Goal: Communication & Community: Answer question/provide support

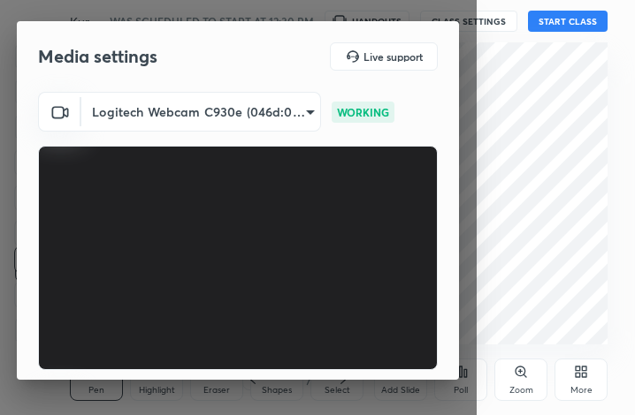
scroll to position [164, 0]
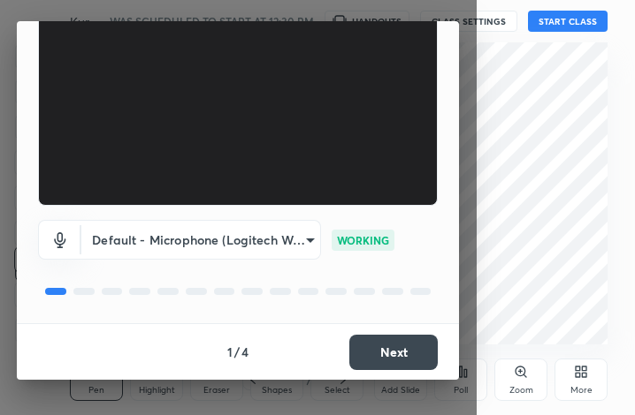
click at [412, 352] on button "Next" at bounding box center [393, 352] width 88 height 35
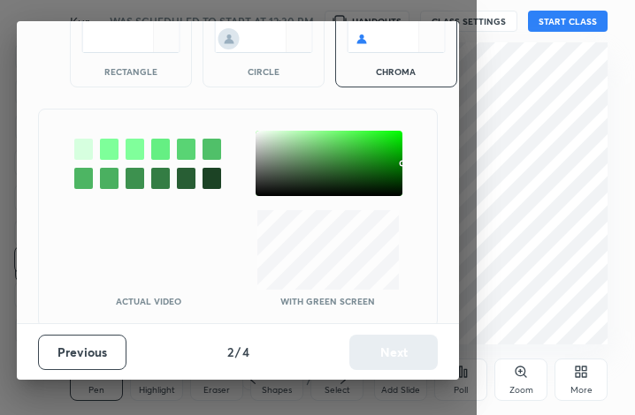
scroll to position [113, 0]
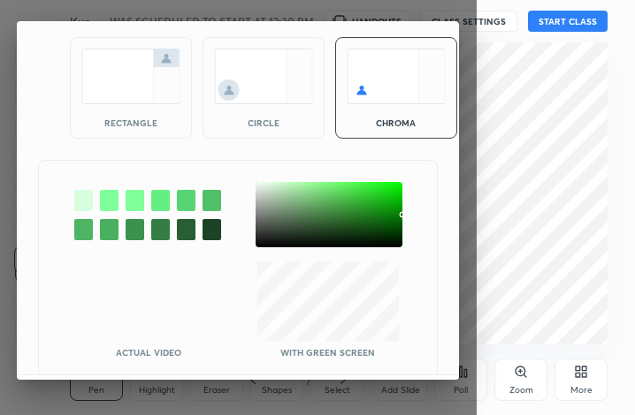
click at [131, 96] on img at bounding box center [130, 77] width 99 height 56
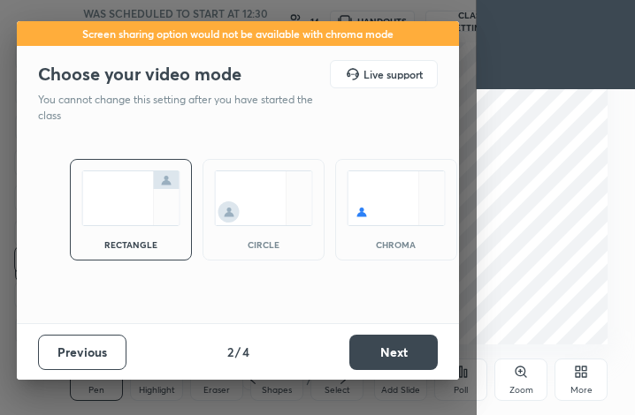
click at [395, 354] on button "Next" at bounding box center [393, 352] width 88 height 35
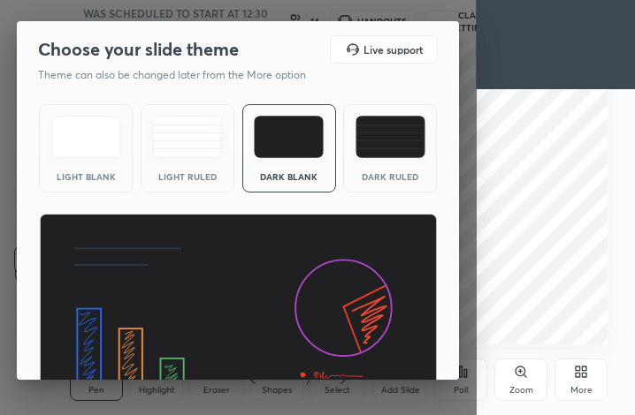
click at [395, 354] on img at bounding box center [238, 326] width 399 height 224
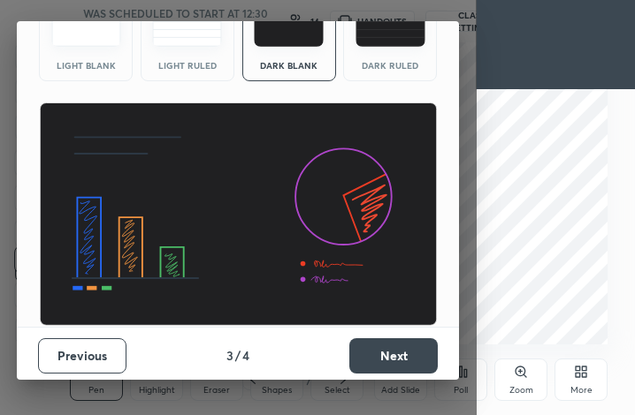
scroll to position [115, 0]
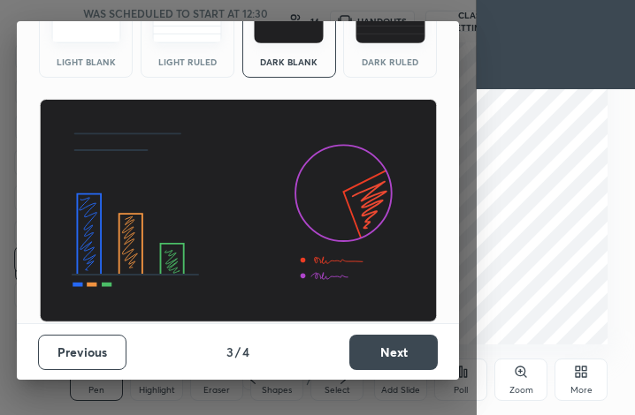
click at [395, 354] on button "Next" at bounding box center [393, 352] width 88 height 35
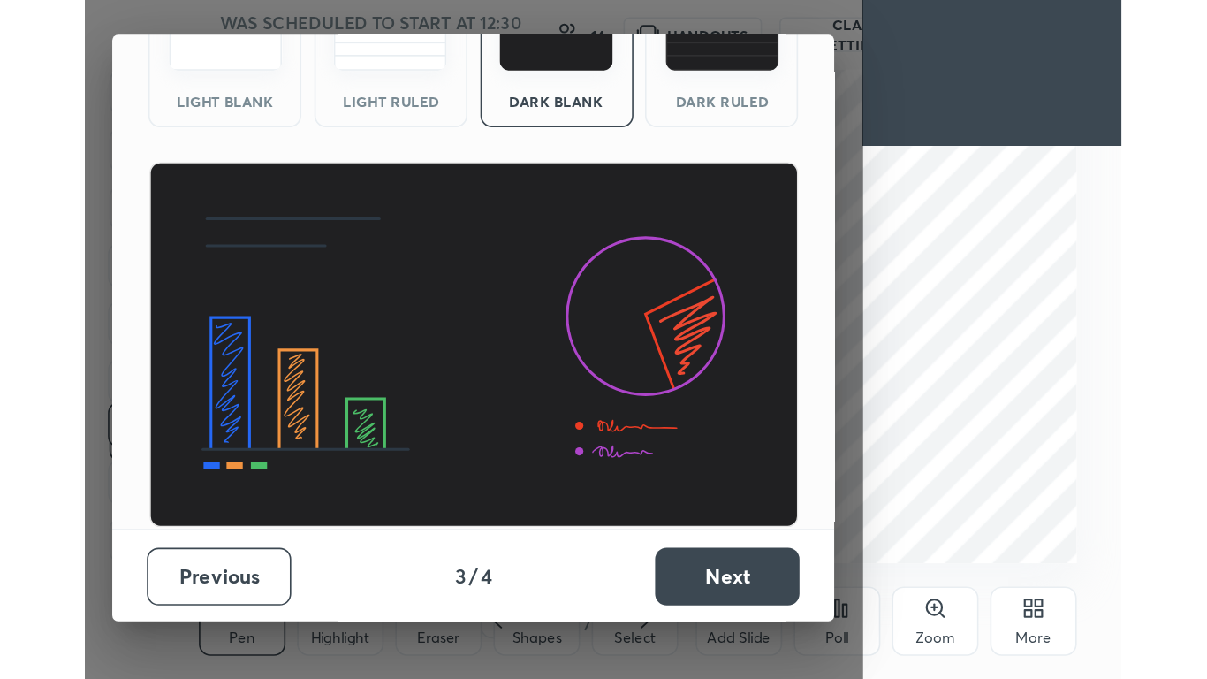
scroll to position [0, 0]
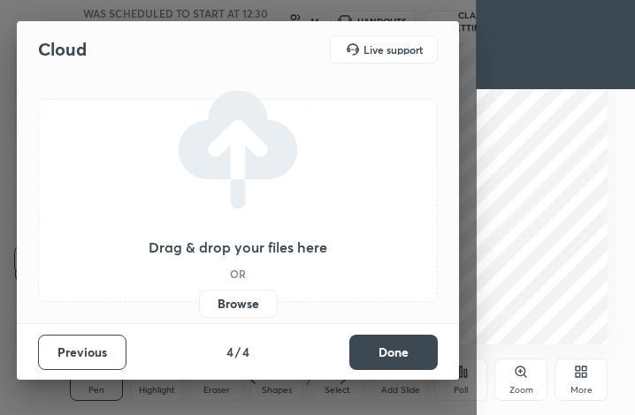
click at [395, 354] on button "Done" at bounding box center [393, 352] width 88 height 35
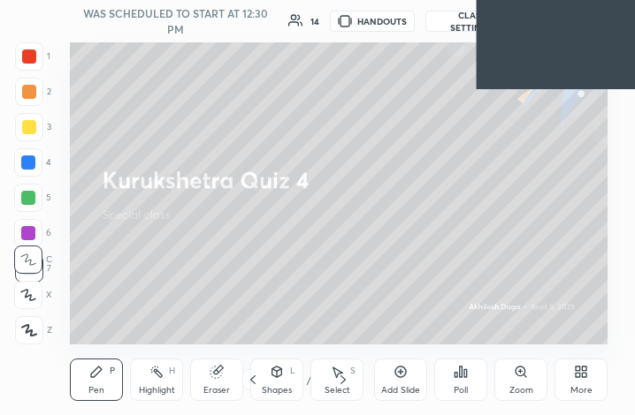
click at [576, 381] on div "More" at bounding box center [580, 380] width 53 height 42
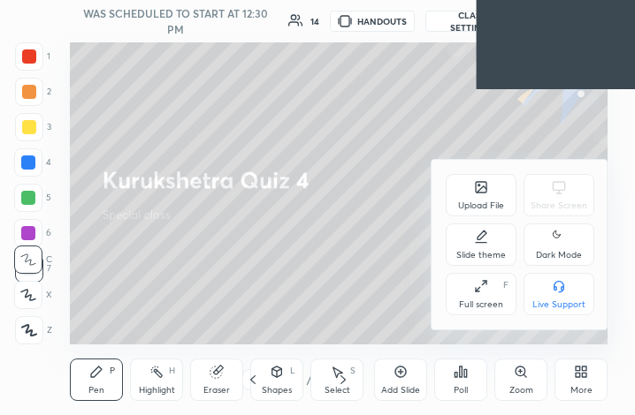
click at [465, 308] on div "Full screen" at bounding box center [481, 304] width 44 height 9
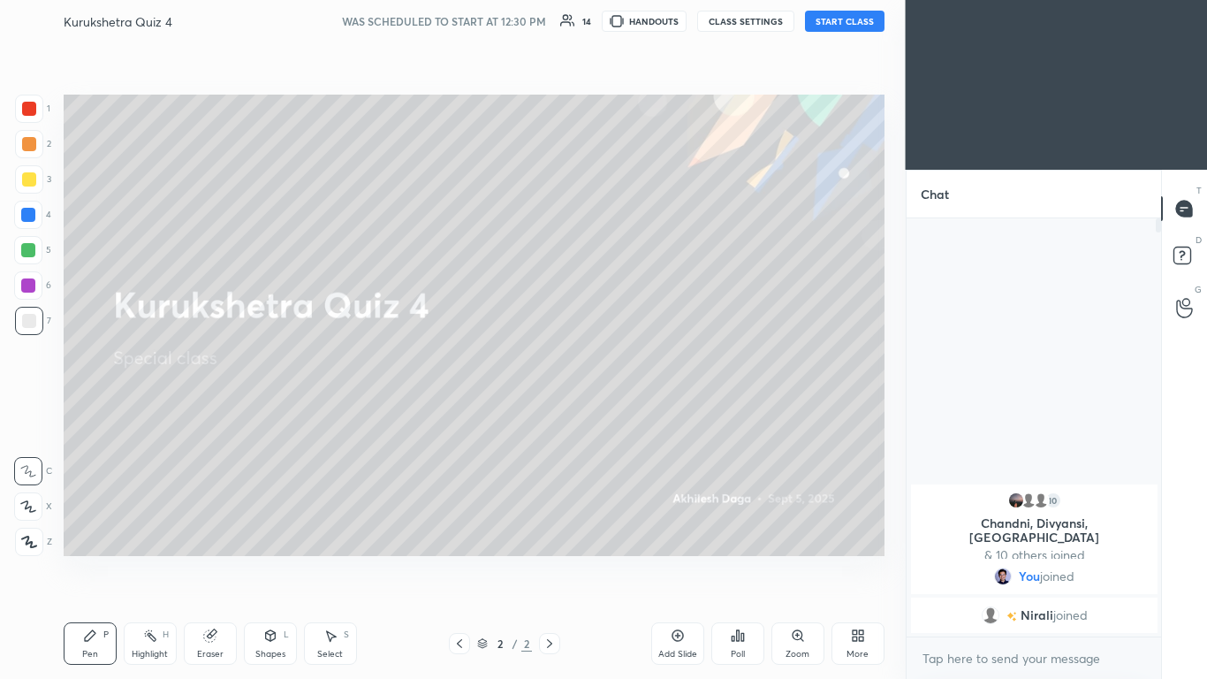
click at [634, 415] on div "More" at bounding box center [858, 643] width 53 height 42
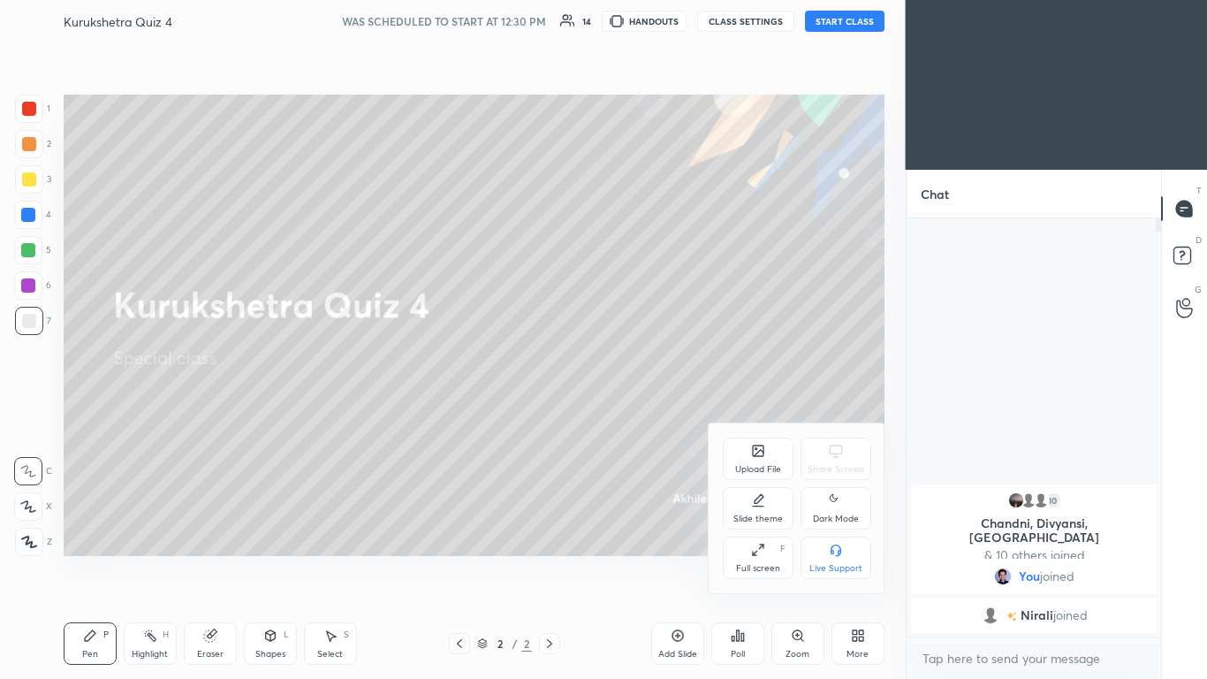
click at [634, 27] on div at bounding box center [603, 339] width 1207 height 679
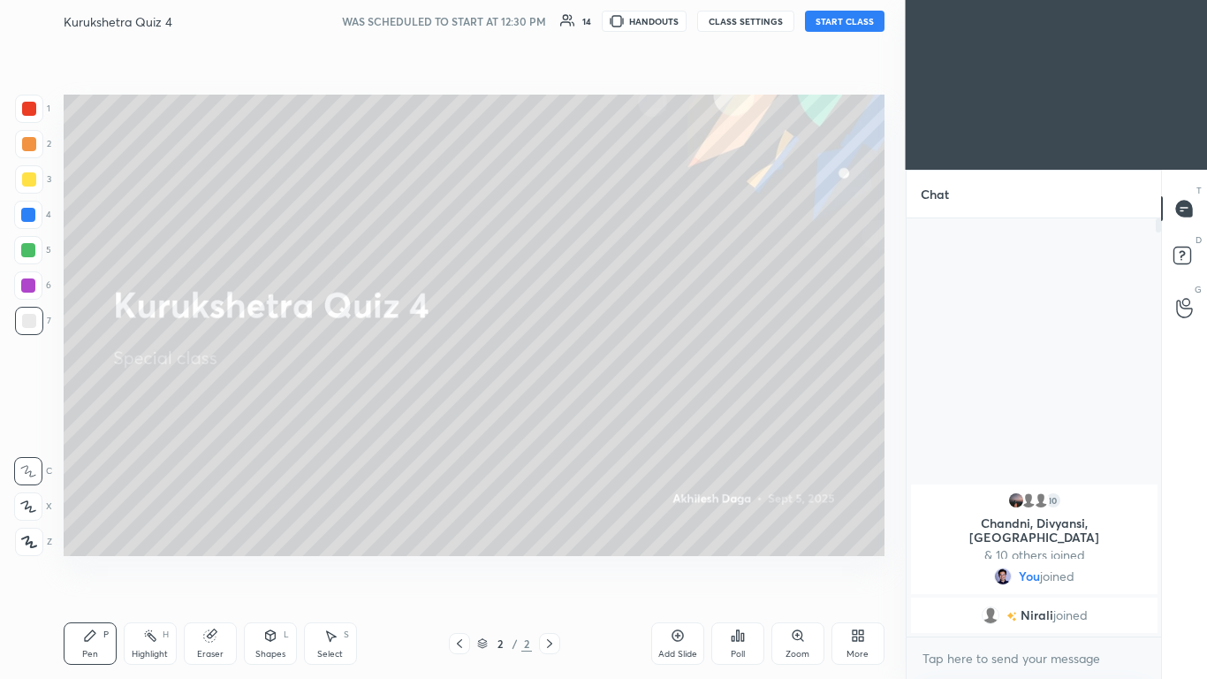
click at [634, 27] on button "START CLASS" at bounding box center [845, 21] width 80 height 21
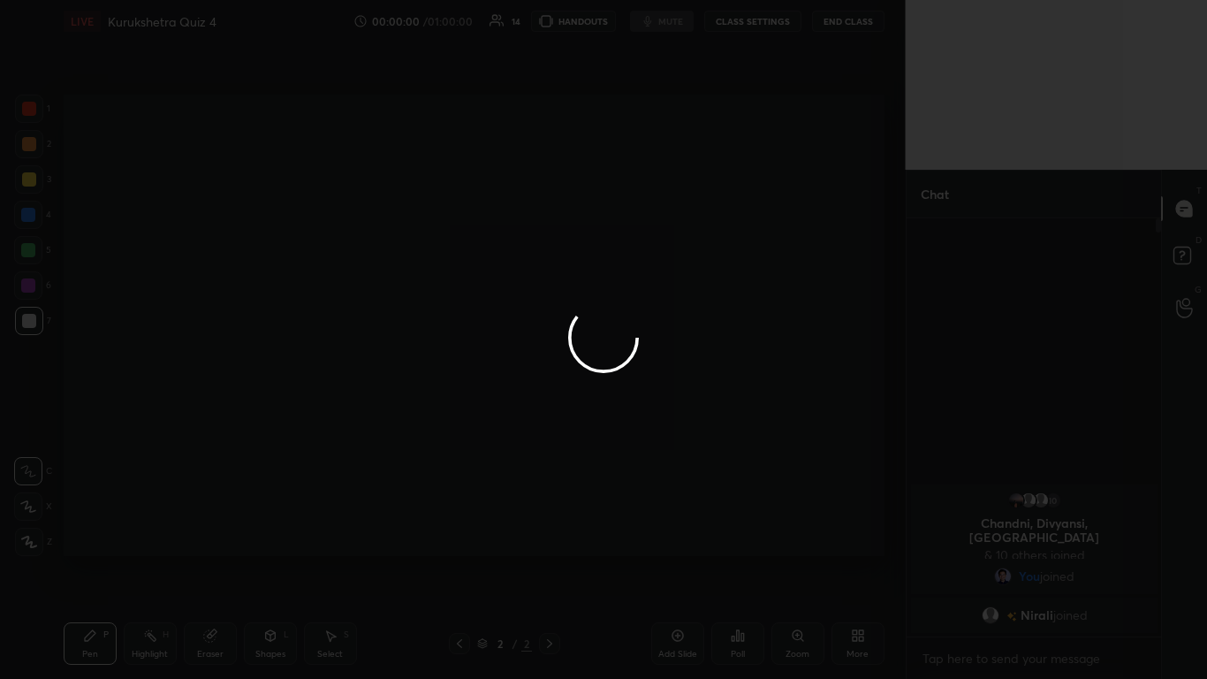
click at [634, 415] on div at bounding box center [603, 339] width 1207 height 679
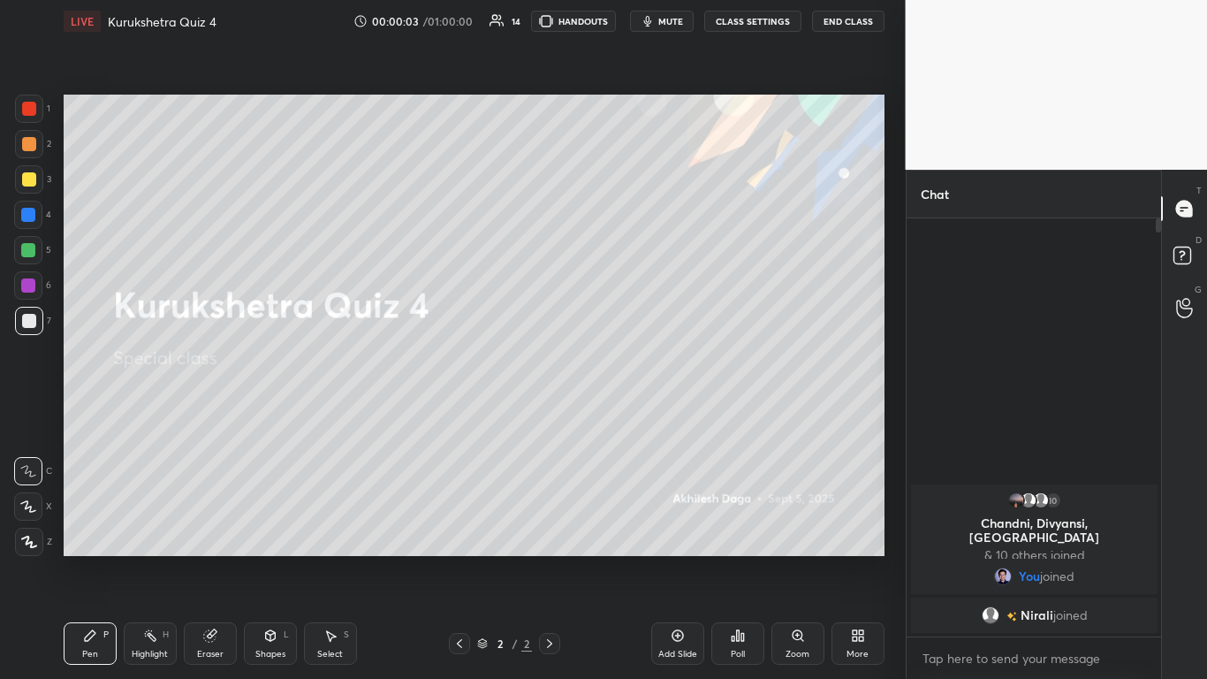
click at [634, 415] on icon at bounding box center [855, 638] width 4 height 4
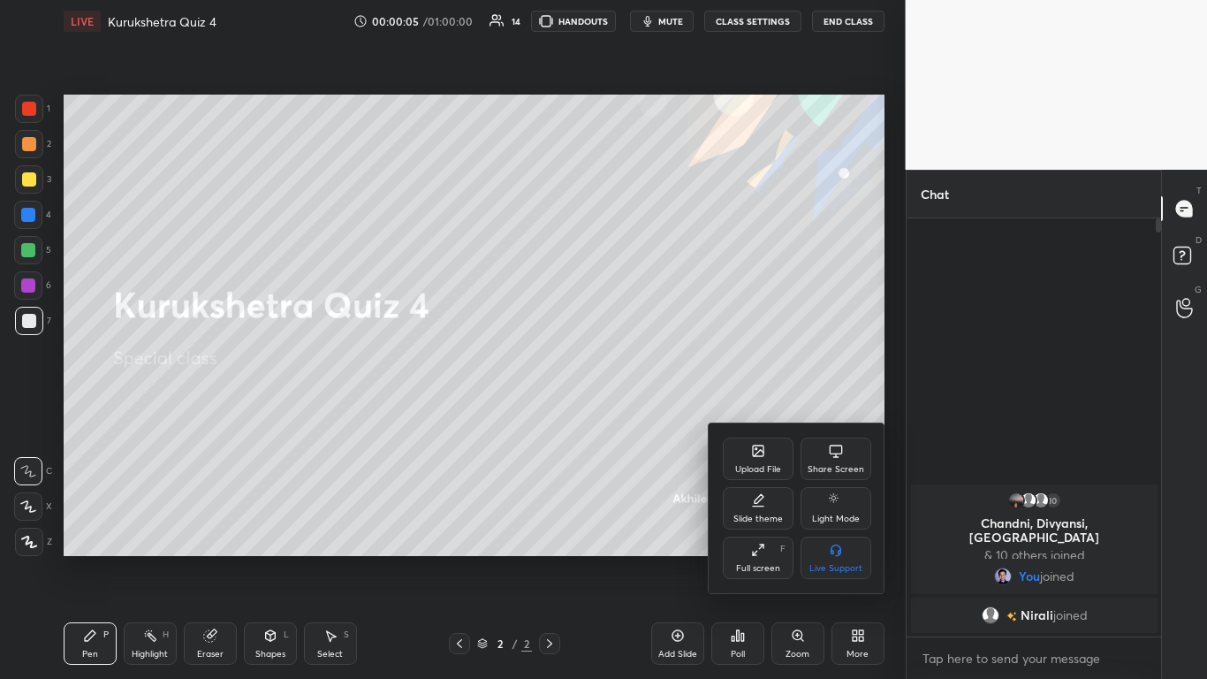
click at [634, 415] on div "Full screen" at bounding box center [758, 568] width 44 height 9
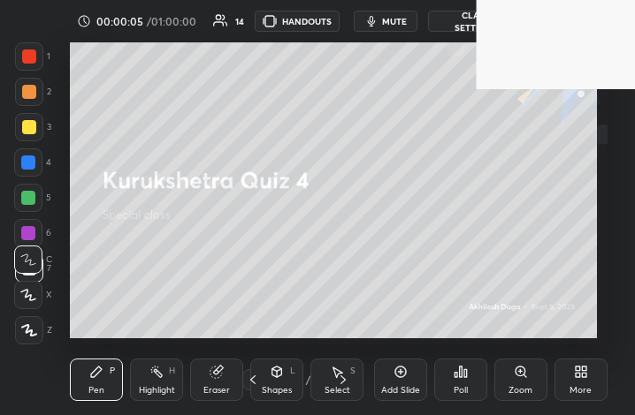
scroll to position [88080, 87818]
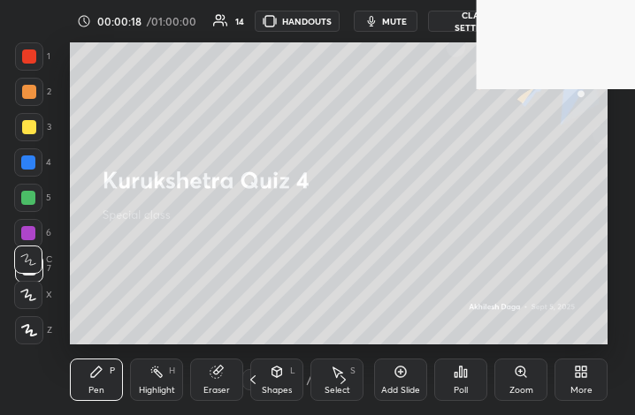
click at [568, 388] on div "More" at bounding box center [580, 380] width 53 height 42
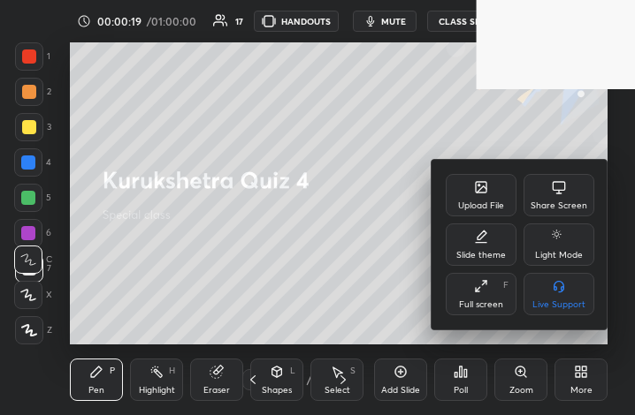
click at [472, 185] on div "Upload File" at bounding box center [480, 195] width 71 height 42
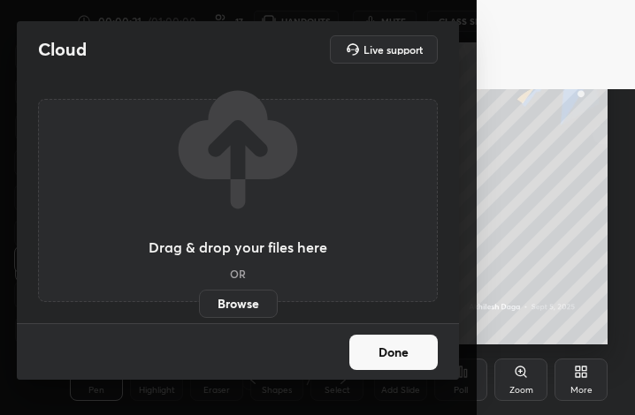
click at [235, 297] on label "Browse" at bounding box center [238, 304] width 79 height 28
click at [199, 297] on input "Browse" at bounding box center [199, 304] width 0 height 28
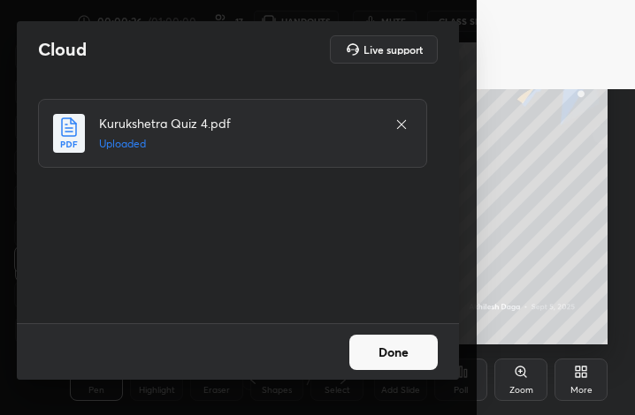
click at [383, 355] on button "Done" at bounding box center [393, 352] width 88 height 35
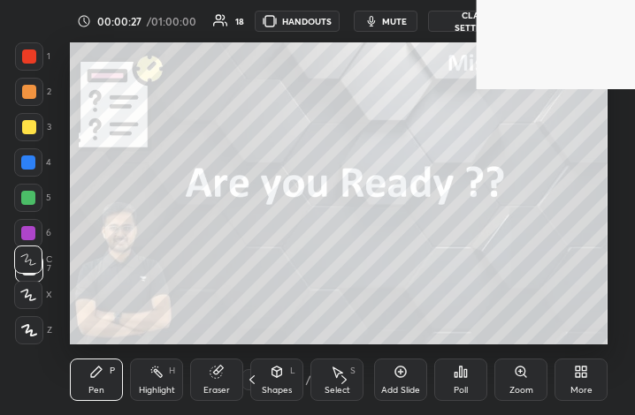
click at [582, 382] on div "More" at bounding box center [580, 380] width 53 height 42
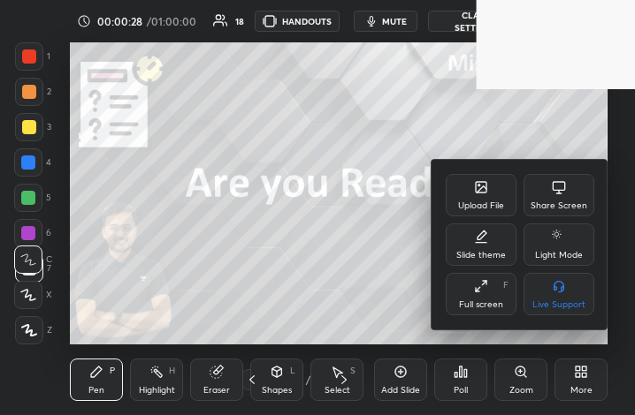
click at [469, 293] on div "Full screen F" at bounding box center [480, 294] width 71 height 42
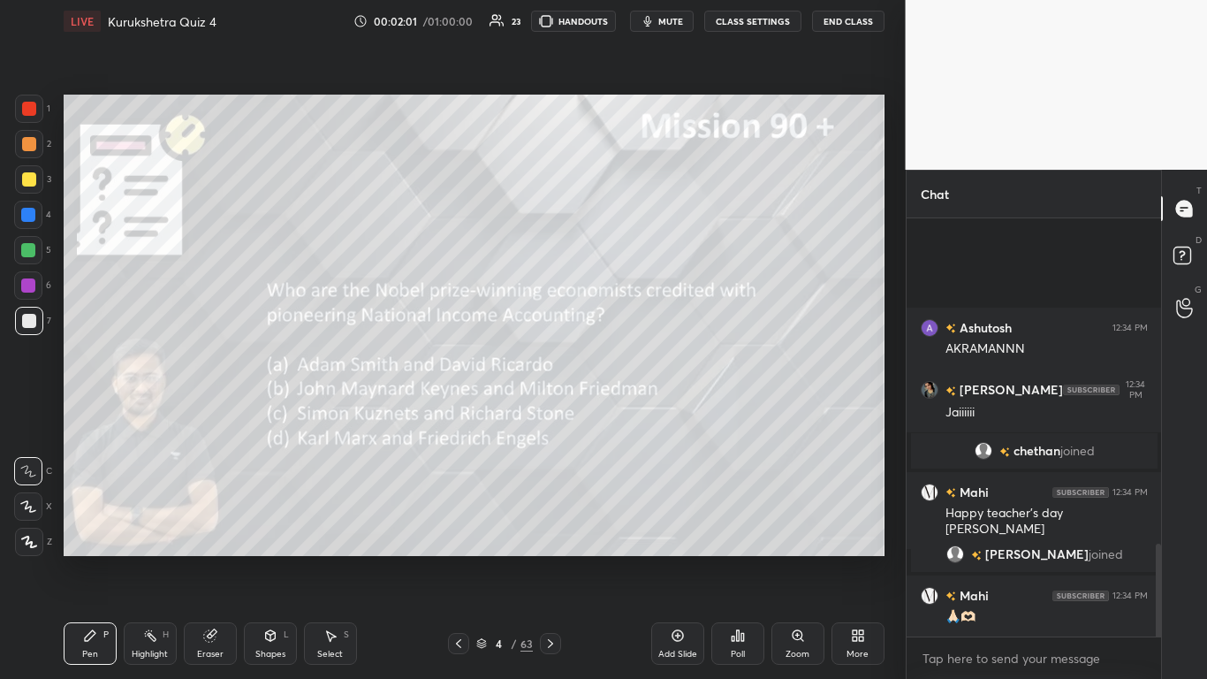
scroll to position [1502, 0]
click at [634, 415] on div "Poll" at bounding box center [737, 643] width 53 height 42
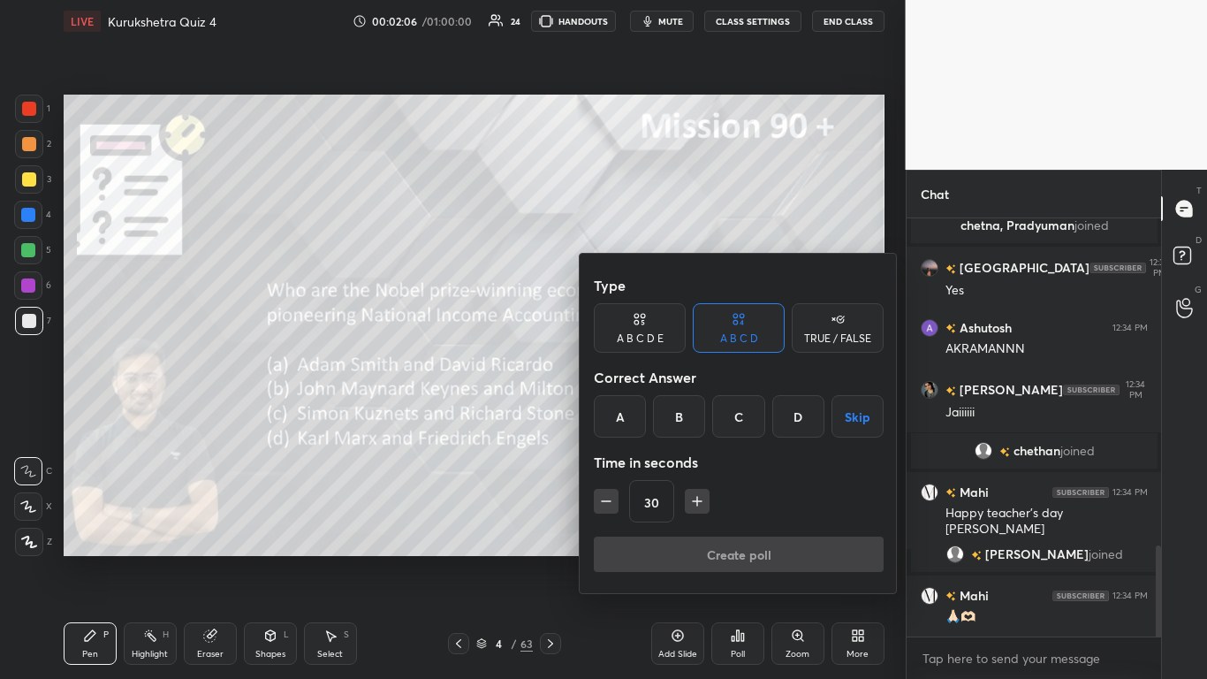
click at [634, 406] on div "C" at bounding box center [738, 416] width 52 height 42
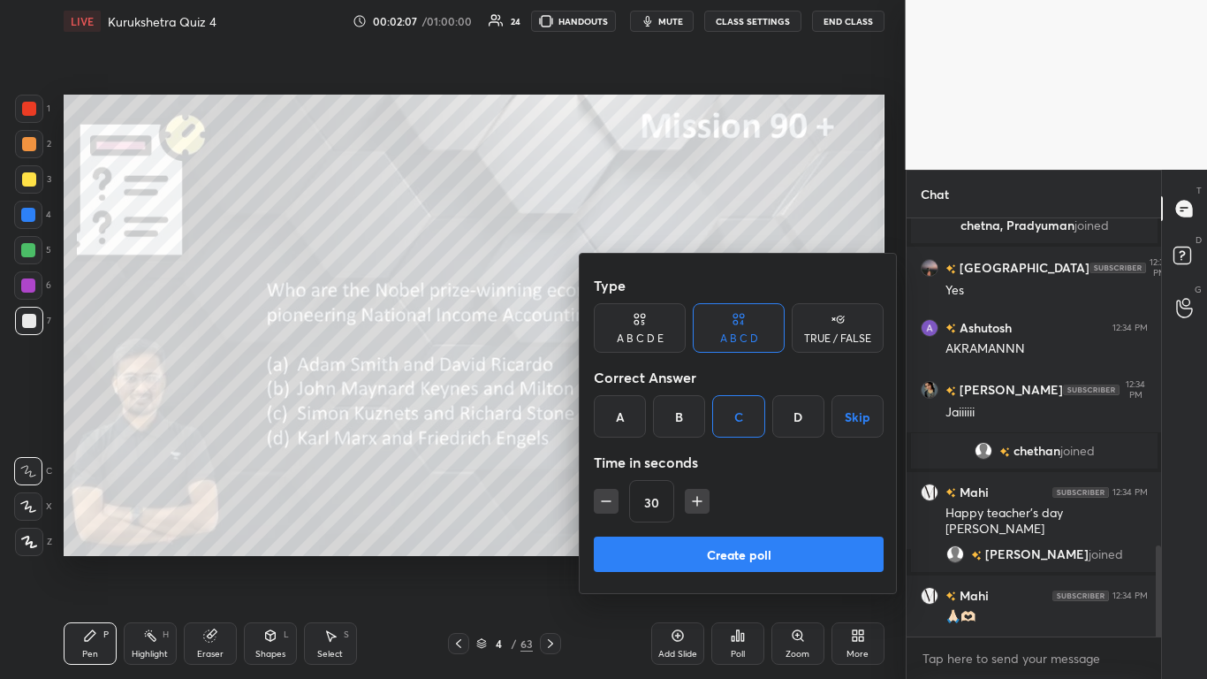
click at [634, 415] on button "Create poll" at bounding box center [739, 553] width 290 height 35
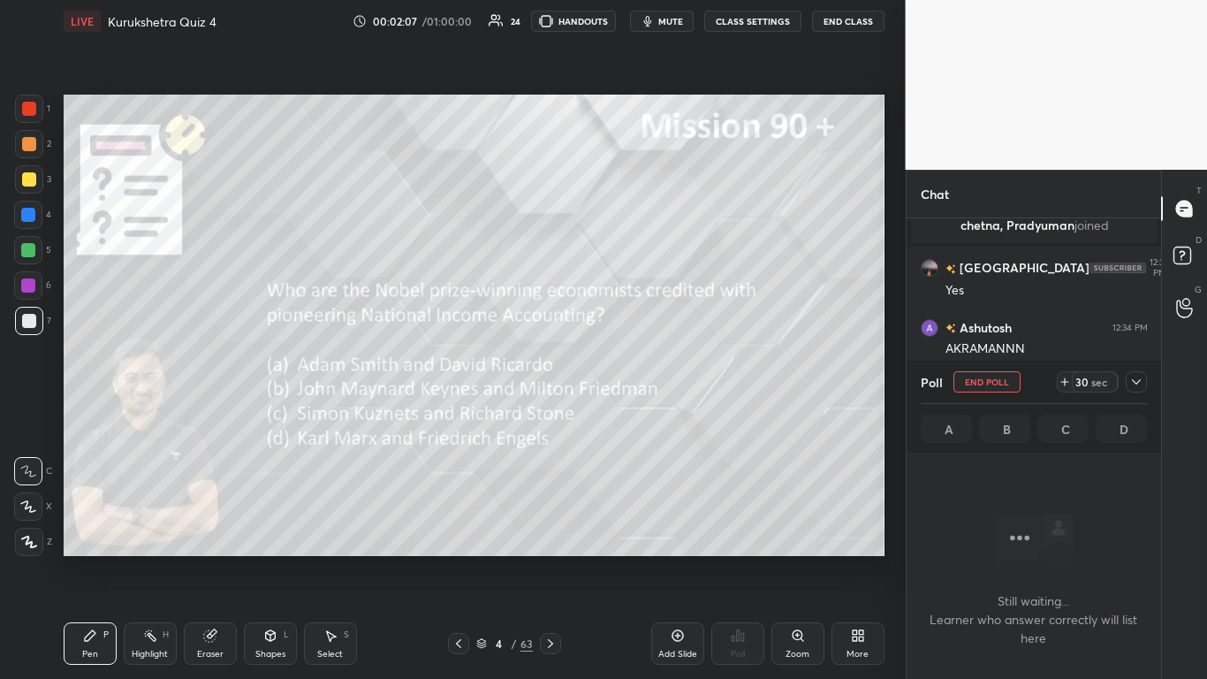
scroll to position [363, 249]
click at [634, 384] on icon at bounding box center [1137, 382] width 14 height 14
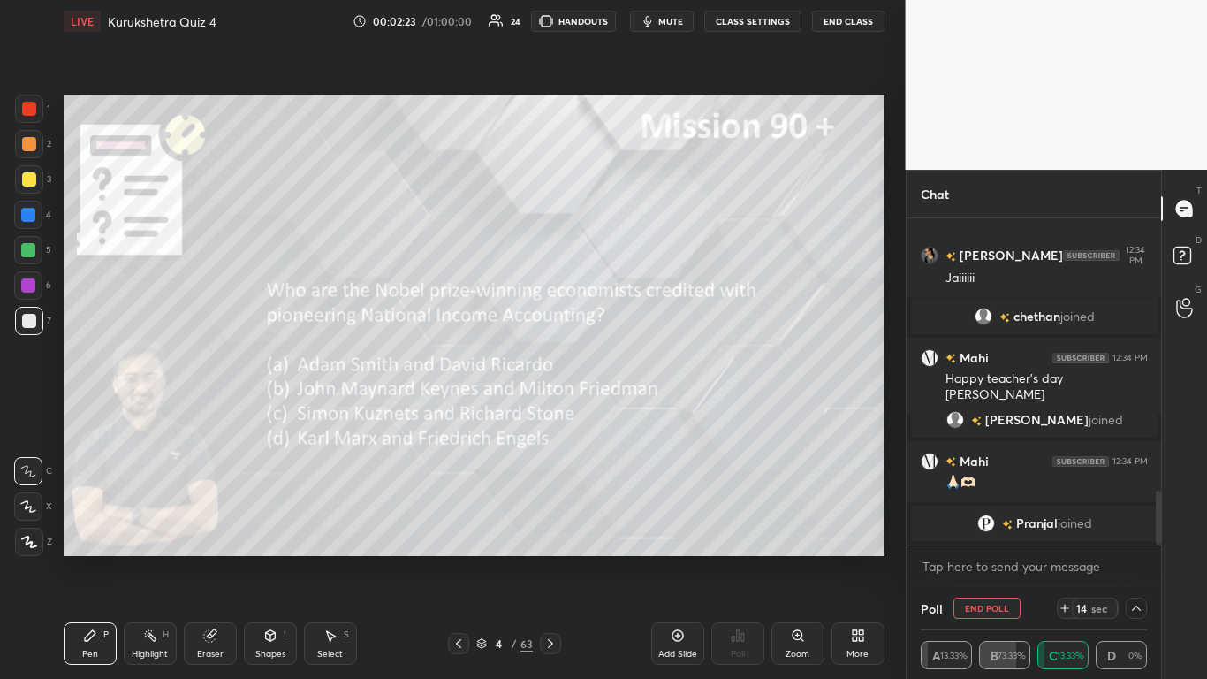
scroll to position [1657, 0]
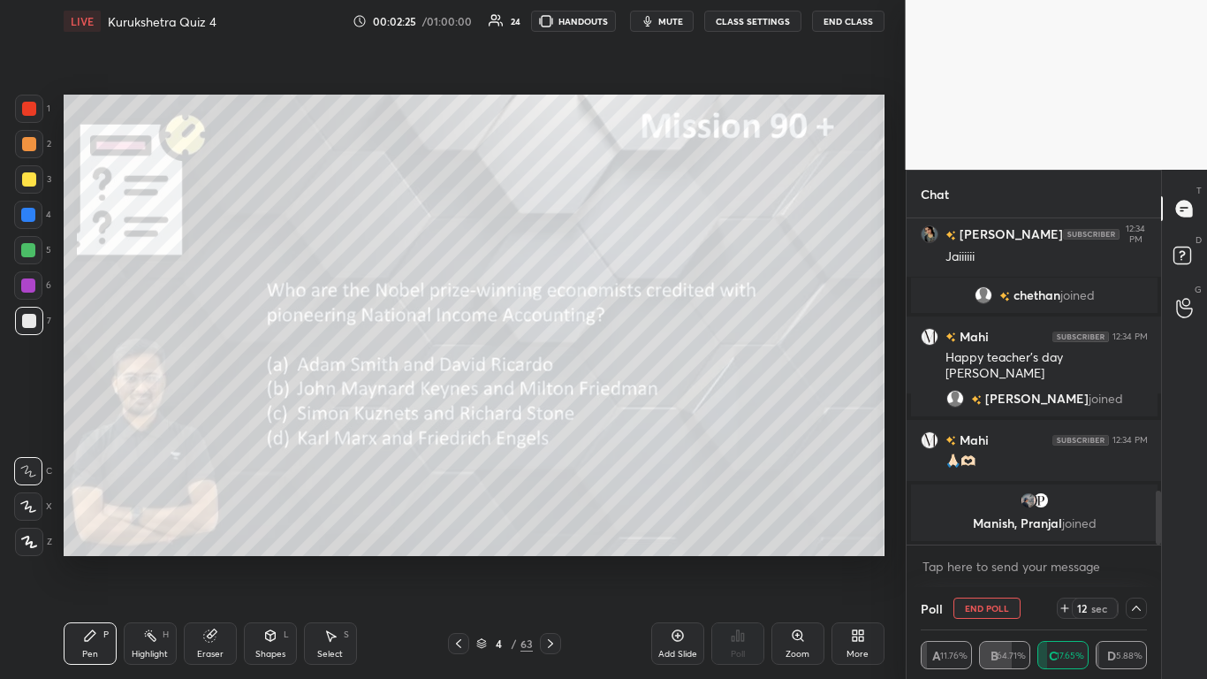
click at [634, 415] on icon at bounding box center [1137, 608] width 14 height 14
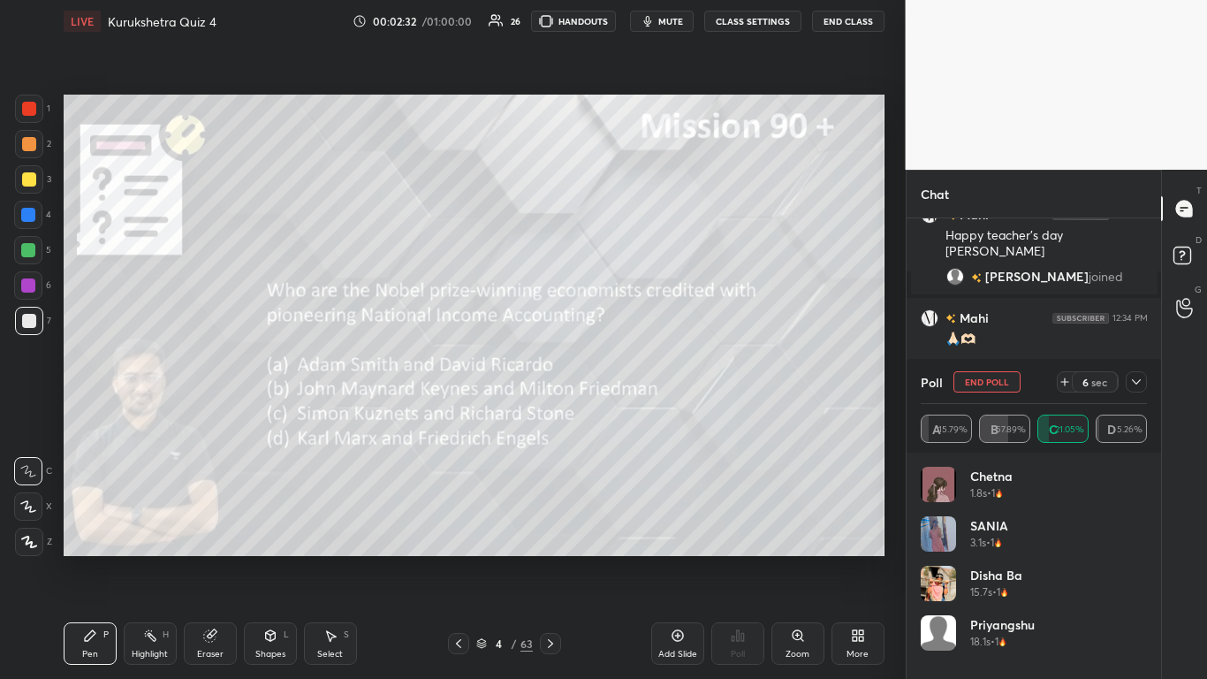
scroll to position [1760, 0]
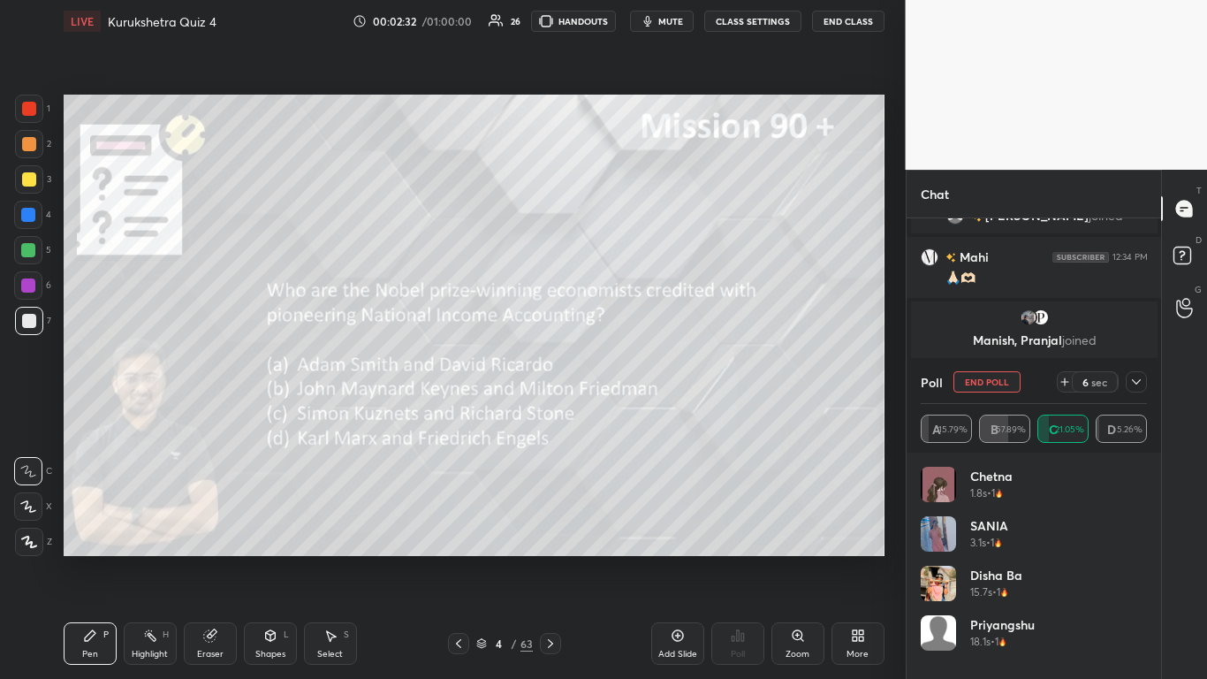
click at [634, 377] on icon at bounding box center [1137, 382] width 14 height 14
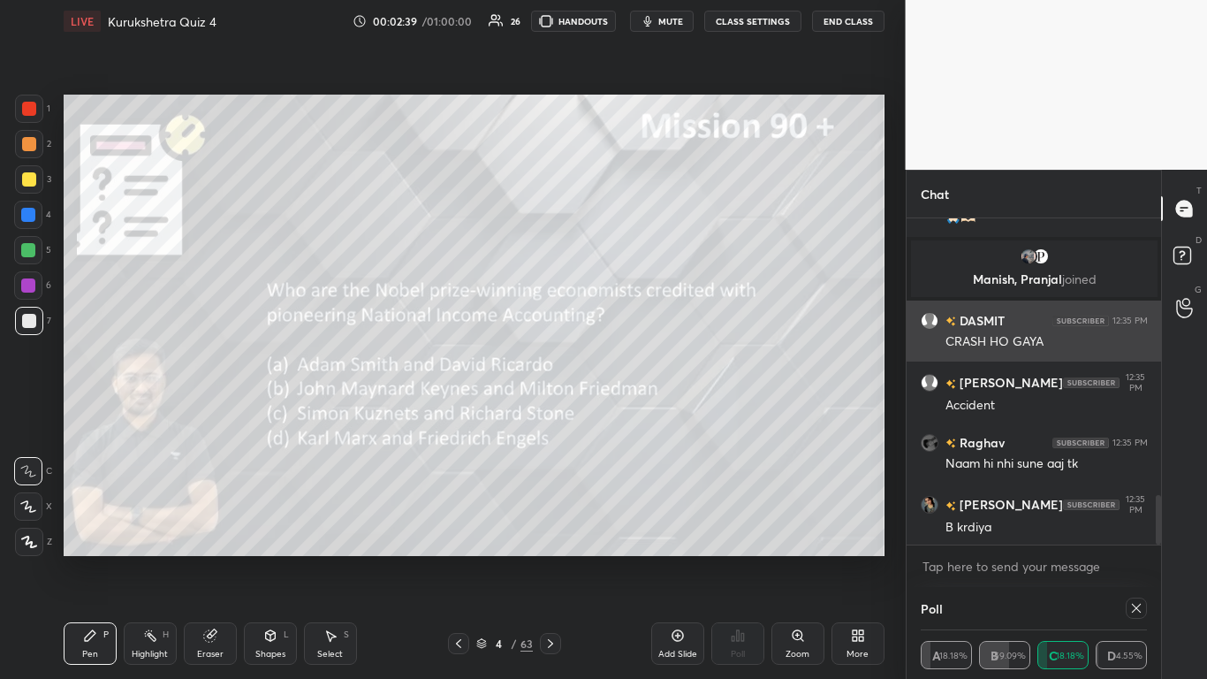
scroll to position [1882, 0]
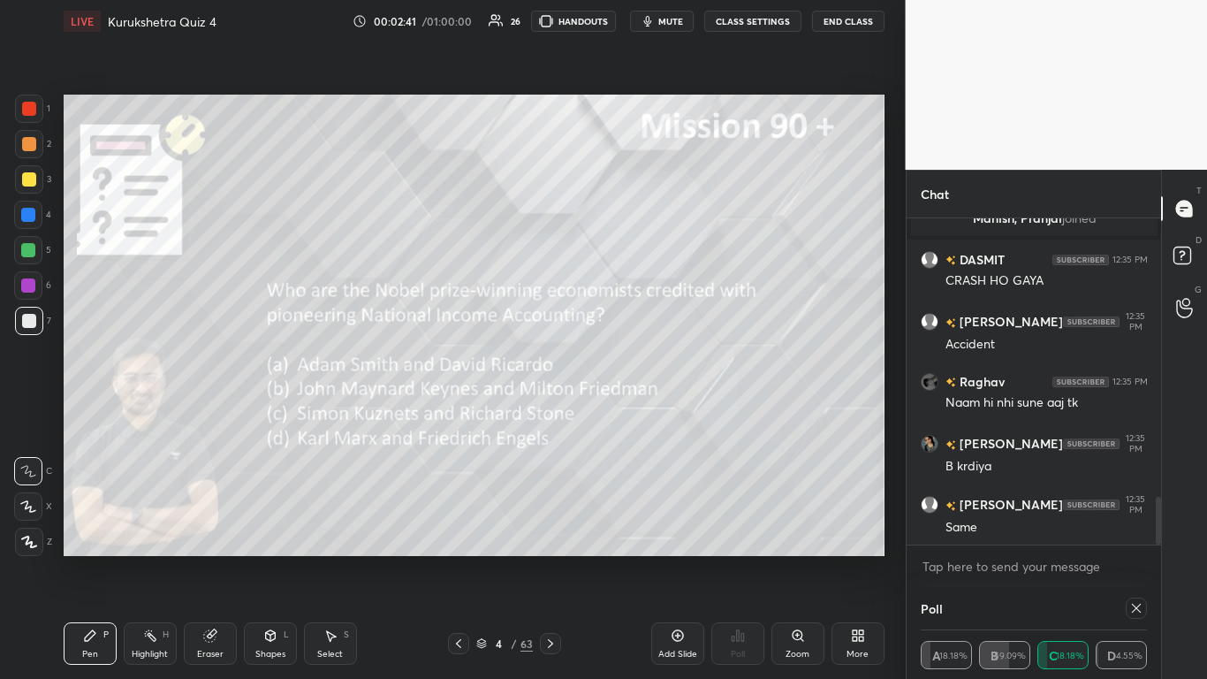
click at [19, 113] on div at bounding box center [29, 109] width 28 height 28
click at [39, 415] on div at bounding box center [28, 506] width 28 height 28
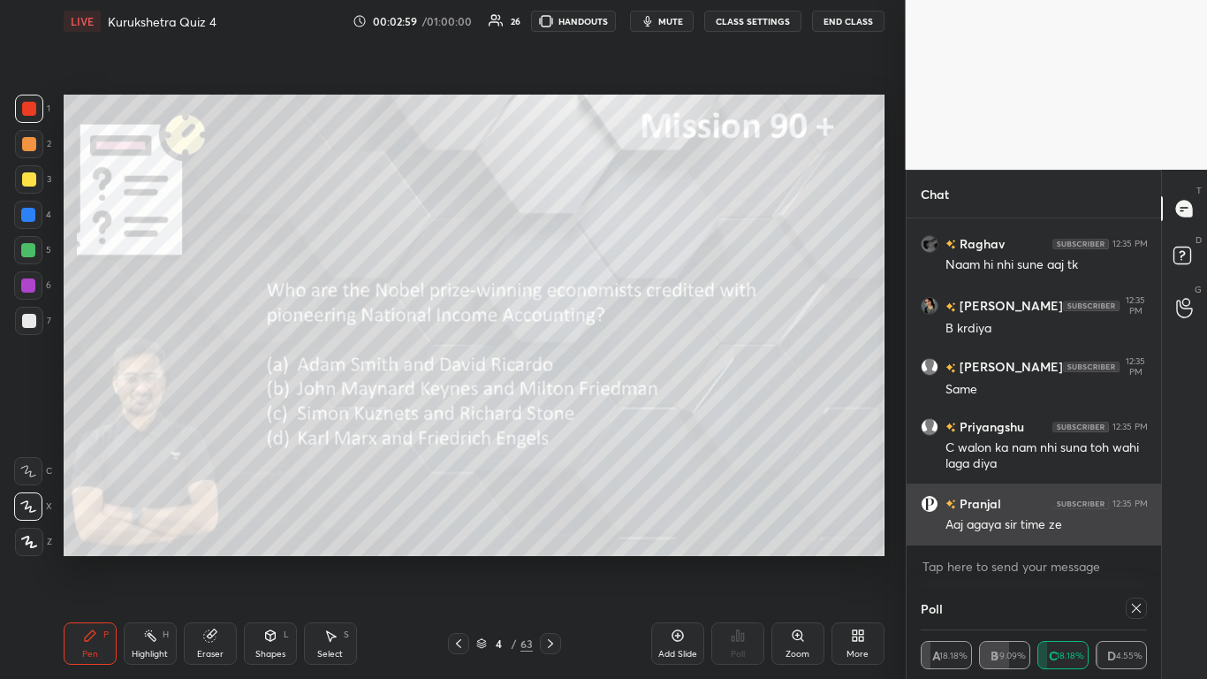
scroll to position [2081, 0]
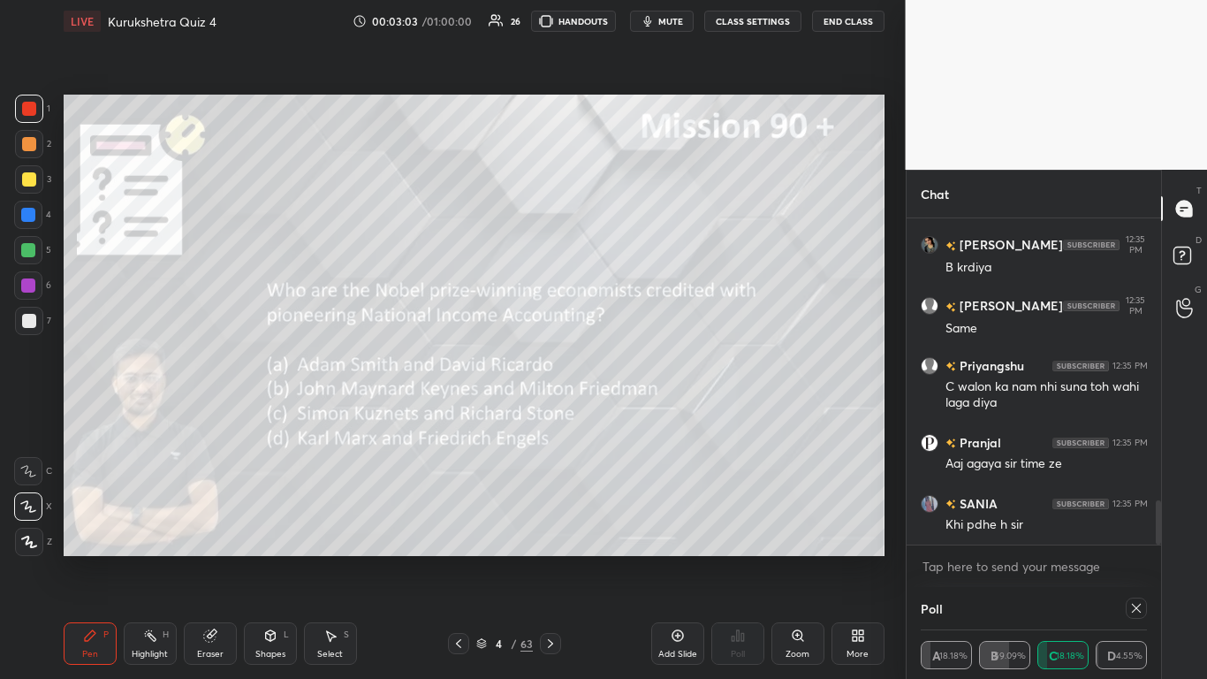
click at [634, 415] on icon at bounding box center [1137, 608] width 14 height 14
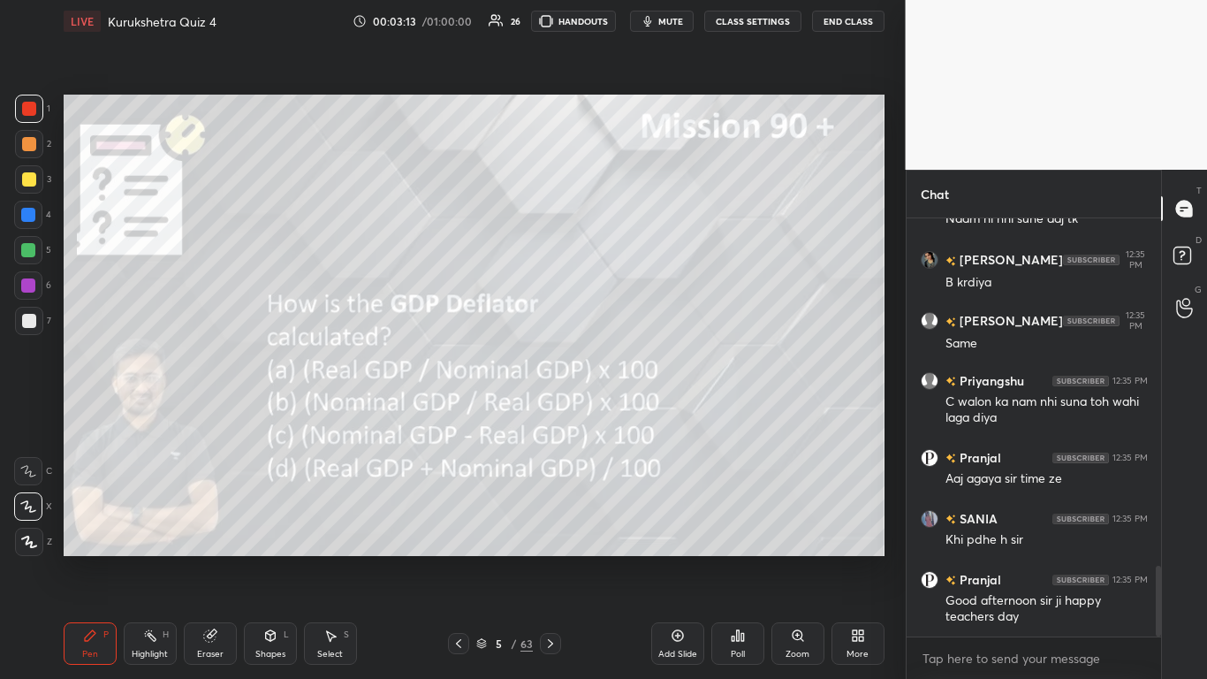
click at [634, 415] on icon at bounding box center [738, 635] width 14 height 14
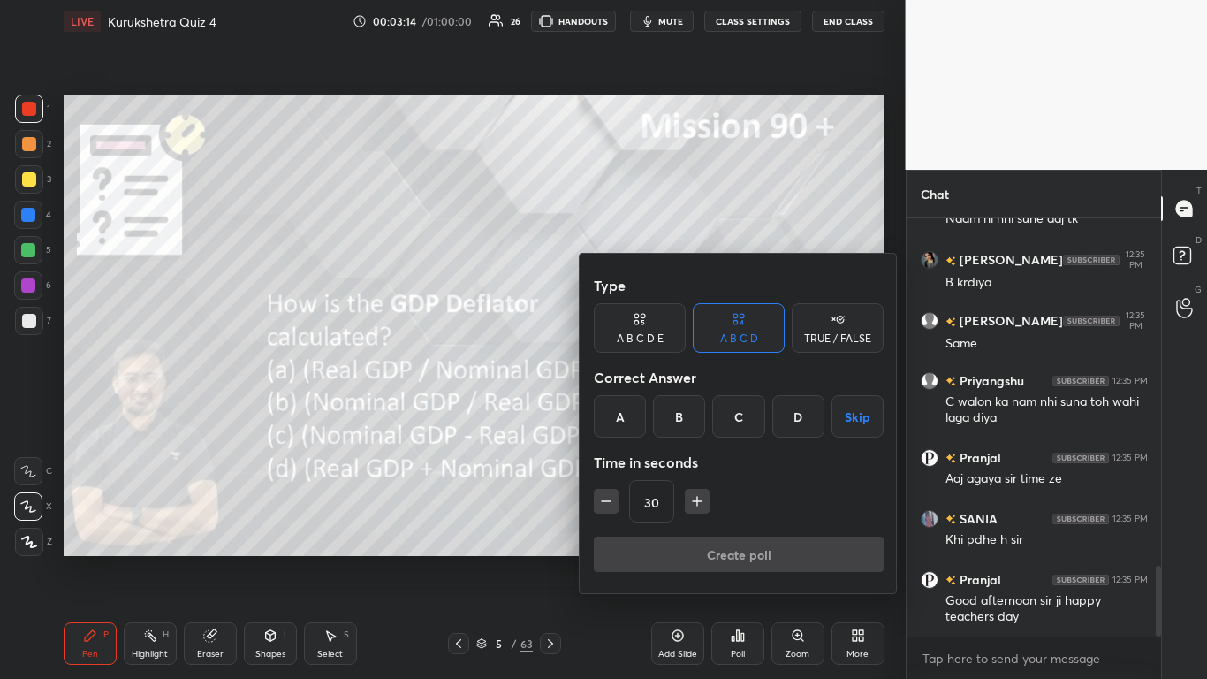
drag, startPoint x: 669, startPoint y: 408, endPoint x: 680, endPoint y: 438, distance: 31.9
click at [634, 408] on div "B" at bounding box center [679, 416] width 52 height 42
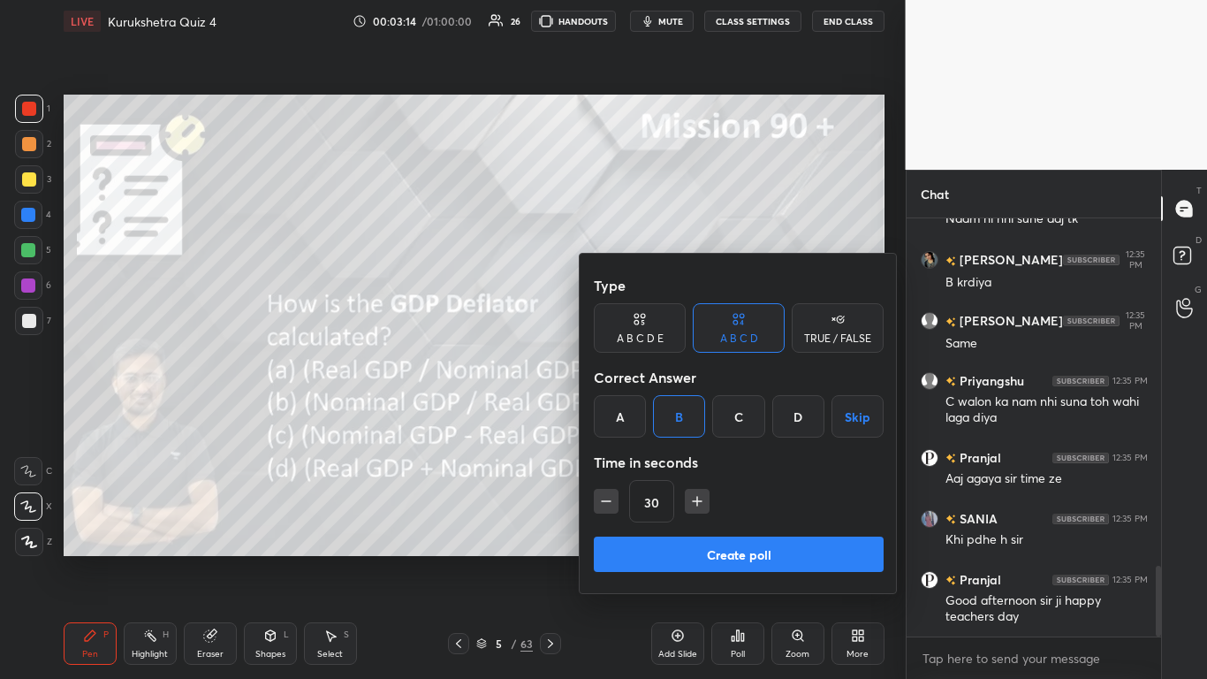
click at [634, 415] on button "Create poll" at bounding box center [739, 553] width 290 height 35
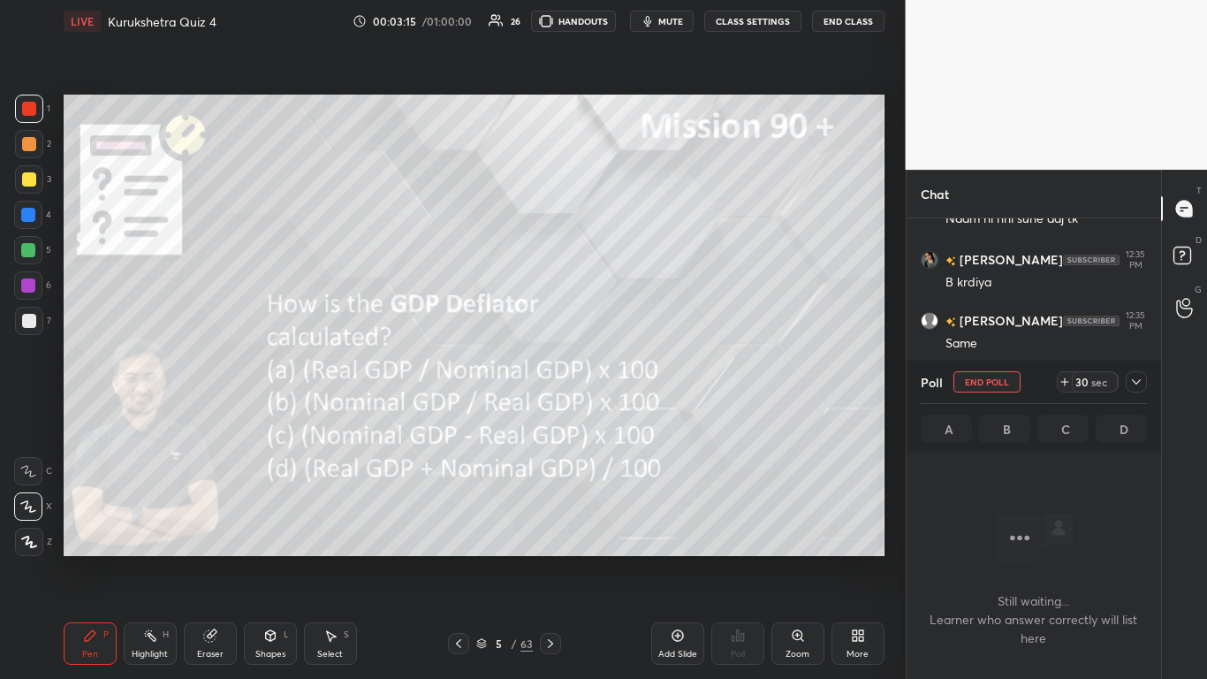
click at [634, 392] on div "Poll End Poll 30 sec" at bounding box center [1034, 382] width 227 height 42
click at [634, 386] on icon at bounding box center [1137, 382] width 14 height 14
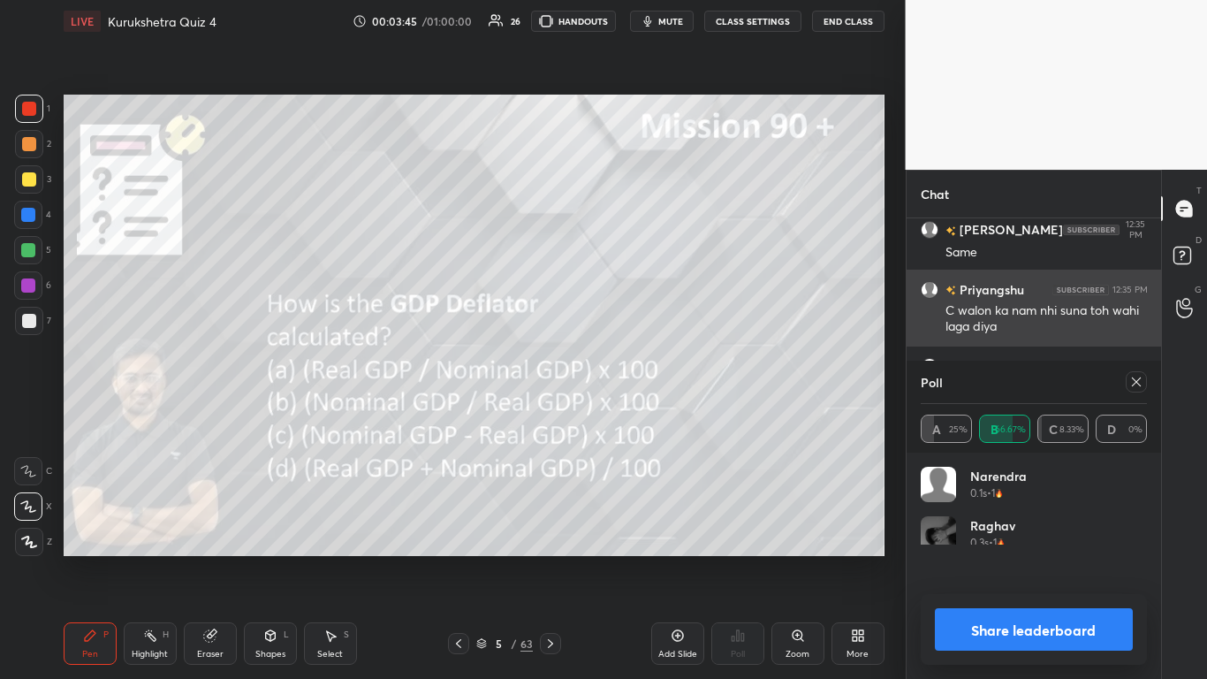
scroll to position [207, 221]
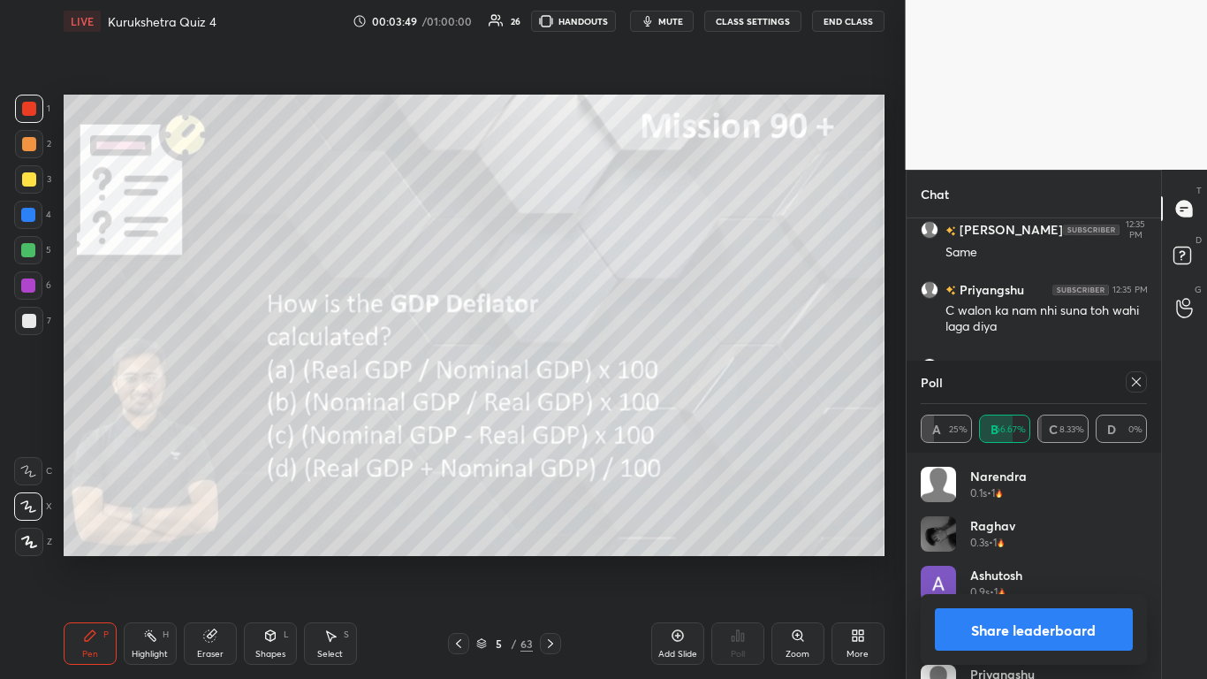
click at [634, 415] on button "Share leaderboard" at bounding box center [1034, 629] width 199 height 42
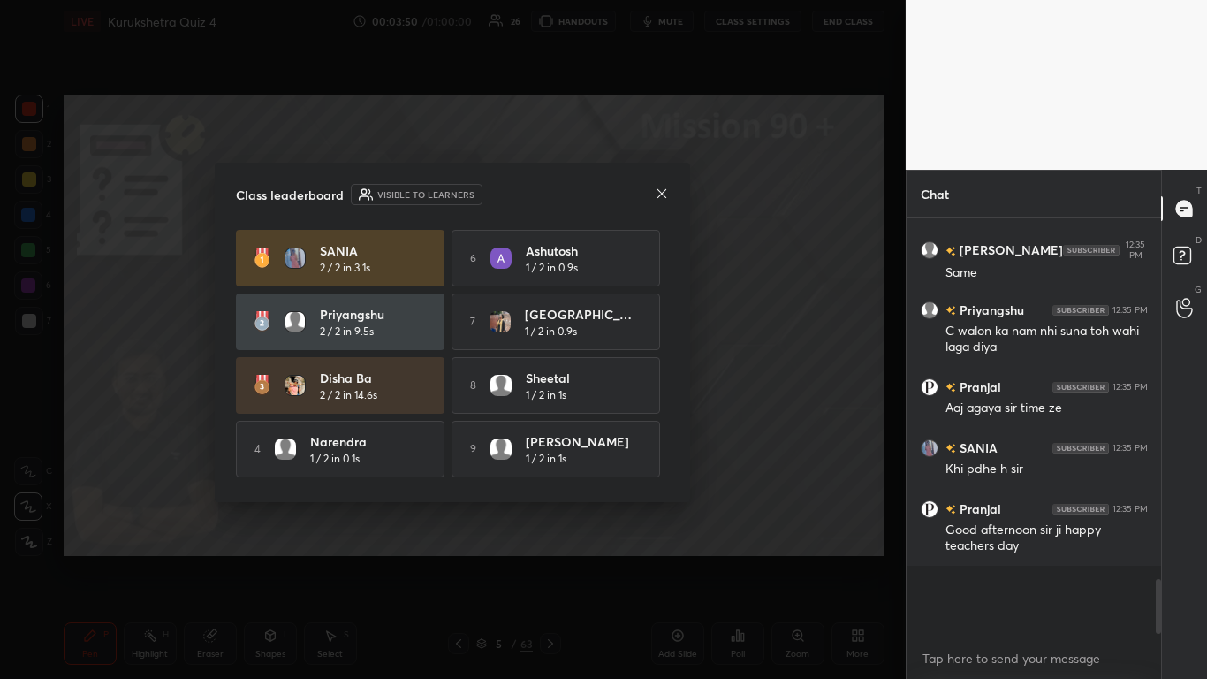
scroll to position [6, 6]
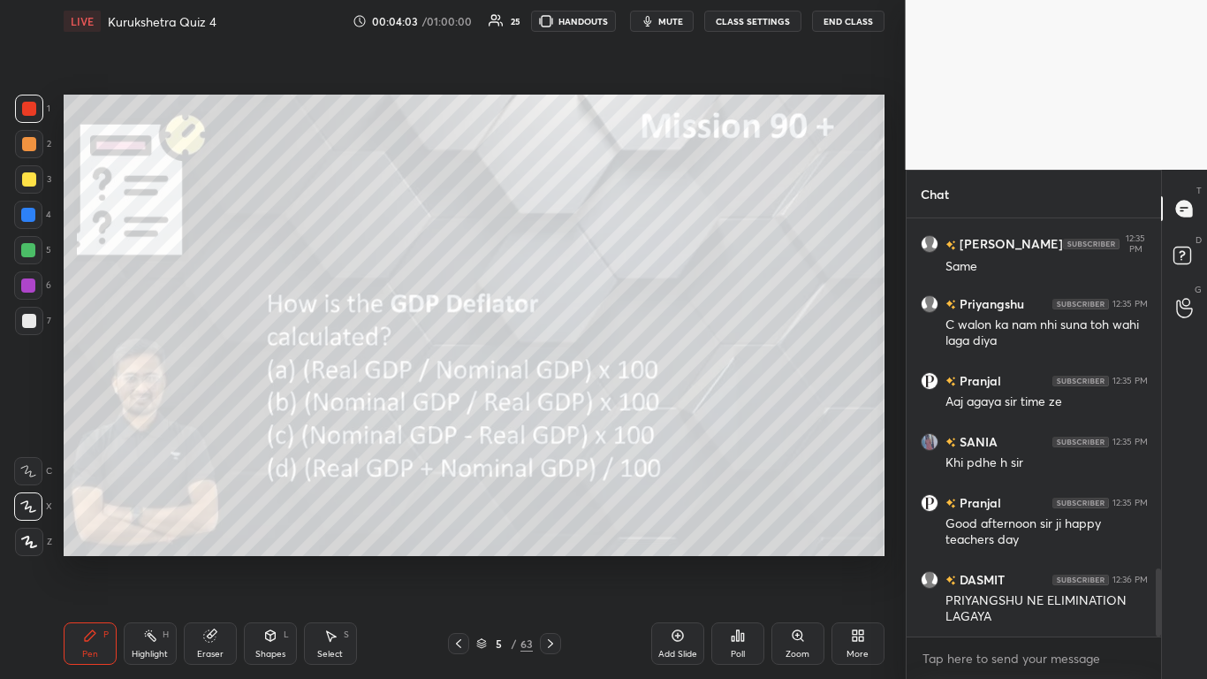
click at [552, 415] on icon at bounding box center [551, 643] width 14 height 14
click at [634, 415] on div "Poll" at bounding box center [737, 643] width 53 height 42
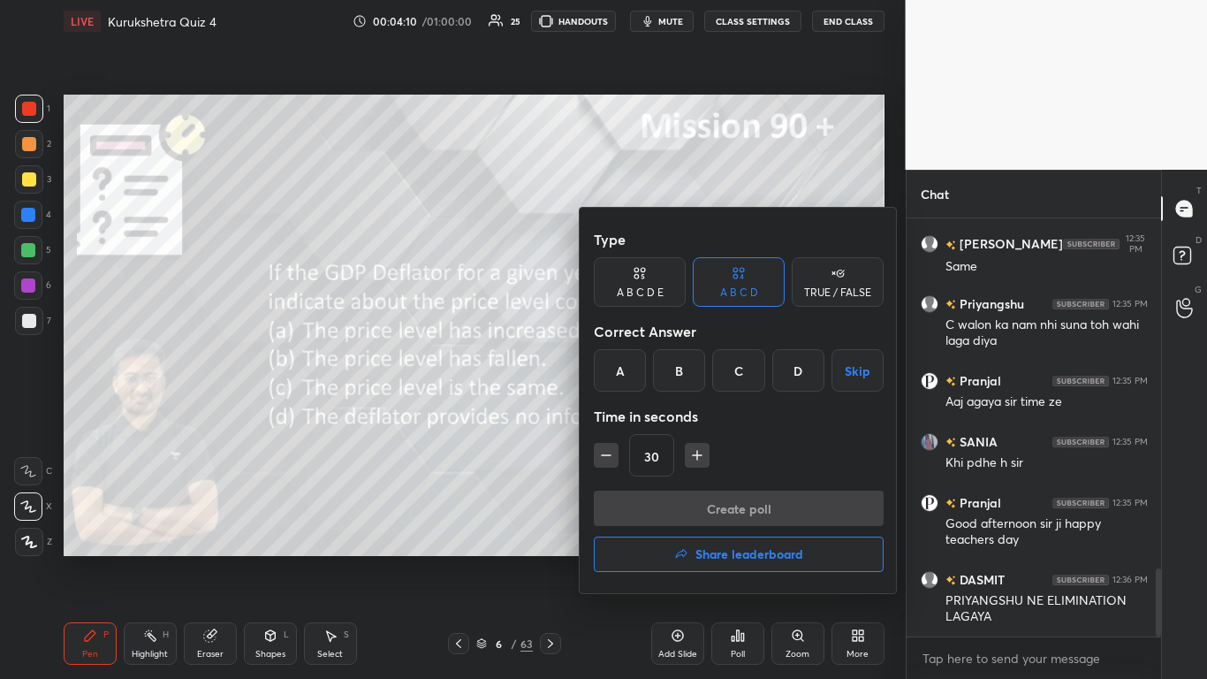
click at [634, 369] on div "B" at bounding box center [679, 370] width 52 height 42
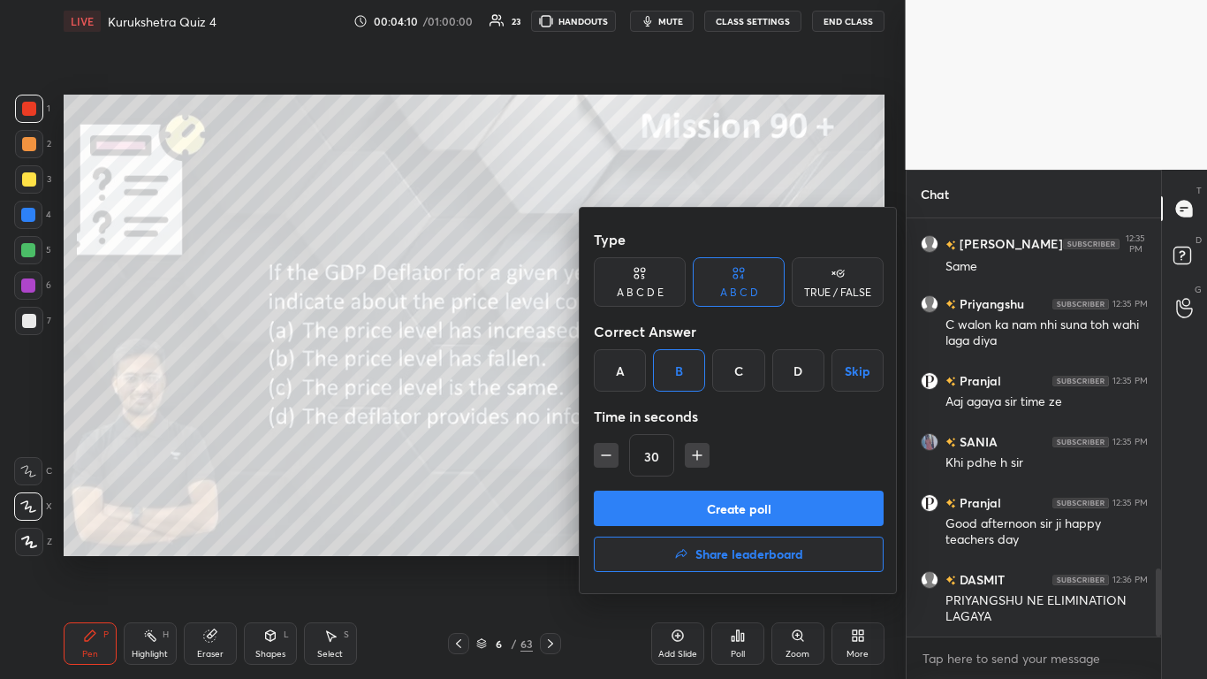
click at [634, 415] on button "Create poll" at bounding box center [739, 508] width 290 height 35
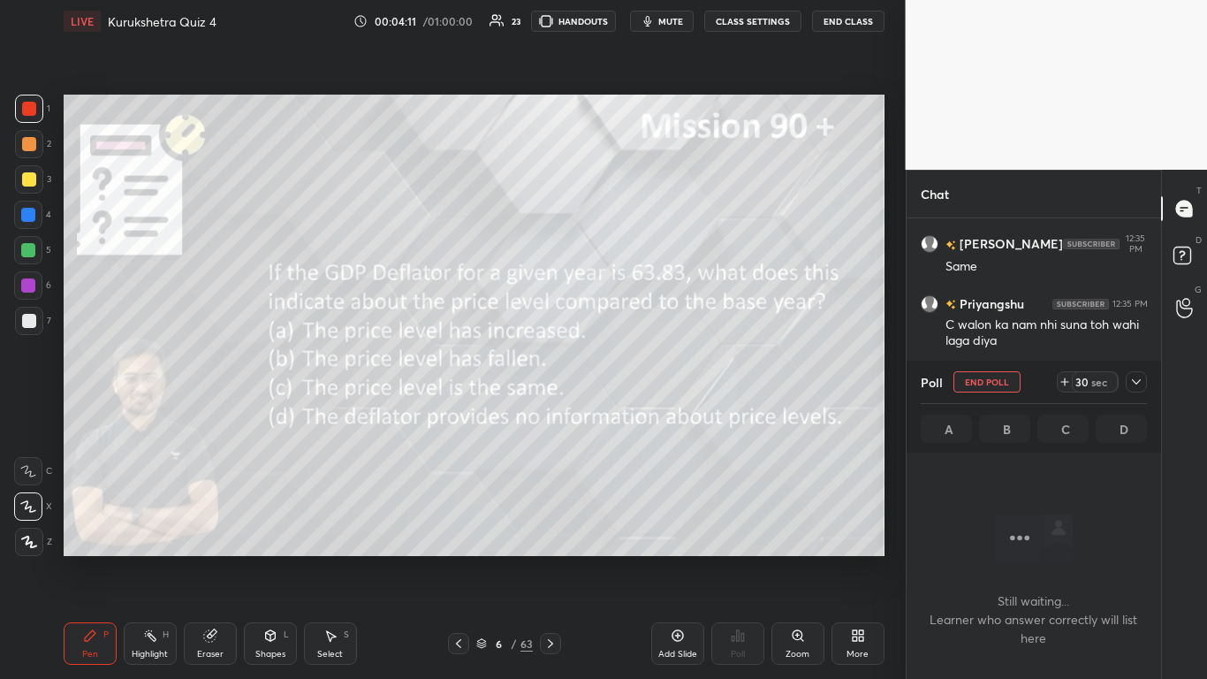
scroll to position [363, 249]
click at [634, 372] on div at bounding box center [1136, 381] width 21 height 21
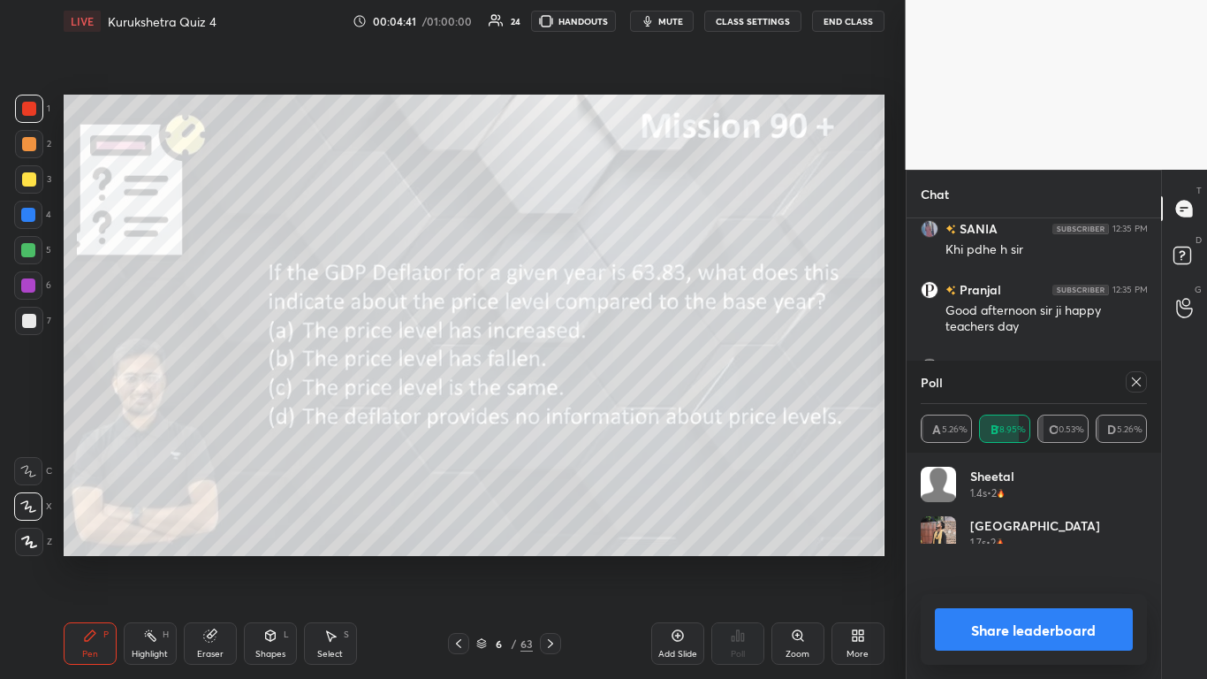
scroll to position [207, 221]
click at [634, 415] on button "Share leaderboard" at bounding box center [1034, 629] width 199 height 42
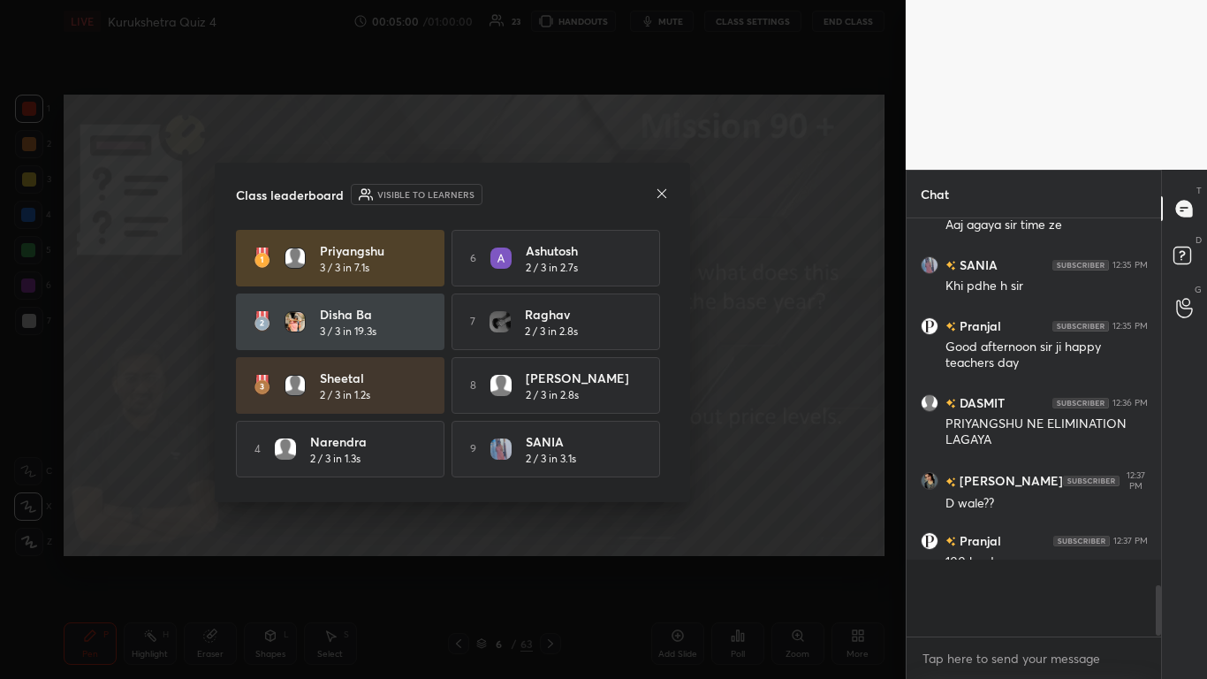
scroll to position [2270, 0]
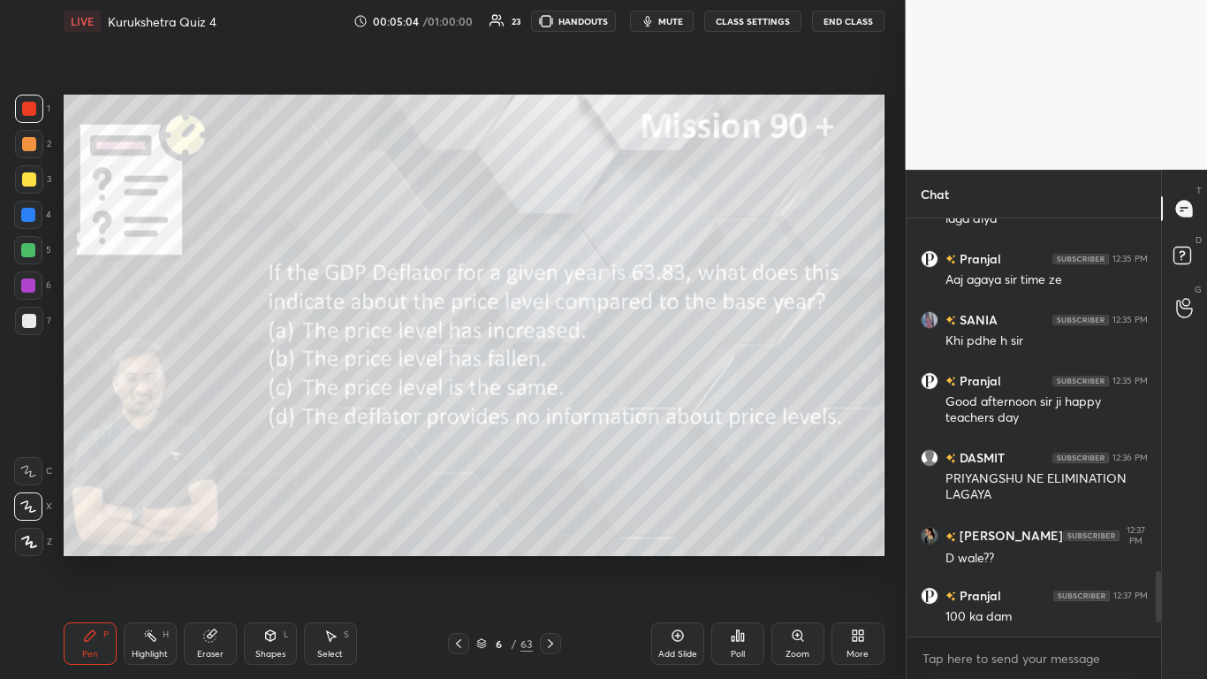
click at [549, 415] on icon at bounding box center [551, 643] width 14 height 14
click at [634, 415] on icon at bounding box center [743, 637] width 3 height 8
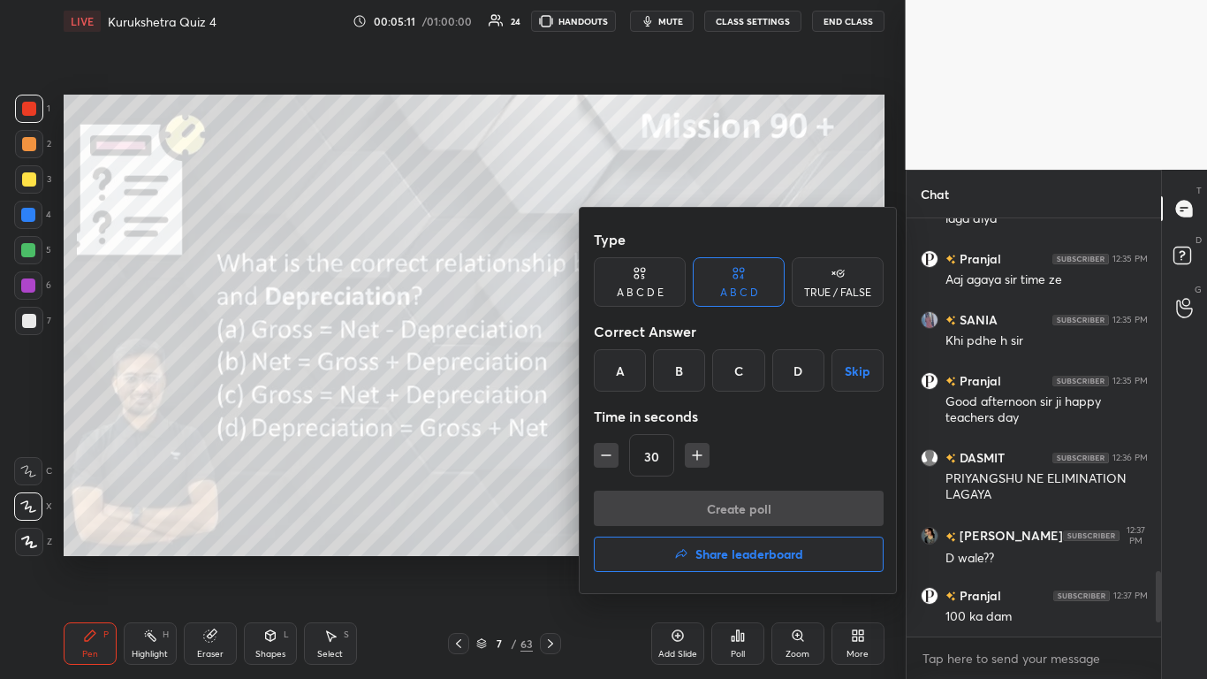
click at [634, 373] on div "C" at bounding box center [738, 370] width 52 height 42
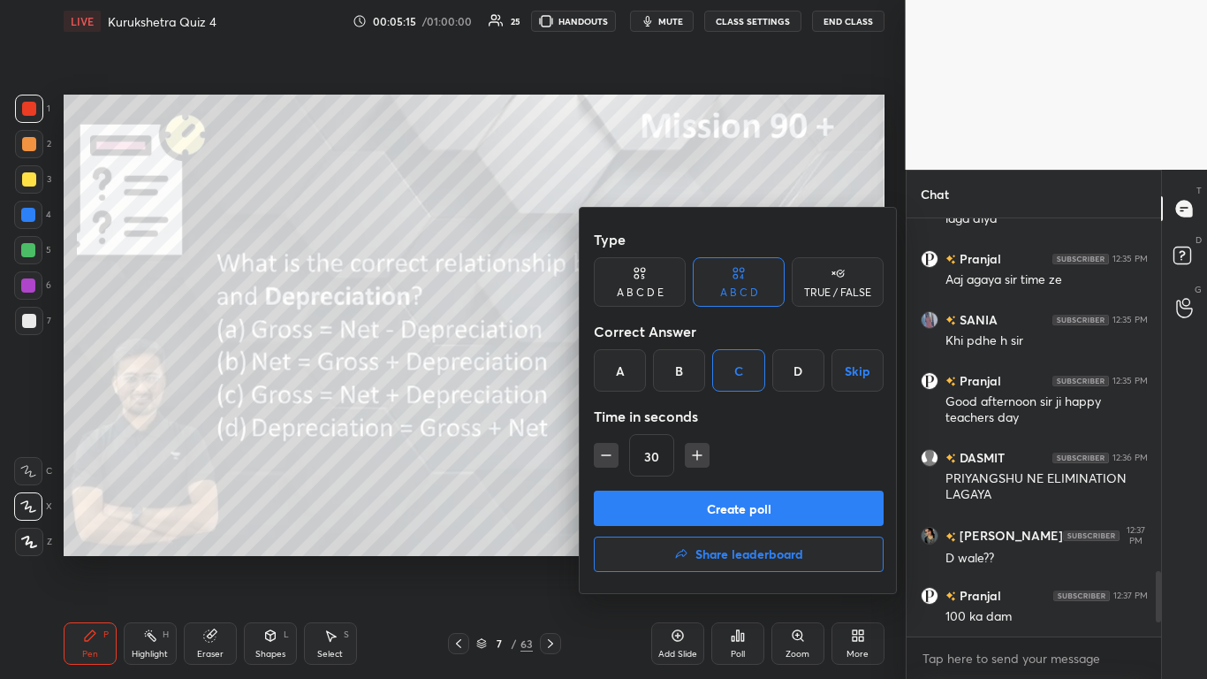
click at [634, 415] on button "Create poll" at bounding box center [739, 508] width 290 height 35
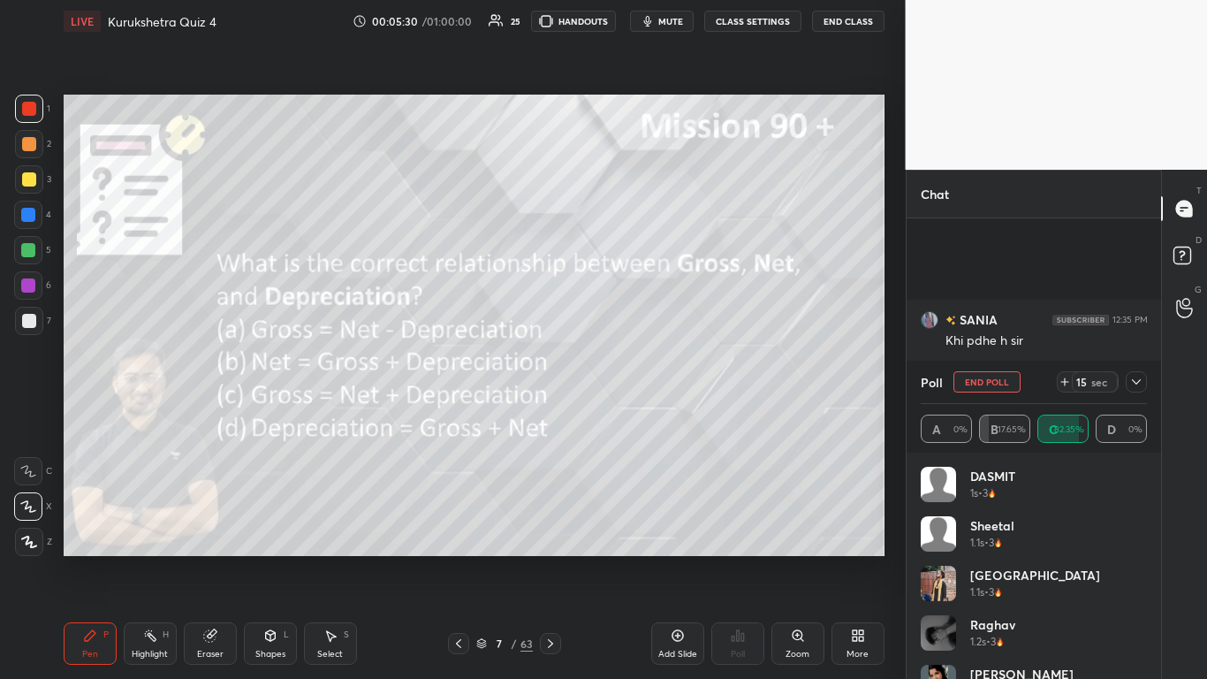
scroll to position [2416, 0]
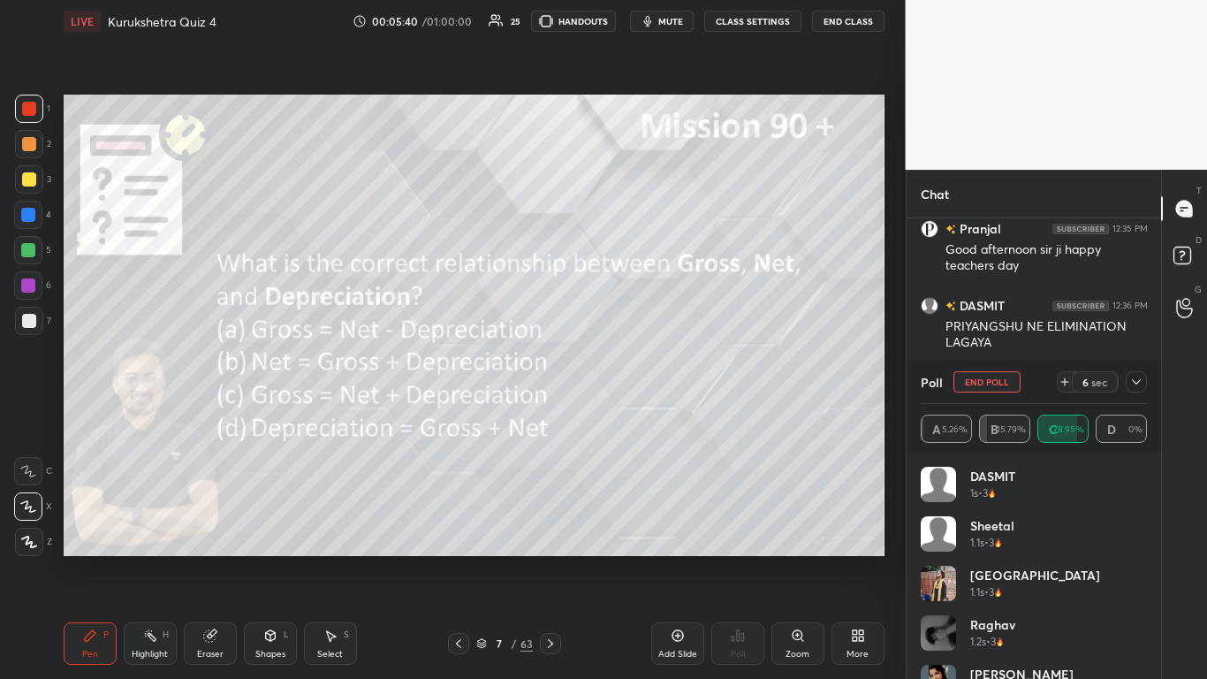
click at [634, 379] on div "6 sec" at bounding box center [1102, 381] width 90 height 21
drag, startPoint x: 1135, startPoint y: 375, endPoint x: 1130, endPoint y: 384, distance: 11.1
click at [634, 373] on div at bounding box center [1136, 381] width 21 height 21
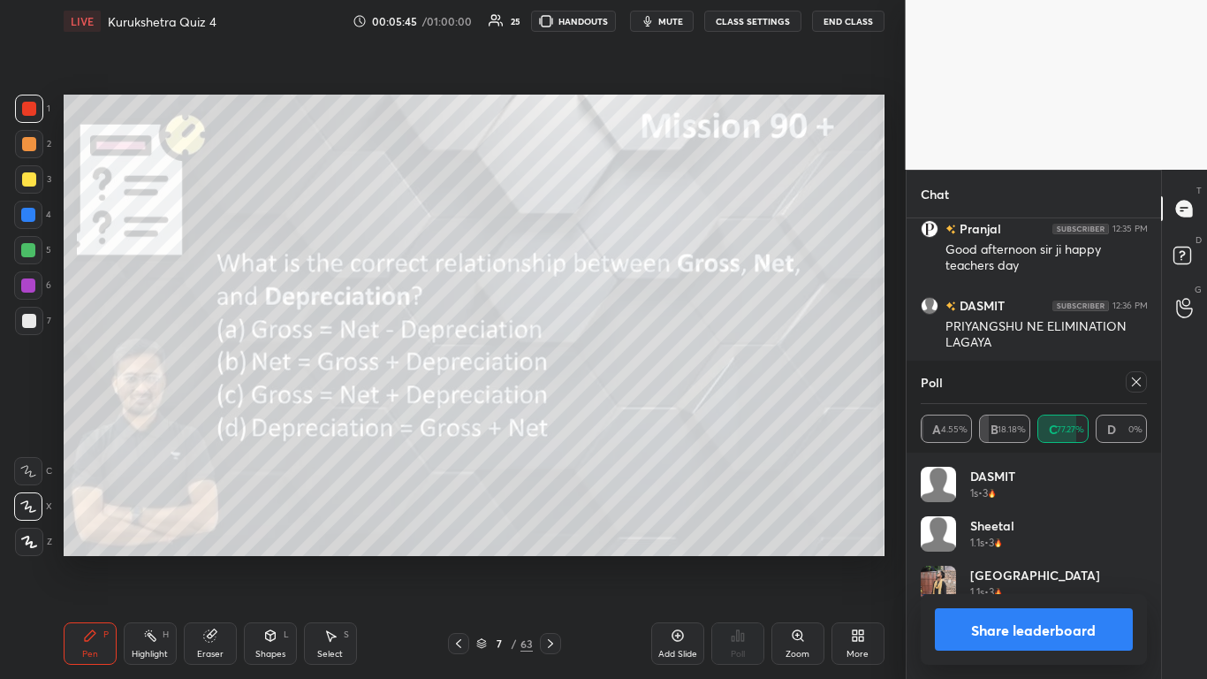
scroll to position [207, 221]
click at [634, 415] on button "Share leaderboard" at bounding box center [1034, 629] width 199 height 42
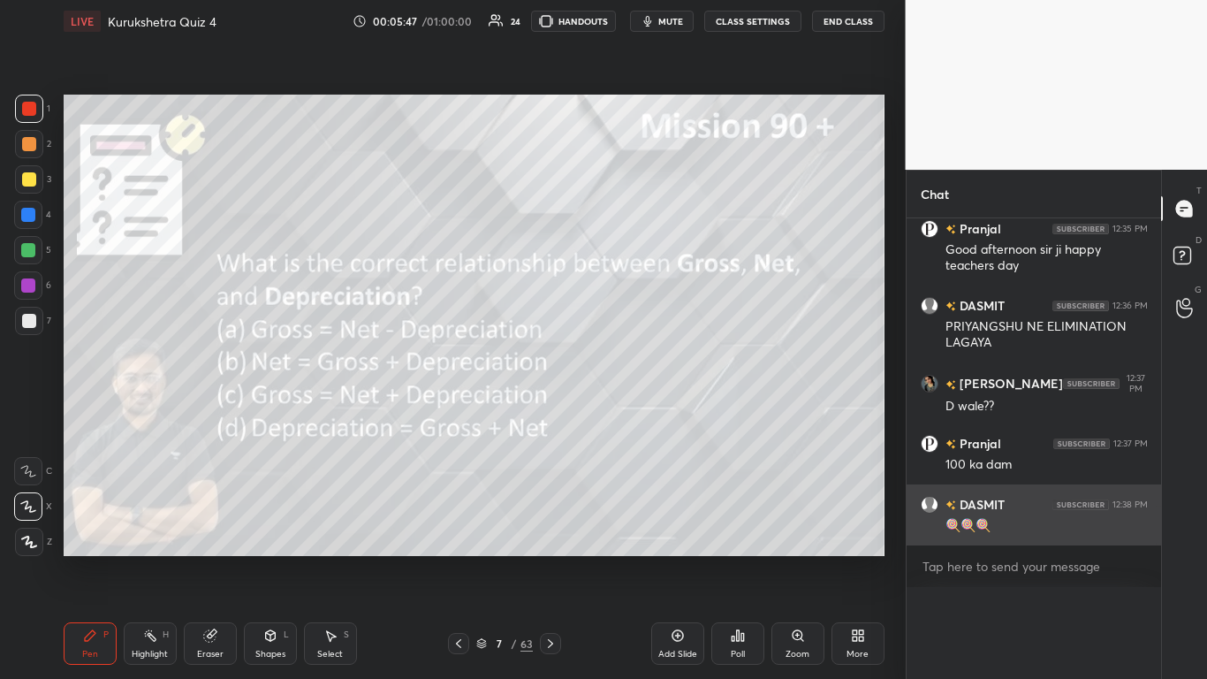
scroll to position [1, 6]
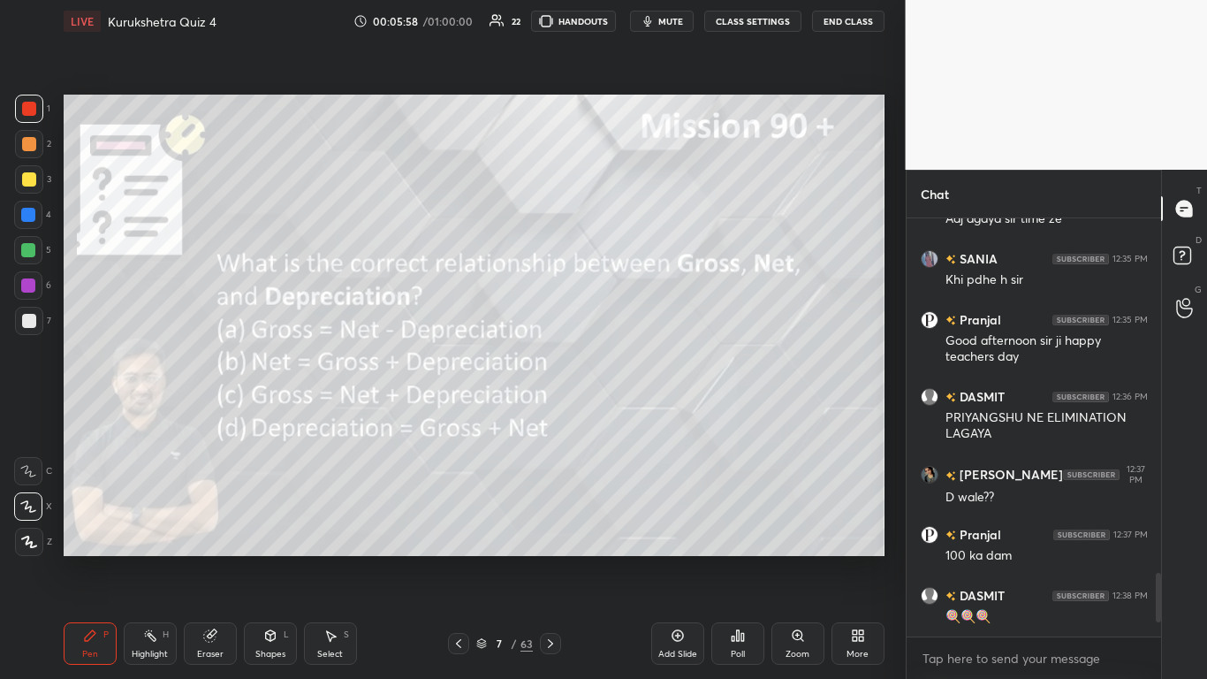
click at [551, 415] on icon at bounding box center [551, 643] width 14 height 14
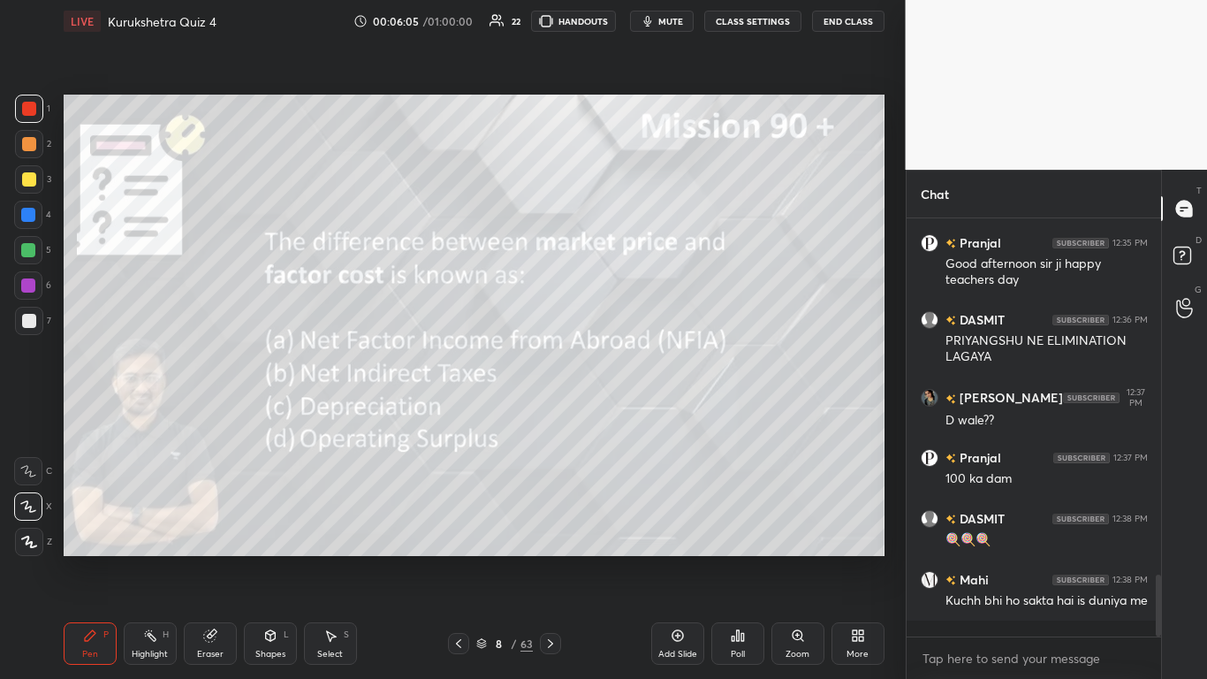
click at [634, 415] on div "Poll" at bounding box center [737, 643] width 53 height 42
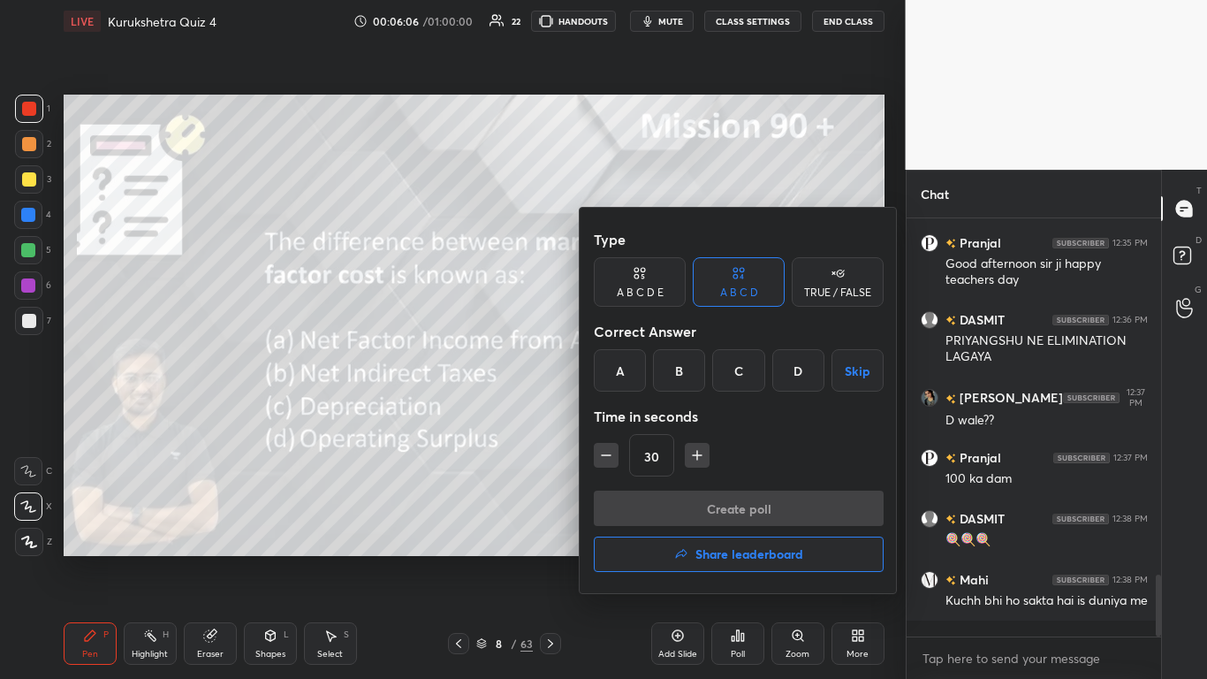
click at [634, 379] on div "B" at bounding box center [679, 370] width 52 height 42
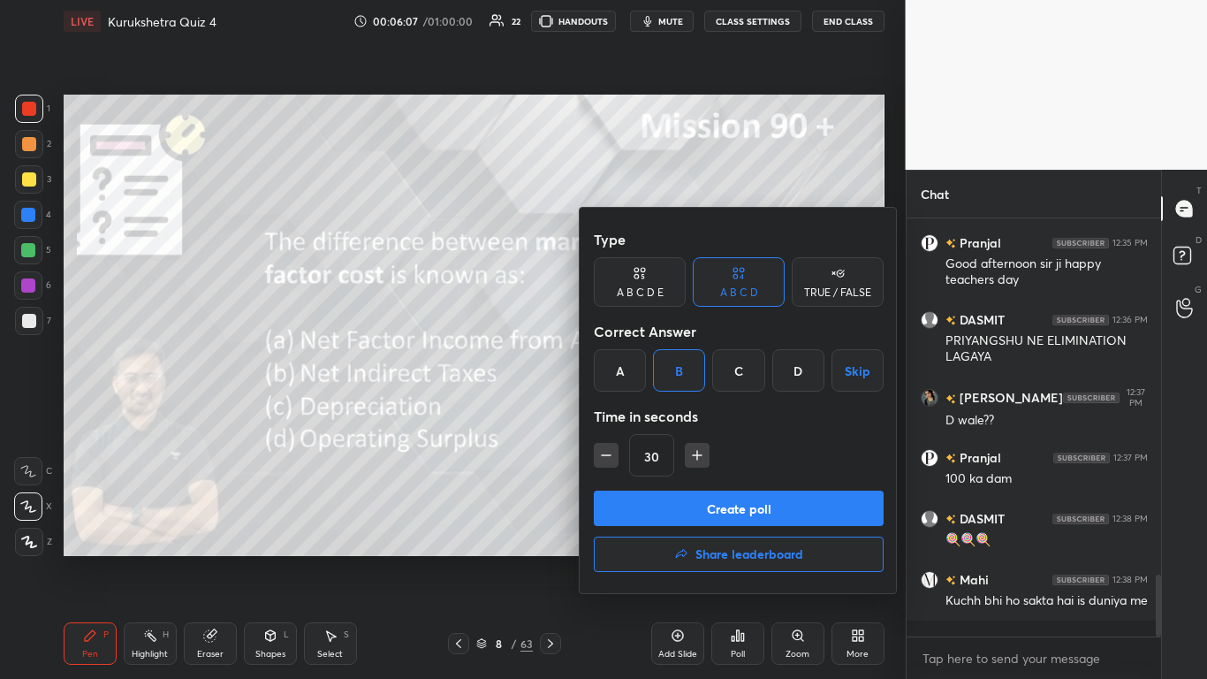
click at [634, 415] on button "Create poll" at bounding box center [739, 508] width 290 height 35
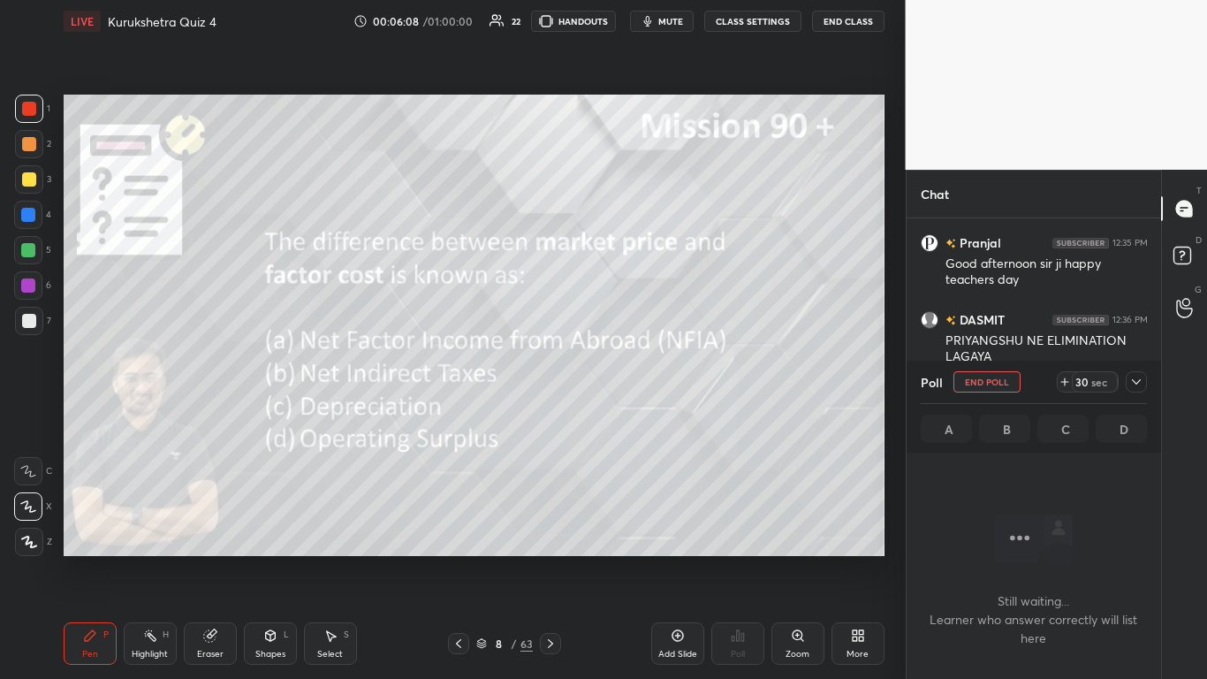
scroll to position [369, 249]
click at [634, 370] on div "Poll End Poll 29 sec" at bounding box center [1034, 382] width 227 height 42
click at [634, 378] on icon at bounding box center [1137, 382] width 14 height 14
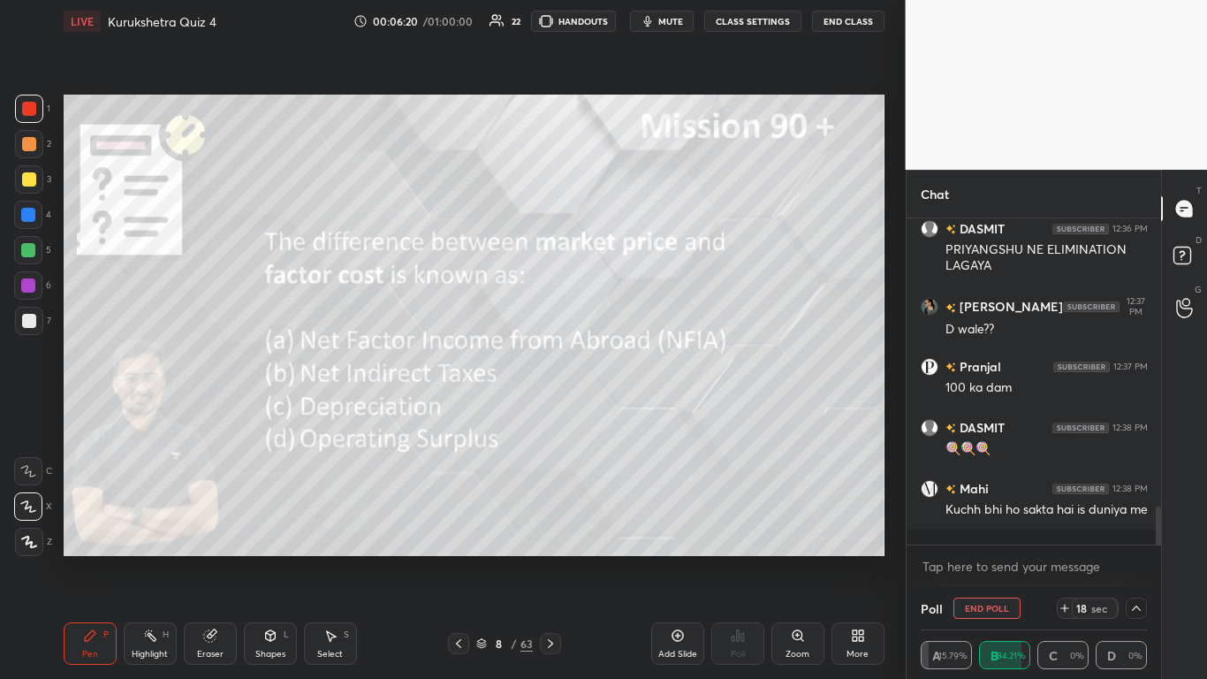
click at [483, 415] on icon at bounding box center [481, 643] width 11 height 11
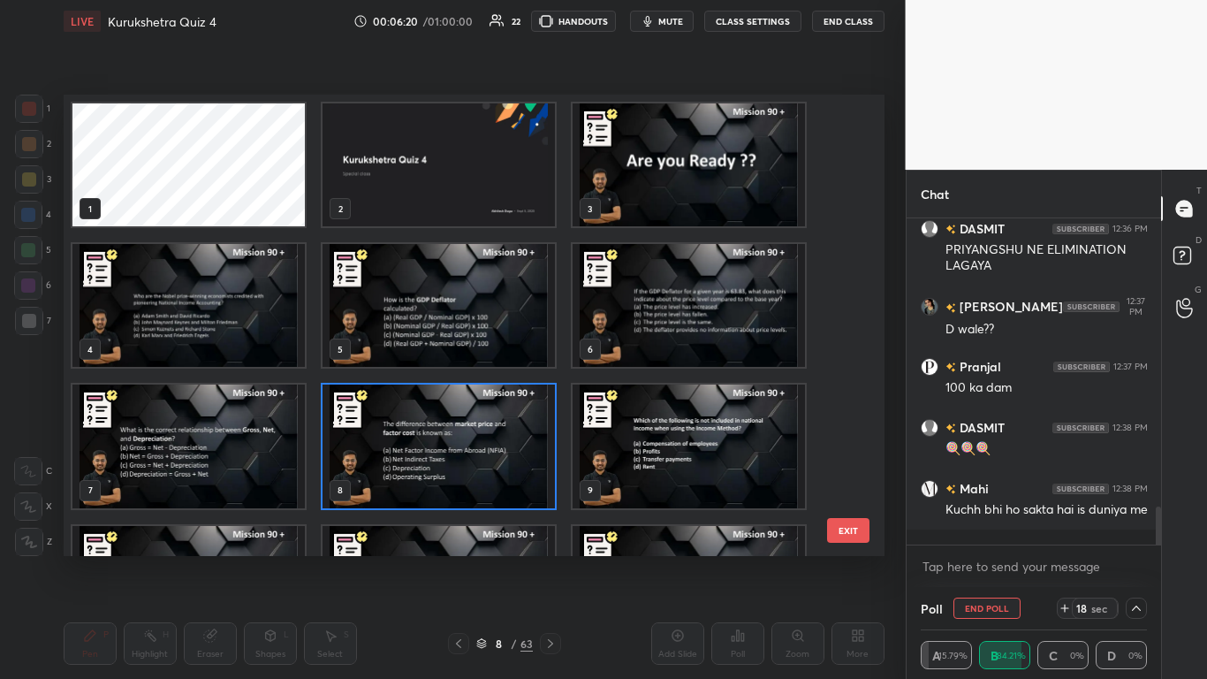
scroll to position [456, 812]
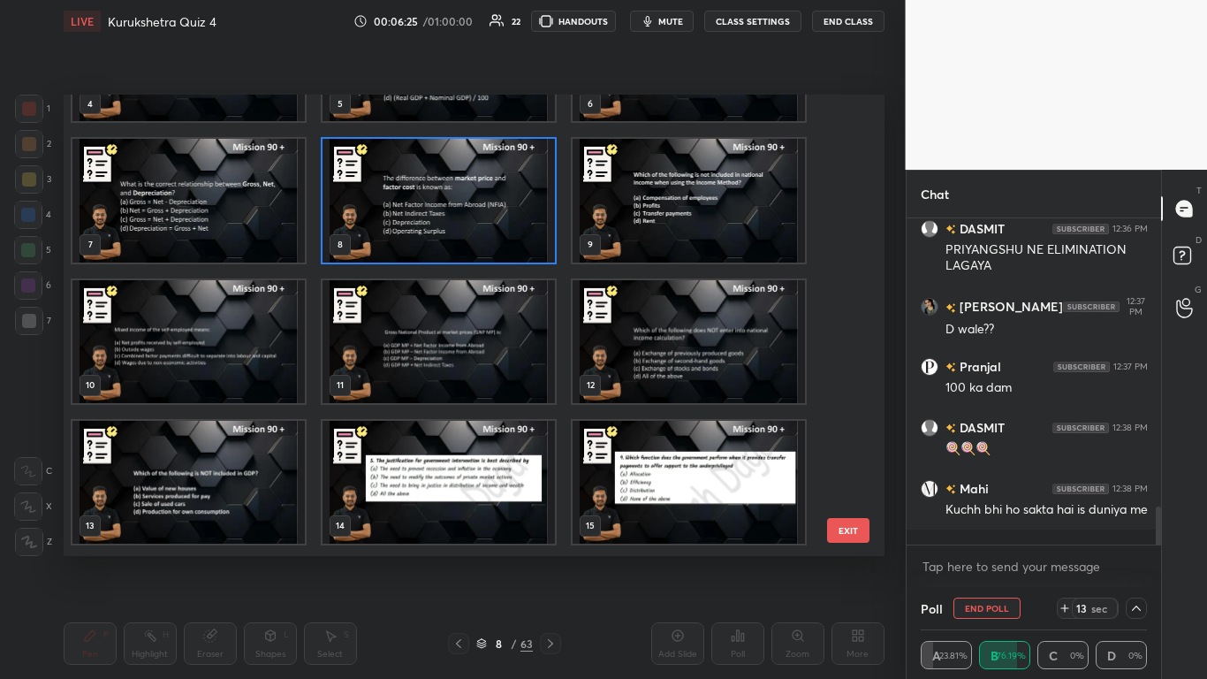
click at [399, 229] on img "grid" at bounding box center [439, 200] width 232 height 123
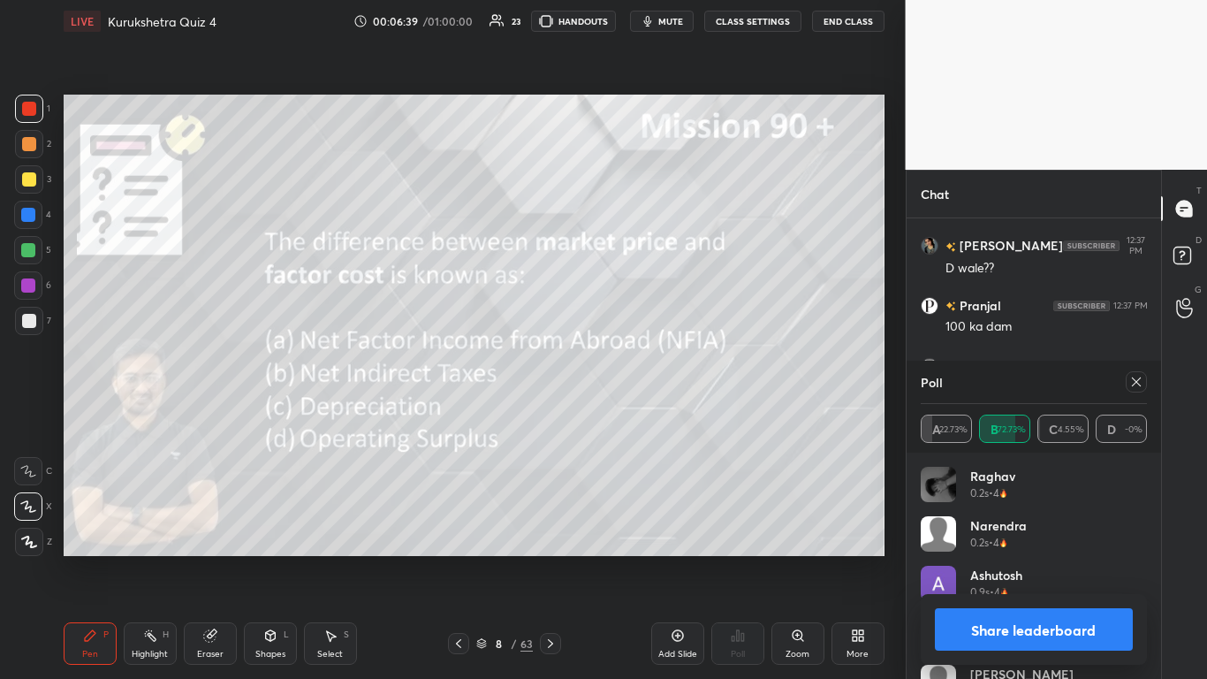
click at [634, 415] on button "Share leaderboard" at bounding box center [1034, 629] width 199 height 42
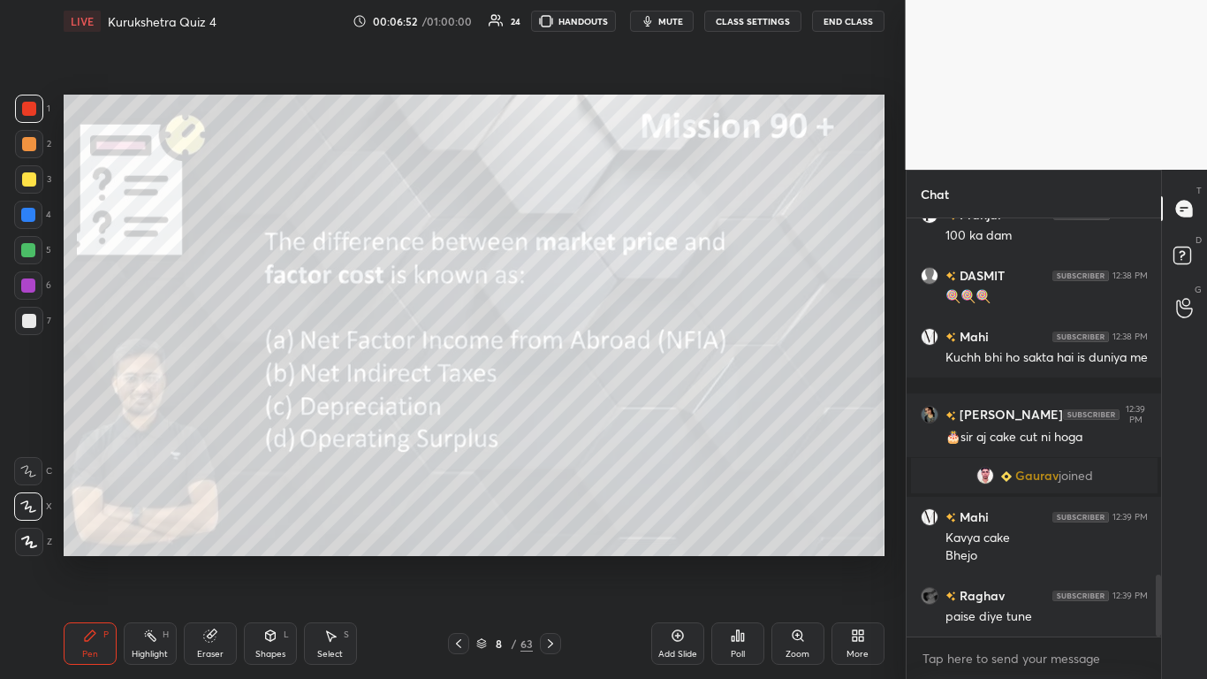
click at [554, 415] on icon at bounding box center [551, 643] width 14 height 14
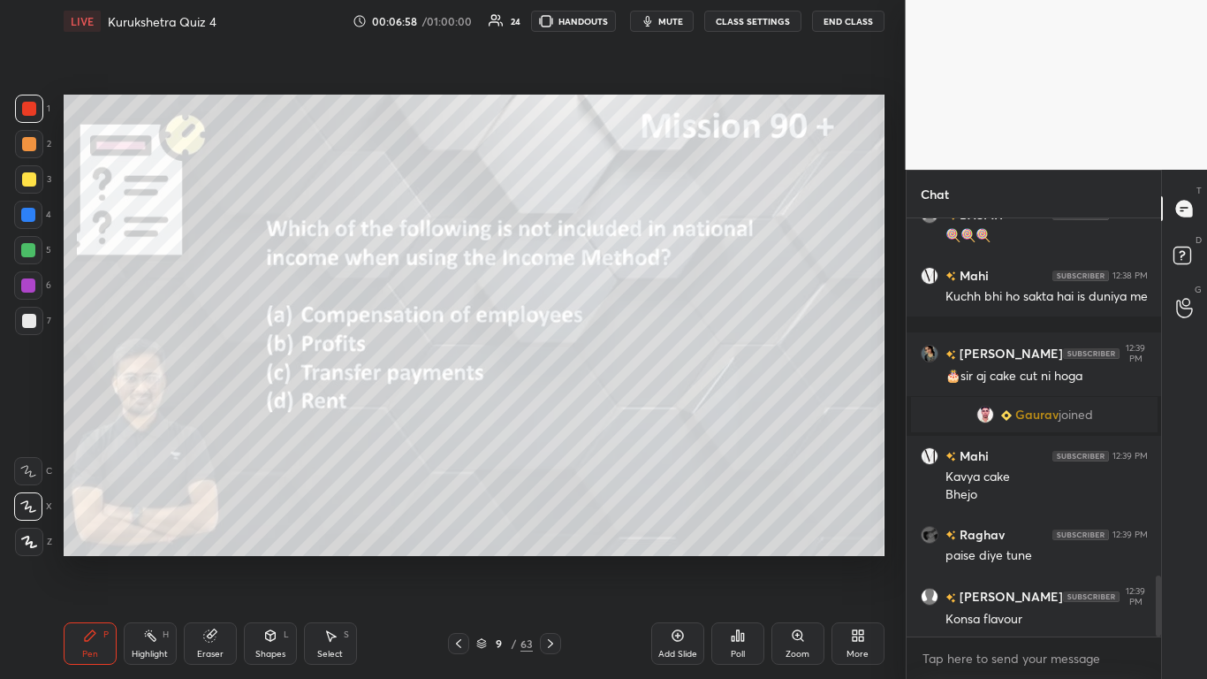
click at [634, 415] on div "Poll" at bounding box center [738, 654] width 14 height 9
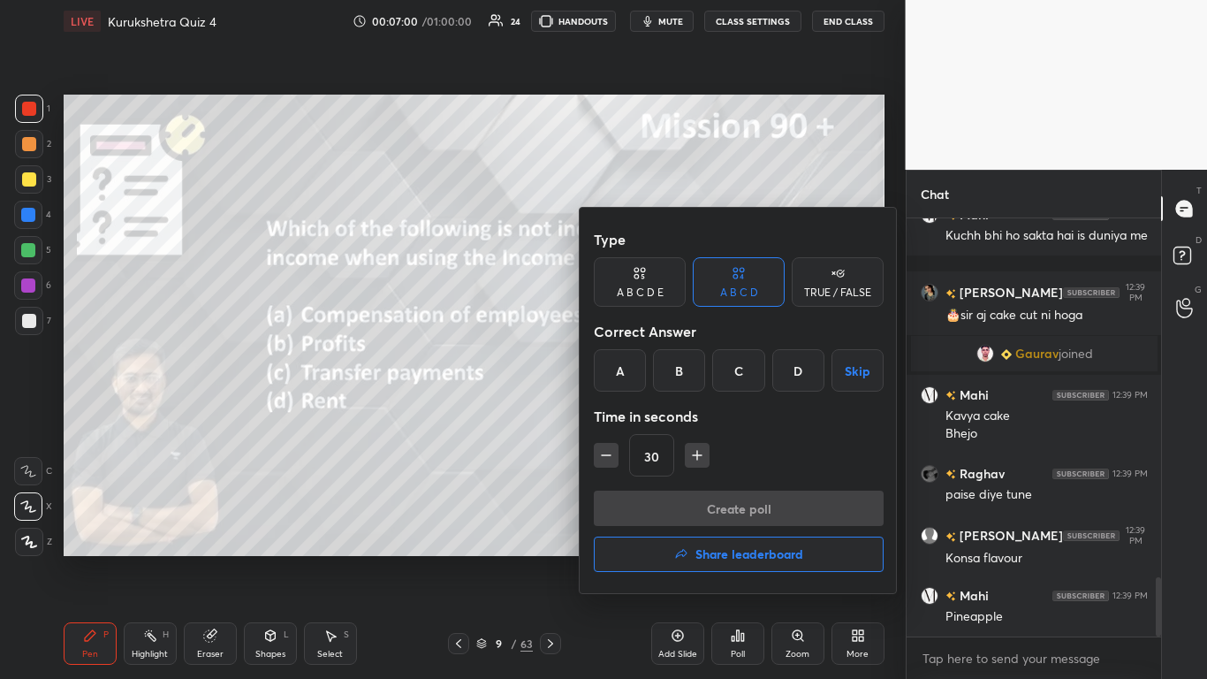
click at [615, 378] on div "A" at bounding box center [620, 370] width 52 height 42
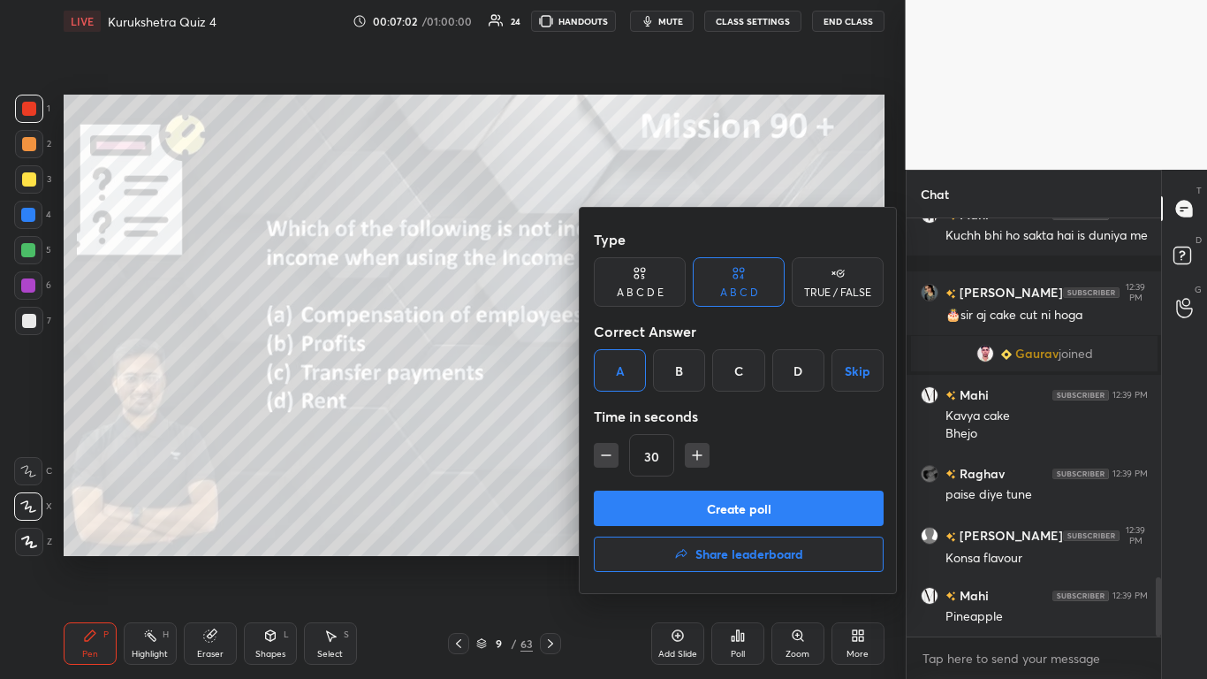
click at [634, 378] on div "C" at bounding box center [738, 370] width 52 height 42
click at [634, 415] on button "Create poll" at bounding box center [739, 508] width 290 height 35
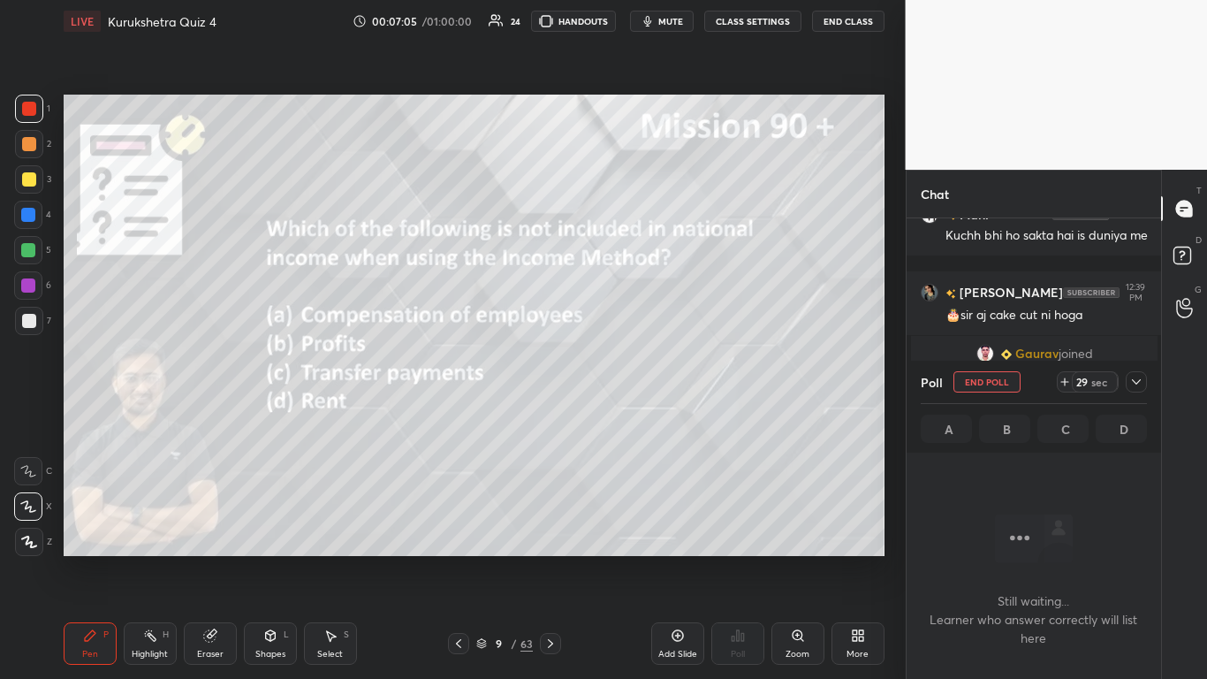
click at [634, 377] on icon at bounding box center [1137, 382] width 14 height 14
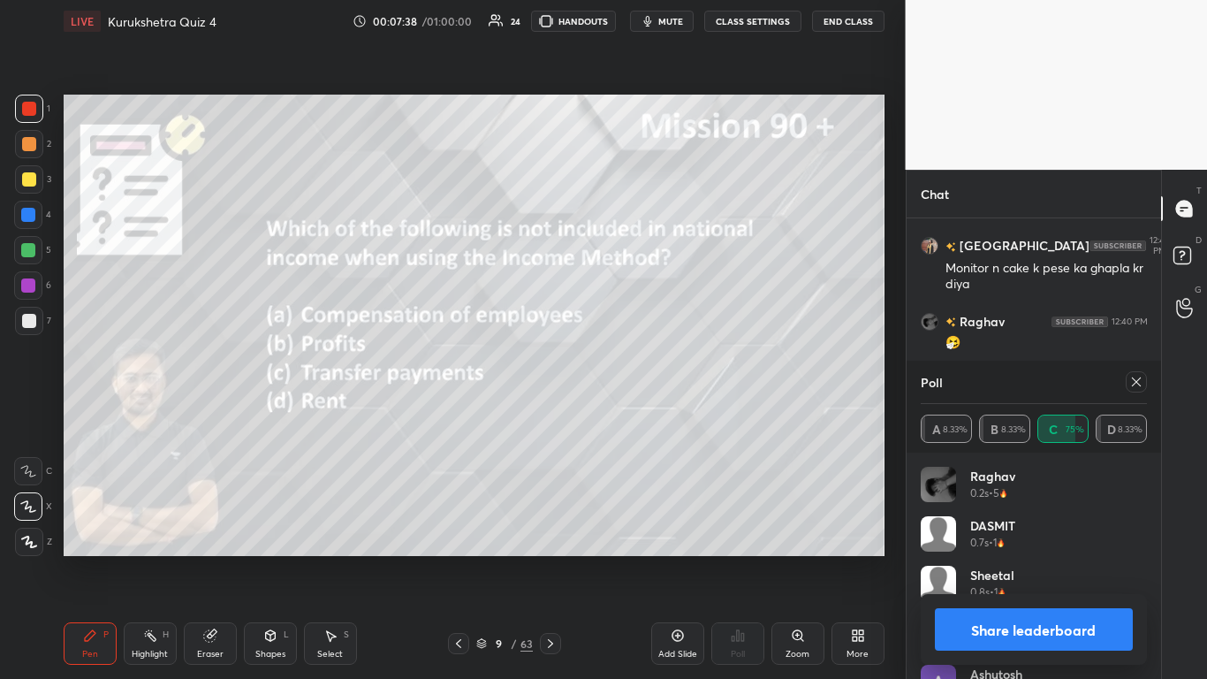
click at [634, 415] on button "Share leaderboard" at bounding box center [1034, 629] width 199 height 42
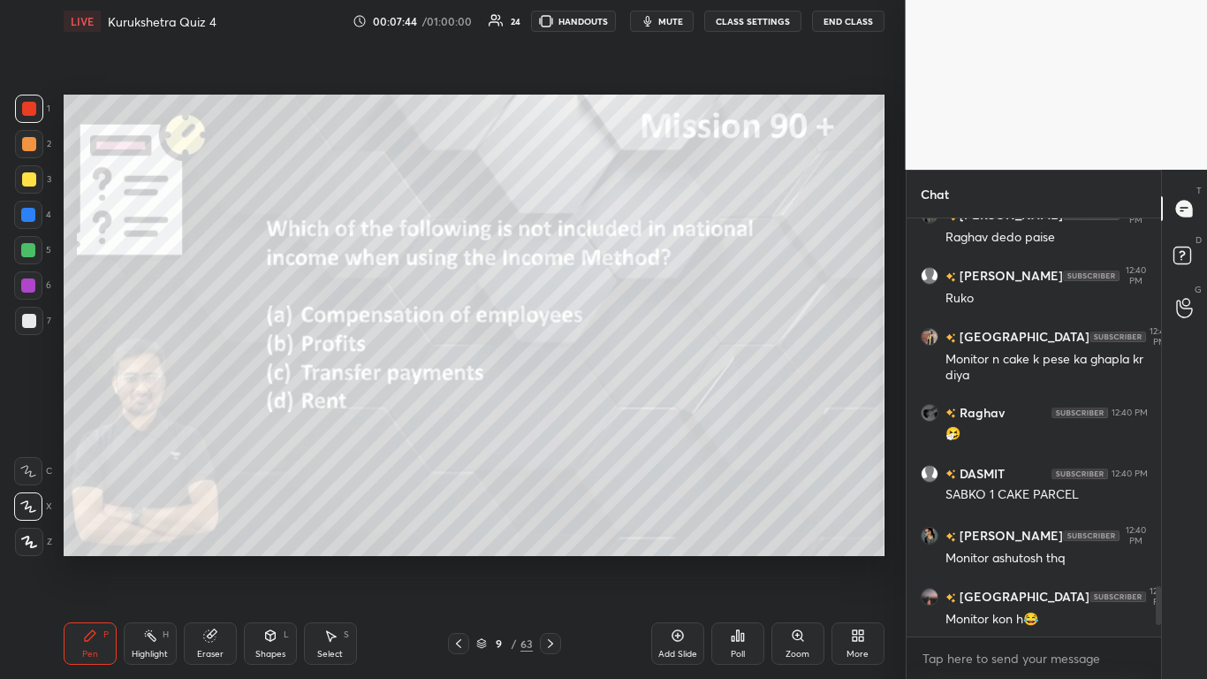
click at [546, 415] on icon at bounding box center [551, 643] width 14 height 14
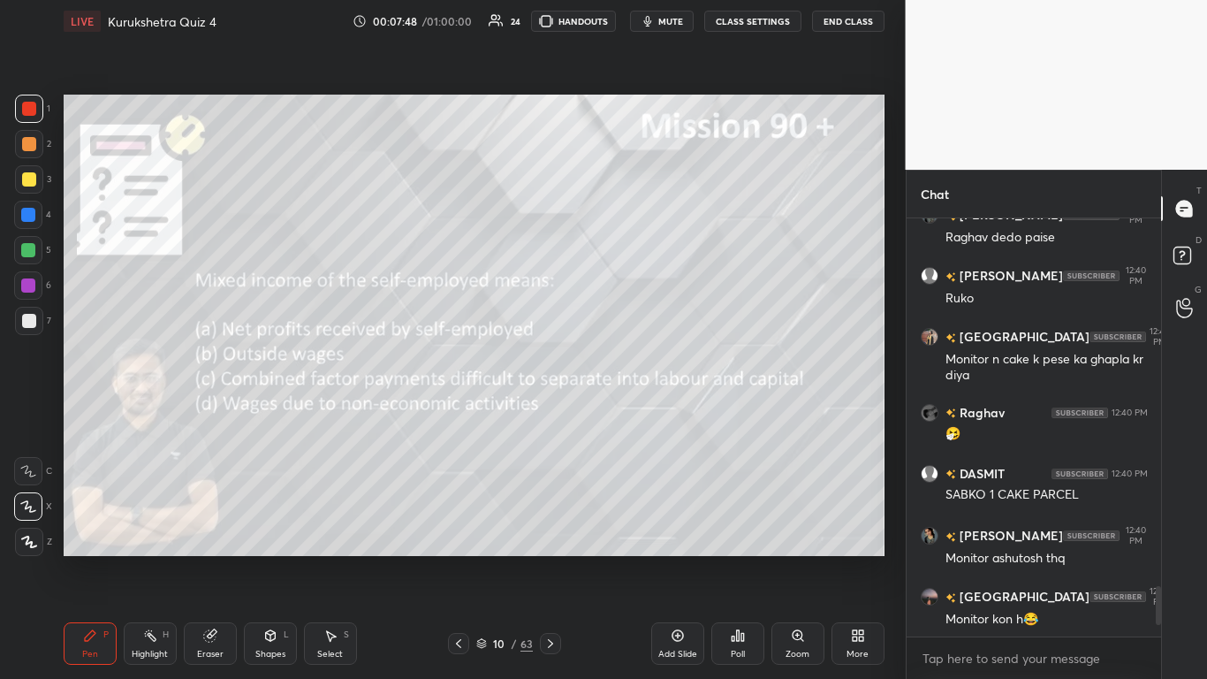
click at [634, 415] on icon at bounding box center [738, 635] width 3 height 11
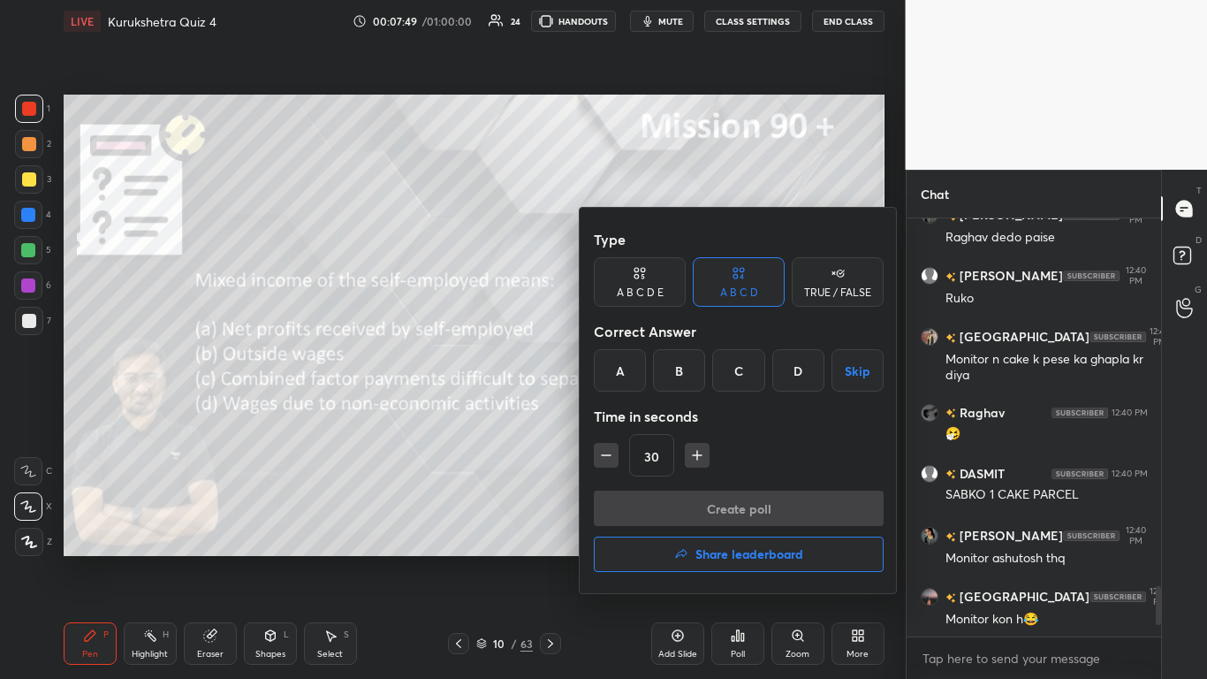
click at [634, 369] on div "C" at bounding box center [738, 370] width 52 height 42
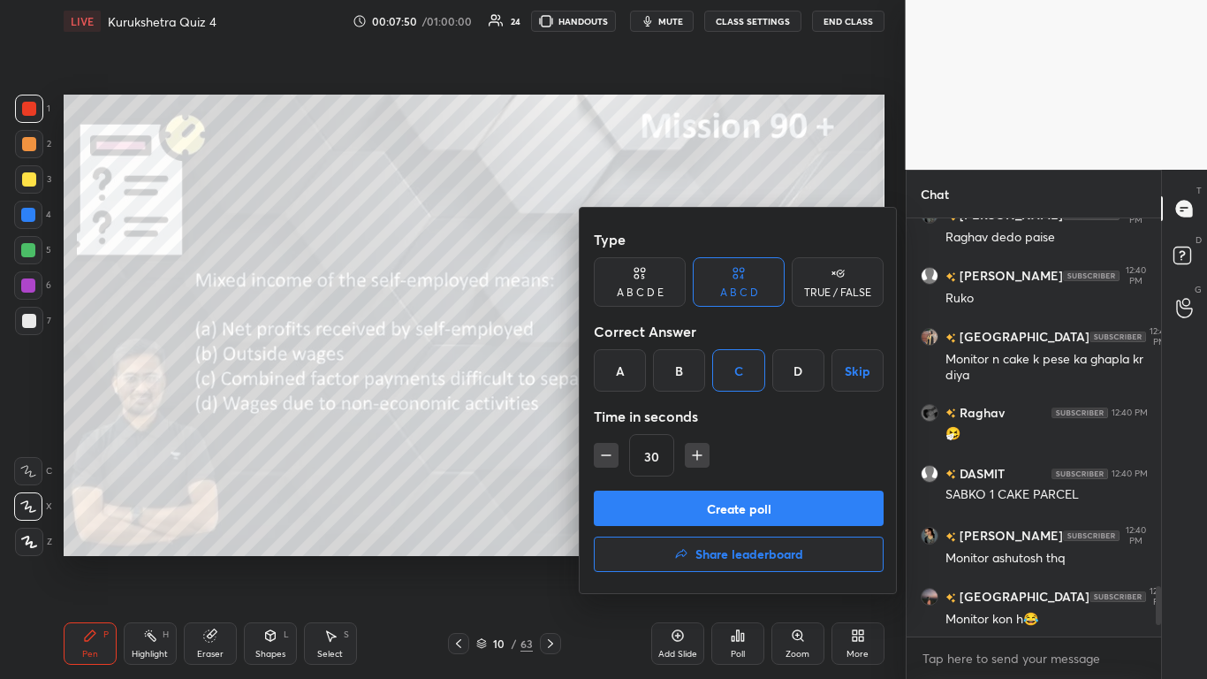
click at [634, 415] on button "Create poll" at bounding box center [739, 508] width 290 height 35
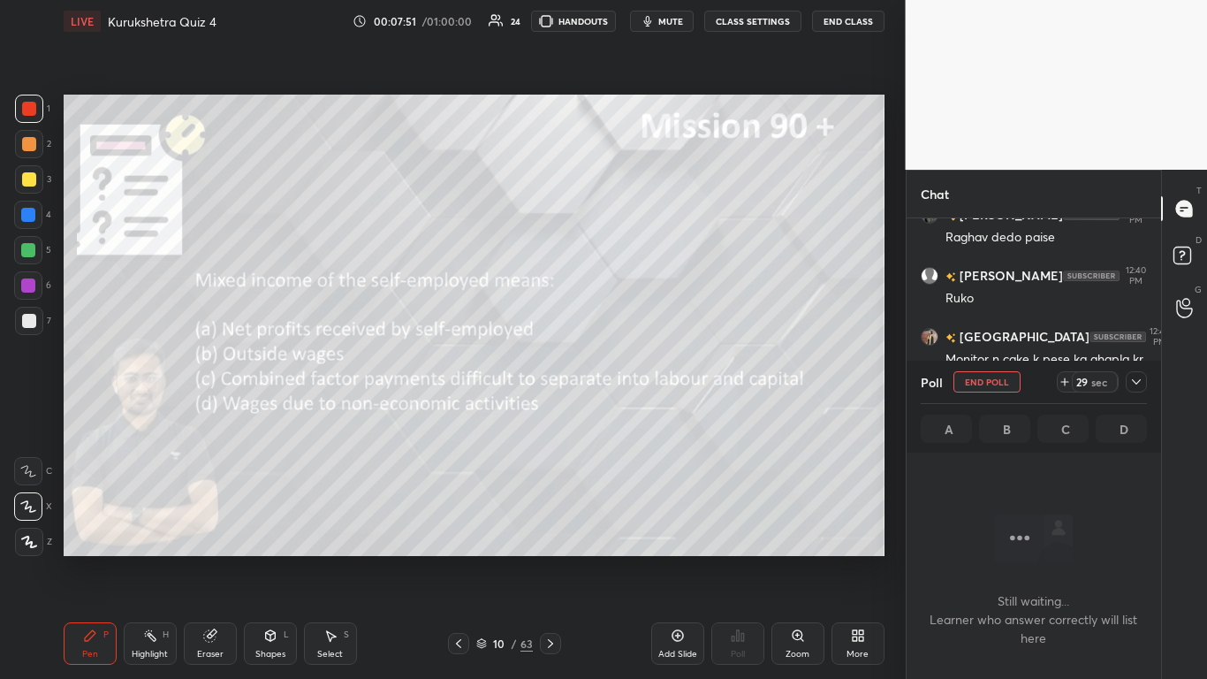
click at [634, 377] on icon at bounding box center [1137, 382] width 14 height 14
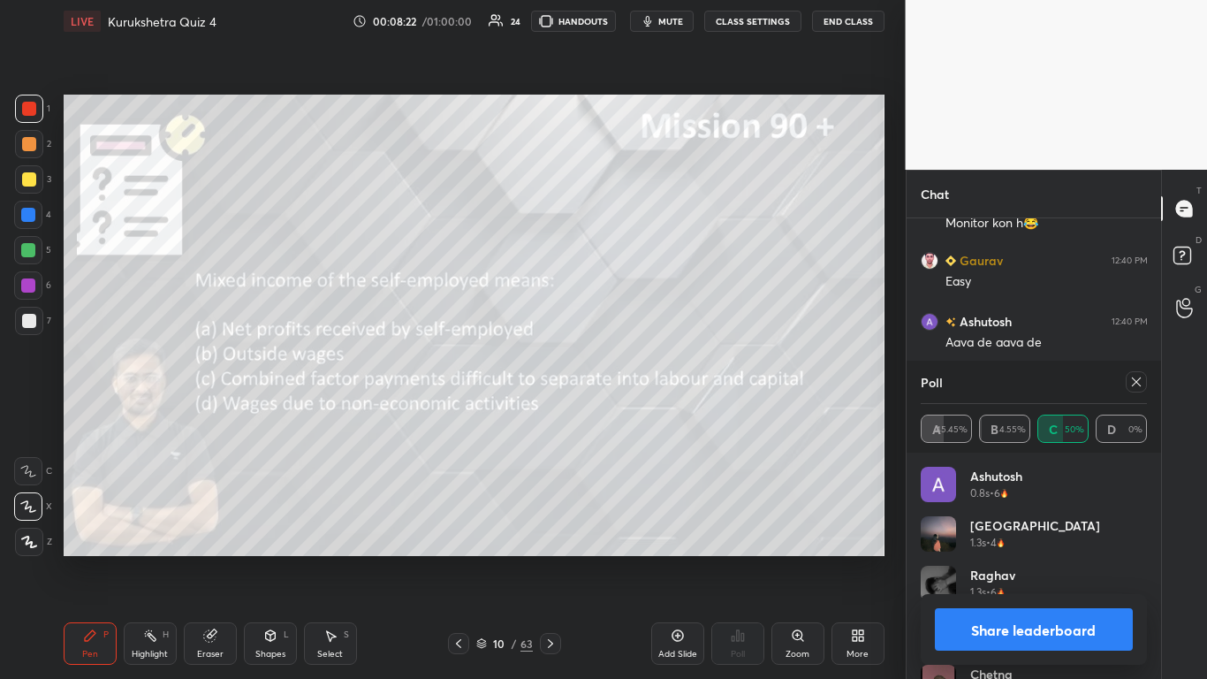
click at [634, 415] on button "Share leaderboard" at bounding box center [1034, 629] width 199 height 42
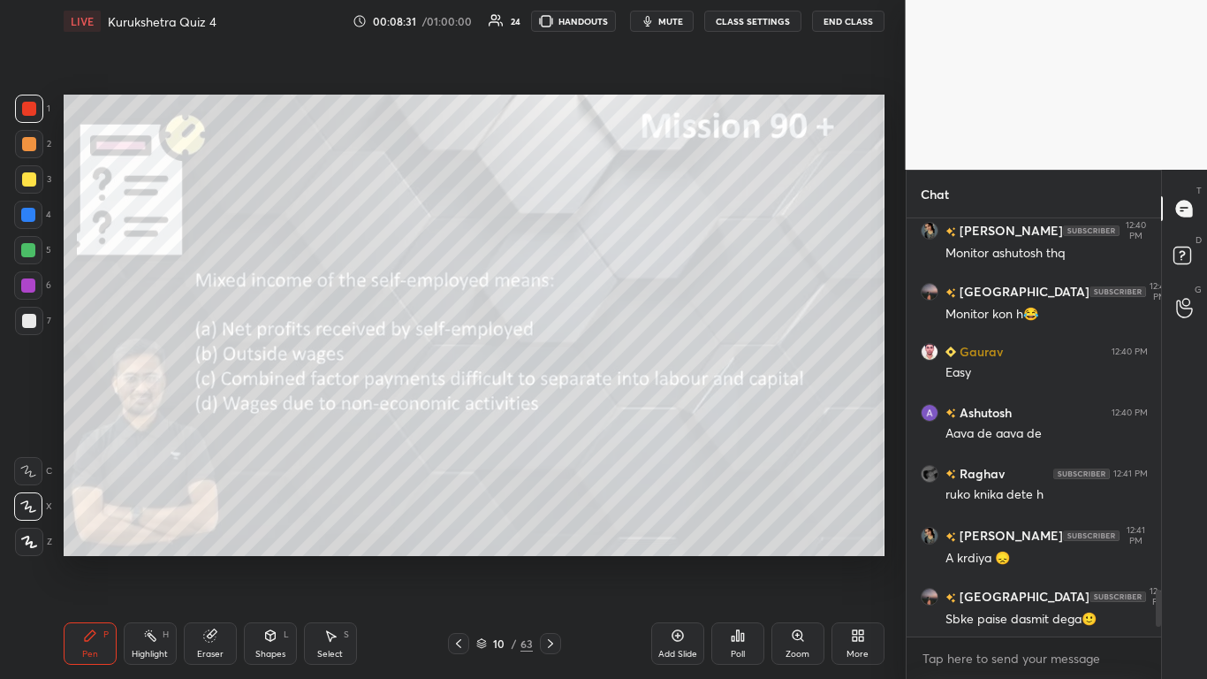
click at [550, 415] on icon at bounding box center [551, 643] width 14 height 14
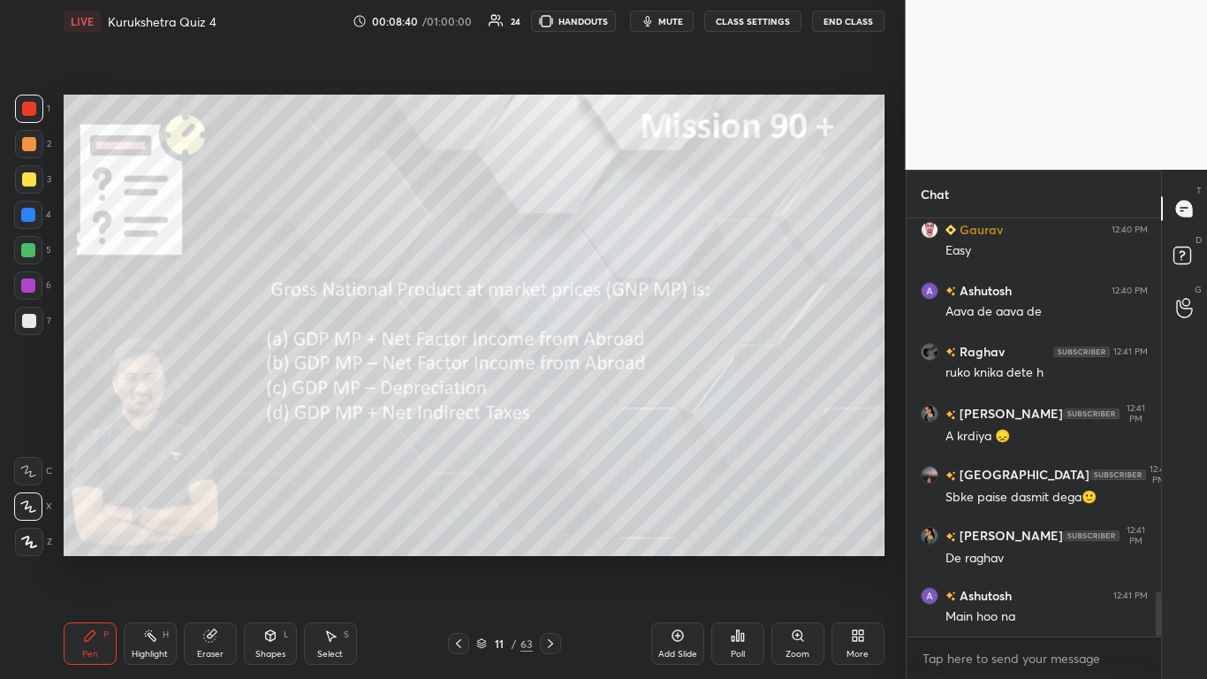
click at [634, 415] on icon at bounding box center [738, 635] width 14 height 14
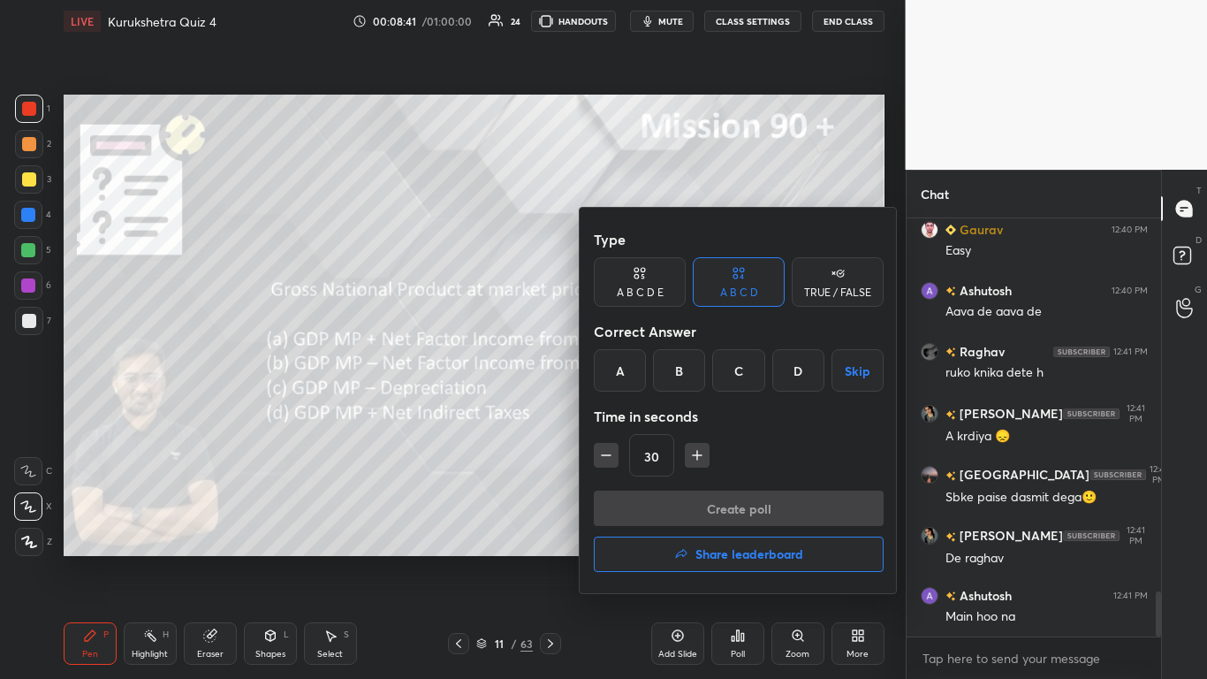
click at [620, 384] on div "A" at bounding box center [620, 370] width 52 height 42
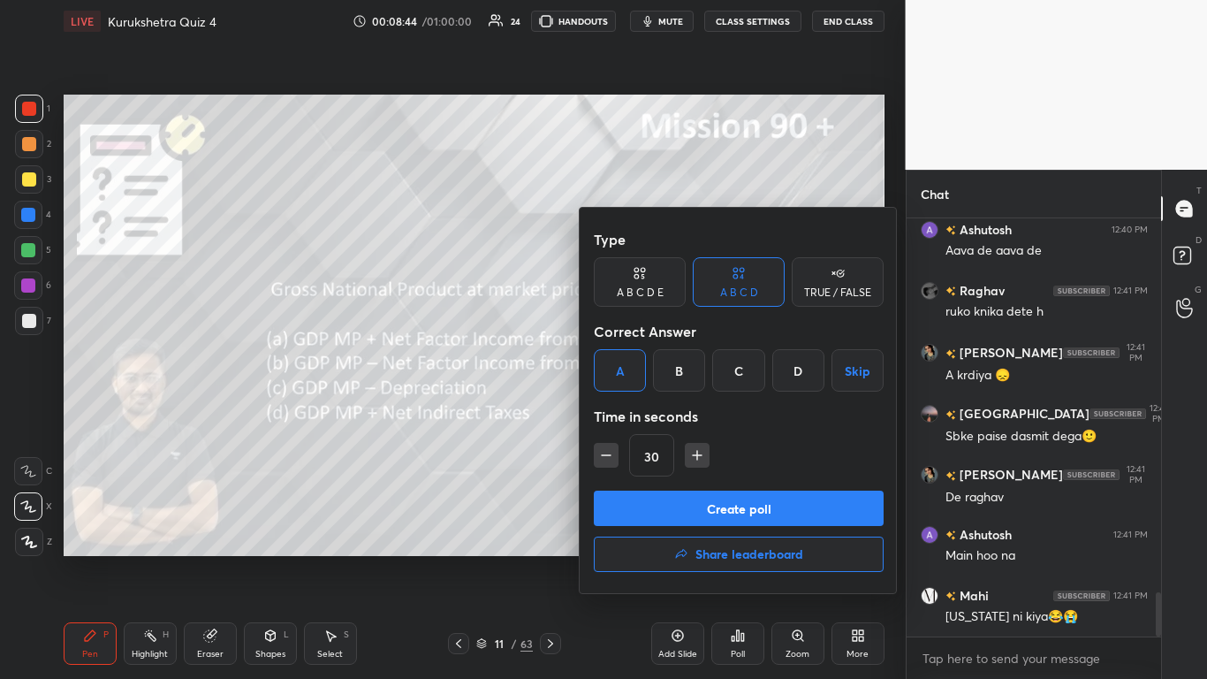
click at [605, 415] on button "Create poll" at bounding box center [739, 508] width 290 height 35
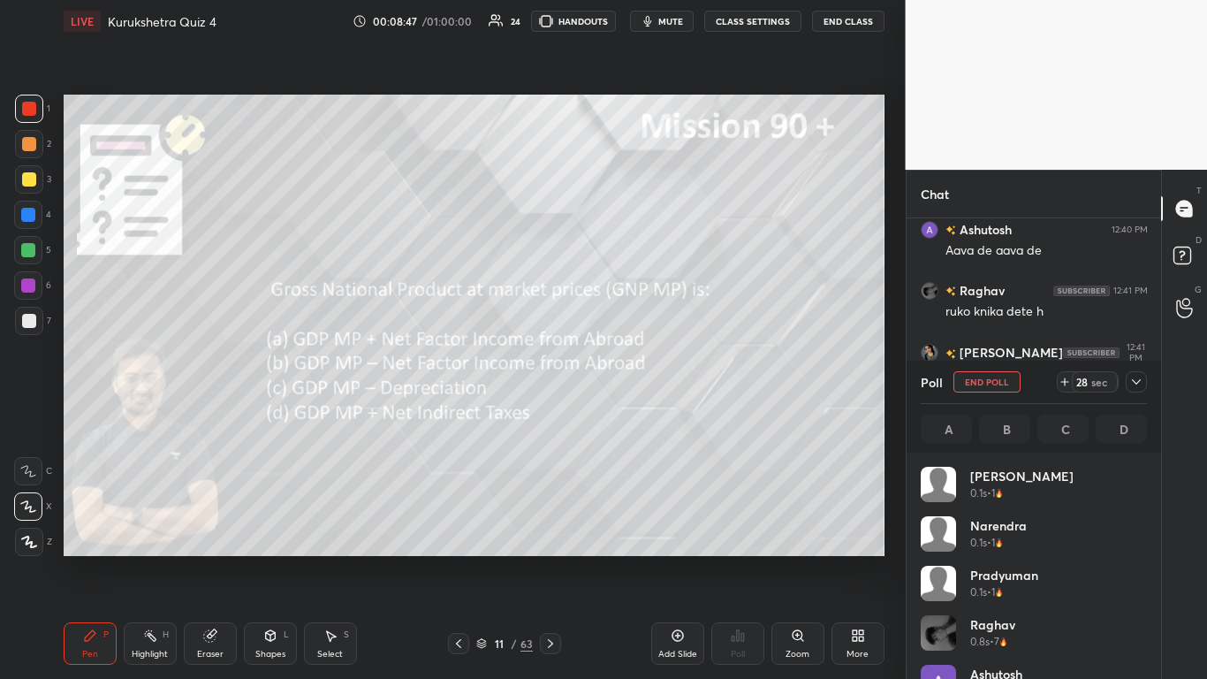
click at [634, 383] on icon at bounding box center [1137, 382] width 14 height 14
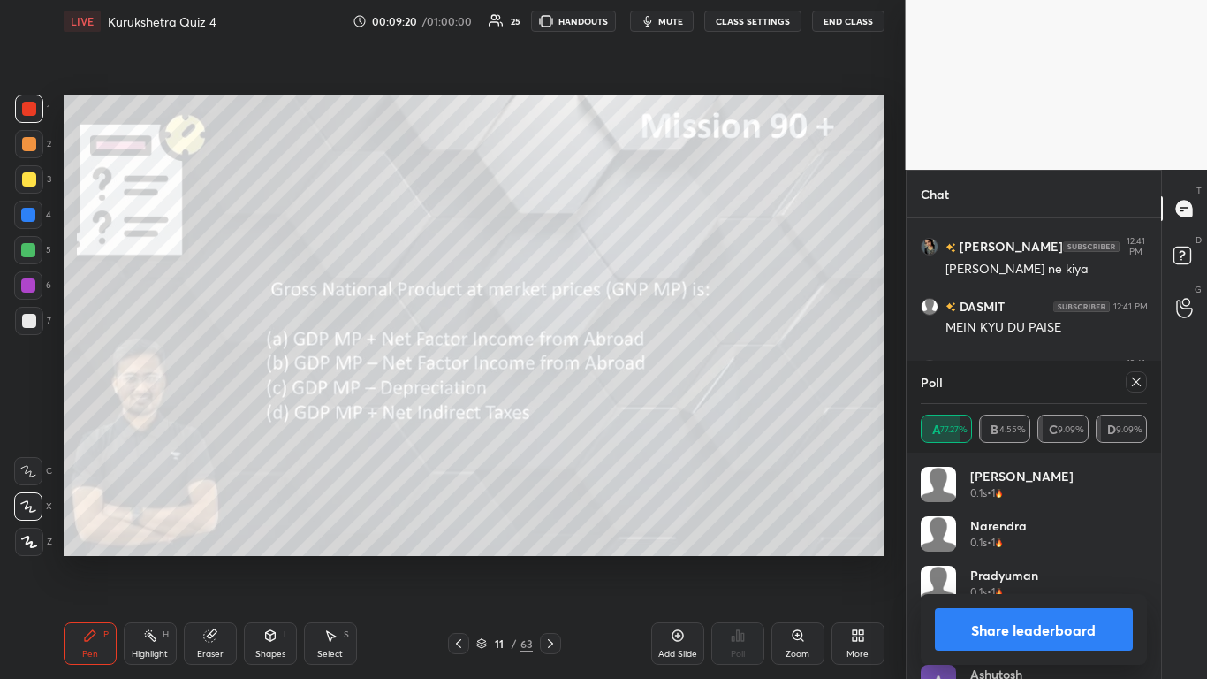
click at [634, 415] on button "Share leaderboard" at bounding box center [1034, 629] width 199 height 42
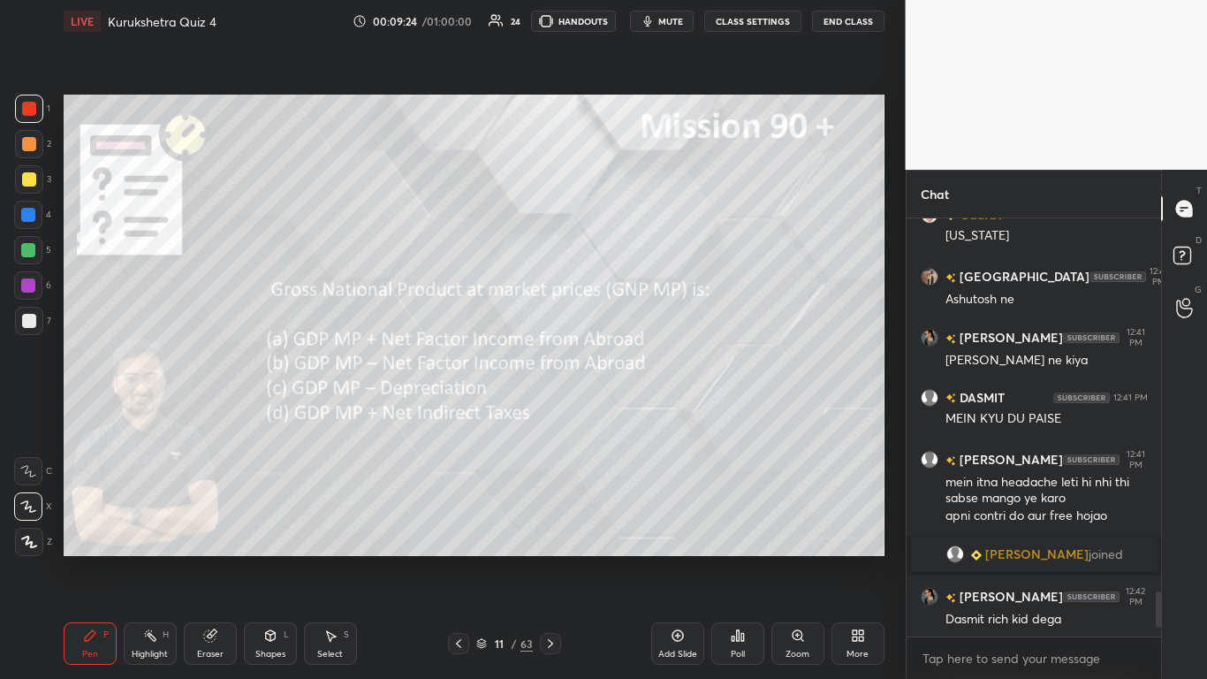
click at [552, 415] on icon at bounding box center [551, 643] width 14 height 14
click at [634, 415] on icon at bounding box center [738, 635] width 3 height 11
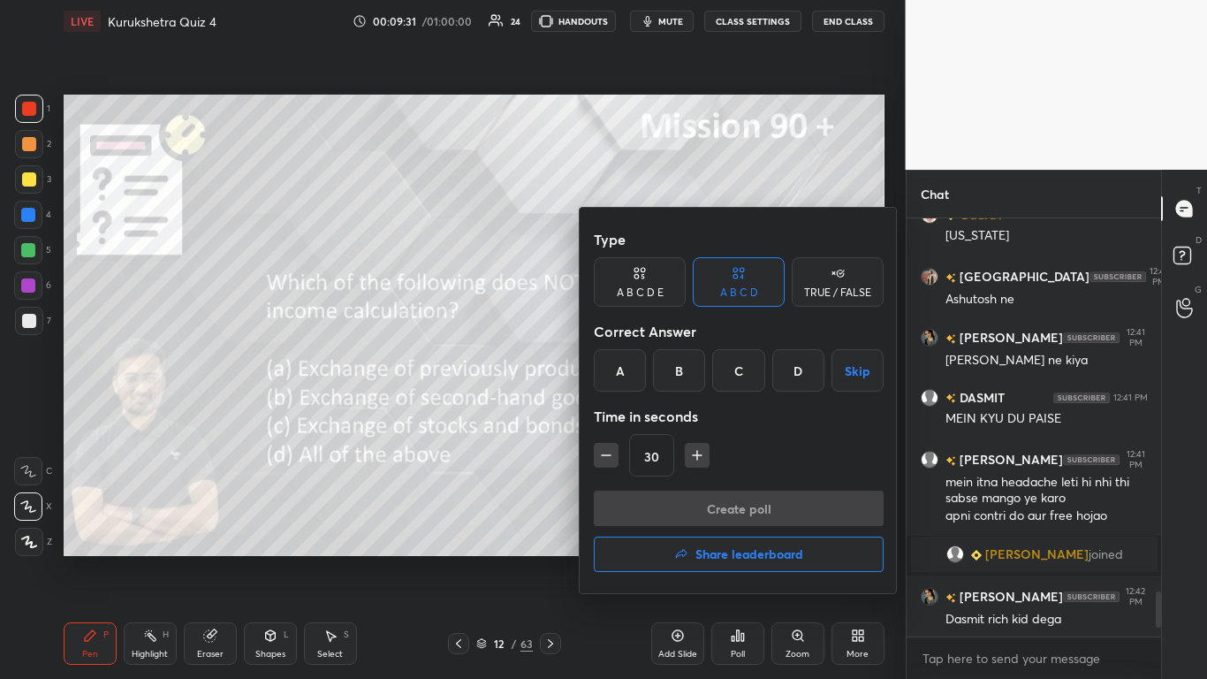
click at [634, 360] on div "D" at bounding box center [798, 370] width 52 height 42
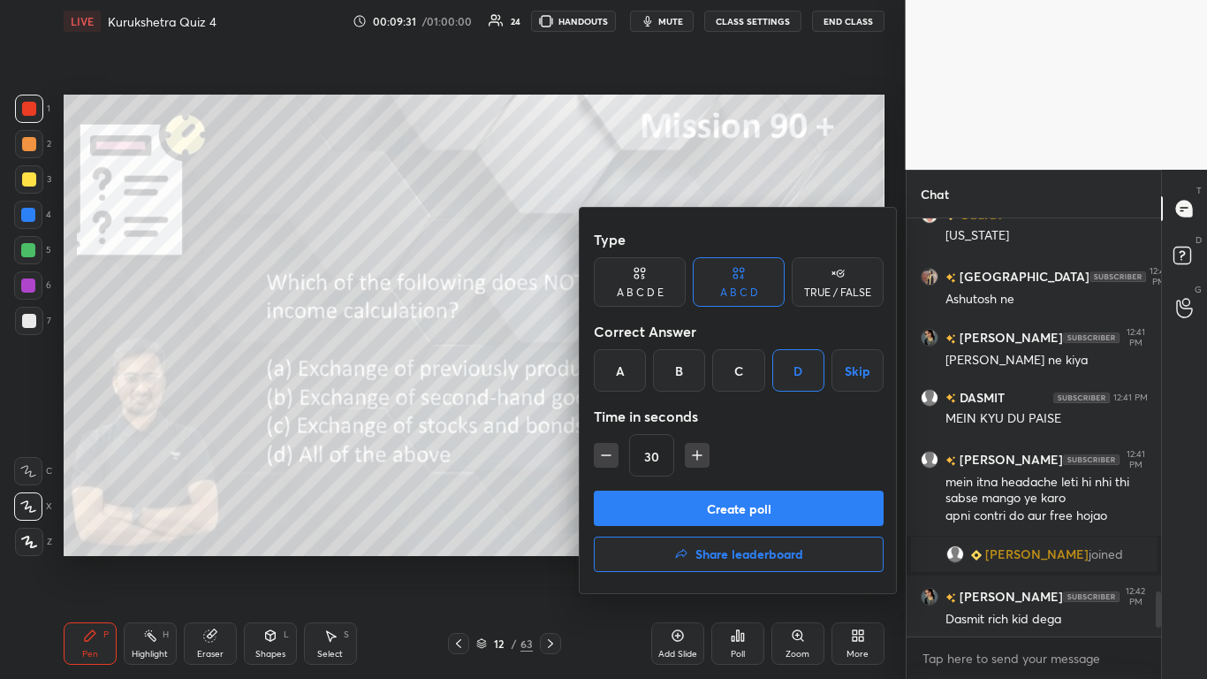
click at [634, 415] on div "Create poll Share leaderboard" at bounding box center [739, 535] width 290 height 88
click at [634, 415] on button "Create poll" at bounding box center [739, 508] width 290 height 35
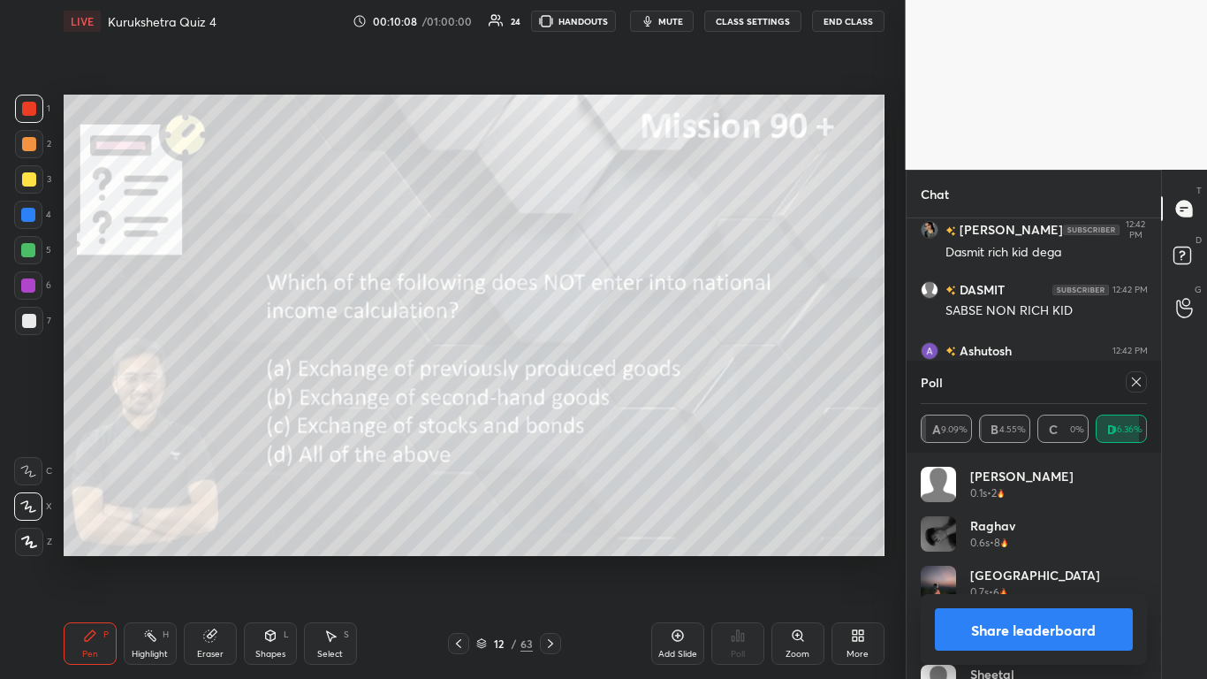
click at [634, 415] on button "Share leaderboard" at bounding box center [1034, 629] width 199 height 42
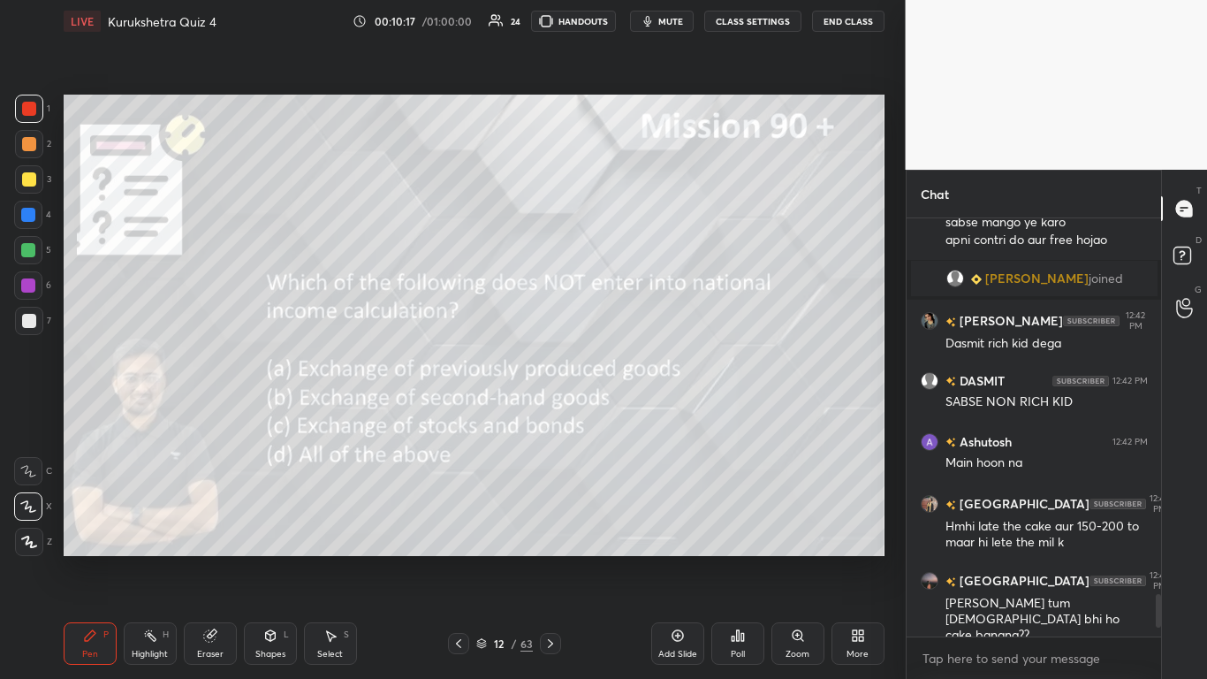
click at [487, 415] on div "12 / 63" at bounding box center [504, 643] width 57 height 16
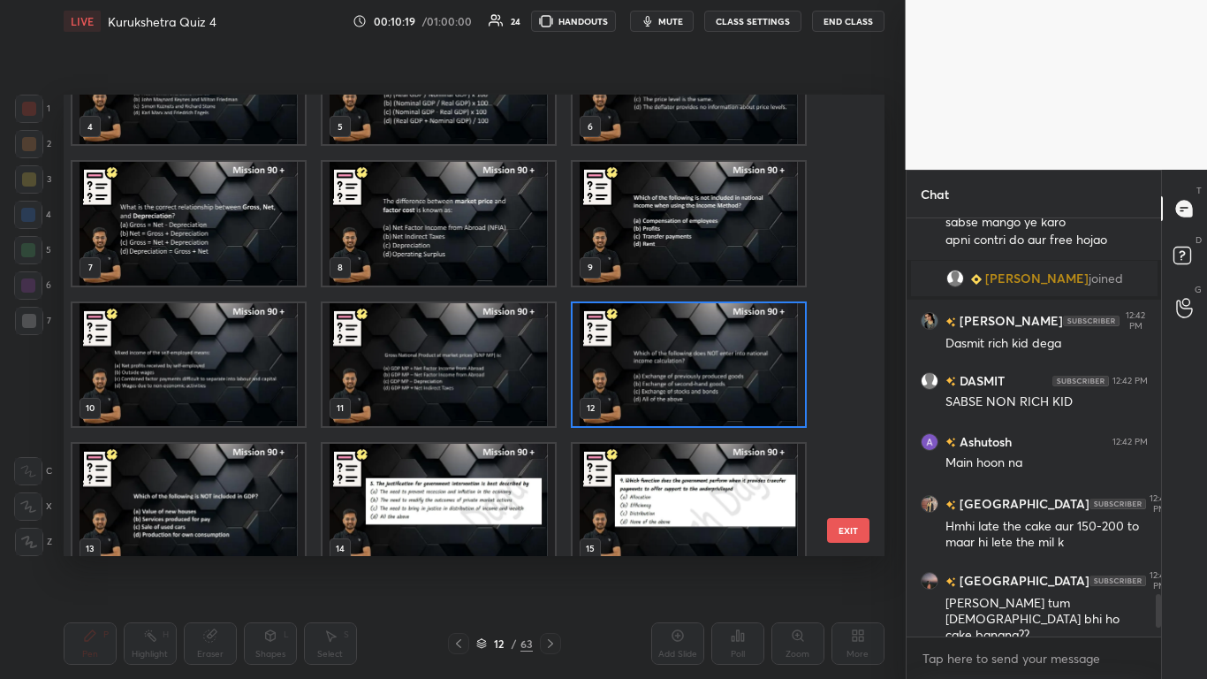
click at [272, 415] on img "grid" at bounding box center [188, 504] width 232 height 123
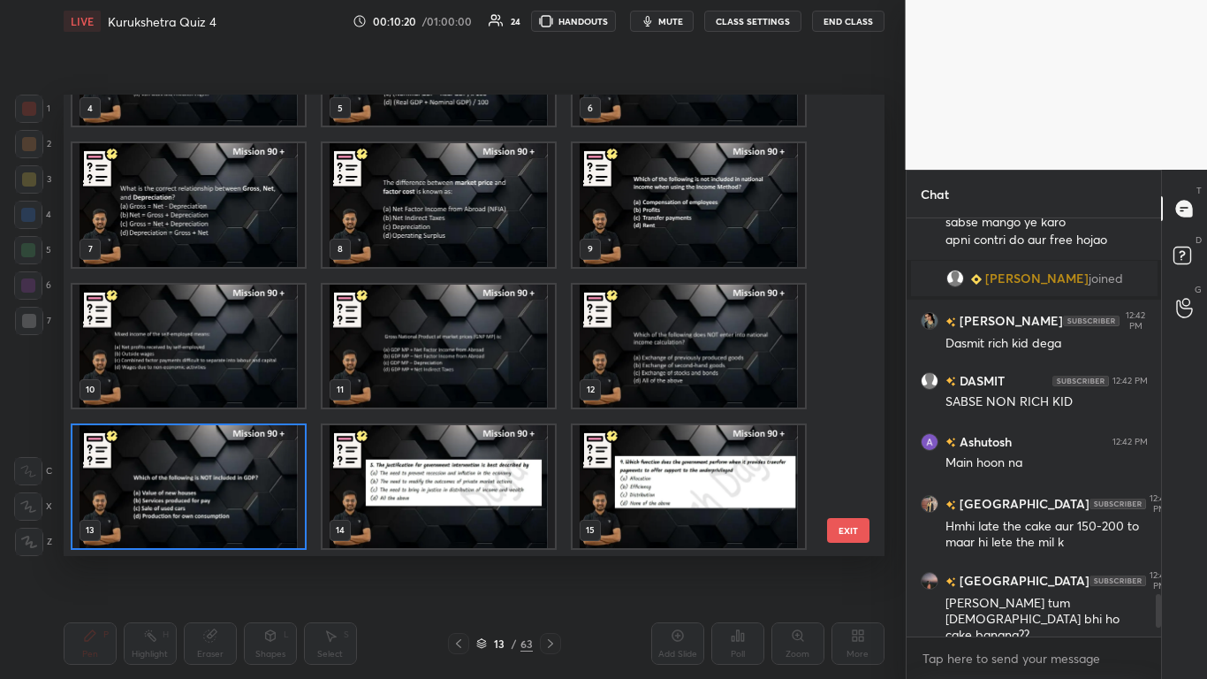
click at [271, 415] on div "4 5 6 7 8 9 10 11 12 13 14 15 16 17 18 19 20 21" at bounding box center [459, 326] width 790 height 462
click at [269, 415] on img "grid" at bounding box center [188, 485] width 232 height 123
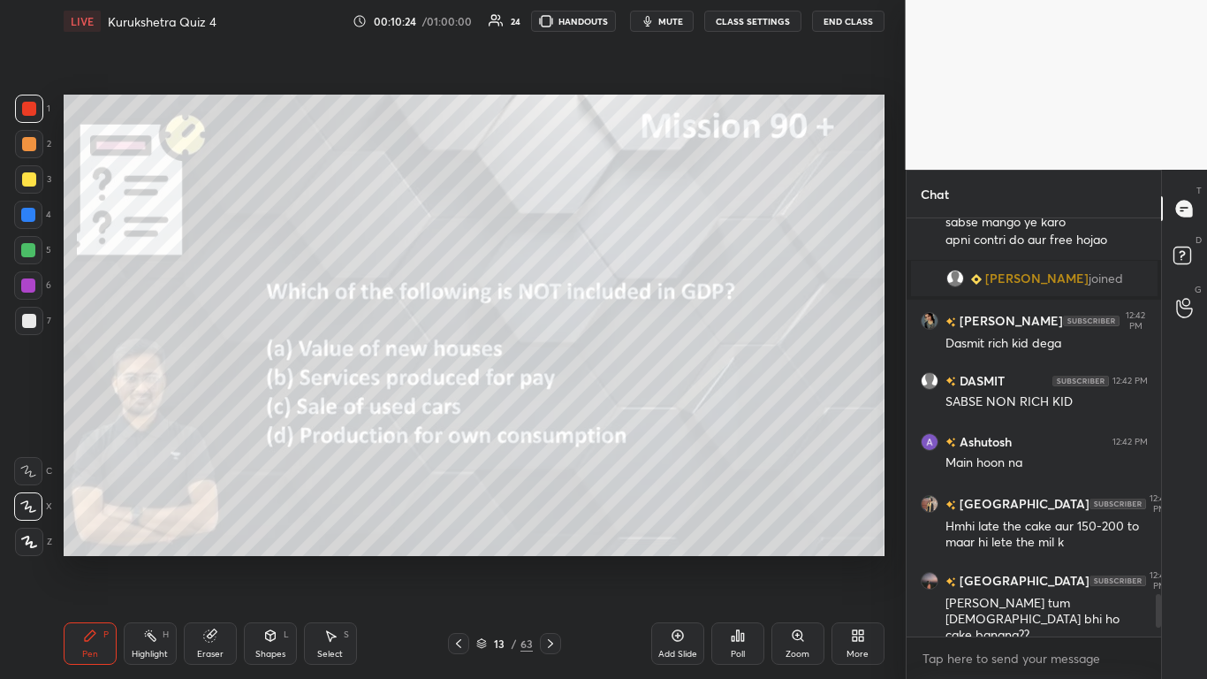
click at [634, 415] on icon at bounding box center [738, 635] width 14 height 14
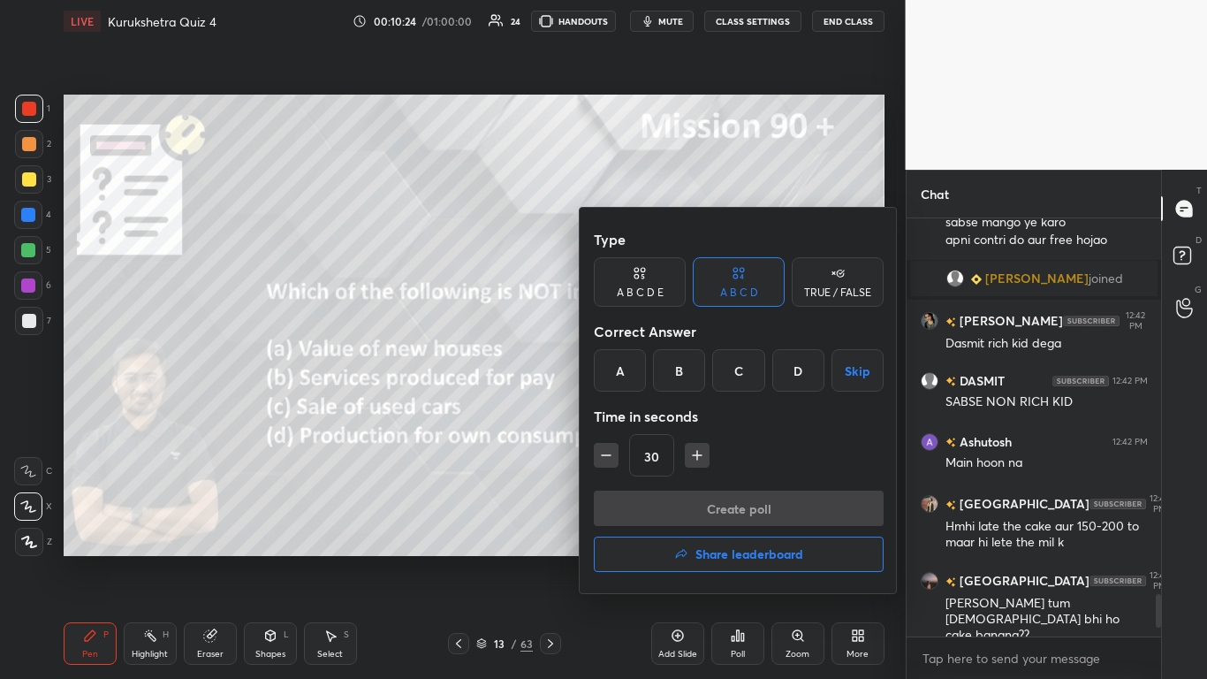
click at [634, 374] on div "C" at bounding box center [738, 370] width 52 height 42
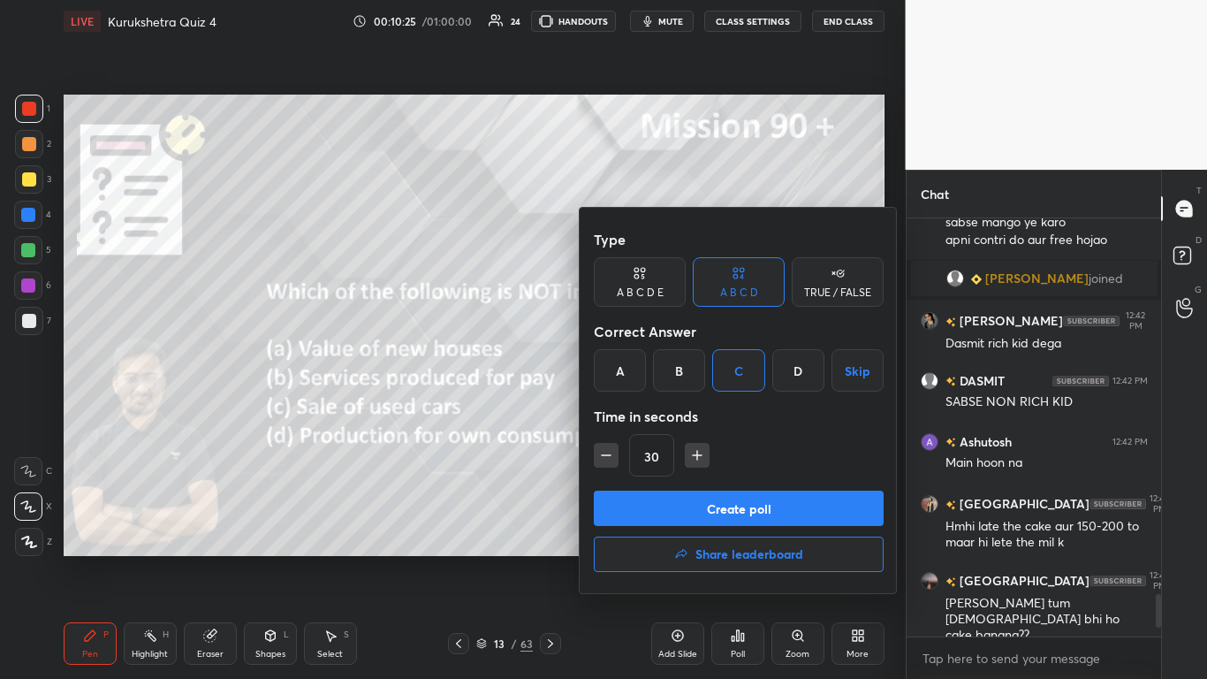
click at [634, 415] on button "Create poll" at bounding box center [739, 508] width 290 height 35
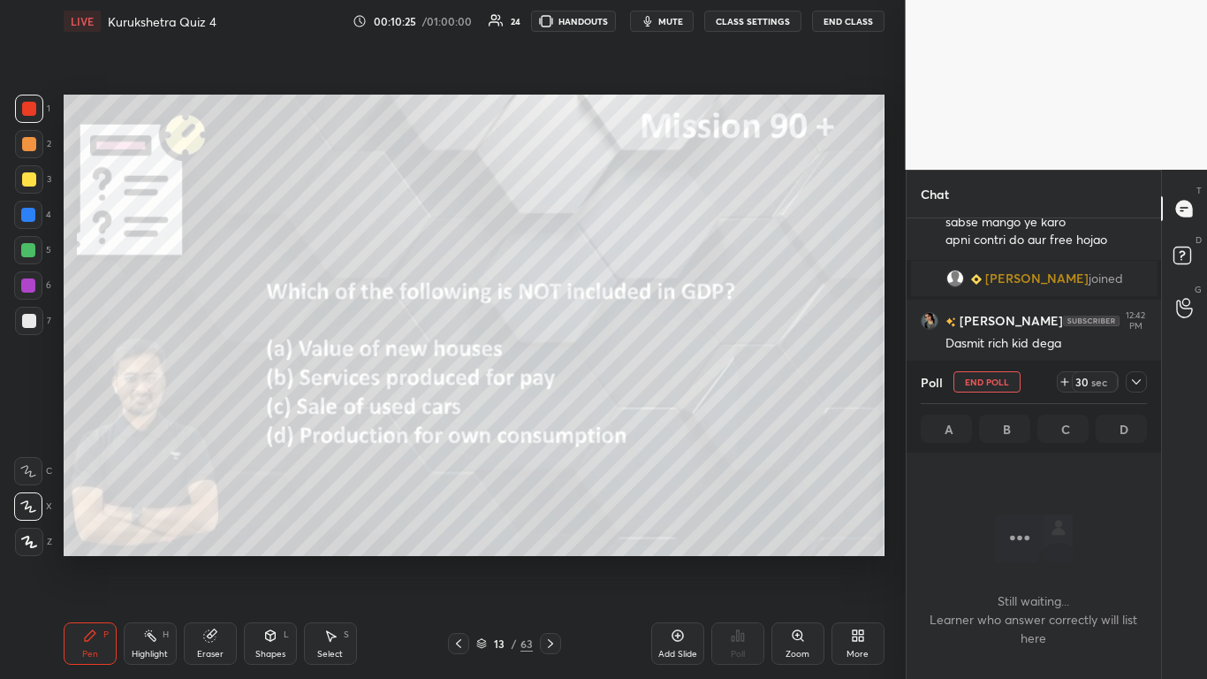
scroll to position [321, 249]
click at [634, 384] on icon at bounding box center [1137, 382] width 14 height 14
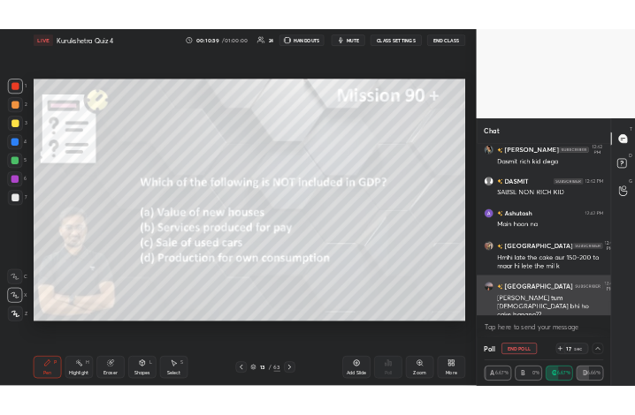
scroll to position [3862, 0]
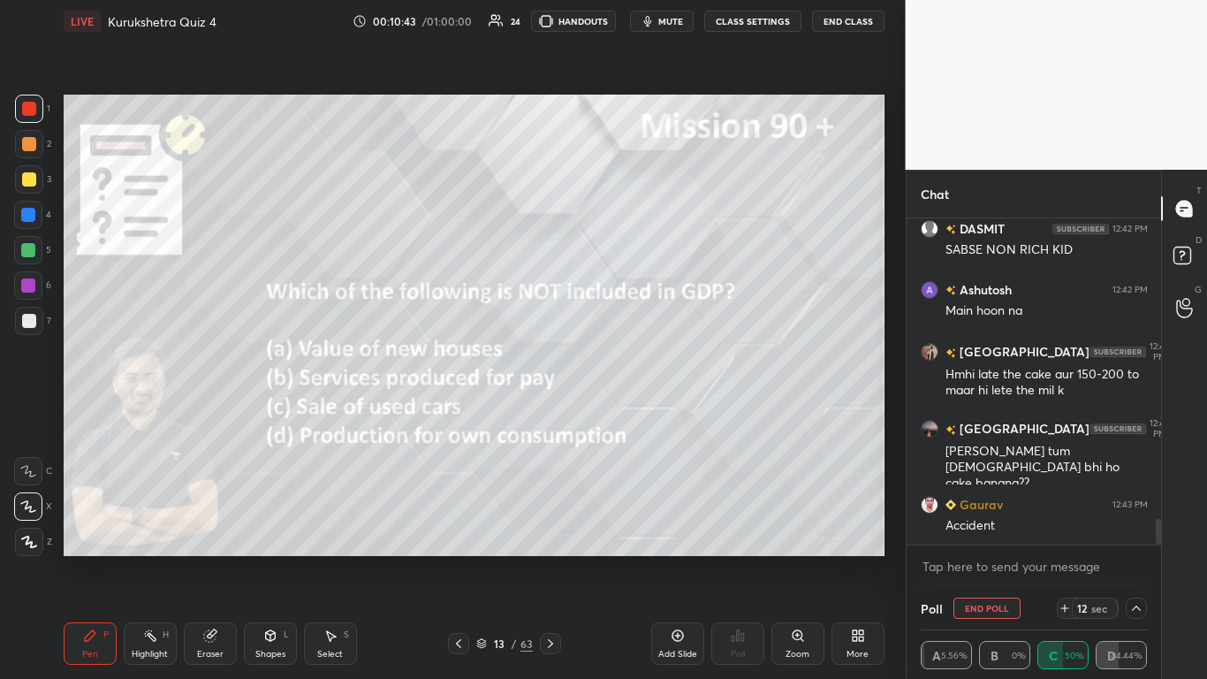
click at [634, 415] on div "More" at bounding box center [858, 643] width 53 height 42
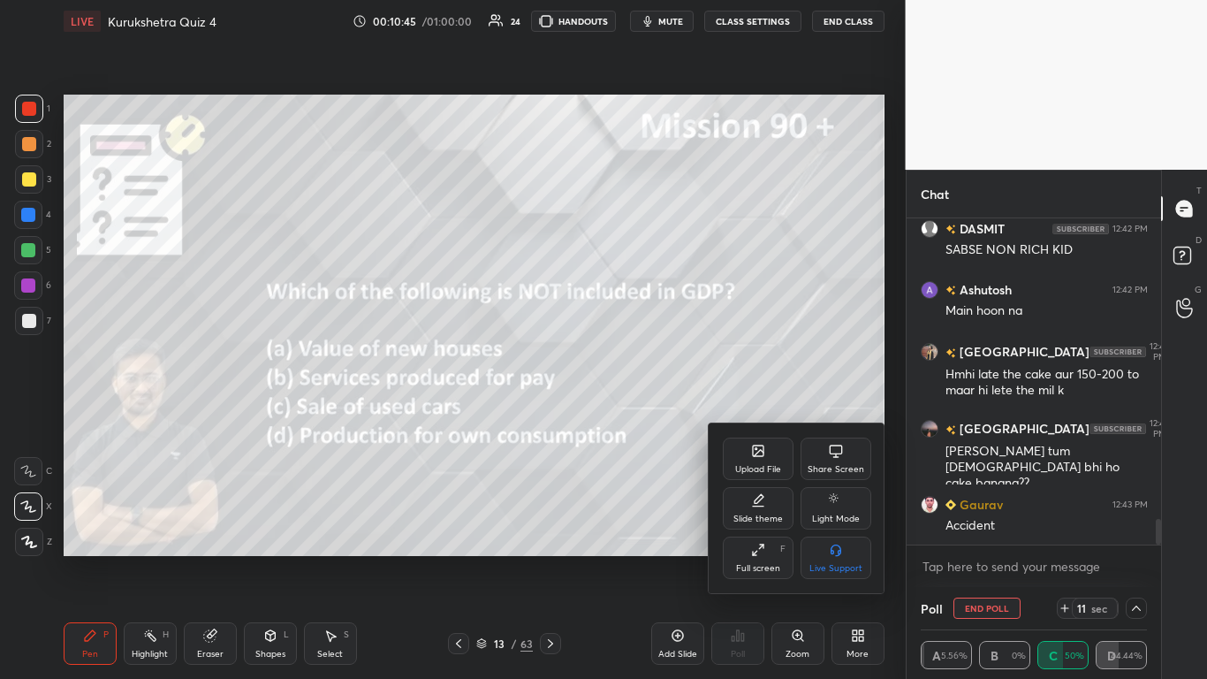
click at [634, 415] on div "Full screen F" at bounding box center [758, 557] width 71 height 42
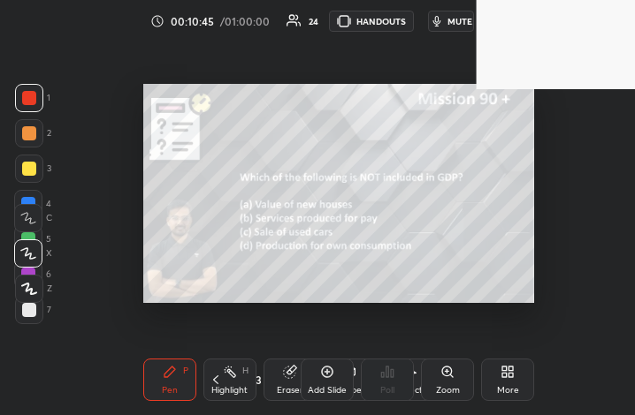
scroll to position [88080, 87947]
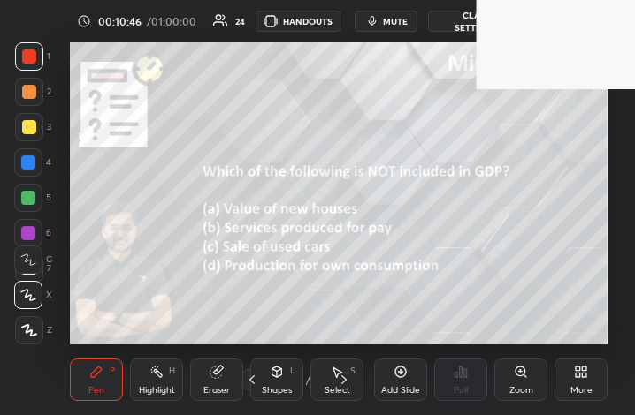
click at [577, 380] on div "More" at bounding box center [580, 380] width 53 height 42
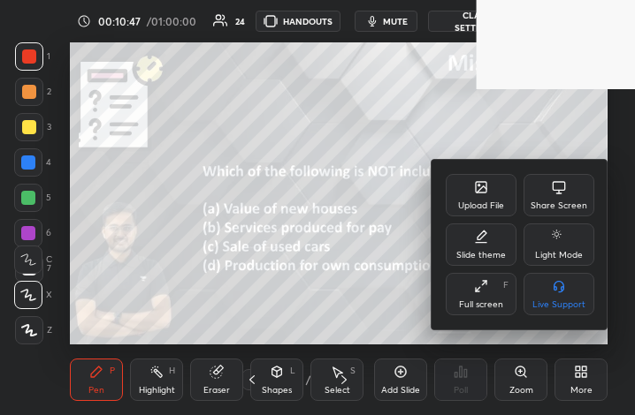
click at [476, 297] on div "Full screen F" at bounding box center [480, 294] width 71 height 42
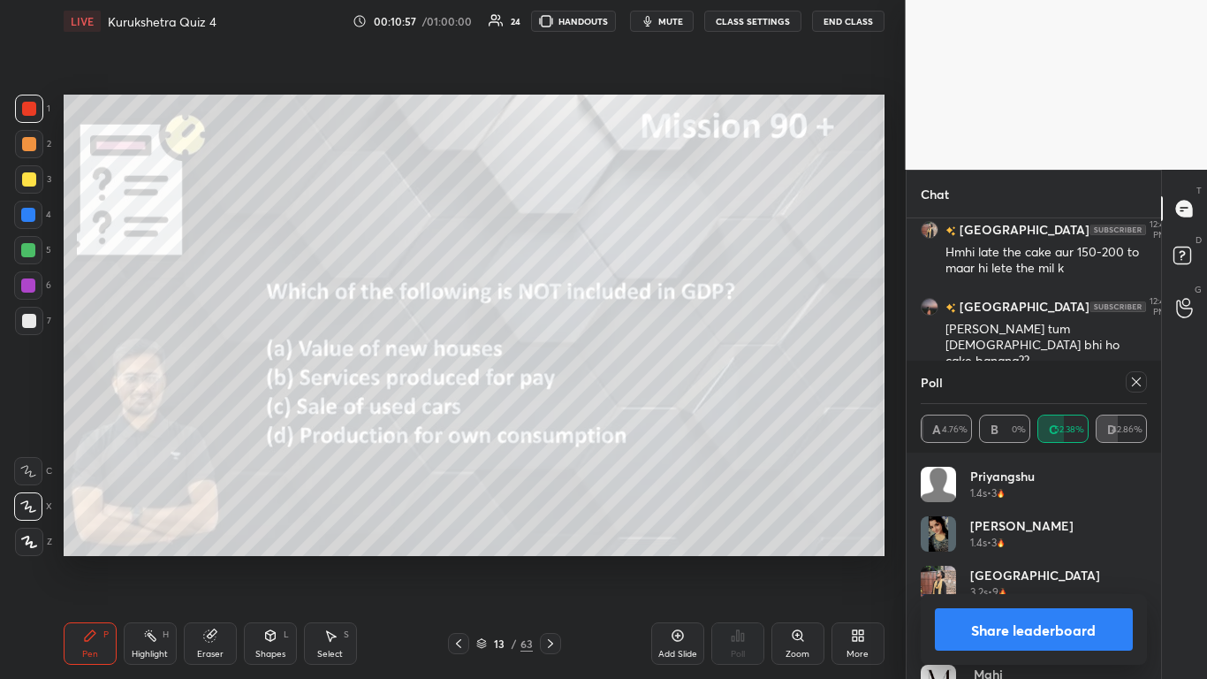
click at [634, 415] on button "Share leaderboard" at bounding box center [1034, 629] width 199 height 42
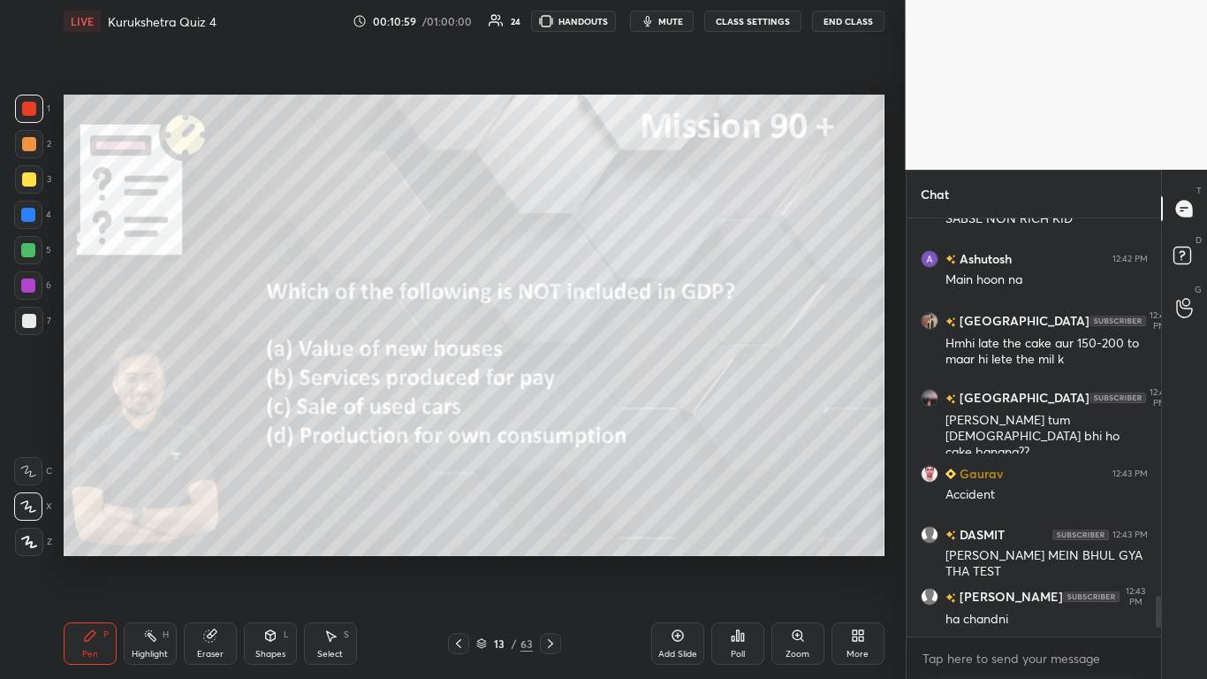
click at [480, 415] on div "13 / 63" at bounding box center [504, 643] width 57 height 16
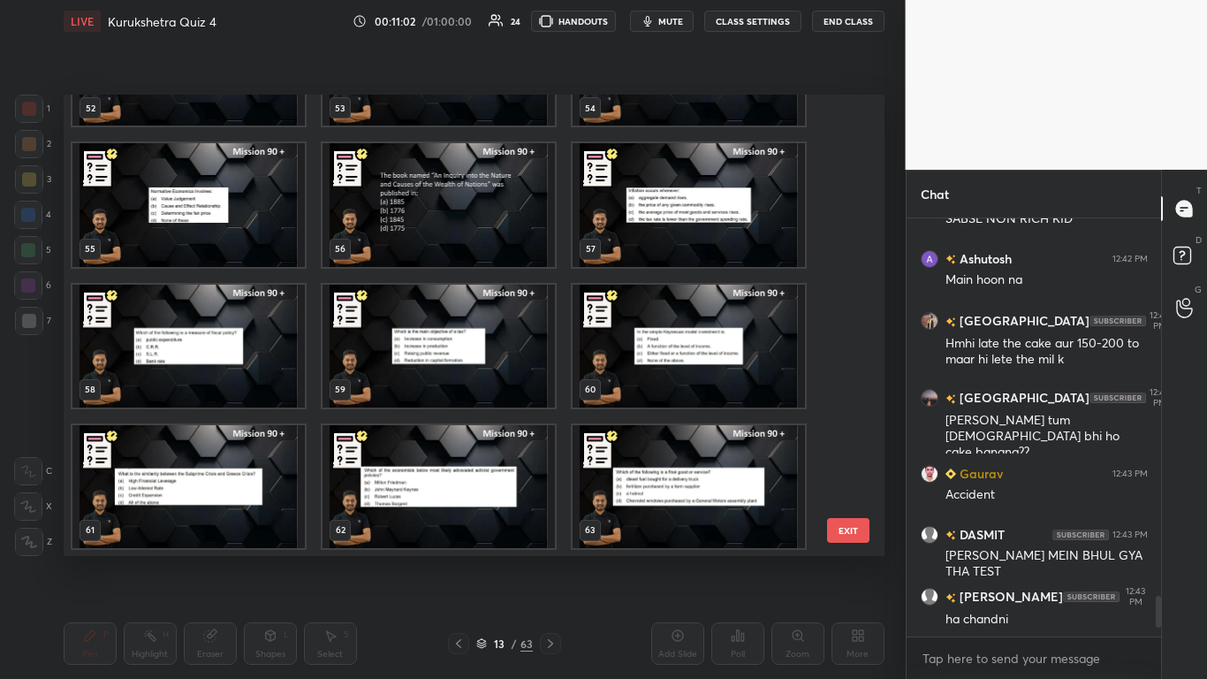
click at [634, 415] on img "grid" at bounding box center [689, 485] width 232 height 123
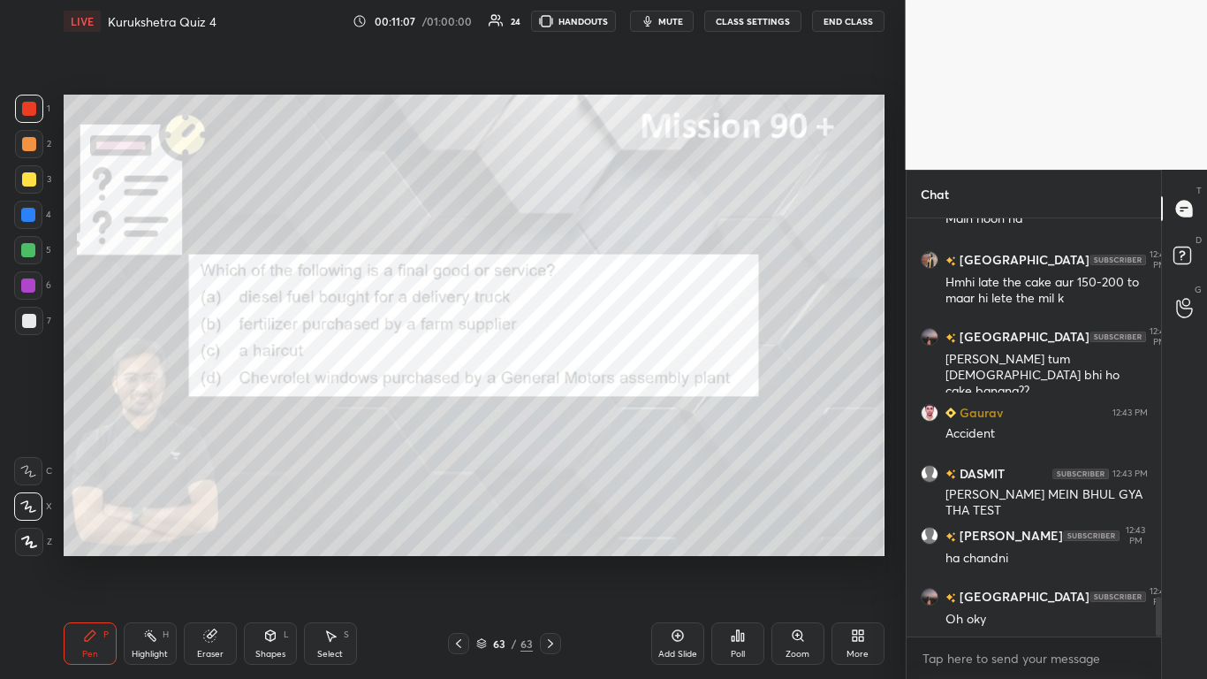
click at [634, 415] on div "Poll" at bounding box center [737, 643] width 53 height 42
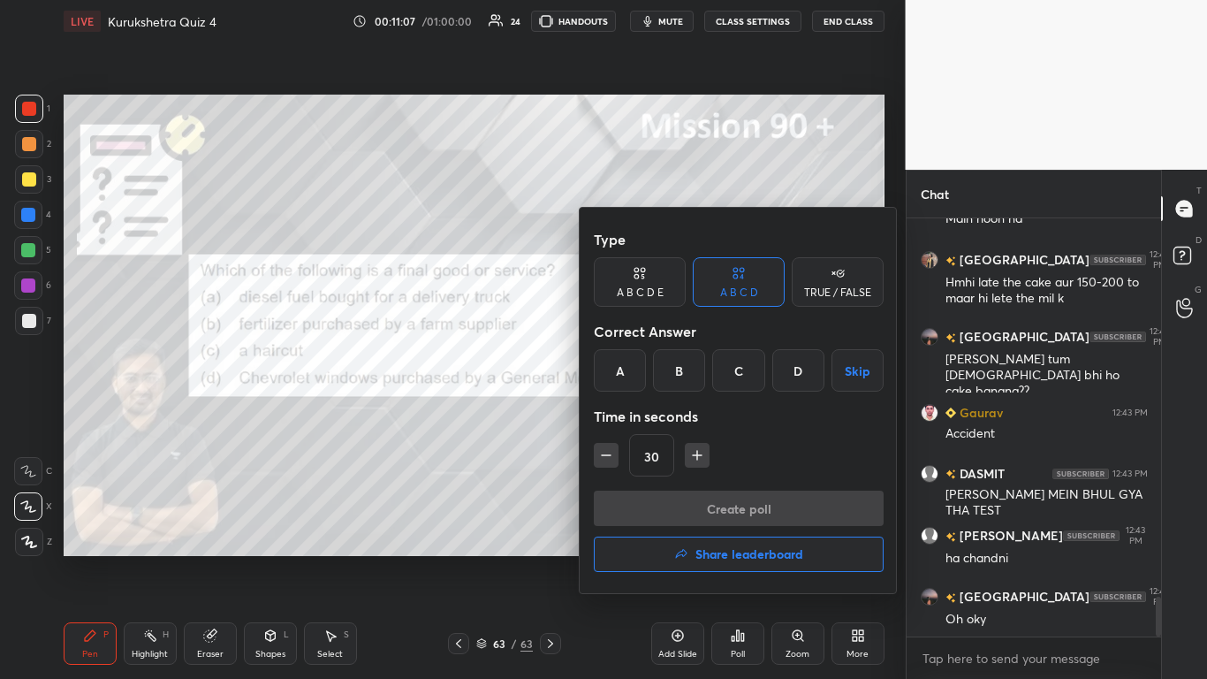
click at [634, 382] on div "C" at bounding box center [738, 370] width 52 height 42
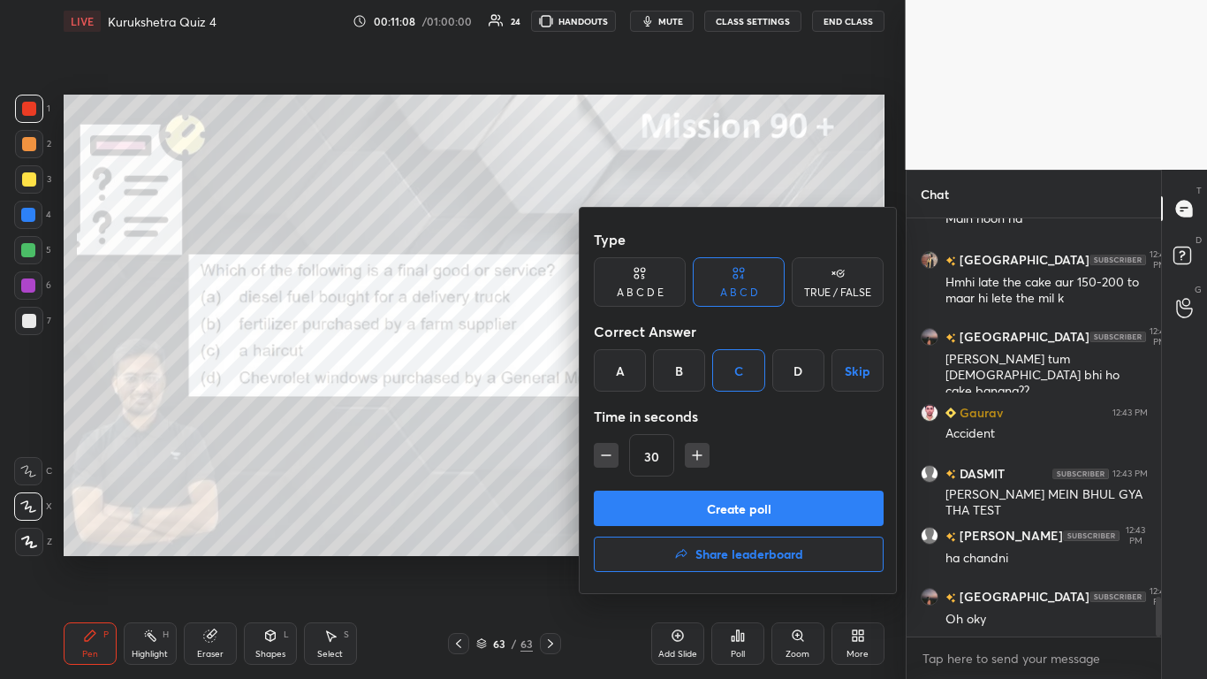
click at [634, 415] on button "Create poll" at bounding box center [739, 508] width 290 height 35
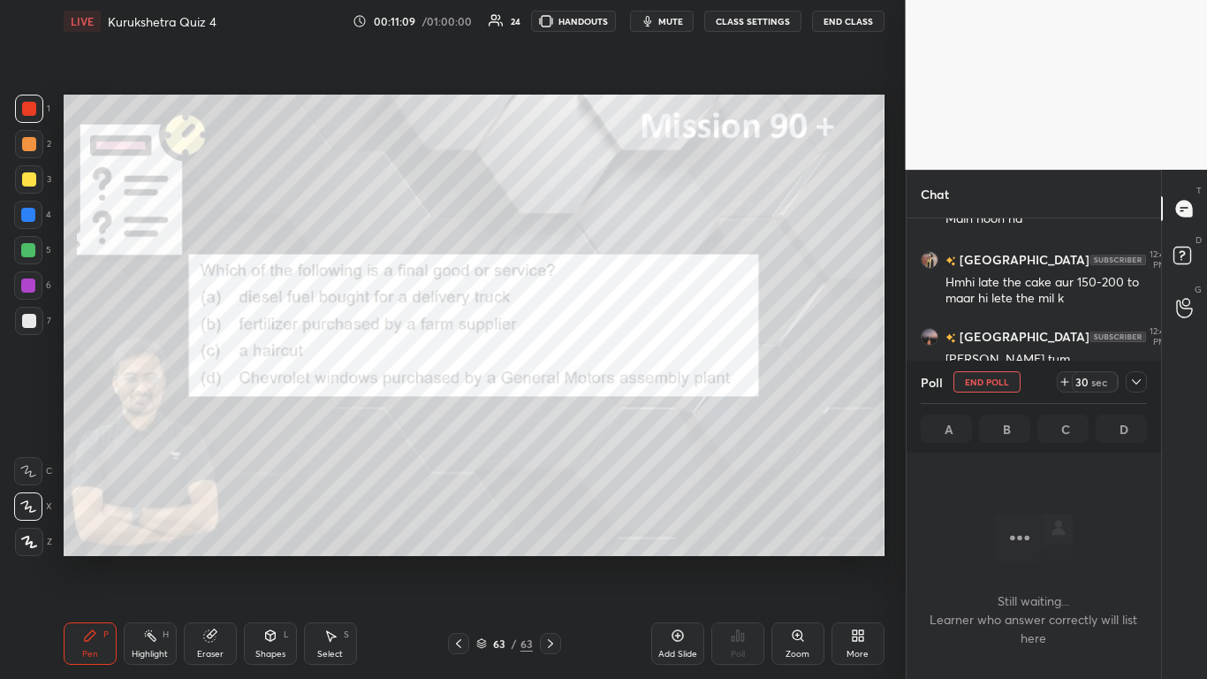
click at [634, 388] on icon at bounding box center [1137, 382] width 14 height 14
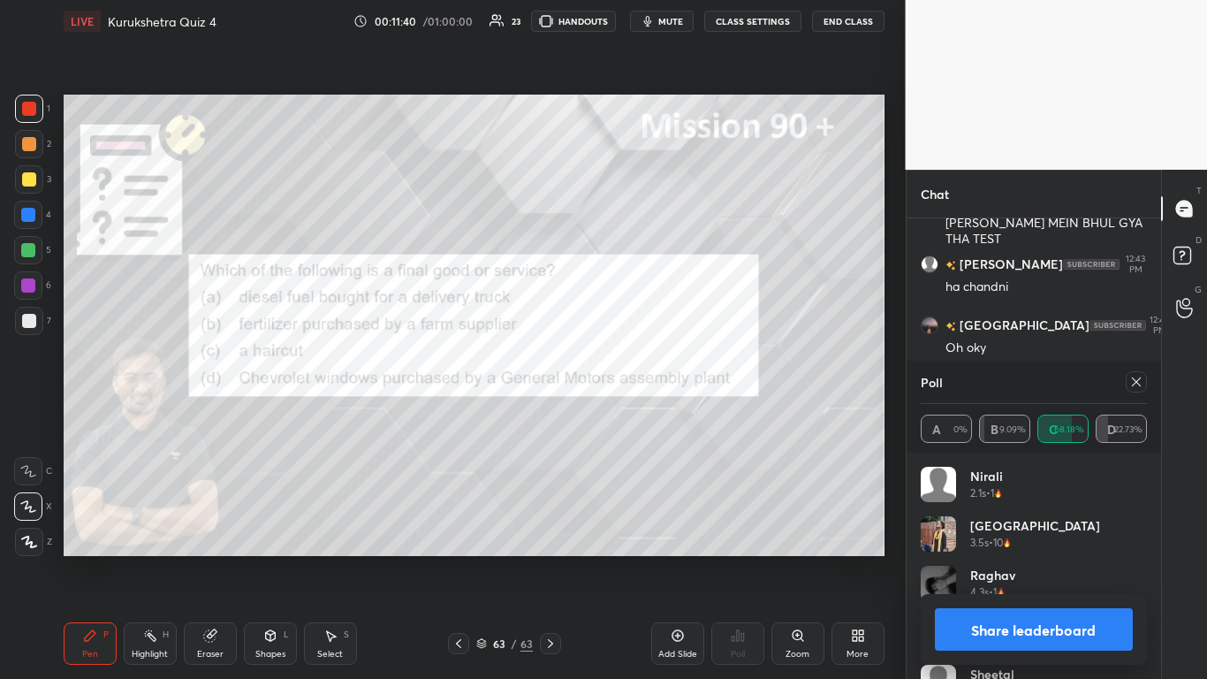
click at [634, 415] on button "Share leaderboard" at bounding box center [1034, 629] width 199 height 42
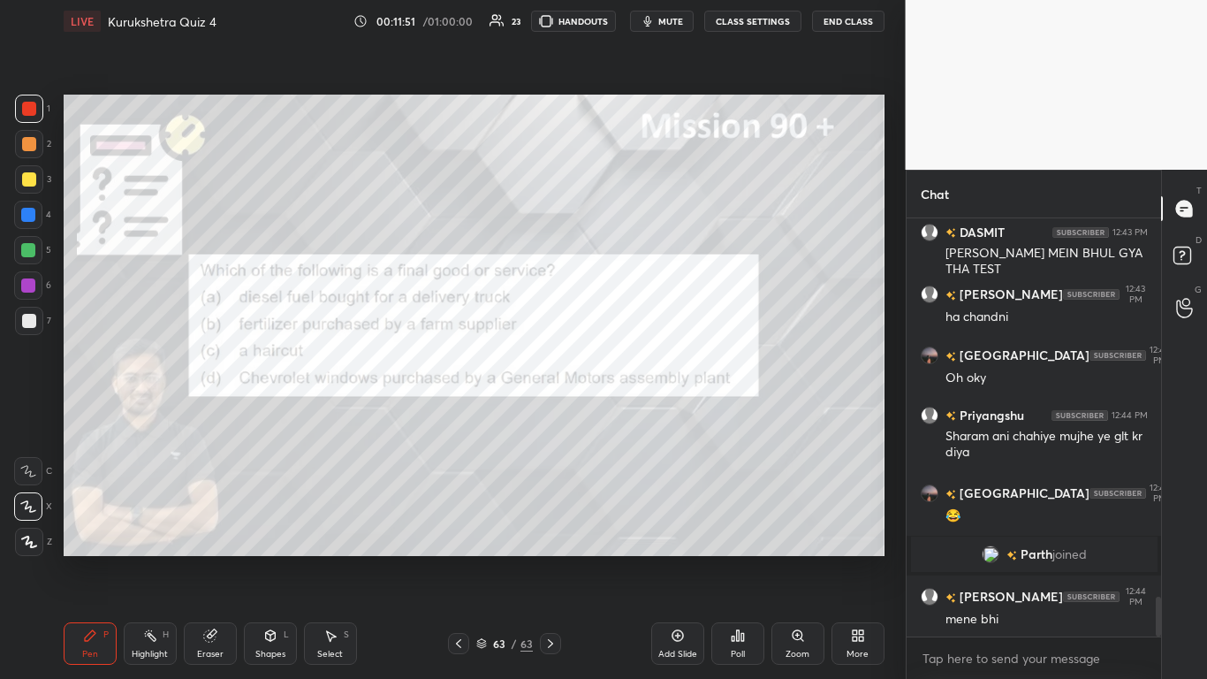
click at [634, 415] on div "Poll" at bounding box center [737, 643] width 53 height 42
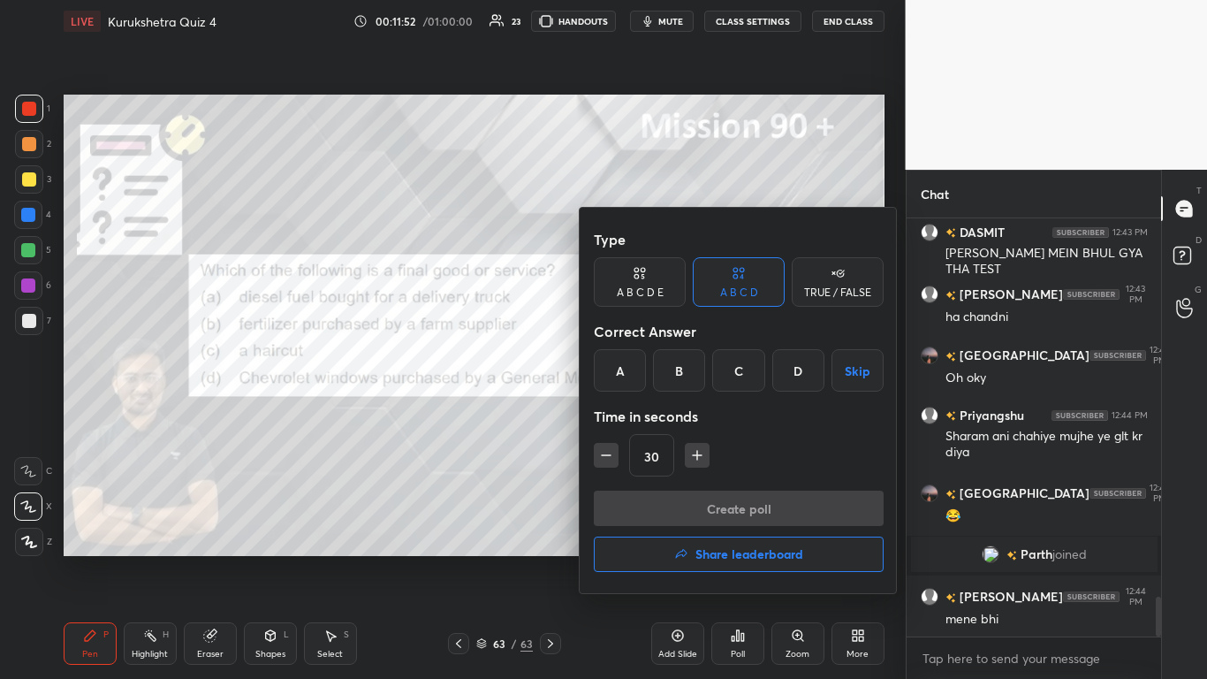
click at [634, 415] on h4 "Share leaderboard" at bounding box center [750, 554] width 108 height 12
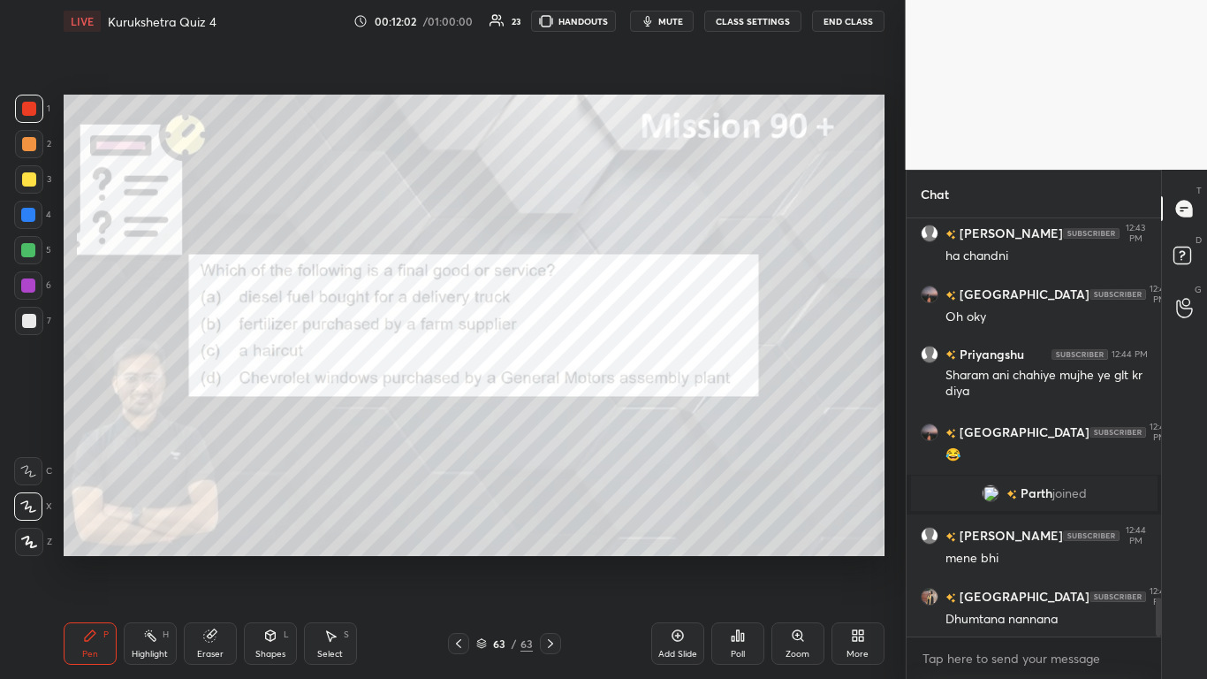
drag, startPoint x: 461, startPoint y: 640, endPoint x: 478, endPoint y: 626, distance: 22.0
click at [461, 415] on icon at bounding box center [459, 643] width 14 height 14
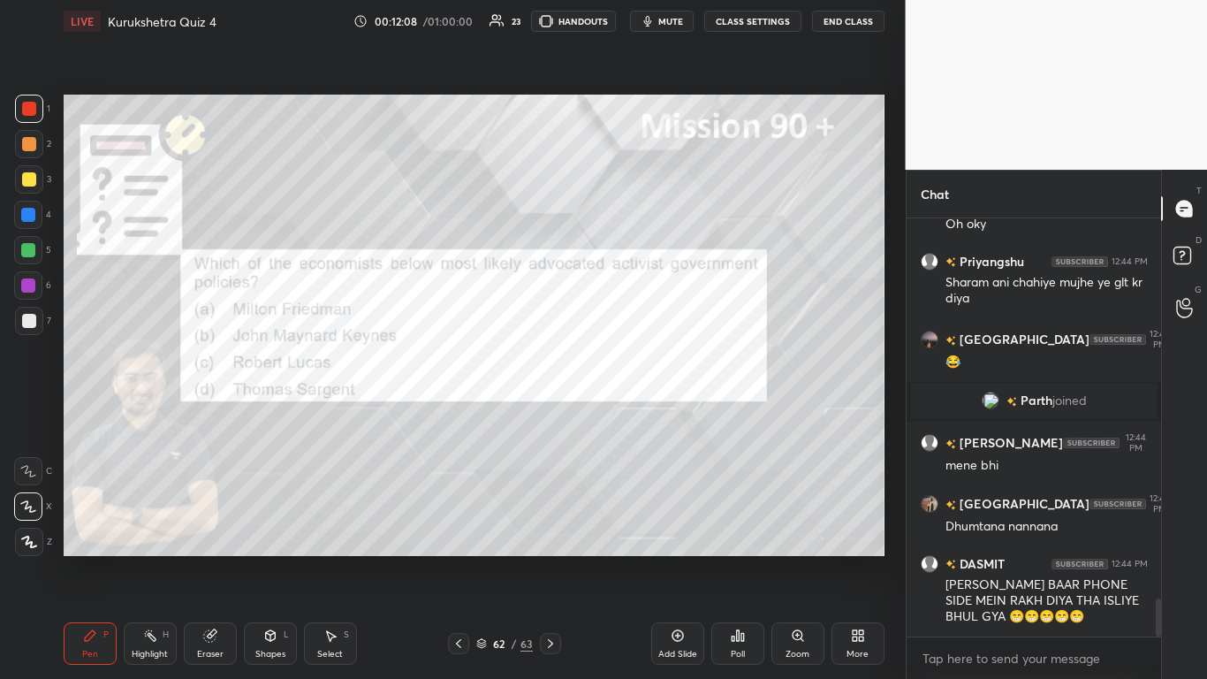
click at [634, 415] on icon at bounding box center [738, 635] width 14 height 14
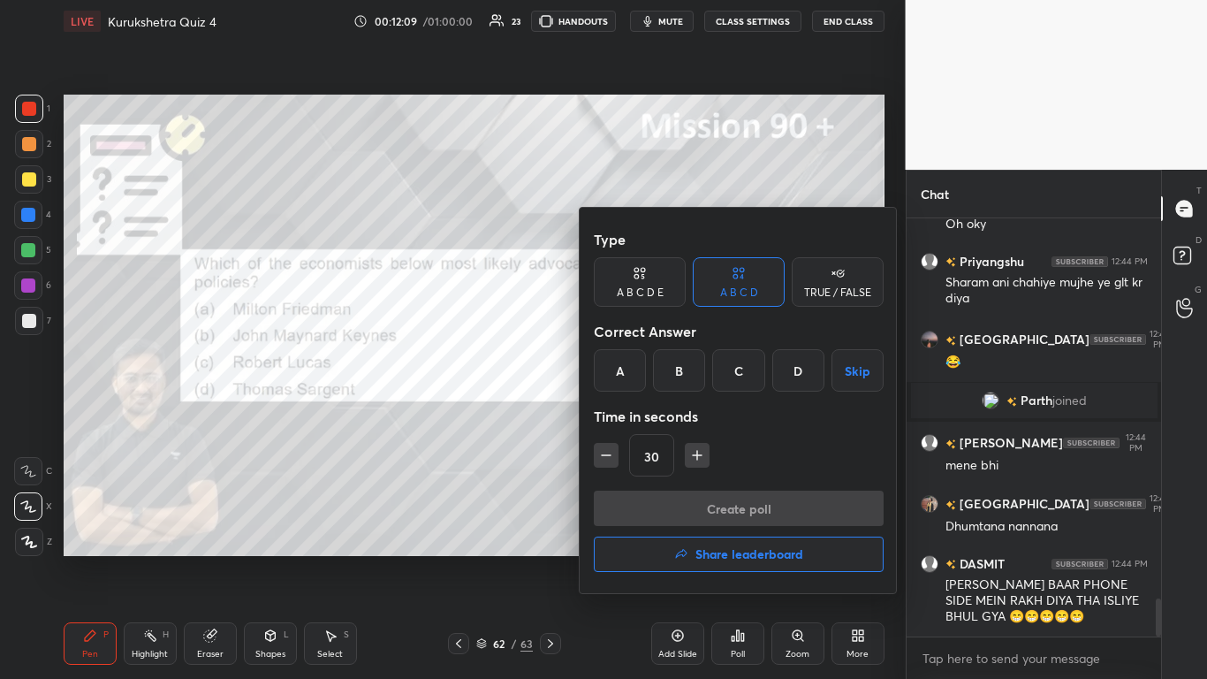
click at [634, 369] on div "B" at bounding box center [679, 370] width 52 height 42
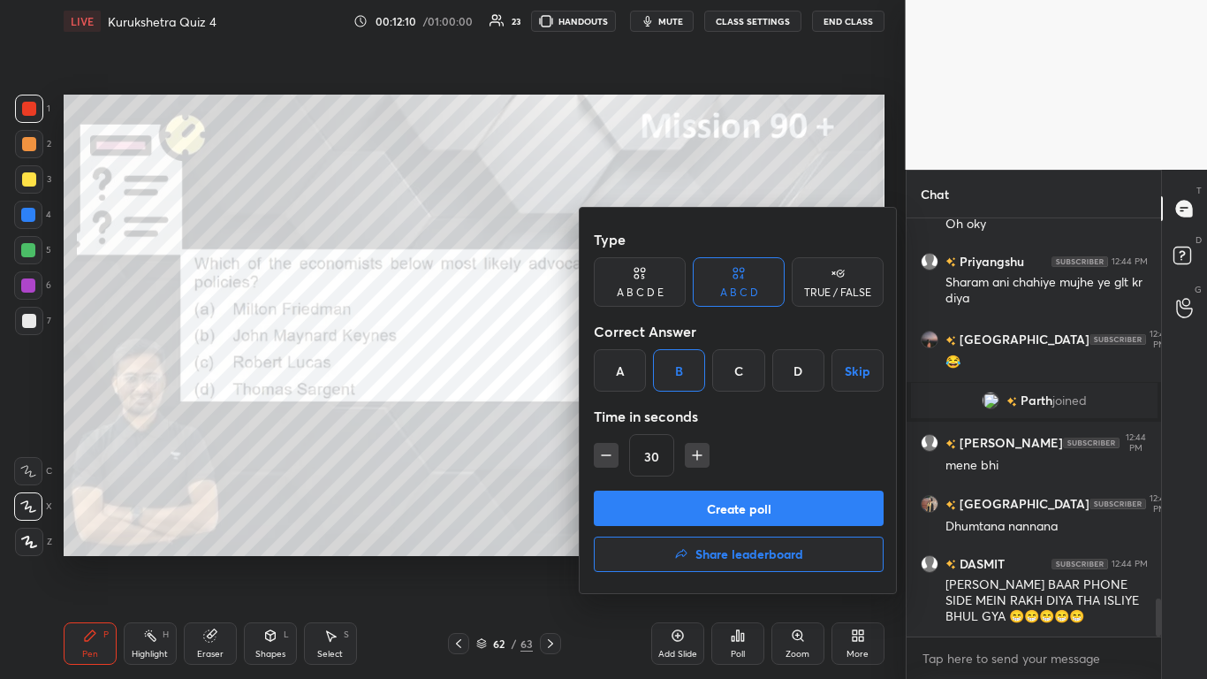
click at [634, 415] on button "Create poll" at bounding box center [739, 508] width 290 height 35
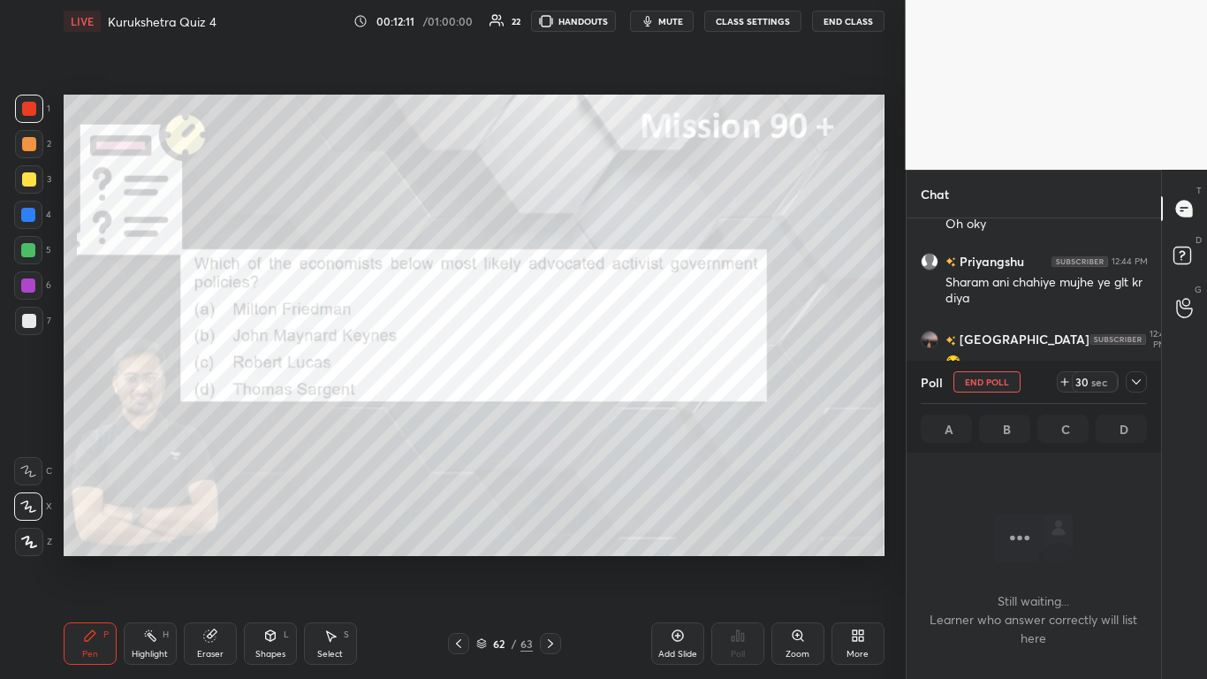
drag, startPoint x: 1138, startPoint y: 380, endPoint x: 1130, endPoint y: 394, distance: 16.7
click at [634, 381] on icon at bounding box center [1137, 382] width 14 height 14
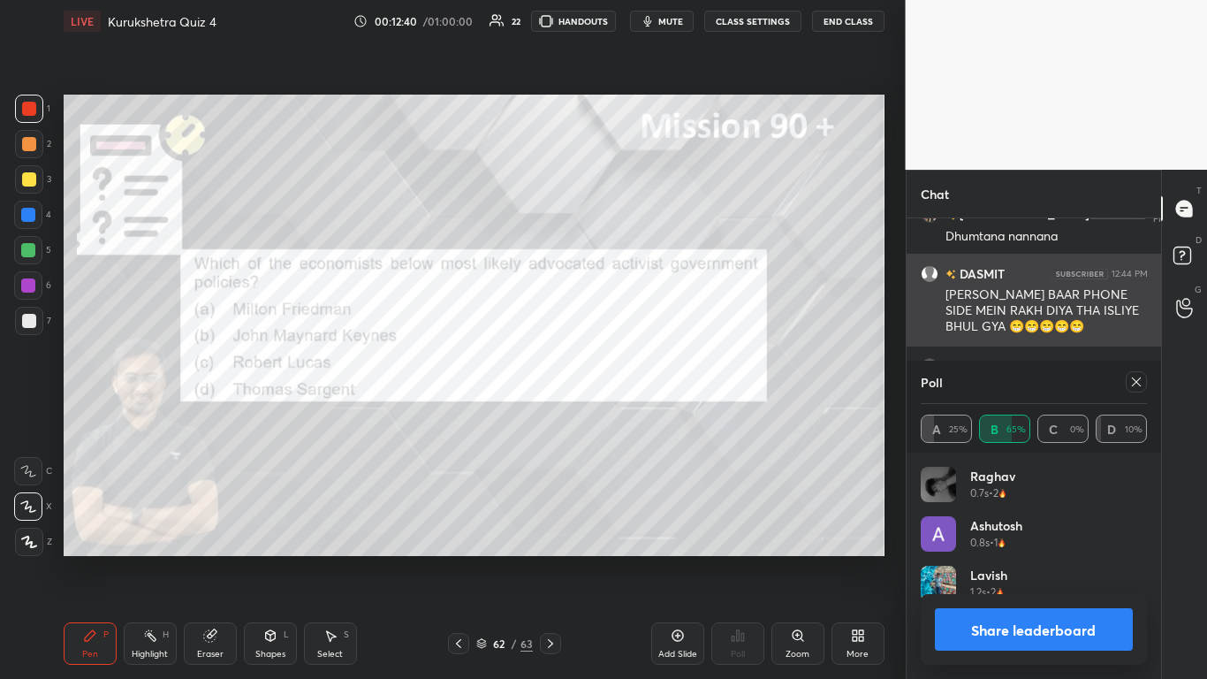
scroll to position [0, 1]
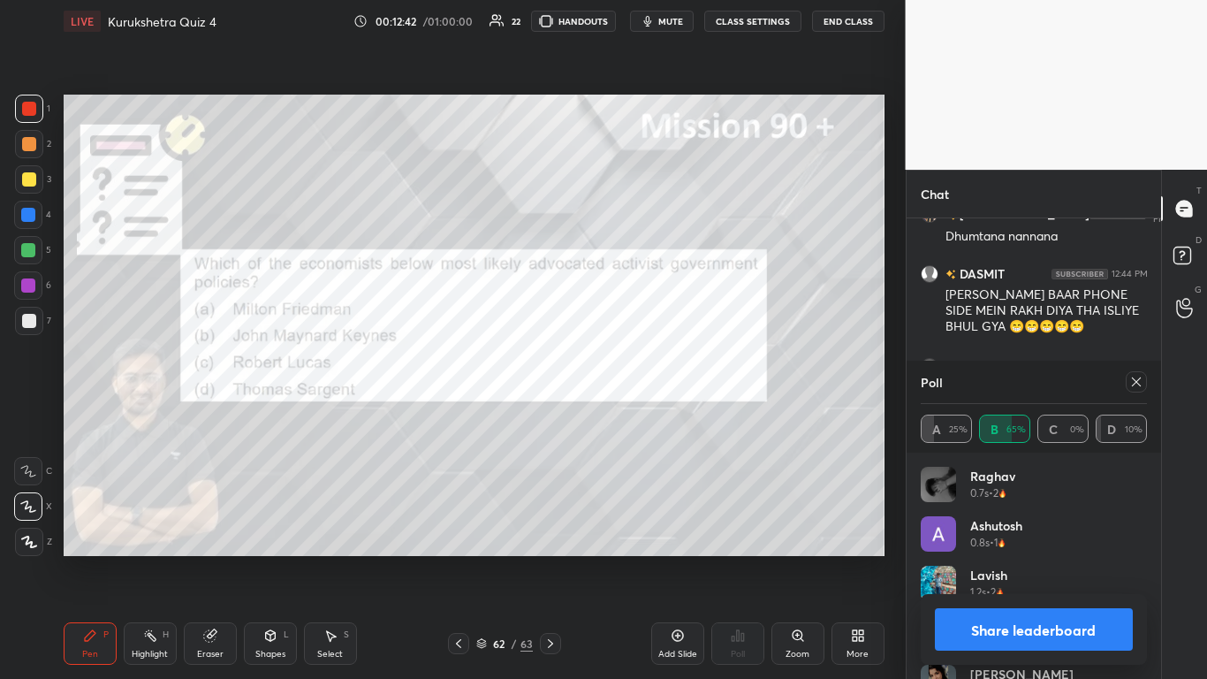
click at [634, 415] on button "Share leaderboard" at bounding box center [1034, 629] width 199 height 42
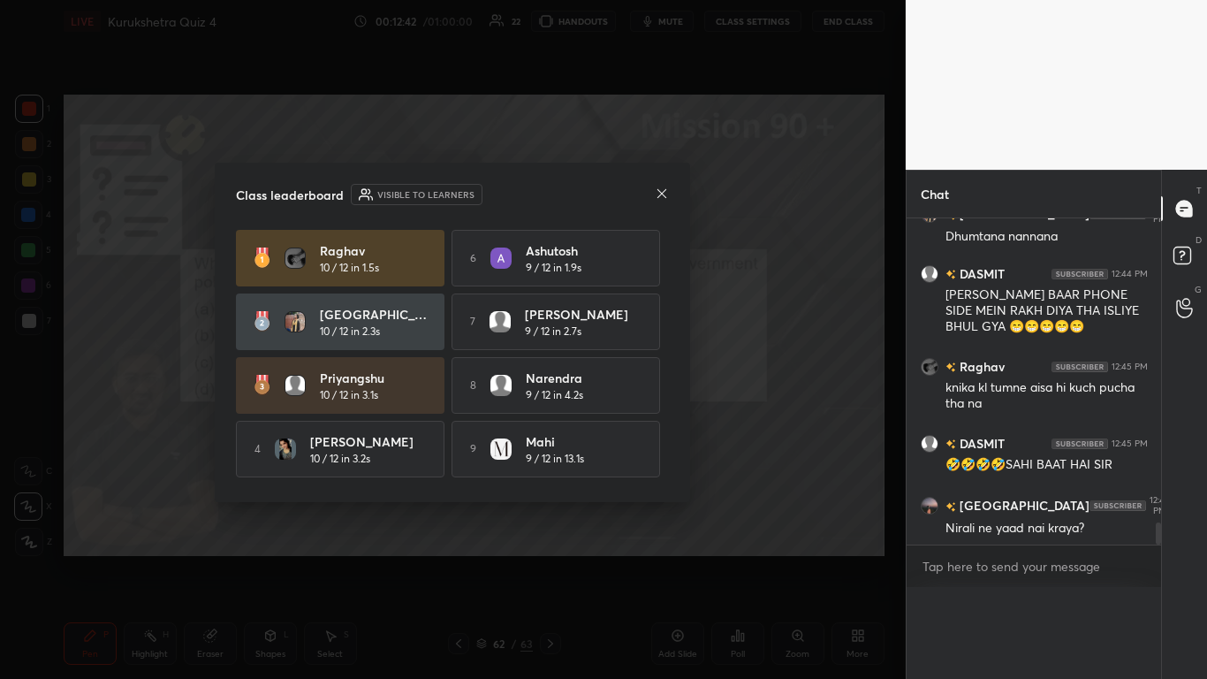
scroll to position [358, 249]
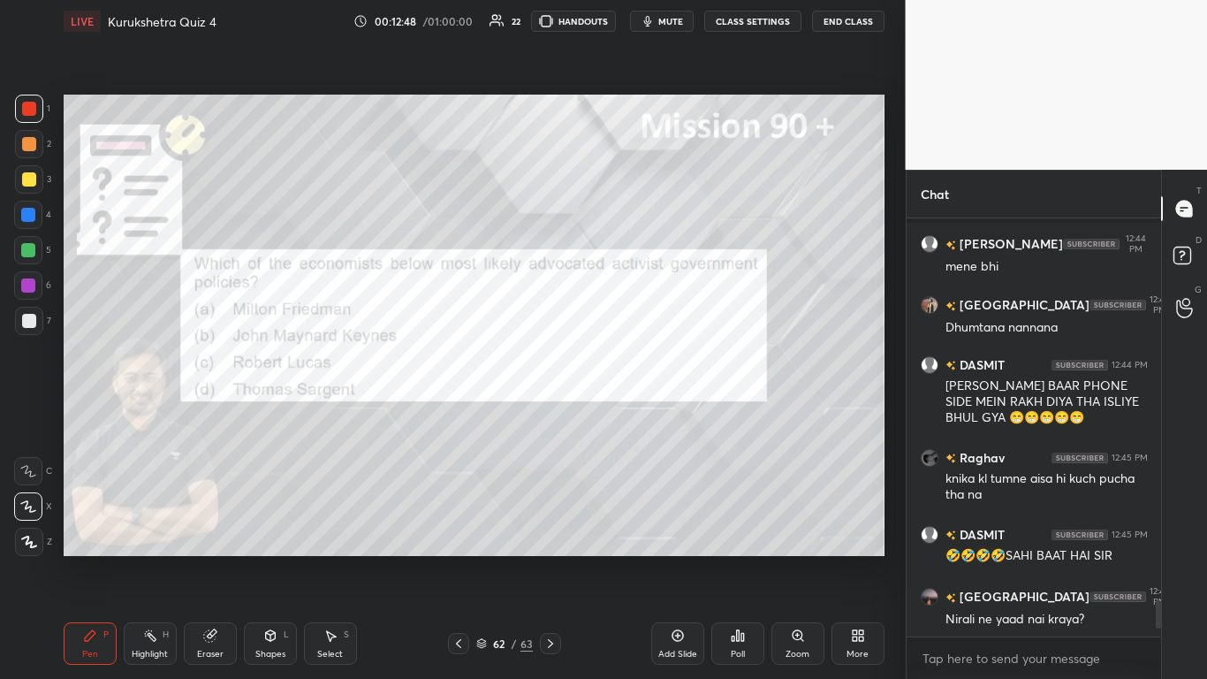
click at [457, 415] on icon at bounding box center [459, 643] width 14 height 14
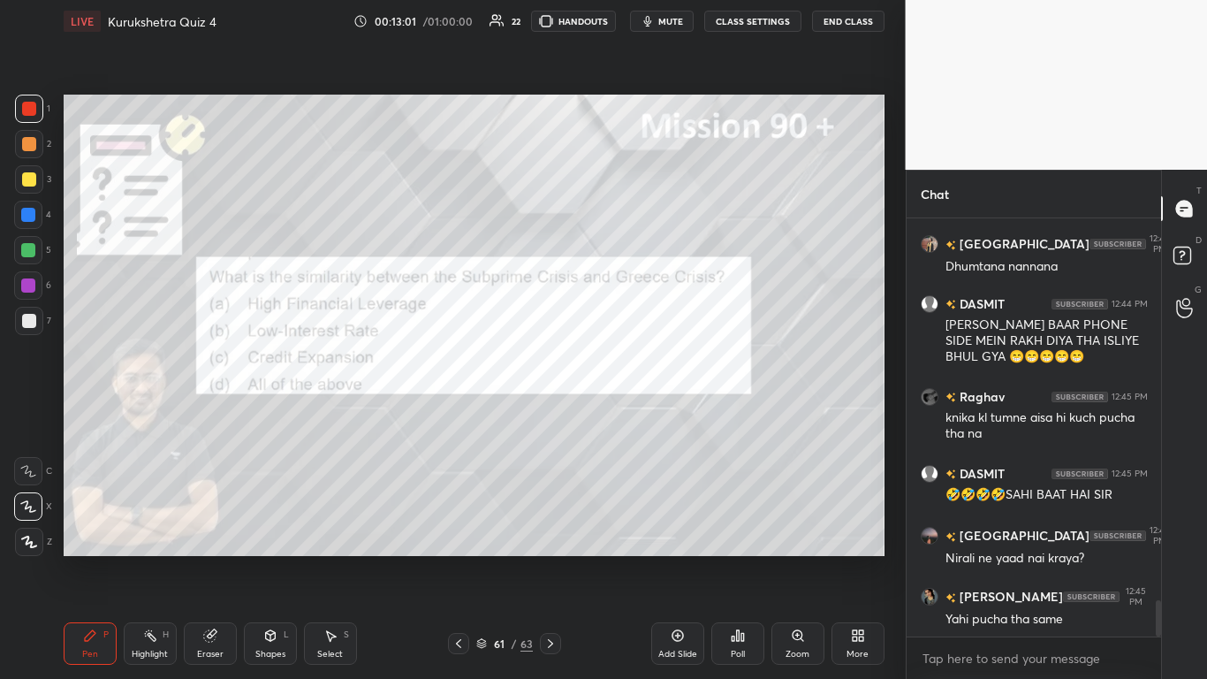
click at [634, 415] on div "Poll" at bounding box center [737, 643] width 53 height 42
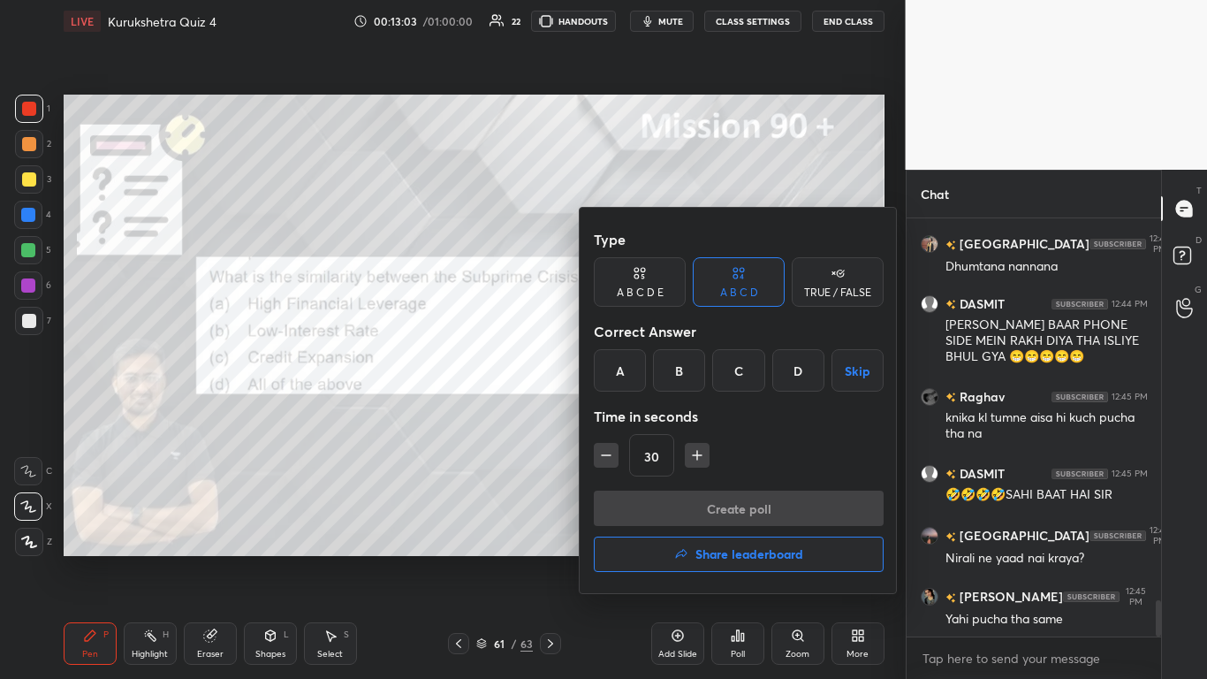
click at [634, 369] on div "D" at bounding box center [798, 370] width 52 height 42
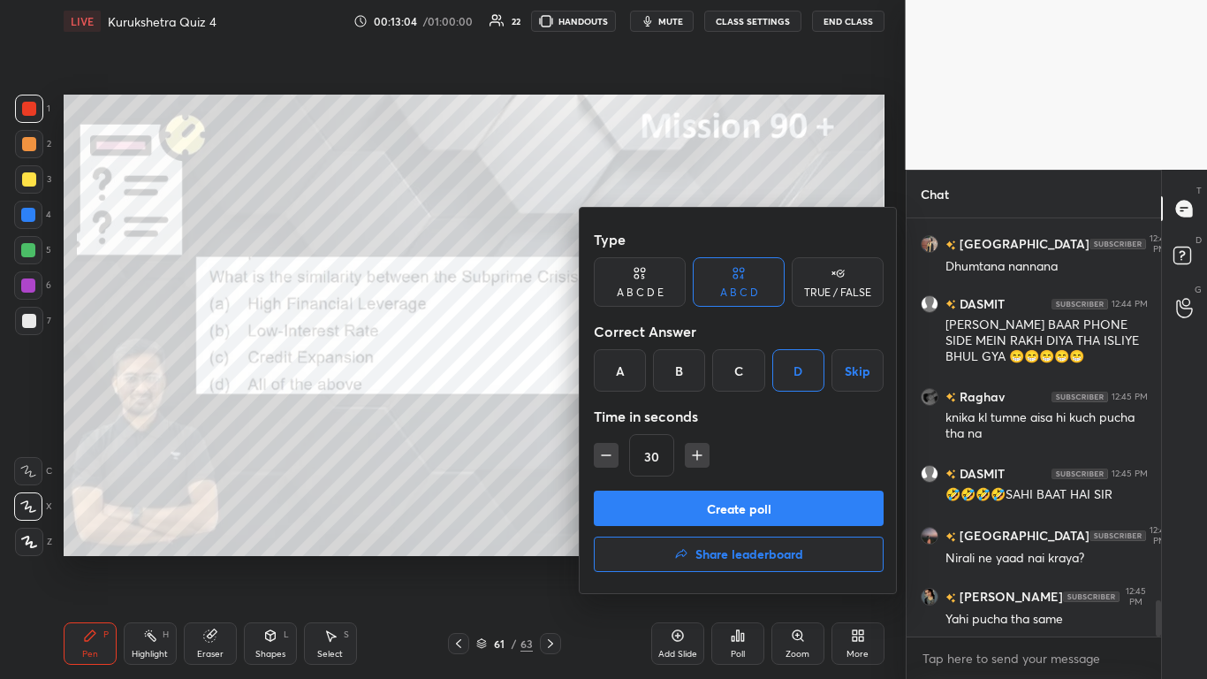
click at [634, 415] on button "Create poll" at bounding box center [739, 508] width 290 height 35
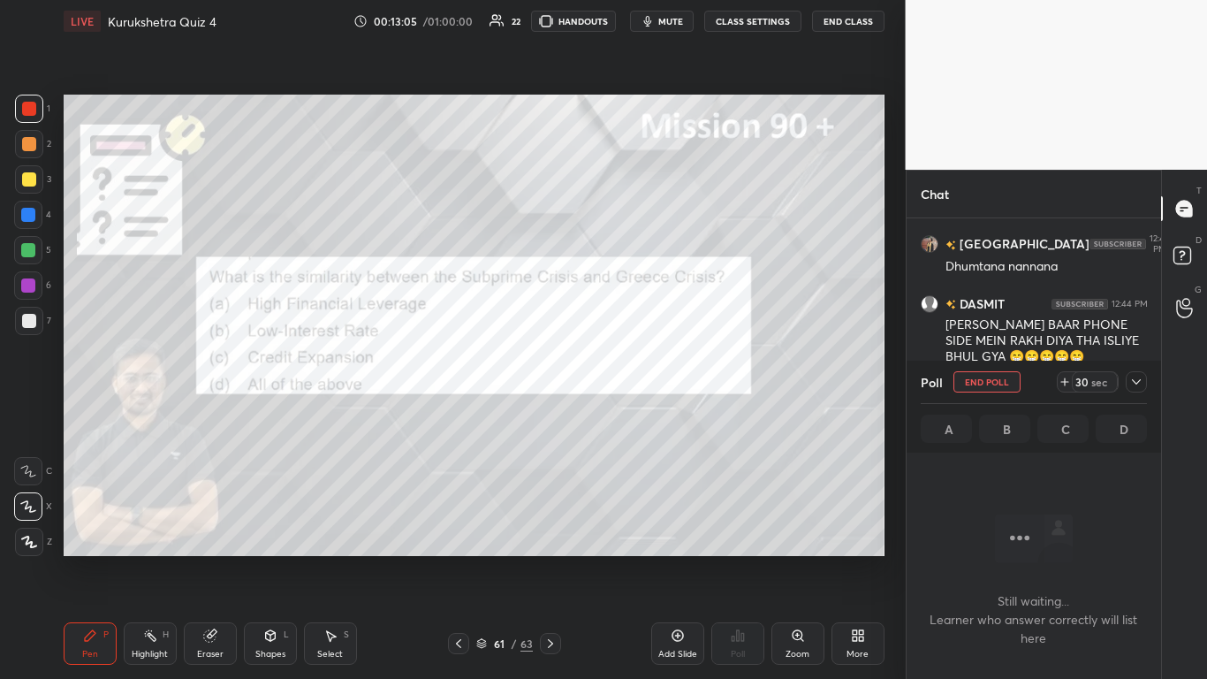
click at [634, 381] on icon at bounding box center [1137, 382] width 14 height 14
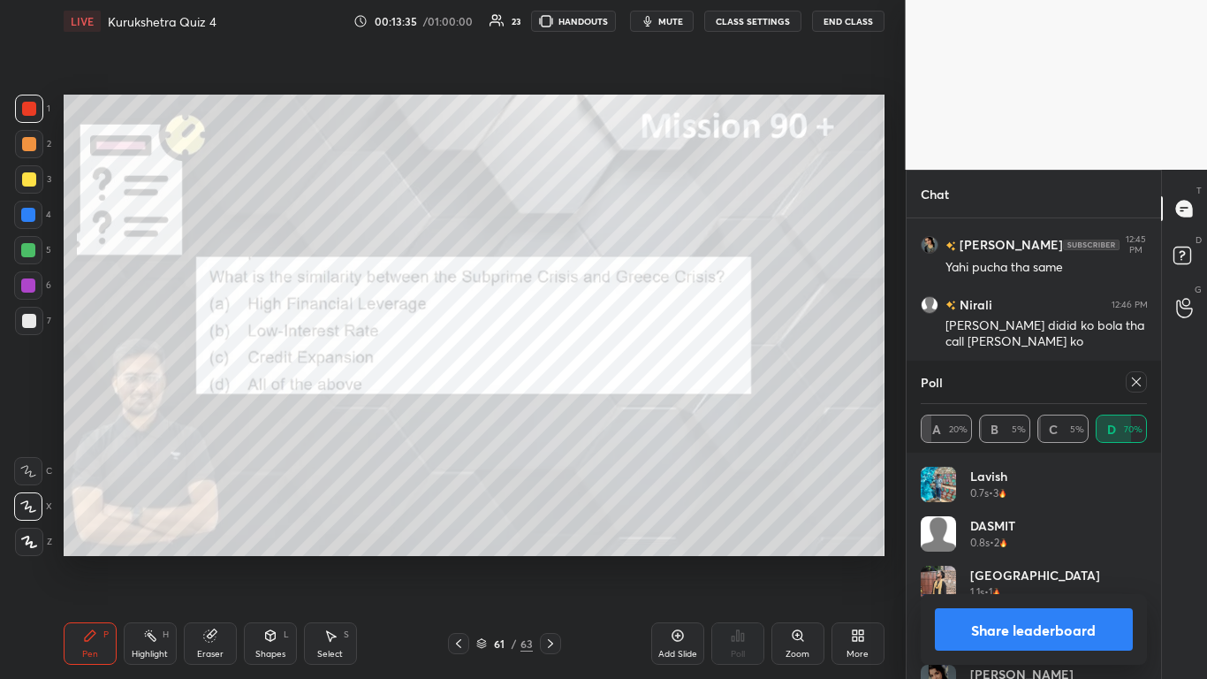
click at [634, 415] on div "Share leaderboard" at bounding box center [1034, 629] width 227 height 71
click at [634, 415] on button "Share leaderboard" at bounding box center [1034, 629] width 199 height 42
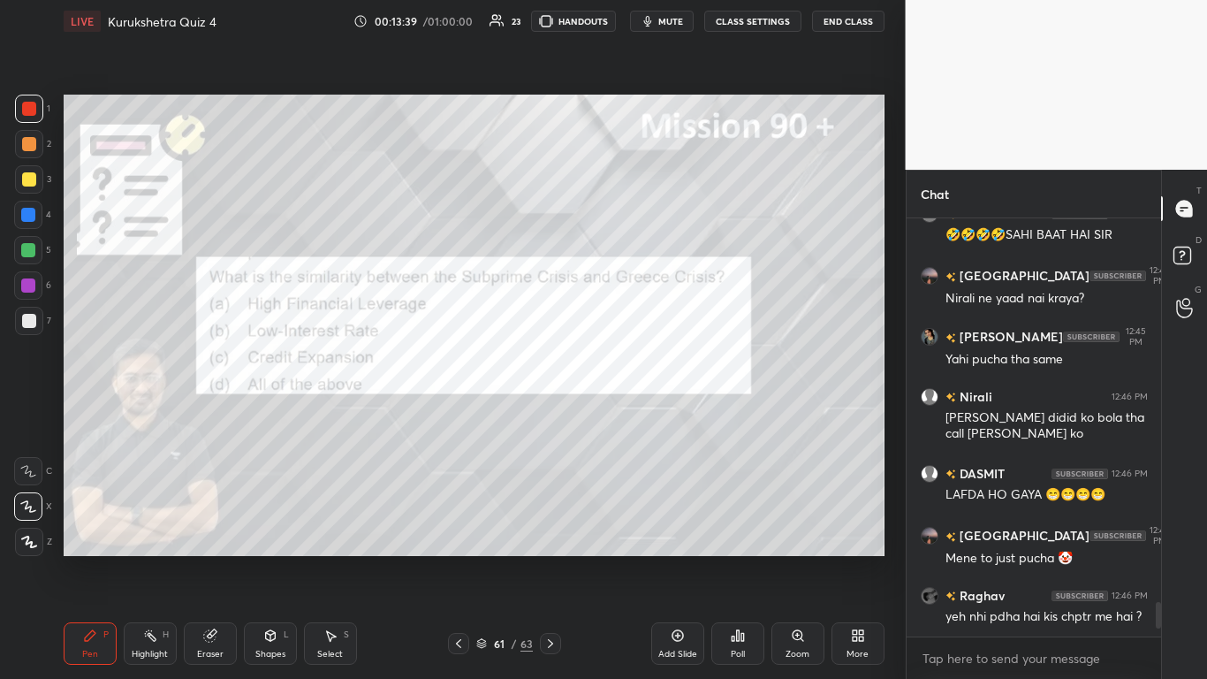
click at [461, 415] on icon at bounding box center [459, 643] width 14 height 14
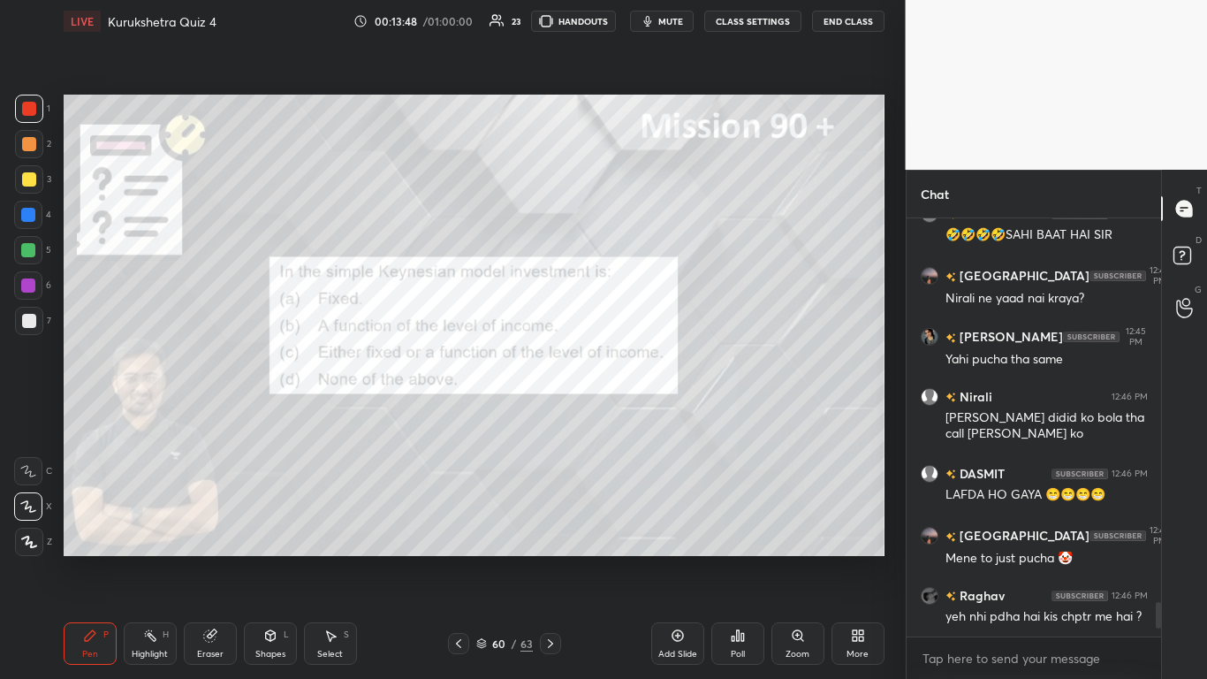
click at [634, 415] on icon at bounding box center [738, 635] width 14 height 14
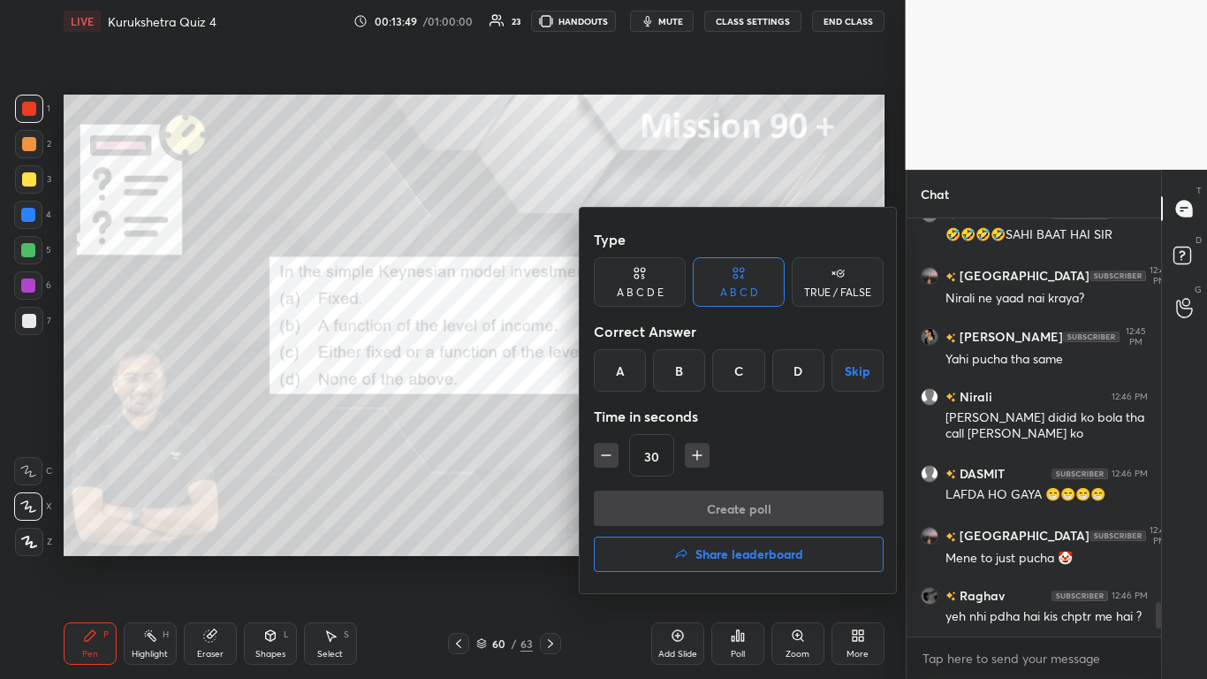
click at [634, 381] on div "C" at bounding box center [738, 370] width 52 height 42
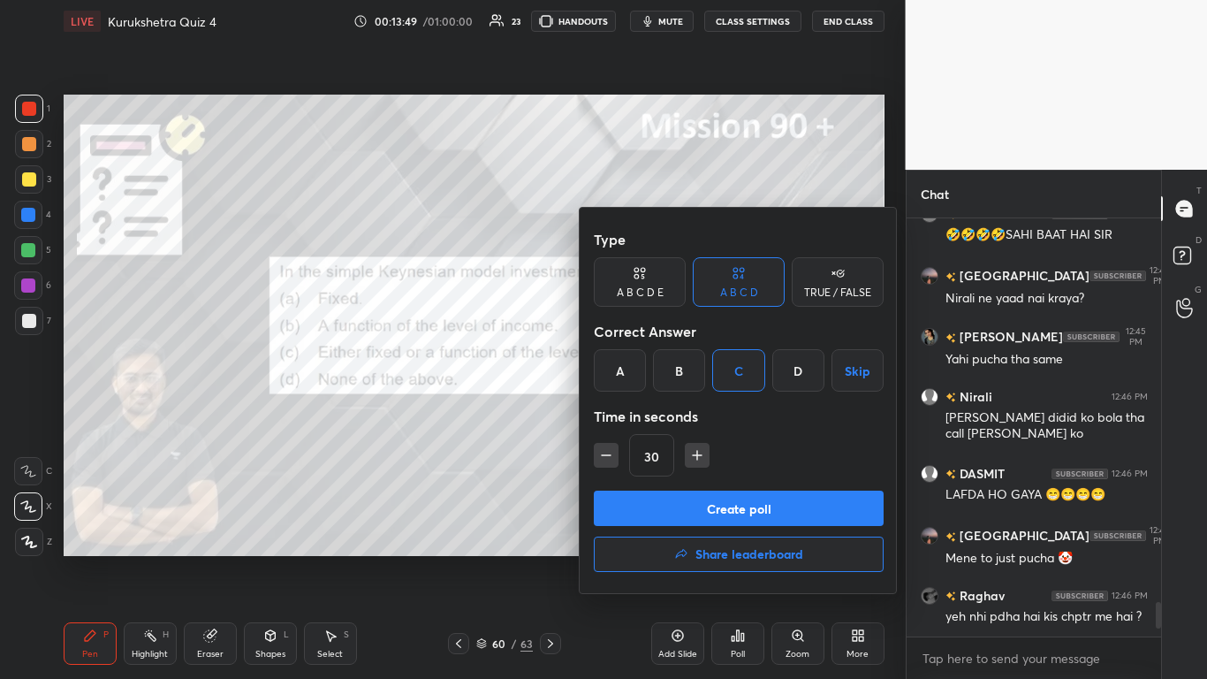
click at [634, 415] on button "Create poll" at bounding box center [739, 508] width 290 height 35
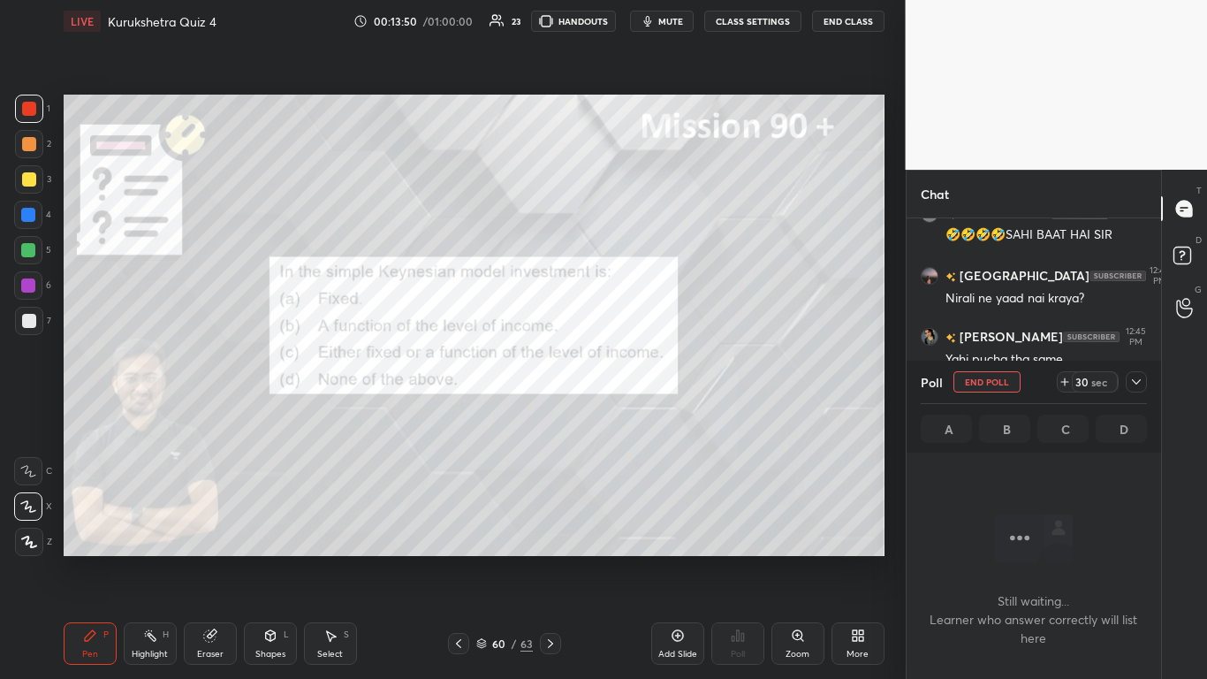
scroll to position [321, 249]
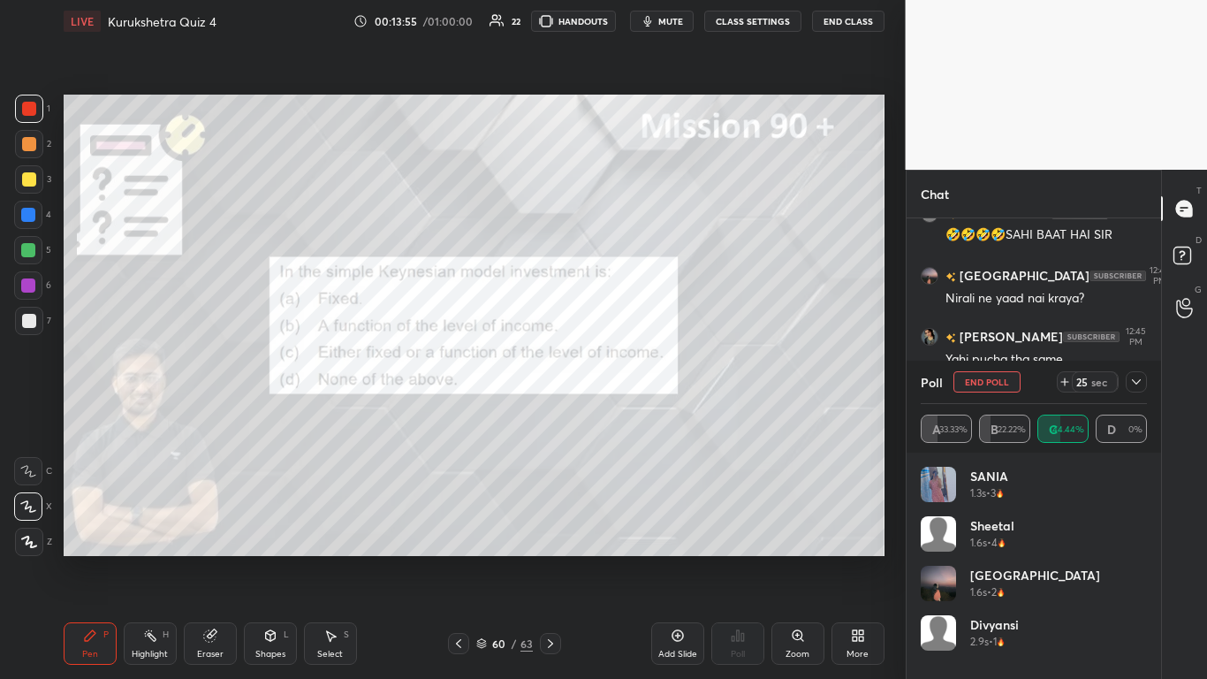
click at [634, 378] on icon at bounding box center [1137, 382] width 14 height 14
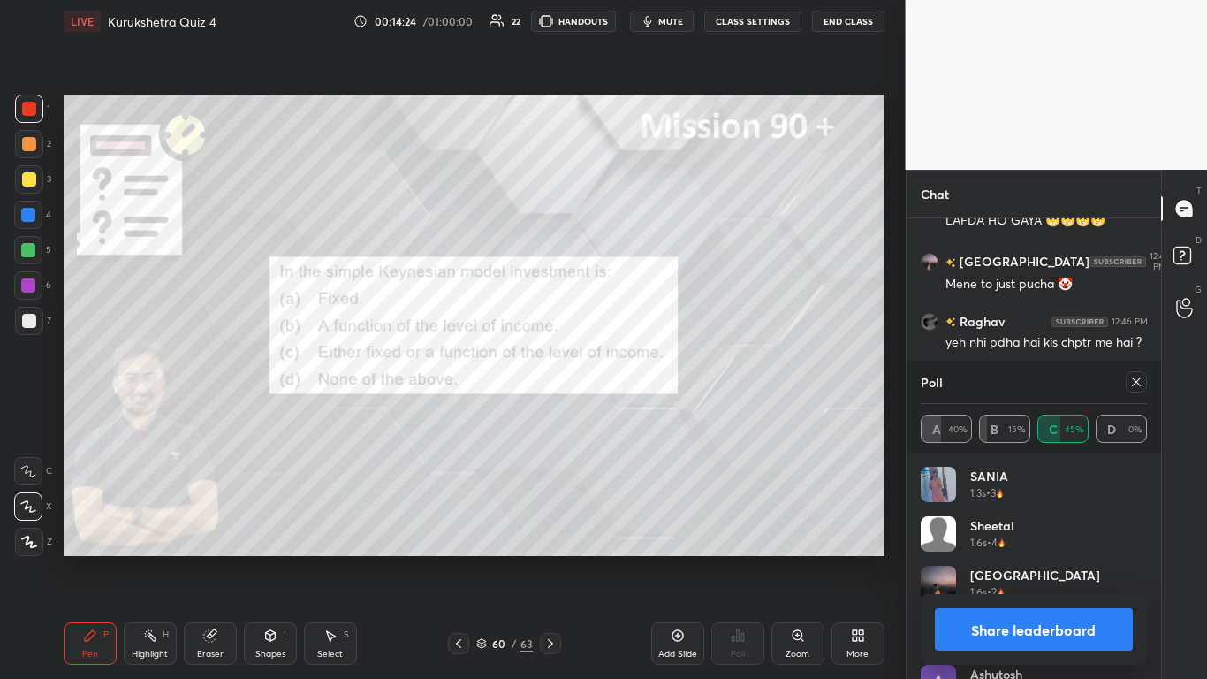
click at [634, 415] on button "Share leaderboard" at bounding box center [1034, 629] width 199 height 42
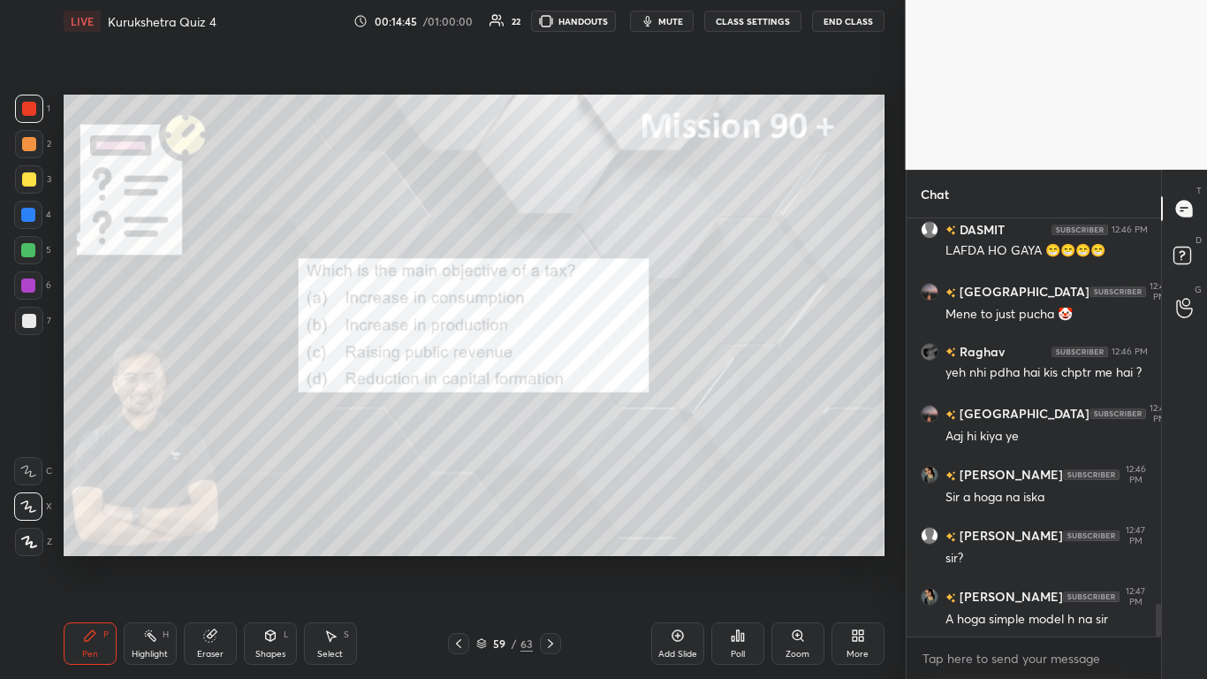
click at [634, 415] on div "Poll" at bounding box center [738, 654] width 14 height 9
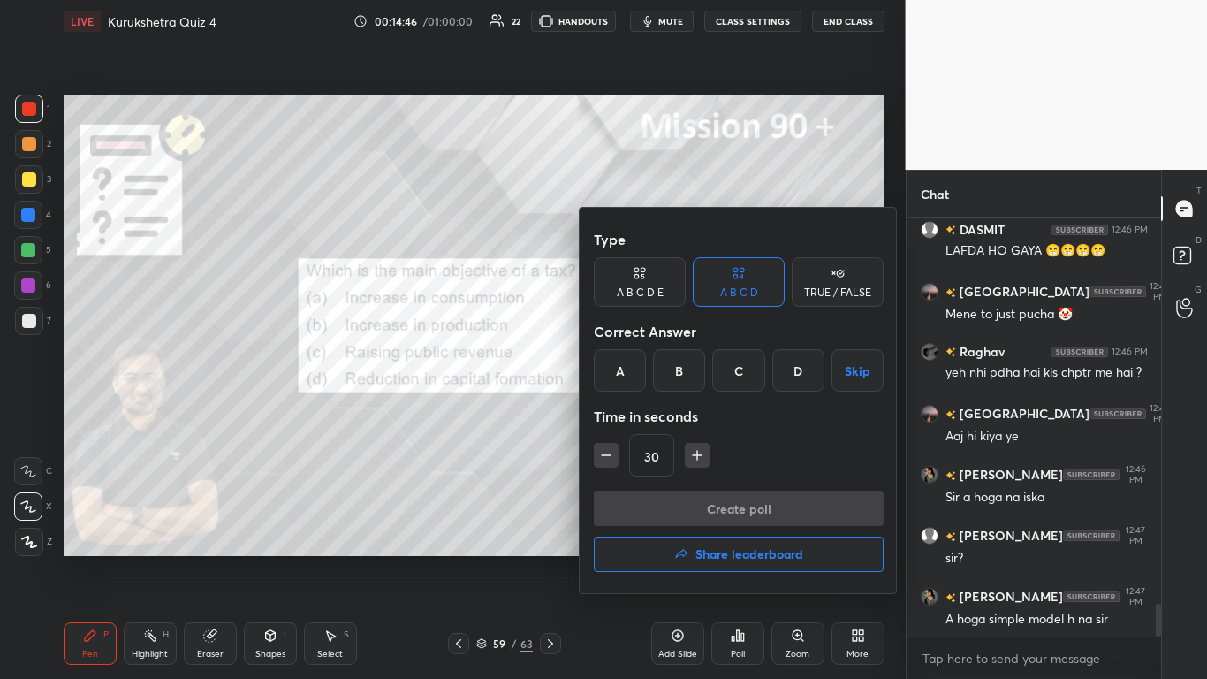
click at [634, 379] on div "C" at bounding box center [738, 370] width 52 height 42
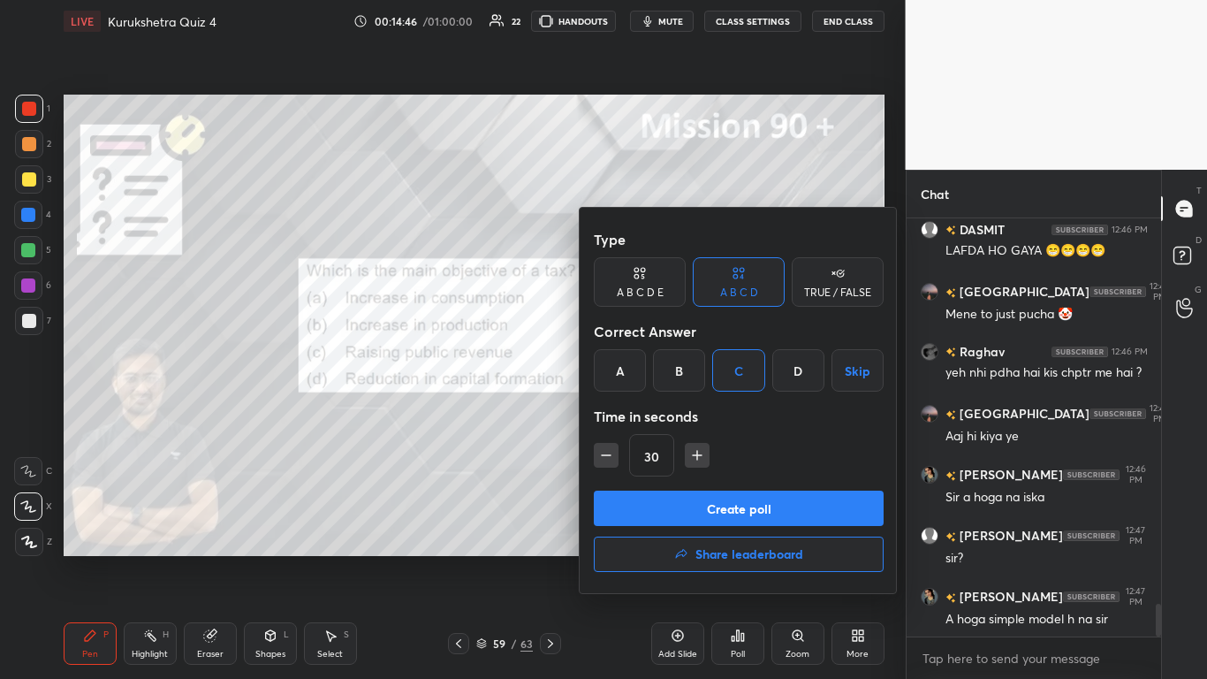
click at [634, 415] on button "Create poll" at bounding box center [739, 508] width 290 height 35
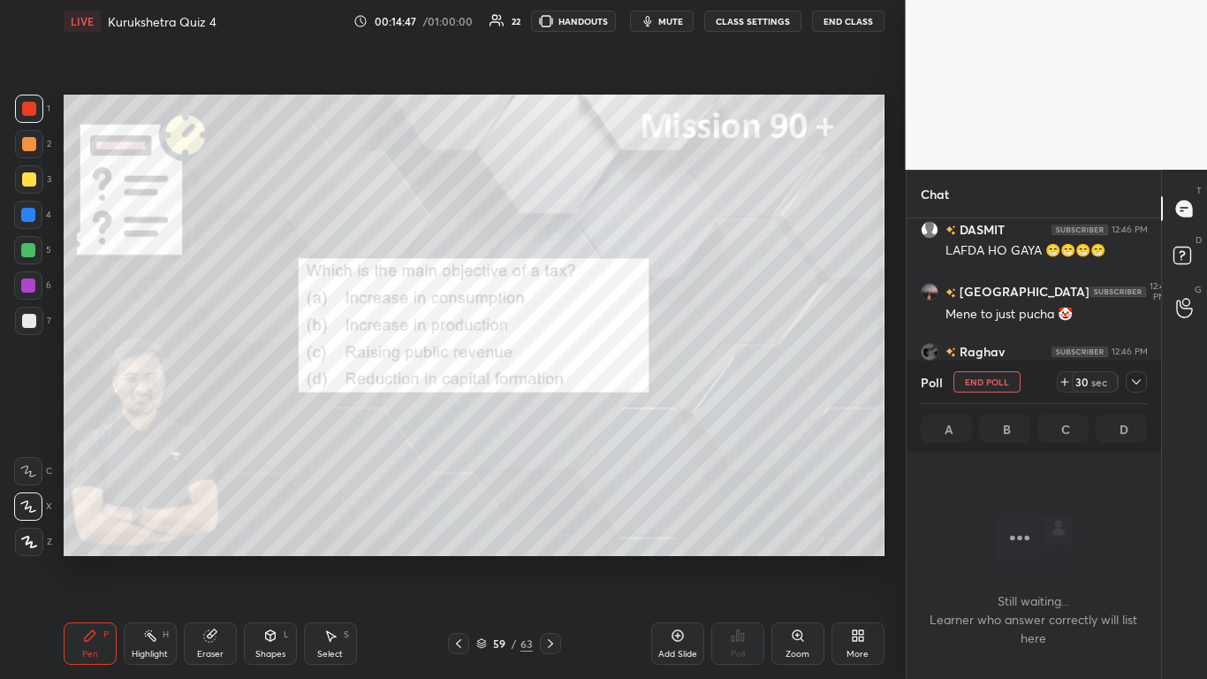
scroll to position [326, 249]
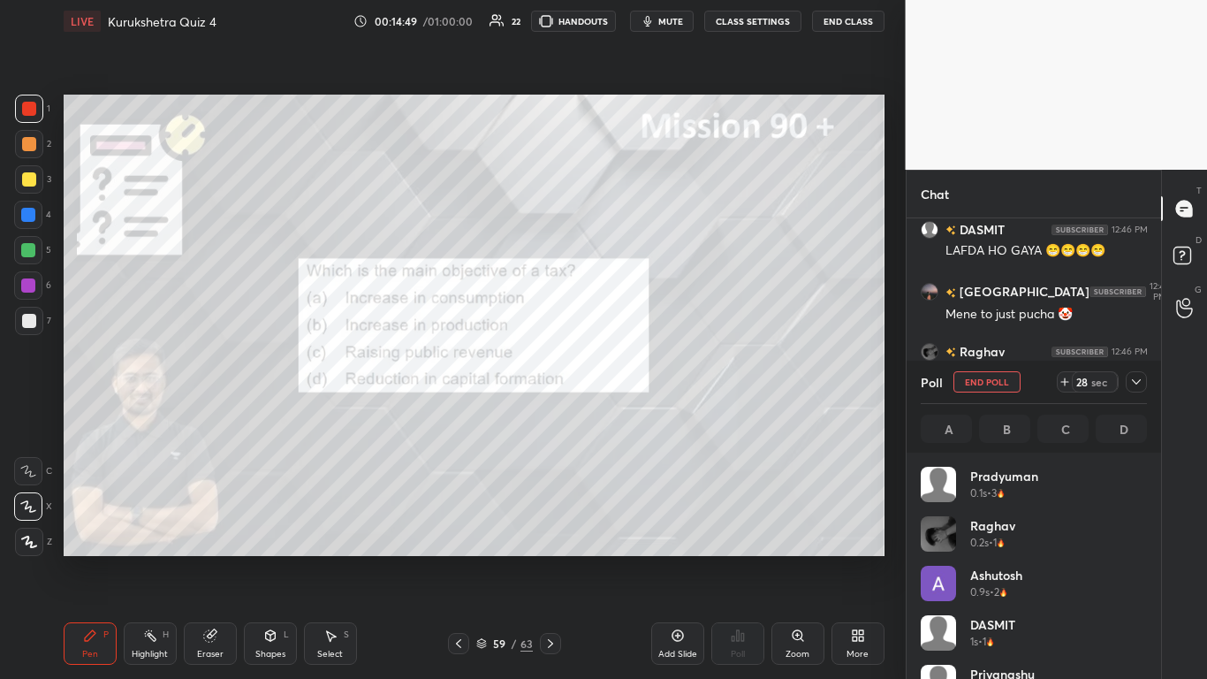
click at [634, 383] on div at bounding box center [1136, 381] width 21 height 21
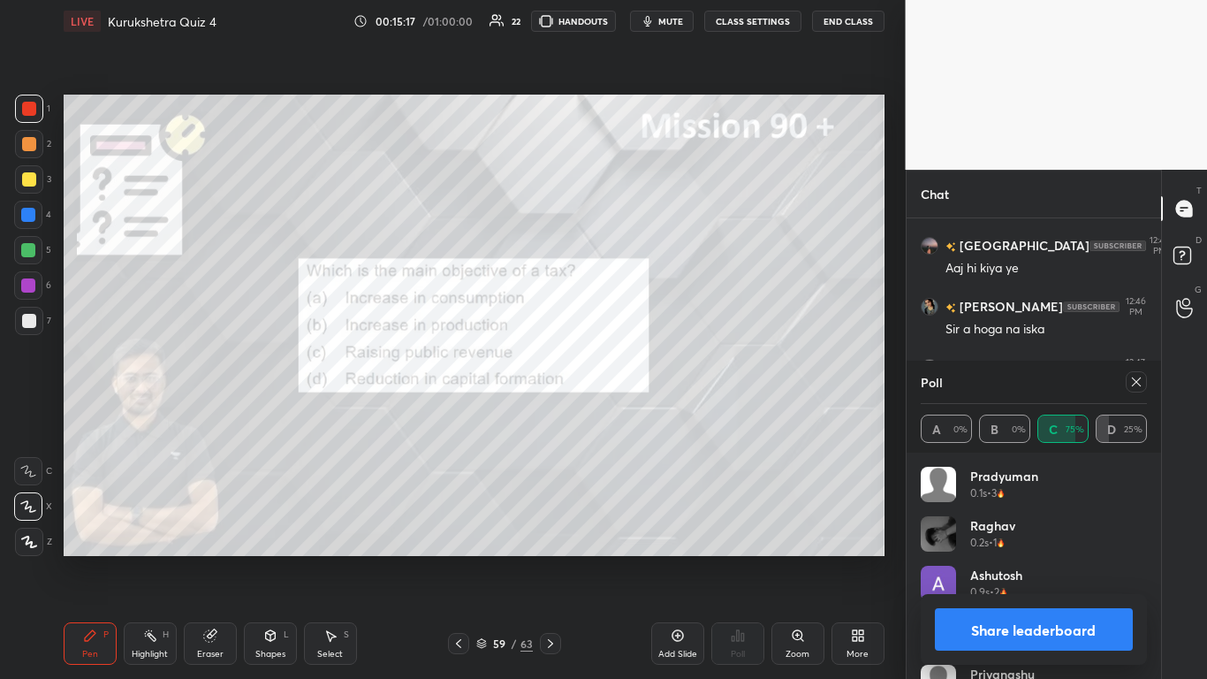
scroll to position [207, 221]
click at [634, 415] on button "Share leaderboard" at bounding box center [1034, 629] width 199 height 42
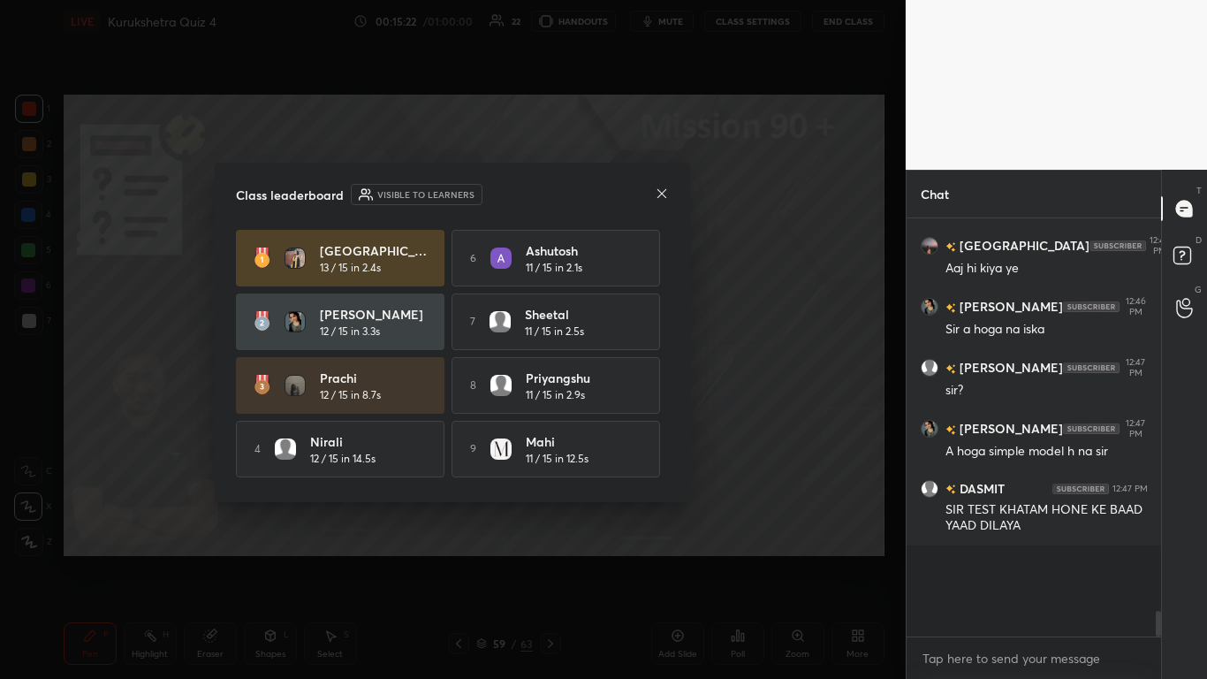
scroll to position [367, 249]
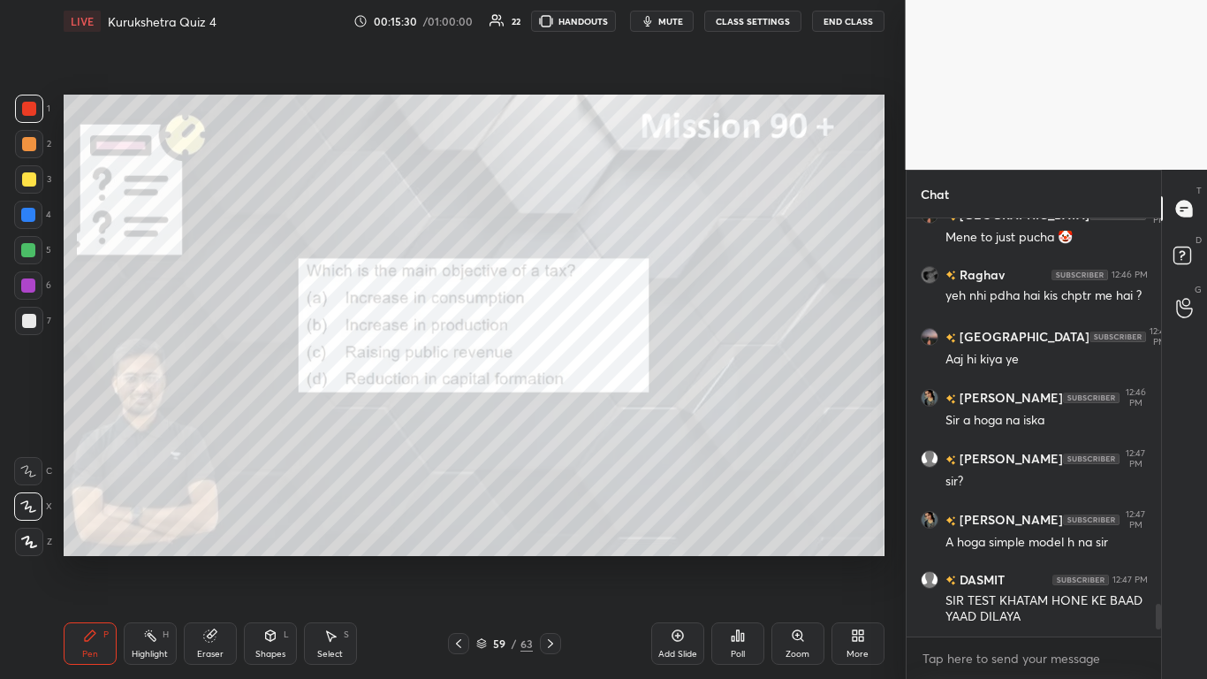
click at [460, 415] on icon at bounding box center [459, 643] width 14 height 14
click at [634, 415] on icon at bounding box center [738, 635] width 14 height 14
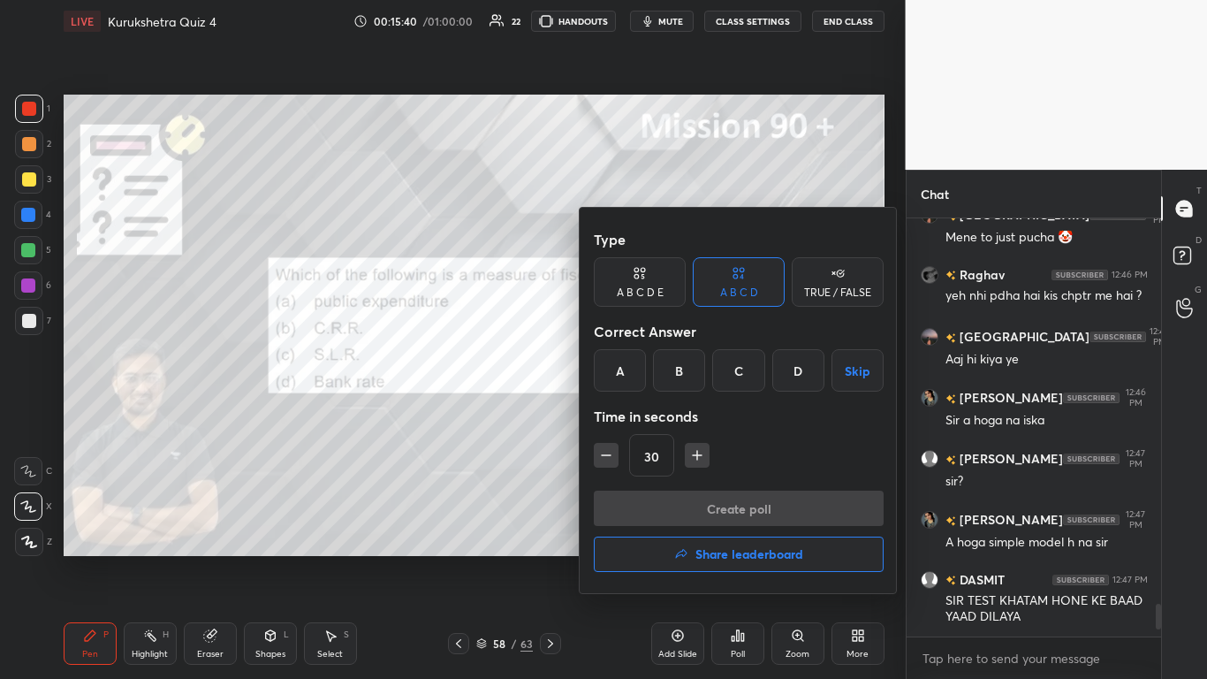
click at [623, 366] on div "A" at bounding box center [620, 370] width 52 height 42
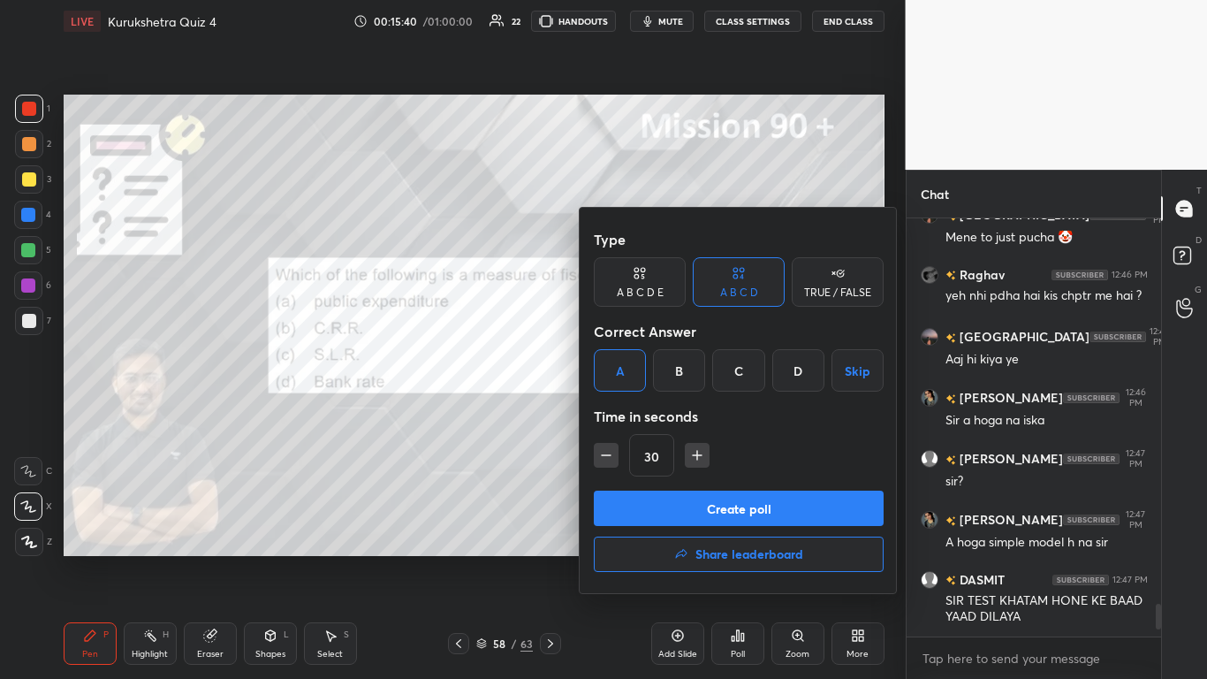
click at [634, 415] on button "Create poll" at bounding box center [739, 508] width 290 height 35
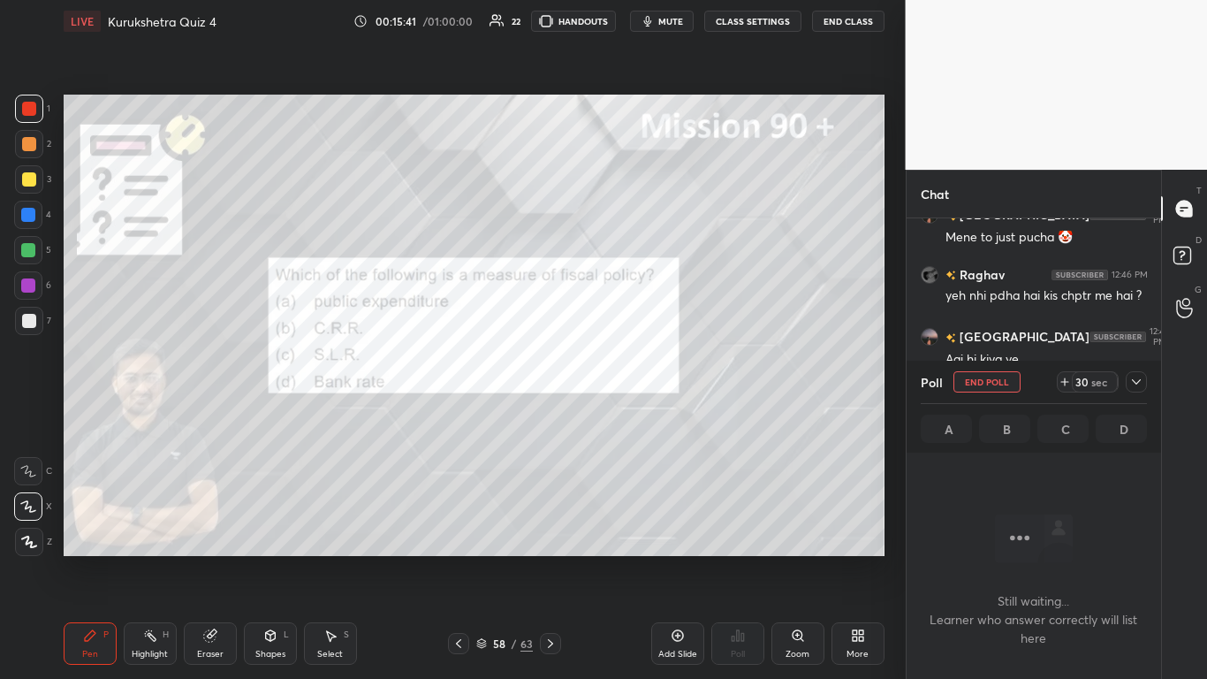
scroll to position [326, 249]
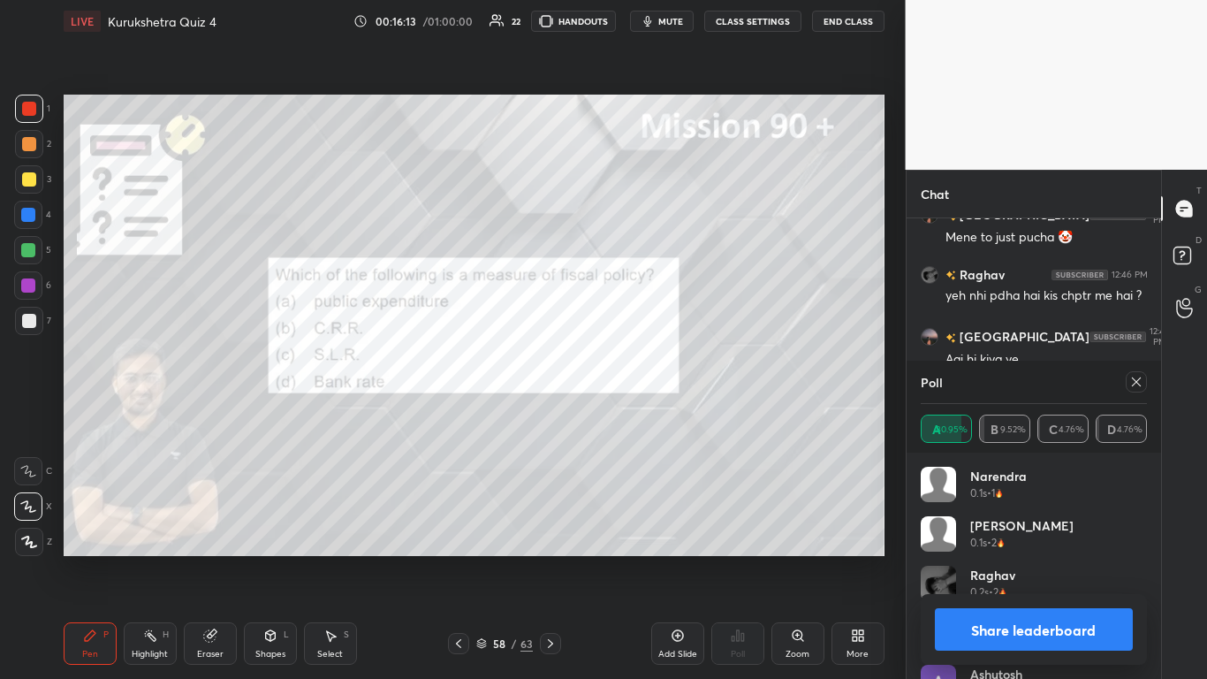
click at [634, 415] on button "Share leaderboard" at bounding box center [1034, 629] width 199 height 42
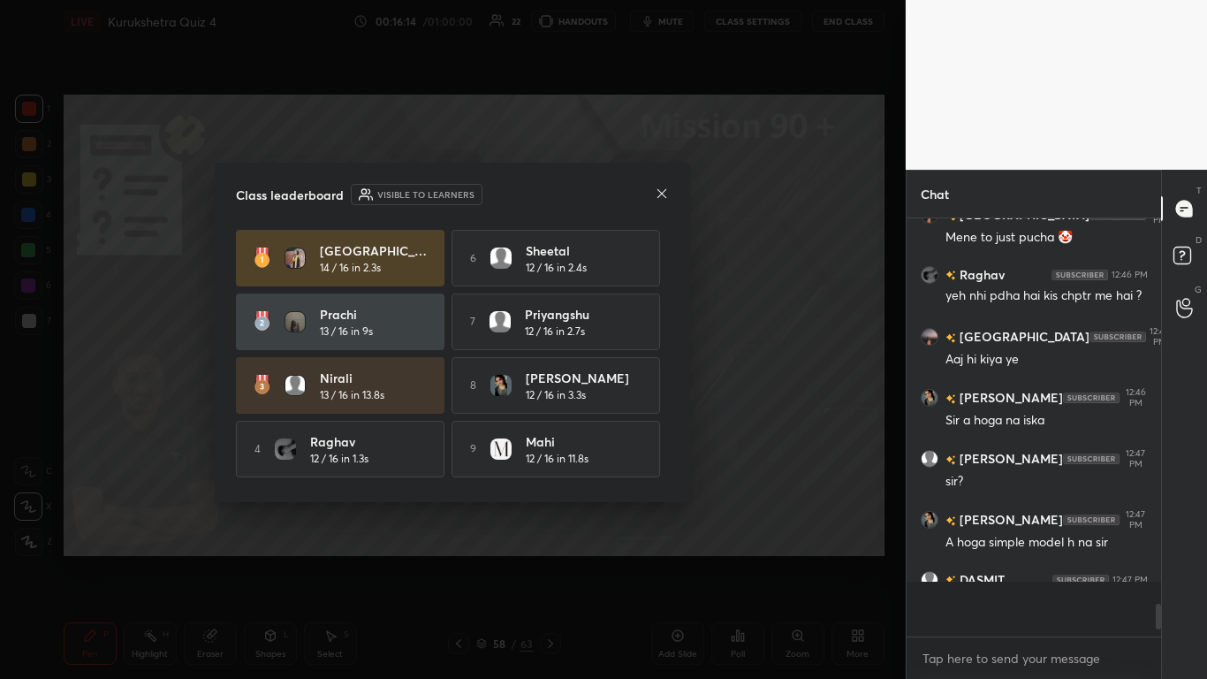
scroll to position [367, 249]
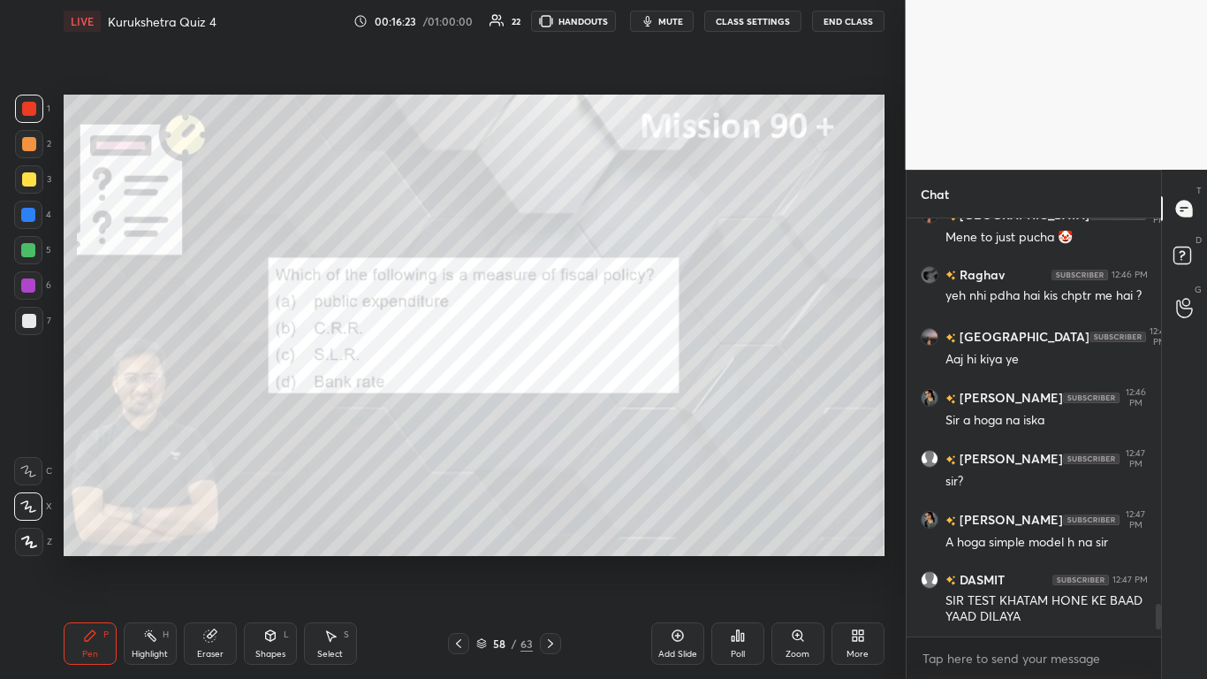
click at [461, 415] on icon at bounding box center [459, 643] width 14 height 14
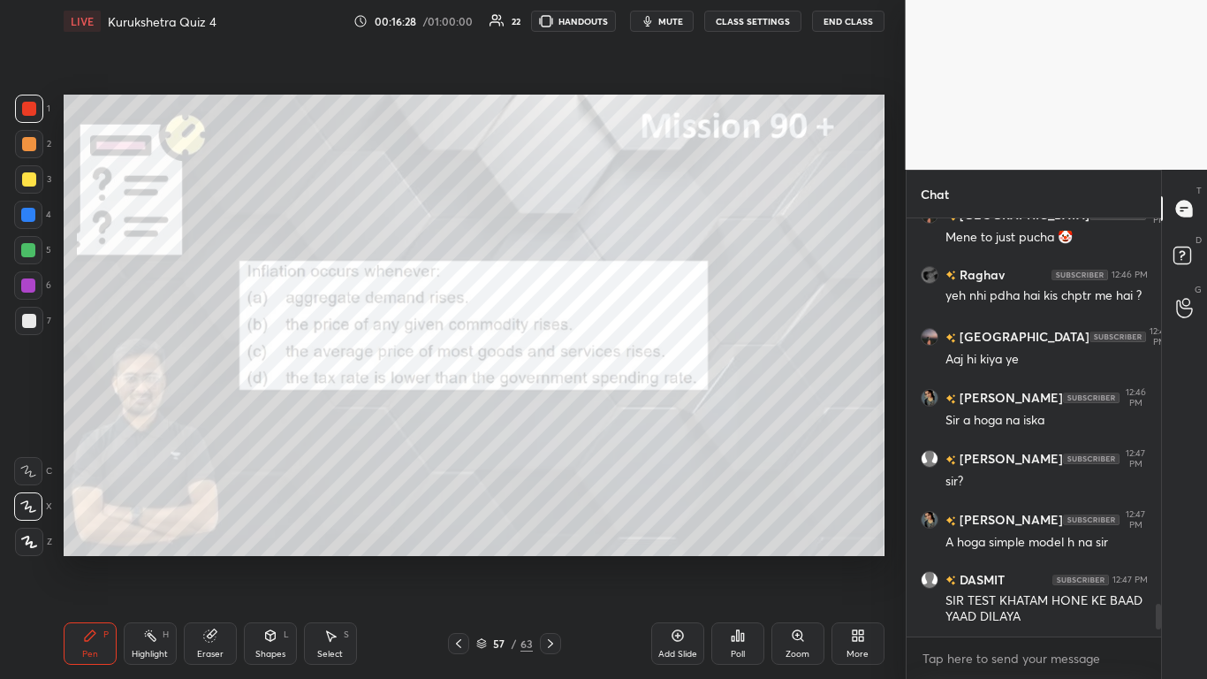
click at [634, 415] on icon at bounding box center [738, 635] width 14 height 14
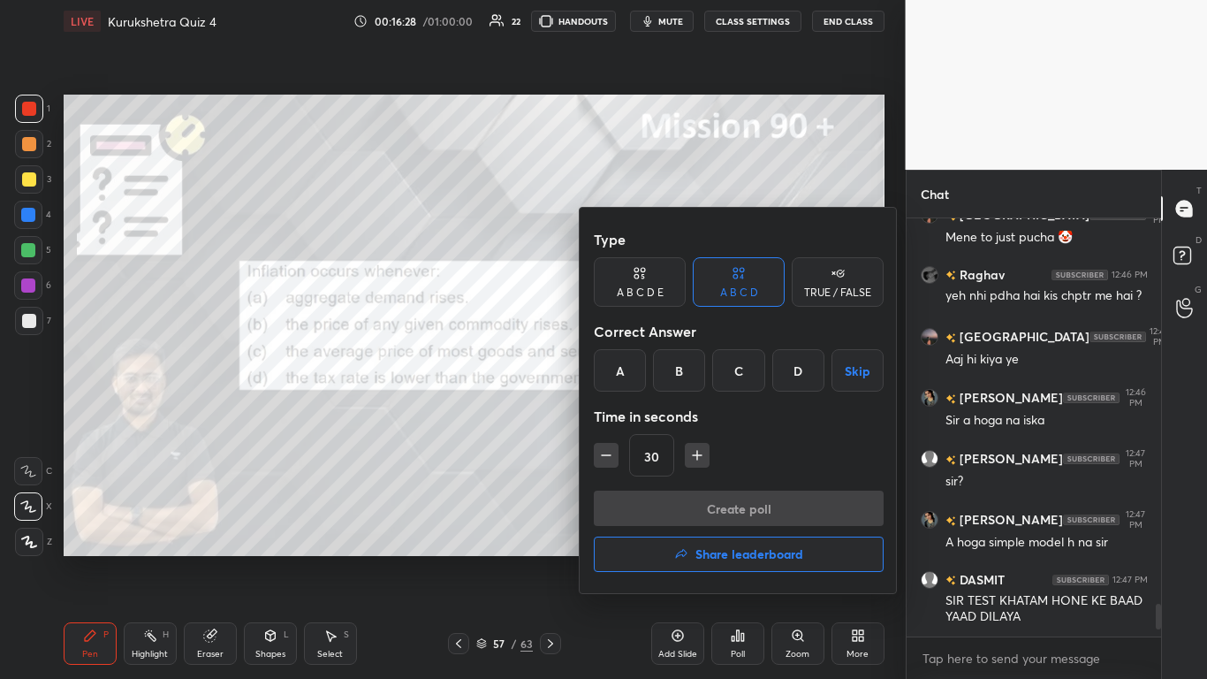
click at [634, 361] on div "C" at bounding box center [738, 370] width 52 height 42
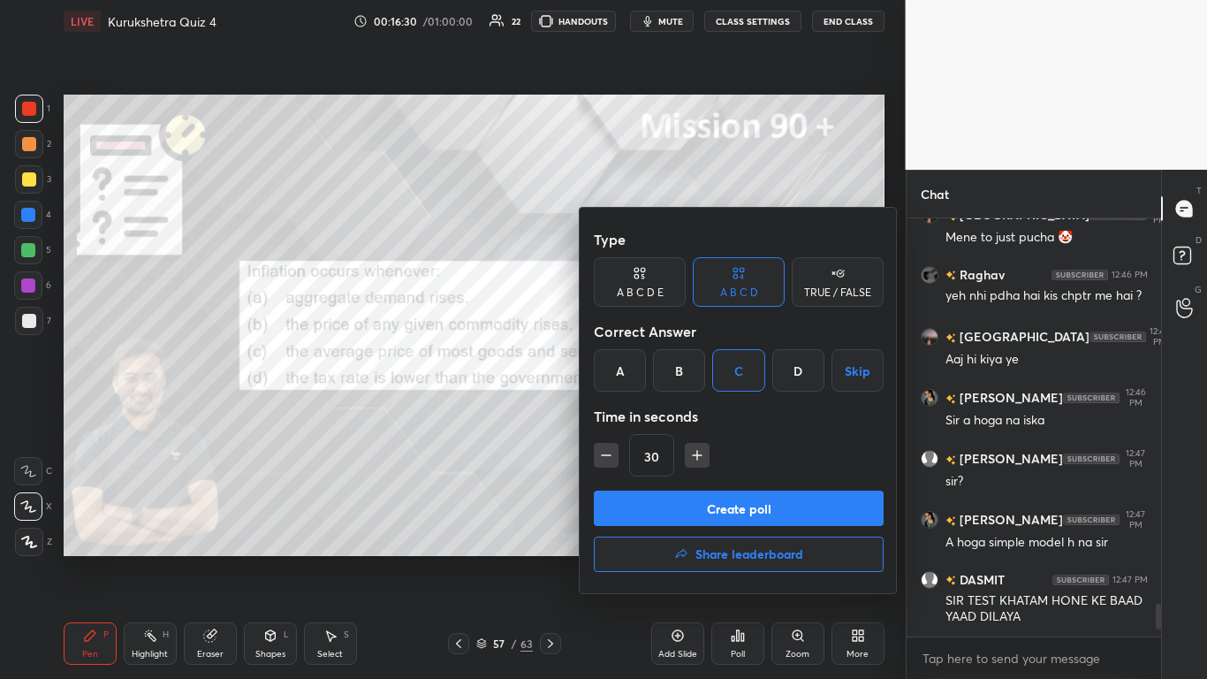
click at [634, 415] on button "Create poll" at bounding box center [739, 508] width 290 height 35
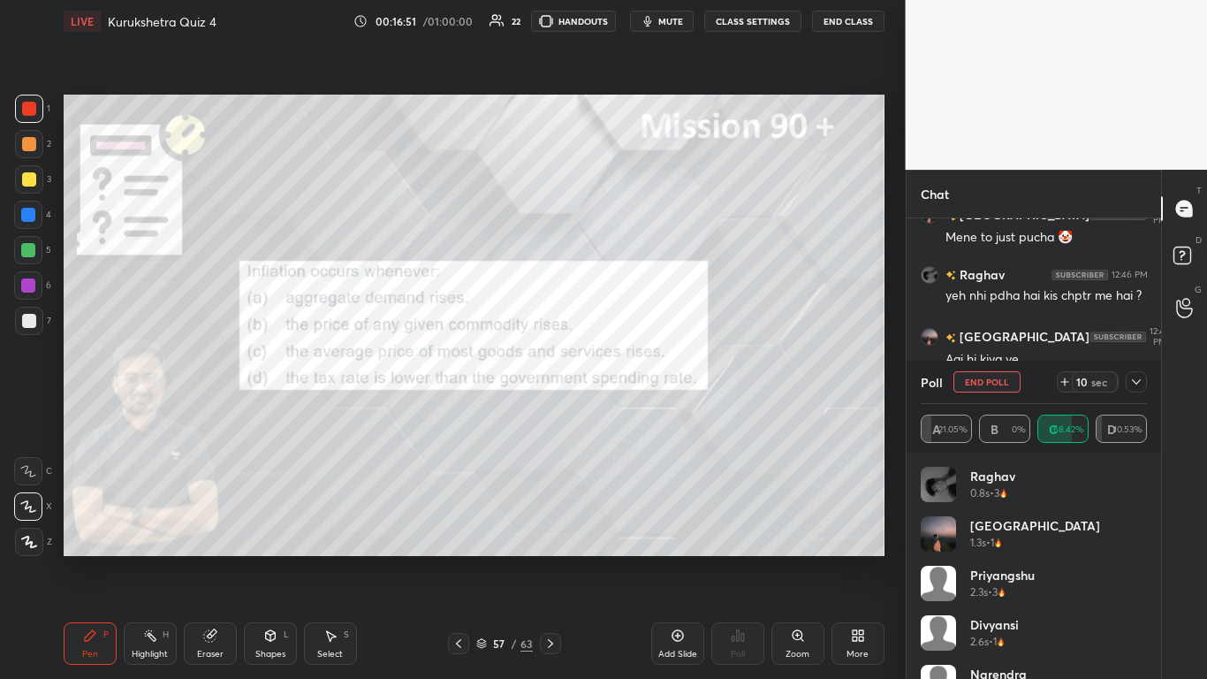
scroll to position [5155, 0]
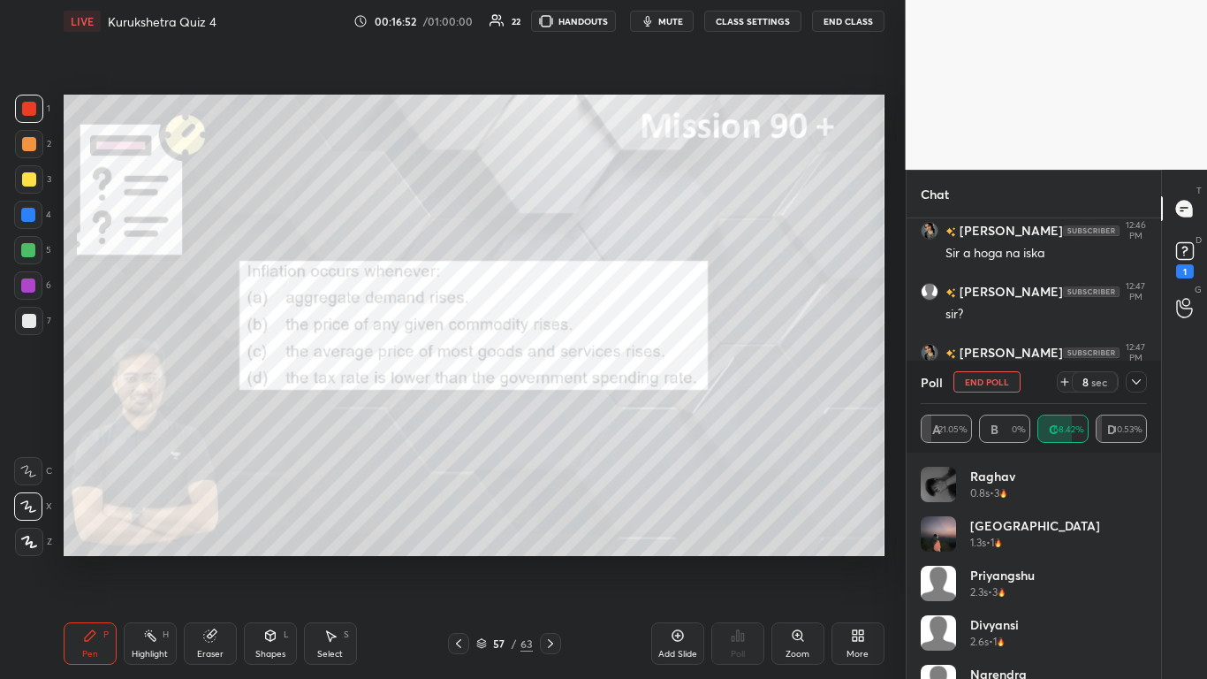
click at [634, 378] on icon at bounding box center [1137, 382] width 14 height 14
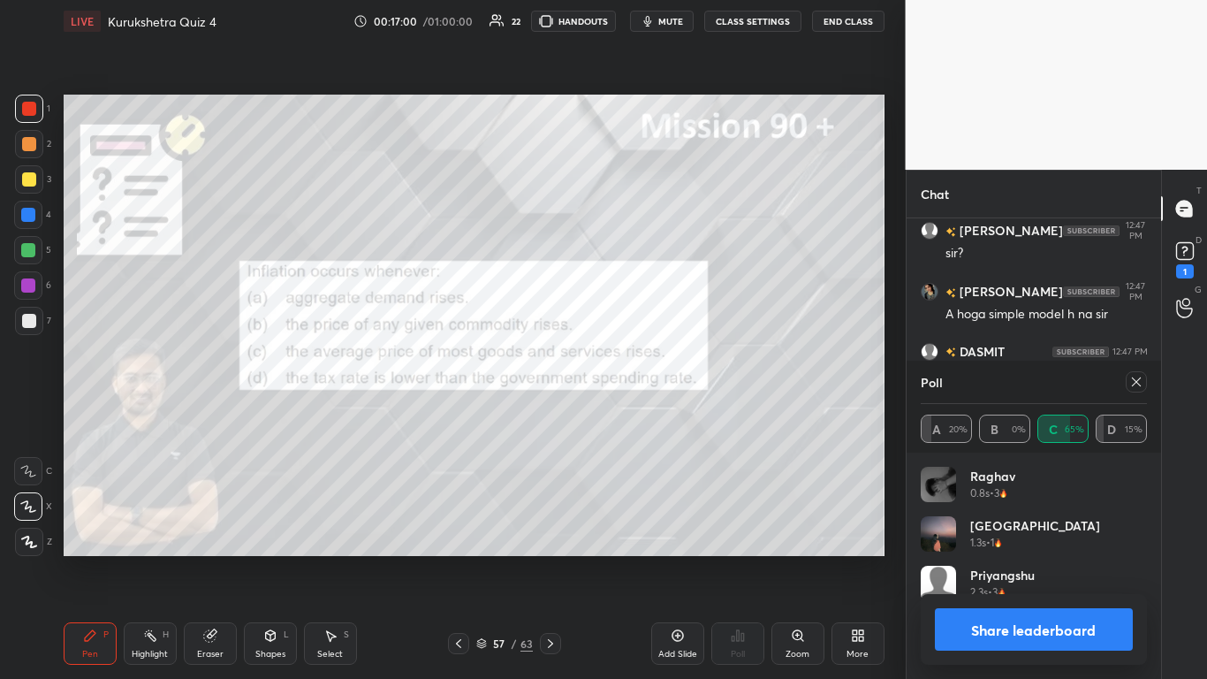
scroll to position [206, 221]
click at [634, 415] on button "Share leaderboard" at bounding box center [1034, 629] width 199 height 42
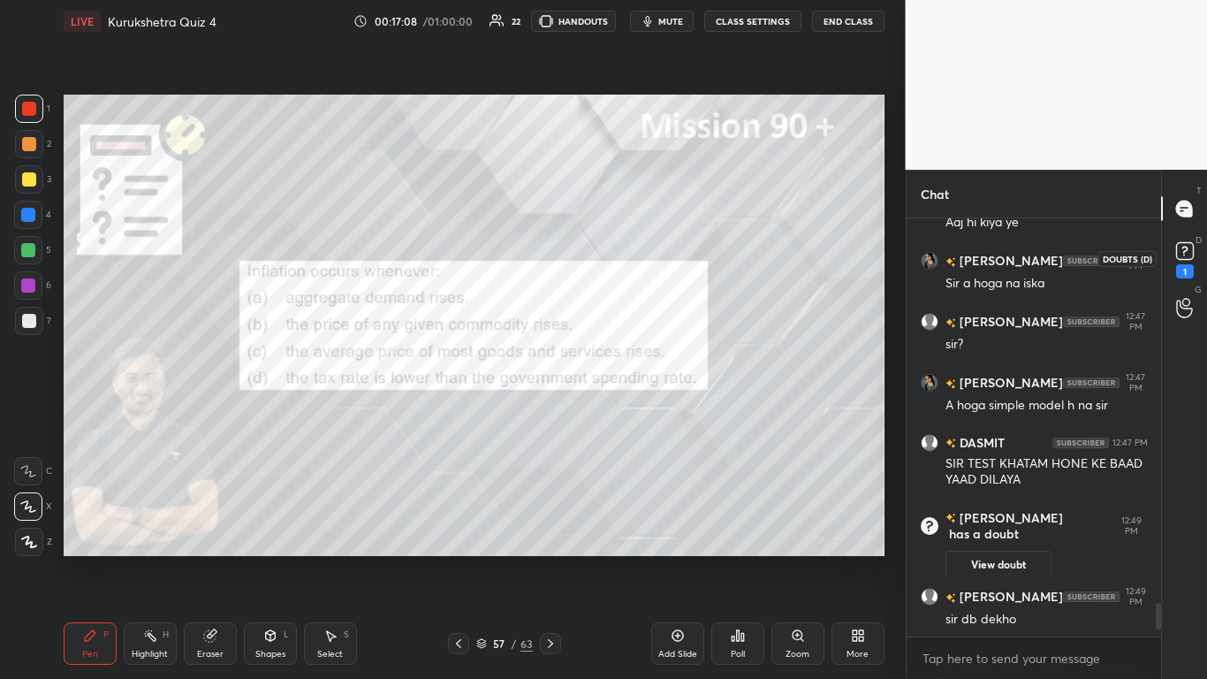
click at [634, 262] on icon at bounding box center [1185, 251] width 27 height 27
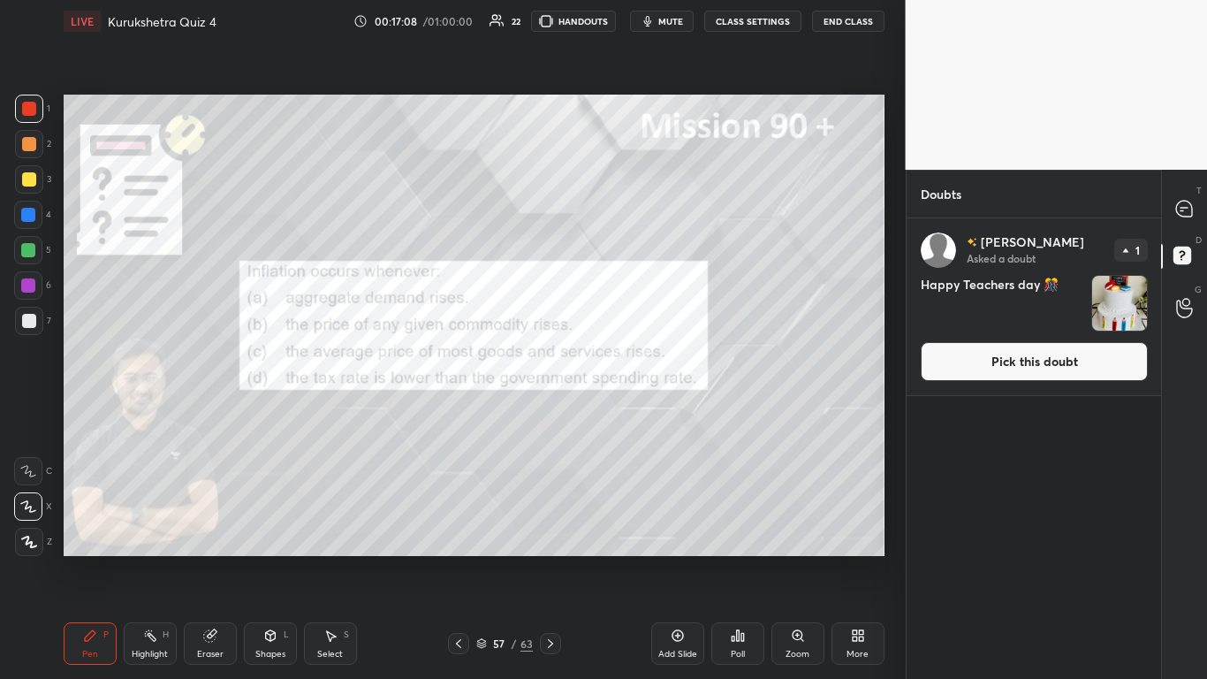
click at [634, 371] on button "Pick this doubt" at bounding box center [1034, 361] width 227 height 39
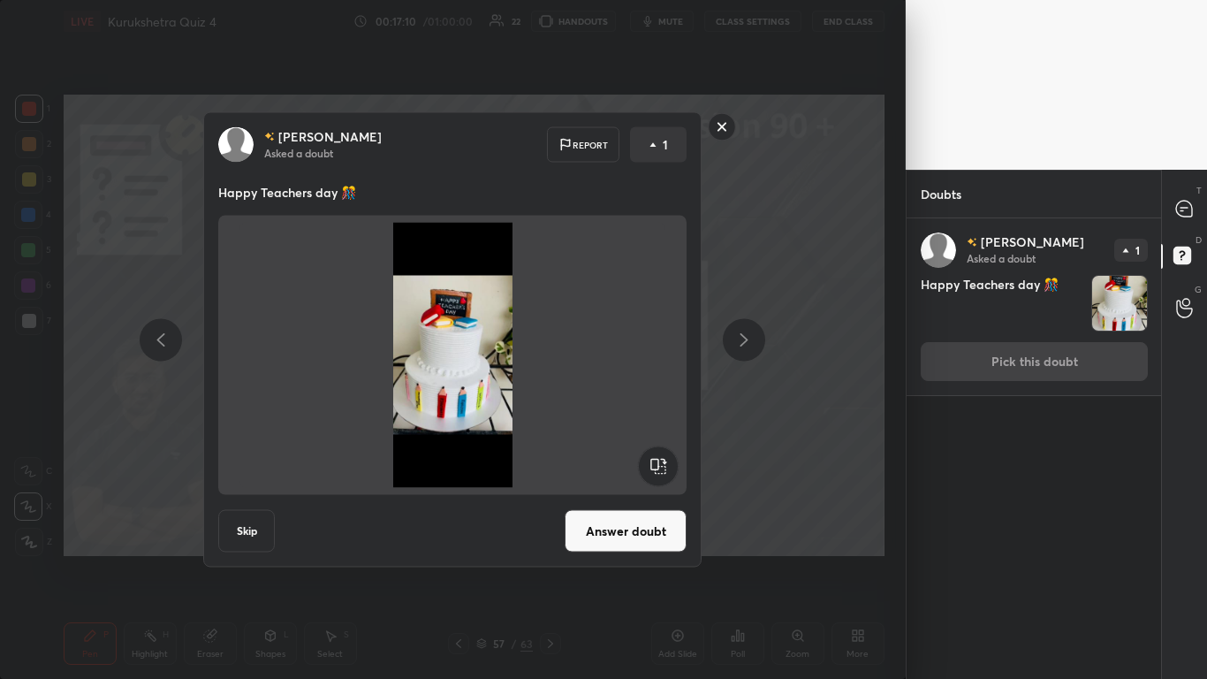
click at [634, 415] on button "Answer doubt" at bounding box center [626, 531] width 122 height 42
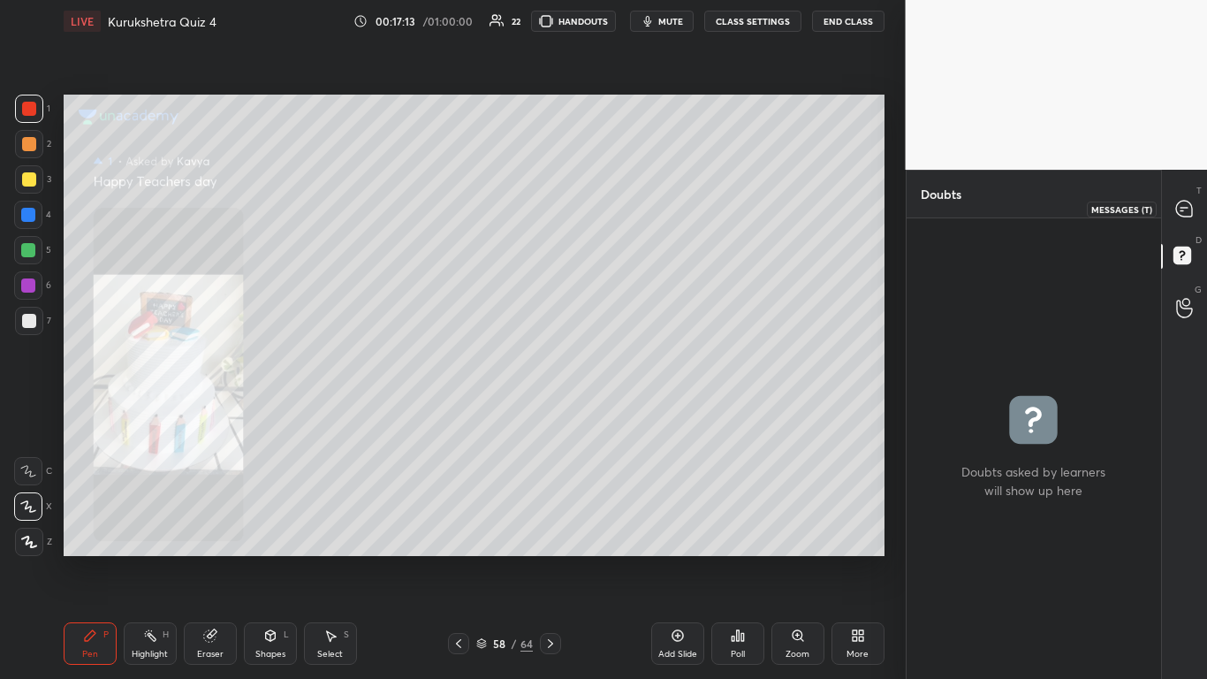
drag, startPoint x: 1184, startPoint y: 217, endPoint x: 1183, endPoint y: 232, distance: 14.3
click at [634, 220] on div at bounding box center [1185, 209] width 35 height 32
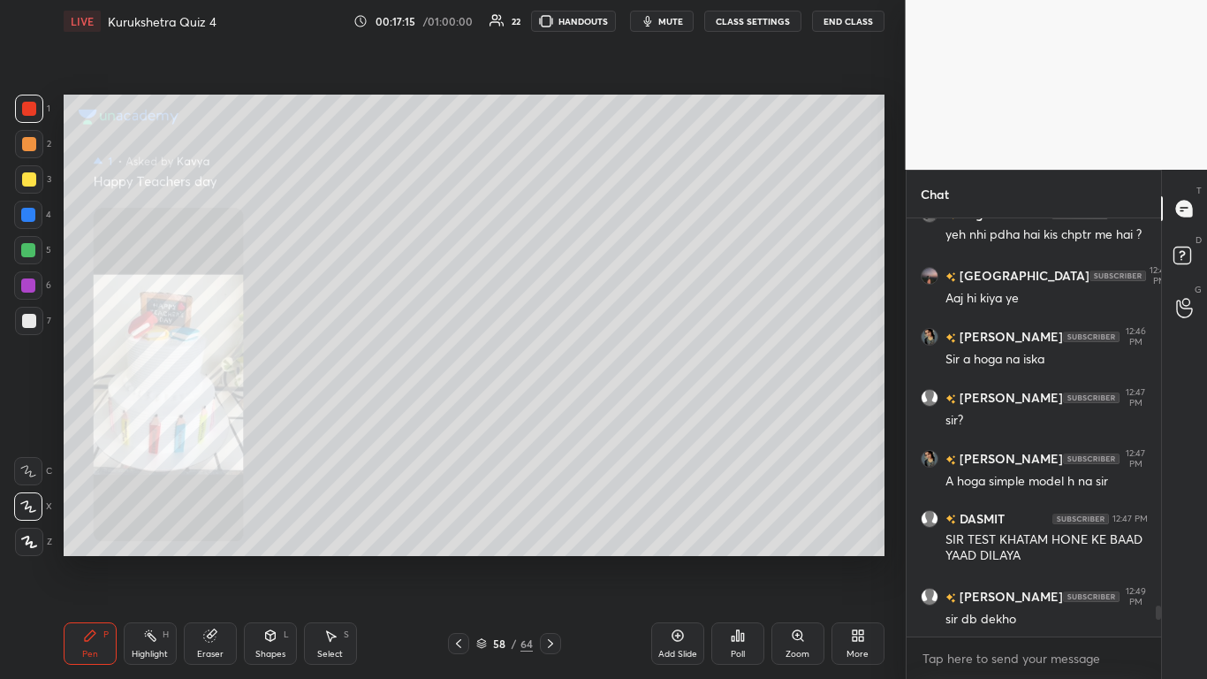
click at [634, 415] on div "Zoom" at bounding box center [798, 643] width 53 height 42
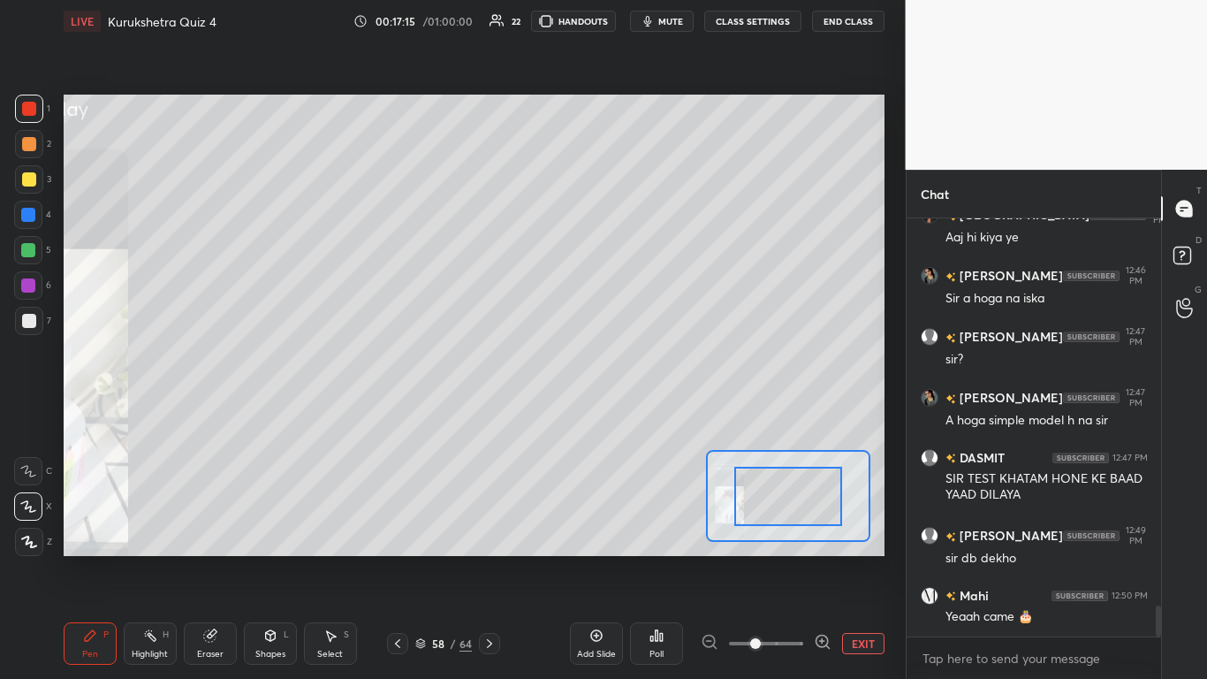
click at [634, 415] on span at bounding box center [766, 643] width 74 height 27
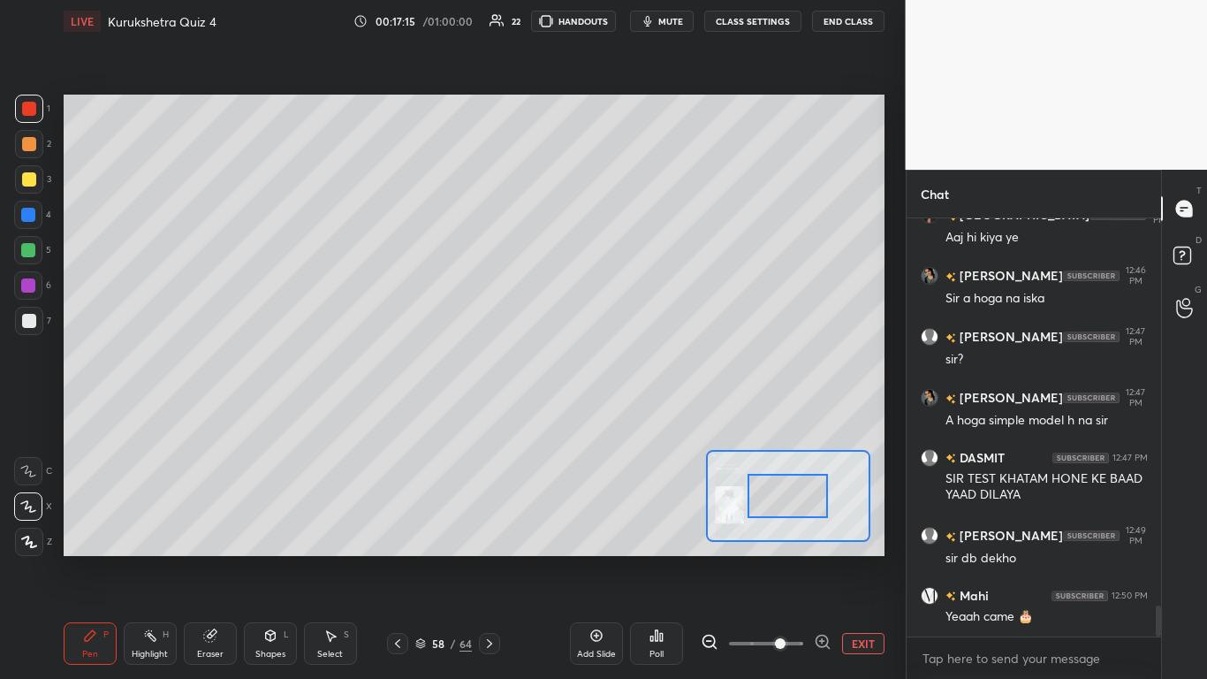
click at [634, 415] on span at bounding box center [780, 643] width 11 height 11
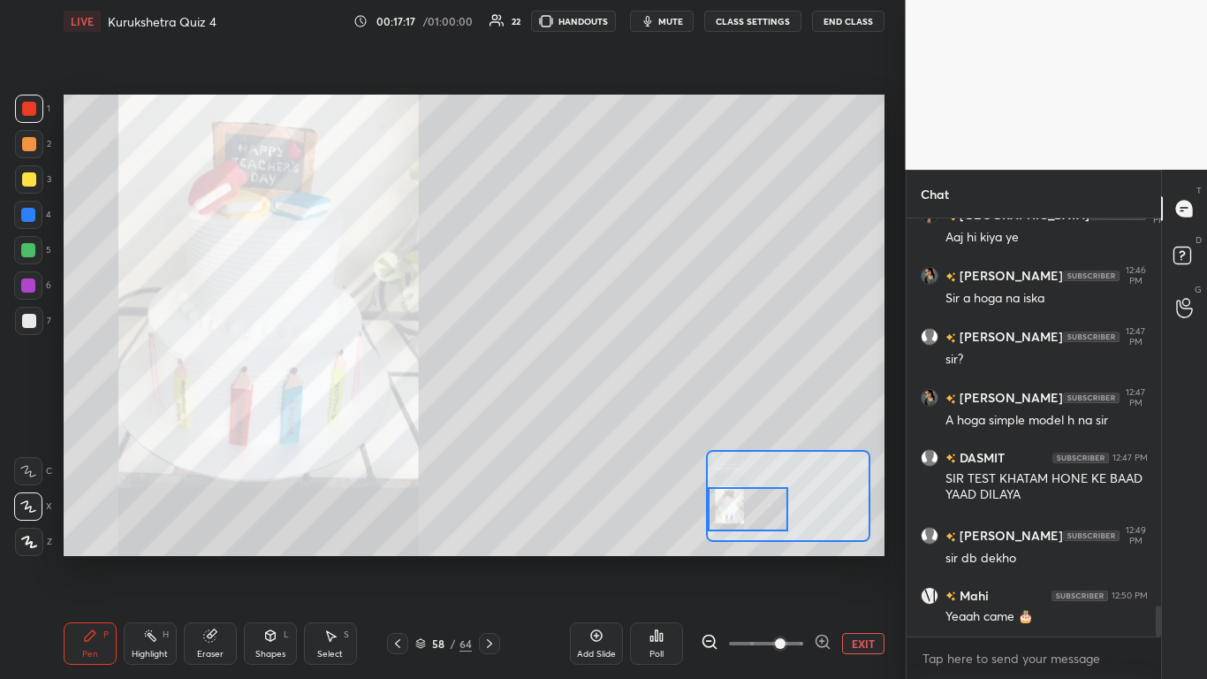
drag, startPoint x: 792, startPoint y: 504, endPoint x: 757, endPoint y: 517, distance: 37.8
click at [634, 415] on div at bounding box center [748, 509] width 80 height 44
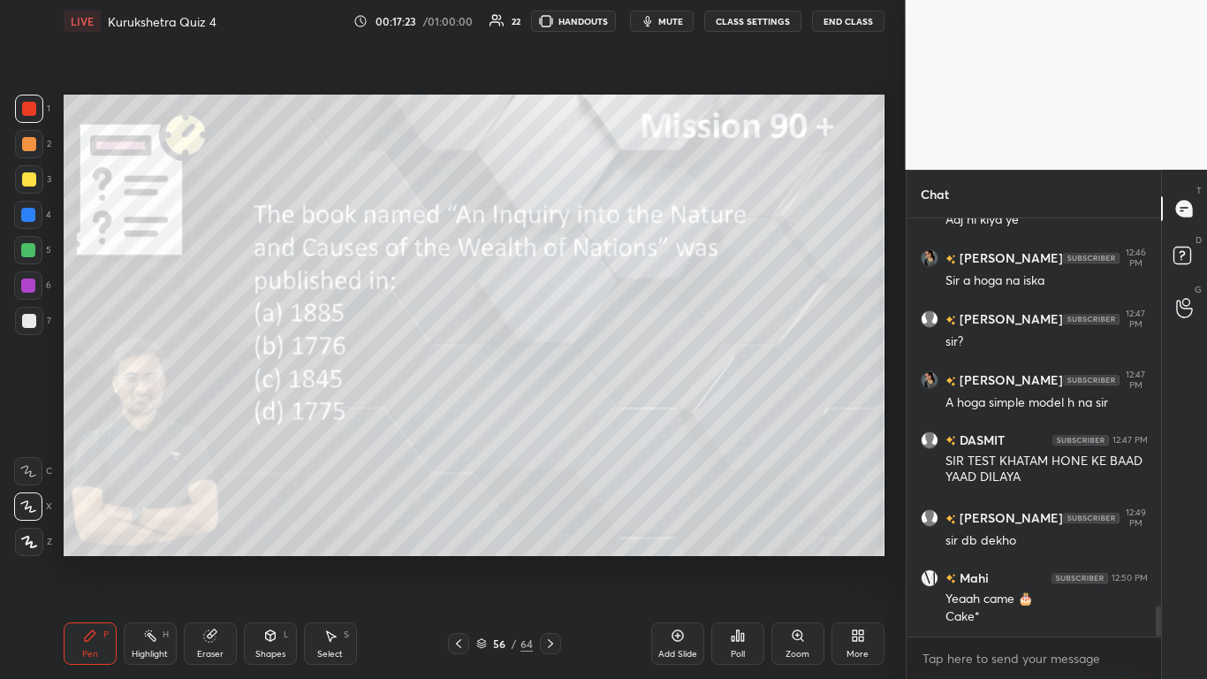
click at [634, 415] on div "Poll" at bounding box center [737, 643] width 53 height 42
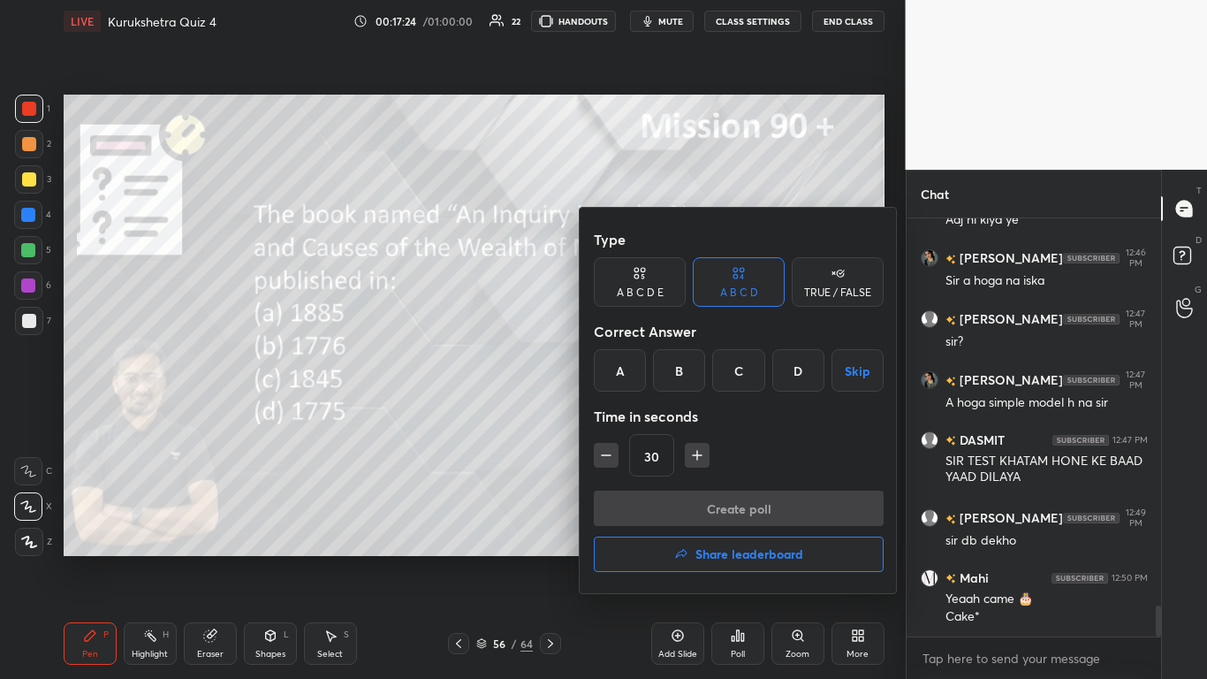
click at [634, 369] on div "B" at bounding box center [679, 370] width 52 height 42
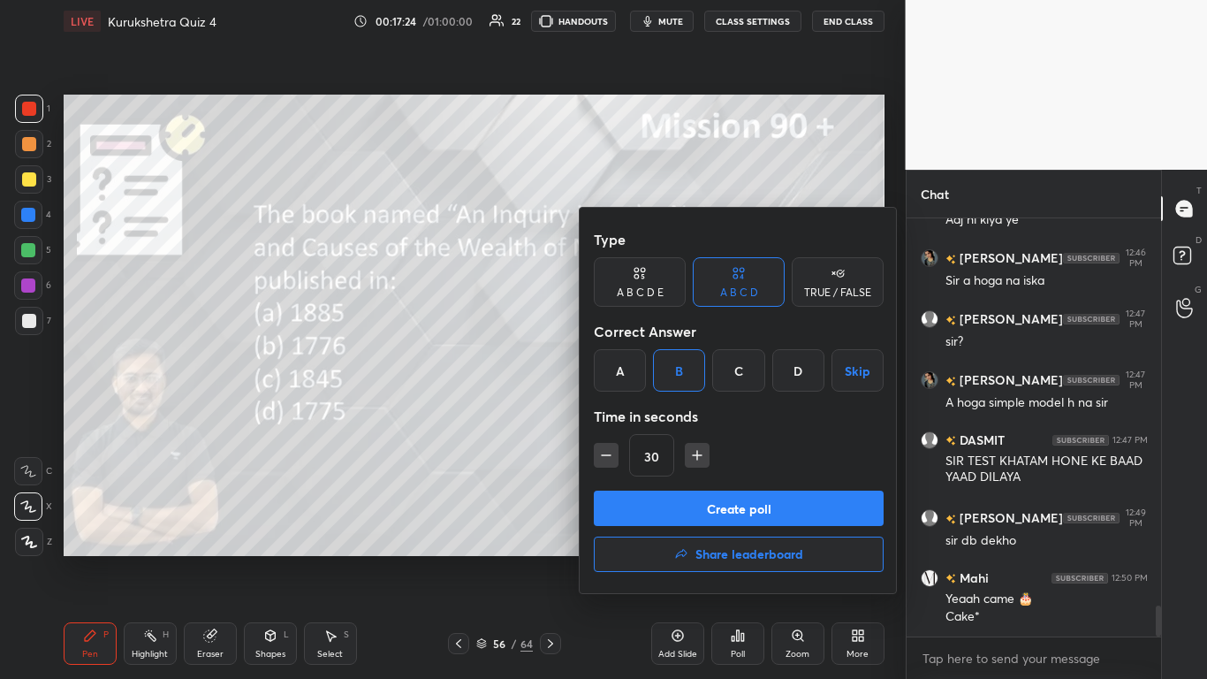
click at [634, 415] on button "Create poll" at bounding box center [739, 508] width 290 height 35
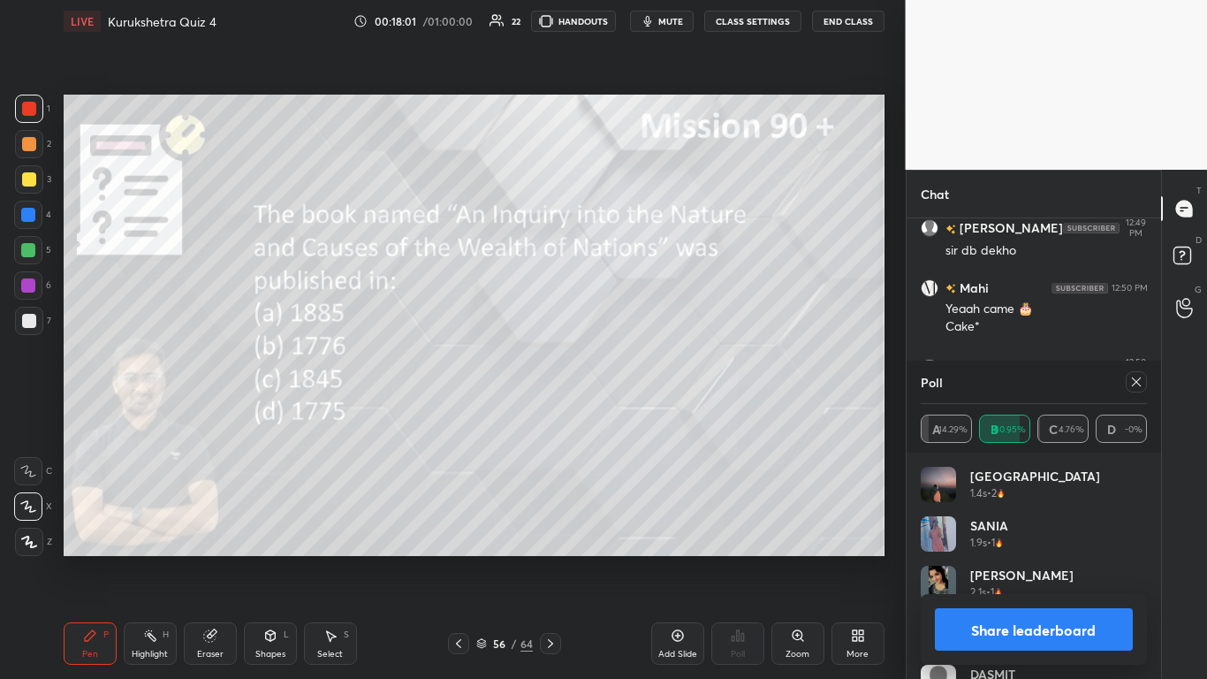
click at [634, 415] on button "Share leaderboard" at bounding box center [1034, 629] width 199 height 42
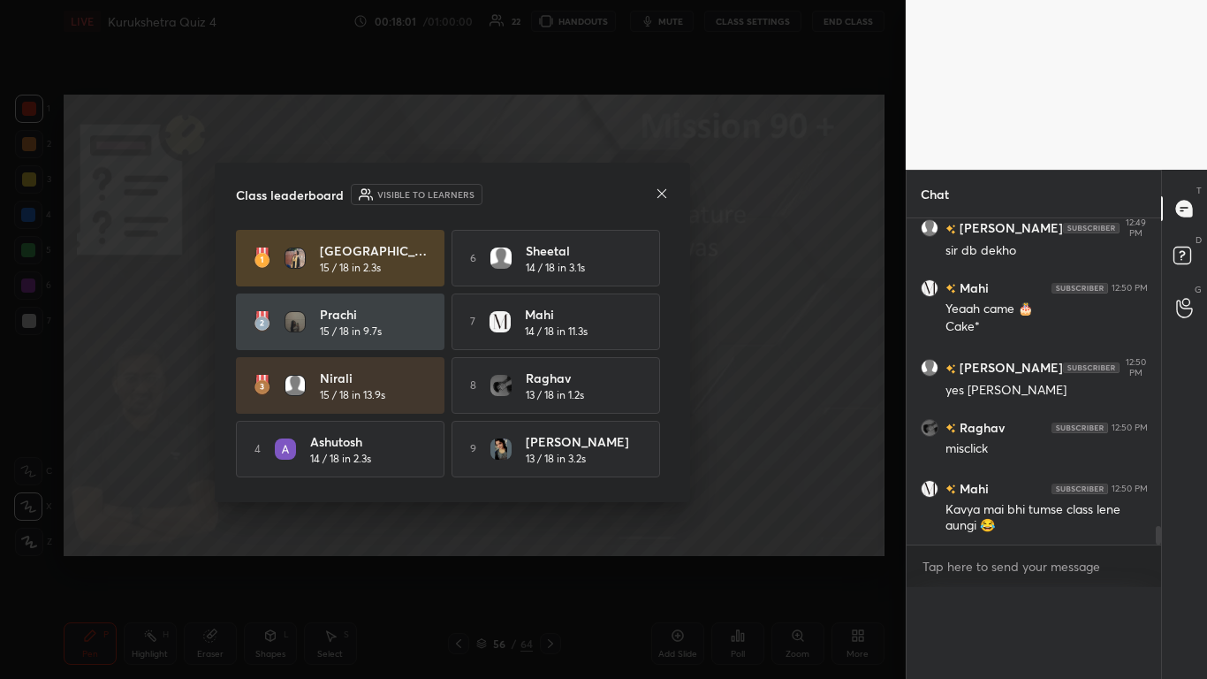
scroll to position [0, 0]
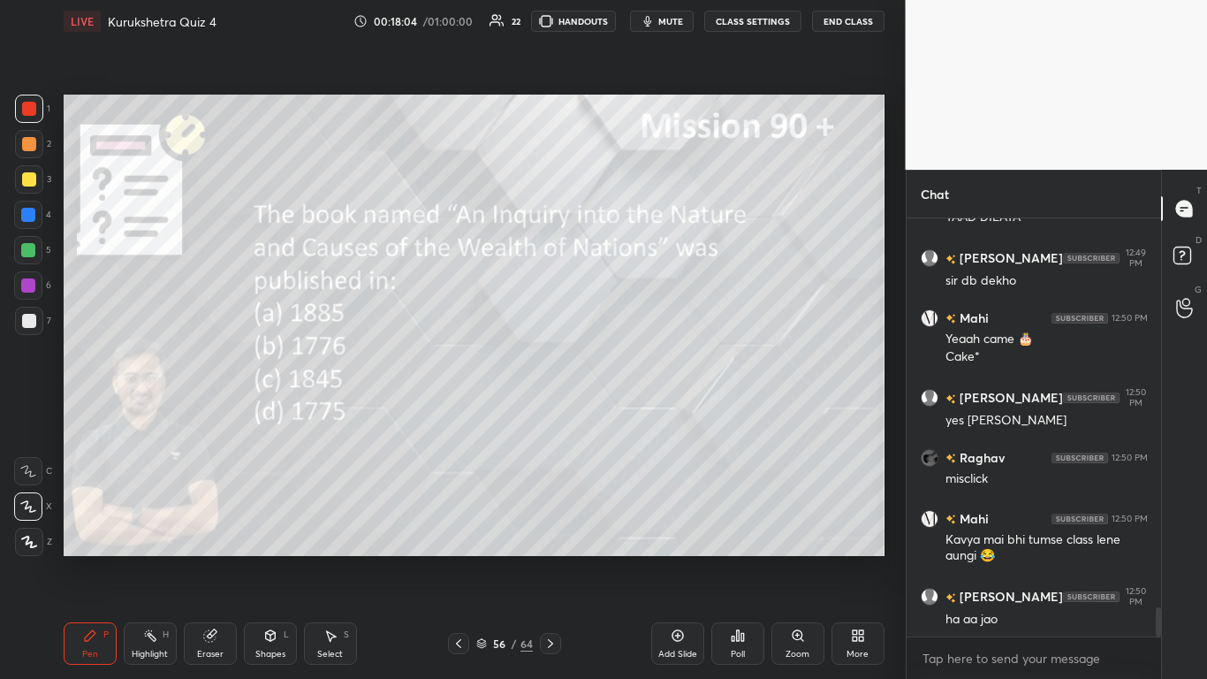
click at [461, 415] on icon at bounding box center [459, 643] width 14 height 14
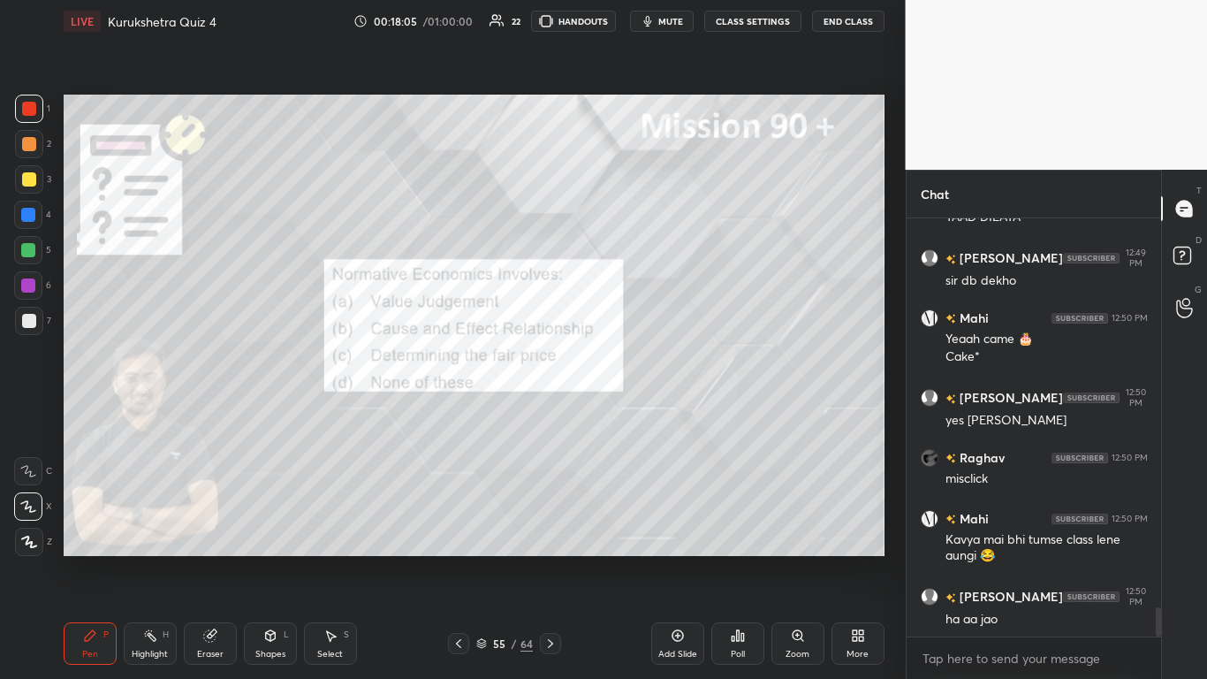
click at [552, 415] on icon at bounding box center [550, 643] width 5 height 9
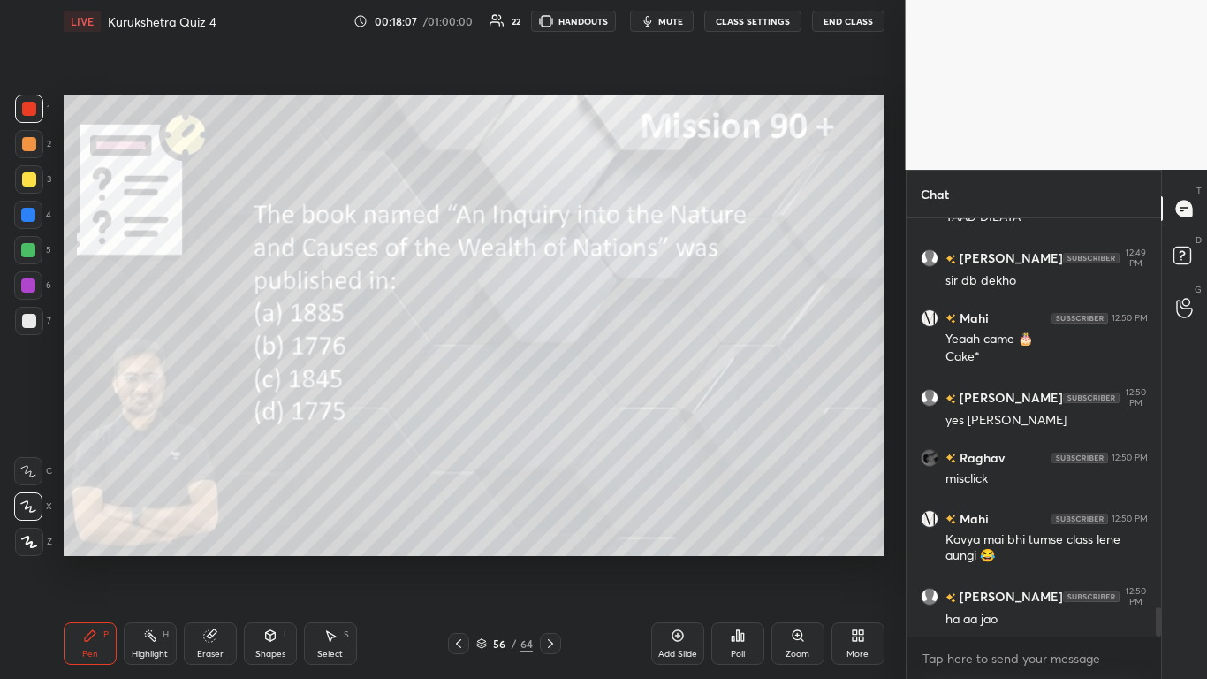
click at [461, 415] on icon at bounding box center [459, 643] width 14 height 14
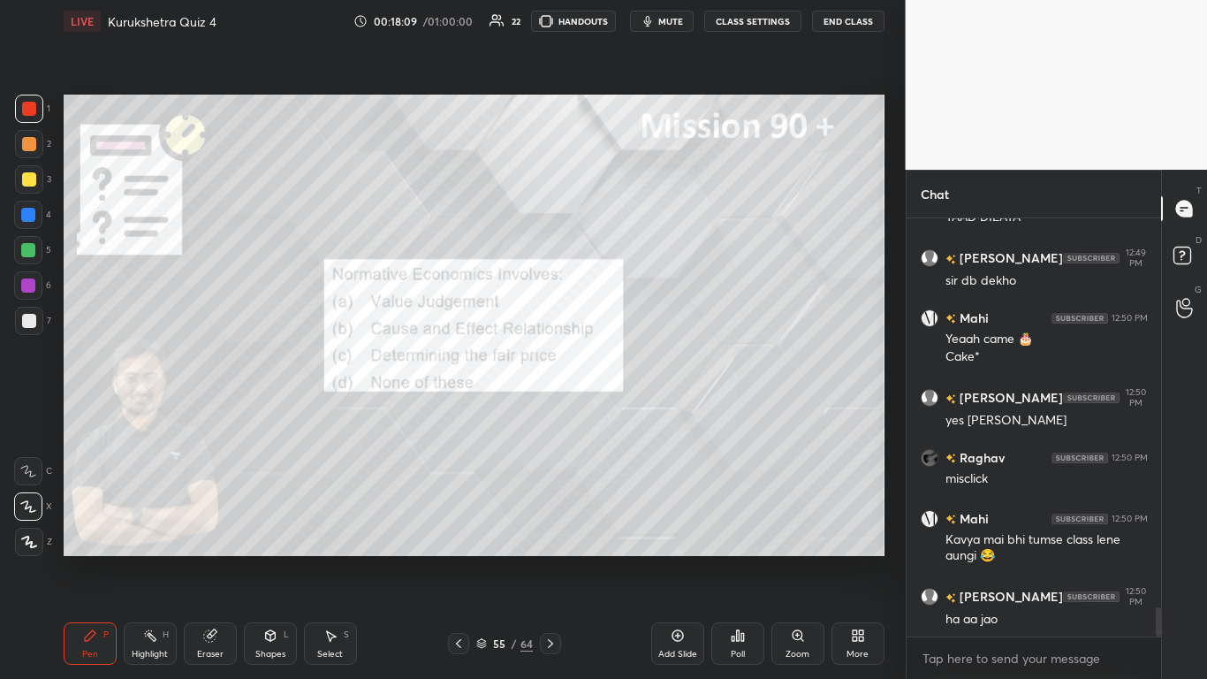
click at [634, 415] on icon at bounding box center [743, 637] width 3 height 8
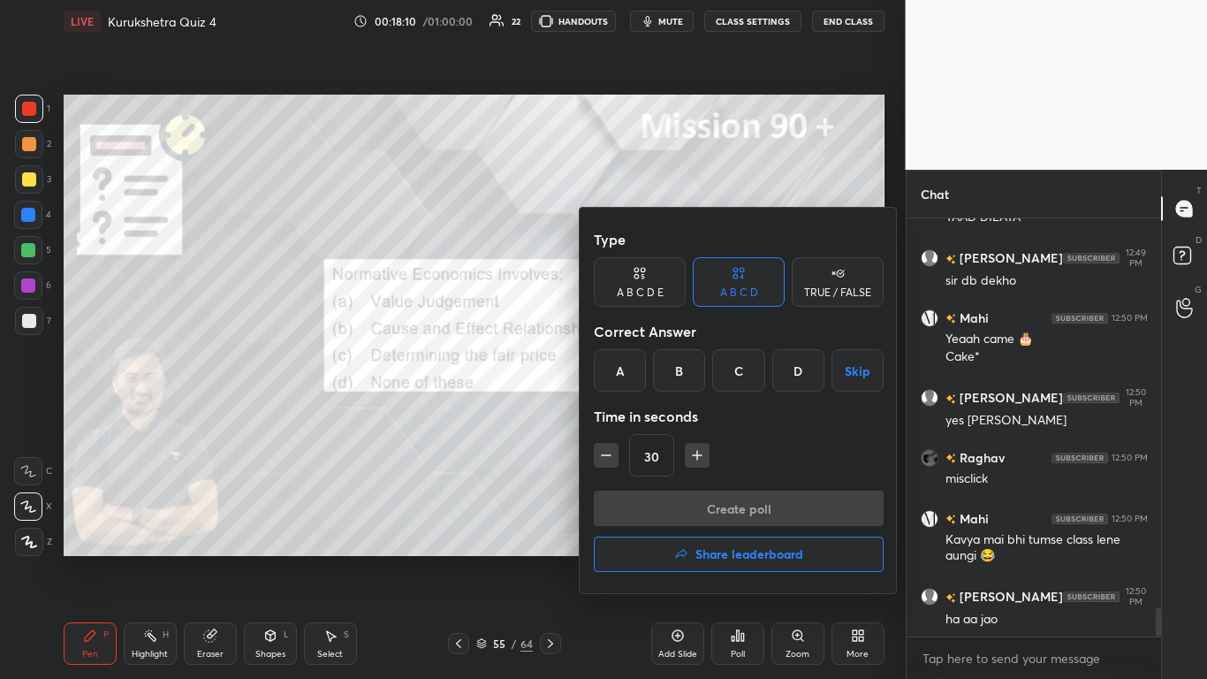
click at [604, 354] on div "A" at bounding box center [620, 370] width 52 height 42
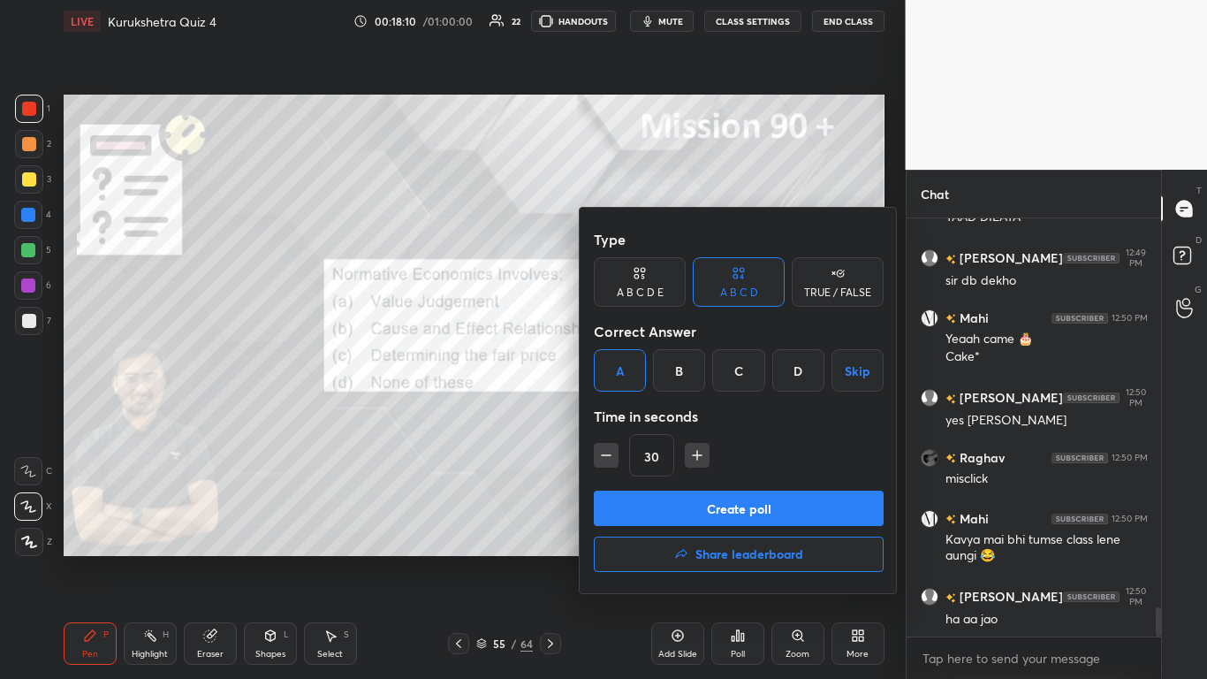
click at [634, 415] on button "Create poll" at bounding box center [739, 508] width 290 height 35
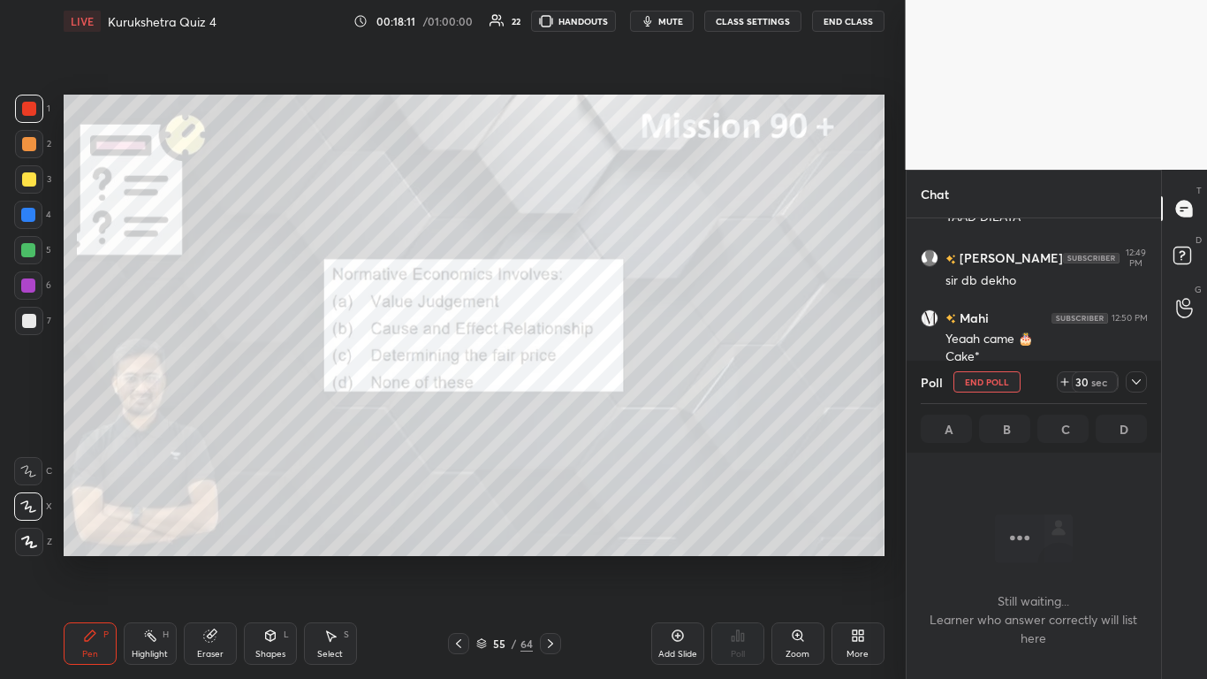
scroll to position [392, 249]
click at [634, 383] on icon at bounding box center [1137, 382] width 14 height 14
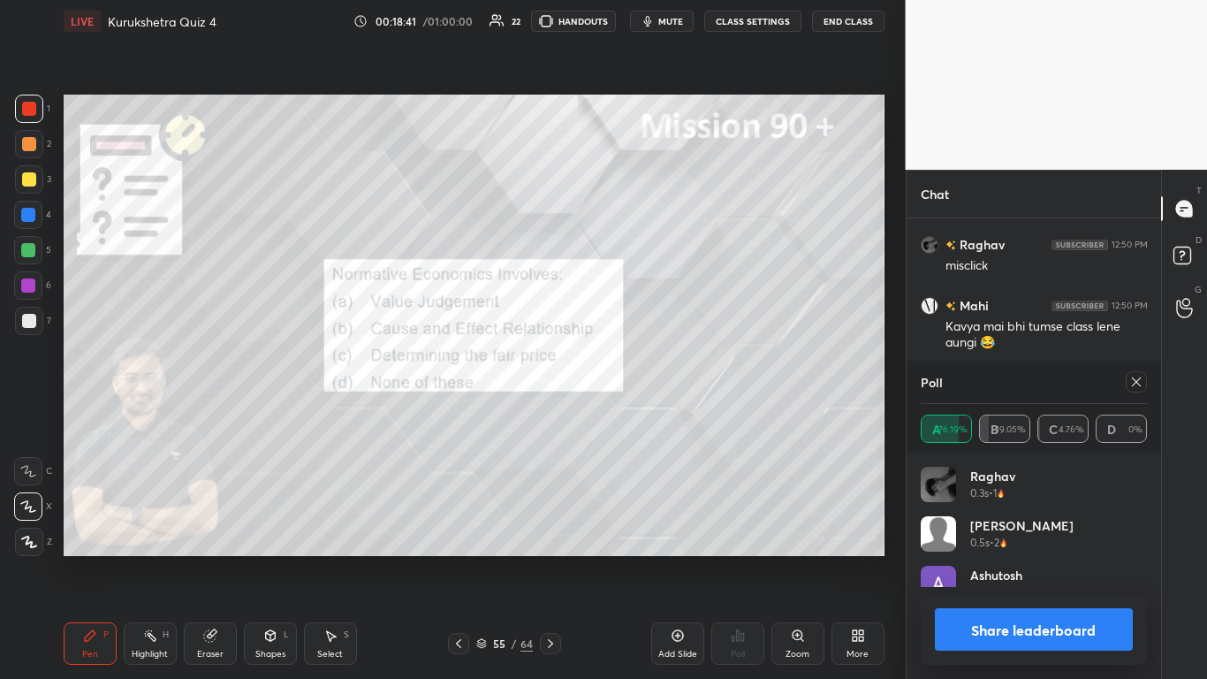
scroll to position [207, 221]
click at [634, 415] on button "Share leaderboard" at bounding box center [1034, 629] width 199 height 42
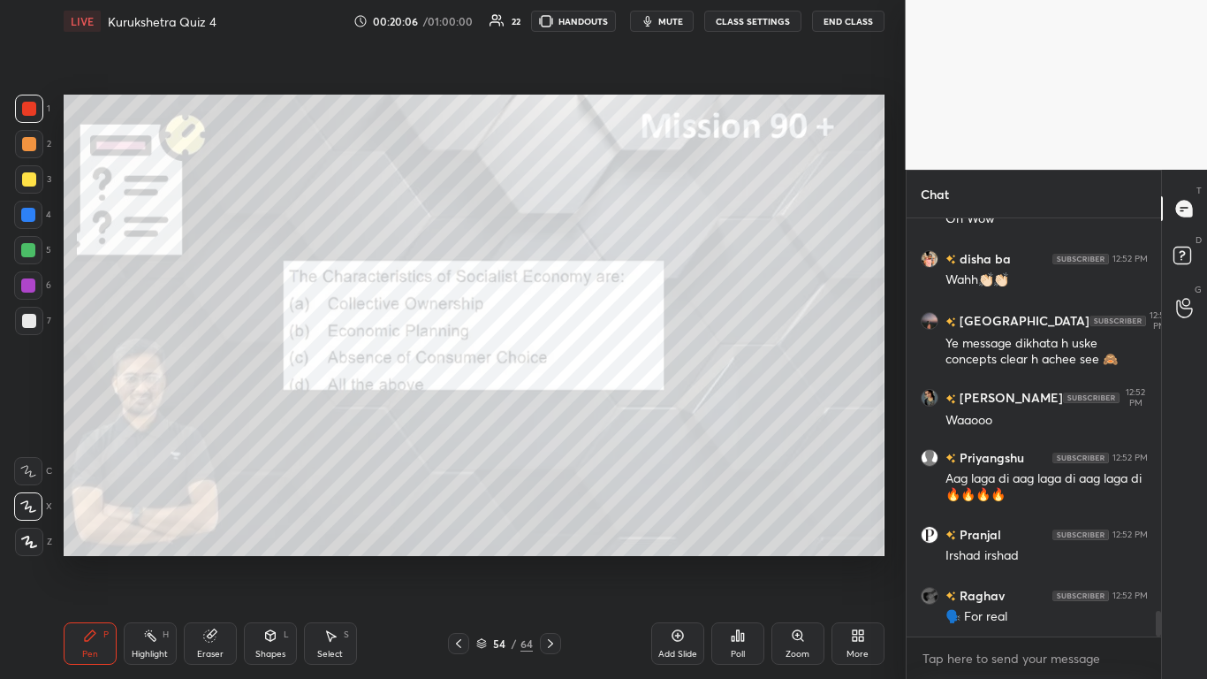
scroll to position [6477, 0]
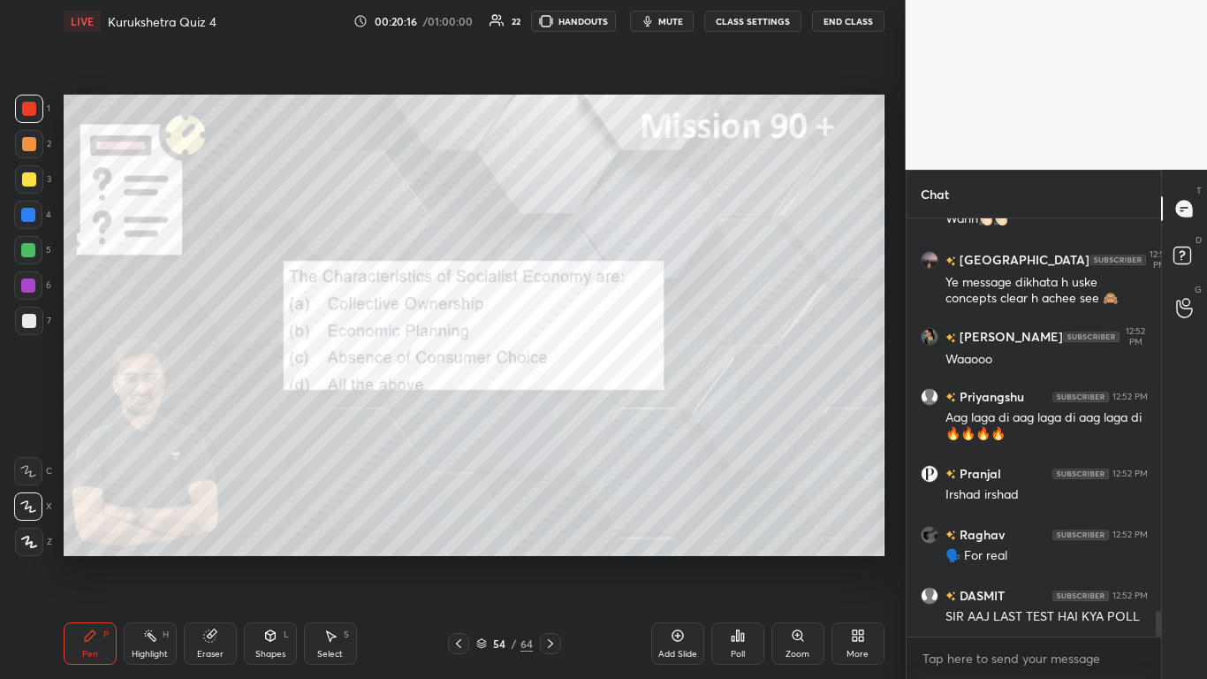
click at [634, 415] on div "Poll" at bounding box center [737, 643] width 53 height 42
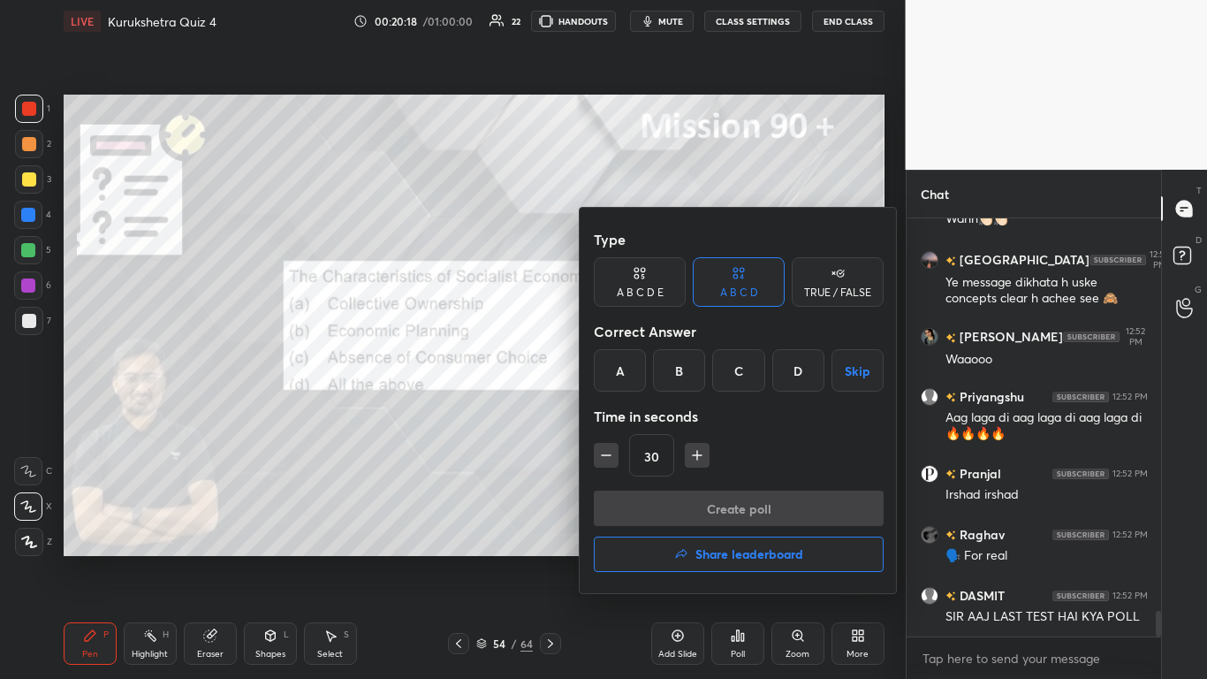
click at [537, 415] on div at bounding box center [603, 339] width 1207 height 679
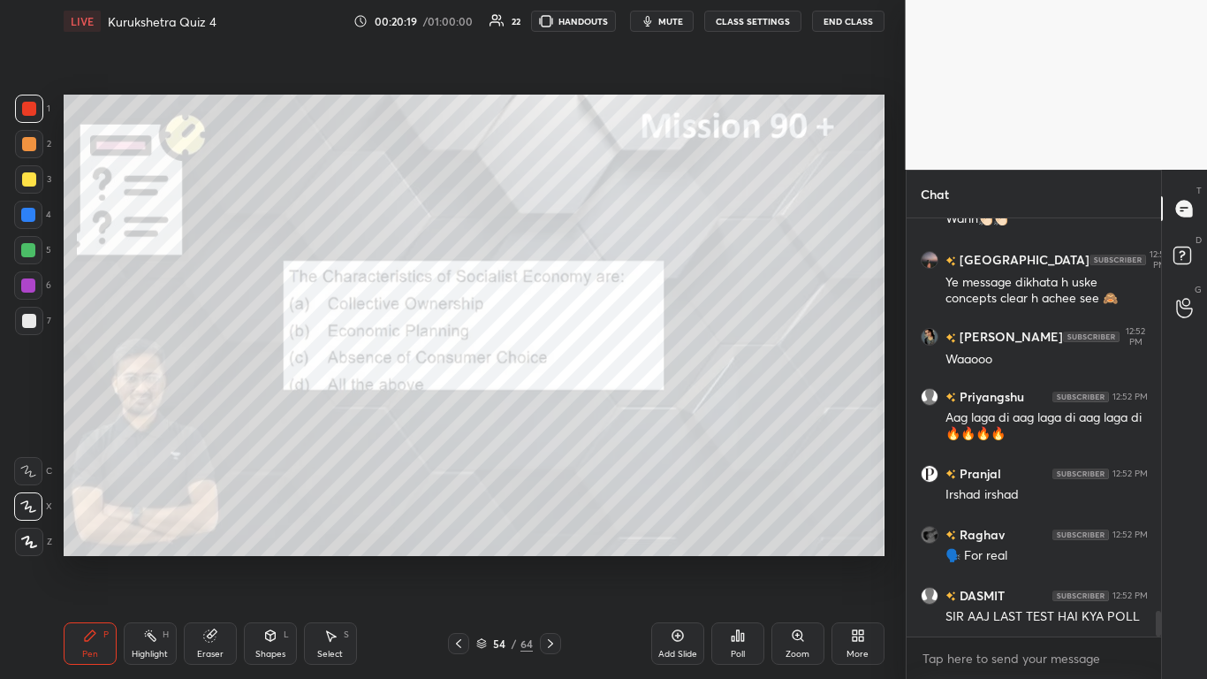
click at [634, 415] on div "Poll" at bounding box center [737, 643] width 53 height 42
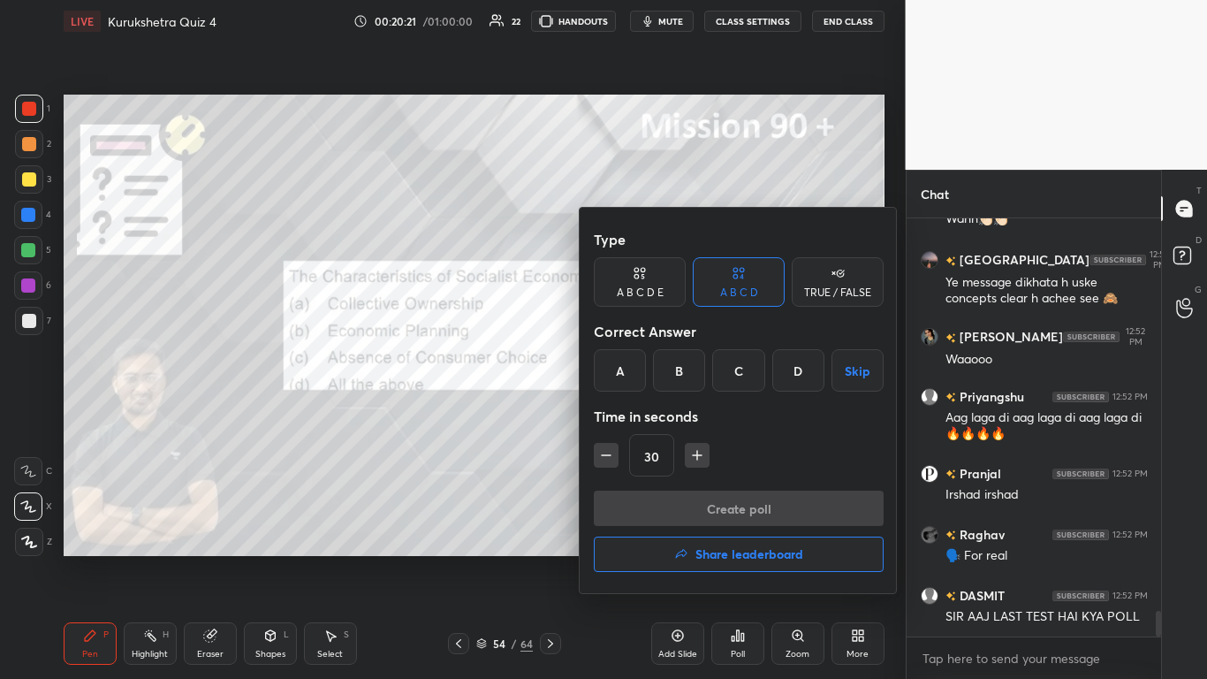
drag, startPoint x: 785, startPoint y: 369, endPoint x: 751, endPoint y: 486, distance: 121.4
click at [634, 370] on div "D" at bounding box center [798, 370] width 52 height 42
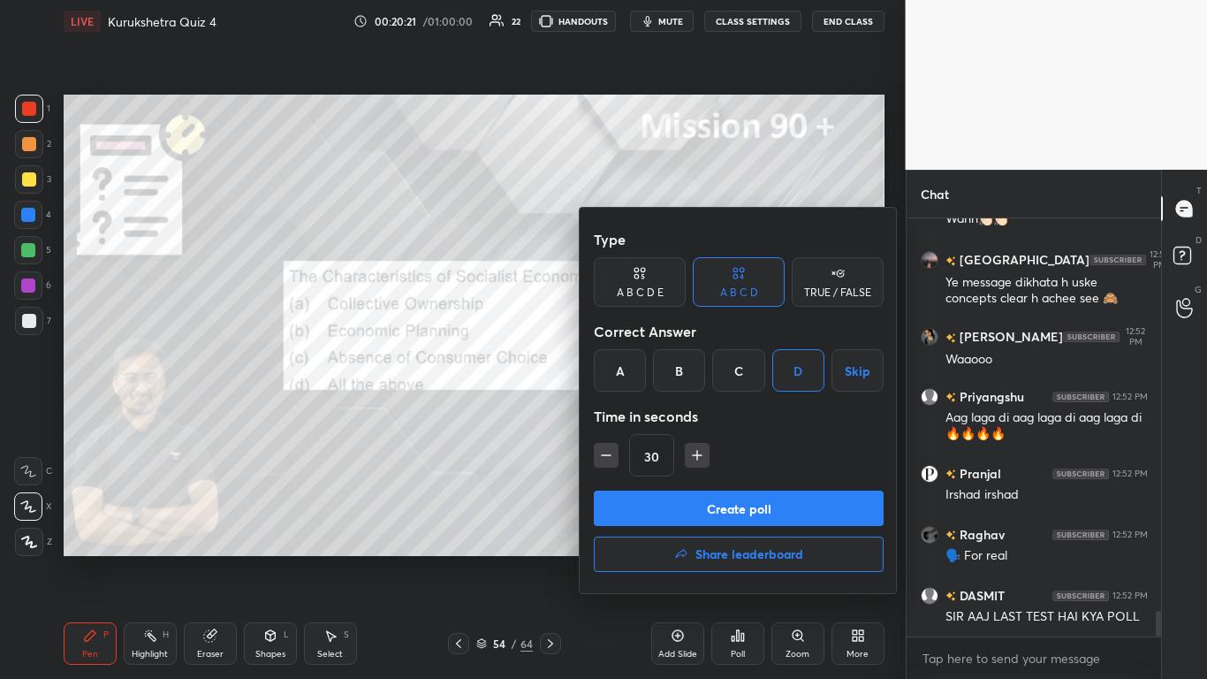
click at [634, 415] on button "Create poll" at bounding box center [739, 508] width 290 height 35
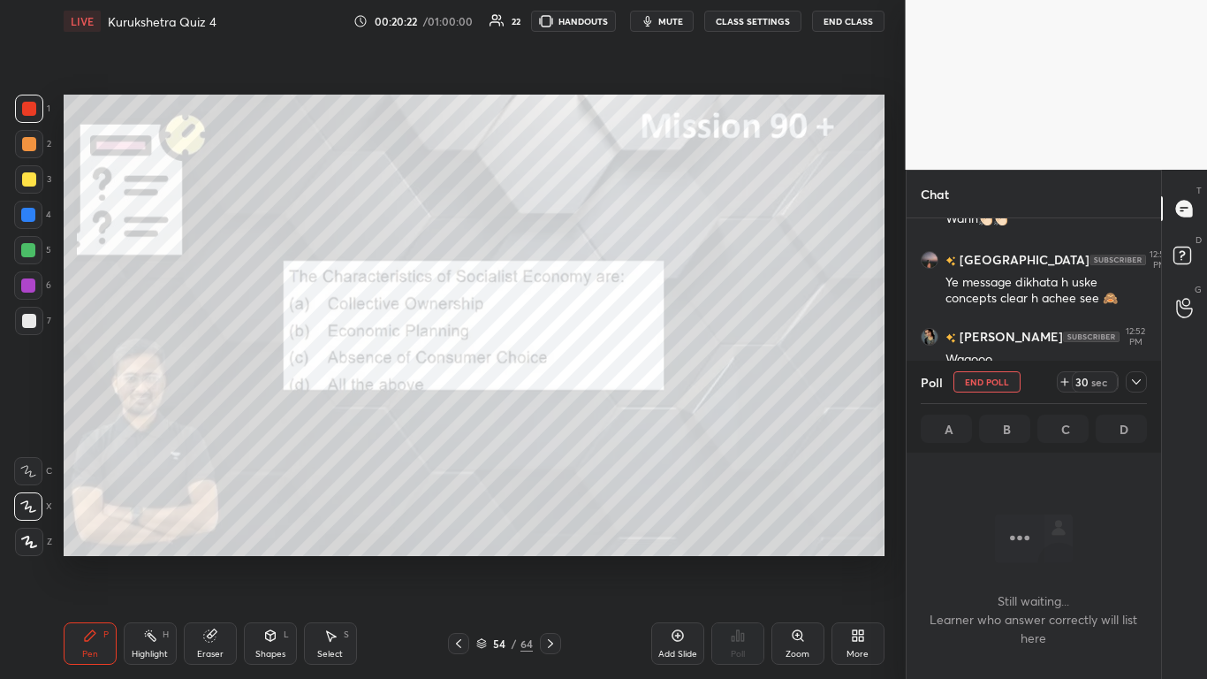
scroll to position [363, 249]
click at [634, 384] on icon at bounding box center [1137, 382] width 14 height 14
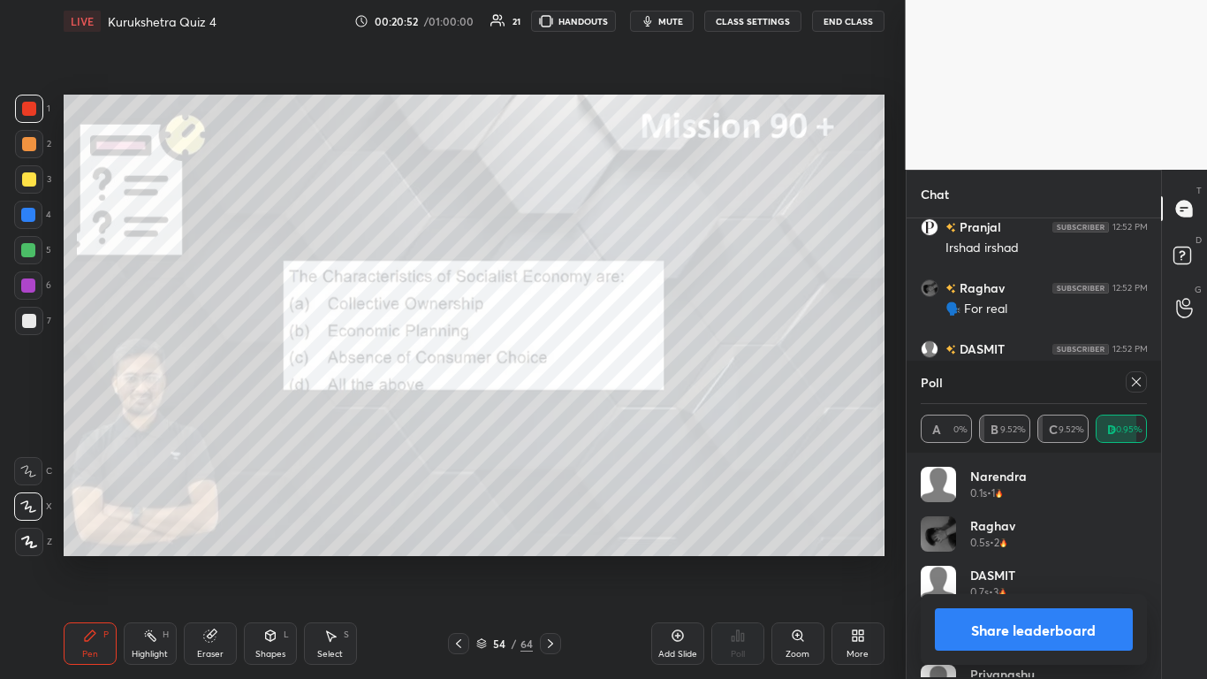
scroll to position [6, 6]
click at [634, 415] on button "Share leaderboard" at bounding box center [1034, 629] width 199 height 42
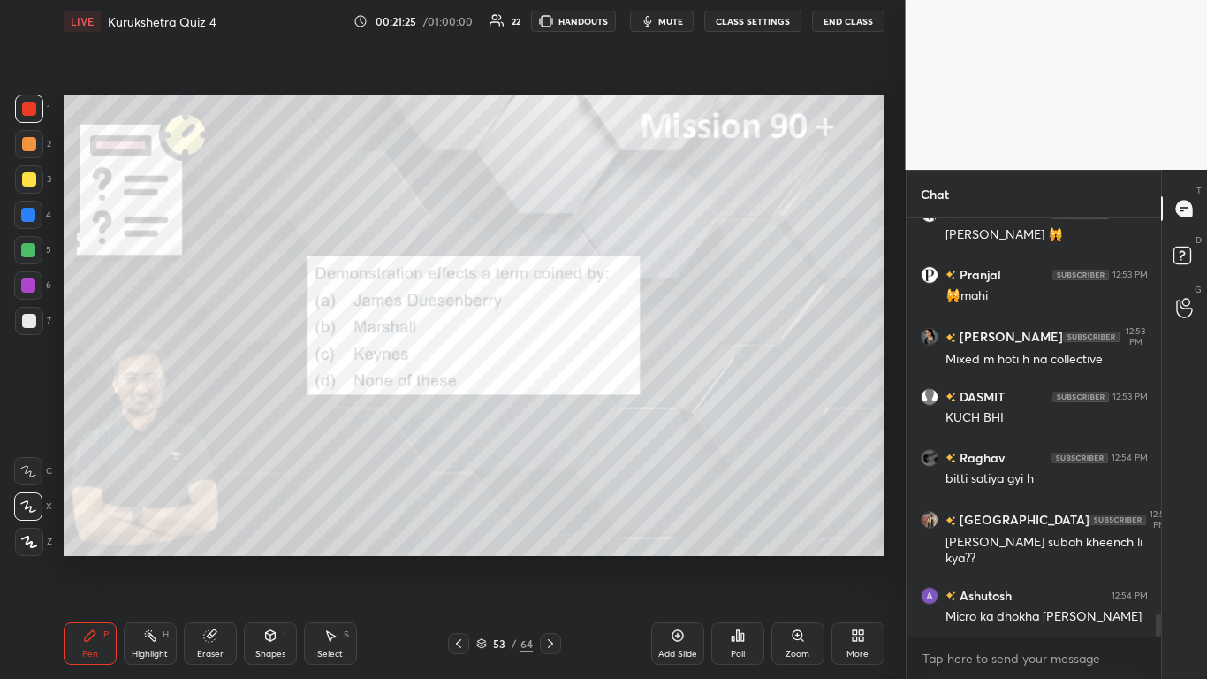
scroll to position [7136, 0]
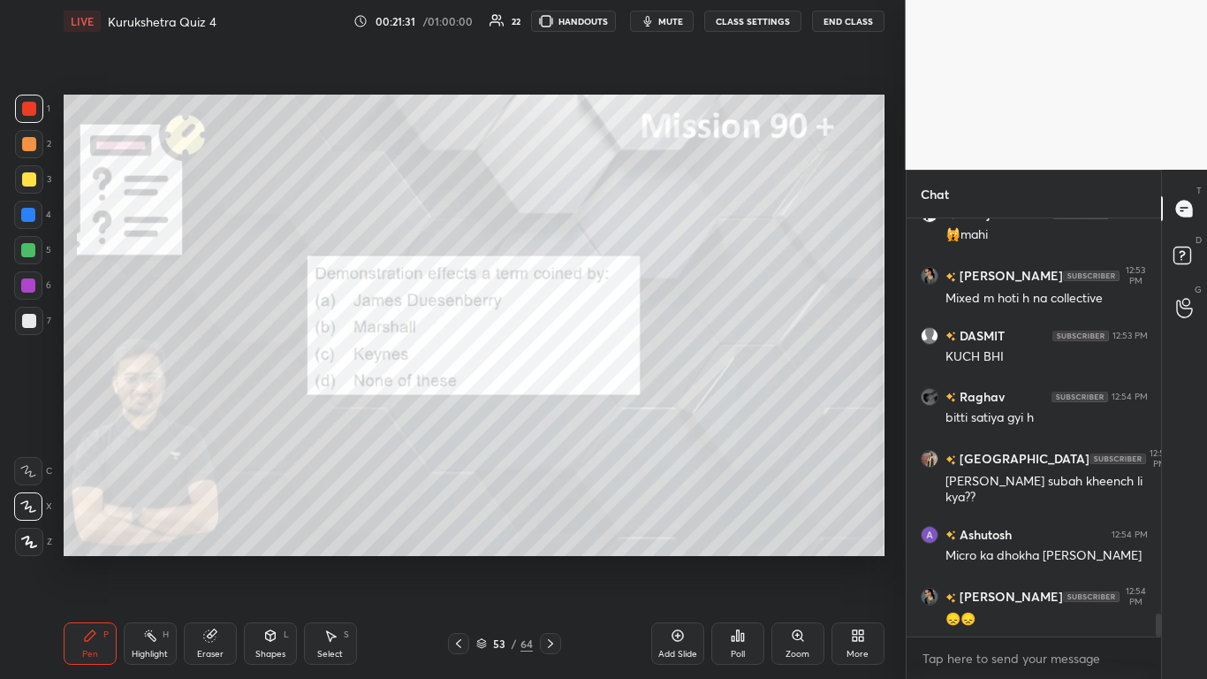
click at [634, 415] on div "Poll" at bounding box center [738, 654] width 14 height 9
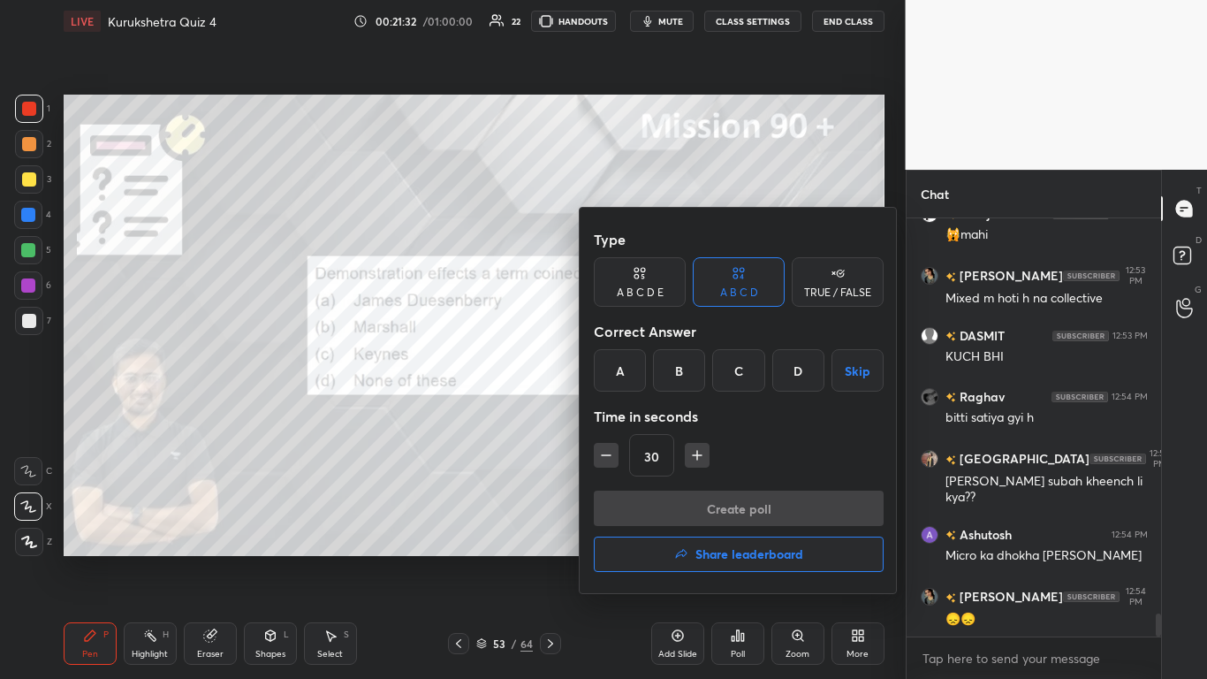
click at [628, 371] on div "A" at bounding box center [620, 370] width 52 height 42
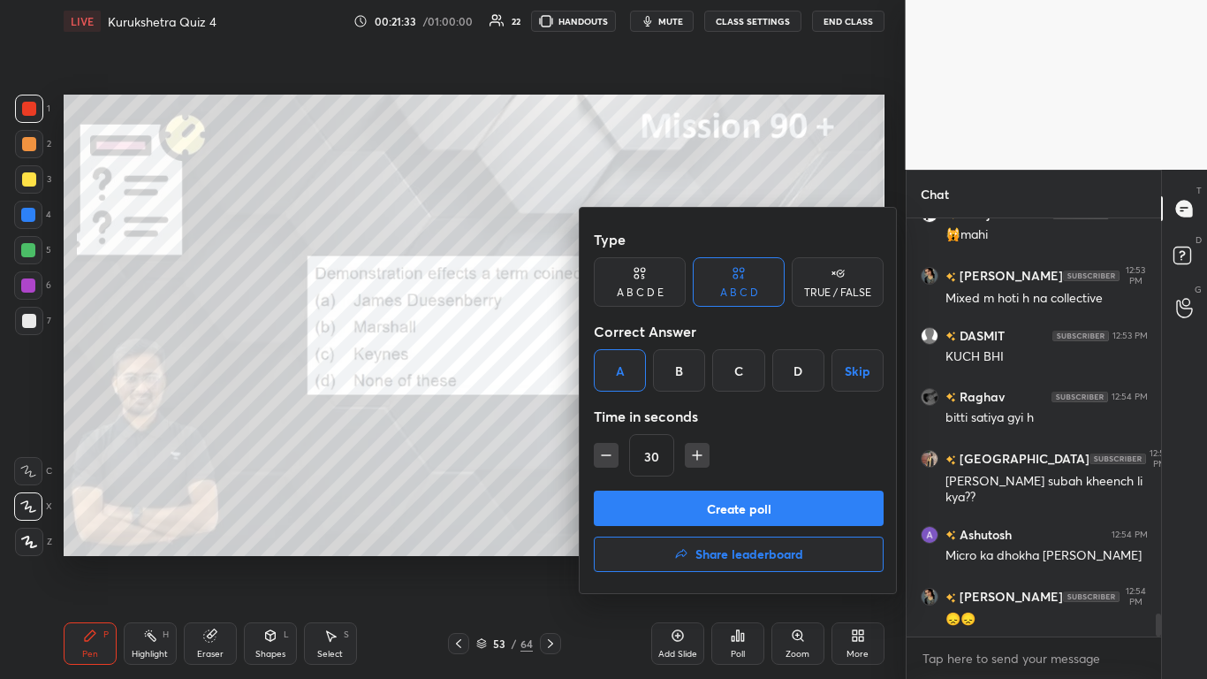
click at [634, 415] on button "Create poll" at bounding box center [739, 508] width 290 height 35
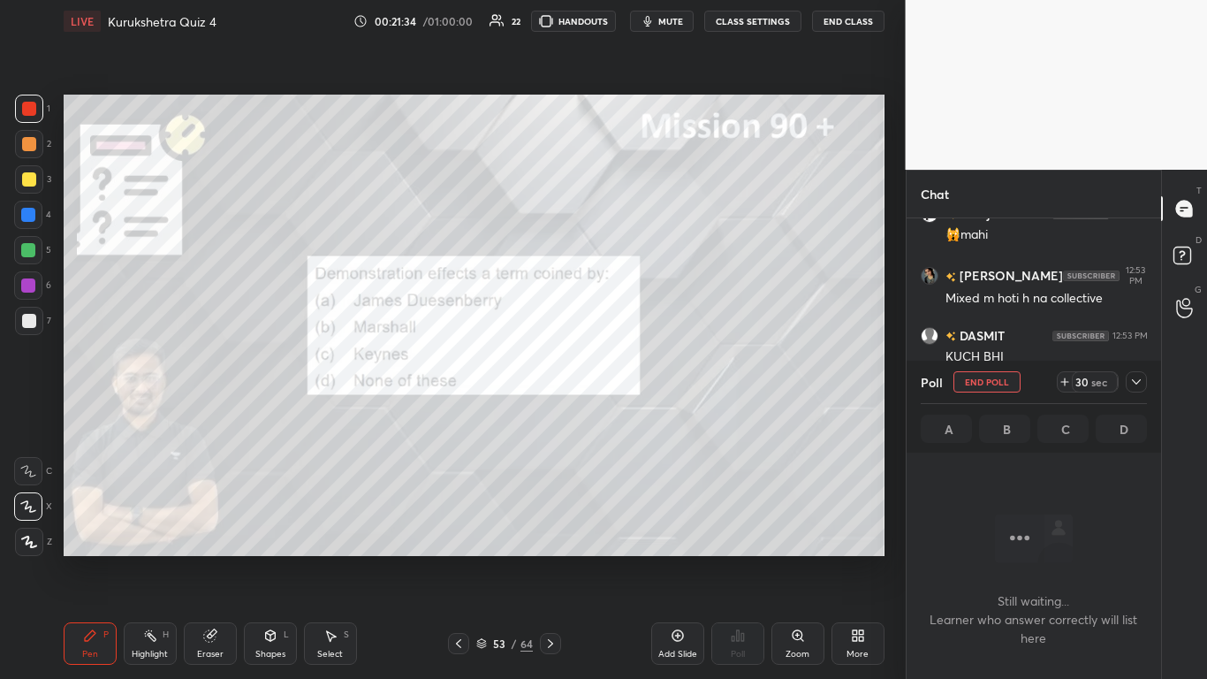
scroll to position [369, 249]
click at [634, 363] on div "Poll End Poll 29 sec" at bounding box center [1034, 382] width 227 height 42
click at [634, 382] on icon at bounding box center [1137, 382] width 14 height 14
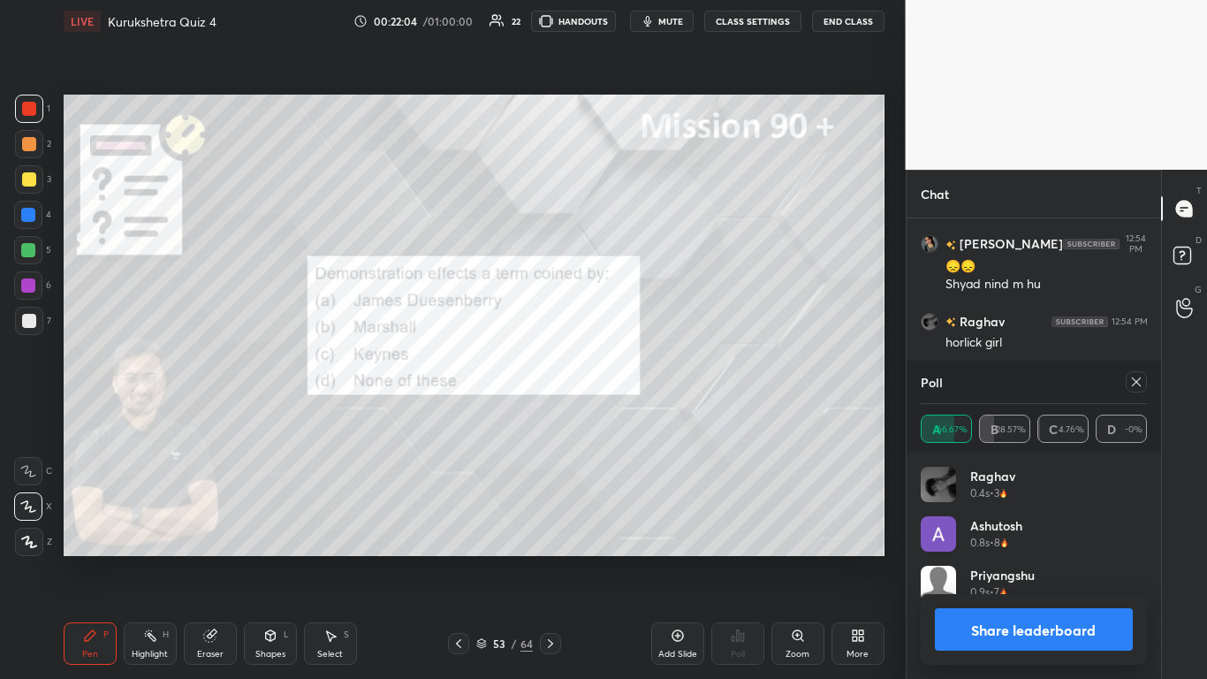
scroll to position [207, 221]
click at [634, 415] on button "Share leaderboard" at bounding box center [1034, 629] width 199 height 42
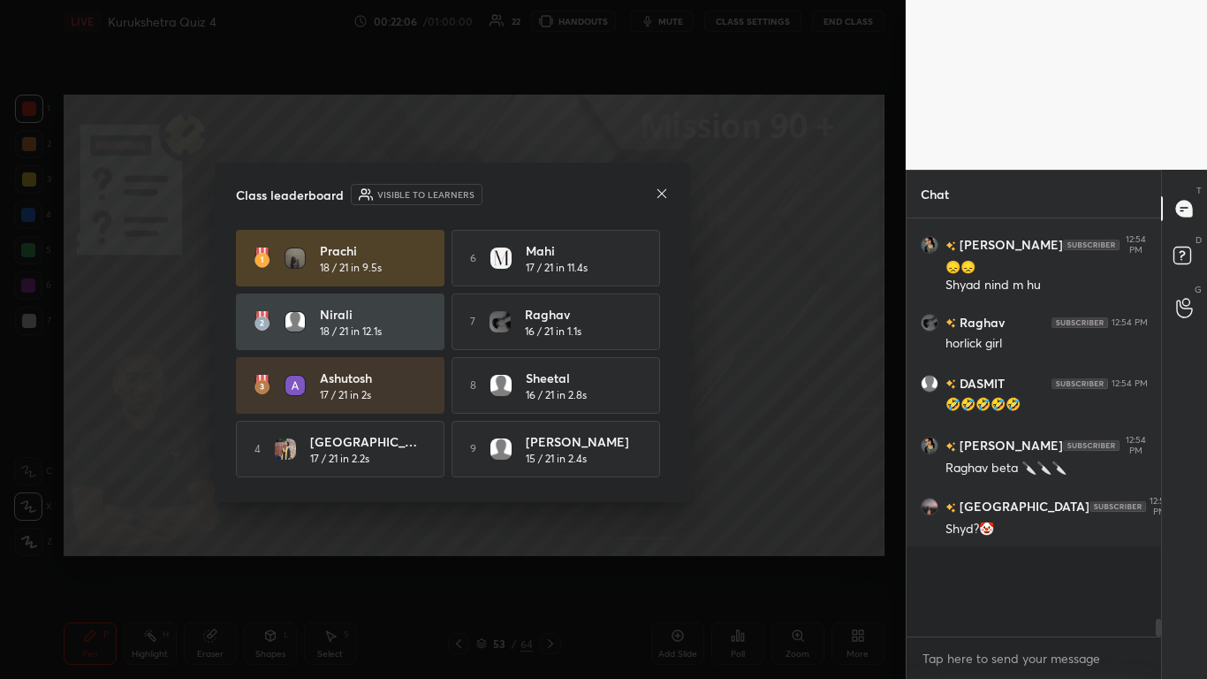
scroll to position [7452, 0]
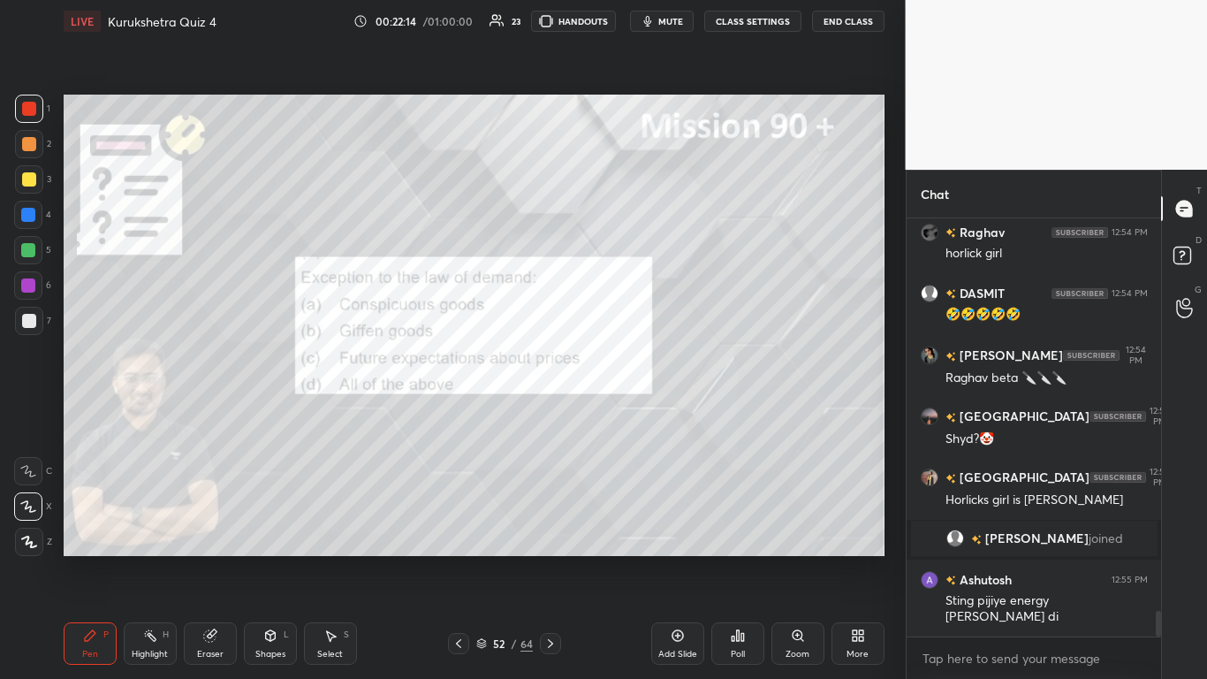
click at [634, 415] on icon at bounding box center [738, 635] width 14 height 14
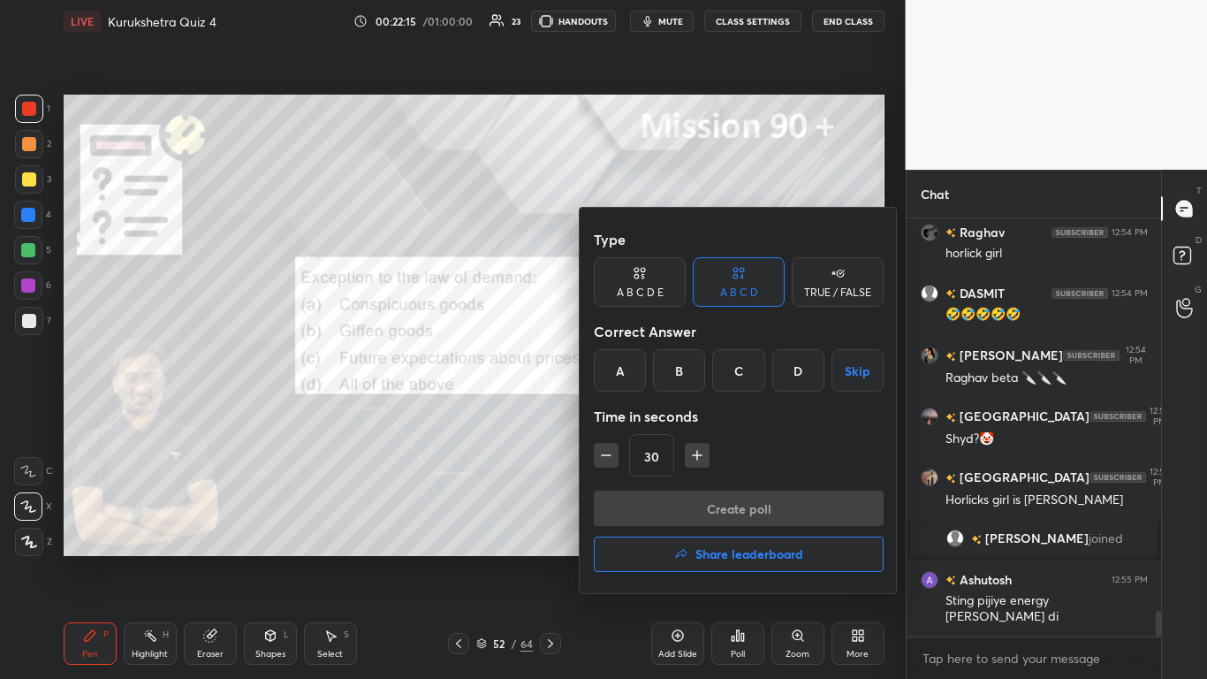
click at [634, 373] on div "D" at bounding box center [798, 370] width 52 height 42
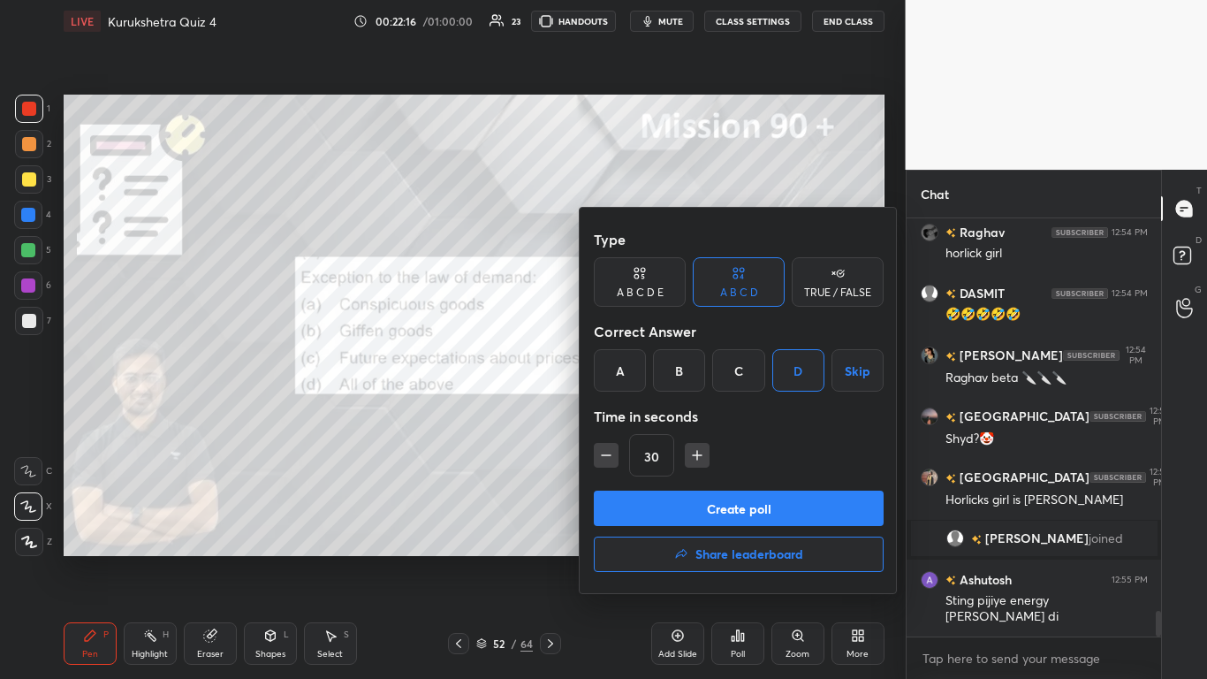
click at [634, 415] on button "Create poll" at bounding box center [739, 508] width 290 height 35
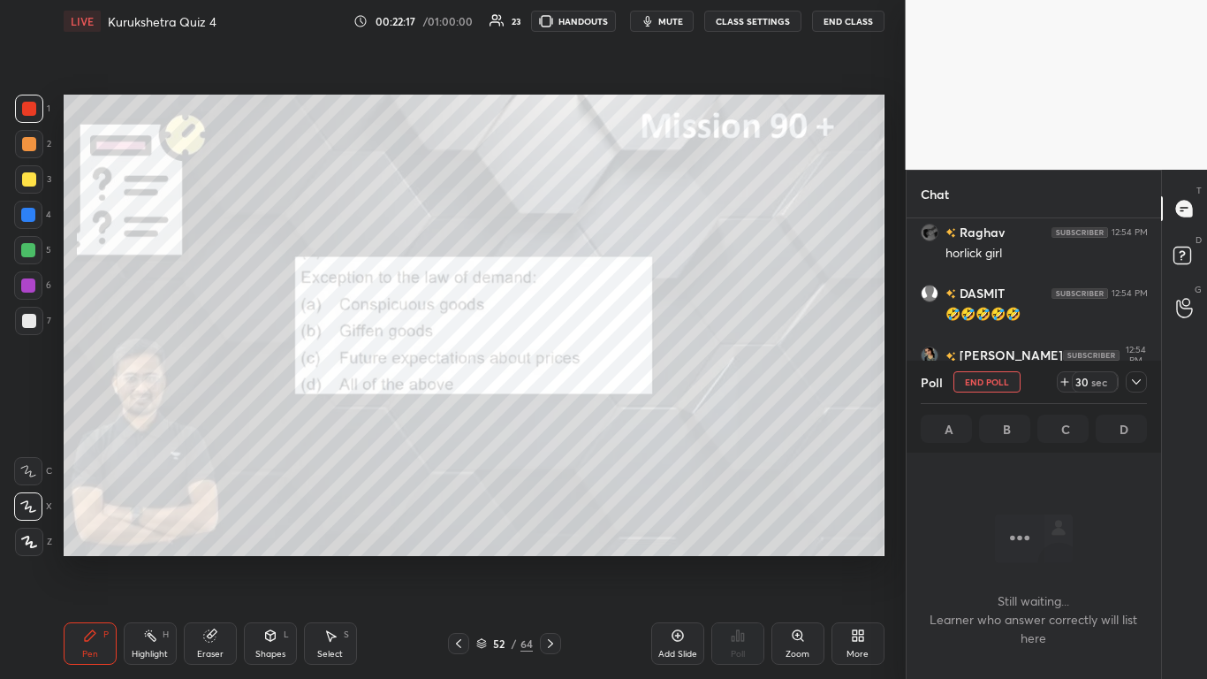
click at [634, 384] on icon at bounding box center [1137, 382] width 14 height 14
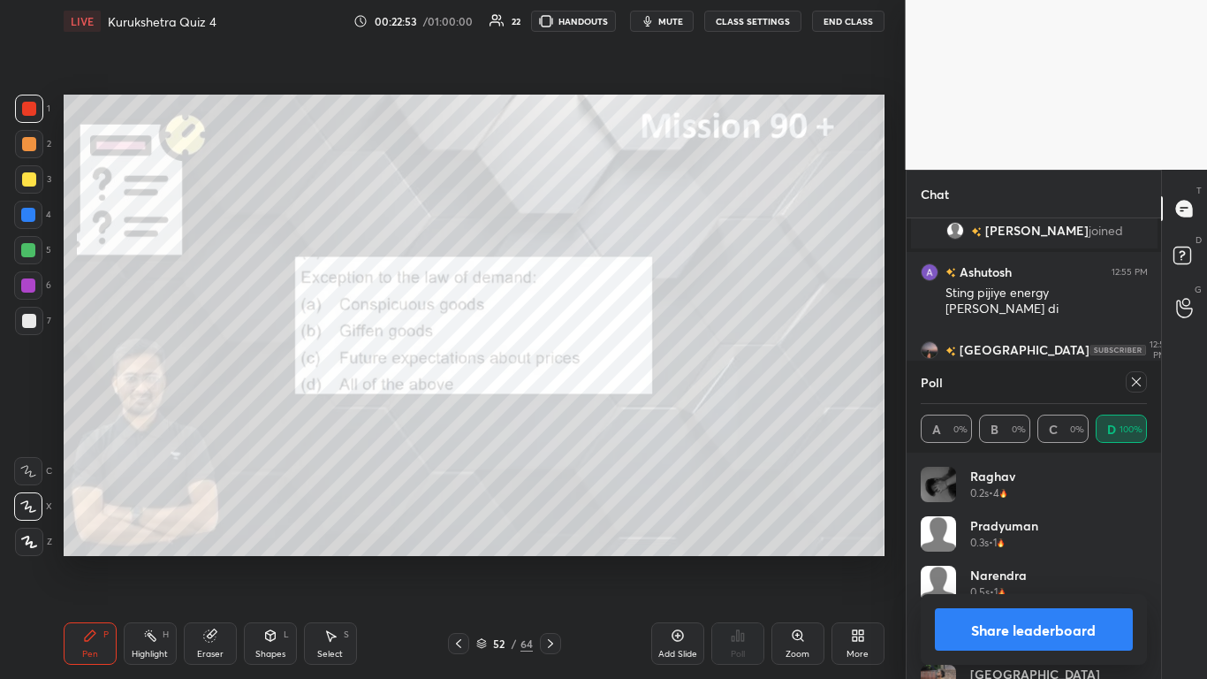
click at [634, 415] on button "Share leaderboard" at bounding box center [1034, 629] width 199 height 42
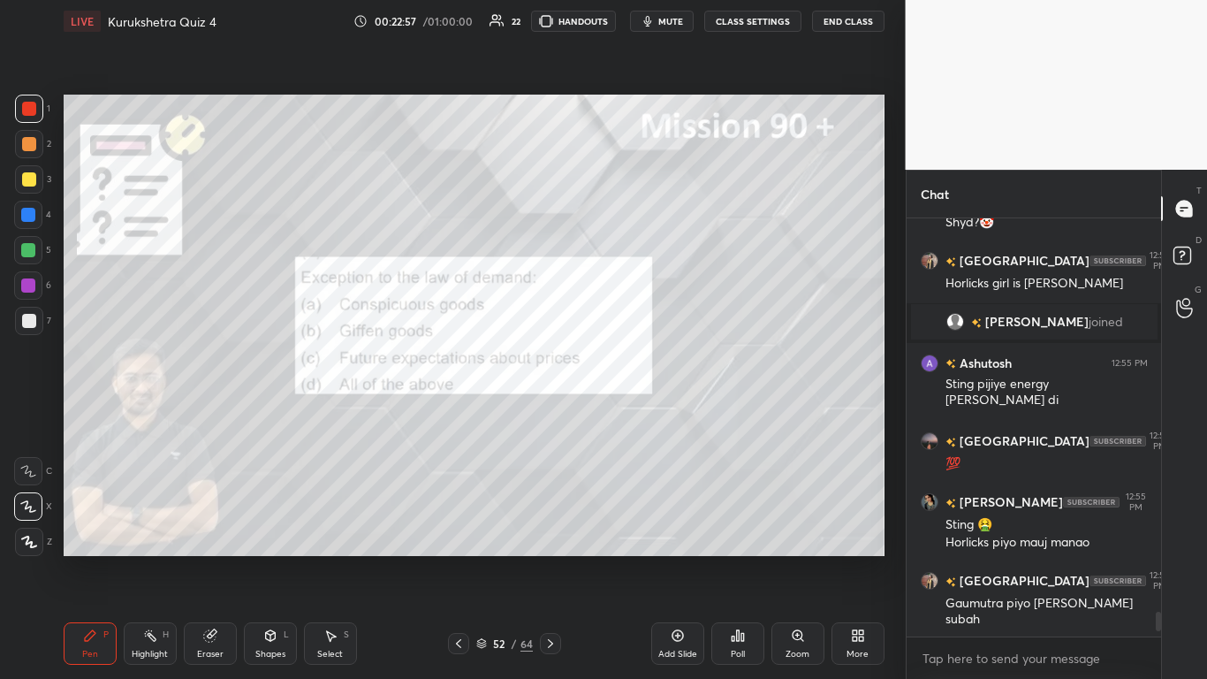
click at [456, 415] on icon at bounding box center [459, 643] width 14 height 14
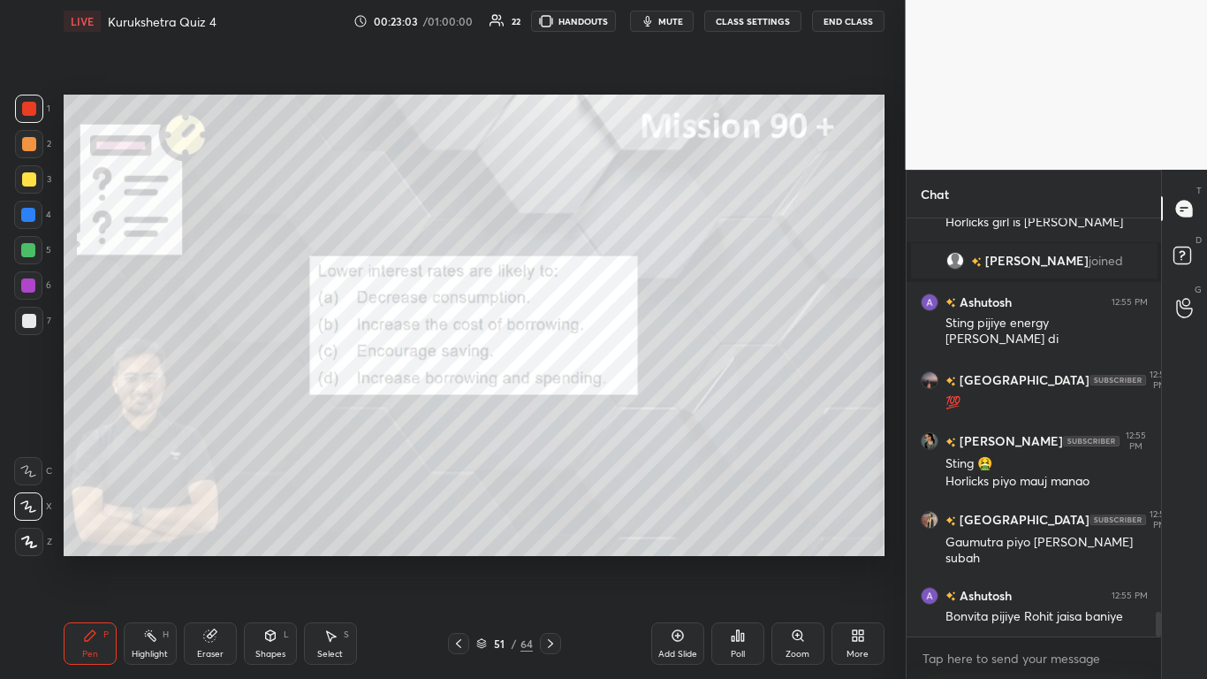
click at [634, 415] on div "Poll" at bounding box center [737, 643] width 53 height 42
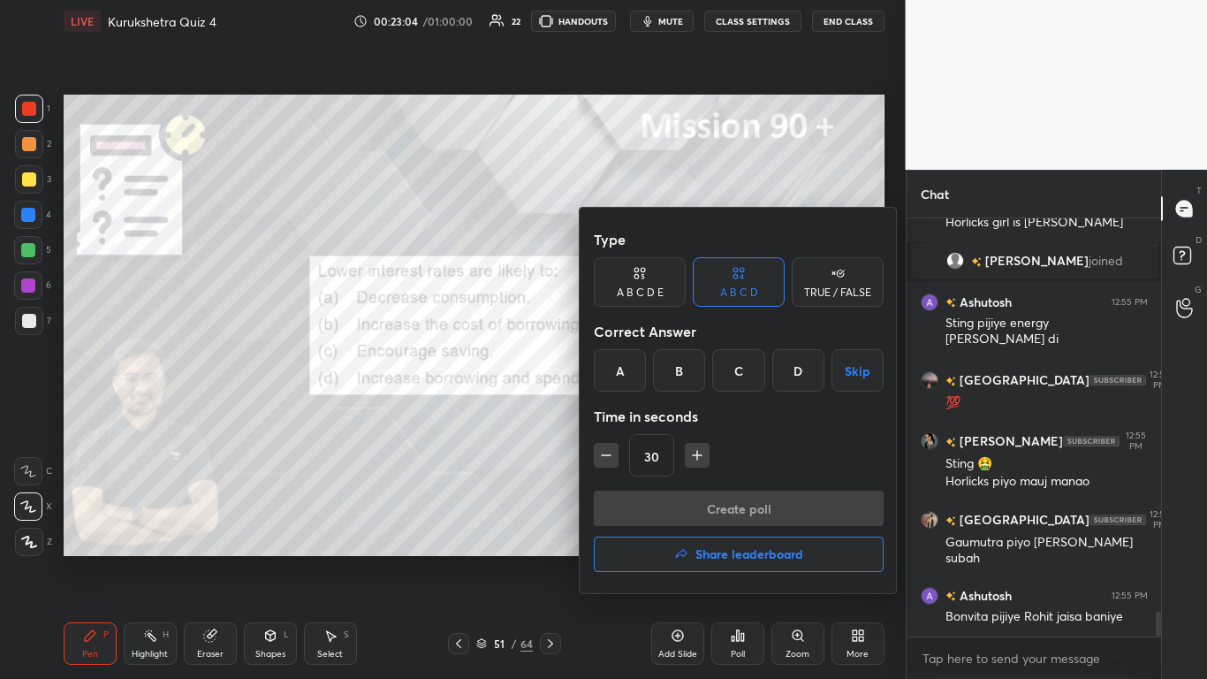
drag, startPoint x: 797, startPoint y: 360, endPoint x: 793, endPoint y: 374, distance: 14.8
click at [634, 360] on div "D" at bounding box center [798, 370] width 52 height 42
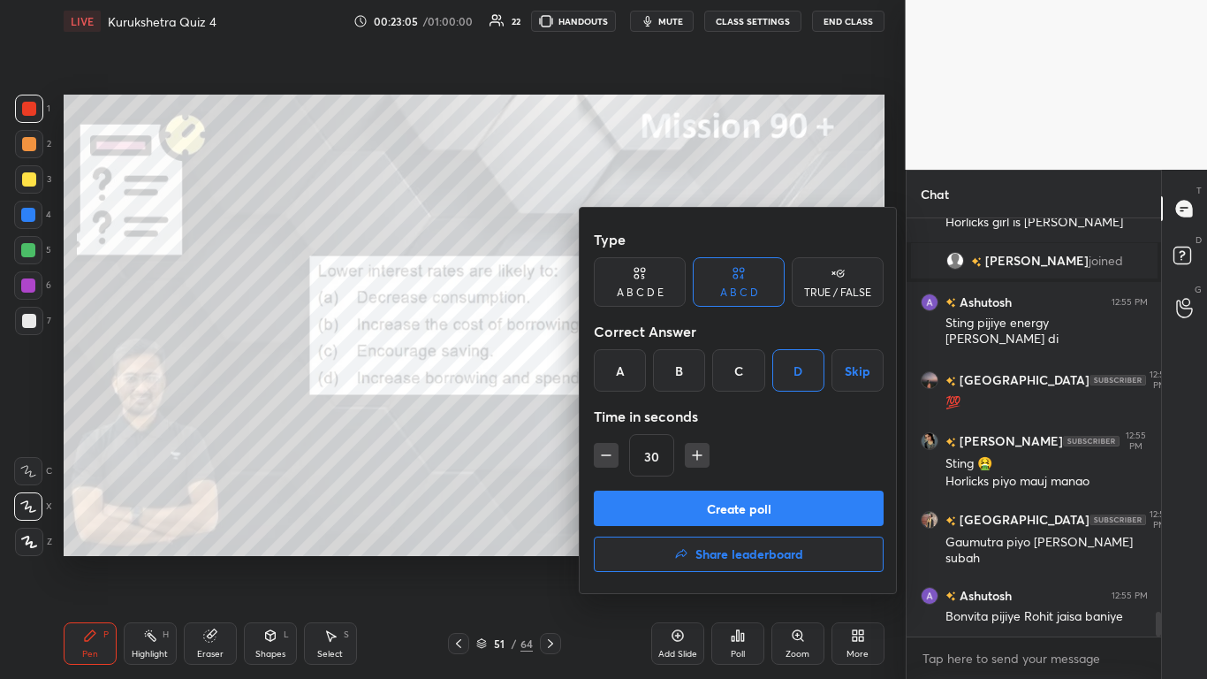
click at [634, 415] on button "Create poll" at bounding box center [739, 508] width 290 height 35
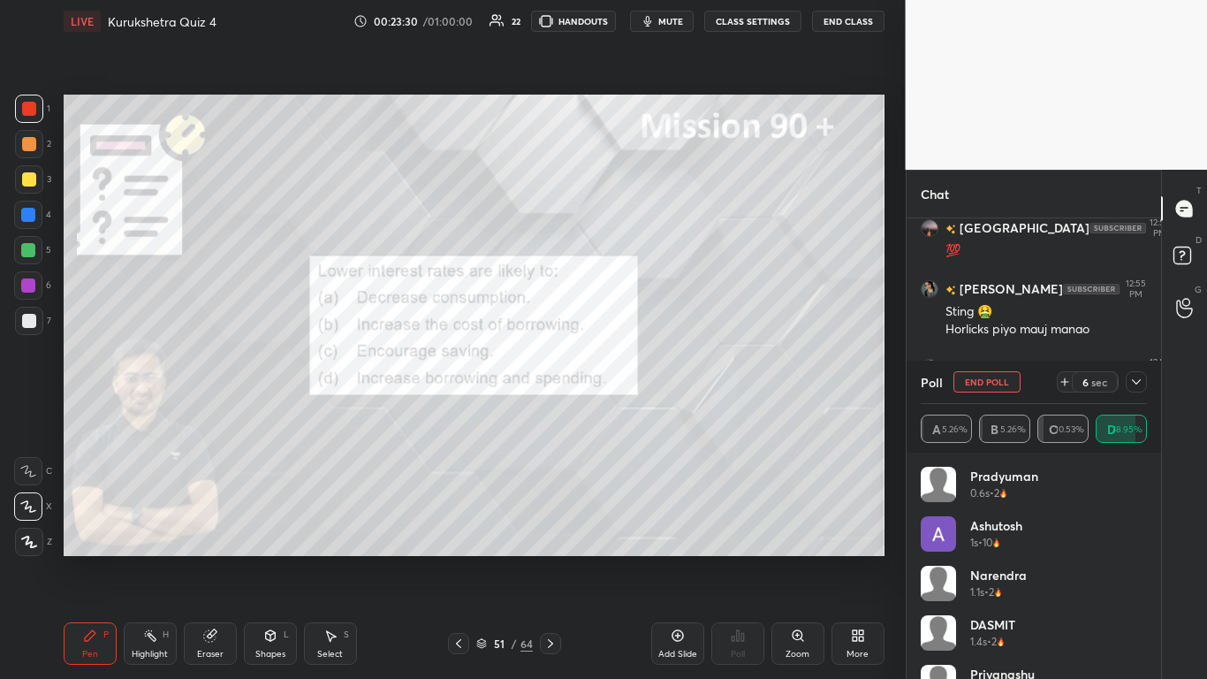
scroll to position [6896, 0]
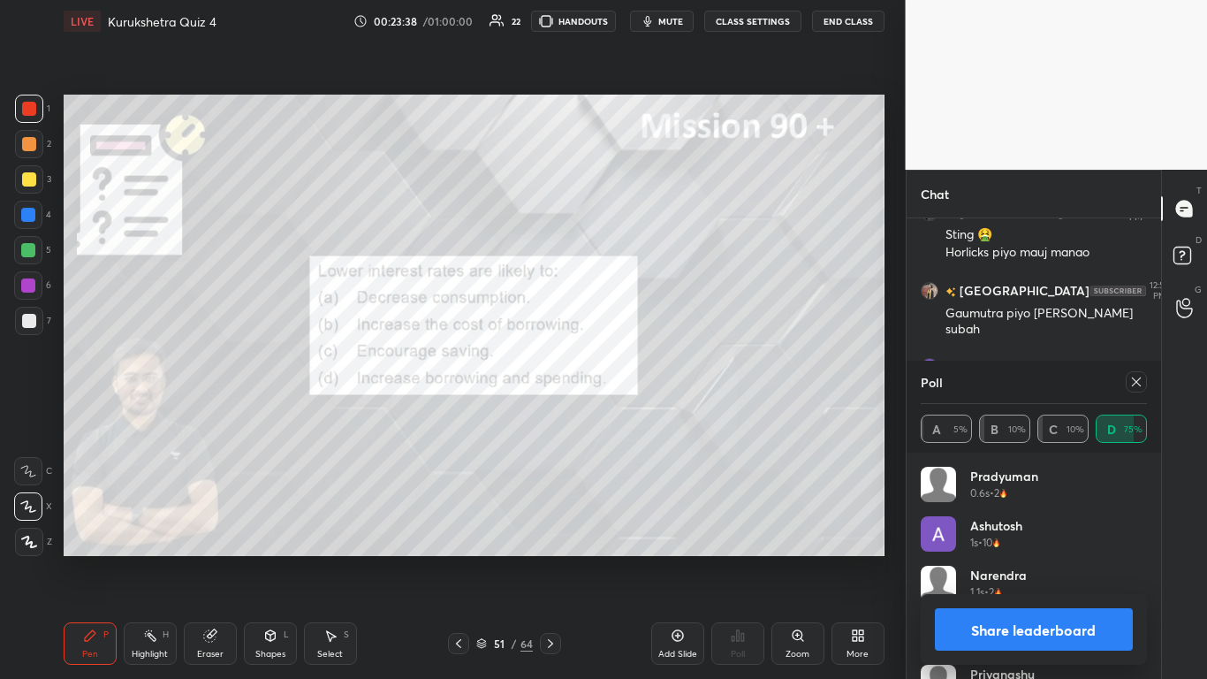
click at [634, 415] on button "Share leaderboard" at bounding box center [1034, 629] width 199 height 42
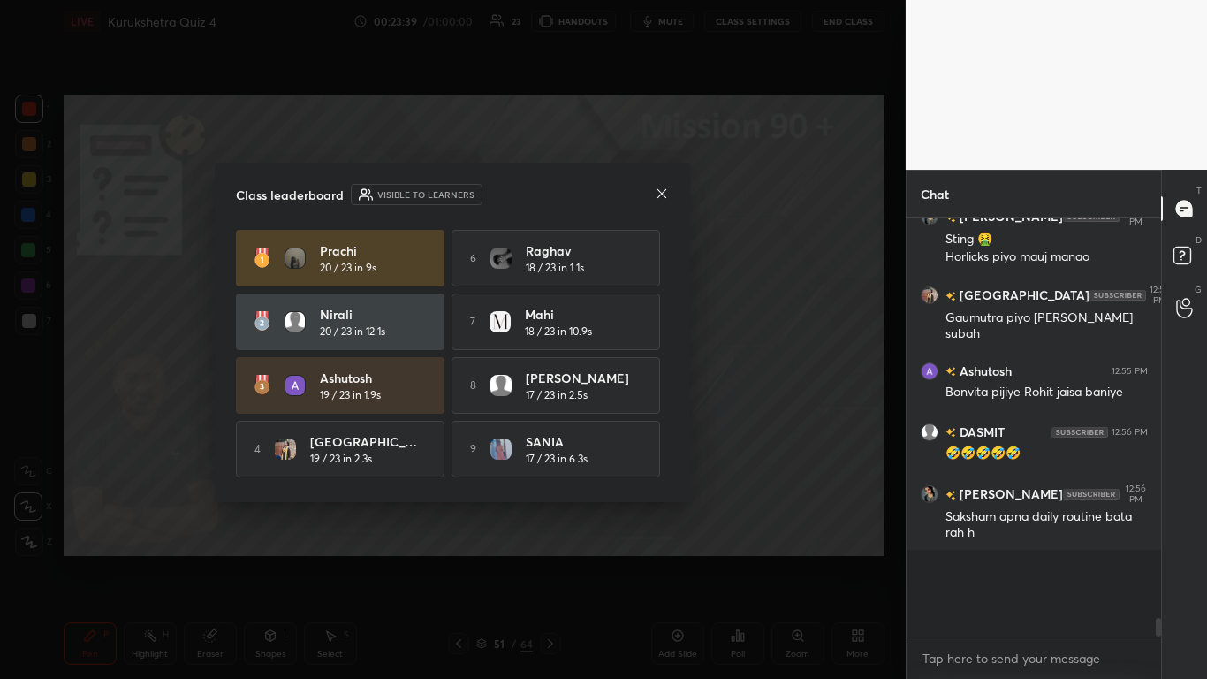
scroll to position [6, 6]
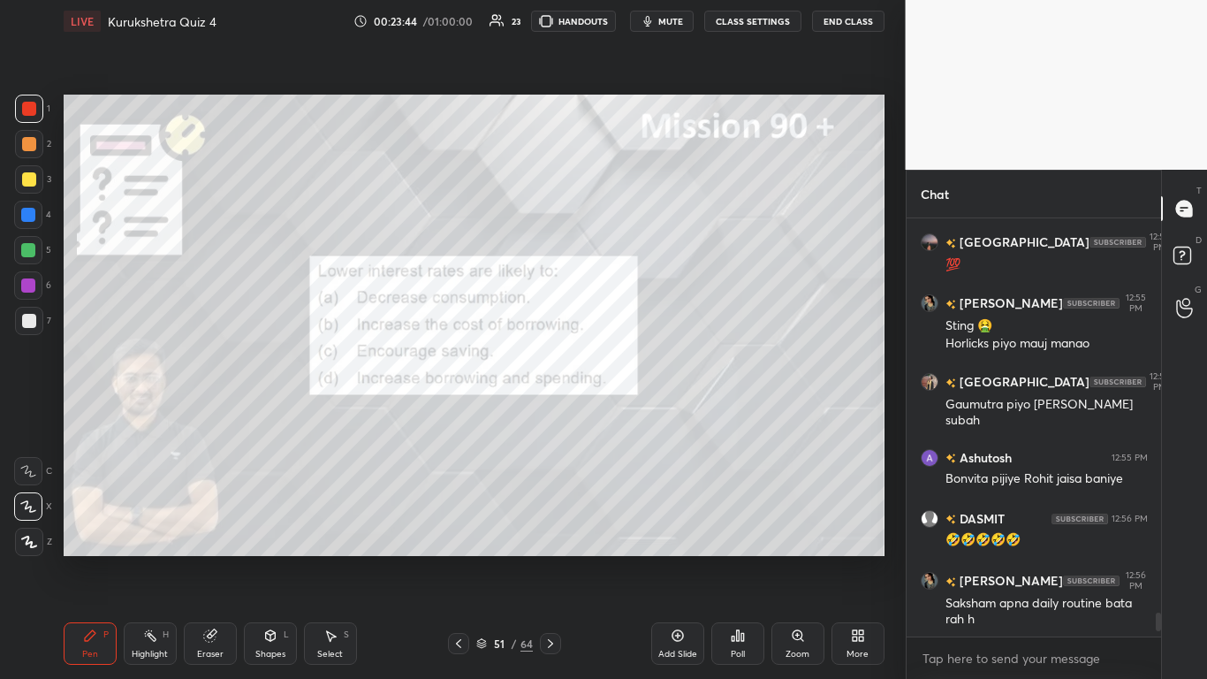
click at [463, 415] on icon at bounding box center [459, 643] width 14 height 14
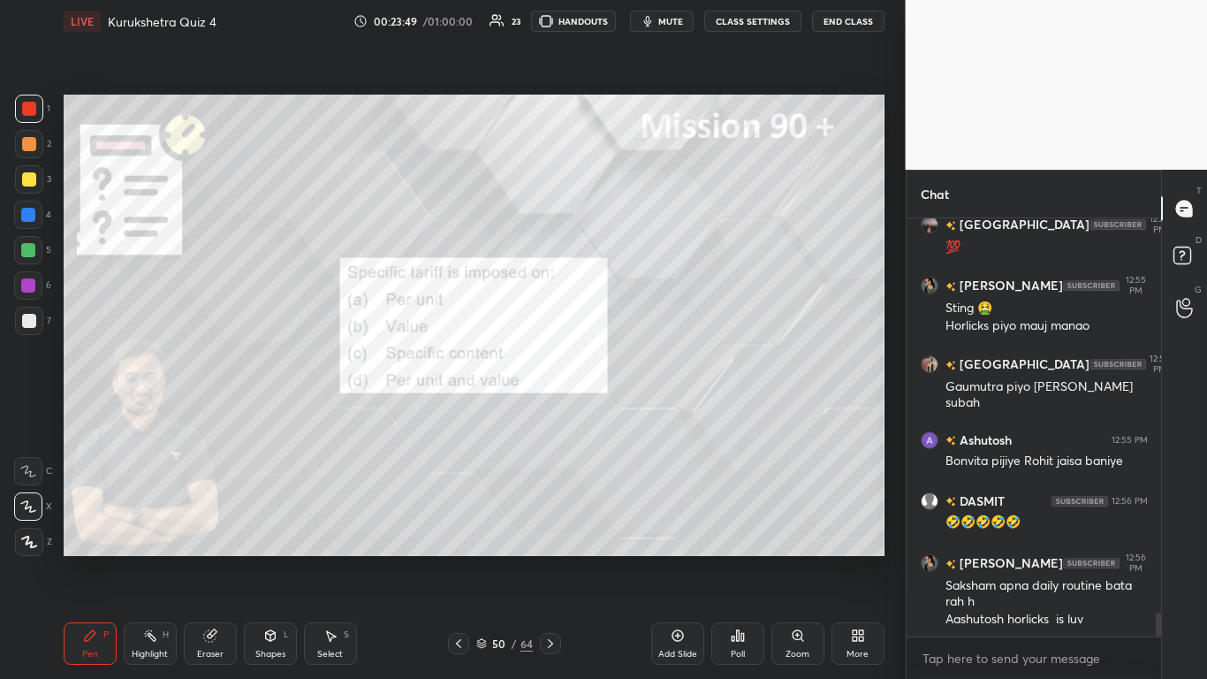
click at [634, 415] on div "Poll" at bounding box center [737, 643] width 53 height 42
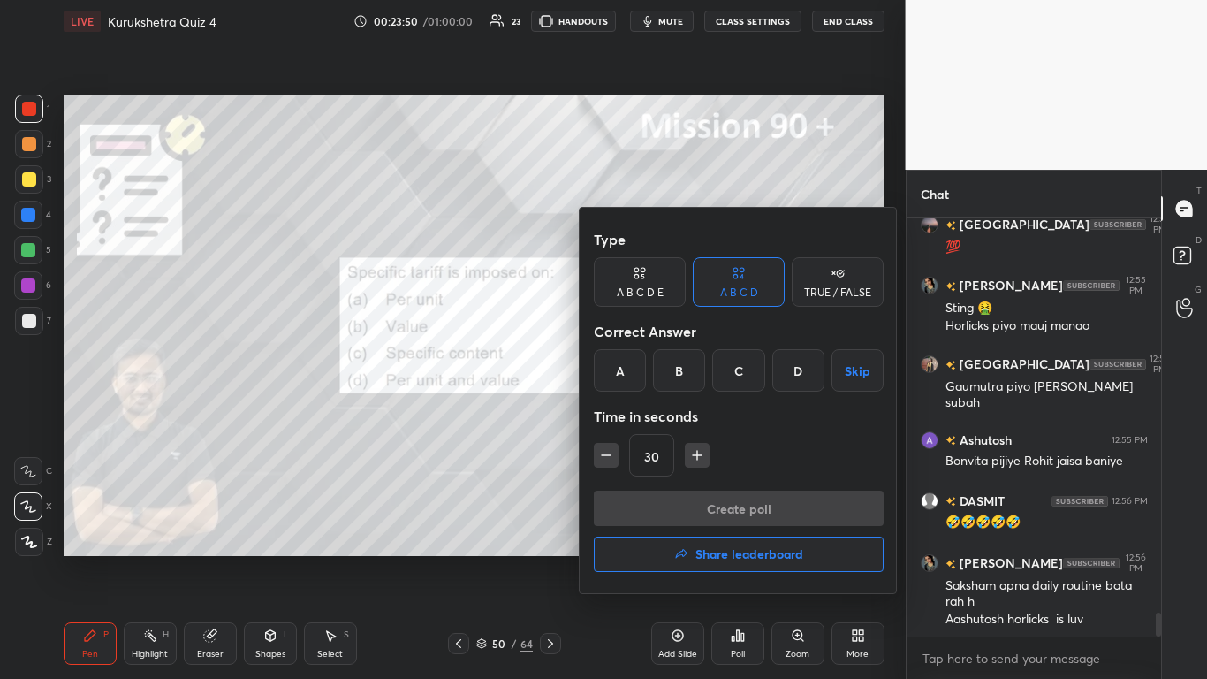
click at [634, 368] on div "A" at bounding box center [620, 370] width 52 height 42
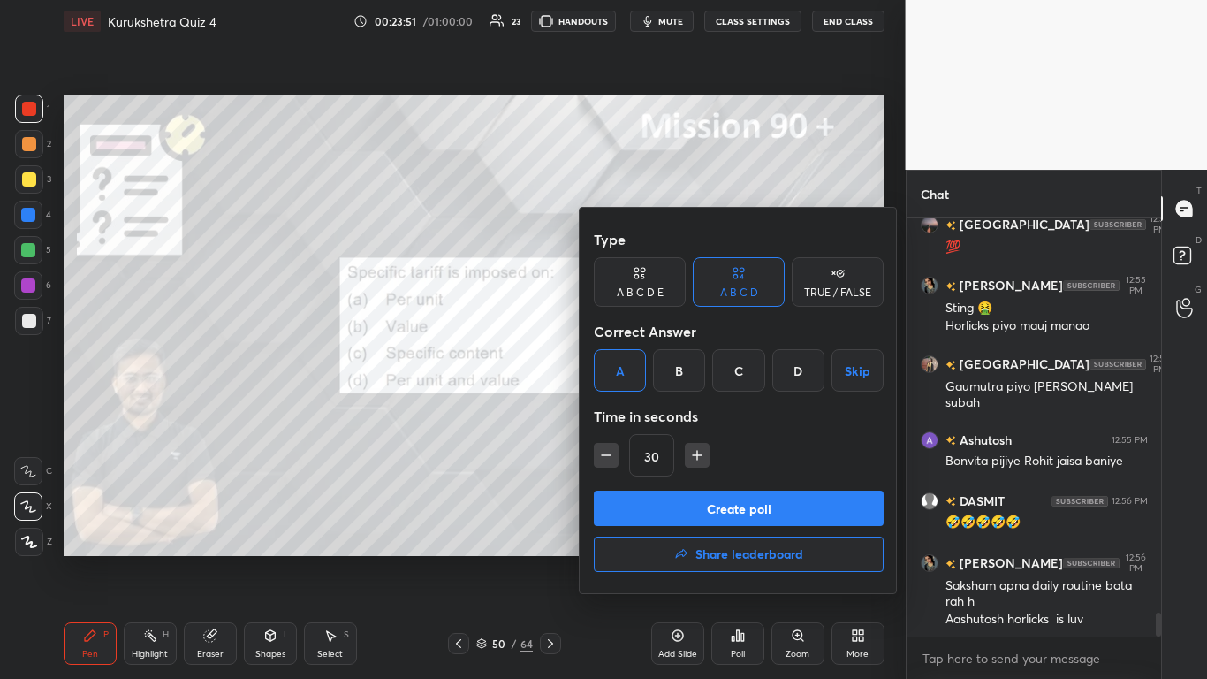
click at [634, 415] on button "Create poll" at bounding box center [739, 508] width 290 height 35
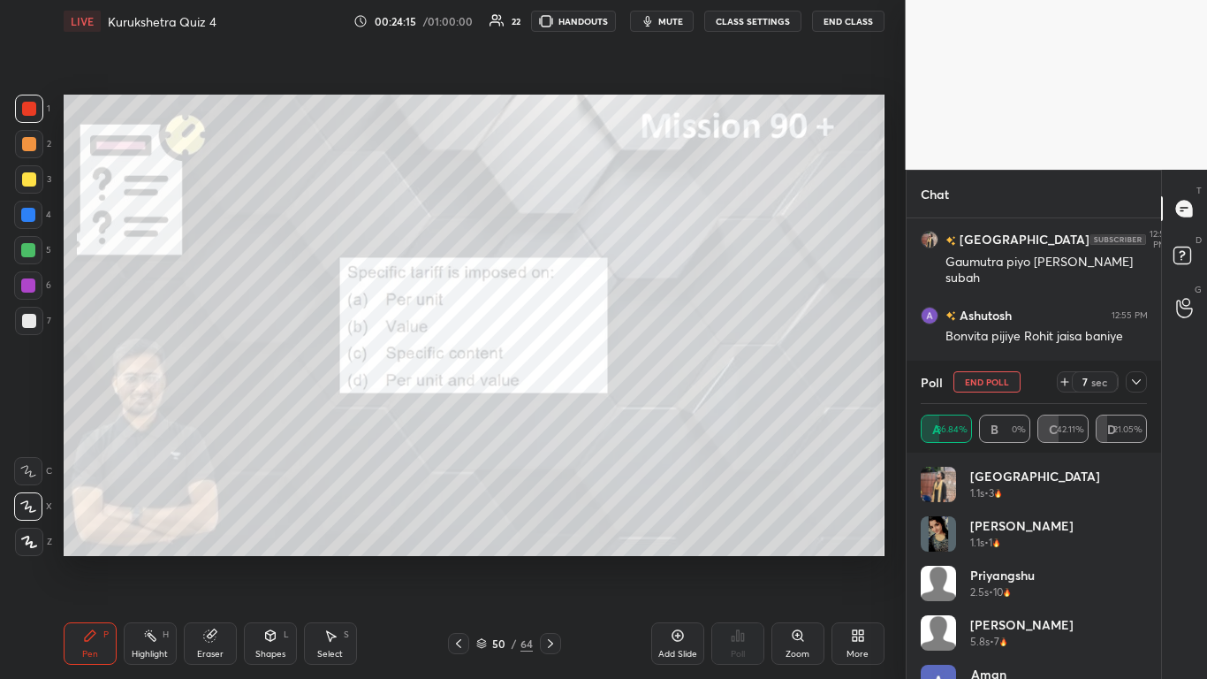
scroll to position [7009, 0]
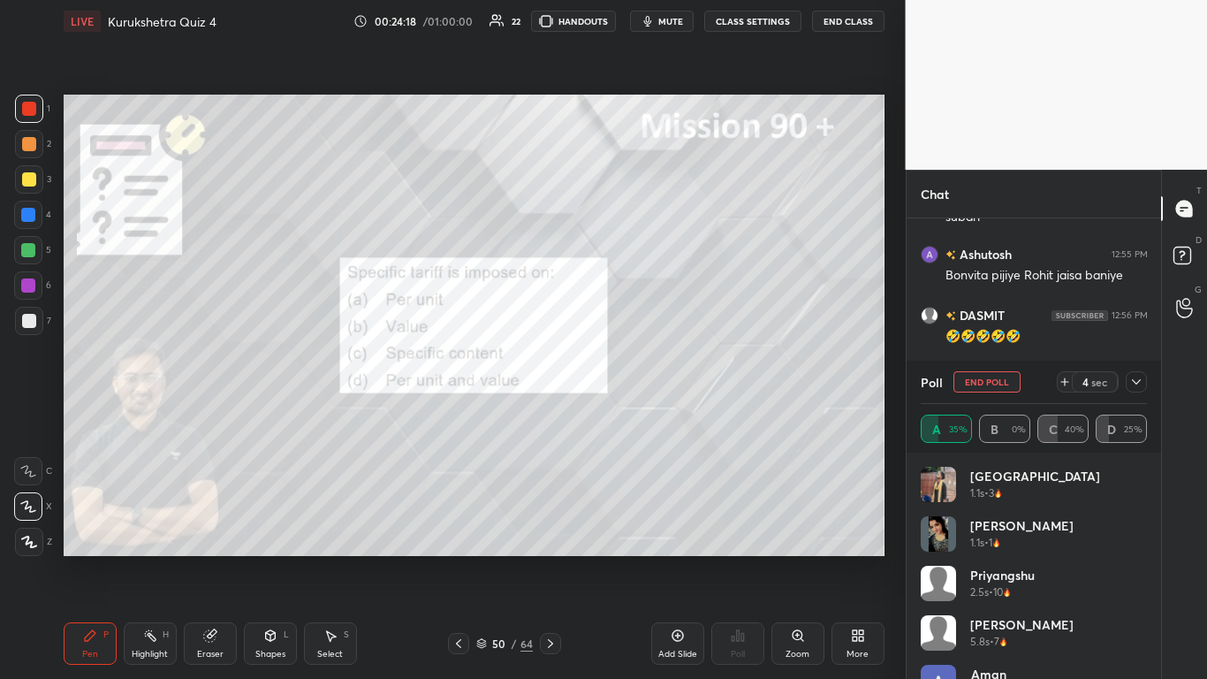
click at [634, 388] on icon at bounding box center [1137, 382] width 14 height 14
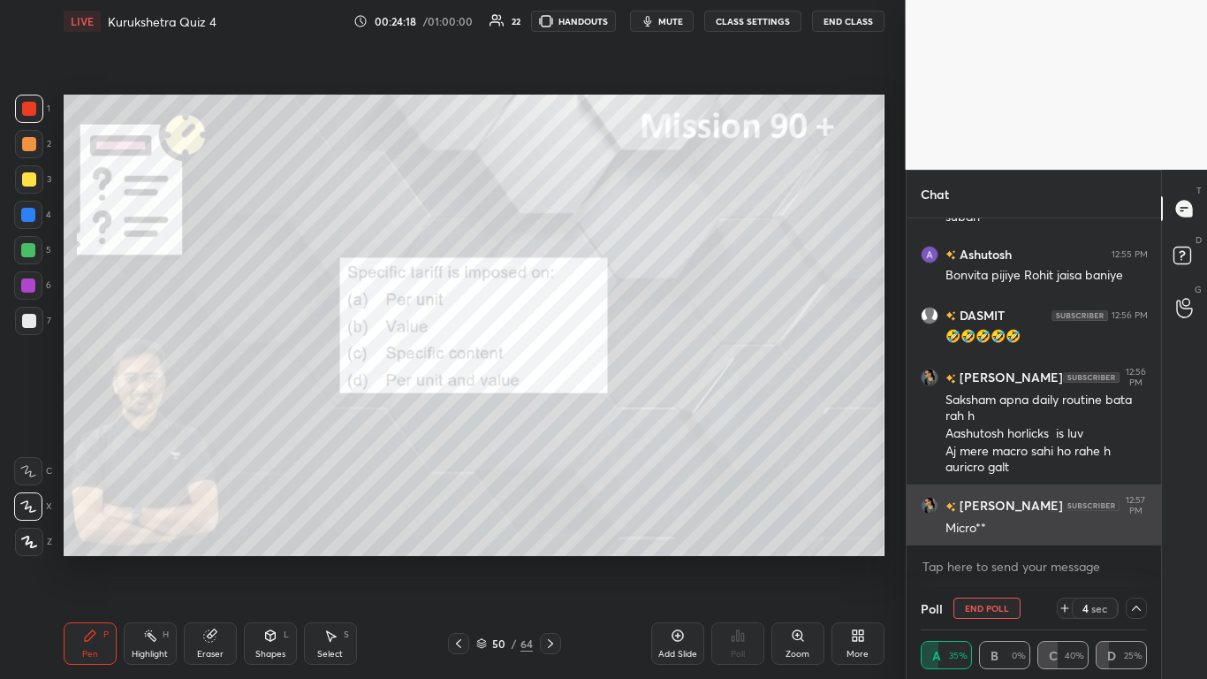
scroll to position [1, 6]
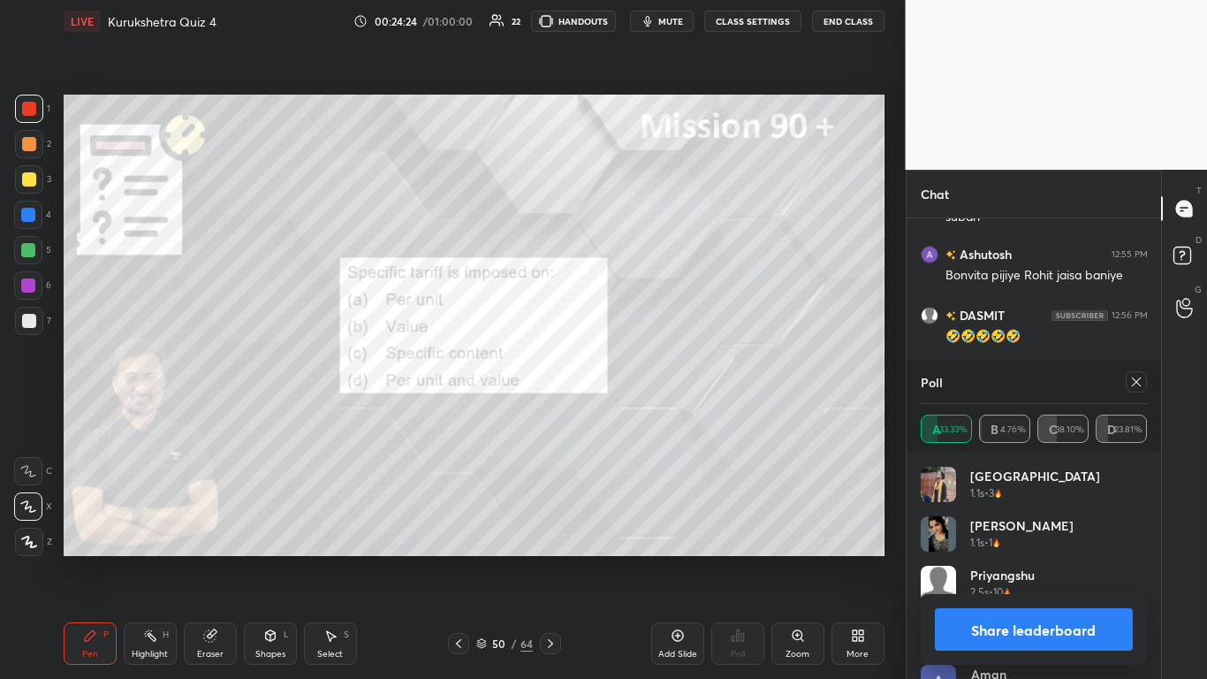
click at [634, 415] on button "Share leaderboard" at bounding box center [1034, 629] width 199 height 42
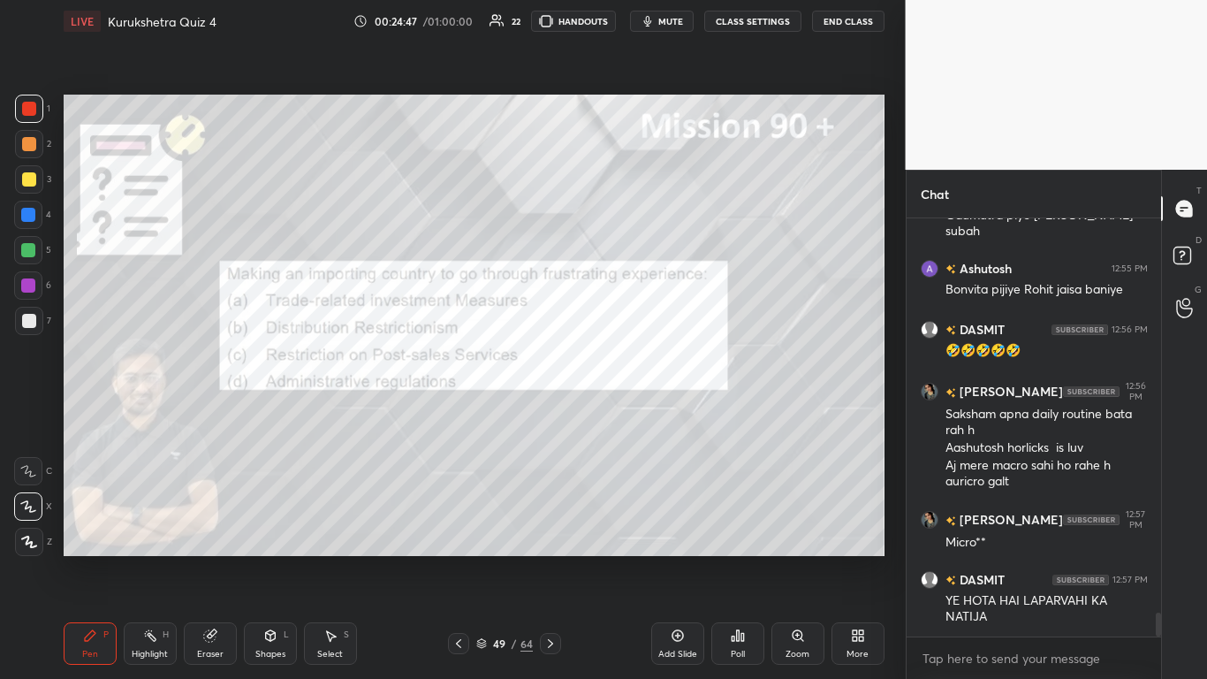
click at [634, 415] on div "Poll" at bounding box center [738, 654] width 14 height 9
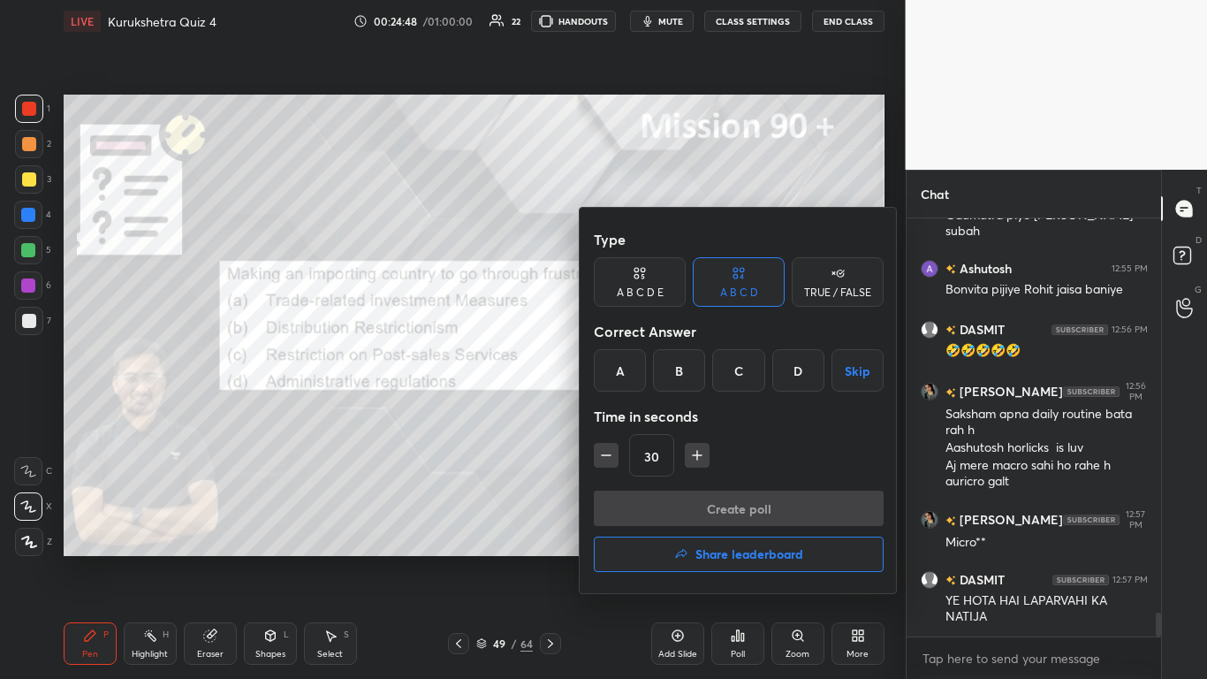
click at [634, 375] on div "D" at bounding box center [798, 370] width 52 height 42
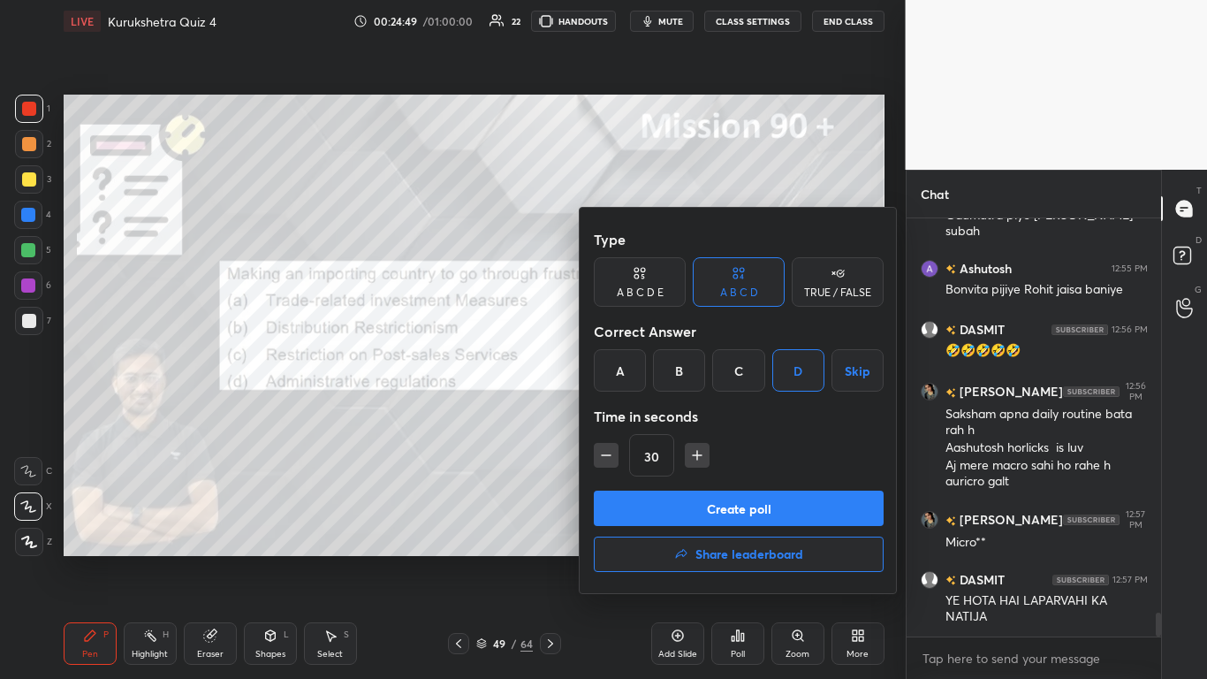
click at [634, 415] on button "Create poll" at bounding box center [739, 508] width 290 height 35
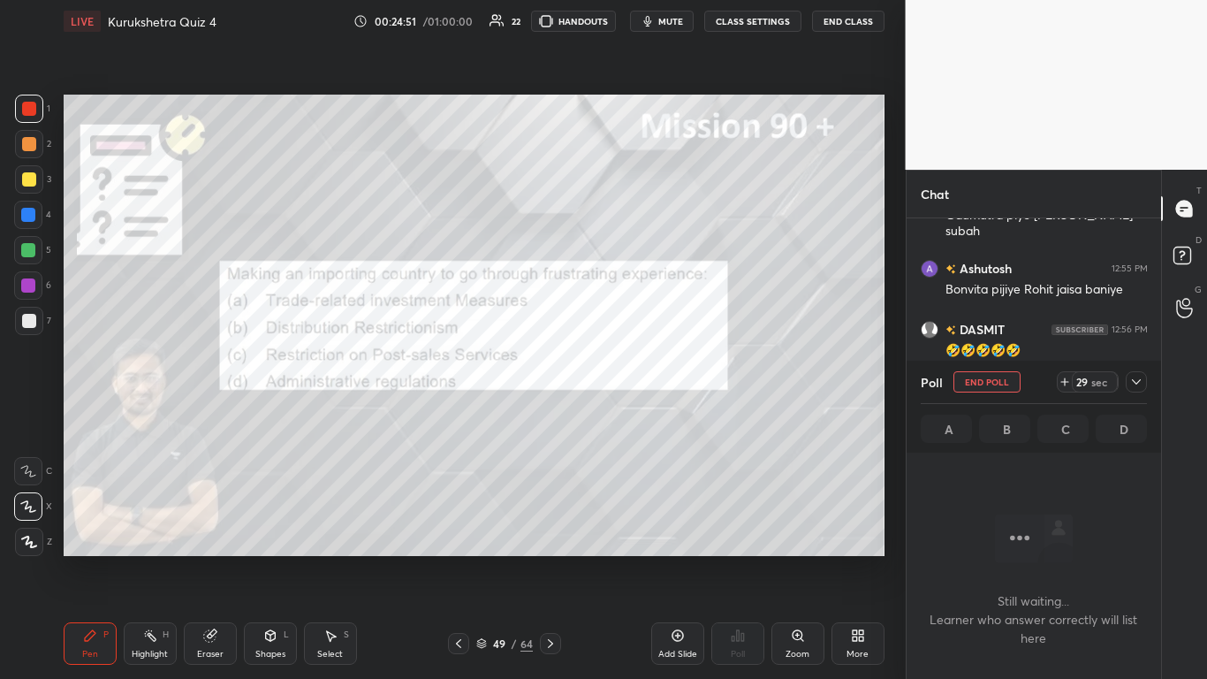
click at [634, 382] on icon at bounding box center [1137, 382] width 14 height 14
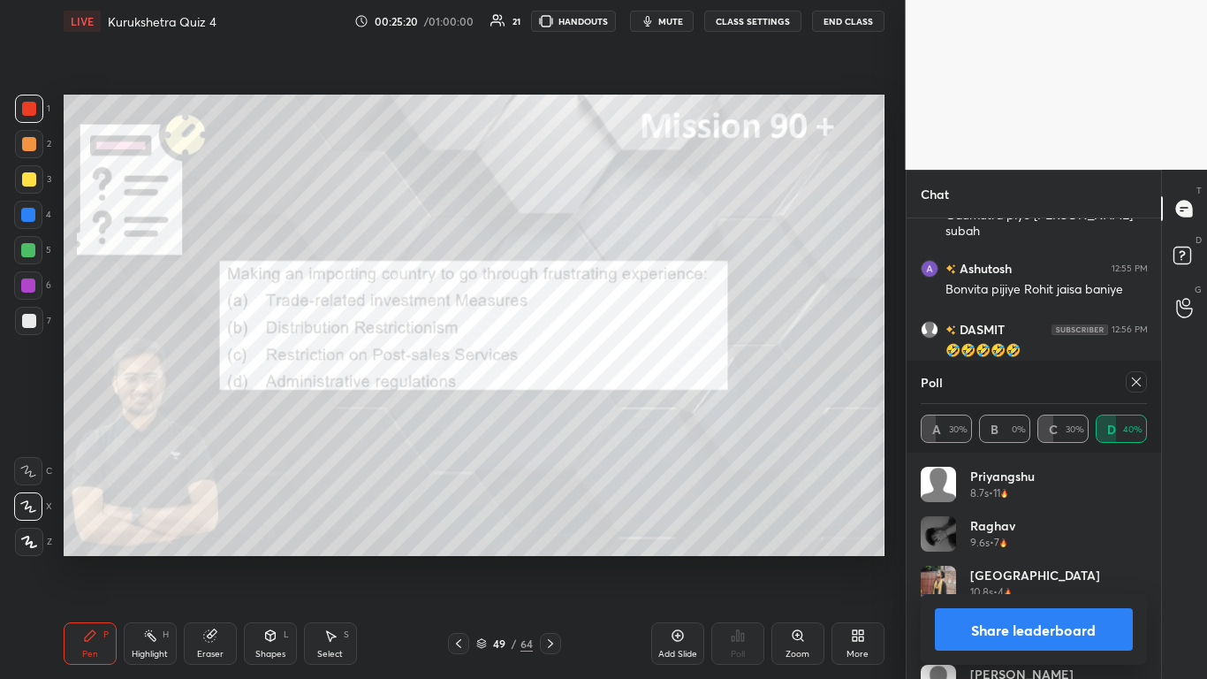
scroll to position [6, 6]
click at [634, 415] on button "Share leaderboard" at bounding box center [1034, 629] width 199 height 42
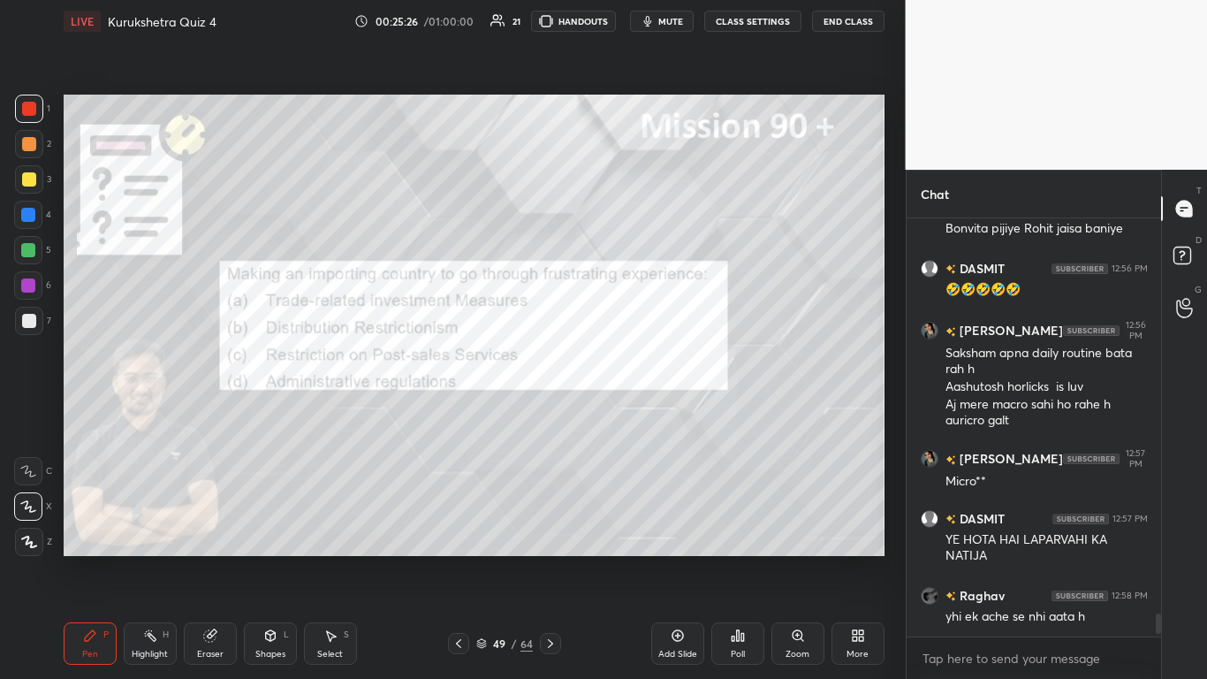
scroll to position [7117, 0]
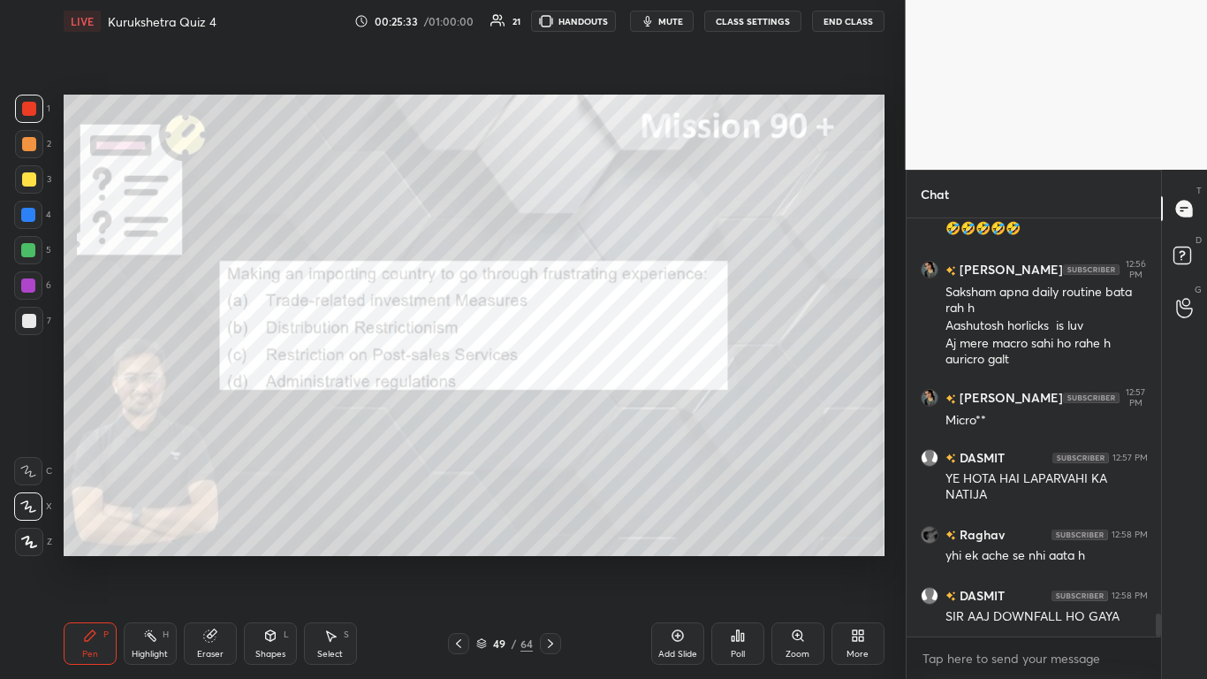
drag, startPoint x: 458, startPoint y: 642, endPoint x: 462, endPoint y: 634, distance: 9.1
click at [458, 415] on icon at bounding box center [458, 643] width 5 height 9
click at [634, 415] on icon at bounding box center [738, 635] width 14 height 14
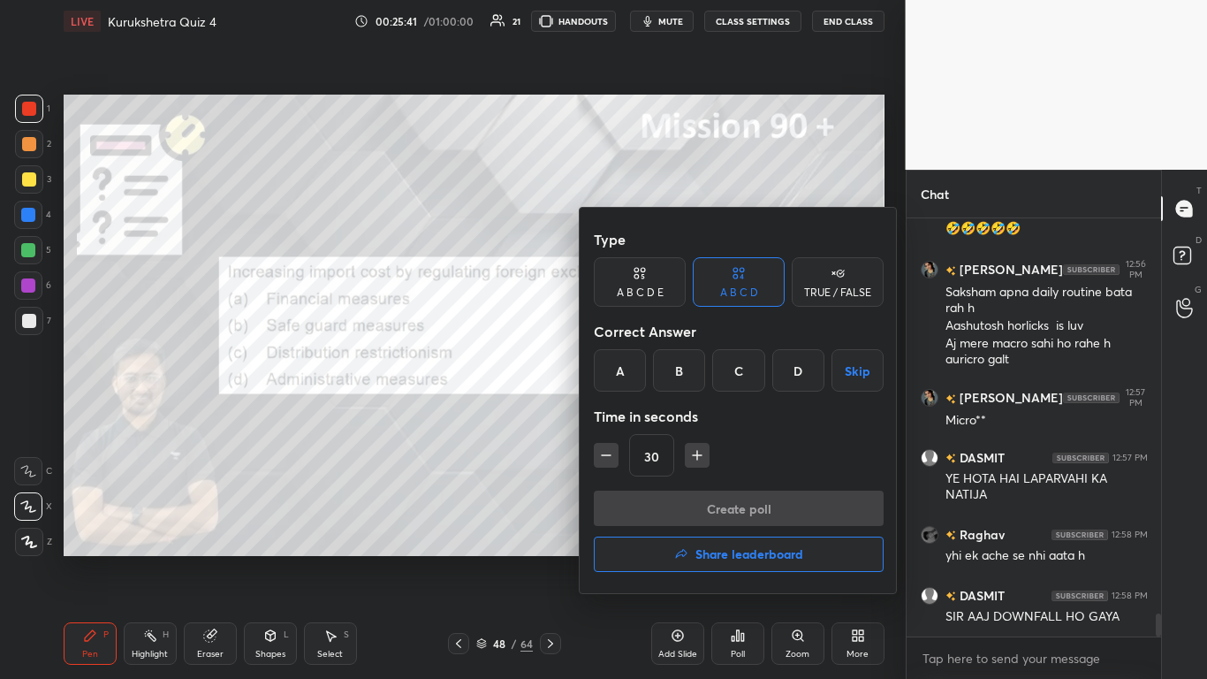
click at [621, 372] on div "A" at bounding box center [620, 370] width 52 height 42
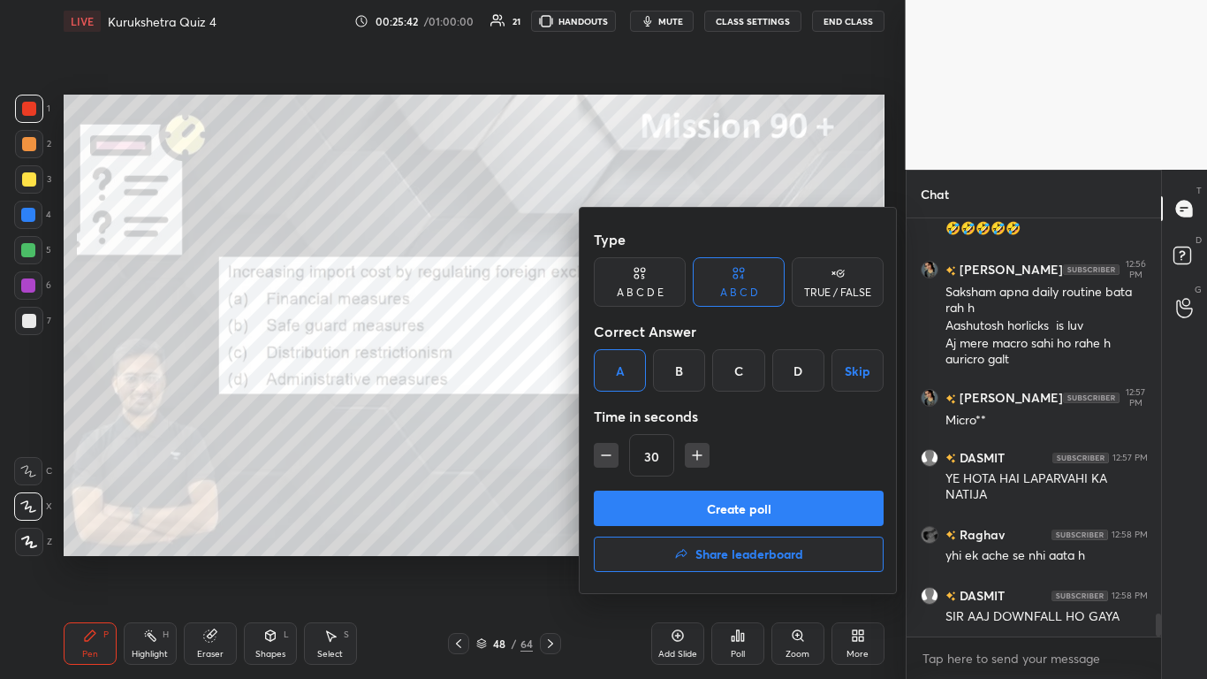
click at [634, 415] on button "Create poll" at bounding box center [739, 508] width 290 height 35
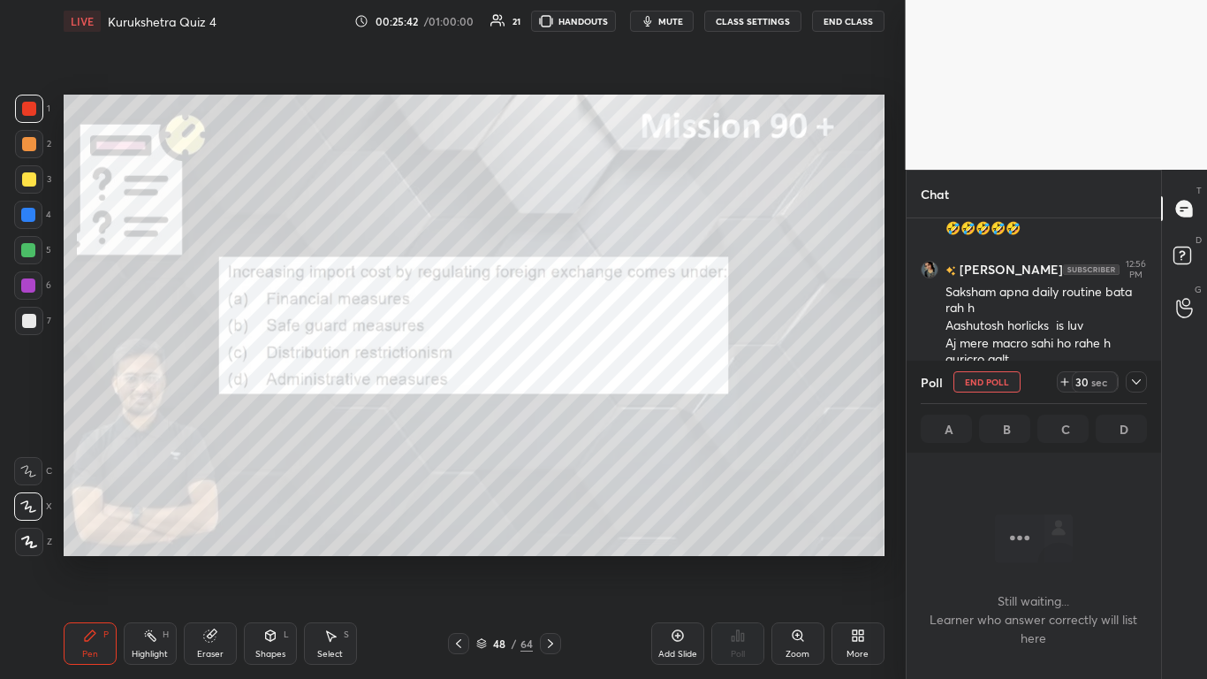
scroll to position [363, 249]
click at [634, 378] on icon at bounding box center [1137, 382] width 14 height 14
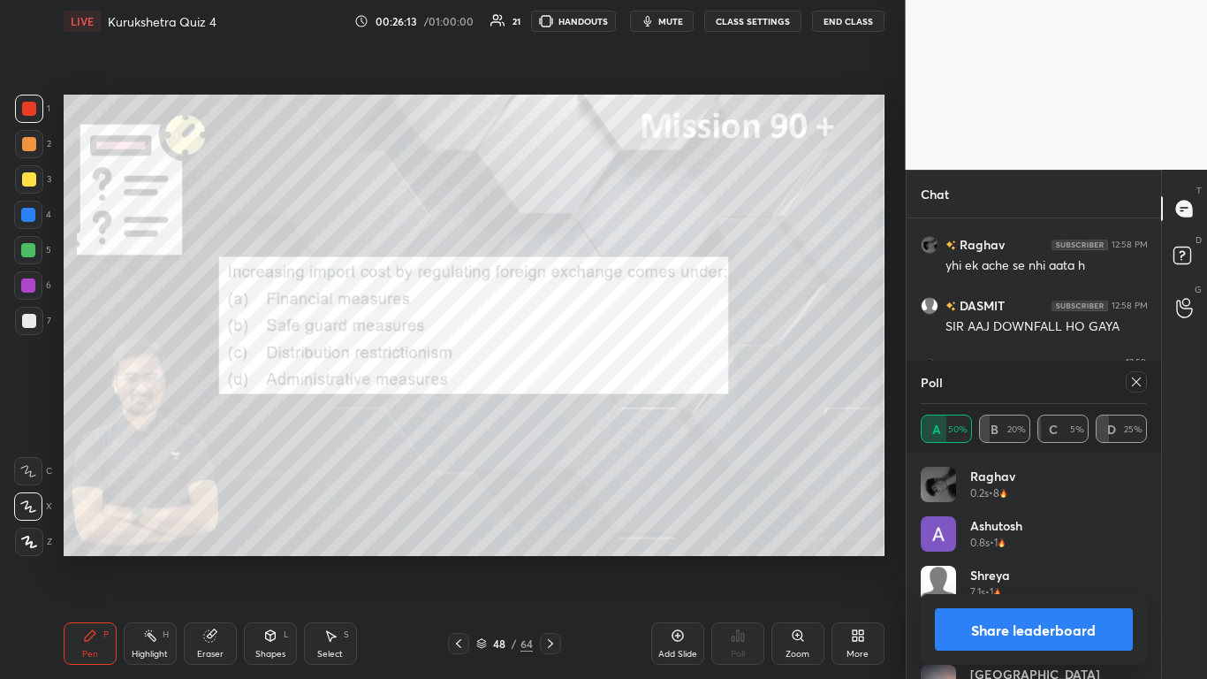
scroll to position [207, 221]
click at [634, 415] on button "Share leaderboard" at bounding box center [1034, 629] width 199 height 42
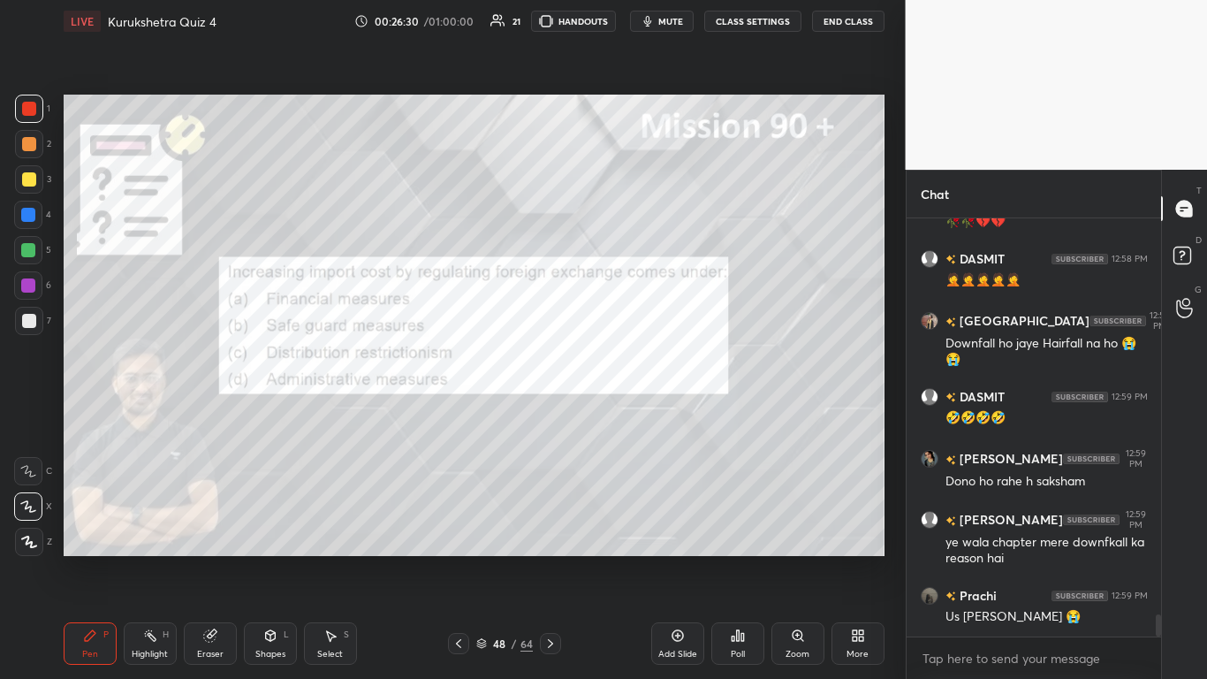
click at [455, 415] on icon at bounding box center [459, 643] width 14 height 14
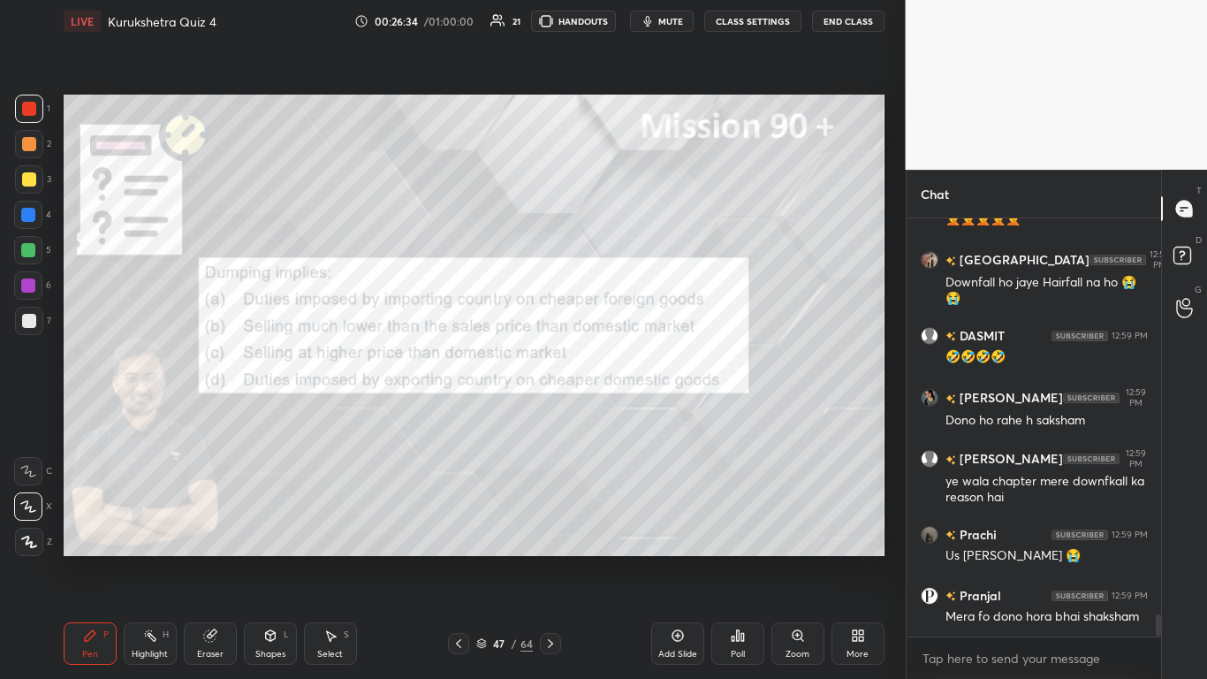
click at [634, 415] on div "Poll" at bounding box center [737, 643] width 53 height 42
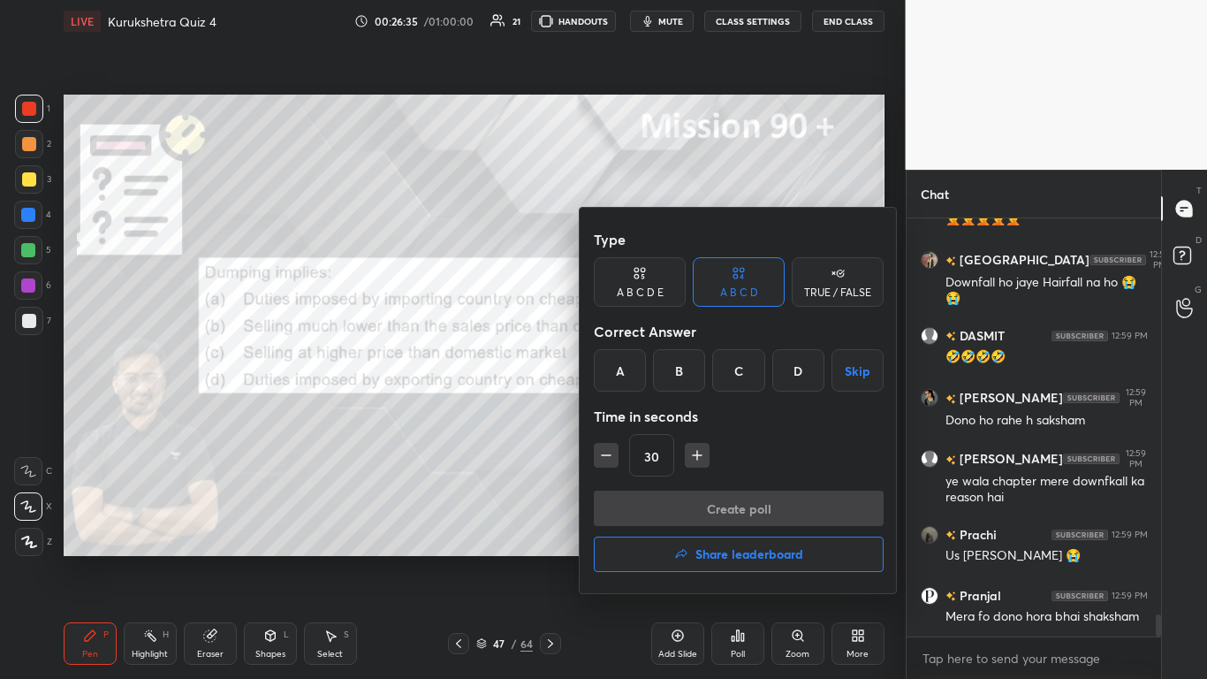
click at [634, 376] on div "B" at bounding box center [679, 370] width 52 height 42
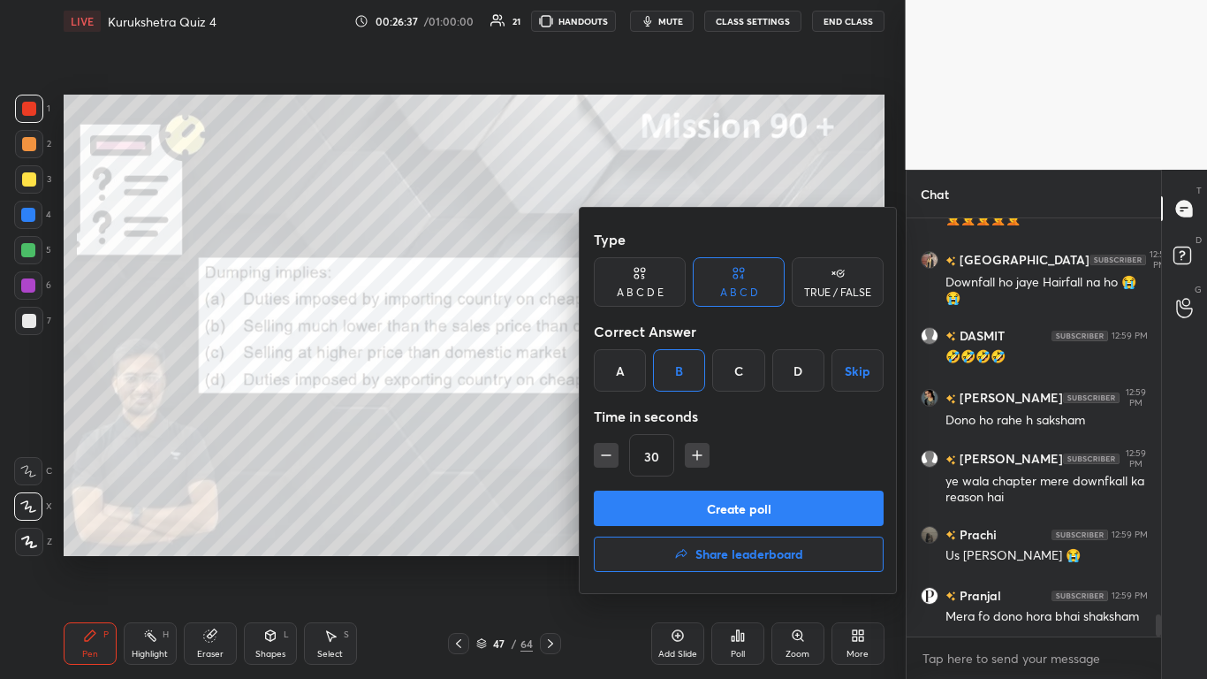
click at [634, 415] on button "Create poll" at bounding box center [739, 508] width 290 height 35
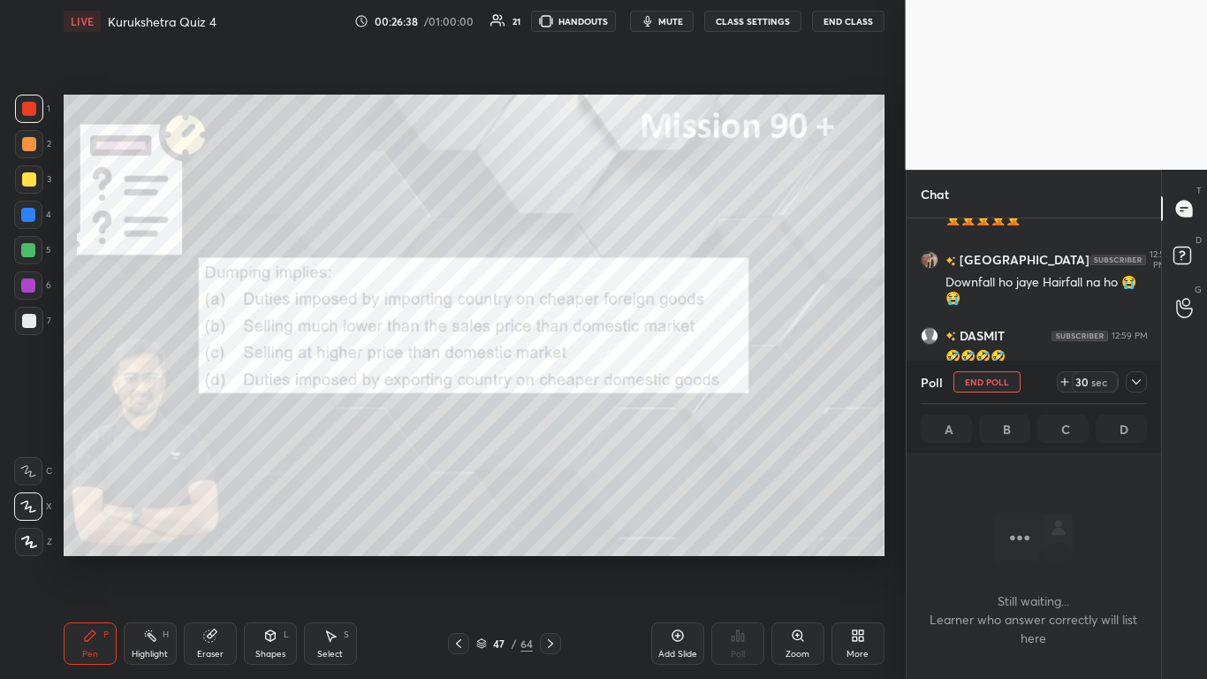
click at [634, 377] on icon at bounding box center [1137, 382] width 14 height 14
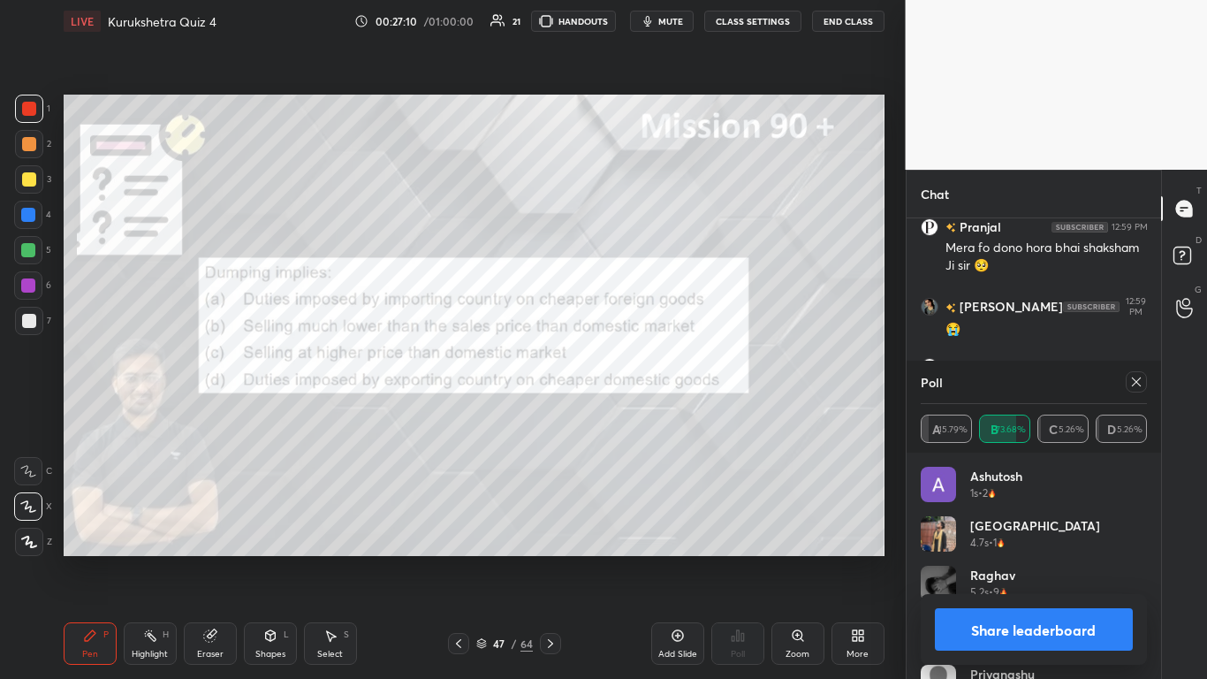
click at [634, 415] on button "Share leaderboard" at bounding box center [1034, 629] width 199 height 42
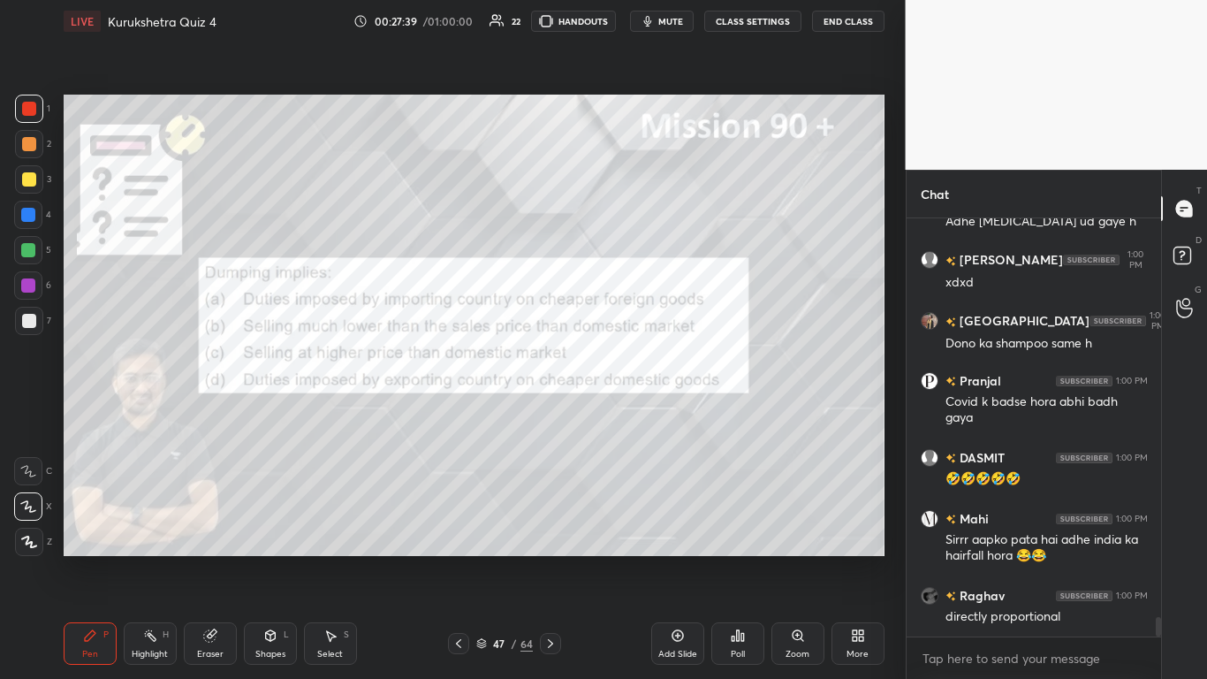
click at [459, 415] on icon at bounding box center [458, 643] width 5 height 9
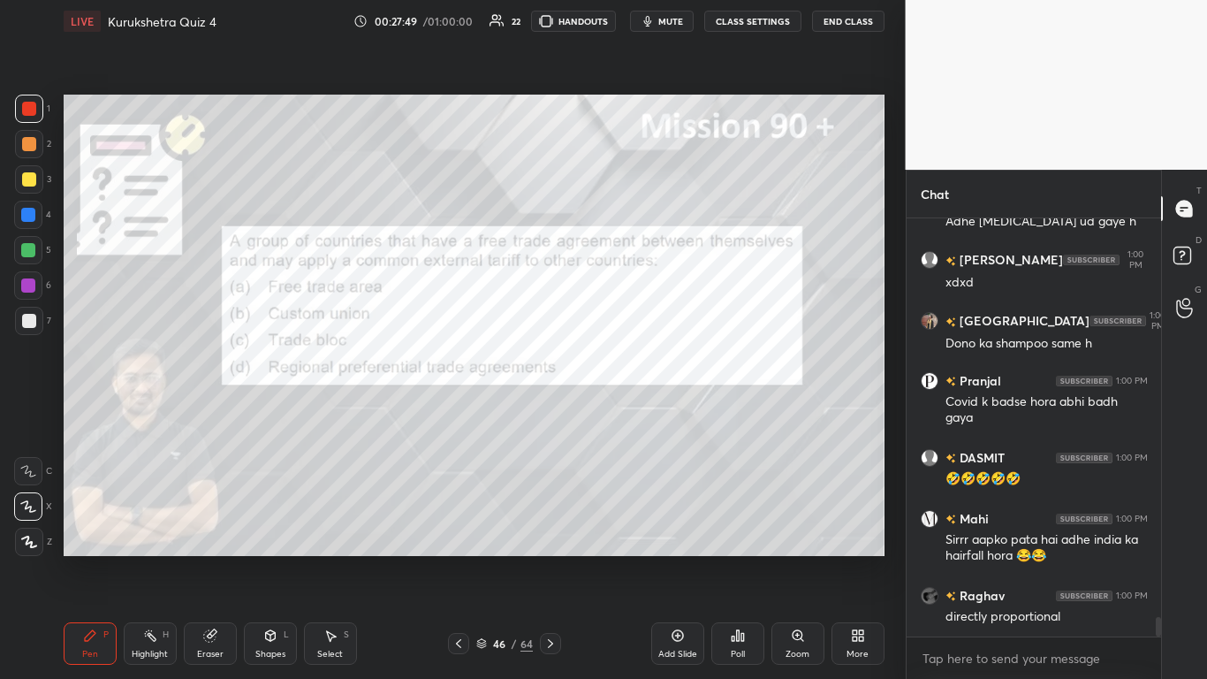
scroll to position [8433, 0]
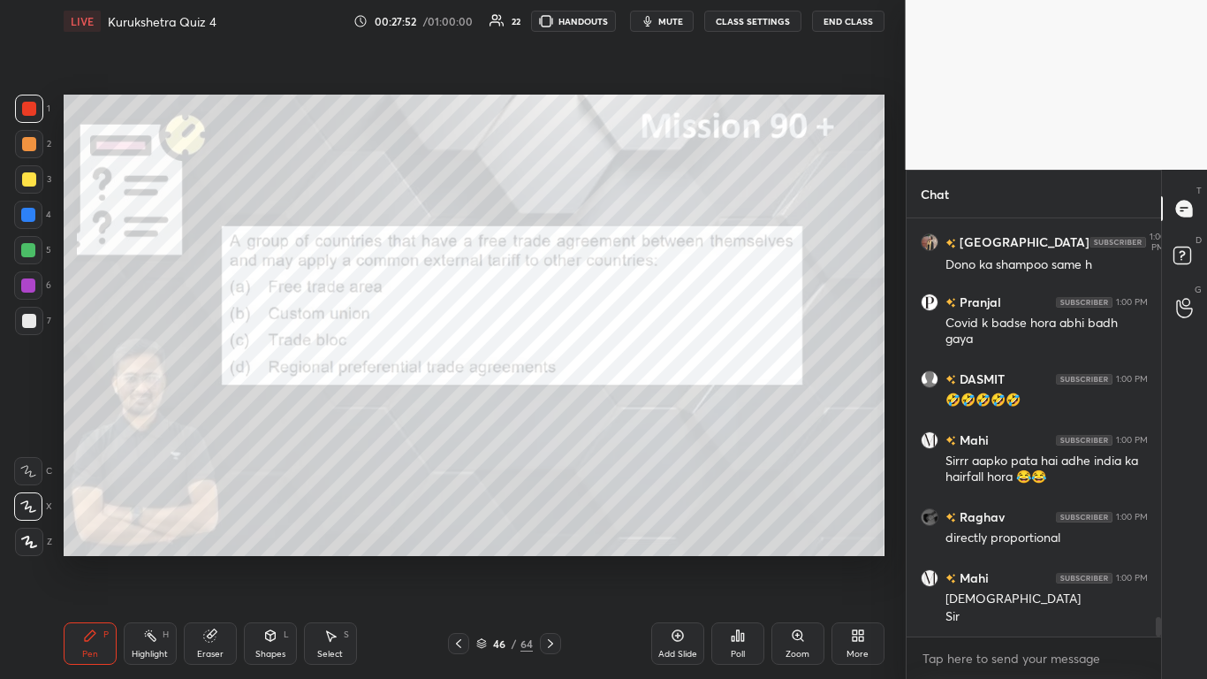
click at [634, 415] on div "Poll" at bounding box center [737, 643] width 53 height 42
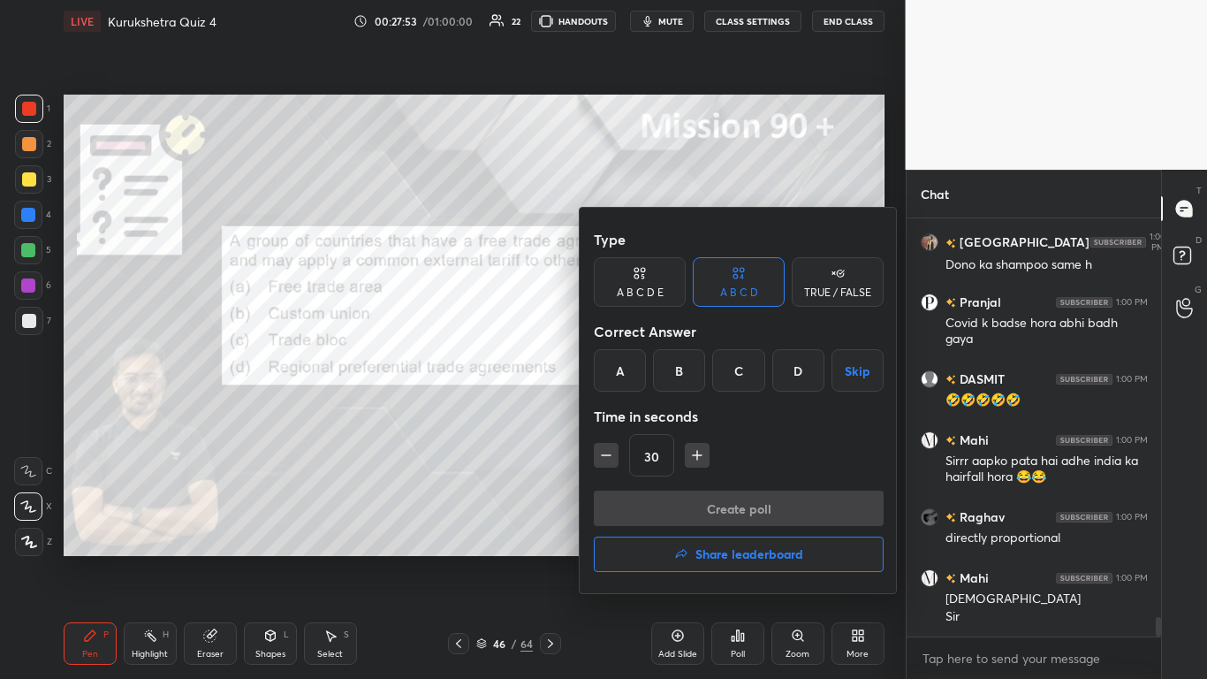
drag, startPoint x: 740, startPoint y: 368, endPoint x: 743, endPoint y: 428, distance: 60.2
click at [634, 369] on div "C" at bounding box center [738, 370] width 52 height 42
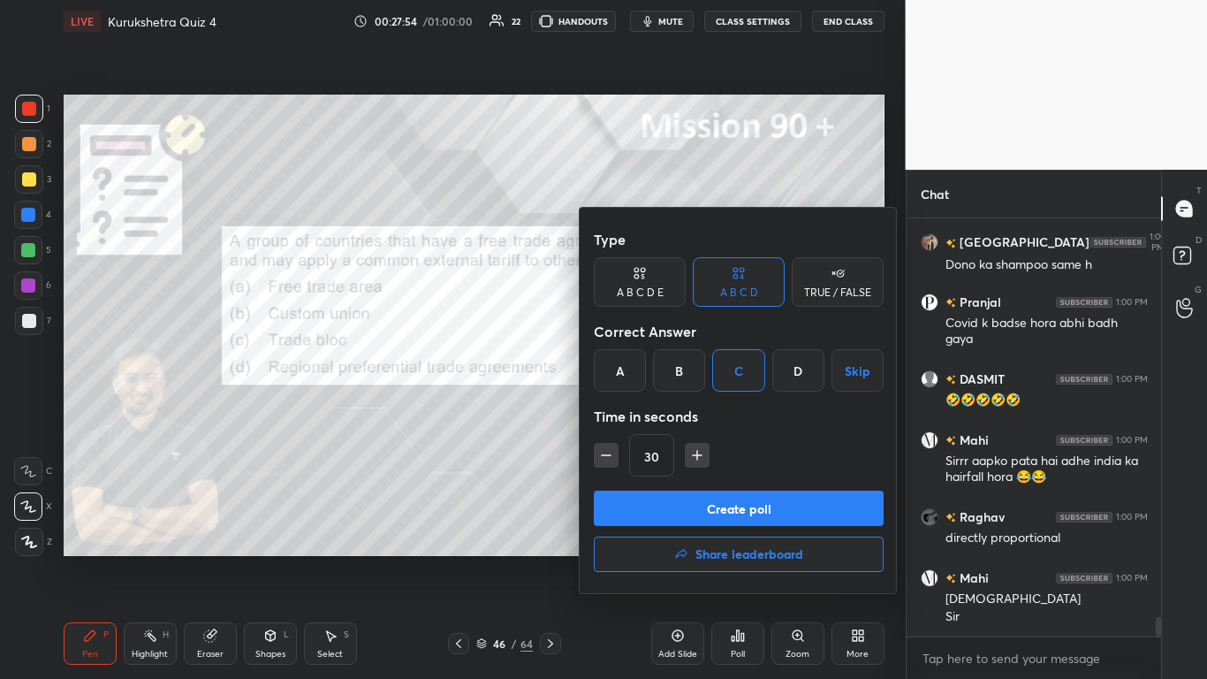
click at [634, 415] on button "Create poll" at bounding box center [739, 508] width 290 height 35
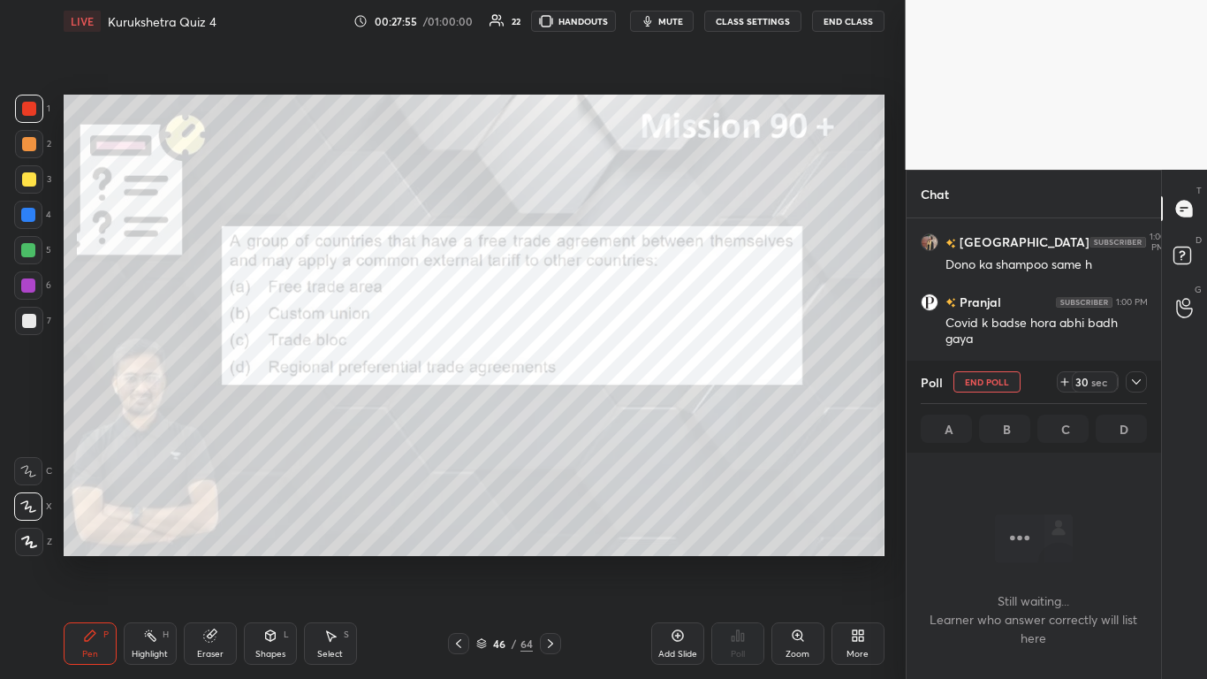
click at [634, 386] on icon at bounding box center [1137, 382] width 14 height 14
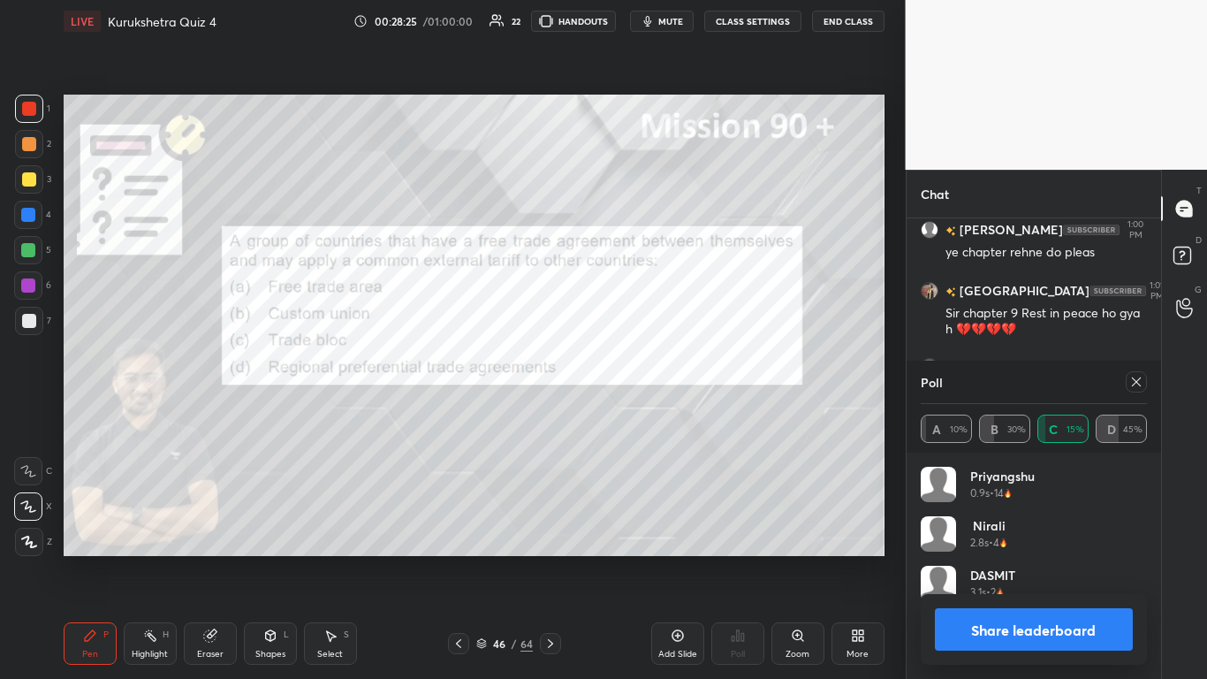
scroll to position [9001, 0]
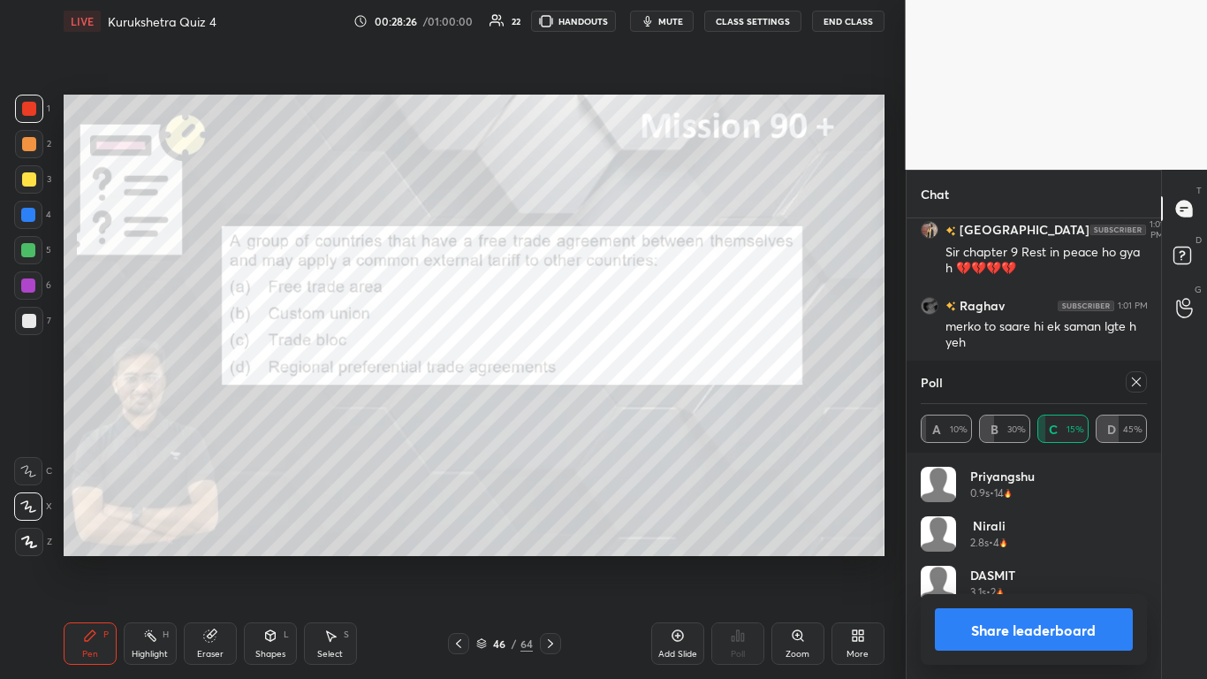
click at [634, 415] on button "Share leaderboard" at bounding box center [1034, 629] width 199 height 42
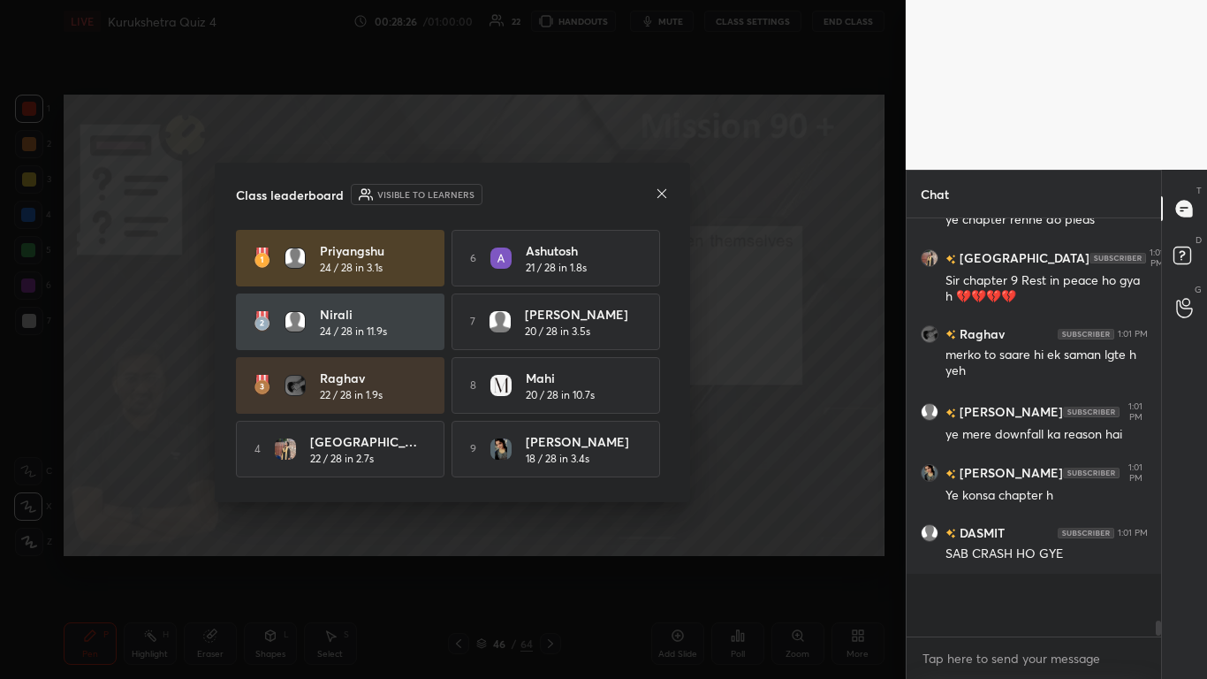
scroll to position [407, 249]
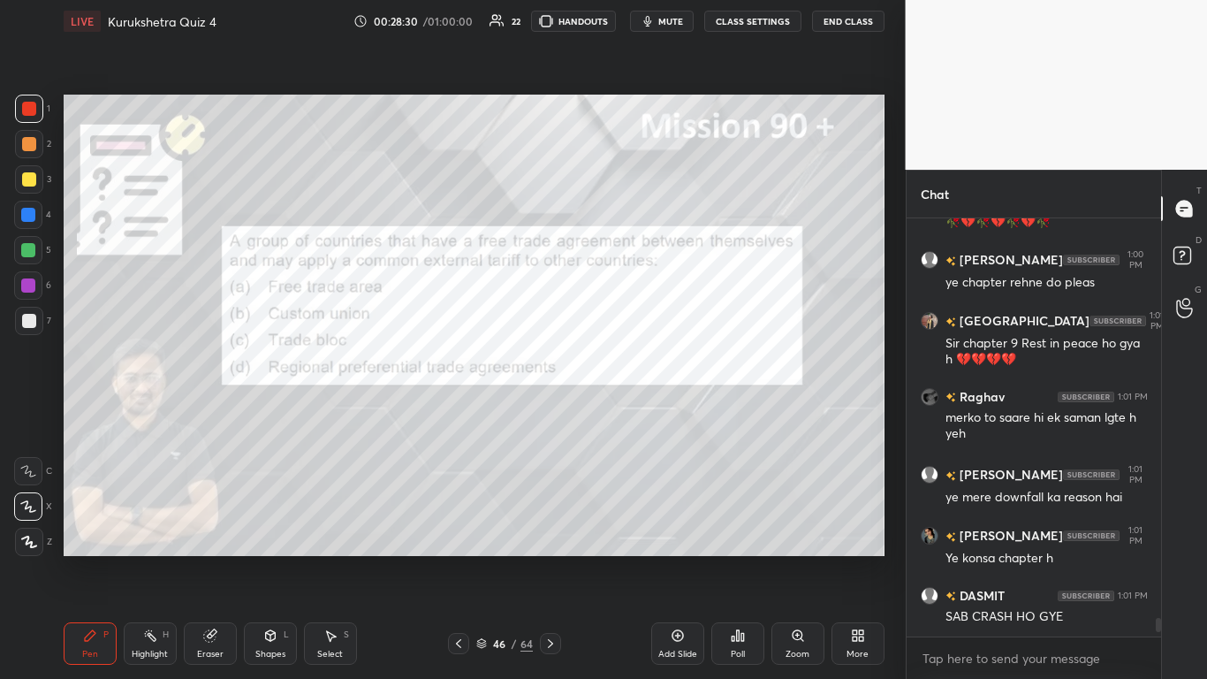
click at [459, 415] on icon at bounding box center [459, 643] width 14 height 14
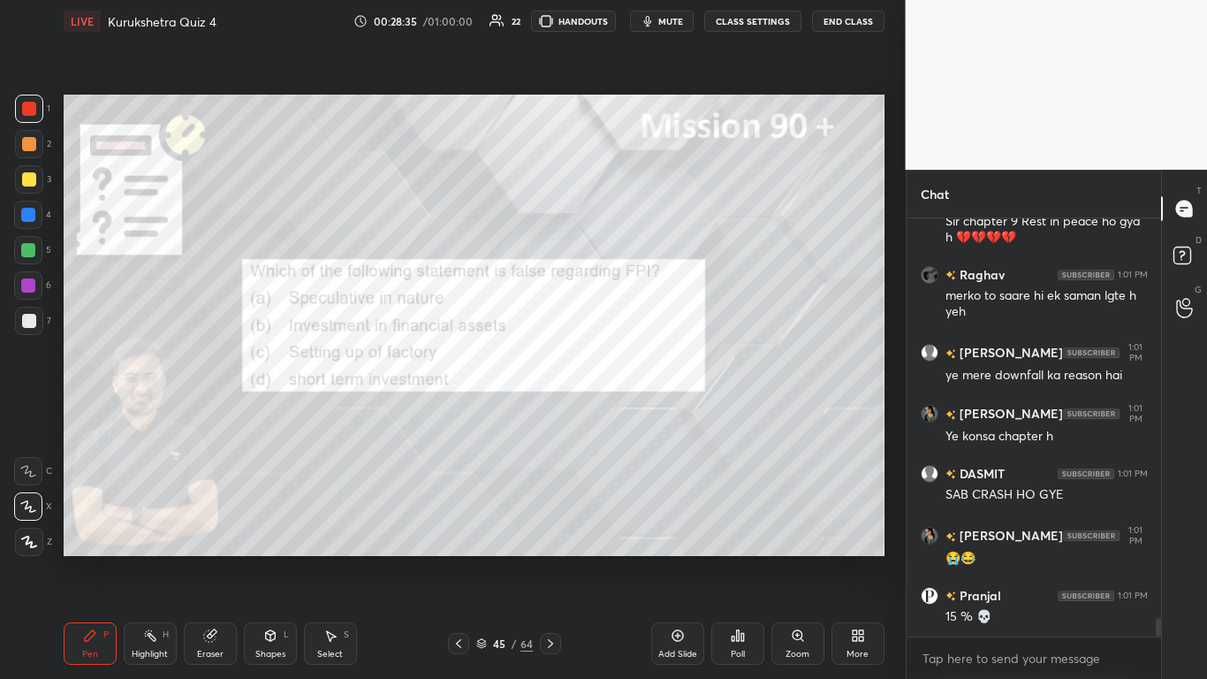
click at [634, 415] on div "Poll" at bounding box center [738, 654] width 14 height 9
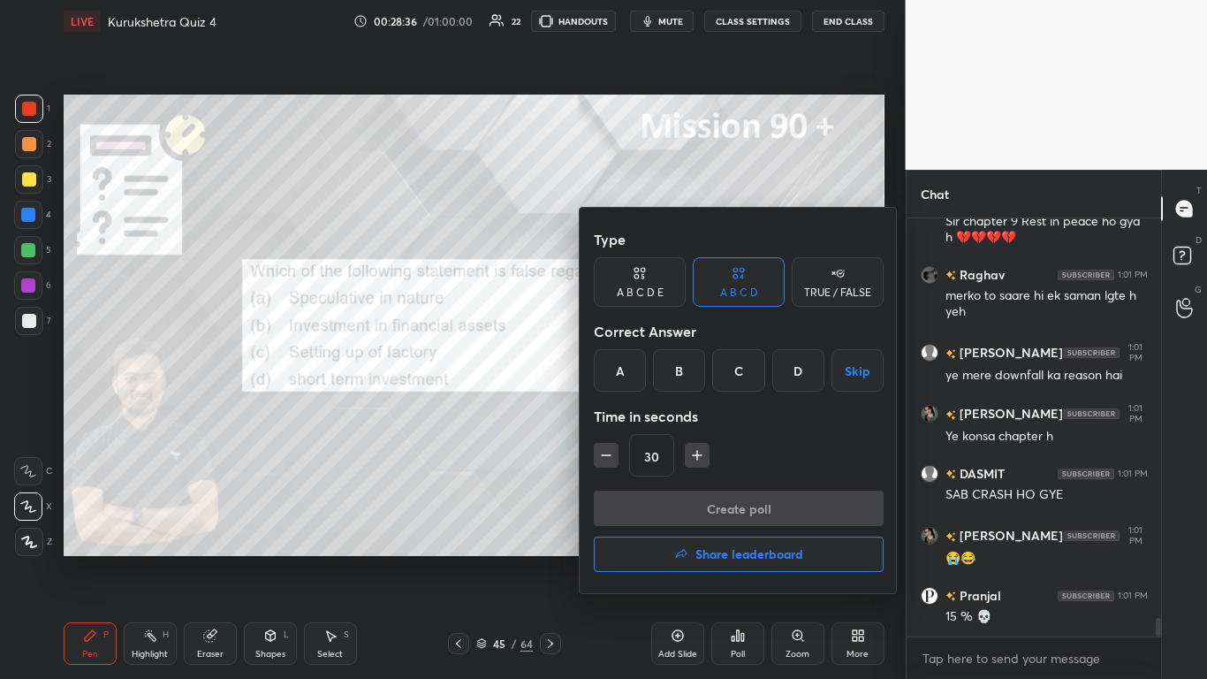
drag, startPoint x: 725, startPoint y: 371, endPoint x: 722, endPoint y: 443, distance: 71.6
click at [634, 373] on div "C" at bounding box center [738, 370] width 52 height 42
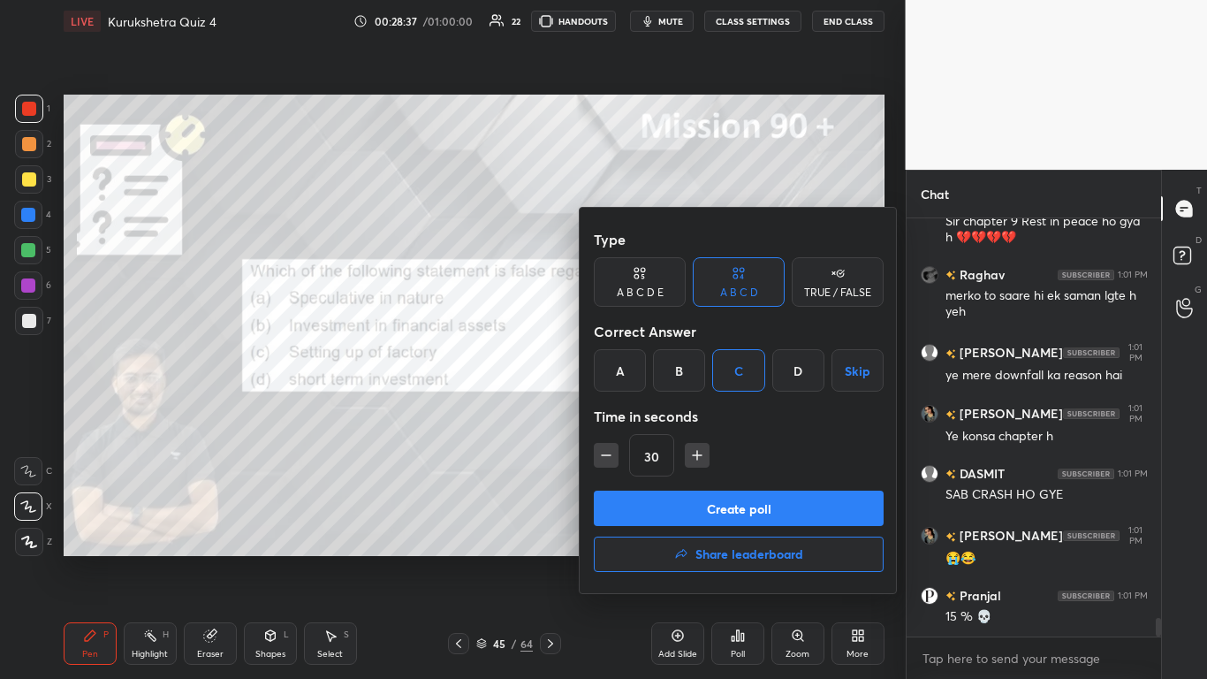
click at [634, 415] on button "Create poll" at bounding box center [739, 508] width 290 height 35
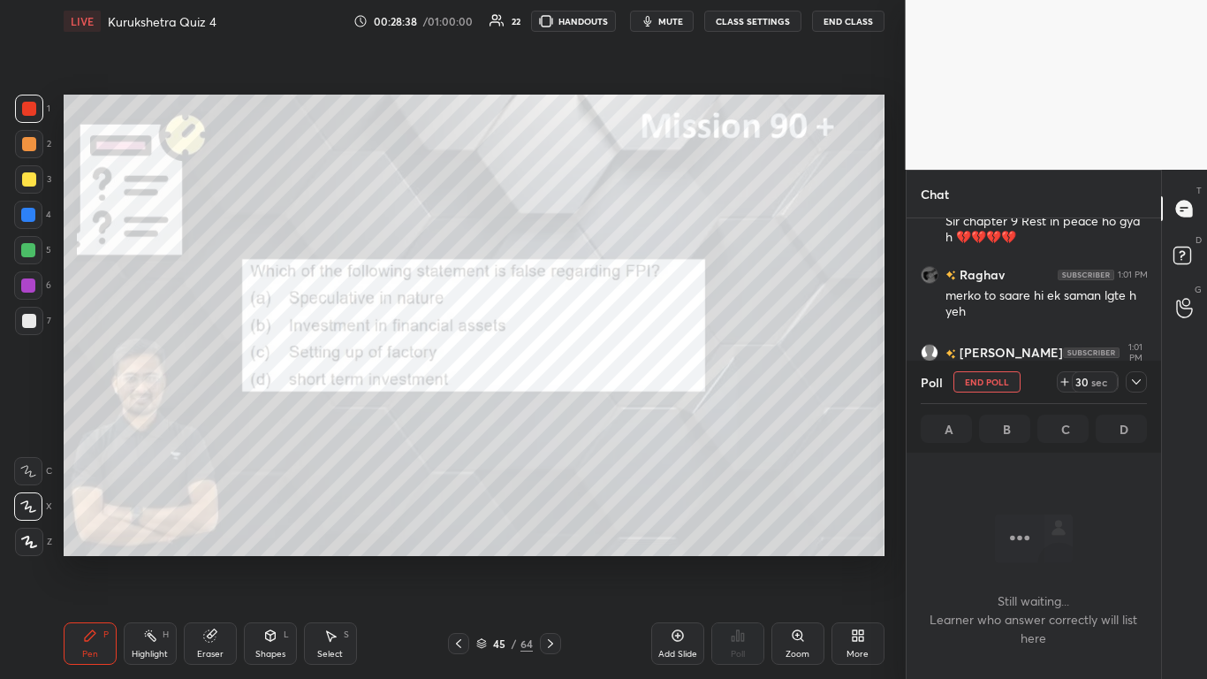
click at [634, 384] on icon at bounding box center [1137, 382] width 14 height 14
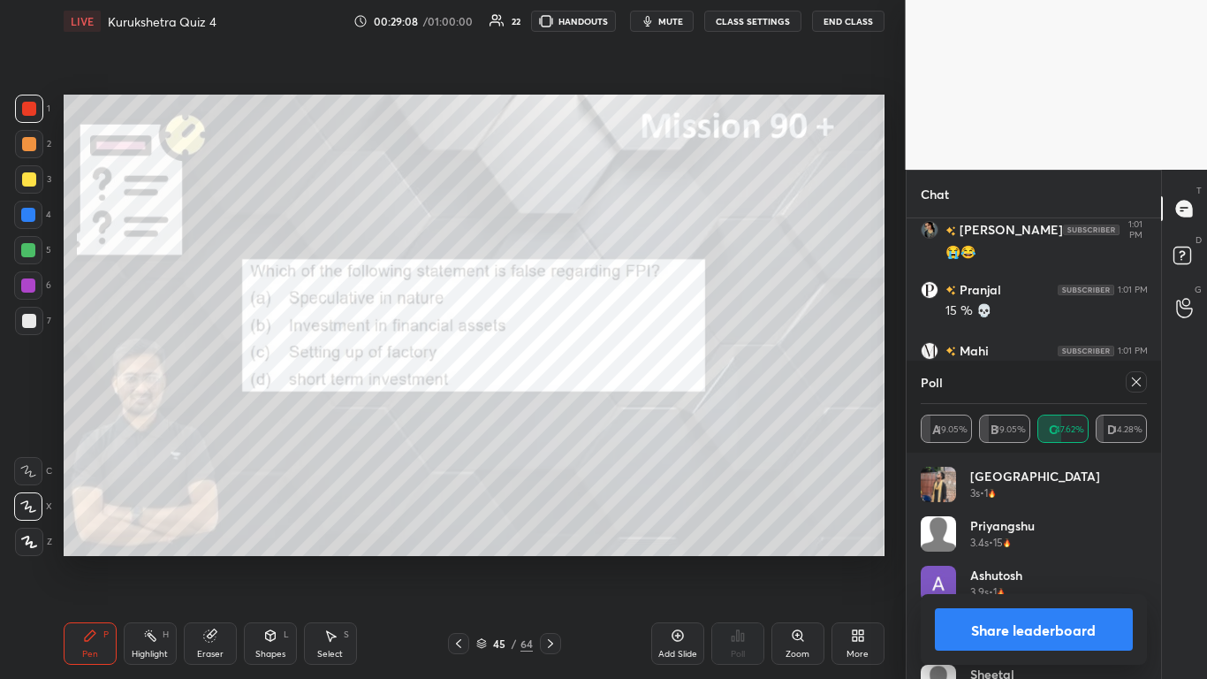
click at [634, 415] on button "Share leaderboard" at bounding box center [1034, 629] width 199 height 42
type textarea "x"
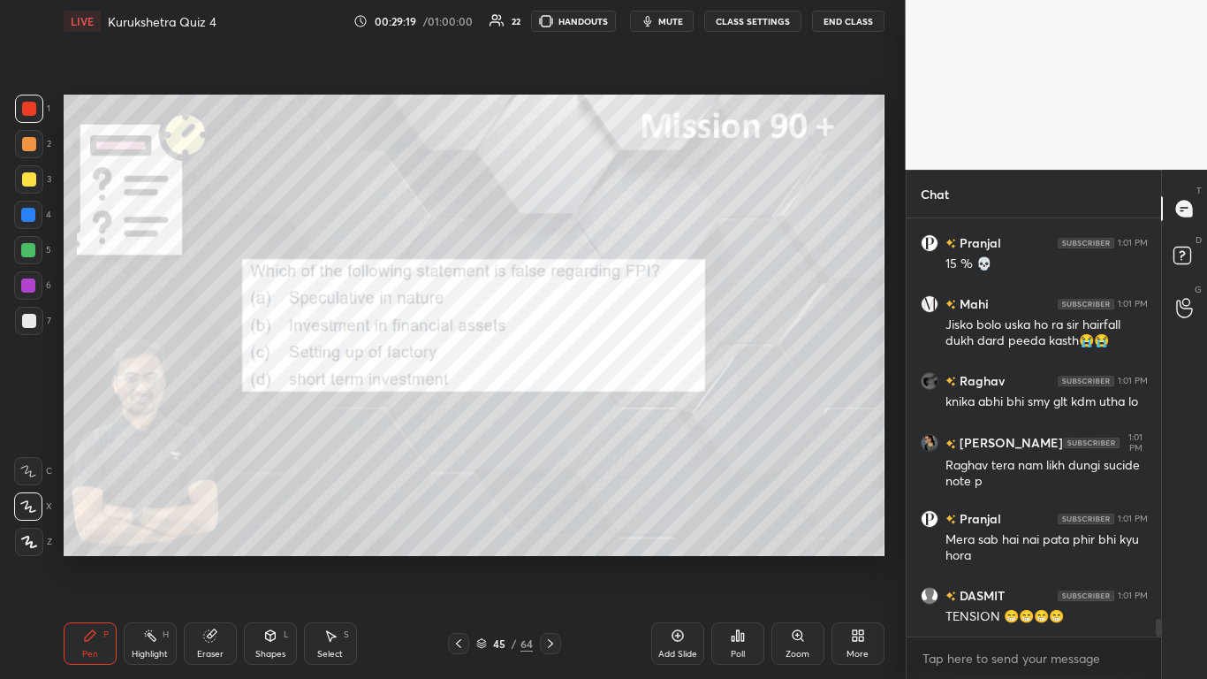
click at [461, 415] on icon at bounding box center [459, 643] width 14 height 14
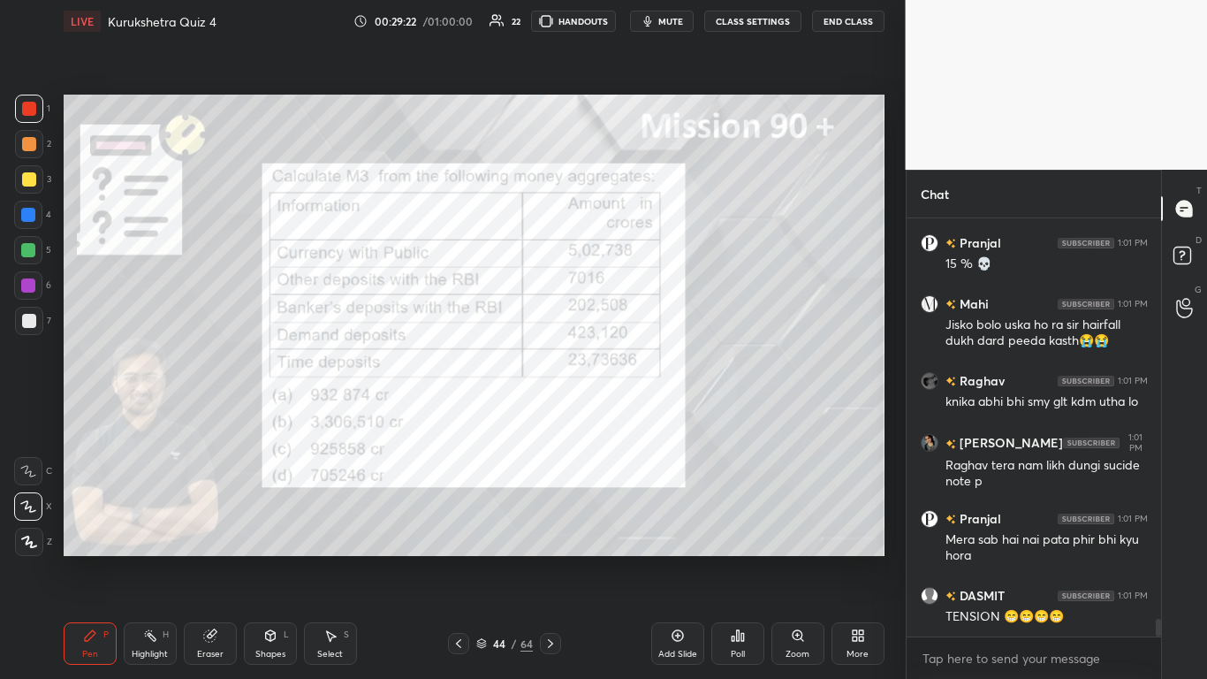
click at [634, 415] on icon at bounding box center [738, 635] width 14 height 14
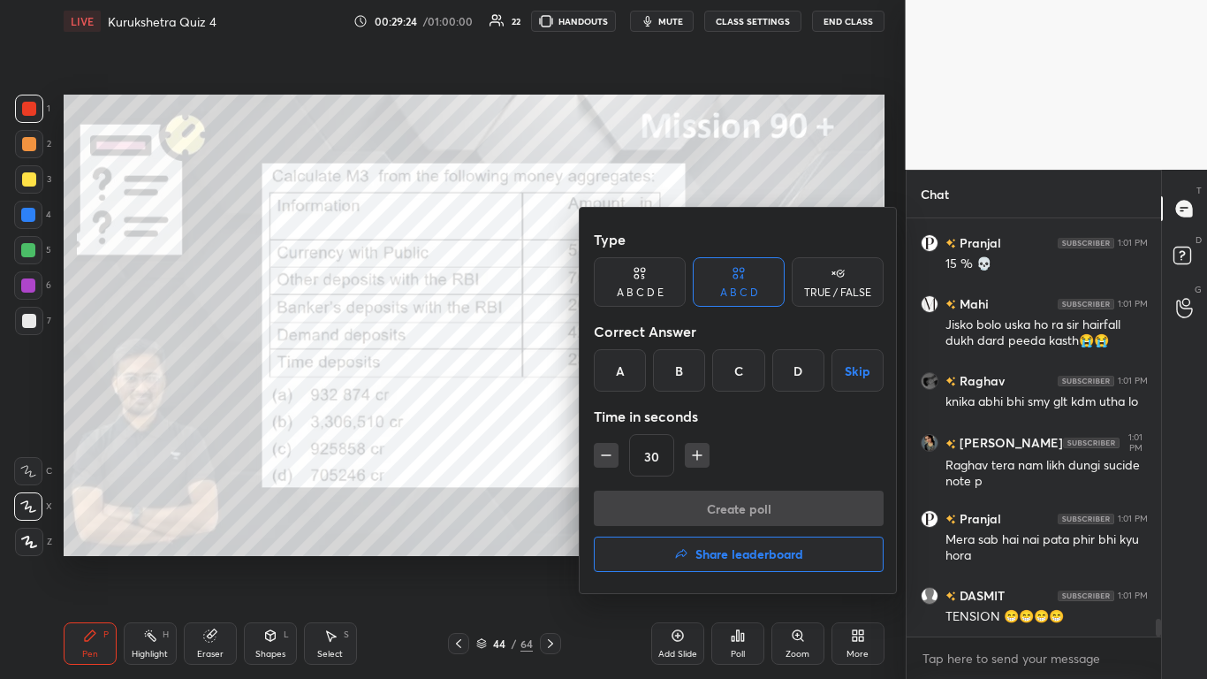
click at [634, 415] on icon "button" at bounding box center [697, 455] width 18 height 18
type input "60"
click at [634, 377] on div "B" at bounding box center [679, 370] width 52 height 42
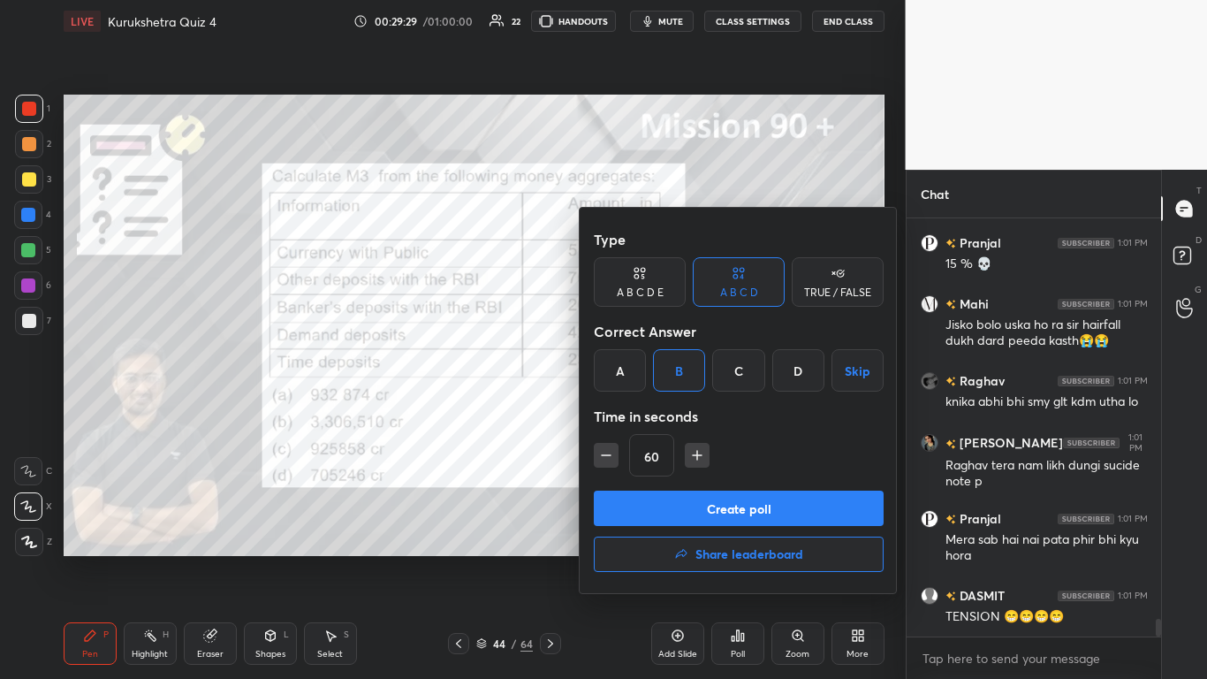
click at [349, 159] on div at bounding box center [603, 339] width 1207 height 679
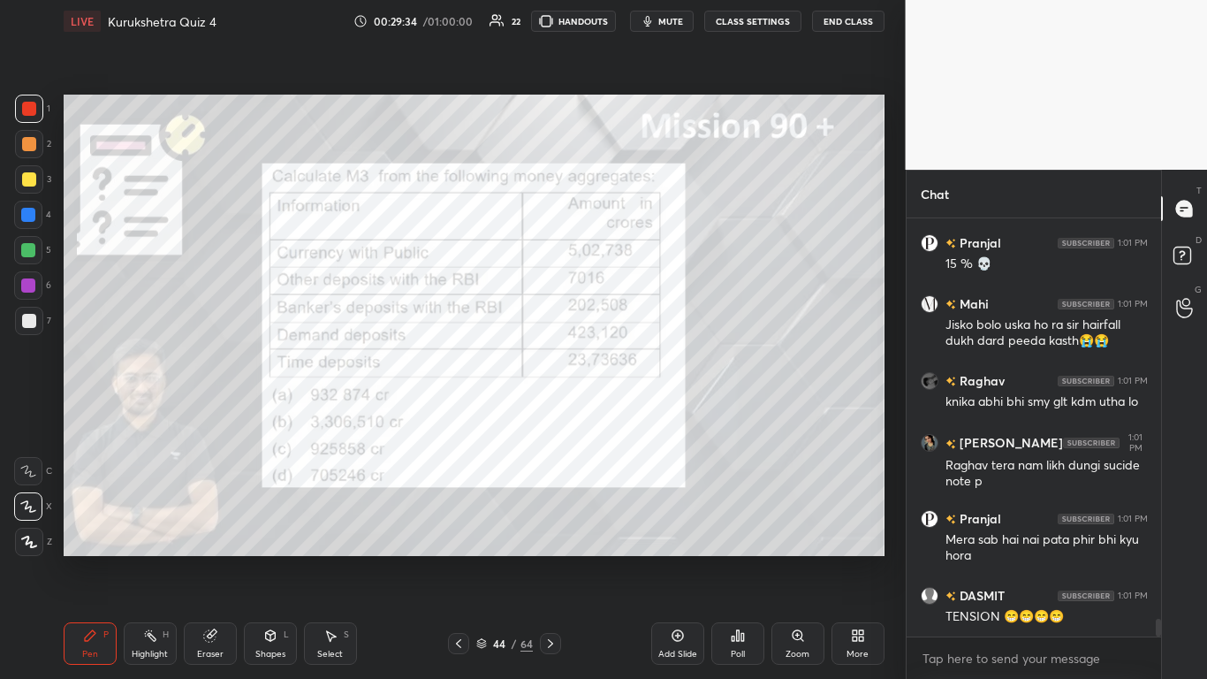
click at [634, 415] on div "Poll" at bounding box center [737, 643] width 53 height 42
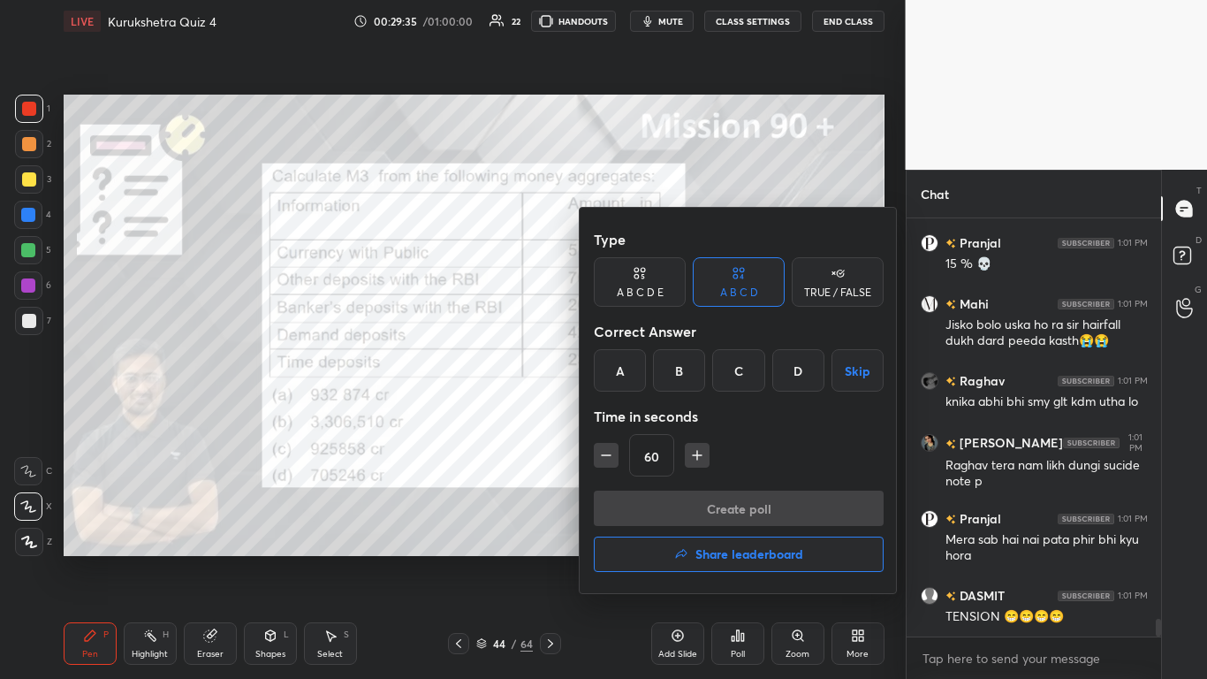
click at [634, 375] on div "B" at bounding box center [679, 370] width 52 height 42
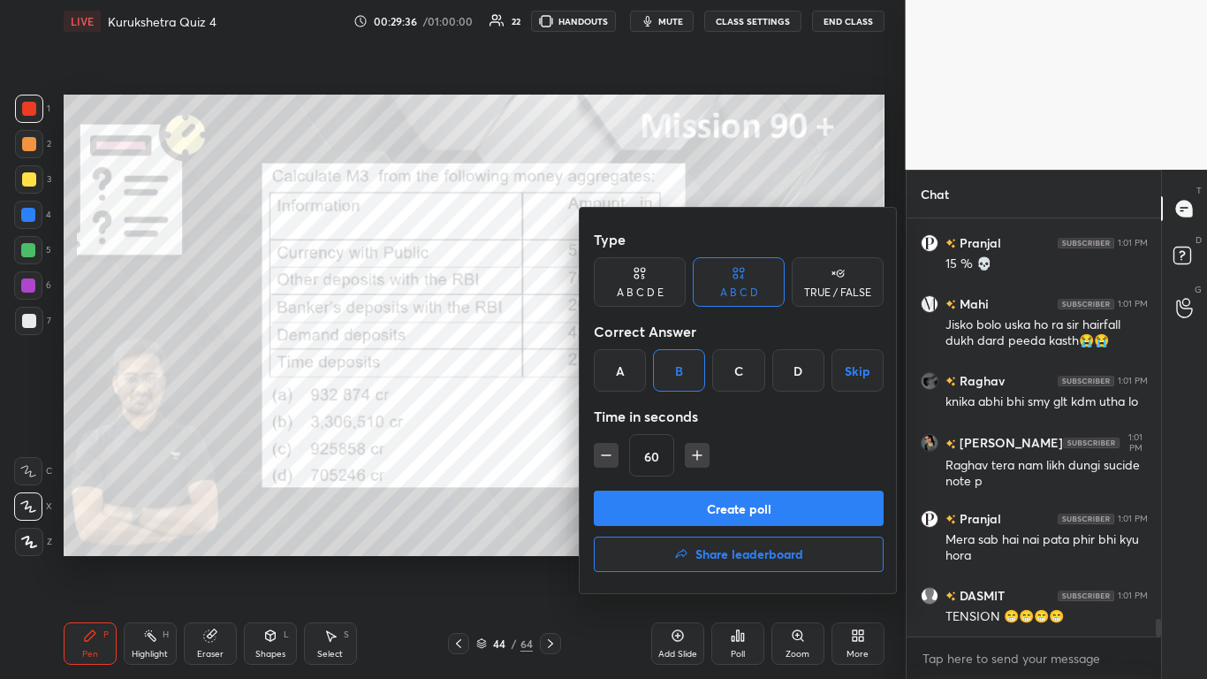
click at [634, 415] on button "Create poll" at bounding box center [739, 508] width 290 height 35
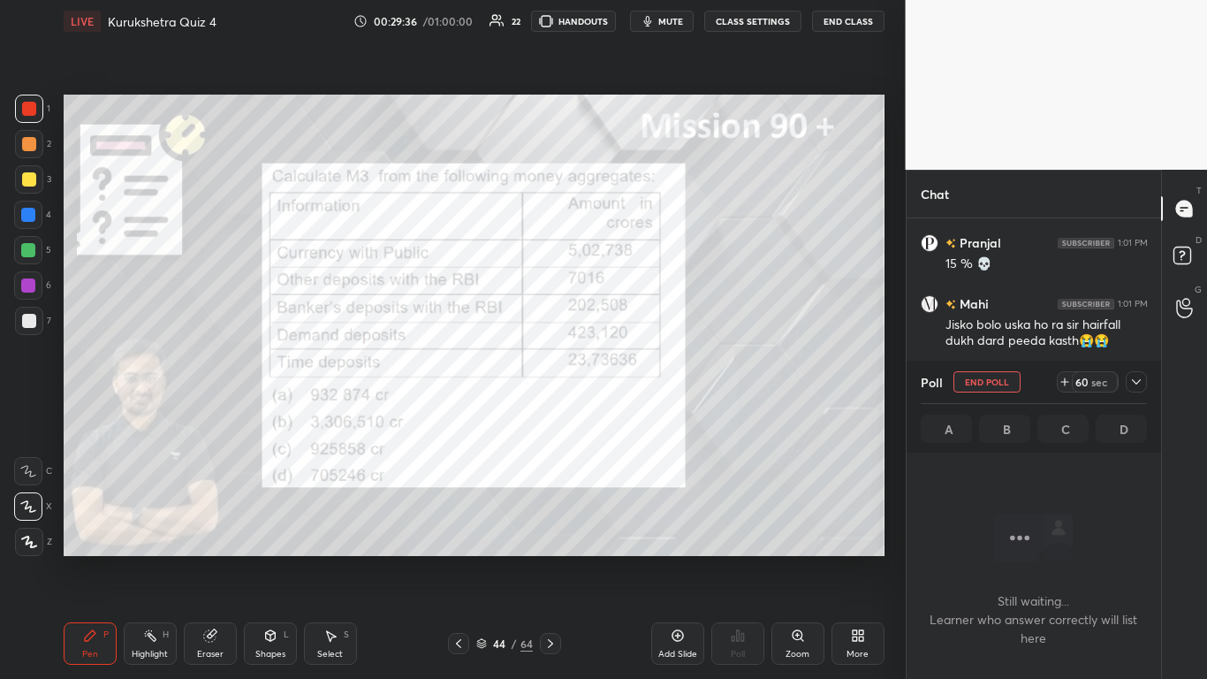
scroll to position [363, 249]
click at [634, 384] on div at bounding box center [1136, 381] width 21 height 21
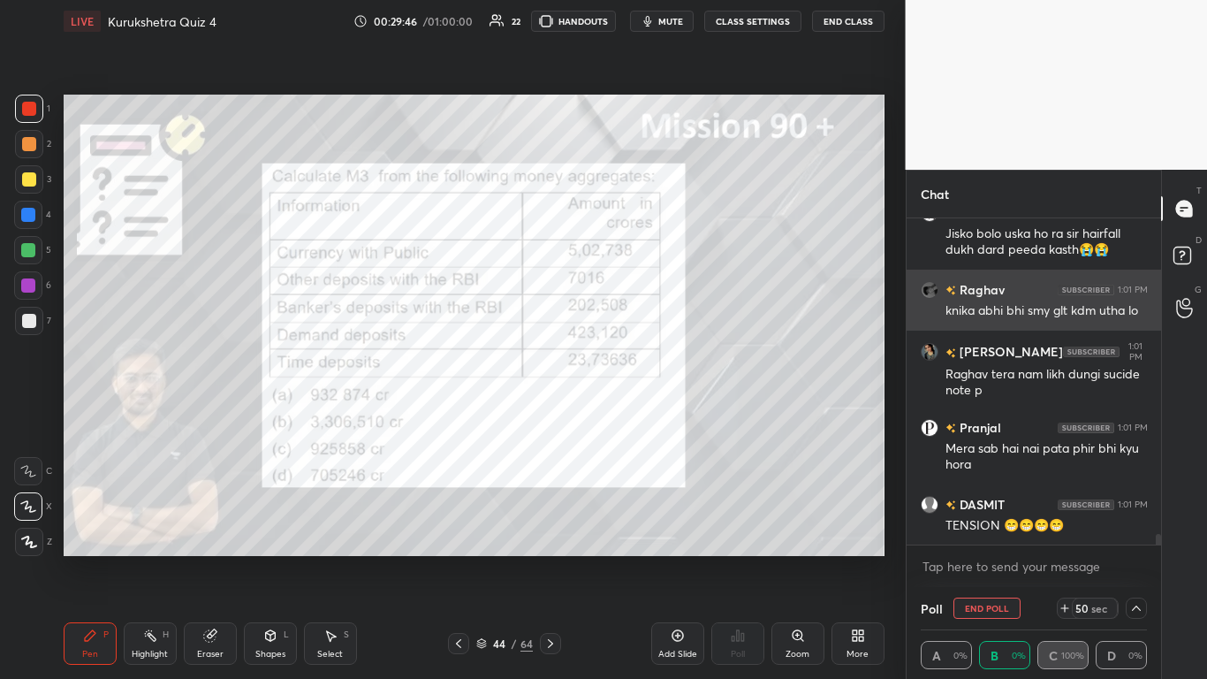
scroll to position [1, 6]
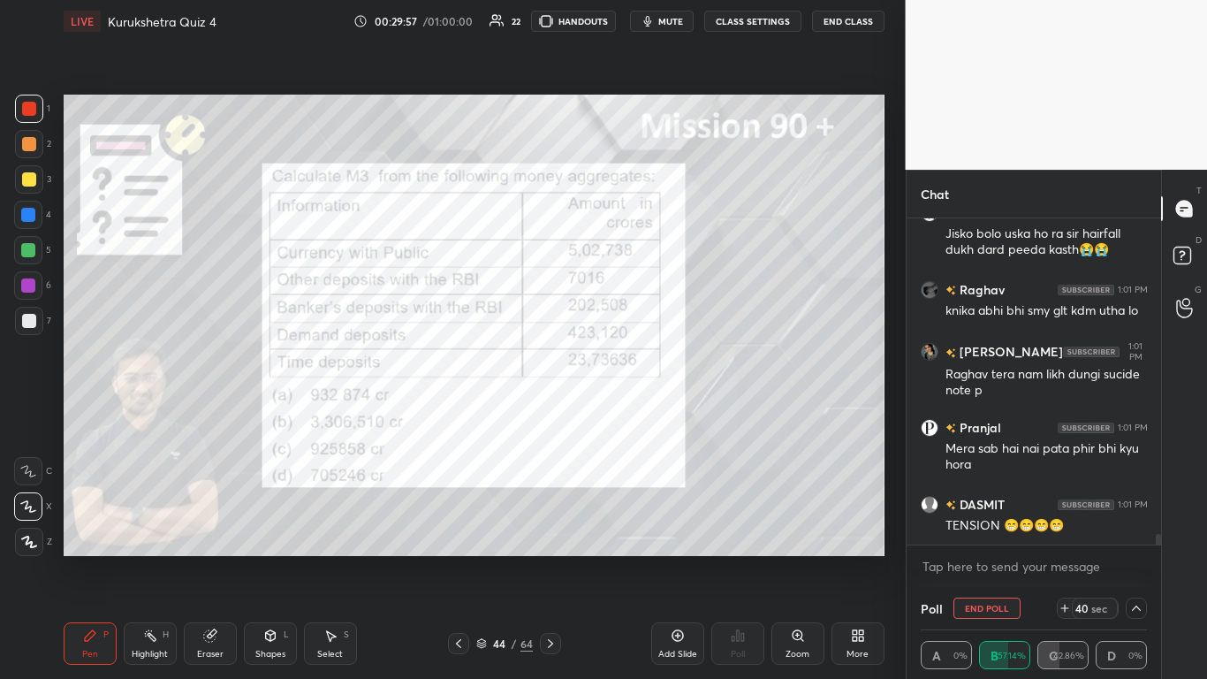
click at [634, 25] on span "mute" at bounding box center [670, 21] width 25 height 12
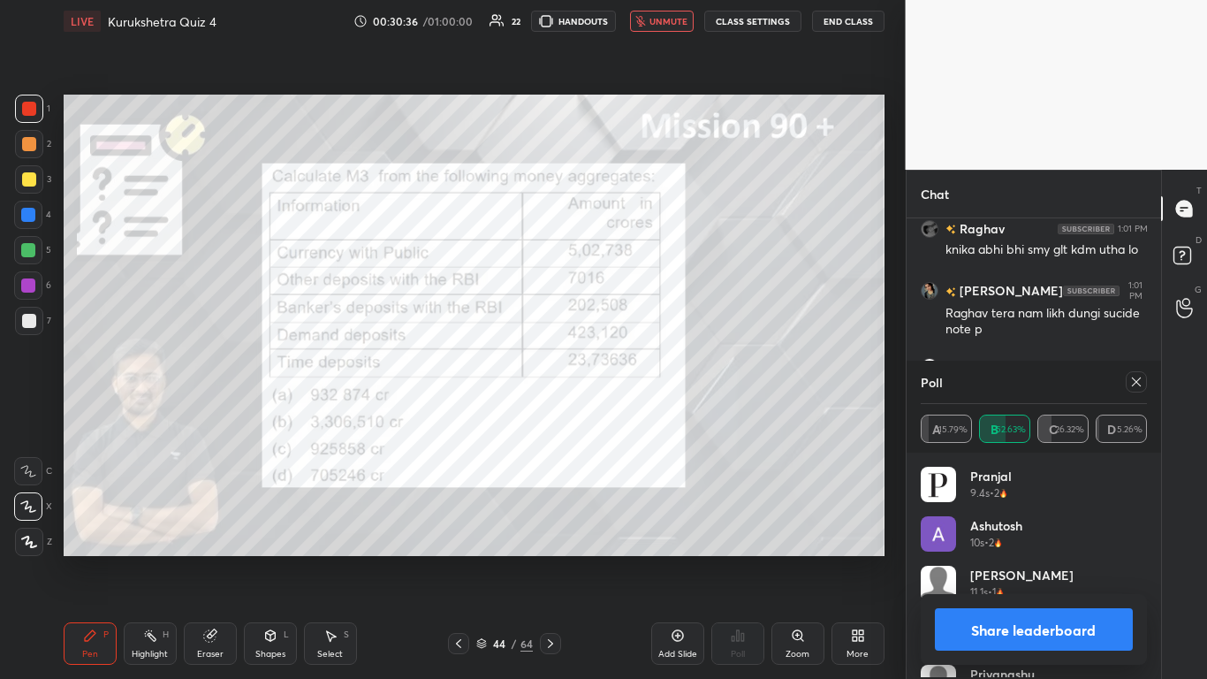
scroll to position [207, 221]
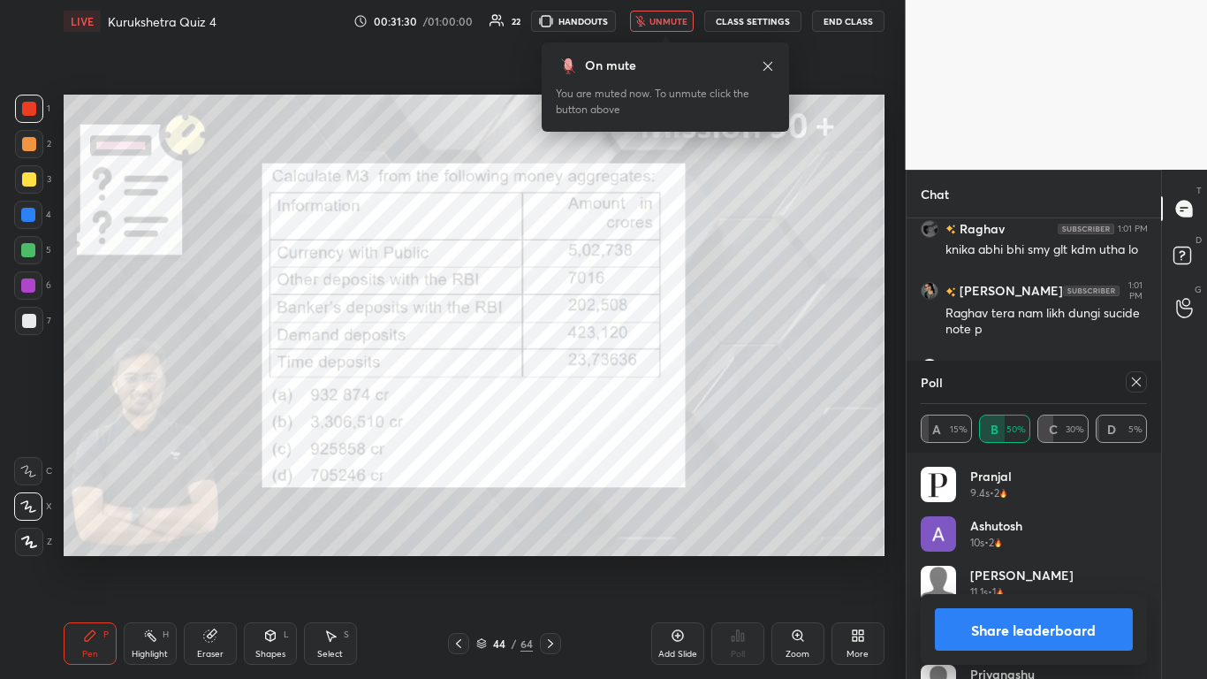
click at [634, 21] on span "unmute" at bounding box center [669, 21] width 38 height 12
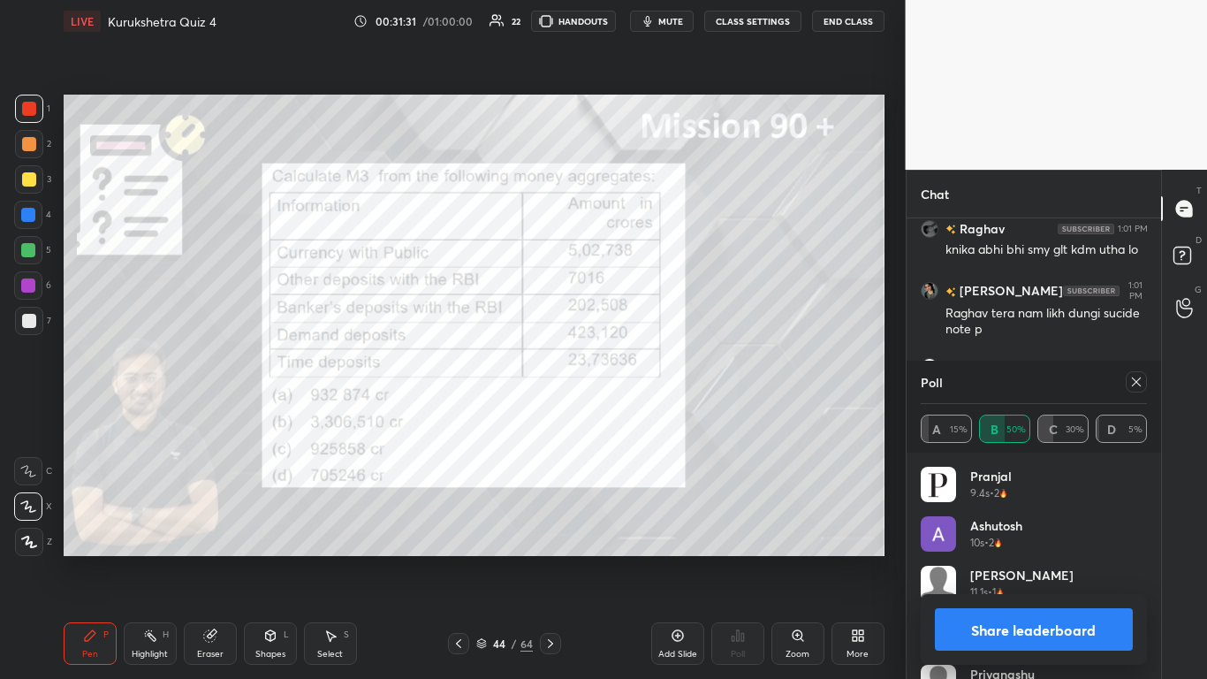
click at [634, 415] on button "Share leaderboard" at bounding box center [1034, 629] width 199 height 42
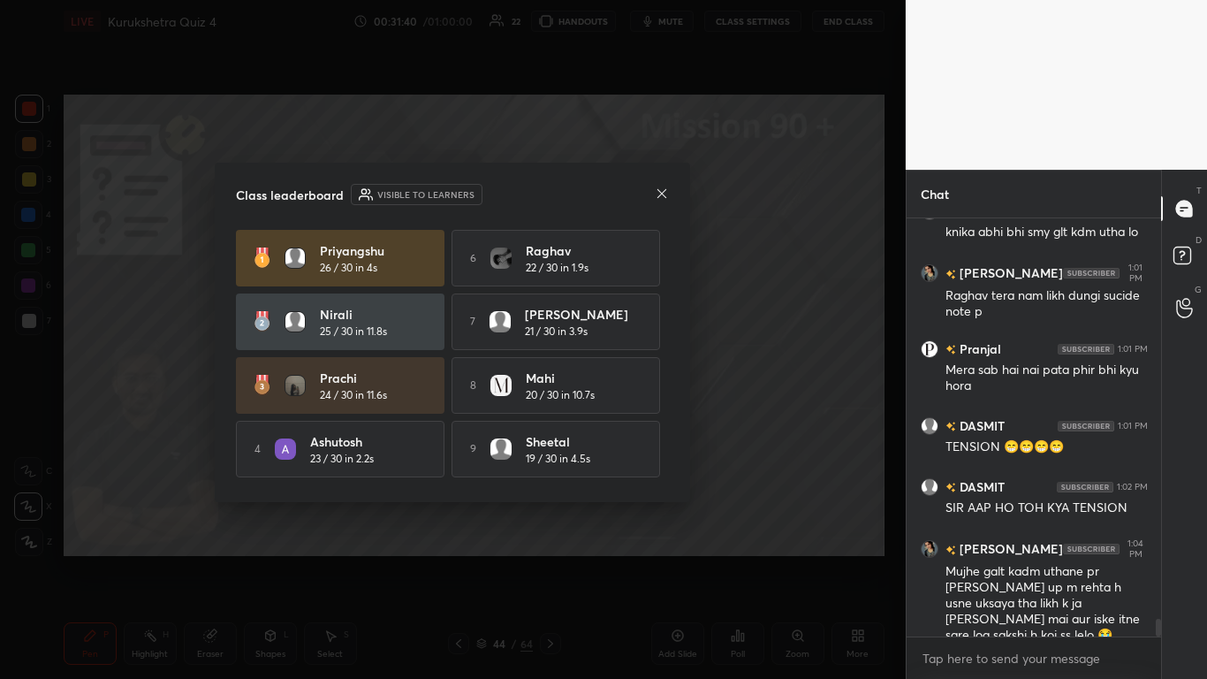
scroll to position [9657, 0]
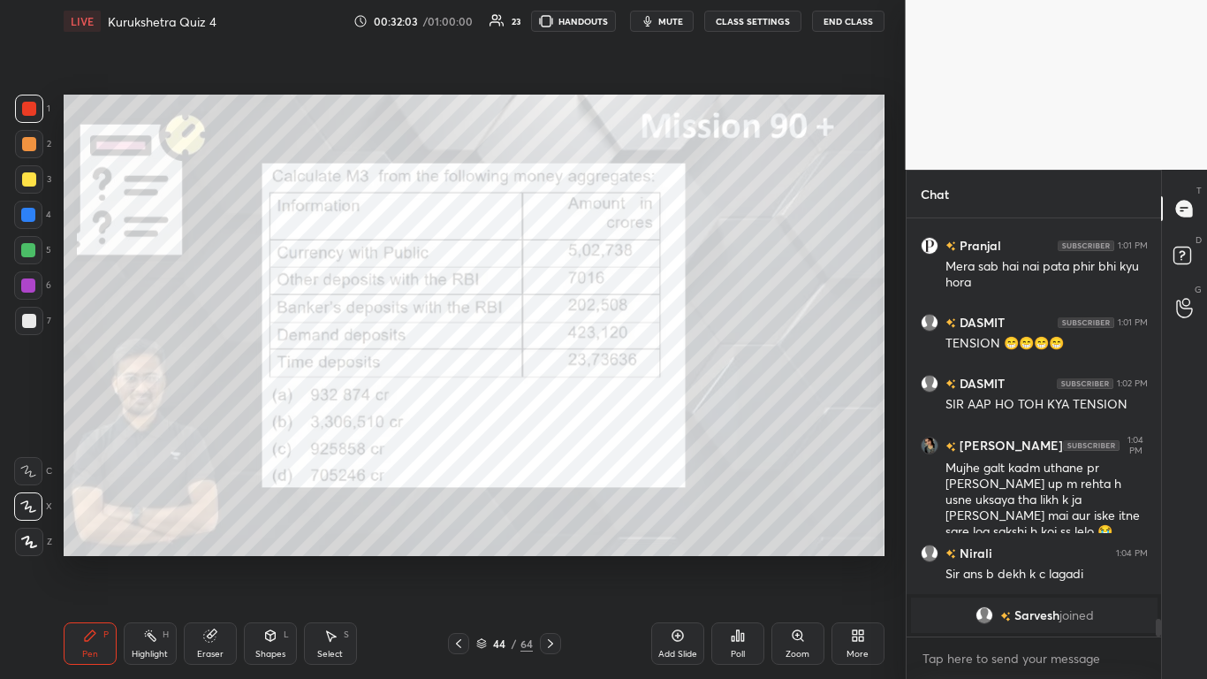
click at [224, 415] on div "Eraser" at bounding box center [210, 643] width 53 height 42
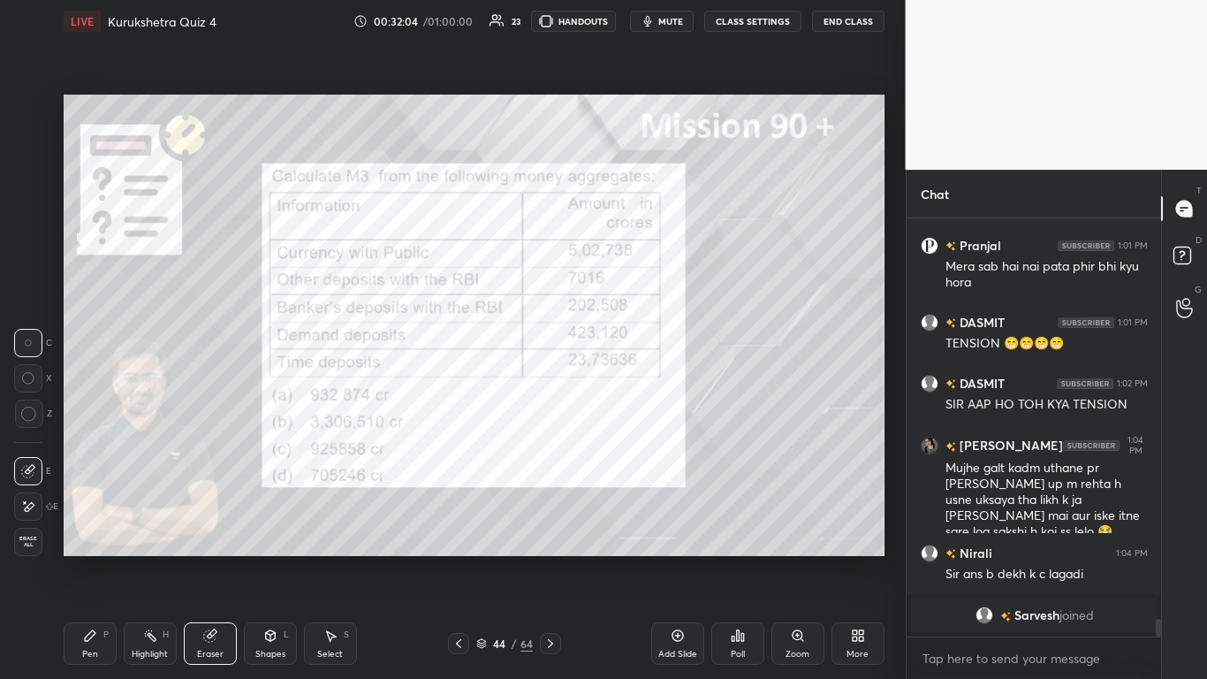
click at [25, 415] on icon at bounding box center [28, 506] width 14 height 15
click at [63, 415] on div "LIVE Kurukshetra Quiz 4 00:32:06 / 01:00:00 23 HANDOUTS mute CLASS SETTINGS End…" at bounding box center [474, 339] width 835 height 679
click at [87, 415] on icon at bounding box center [90, 635] width 14 height 14
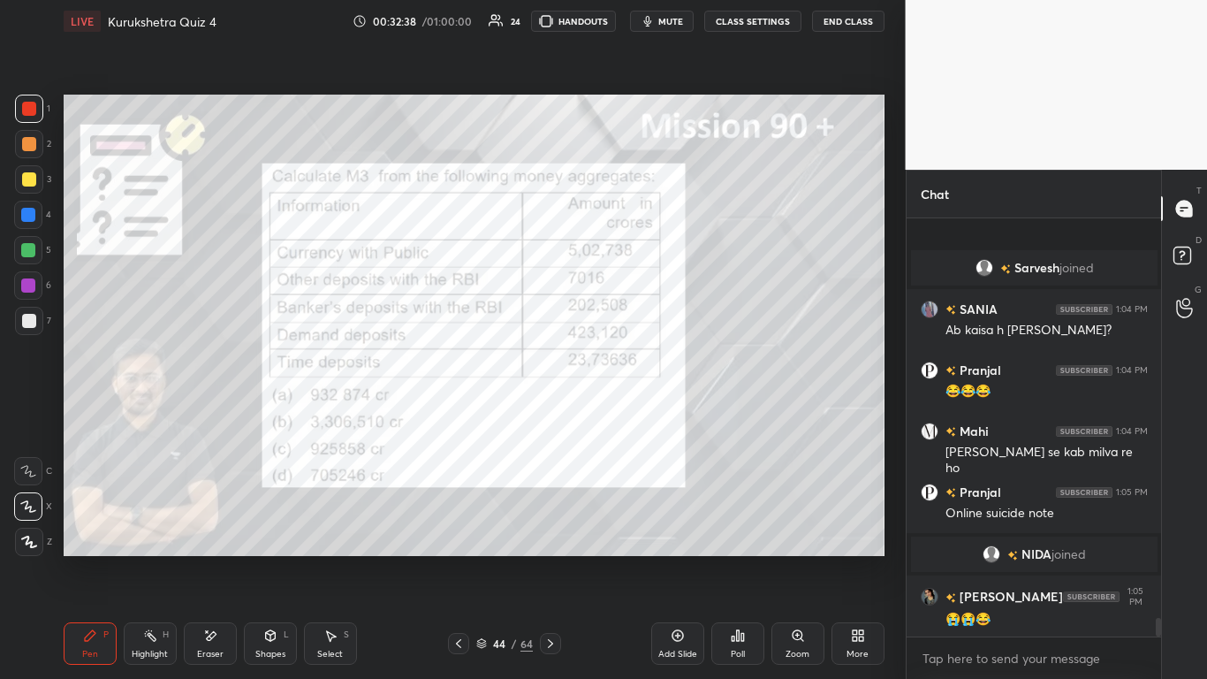
scroll to position [8880, 0]
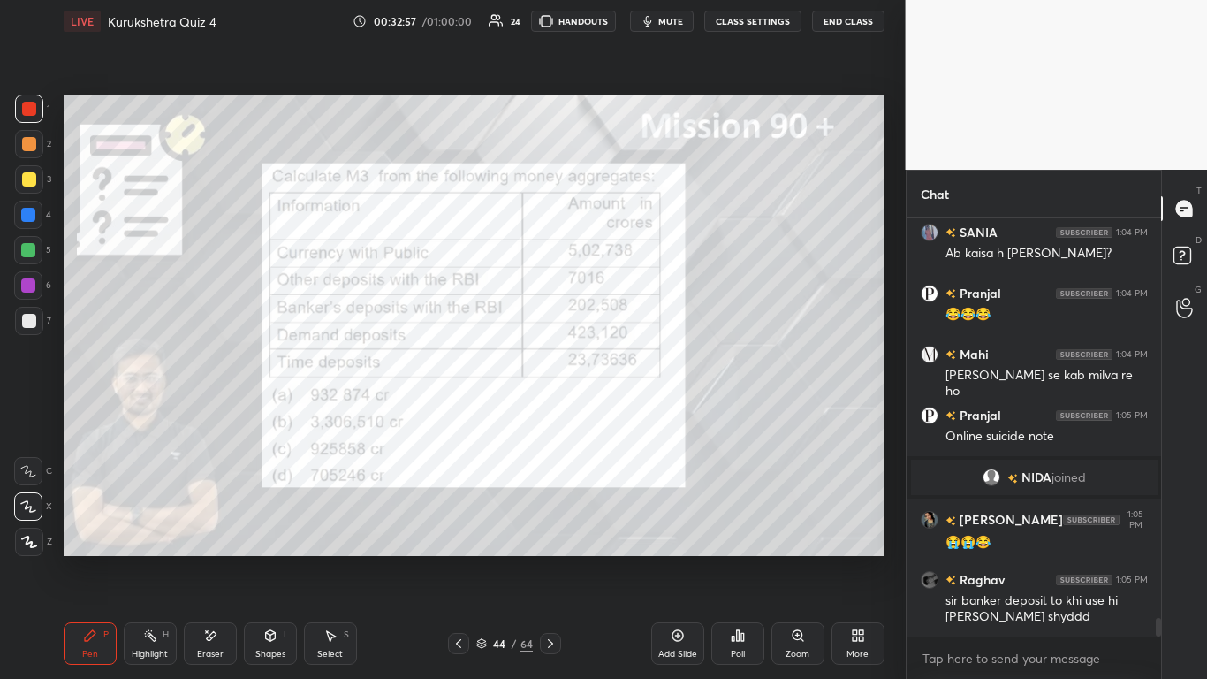
click at [460, 415] on icon at bounding box center [459, 643] width 14 height 14
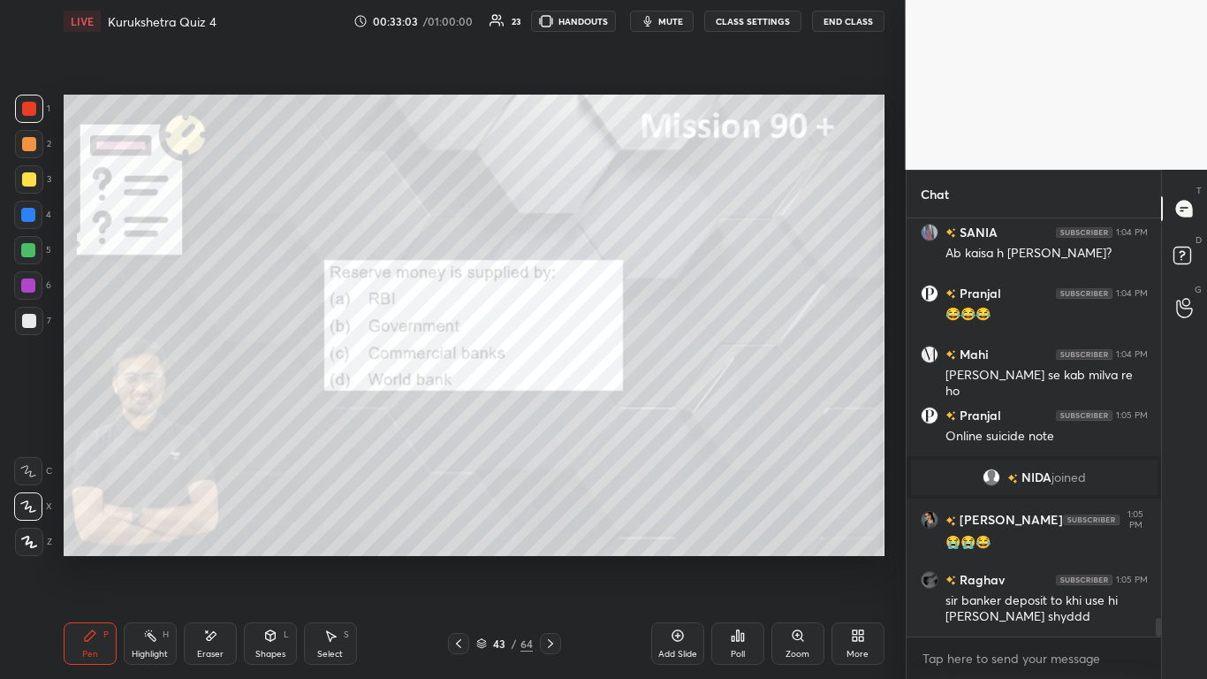
click at [634, 415] on icon at bounding box center [738, 635] width 14 height 14
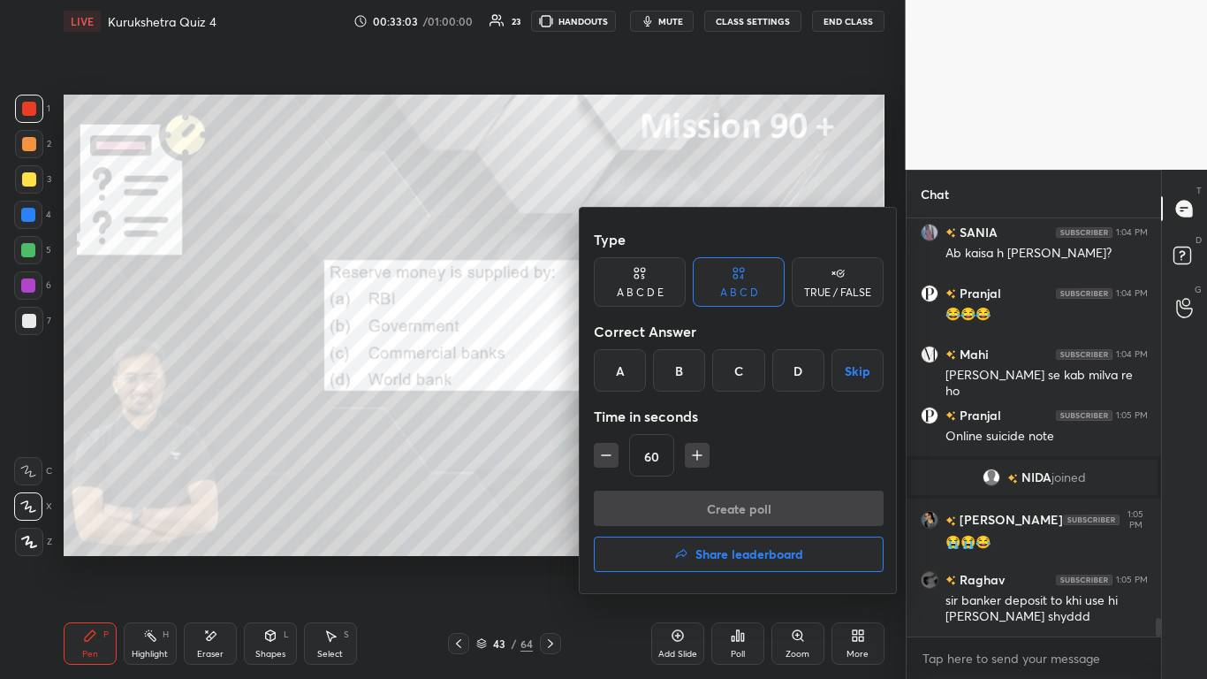
click at [608, 367] on div "A" at bounding box center [620, 370] width 52 height 42
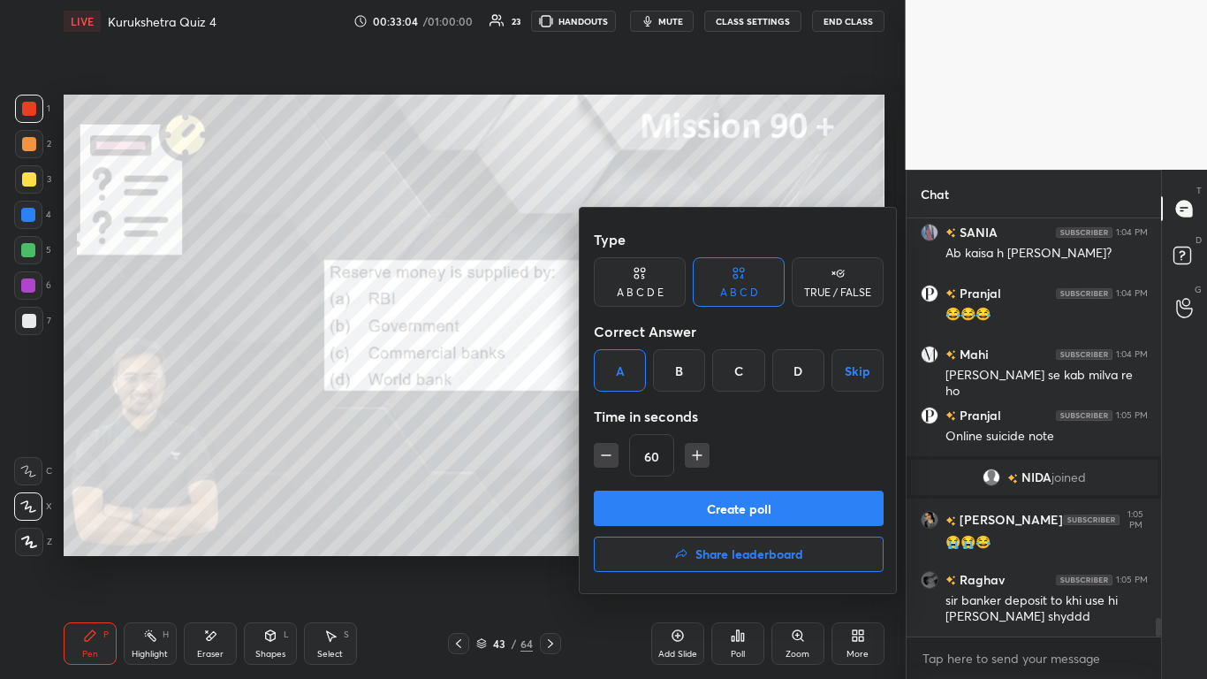
click at [634, 415] on button "Create poll" at bounding box center [739, 508] width 290 height 35
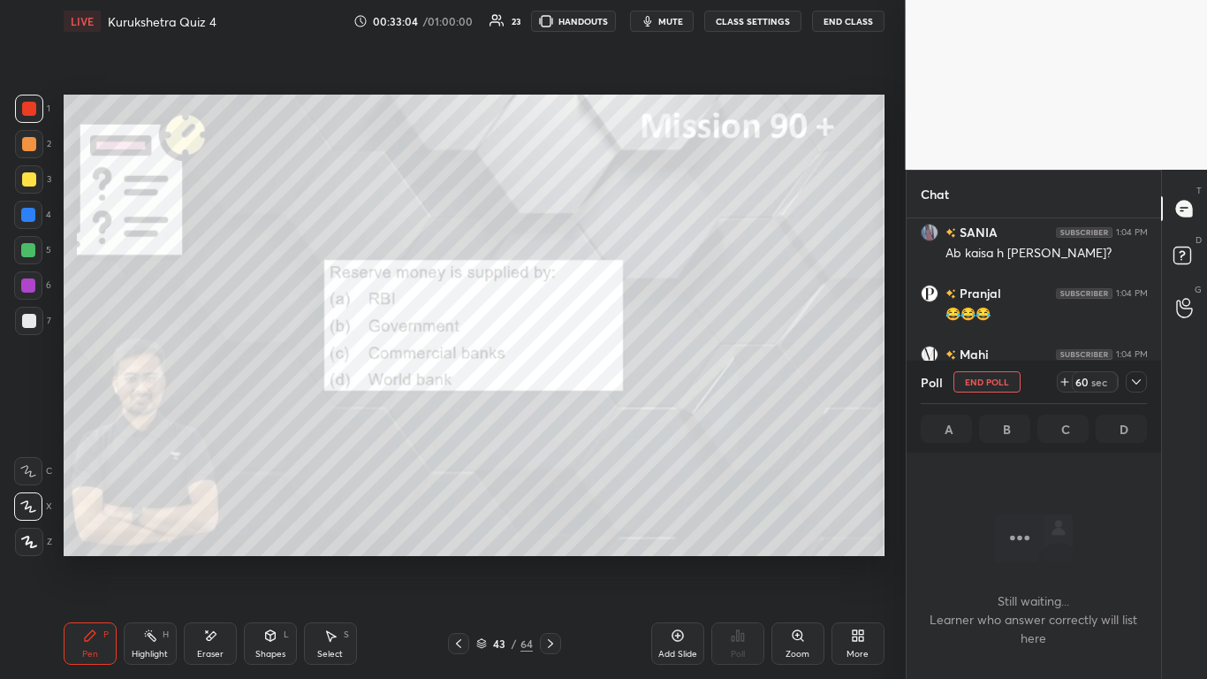
scroll to position [363, 249]
click at [634, 384] on icon at bounding box center [1137, 382] width 14 height 14
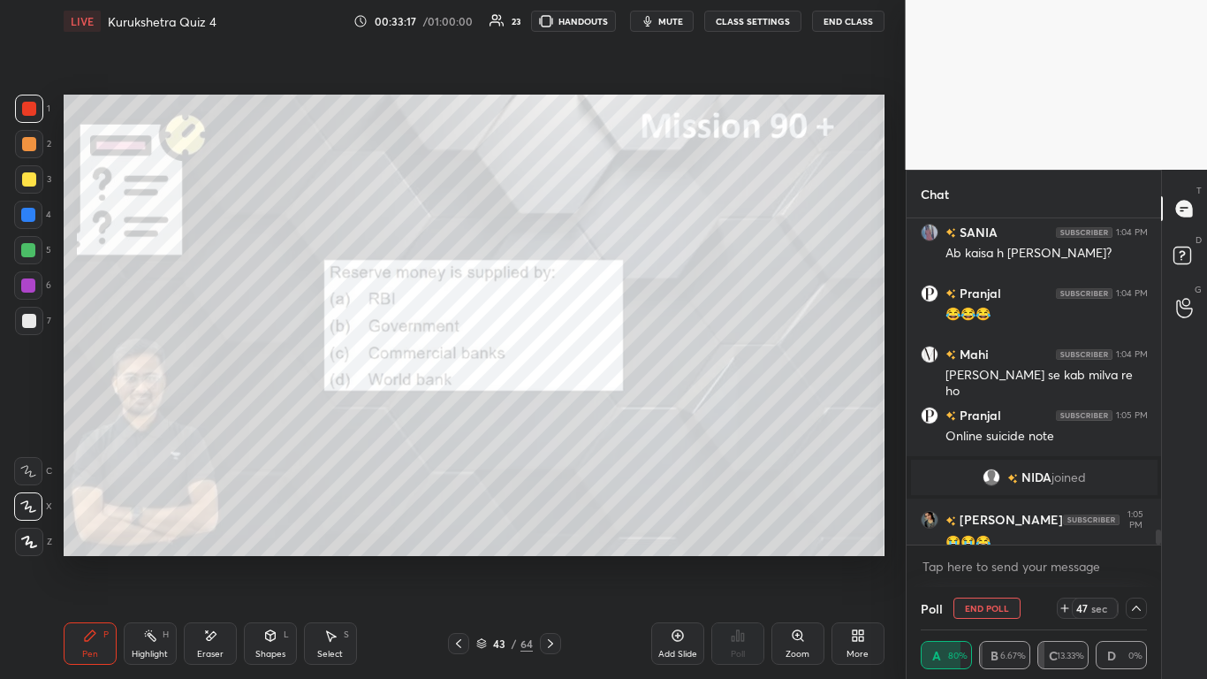
scroll to position [8971, 0]
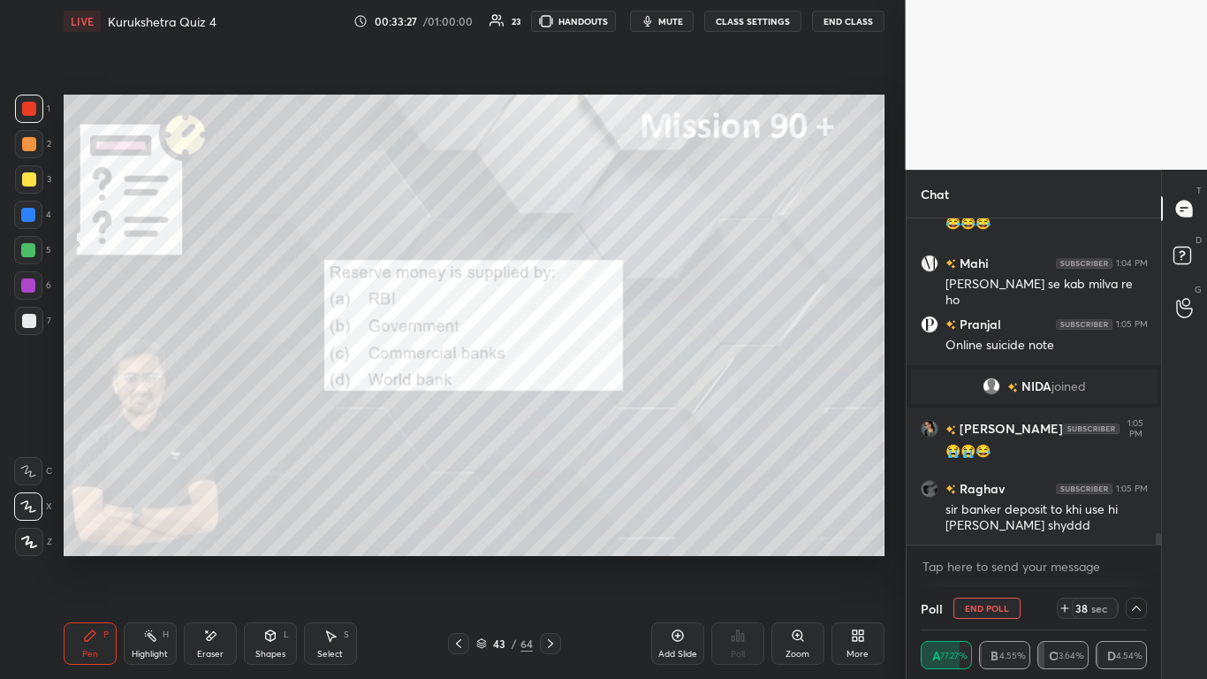
click at [634, 415] on button "End Poll" at bounding box center [987, 607] width 67 height 21
type textarea "x"
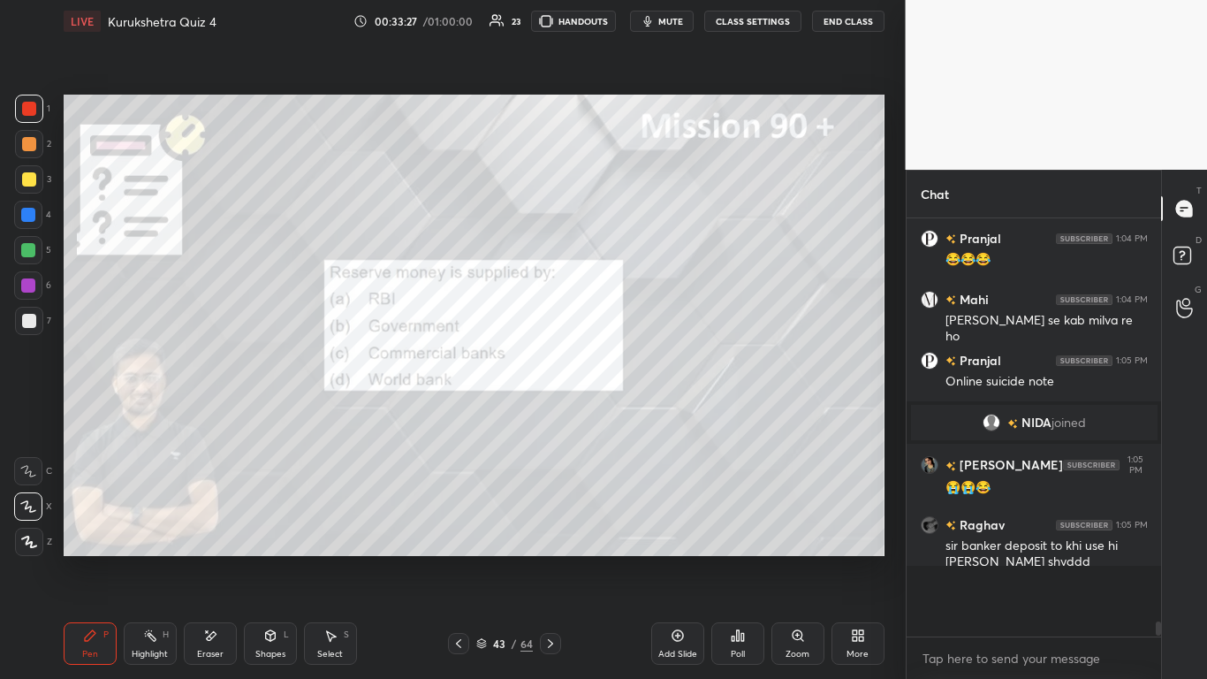
scroll to position [6, 6]
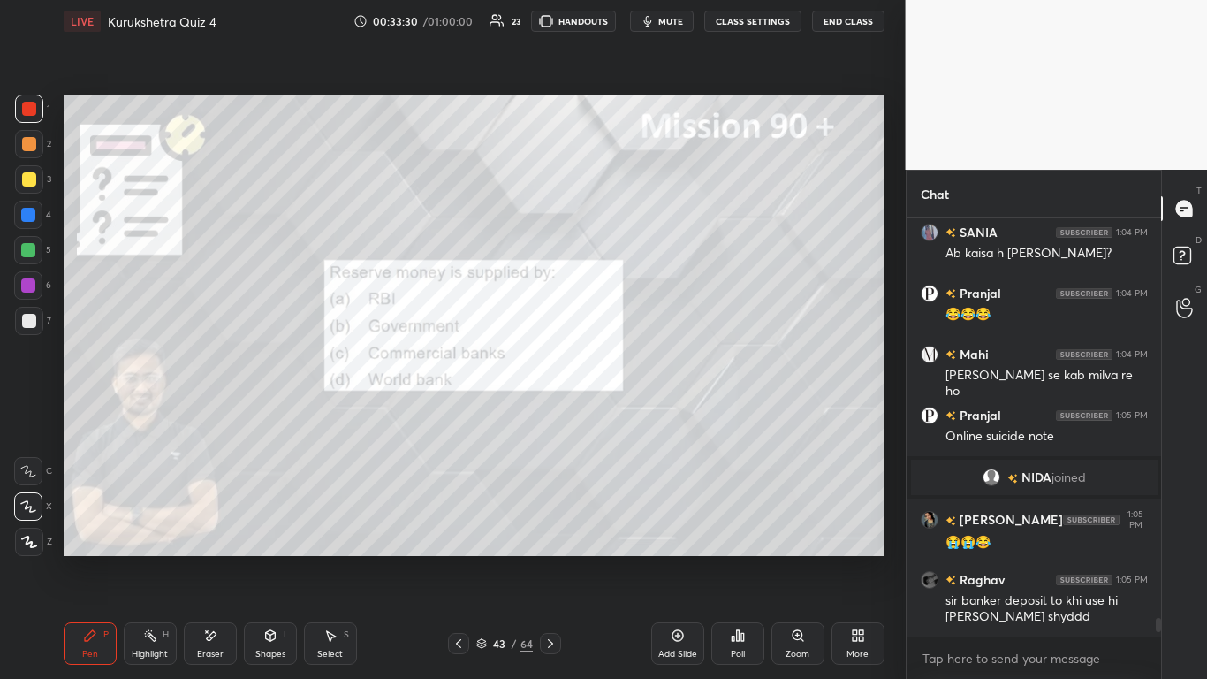
click at [455, 415] on icon at bounding box center [459, 643] width 14 height 14
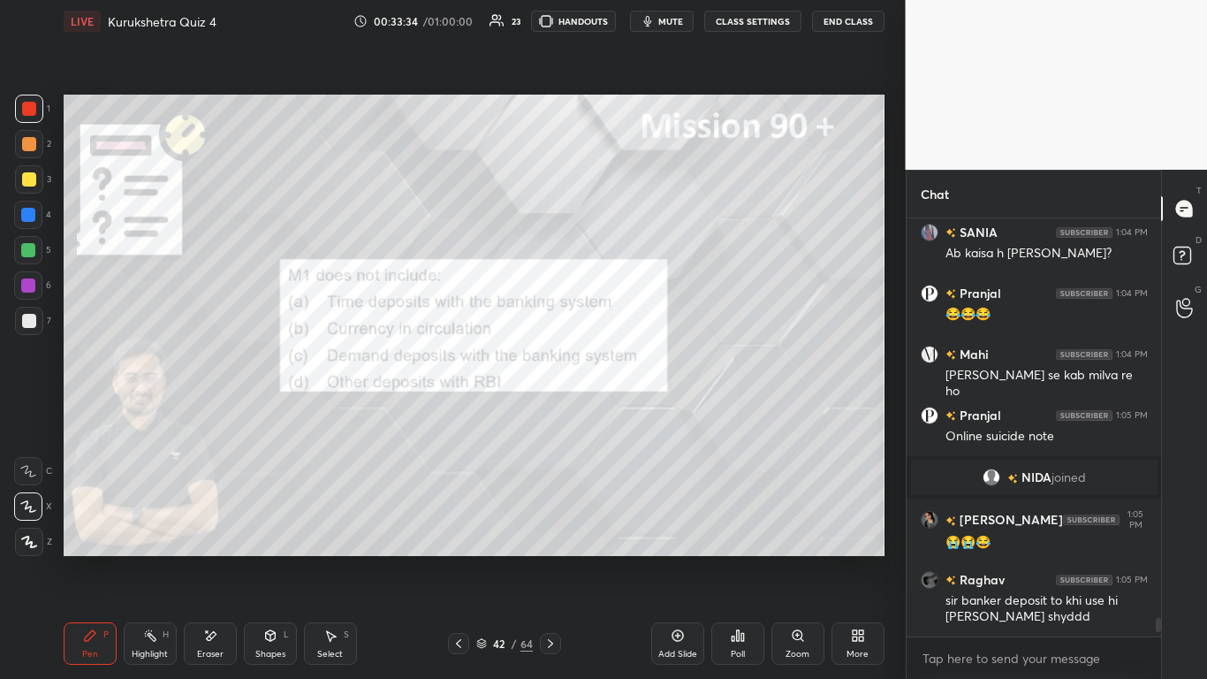
click at [634, 415] on icon at bounding box center [743, 637] width 3 height 8
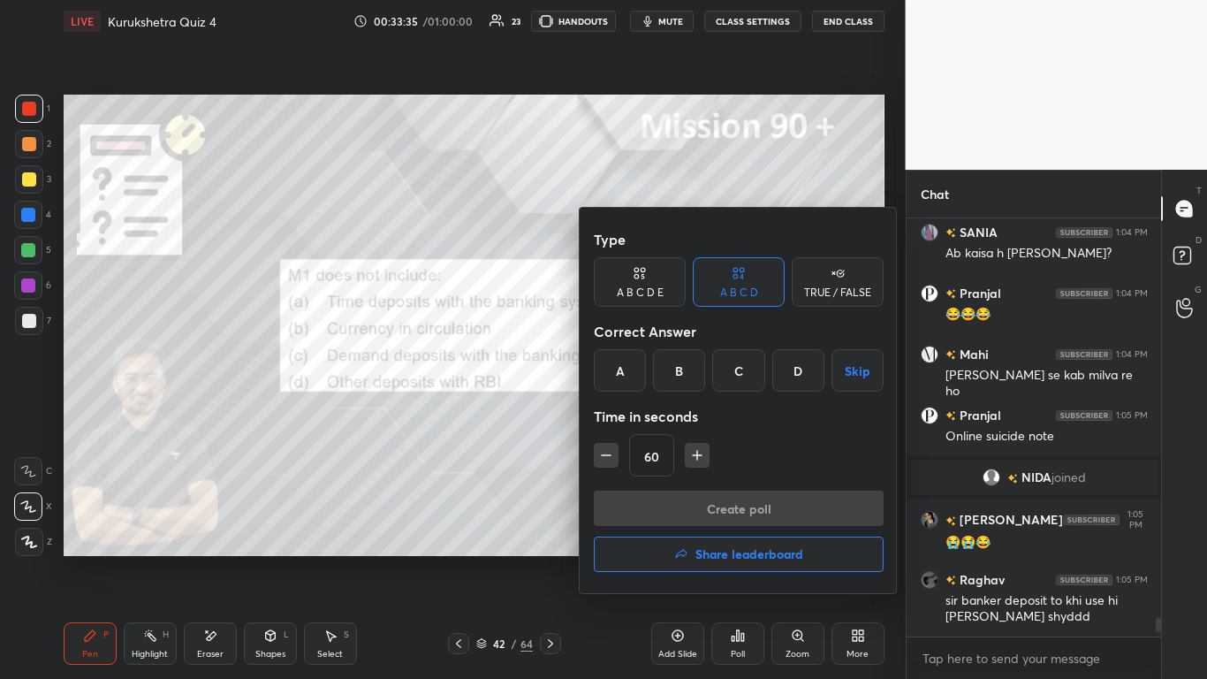
click at [605, 415] on icon "button" at bounding box center [606, 455] width 18 height 18
type input "30"
click at [634, 367] on div "A" at bounding box center [620, 370] width 52 height 42
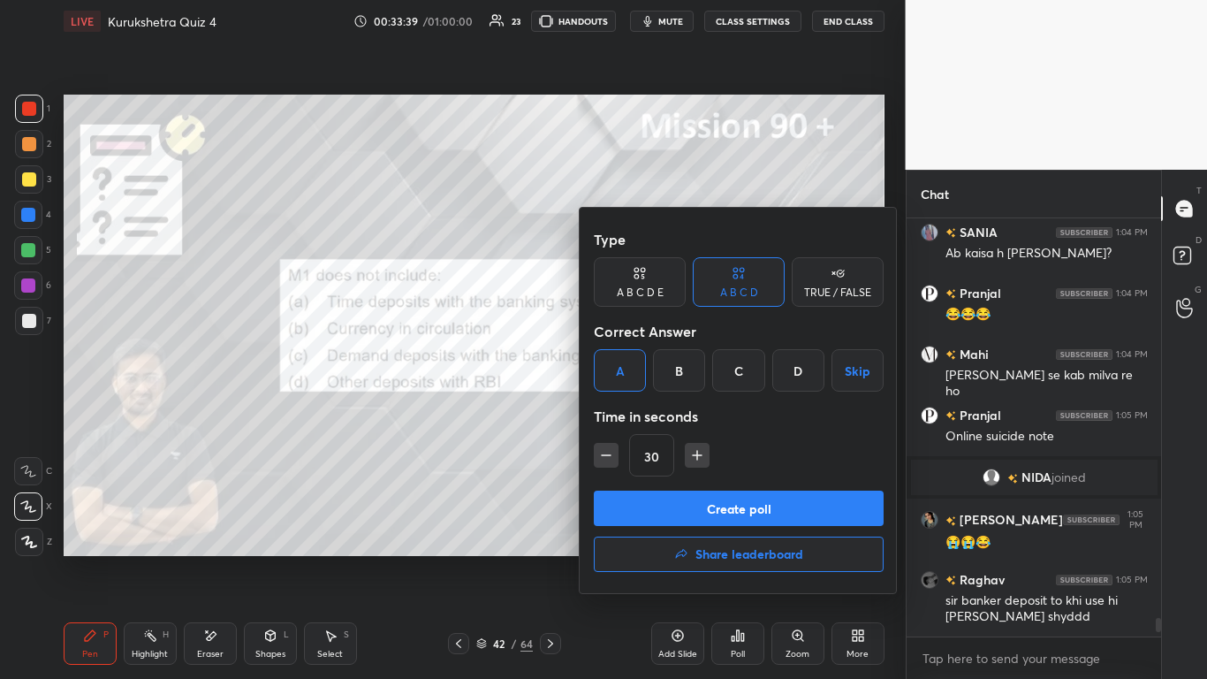
click at [634, 415] on button "Create poll" at bounding box center [739, 508] width 290 height 35
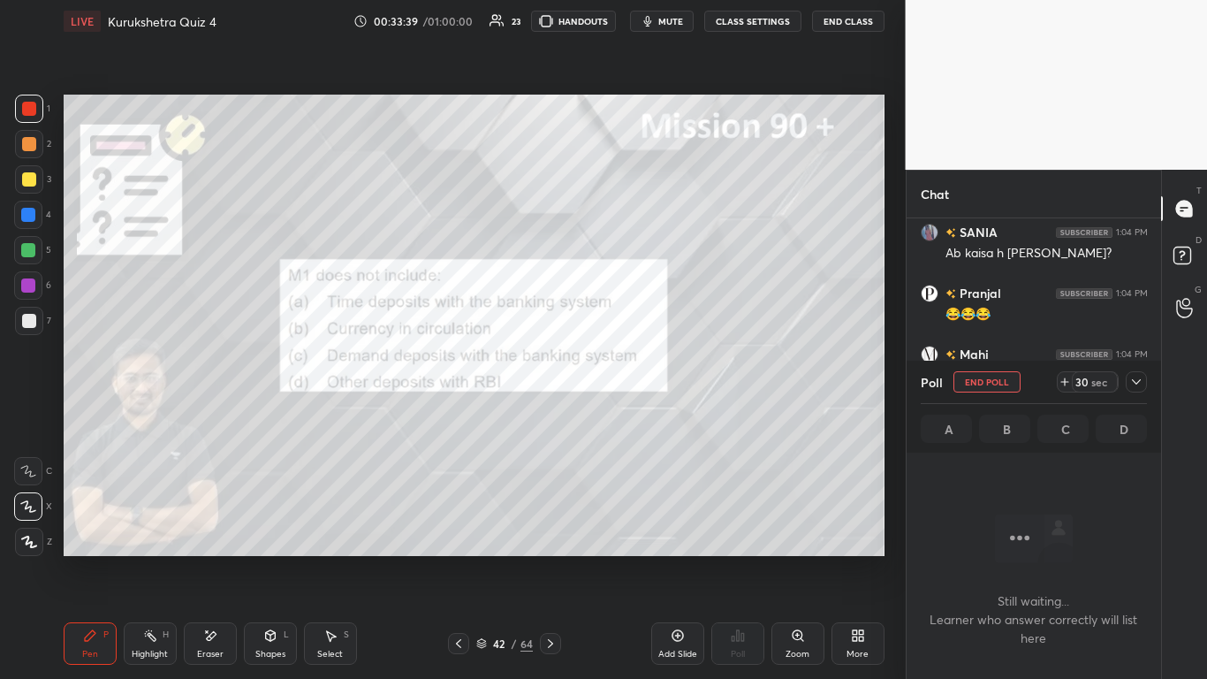
scroll to position [363, 249]
click at [634, 381] on icon at bounding box center [1137, 382] width 14 height 14
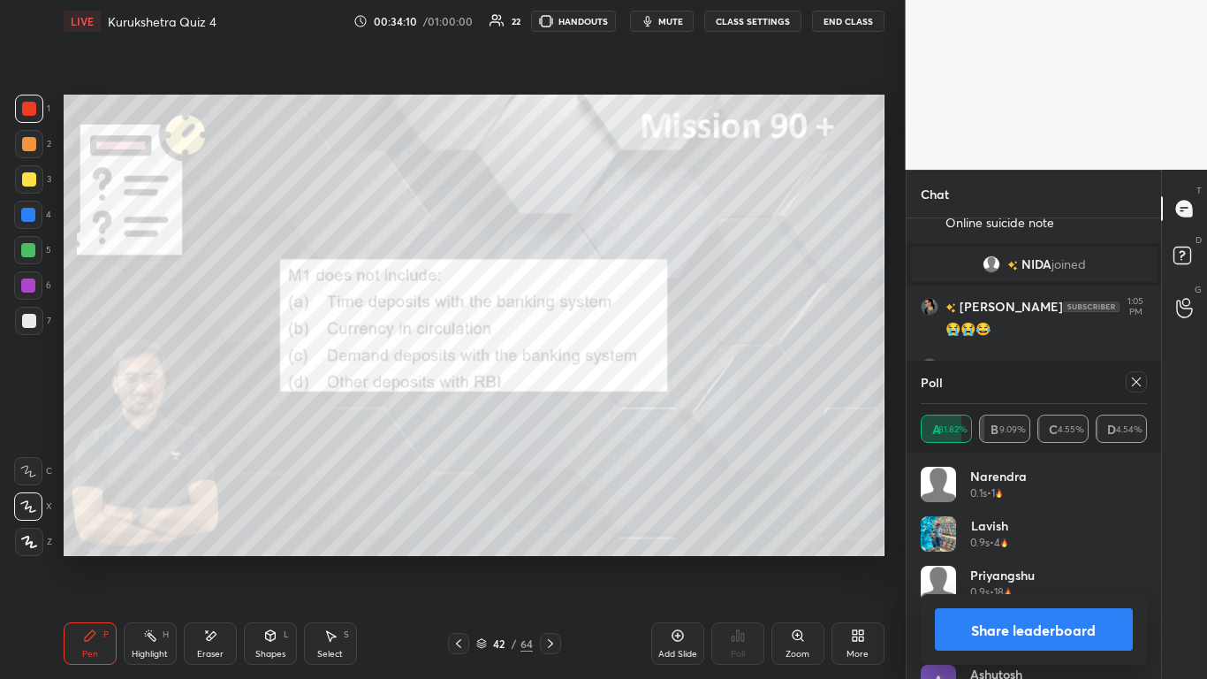
scroll to position [207, 221]
click at [634, 415] on button "Share leaderboard" at bounding box center [1034, 629] width 199 height 42
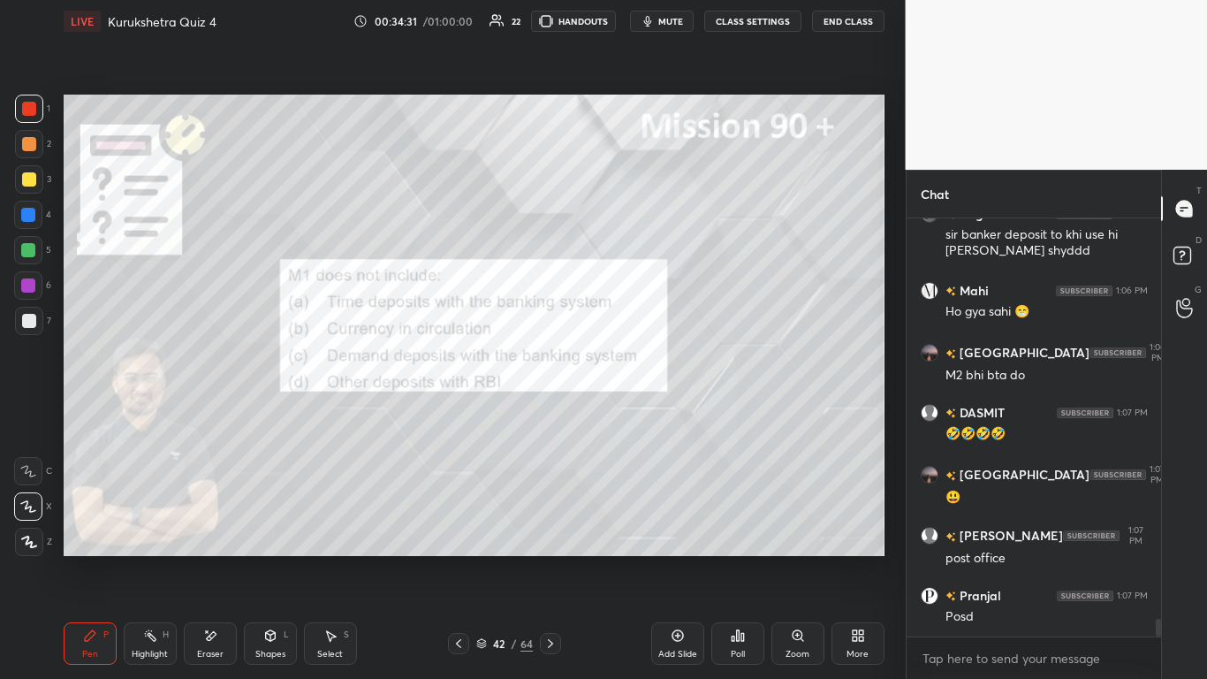
scroll to position [9307, 0]
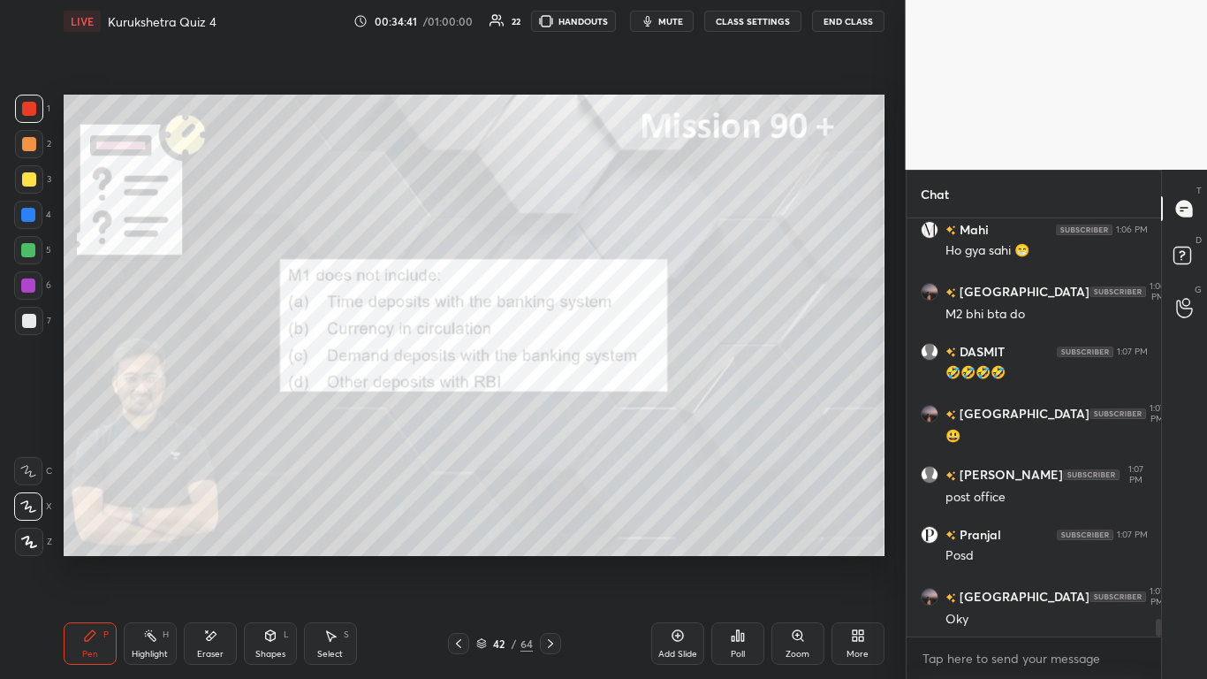
click at [459, 415] on icon at bounding box center [459, 643] width 14 height 14
click at [634, 415] on div "Poll" at bounding box center [738, 654] width 14 height 9
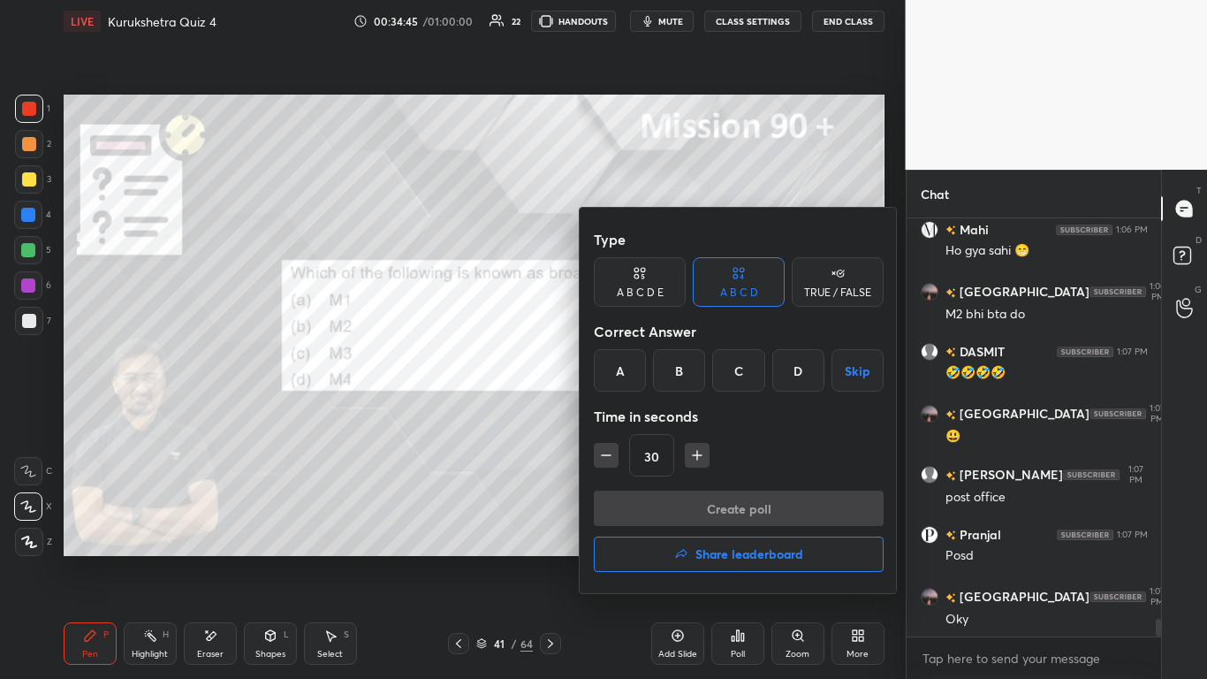
click at [634, 361] on div "C" at bounding box center [738, 370] width 52 height 42
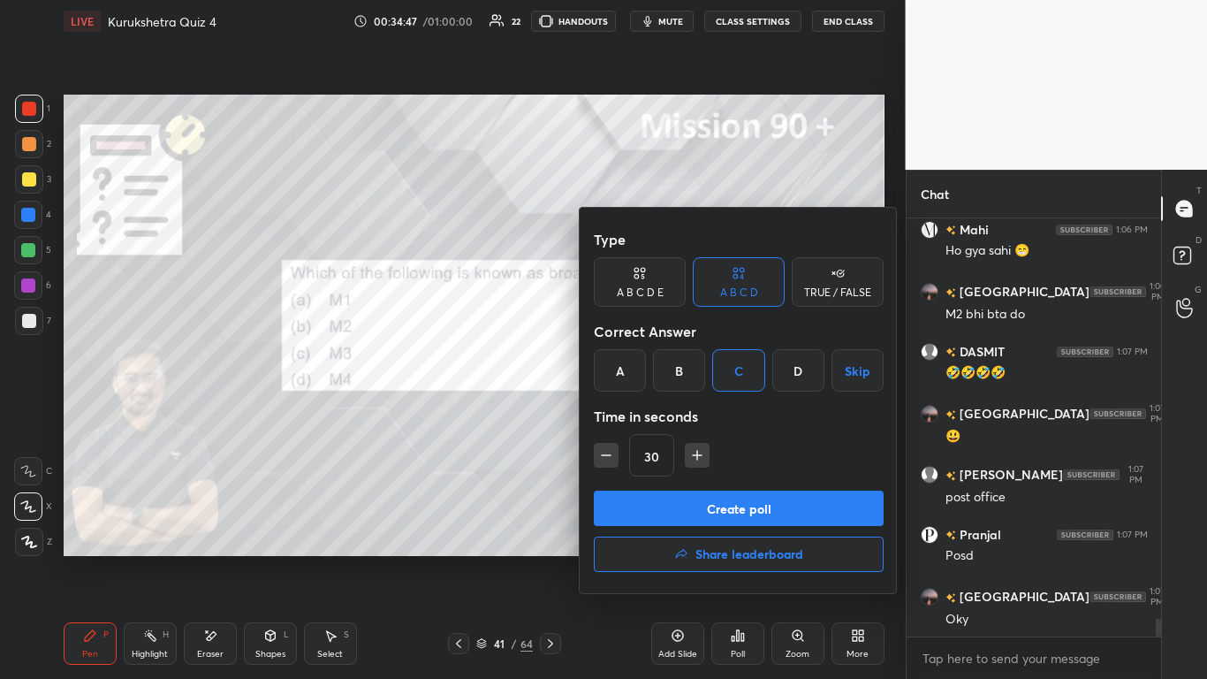
click at [634, 415] on button "Create poll" at bounding box center [739, 508] width 290 height 35
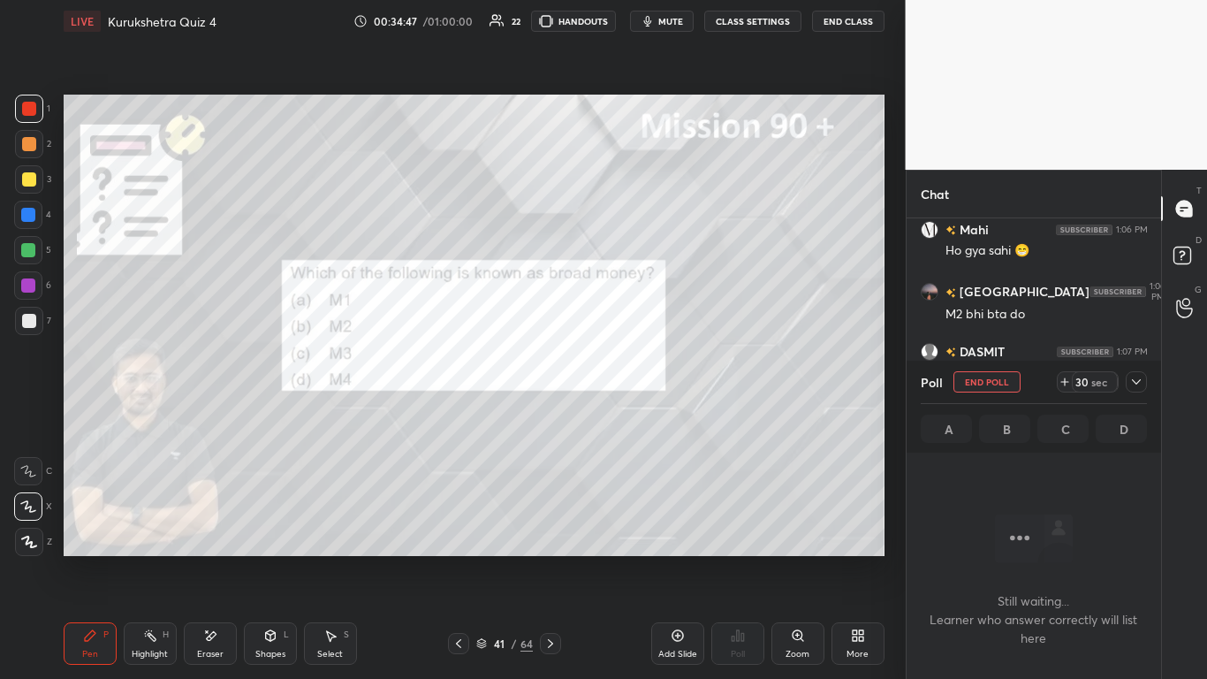
scroll to position [363, 249]
click at [634, 386] on icon at bounding box center [1137, 382] width 14 height 14
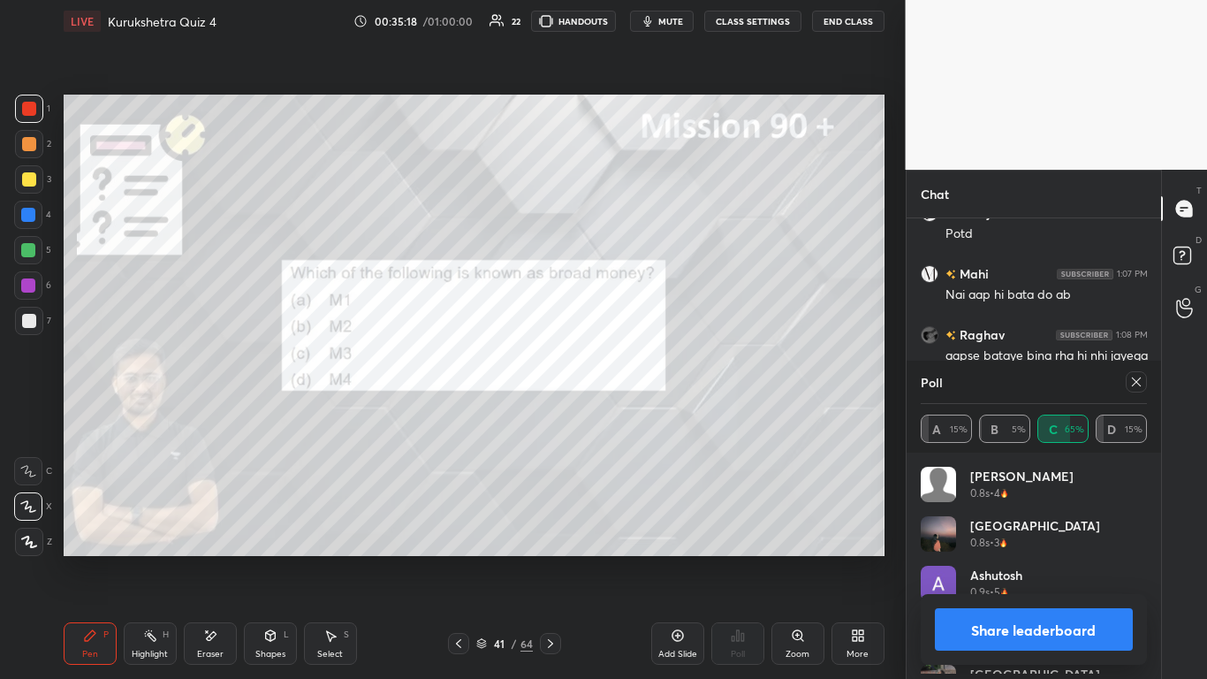
scroll to position [6, 6]
click at [634, 415] on button "Share leaderboard" at bounding box center [1034, 629] width 199 height 42
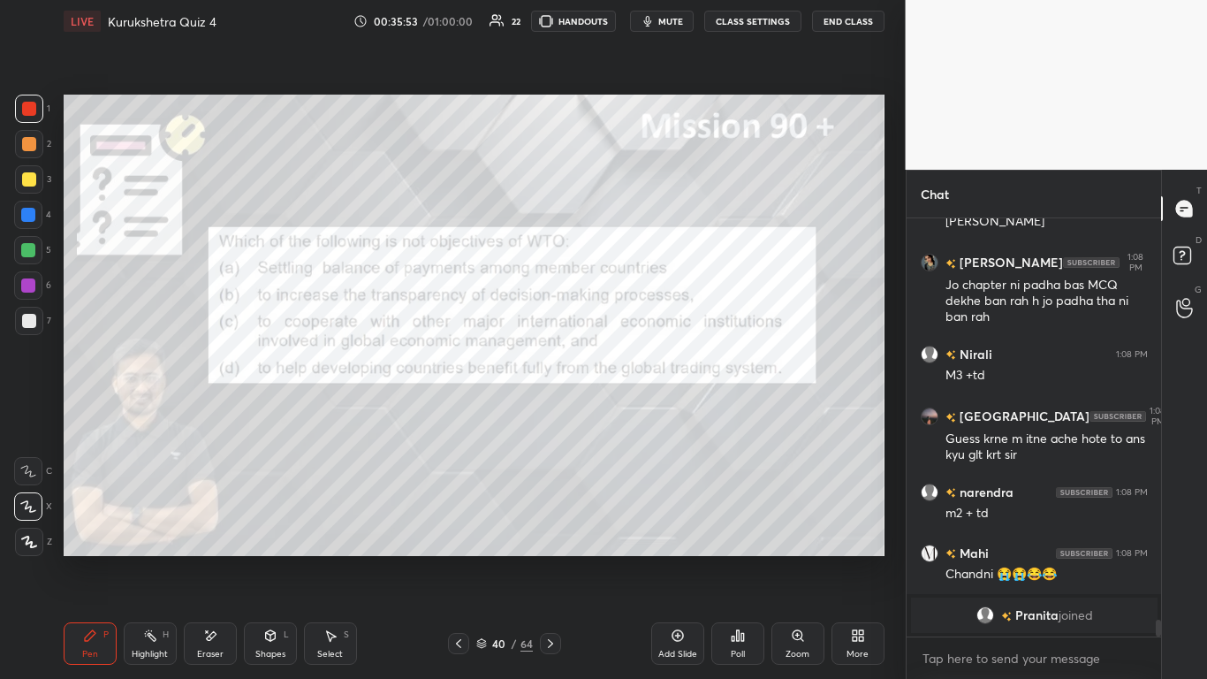
scroll to position [9668, 0]
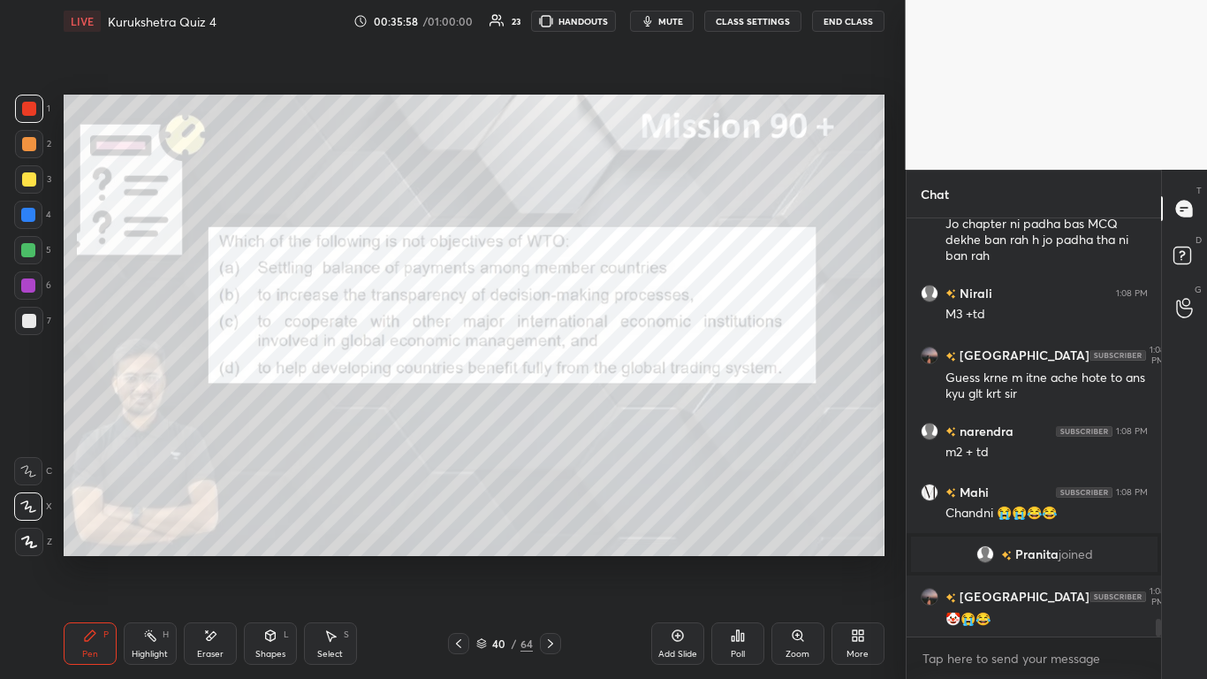
click at [634, 415] on icon at bounding box center [738, 635] width 3 height 11
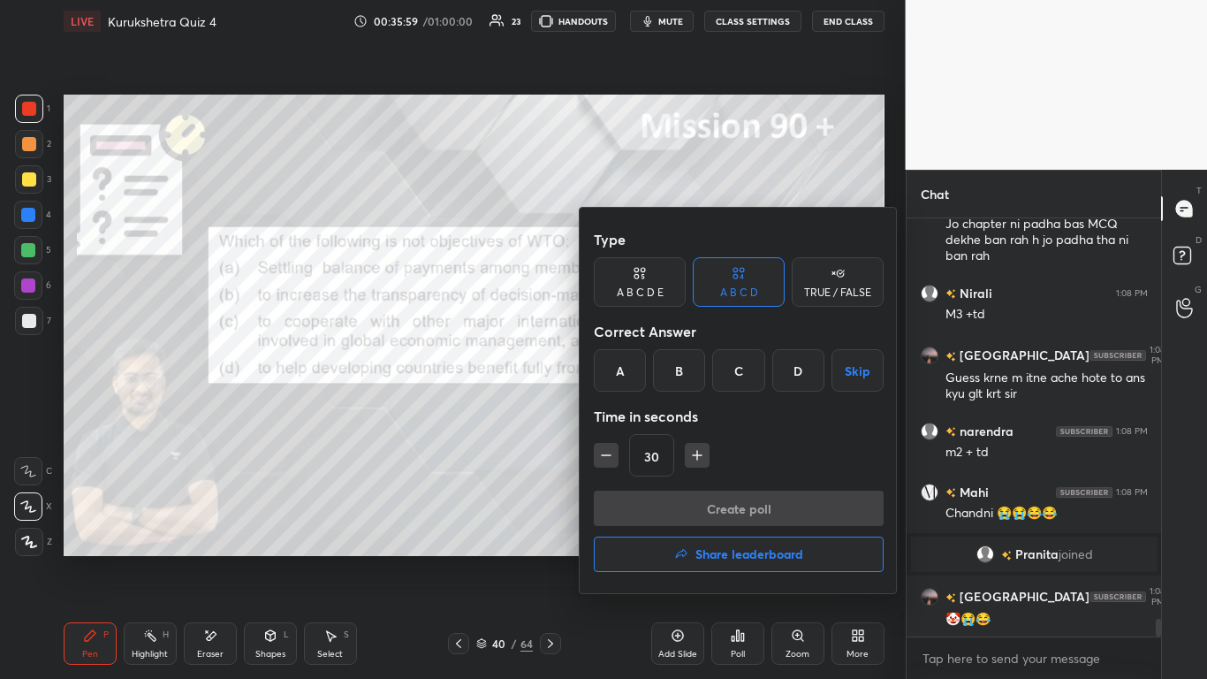
drag, startPoint x: 630, startPoint y: 364, endPoint x: 660, endPoint y: 451, distance: 91.7
click at [630, 365] on div "A" at bounding box center [620, 370] width 52 height 42
click at [634, 415] on input "30" at bounding box center [651, 456] width 43 height 42
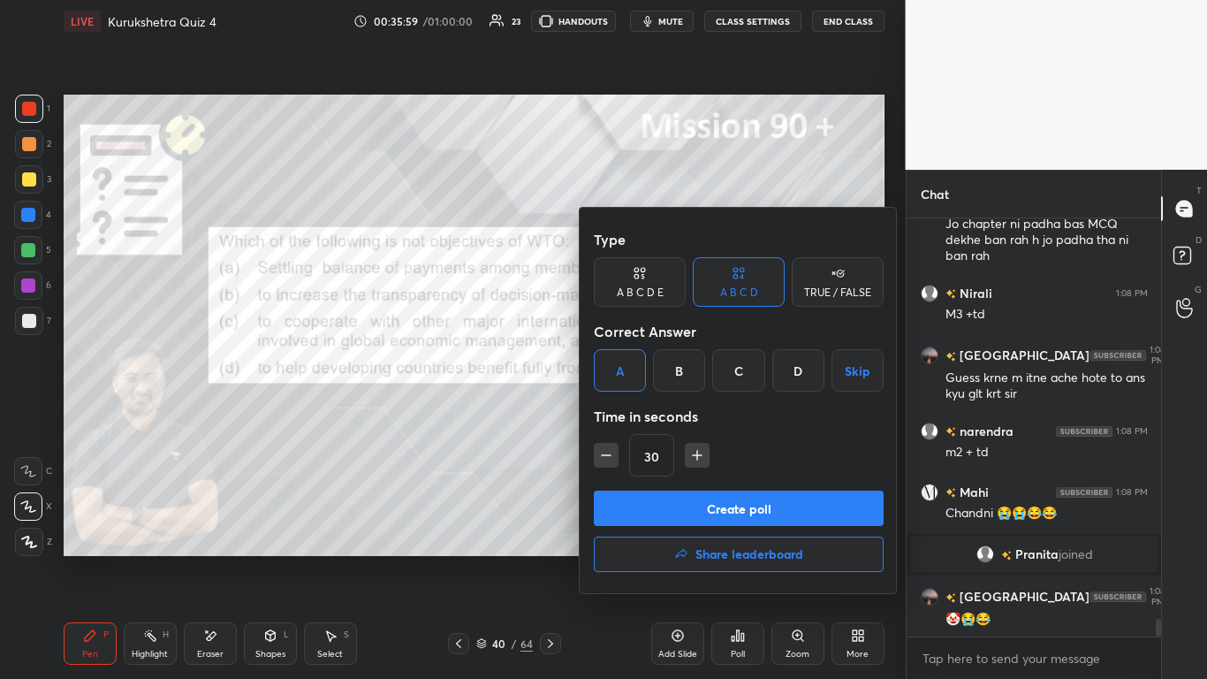
click at [634, 415] on button "Create poll" at bounding box center [739, 508] width 290 height 35
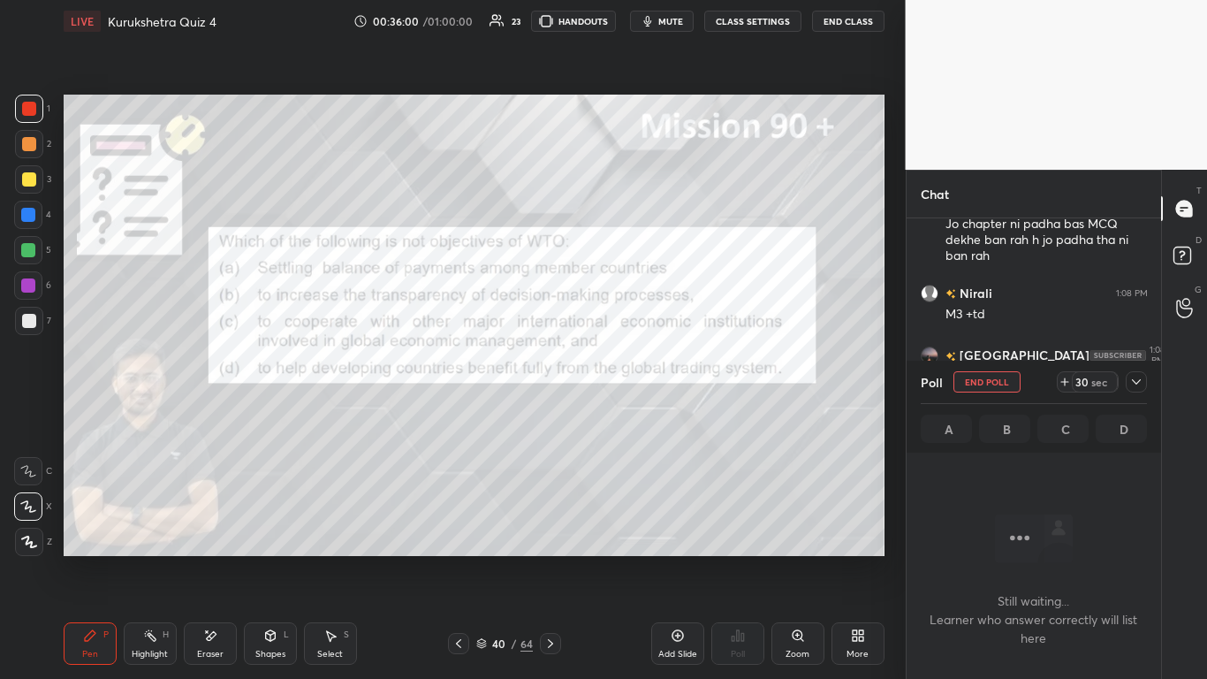
scroll to position [326, 249]
click at [634, 385] on icon at bounding box center [1137, 382] width 14 height 14
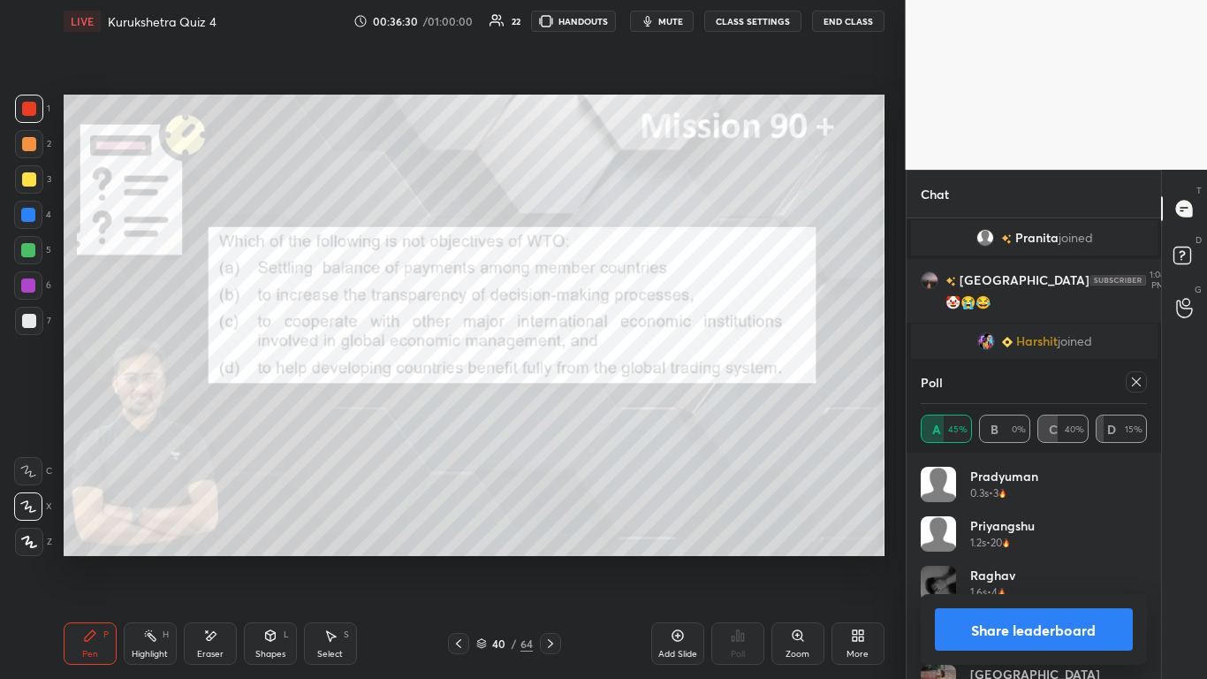
scroll to position [207, 221]
click at [634, 415] on button "Share leaderboard" at bounding box center [1034, 629] width 199 height 42
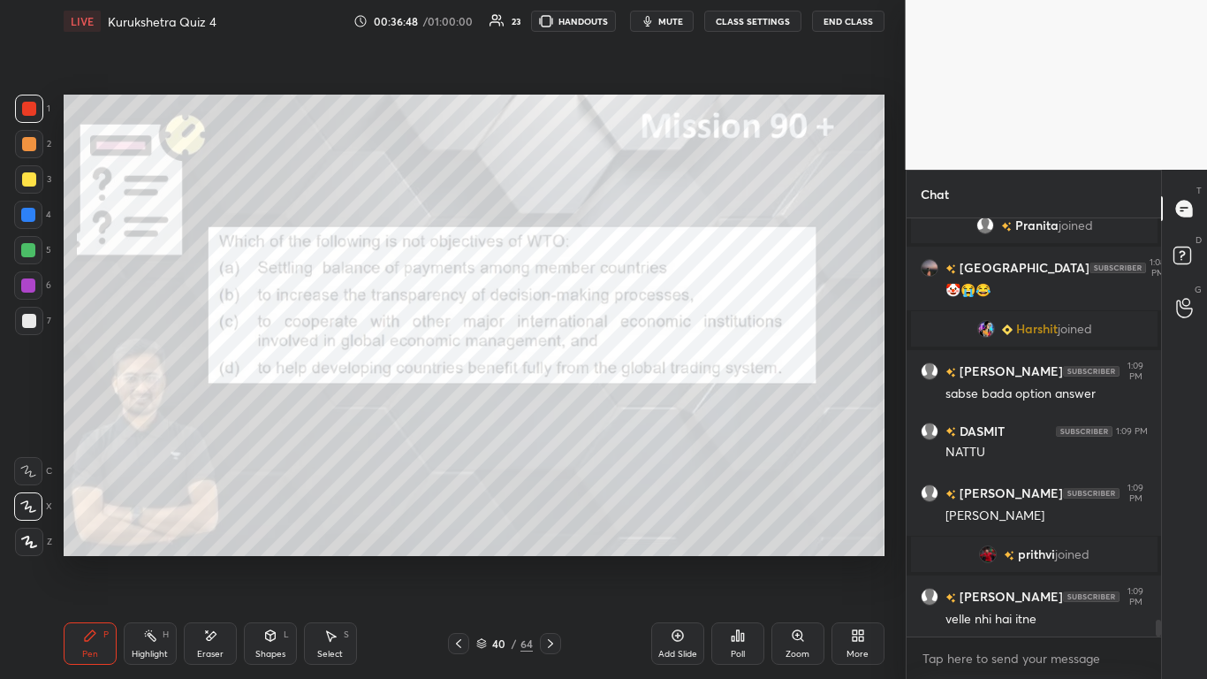
scroll to position [10067, 0]
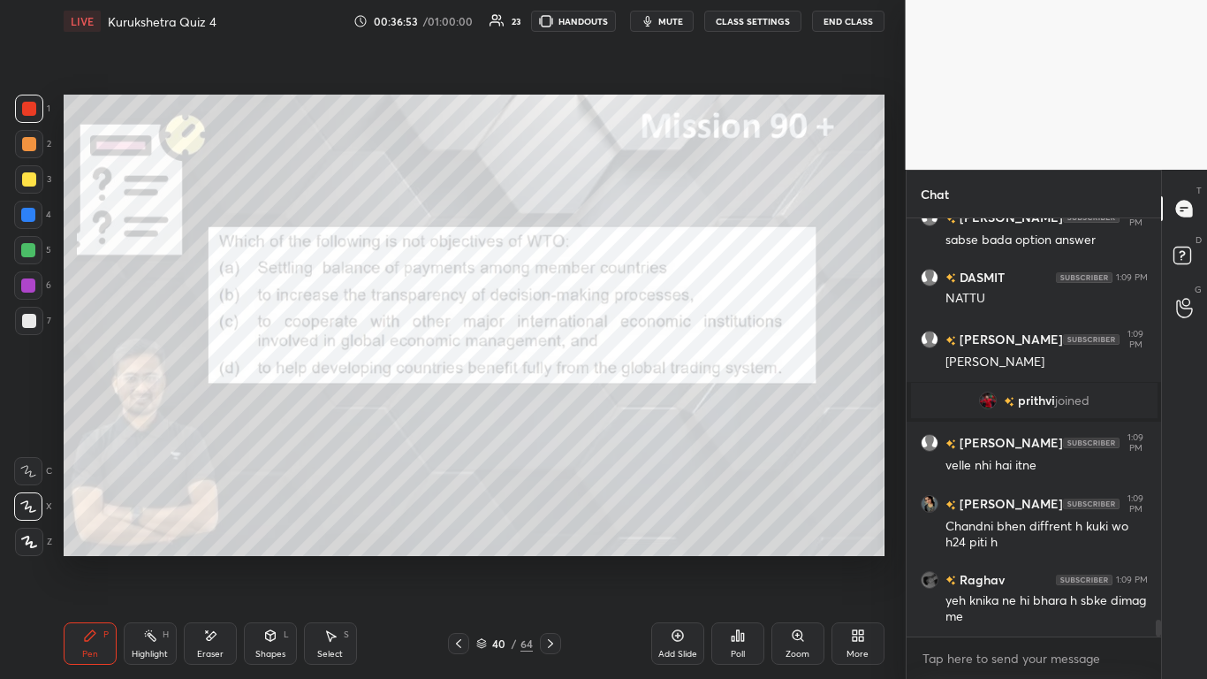
click at [458, 415] on icon at bounding box center [459, 643] width 14 height 14
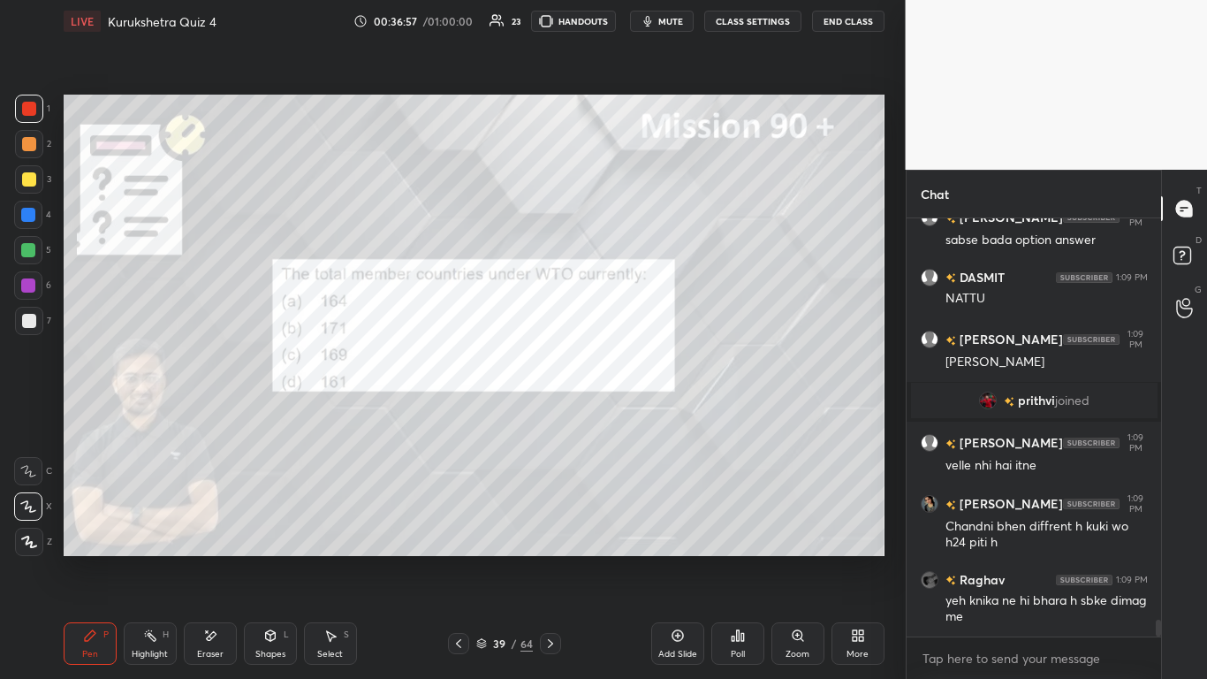
click at [634, 415] on div "Poll" at bounding box center [737, 643] width 53 height 42
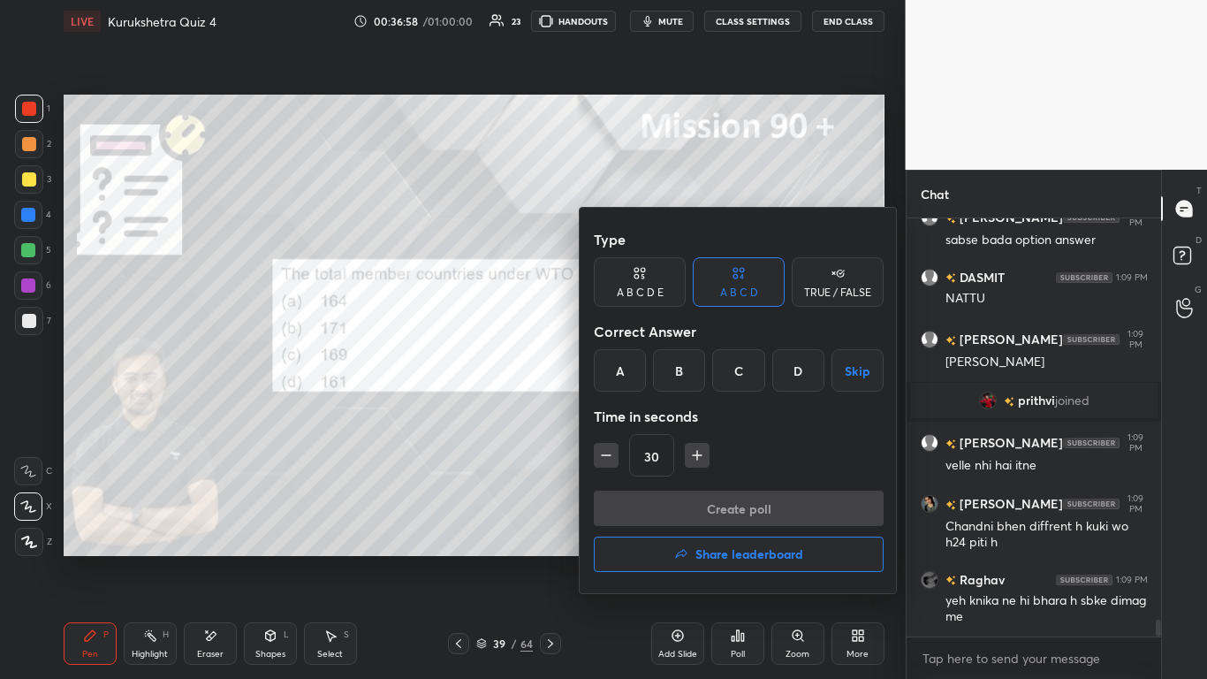
click at [614, 361] on div "A" at bounding box center [620, 370] width 52 height 42
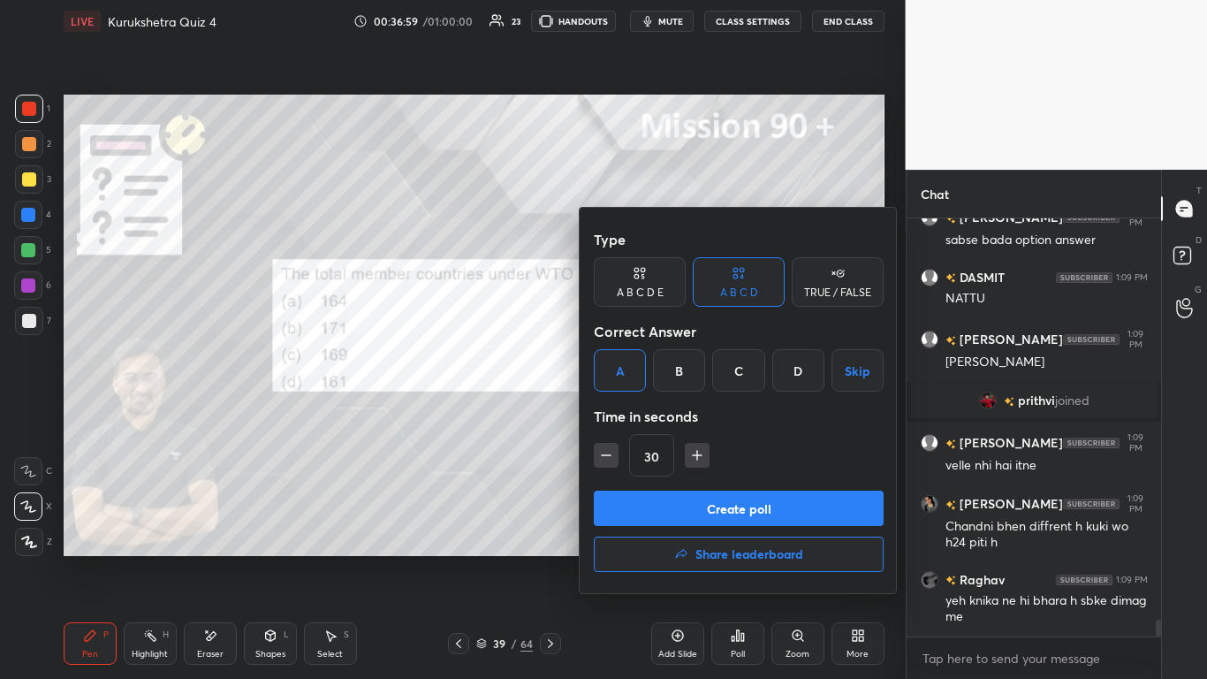
click at [634, 415] on button "Create poll" at bounding box center [739, 508] width 290 height 35
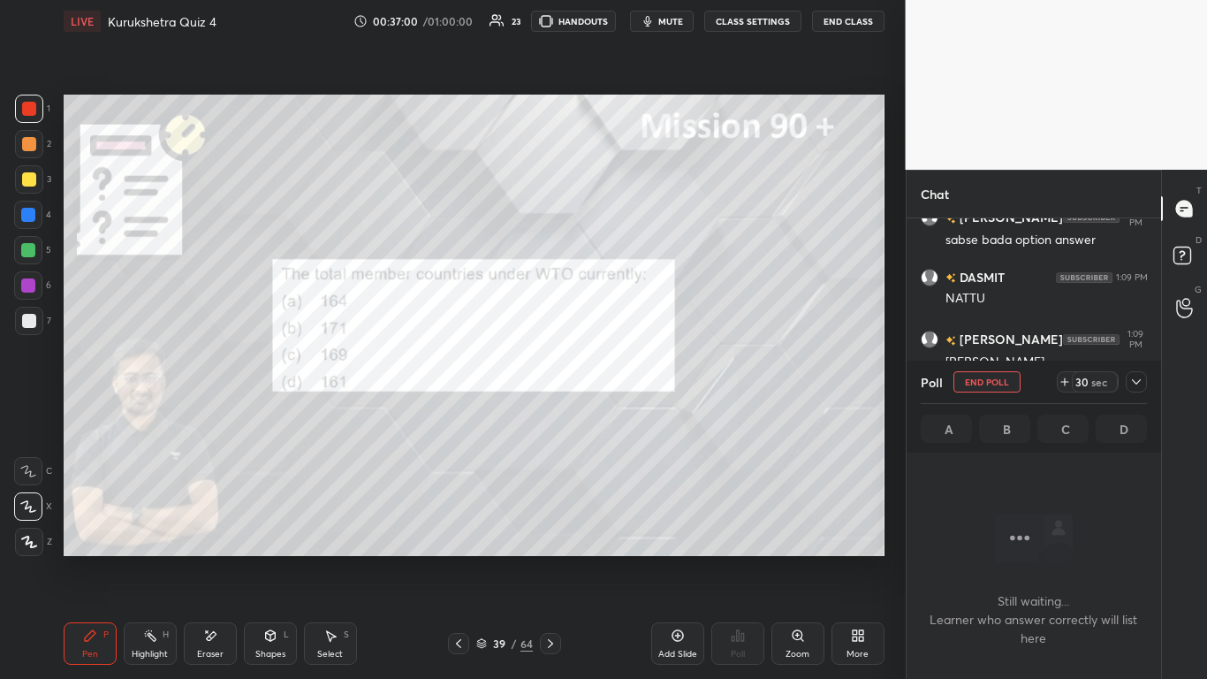
scroll to position [363, 249]
click at [634, 379] on icon at bounding box center [1137, 382] width 14 height 14
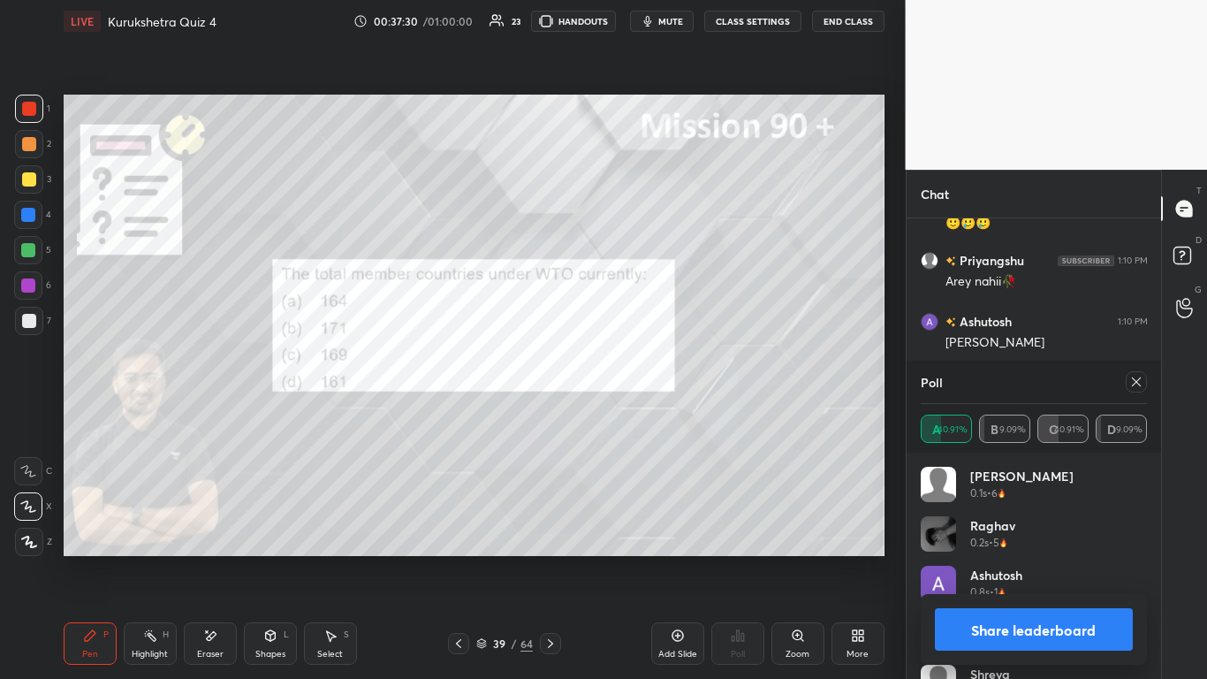
scroll to position [6, 6]
click at [634, 415] on button "Share leaderboard" at bounding box center [1034, 629] width 199 height 42
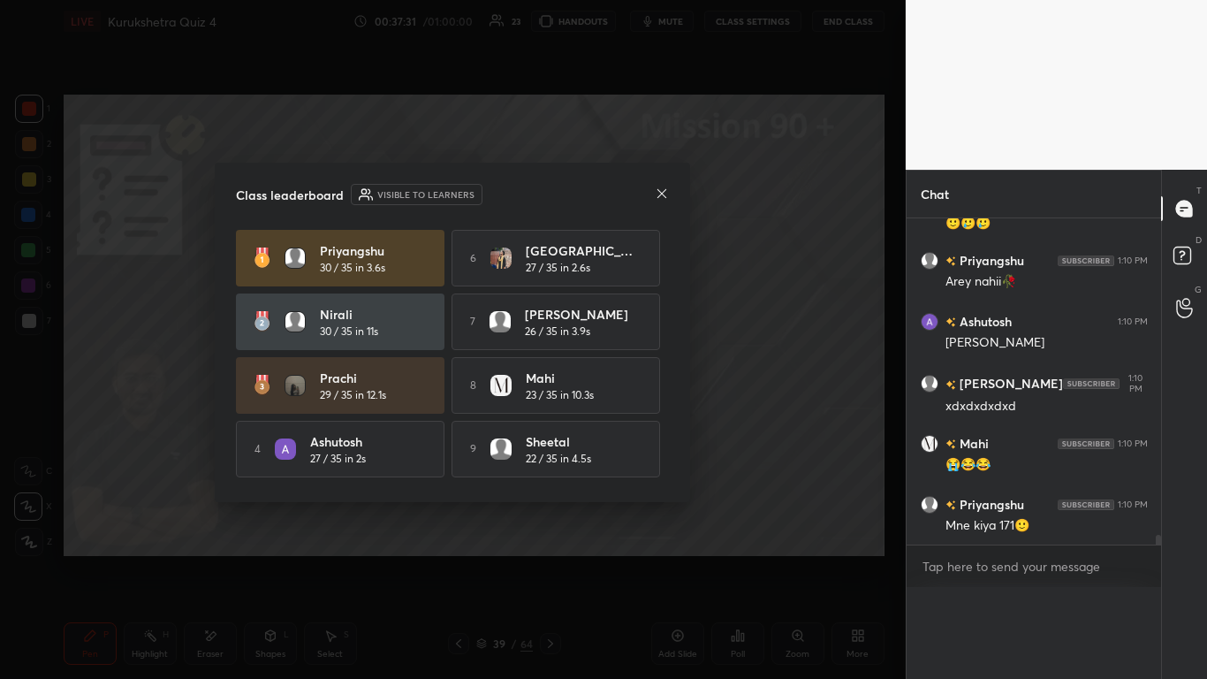
scroll to position [0, 0]
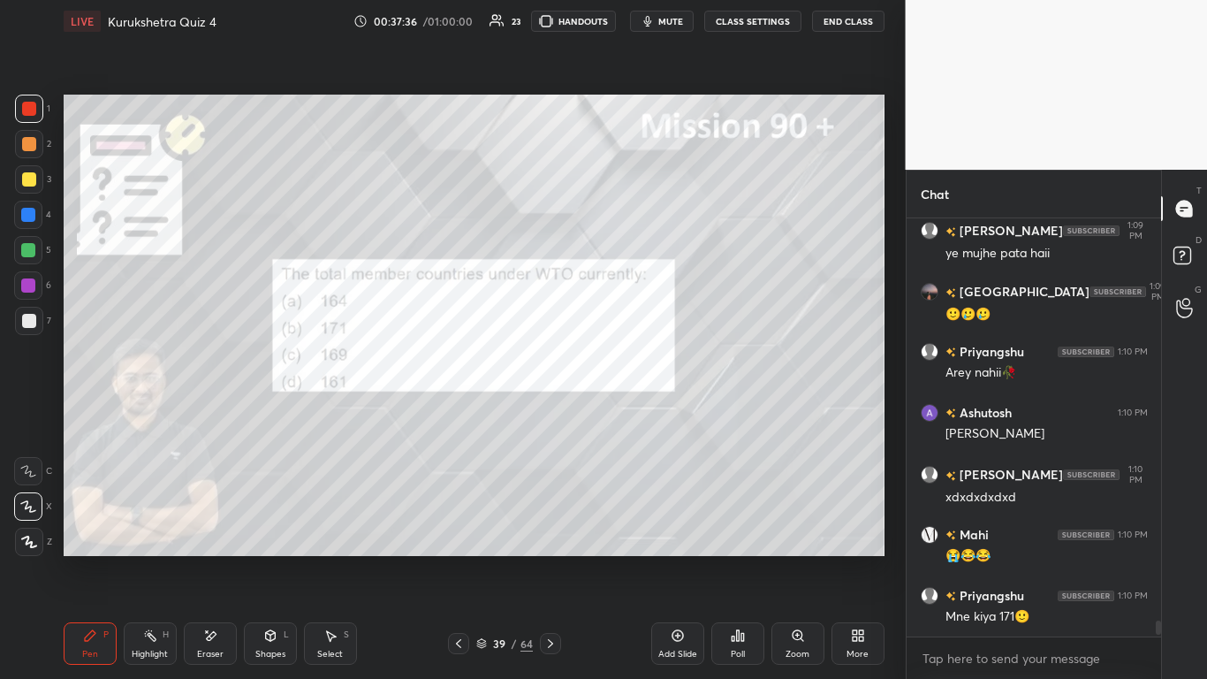
click at [463, 415] on icon at bounding box center [459, 643] width 14 height 14
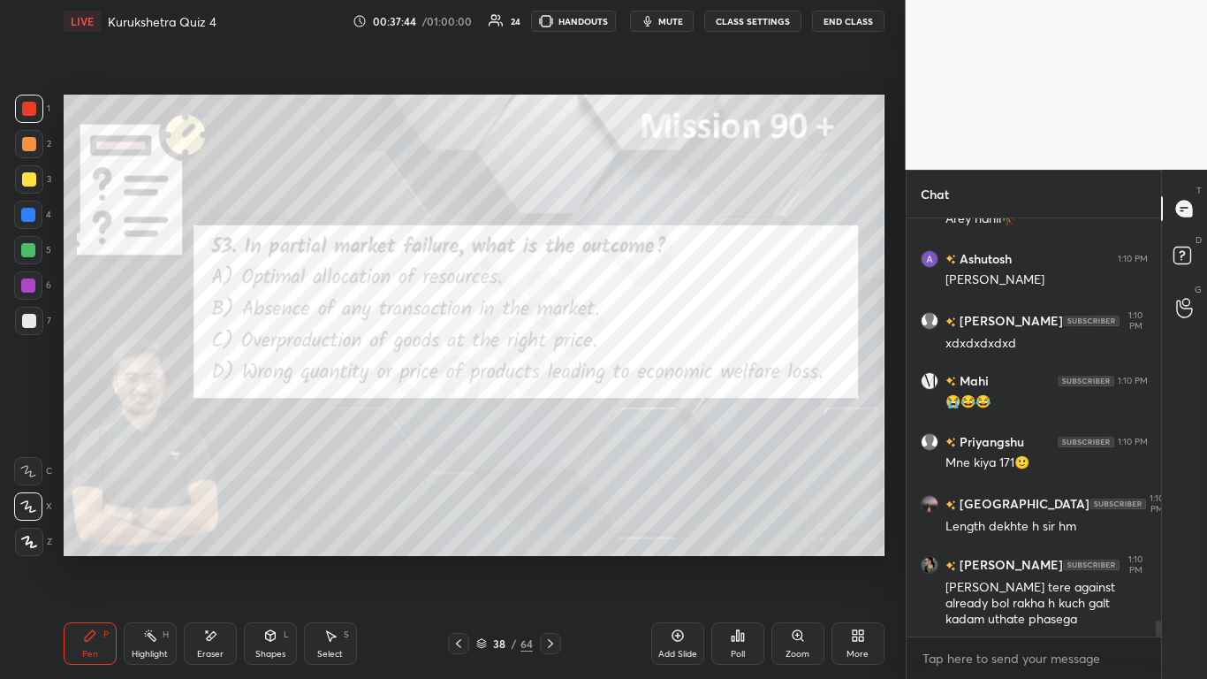
click at [634, 415] on icon at bounding box center [743, 637] width 3 height 8
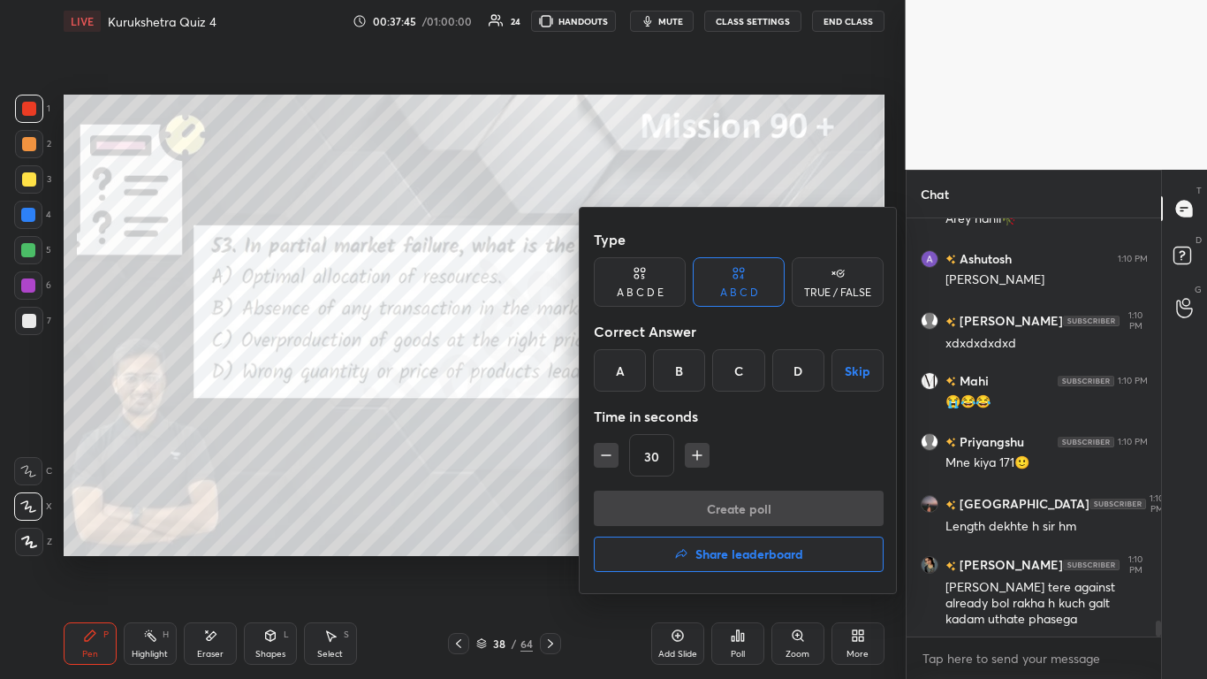
click at [634, 372] on div "D" at bounding box center [798, 370] width 52 height 42
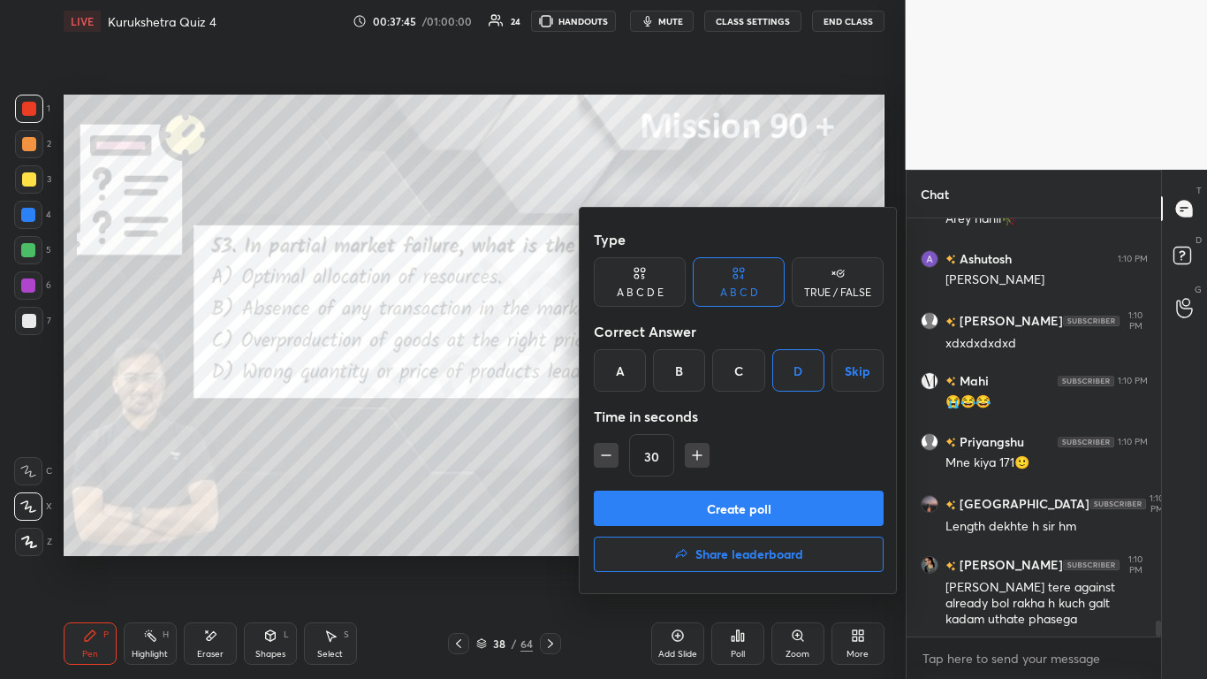
click at [634, 415] on button "Create poll" at bounding box center [739, 508] width 290 height 35
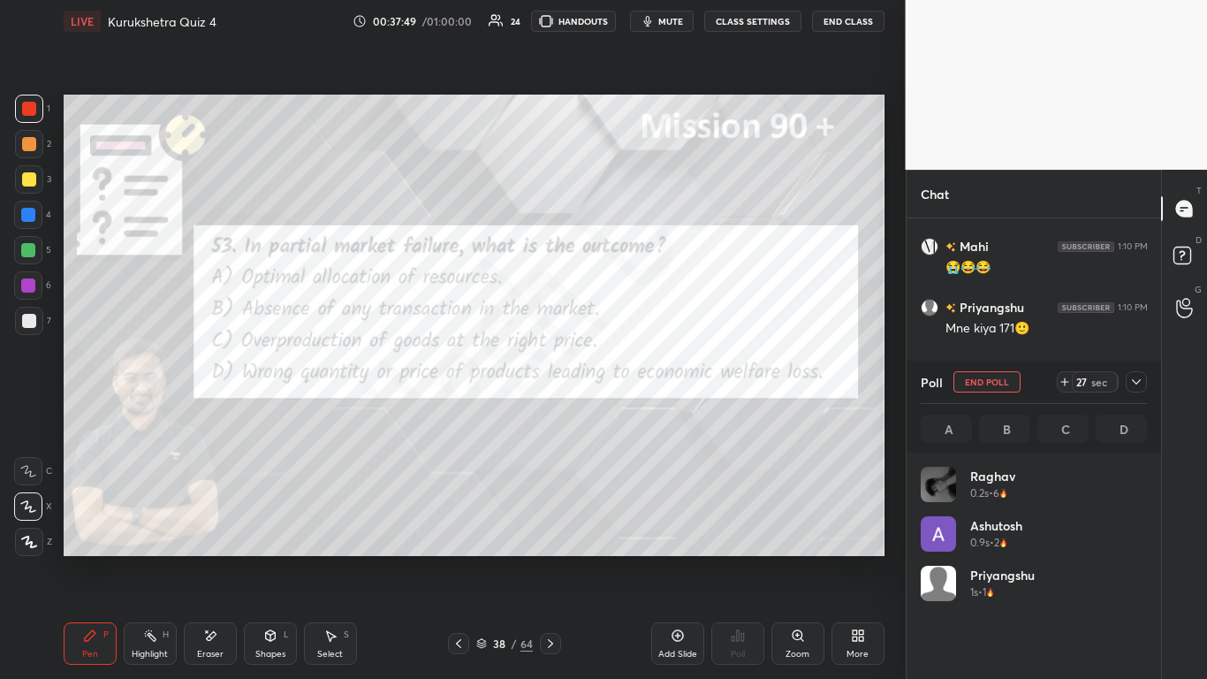
click at [634, 375] on icon at bounding box center [1137, 382] width 14 height 14
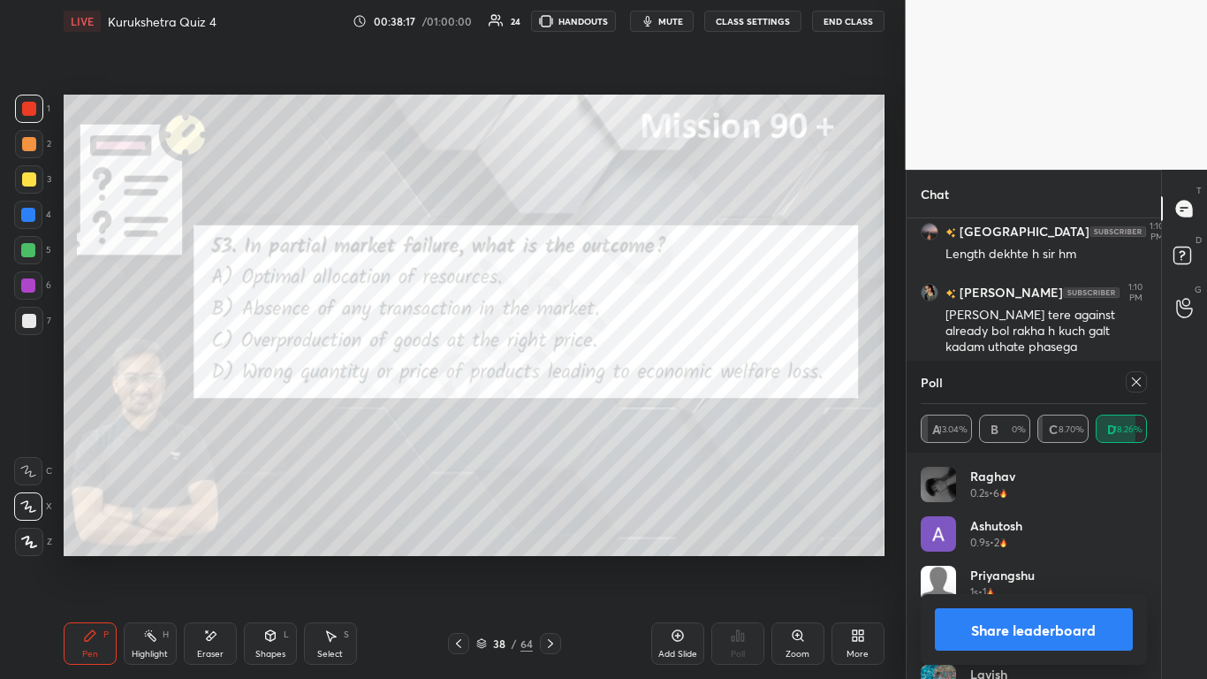
click at [634, 415] on button "Share leaderboard" at bounding box center [1034, 629] width 199 height 42
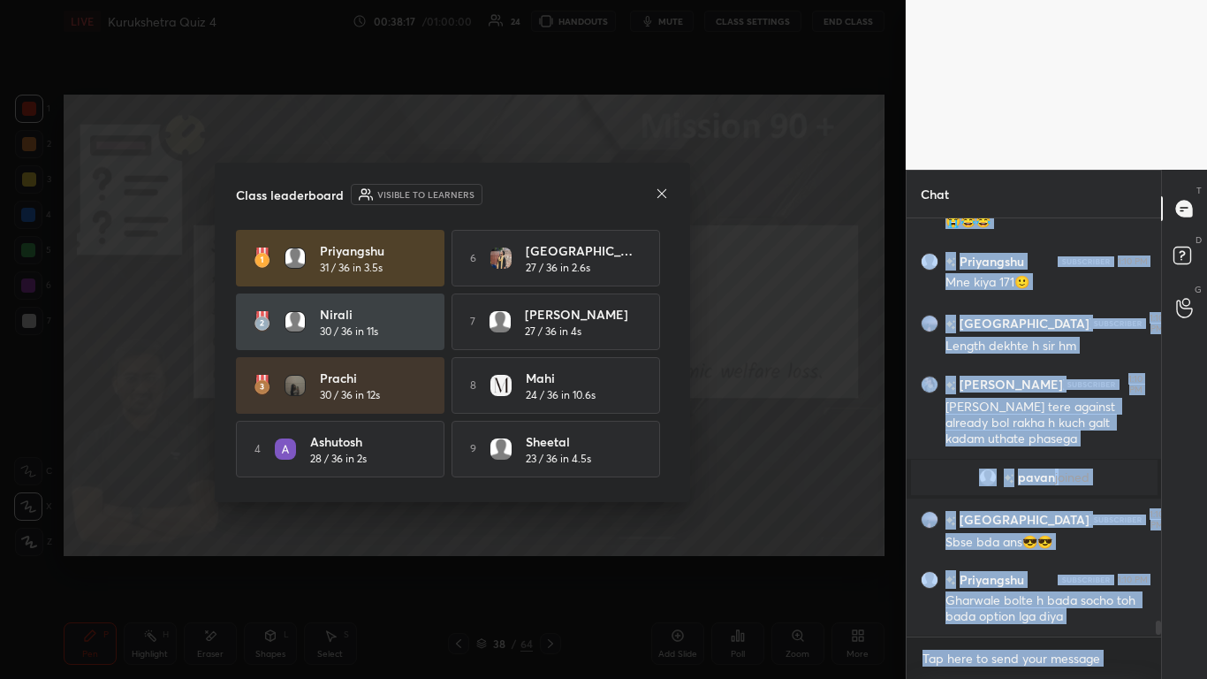
click at [634, 415] on body "1 2 3 4 5 6 7 C X Z E E Erase all H H LIVE Kurukshetra Quiz 4 00:38:17 / 01:00:…" at bounding box center [603, 339] width 1207 height 679
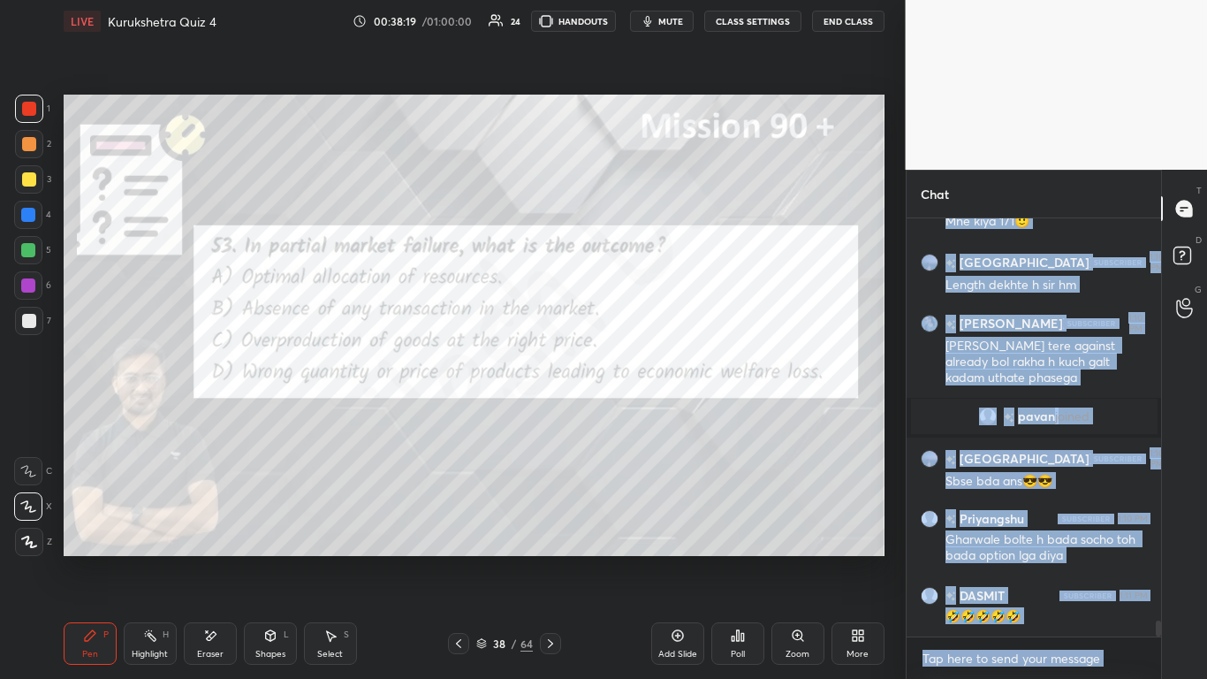
click at [634, 415] on body "1 2 3 4 5 6 7 C X Z E E Erase all H H LIVE Kurukshetra Quiz 4 00:38:19 / 01:00:…" at bounding box center [603, 339] width 1207 height 679
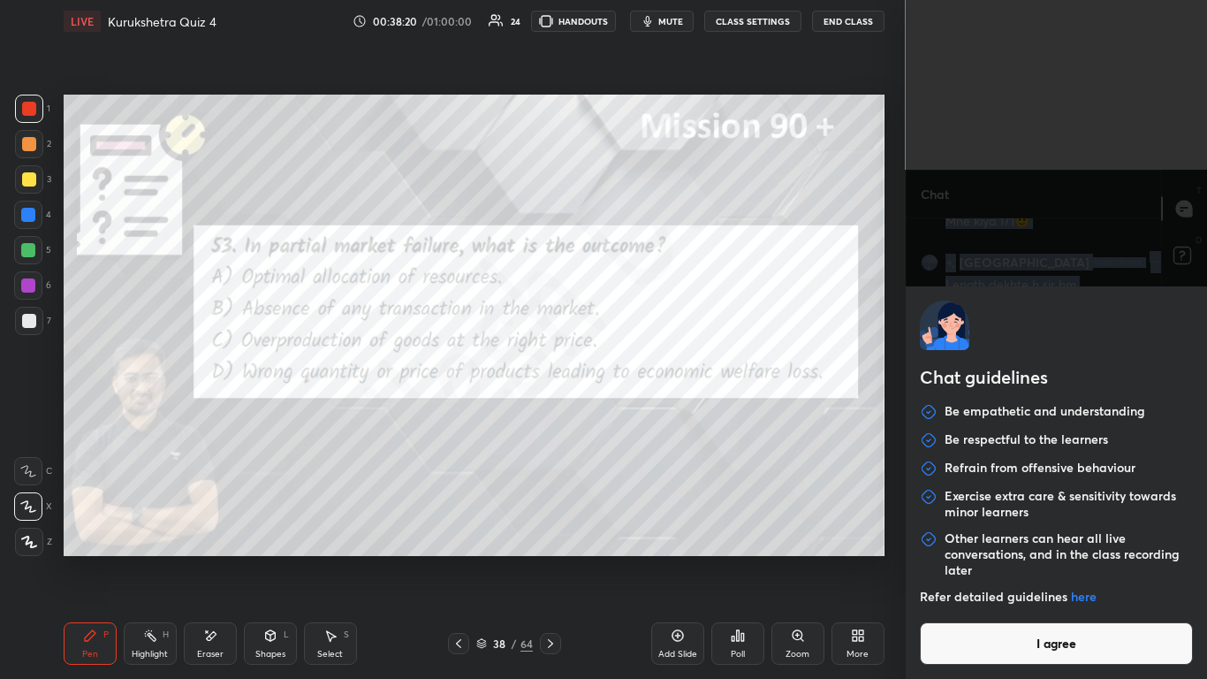
drag, startPoint x: 885, startPoint y: 564, endPoint x: 917, endPoint y: 606, distance: 53.6
click at [634, 415] on div "Setting up your live class Poll for secs No correct answer Start poll" at bounding box center [474, 325] width 835 height 566
click at [634, 415] on button "I agree" at bounding box center [1057, 643] width 274 height 42
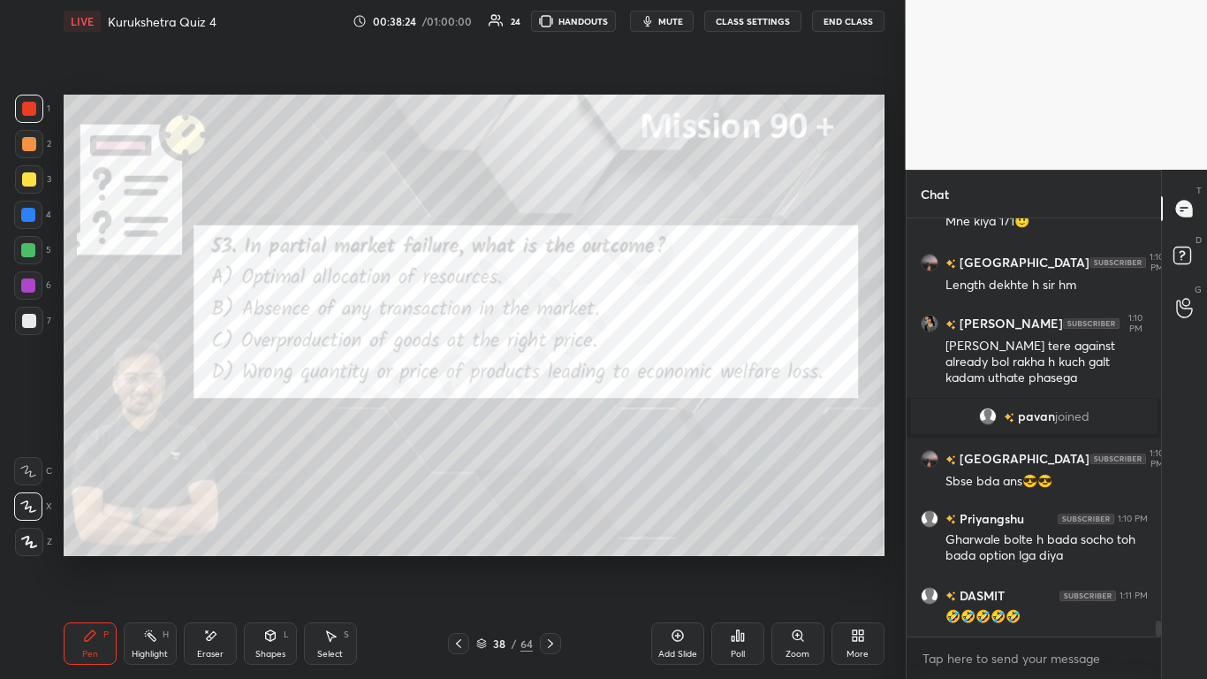
click at [464, 415] on icon at bounding box center [459, 643] width 14 height 14
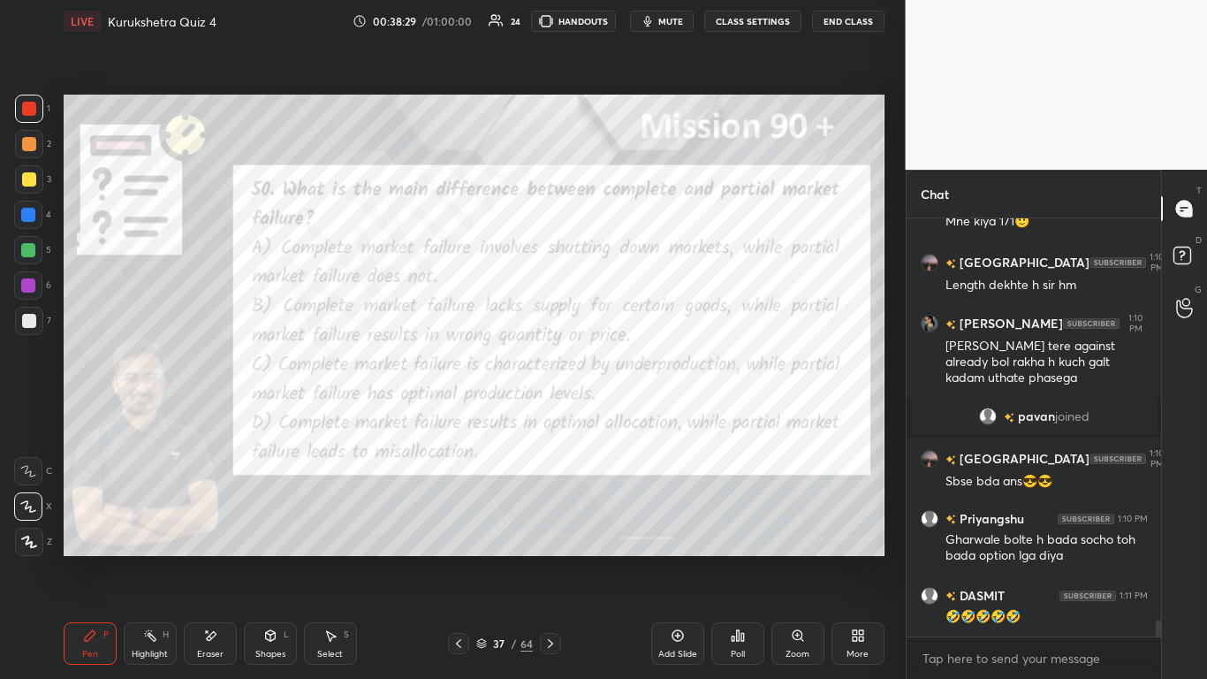
click at [634, 415] on icon at bounding box center [738, 635] width 14 height 14
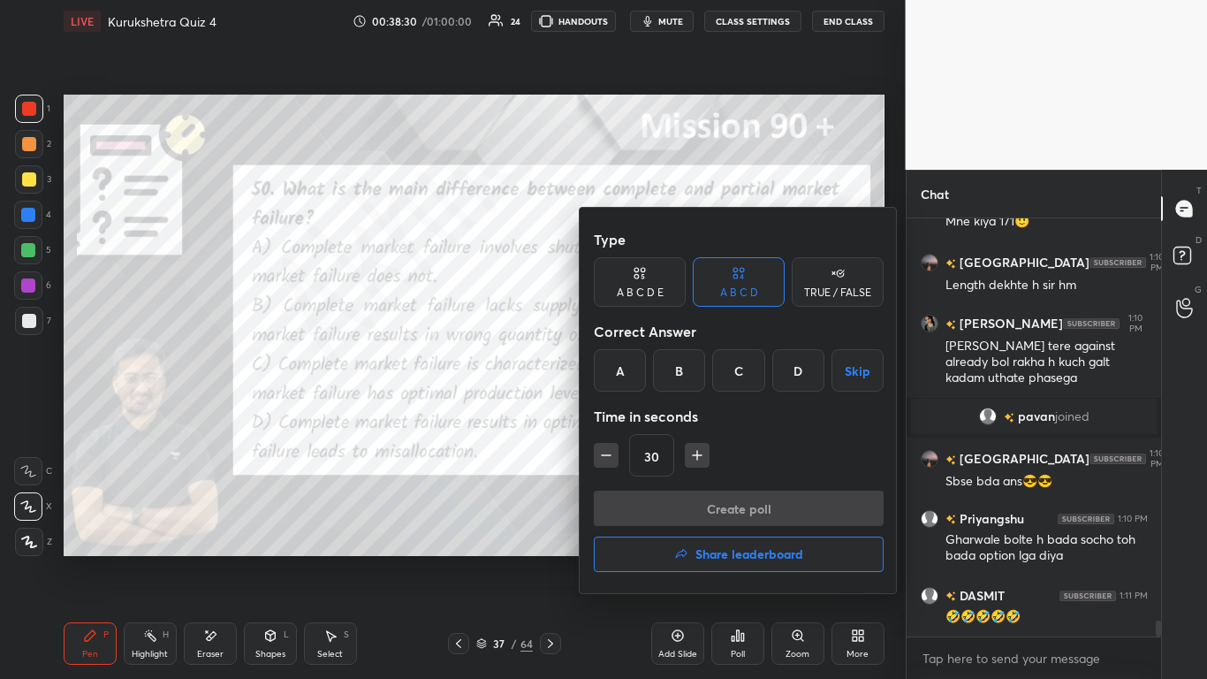
click at [634, 367] on div "B" at bounding box center [679, 370] width 52 height 42
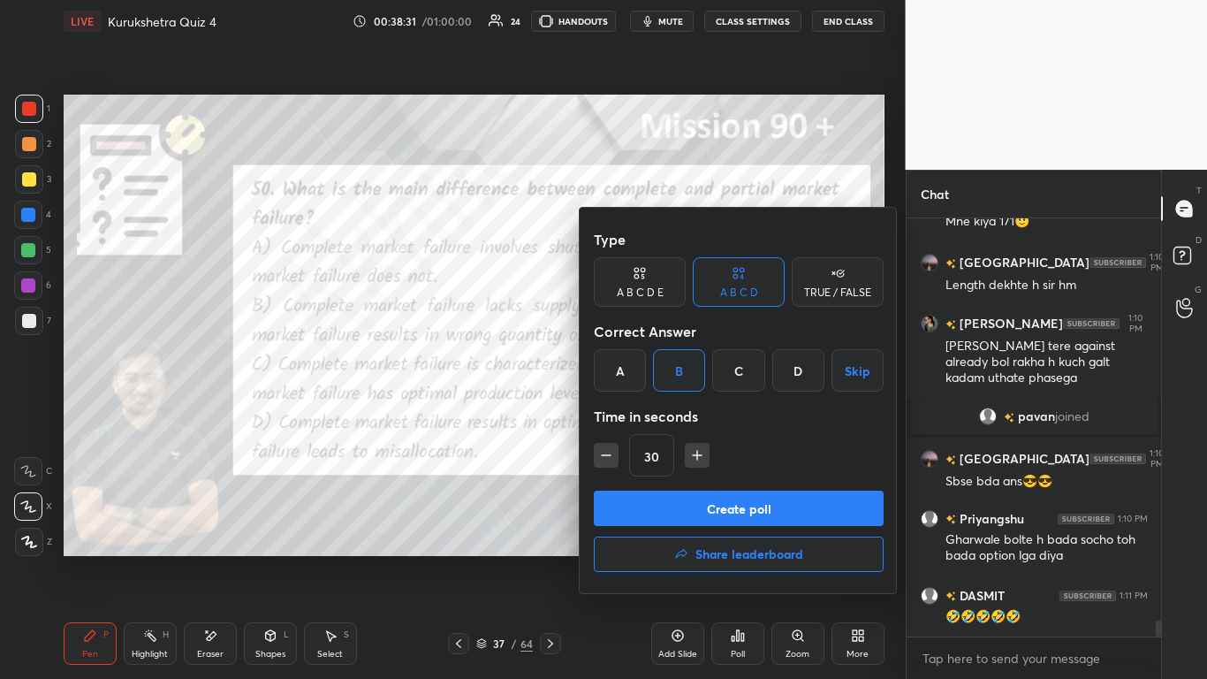
drag, startPoint x: 694, startPoint y: 498, endPoint x: 682, endPoint y: 482, distance: 20.3
click at [634, 415] on button "Create poll" at bounding box center [739, 508] width 290 height 35
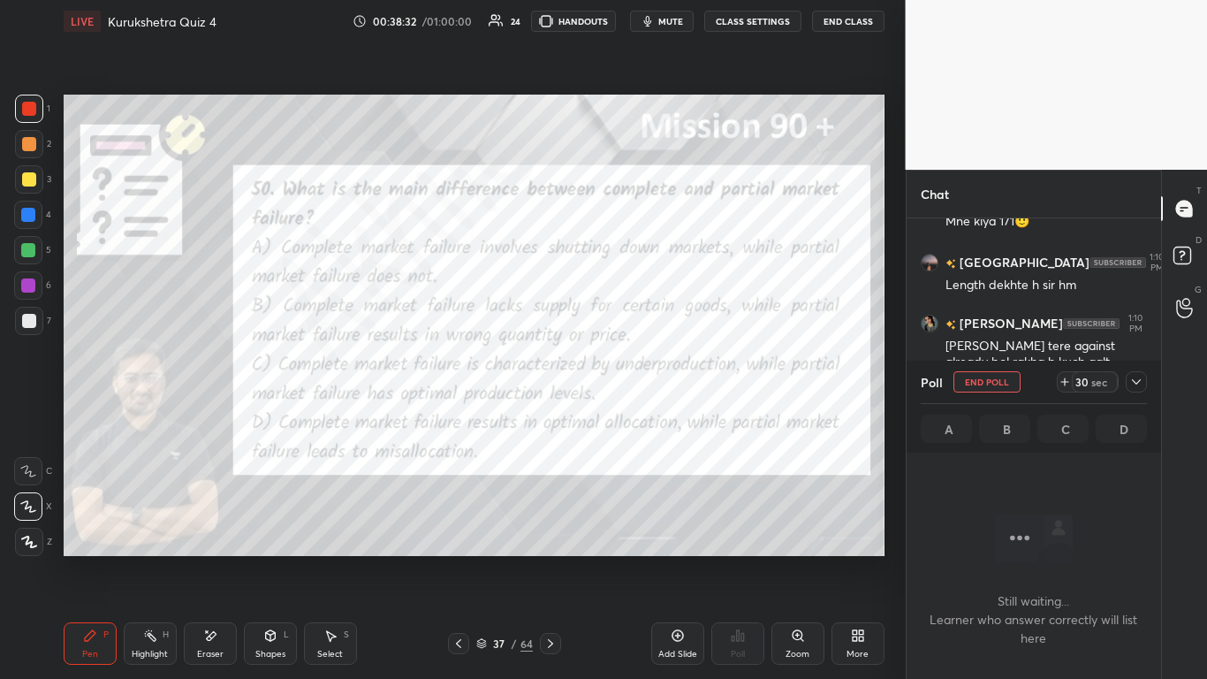
click at [634, 384] on icon at bounding box center [1137, 382] width 14 height 14
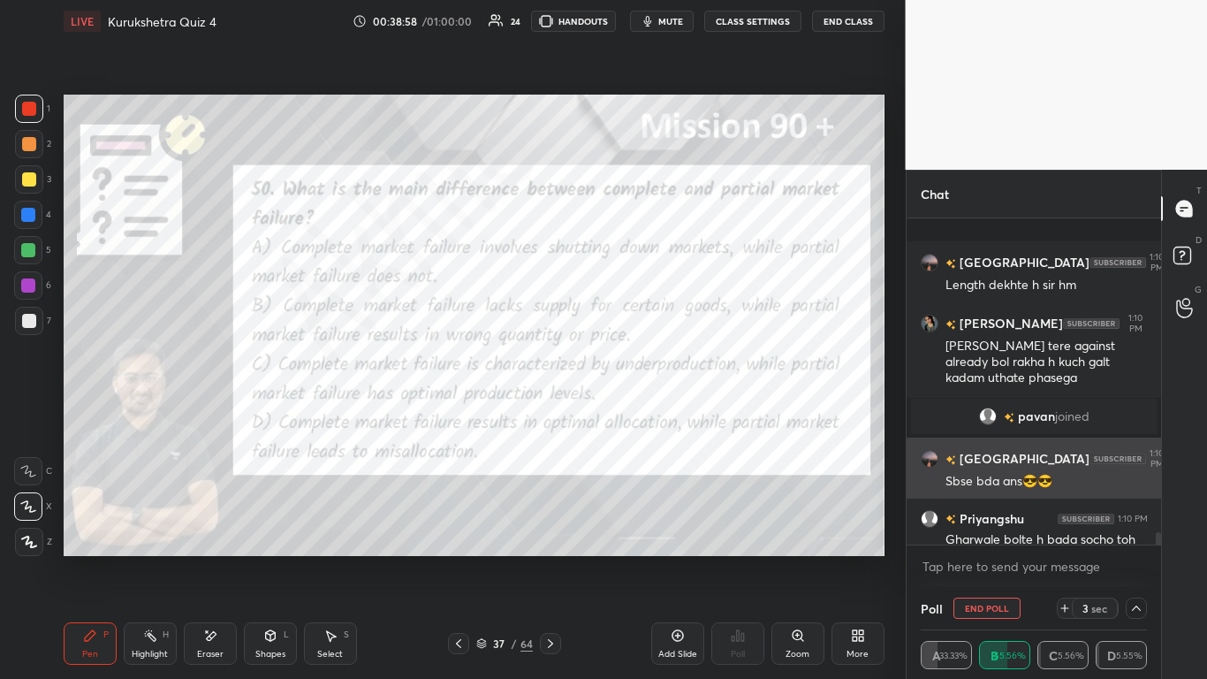
scroll to position [10762, 0]
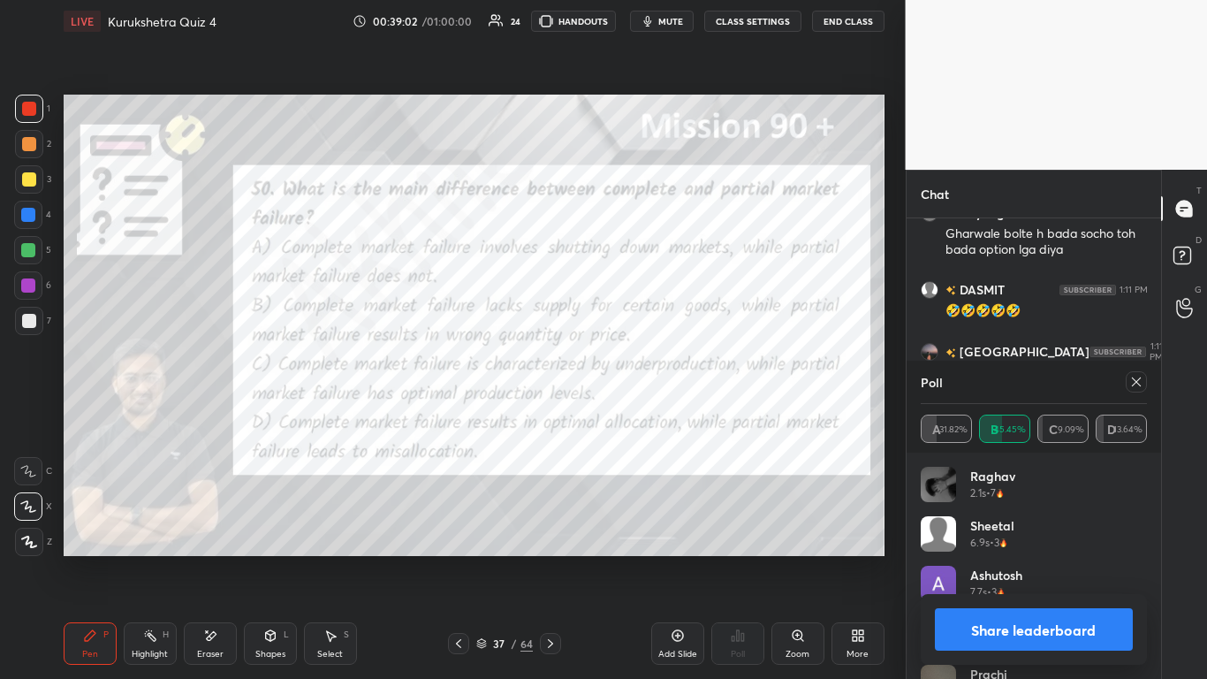
click at [634, 415] on button "Share leaderboard" at bounding box center [1034, 629] width 199 height 42
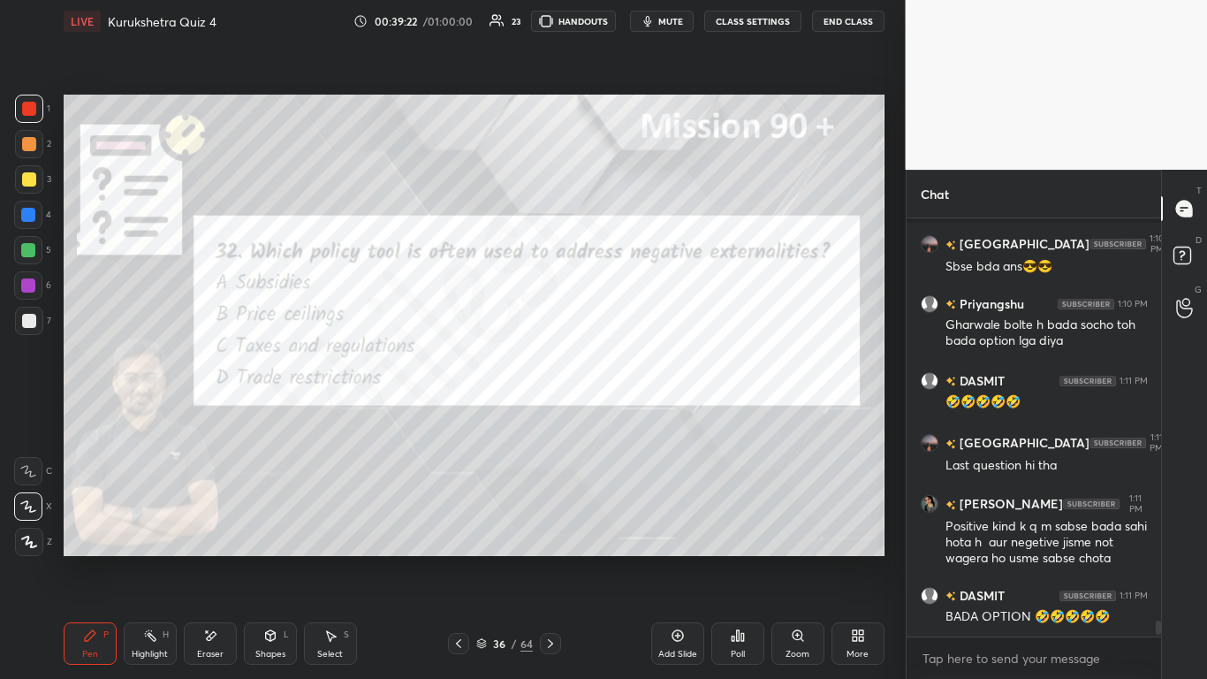
click at [634, 415] on div "Poll" at bounding box center [738, 654] width 14 height 9
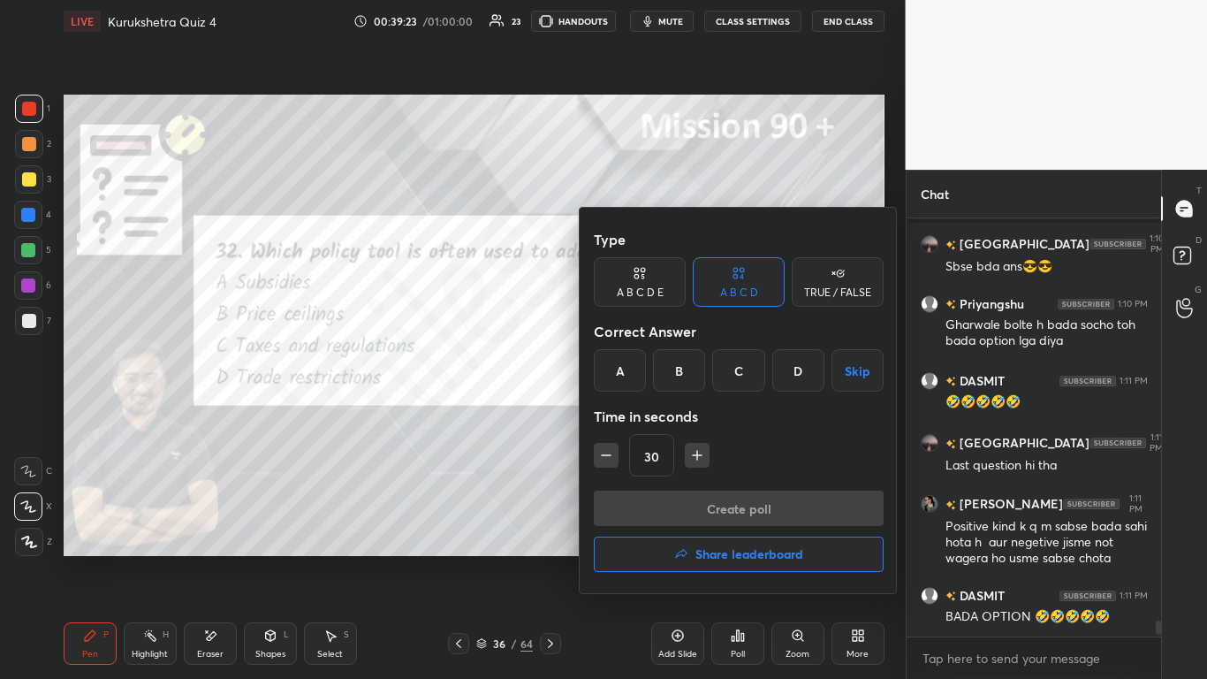
click at [634, 415] on button "Share leaderboard" at bounding box center [739, 553] width 290 height 35
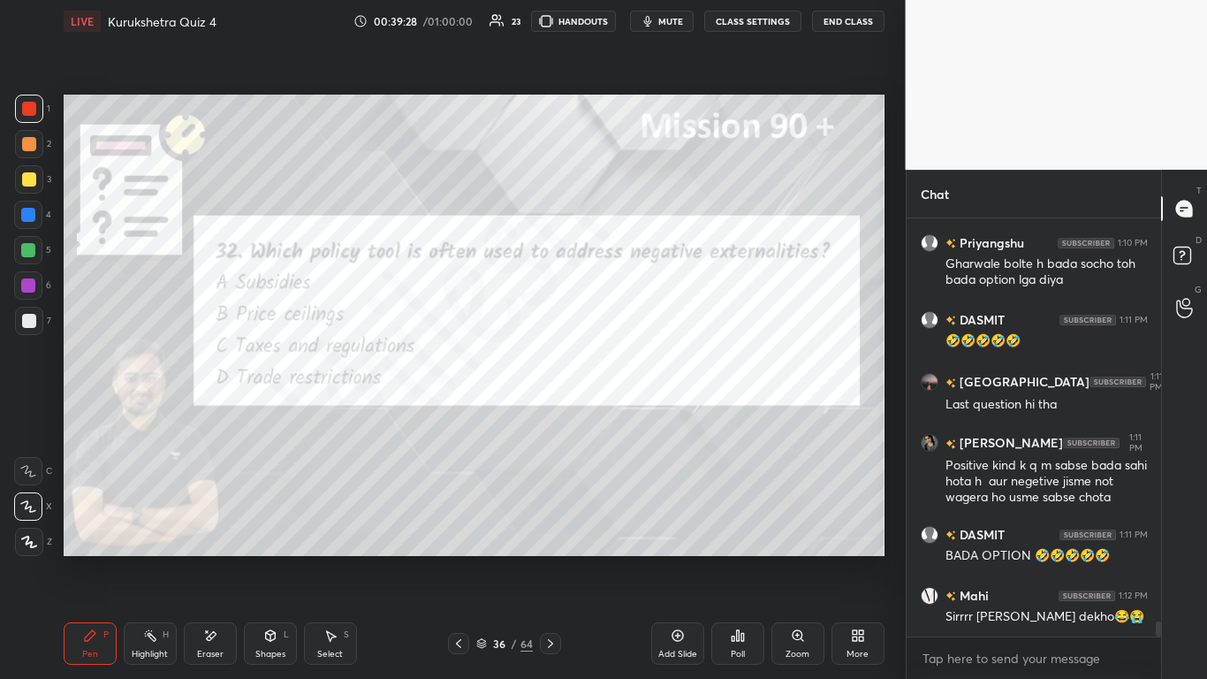
scroll to position [10963, 0]
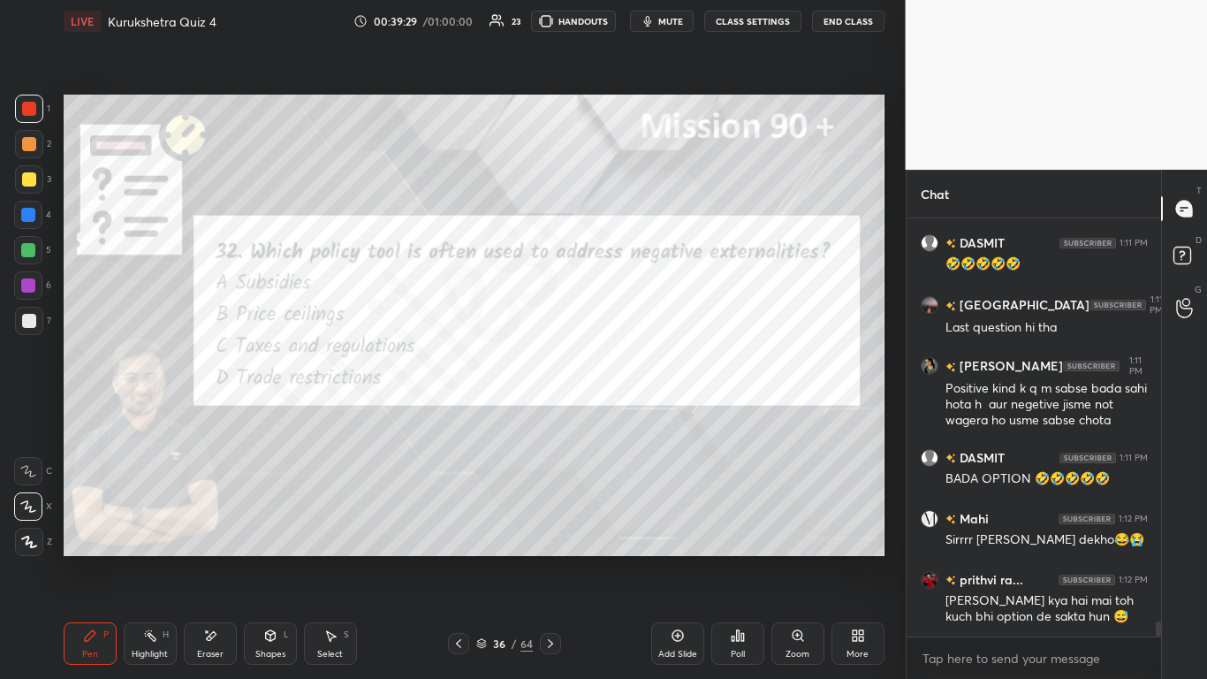
click at [634, 415] on div "Poll" at bounding box center [738, 654] width 14 height 9
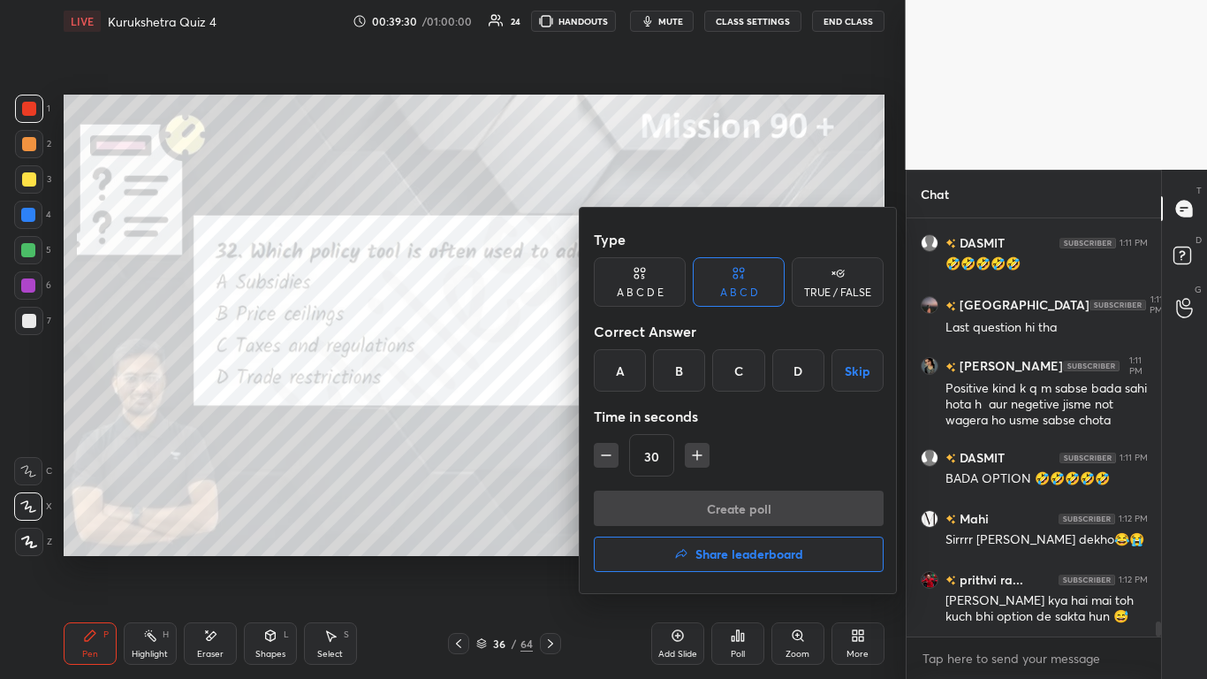
drag, startPoint x: 741, startPoint y: 374, endPoint x: 737, endPoint y: 392, distance: 18.0
click at [634, 375] on div "C" at bounding box center [738, 370] width 52 height 42
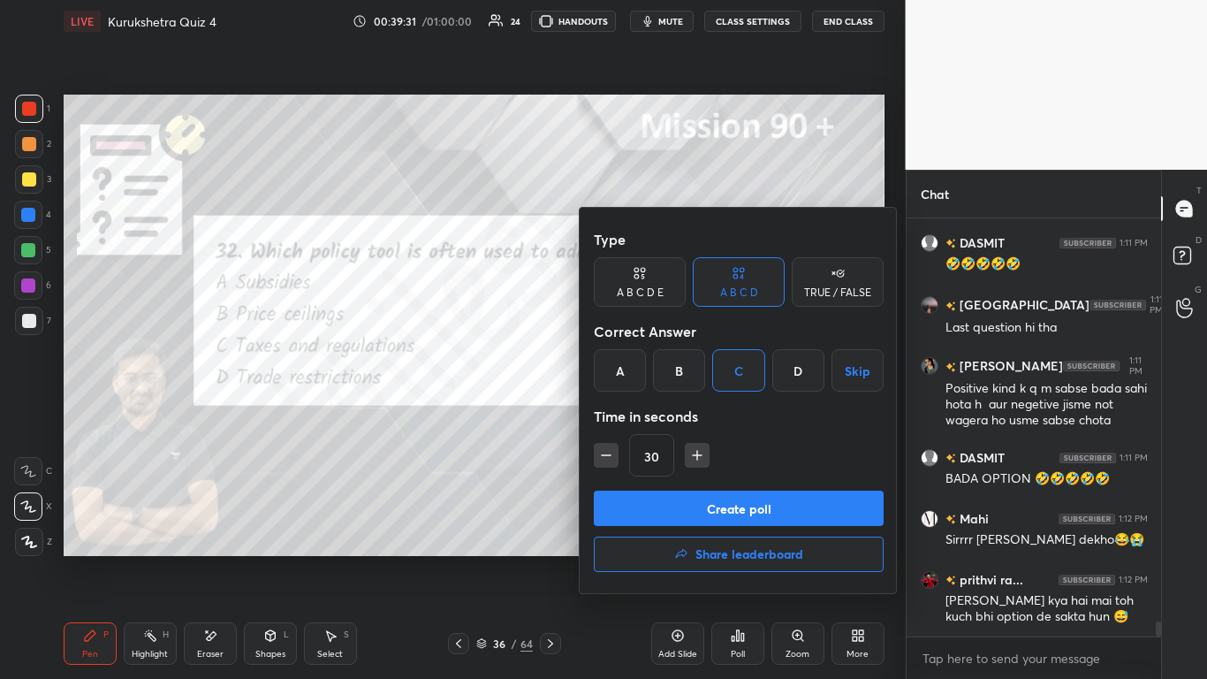
click at [634, 415] on button "Create poll" at bounding box center [739, 508] width 290 height 35
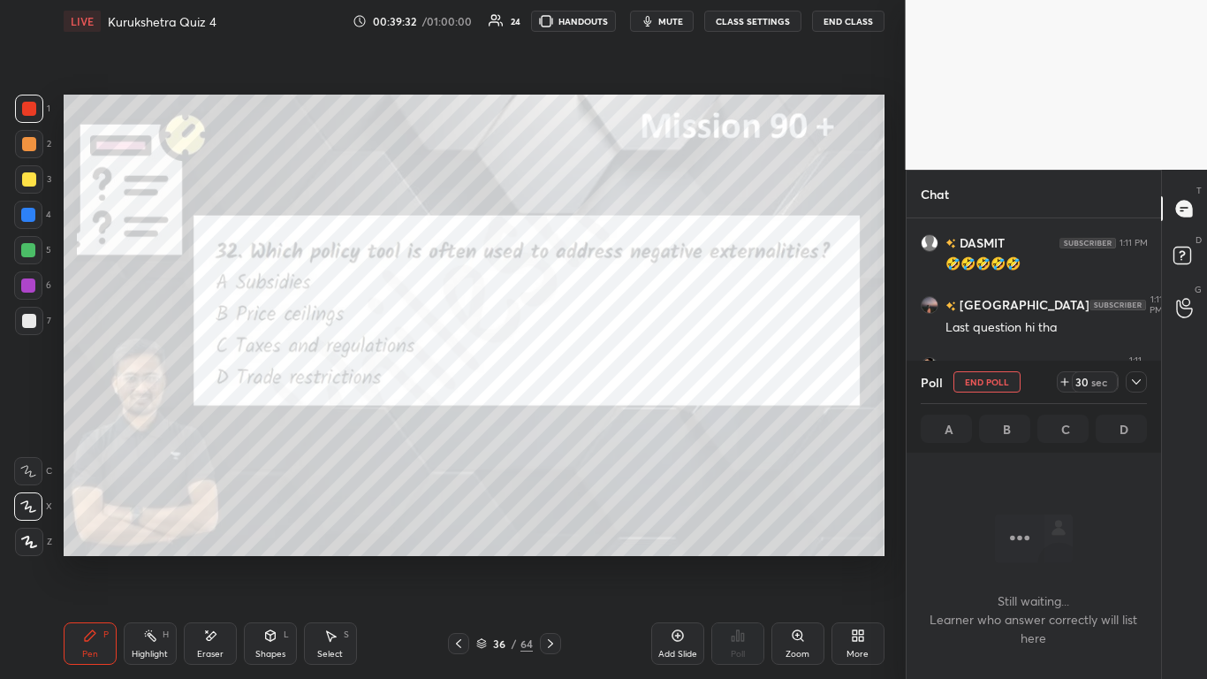
scroll to position [363, 249]
click at [634, 383] on icon at bounding box center [1136, 381] width 9 height 5
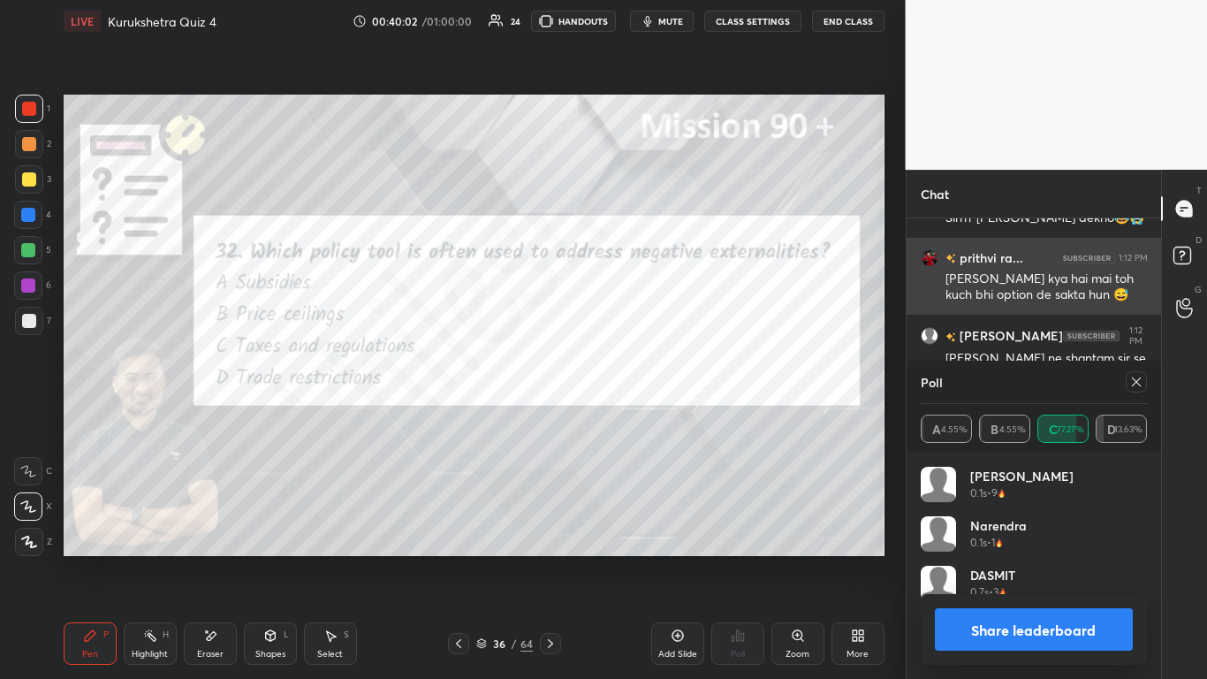
scroll to position [207, 221]
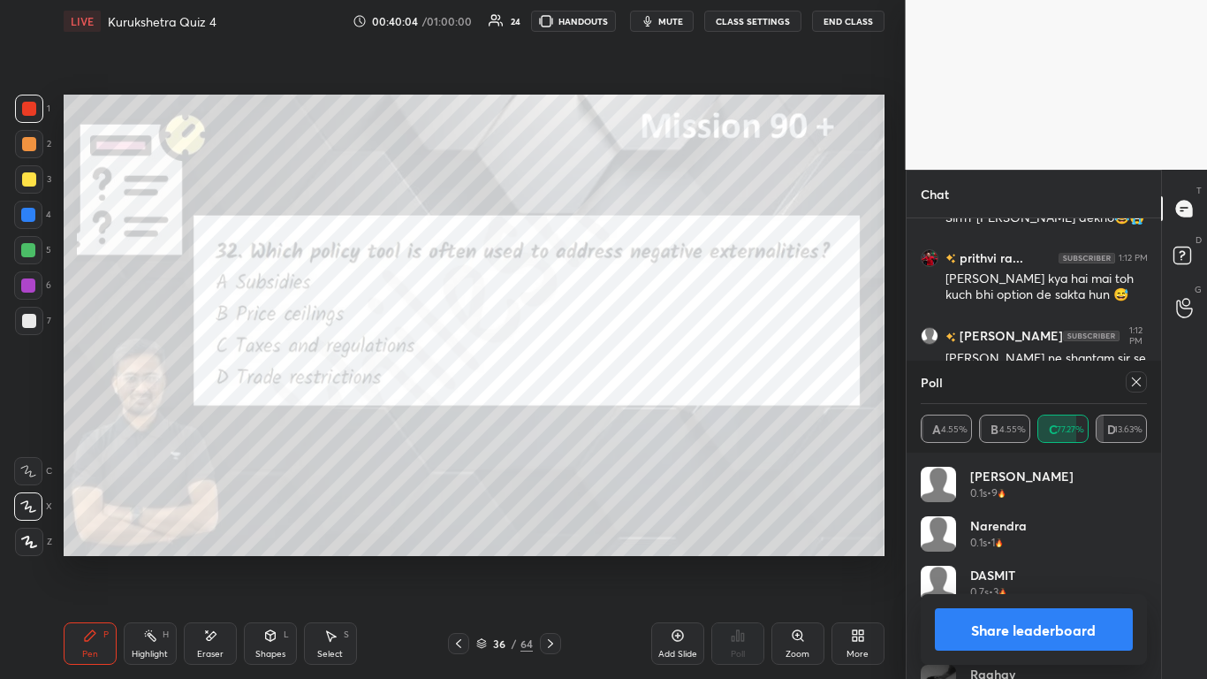
click at [634, 415] on button "Share leaderboard" at bounding box center [1034, 629] width 199 height 42
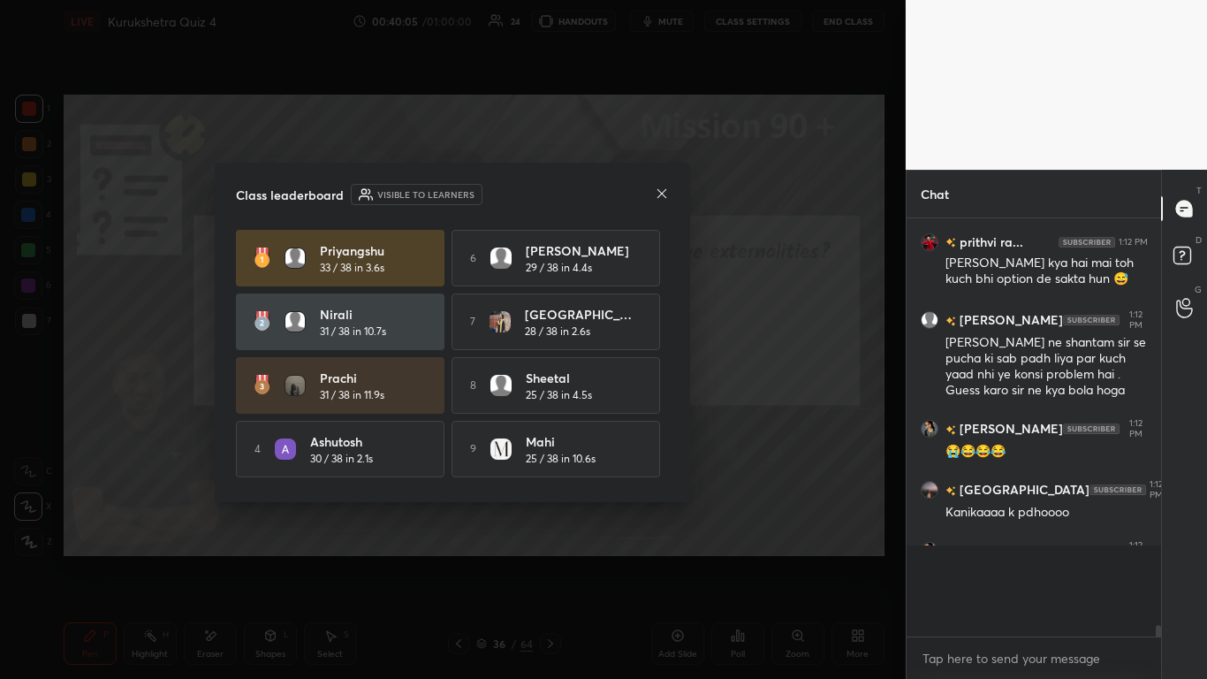
scroll to position [411, 249]
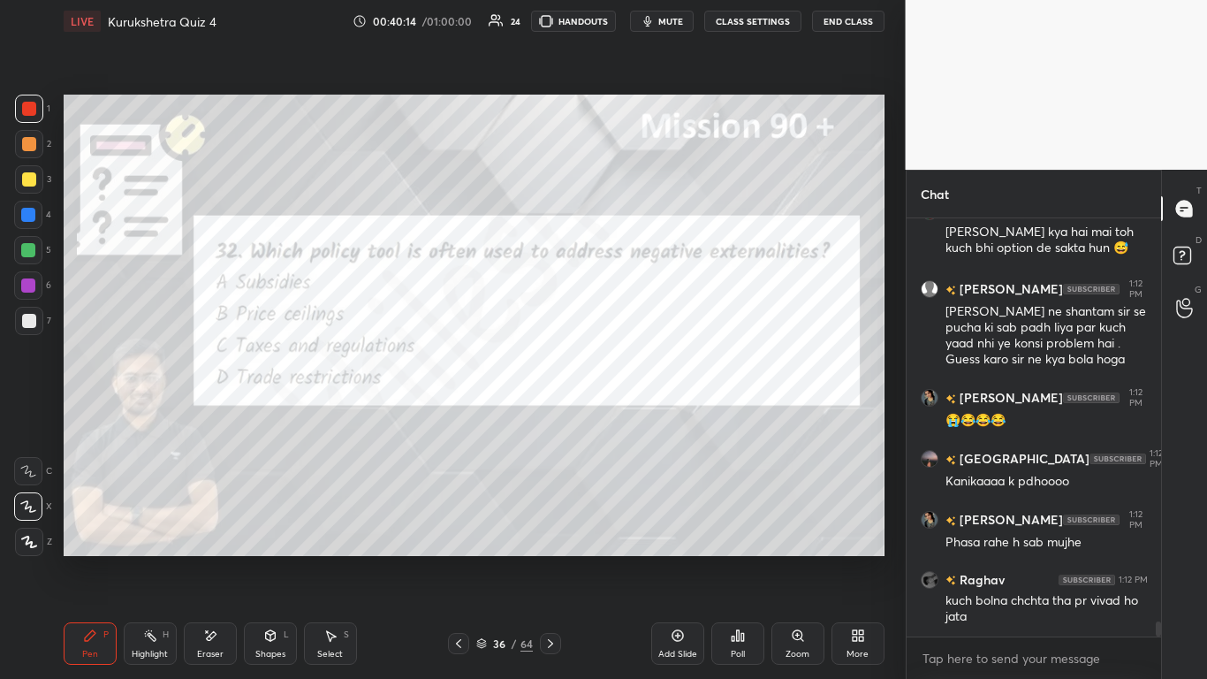
click at [460, 415] on icon at bounding box center [459, 643] width 14 height 14
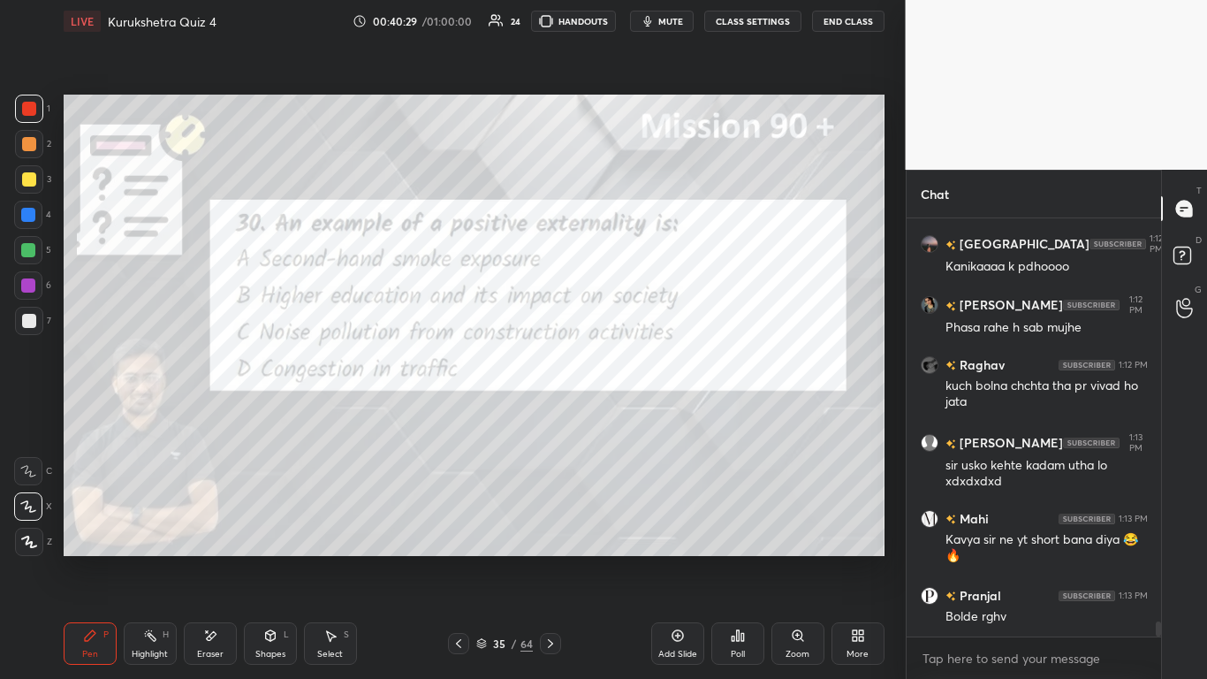
click at [634, 415] on div "Poll" at bounding box center [737, 643] width 53 height 42
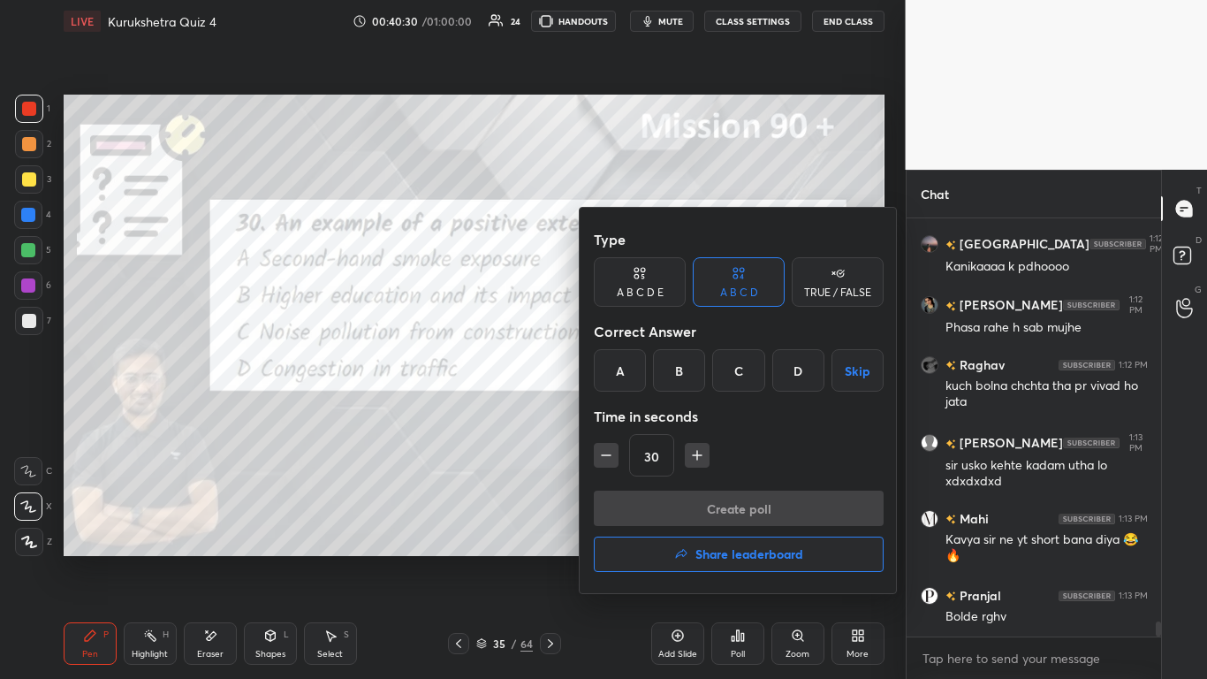
click at [634, 372] on div "B" at bounding box center [679, 370] width 52 height 42
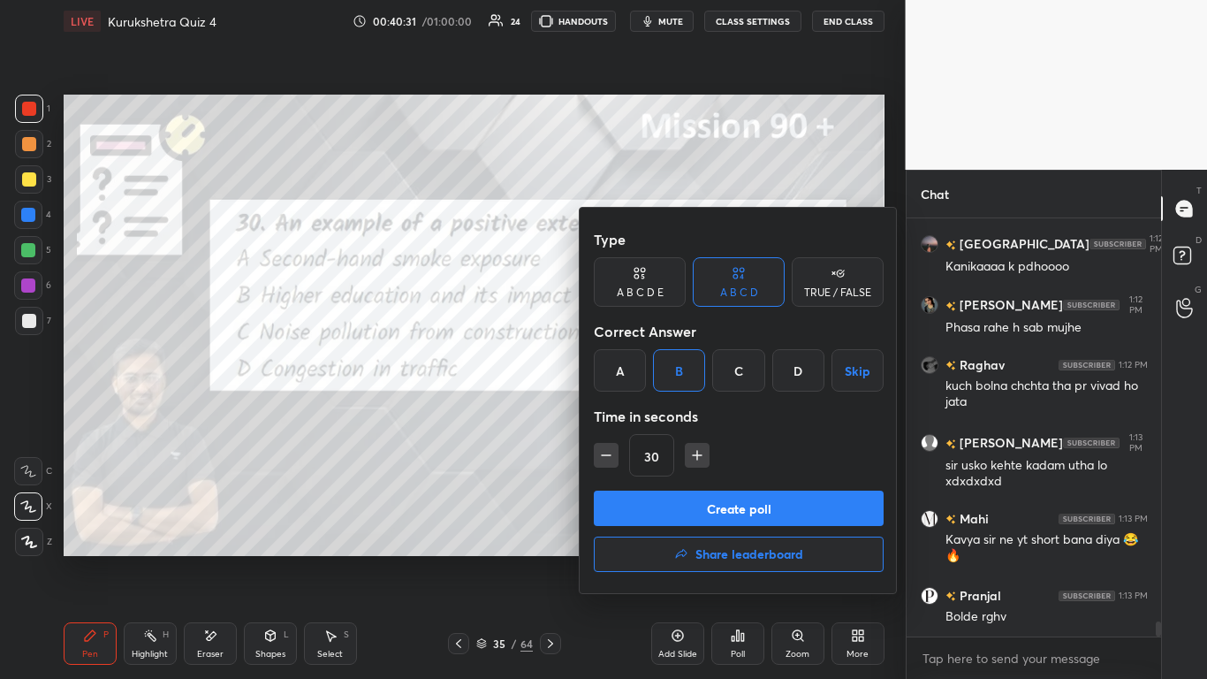
click at [634, 415] on button "Create poll" at bounding box center [739, 508] width 290 height 35
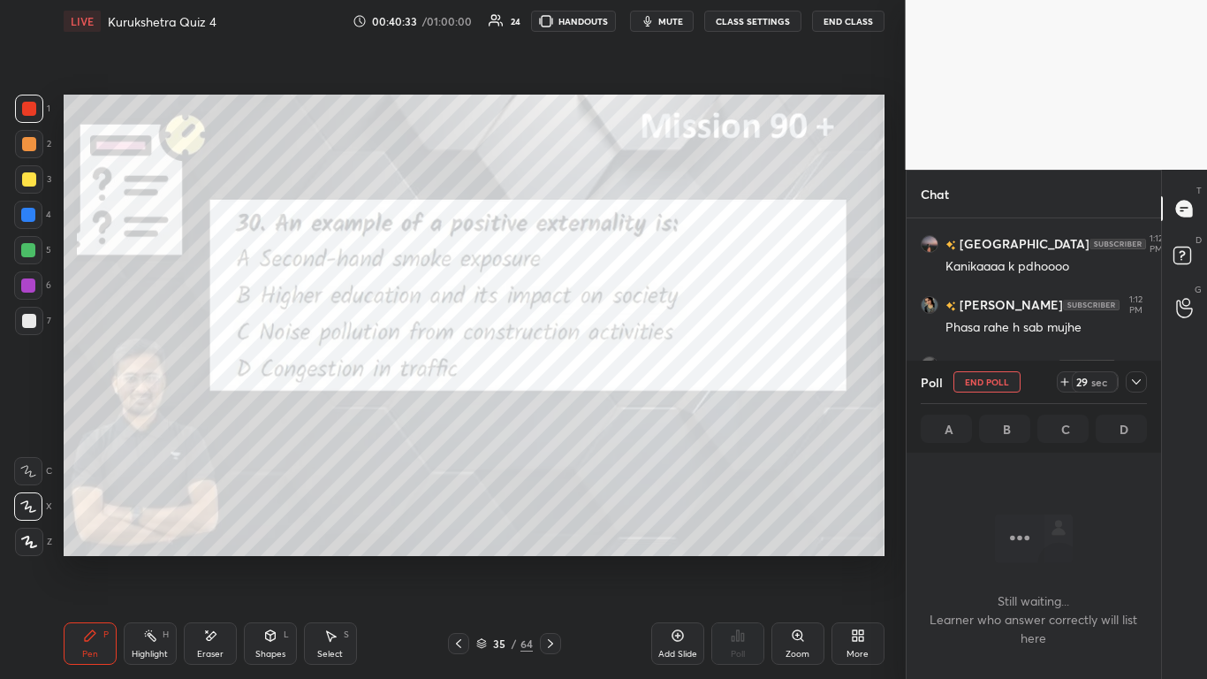
click at [634, 388] on icon at bounding box center [1137, 382] width 14 height 14
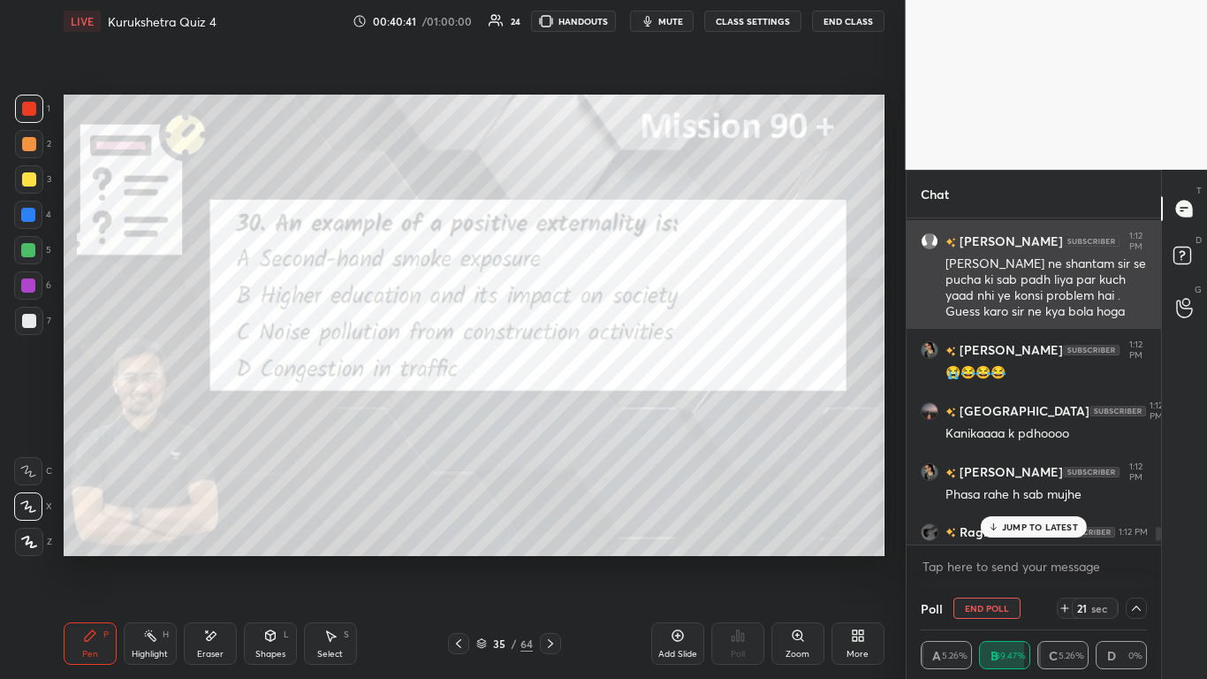
click at [634, 288] on div "[PERSON_NAME] ne shantam sir se pucha ki sab padh liya par kuch yaad nhi ye kon…" at bounding box center [1047, 287] width 202 height 65
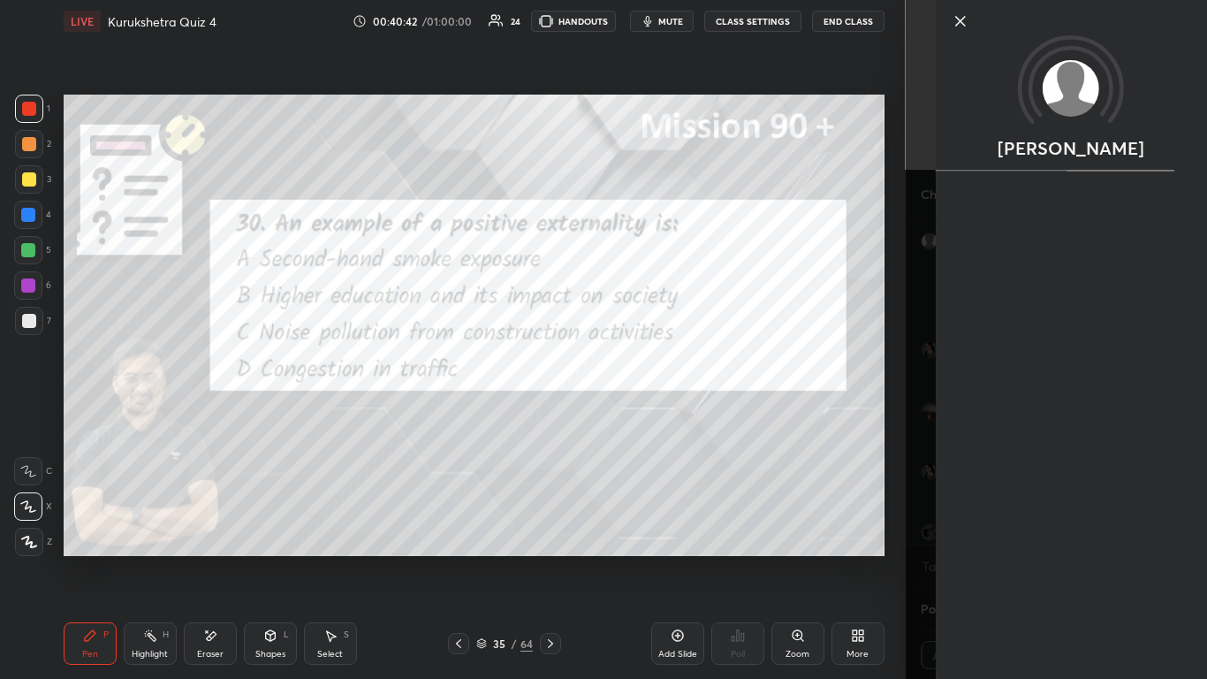
click at [634, 338] on div "[PERSON_NAME]" at bounding box center [1057, 339] width 302 height 679
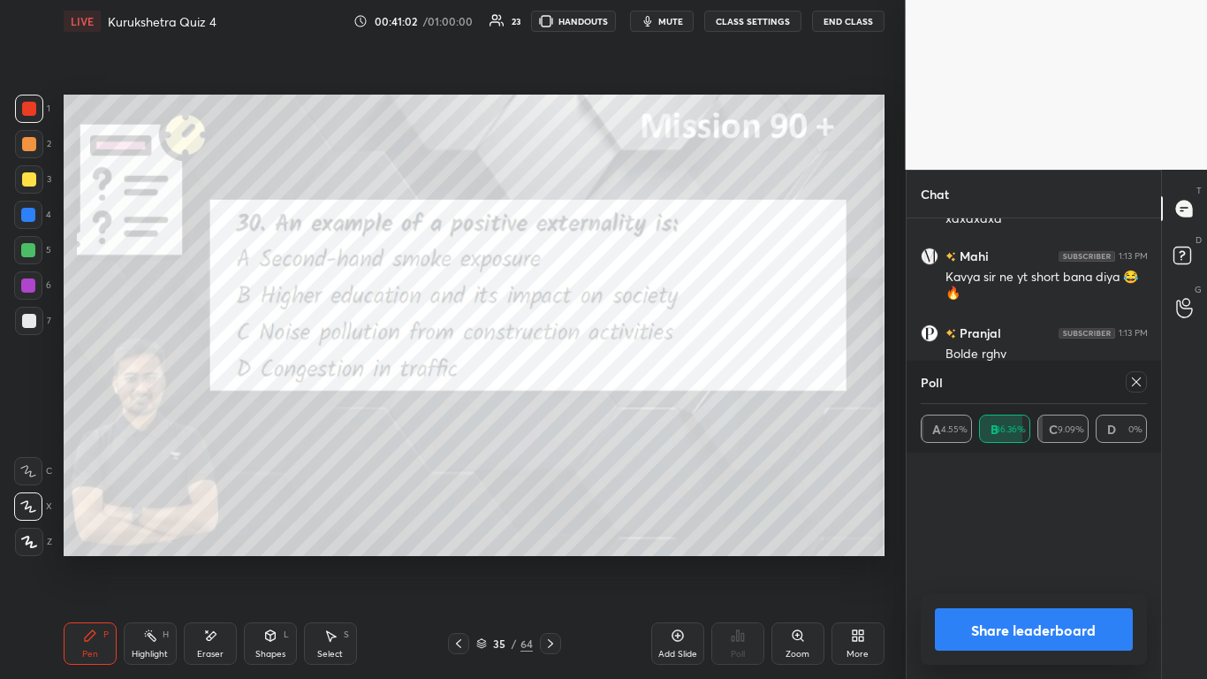
scroll to position [0, 1]
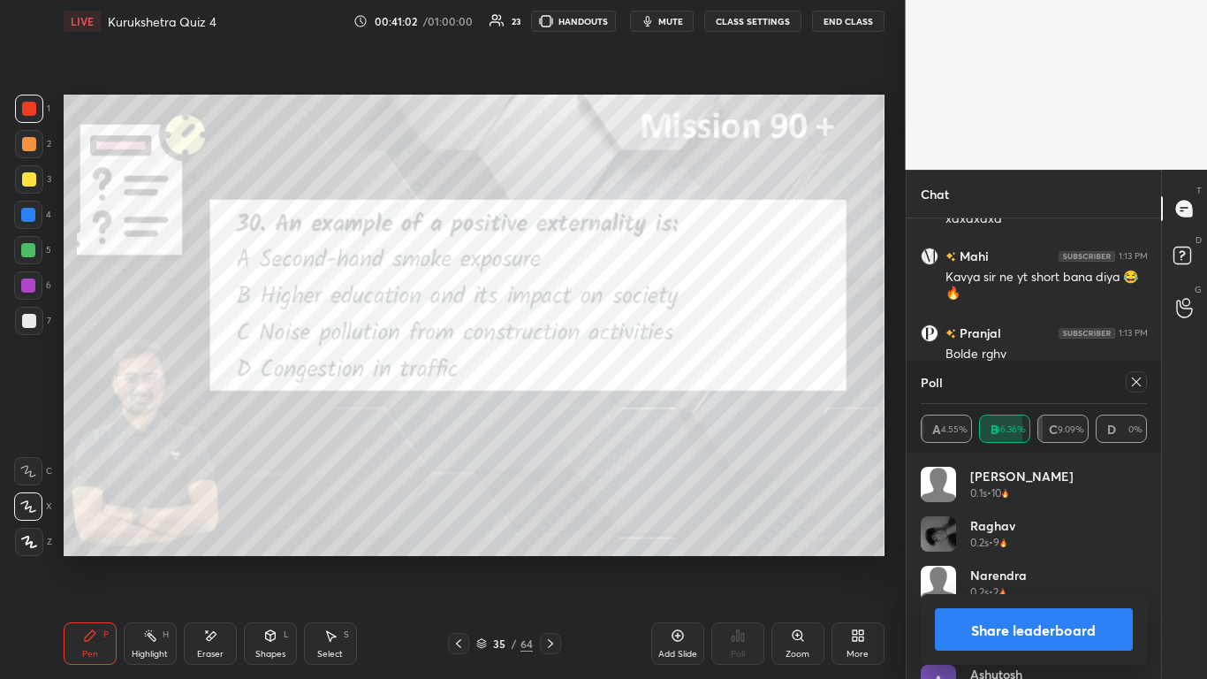
drag, startPoint x: 1113, startPoint y: 631, endPoint x: 1110, endPoint y: 619, distance: 12.7
click at [634, 415] on button "Share leaderboard" at bounding box center [1034, 629] width 199 height 42
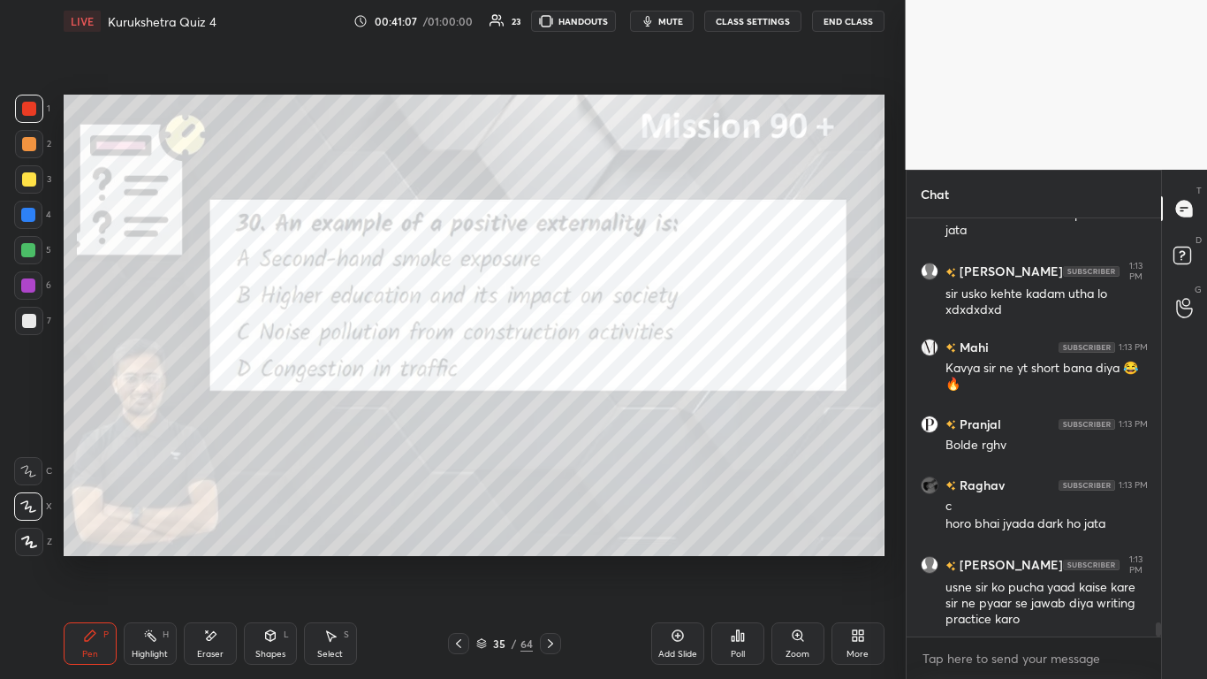
click at [462, 415] on icon at bounding box center [459, 643] width 14 height 14
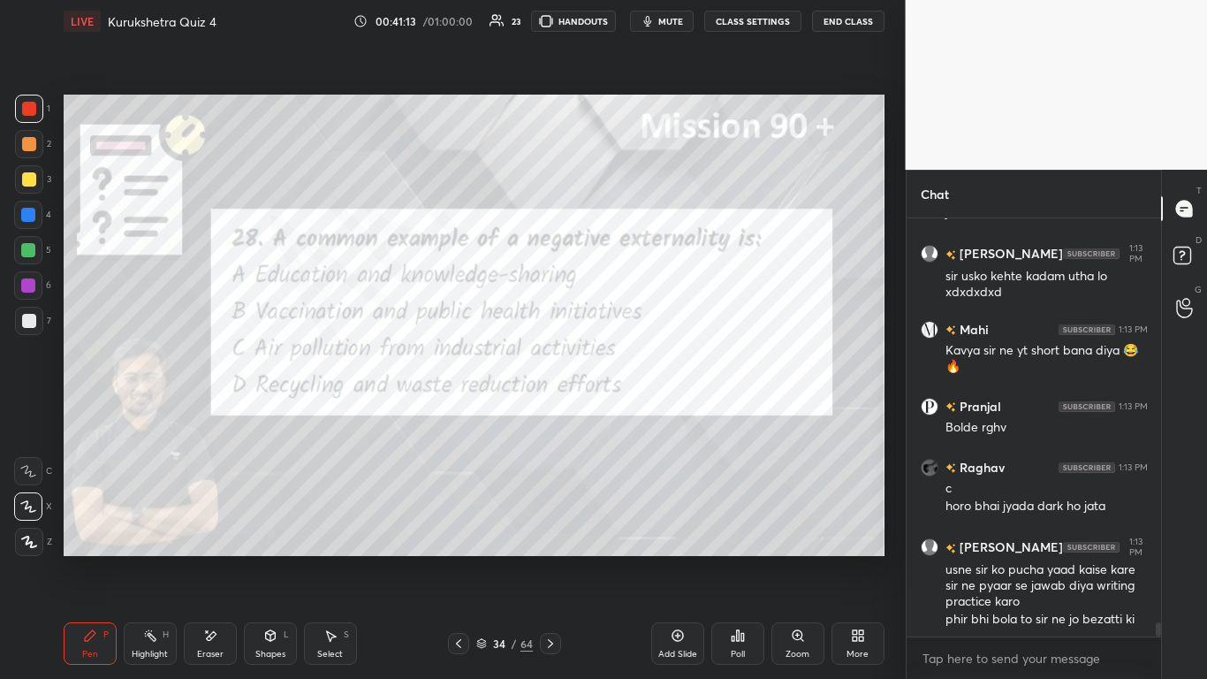
click at [634, 415] on icon at bounding box center [738, 635] width 14 height 14
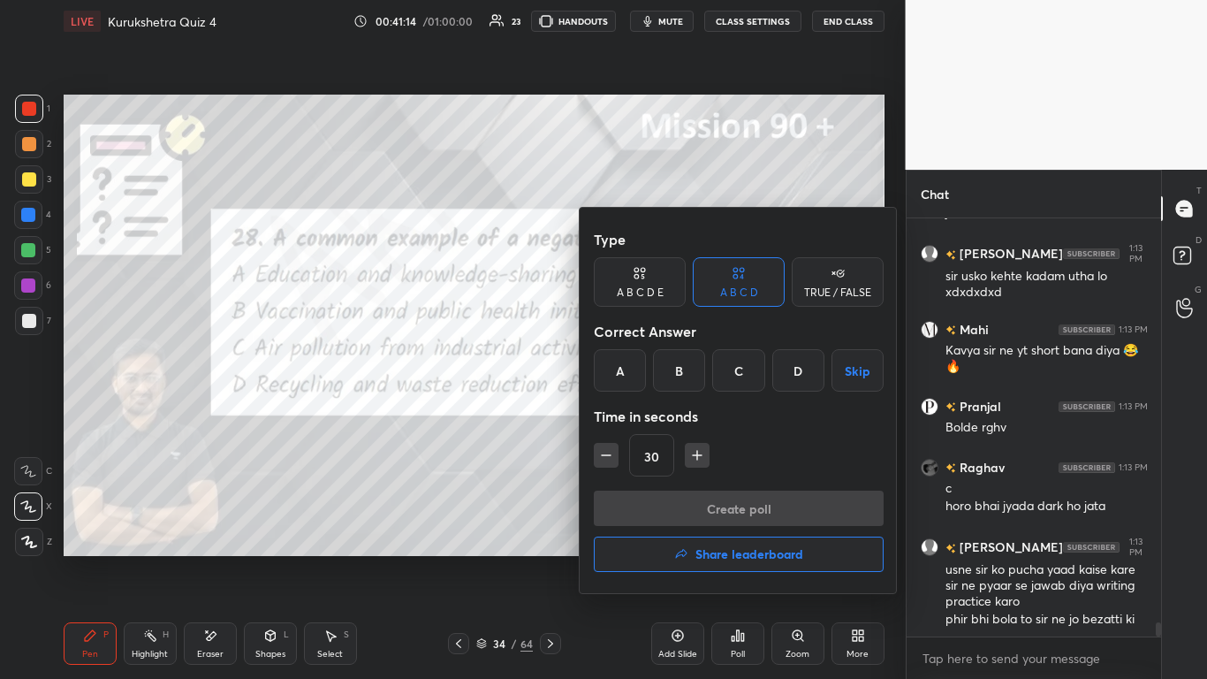
click at [634, 370] on div "C" at bounding box center [738, 370] width 52 height 42
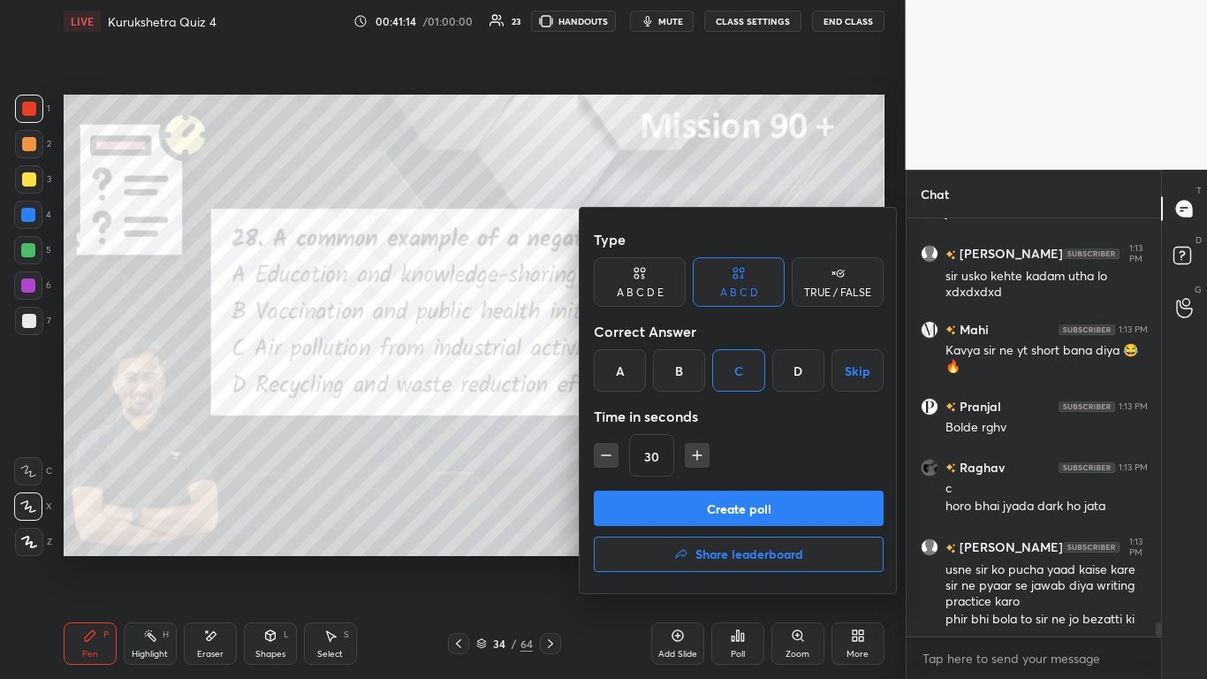
drag, startPoint x: 734, startPoint y: 500, endPoint x: 732, endPoint y: 490, distance: 10.8
click at [634, 415] on button "Create poll" at bounding box center [739, 508] width 290 height 35
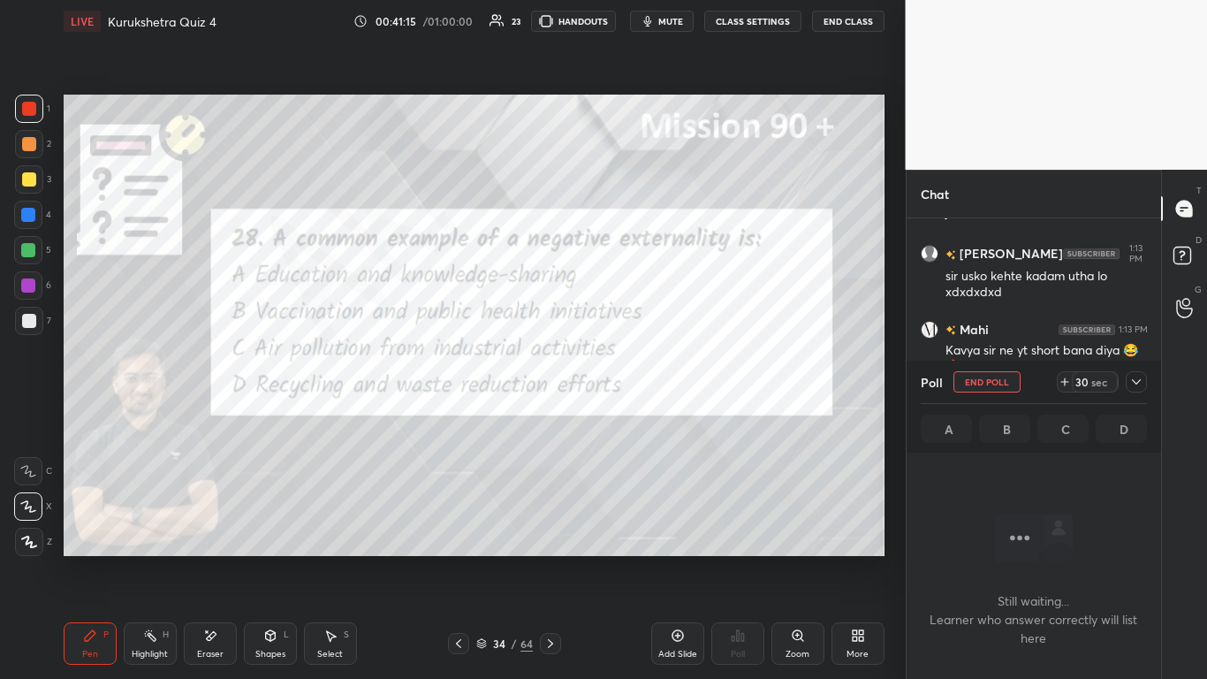
click at [634, 397] on div "Poll End Poll 30 sec" at bounding box center [1034, 382] width 227 height 42
click at [634, 388] on icon at bounding box center [1137, 382] width 14 height 14
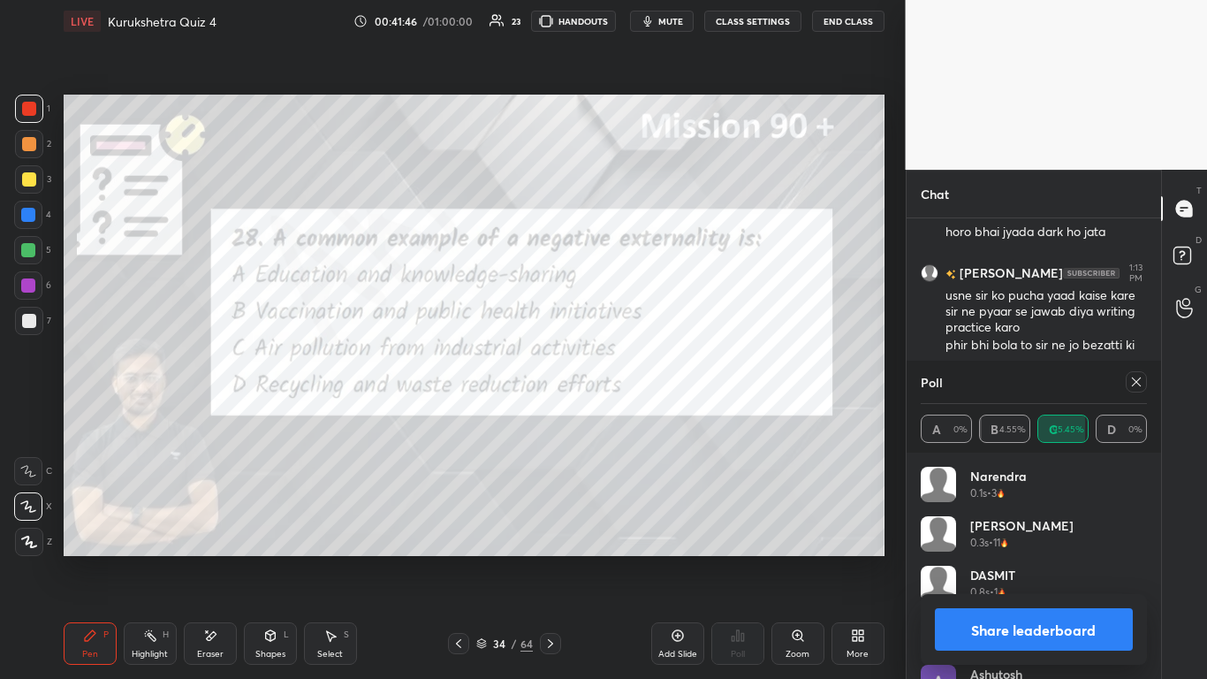
click at [634, 415] on button "Share leaderboard" at bounding box center [1034, 629] width 199 height 42
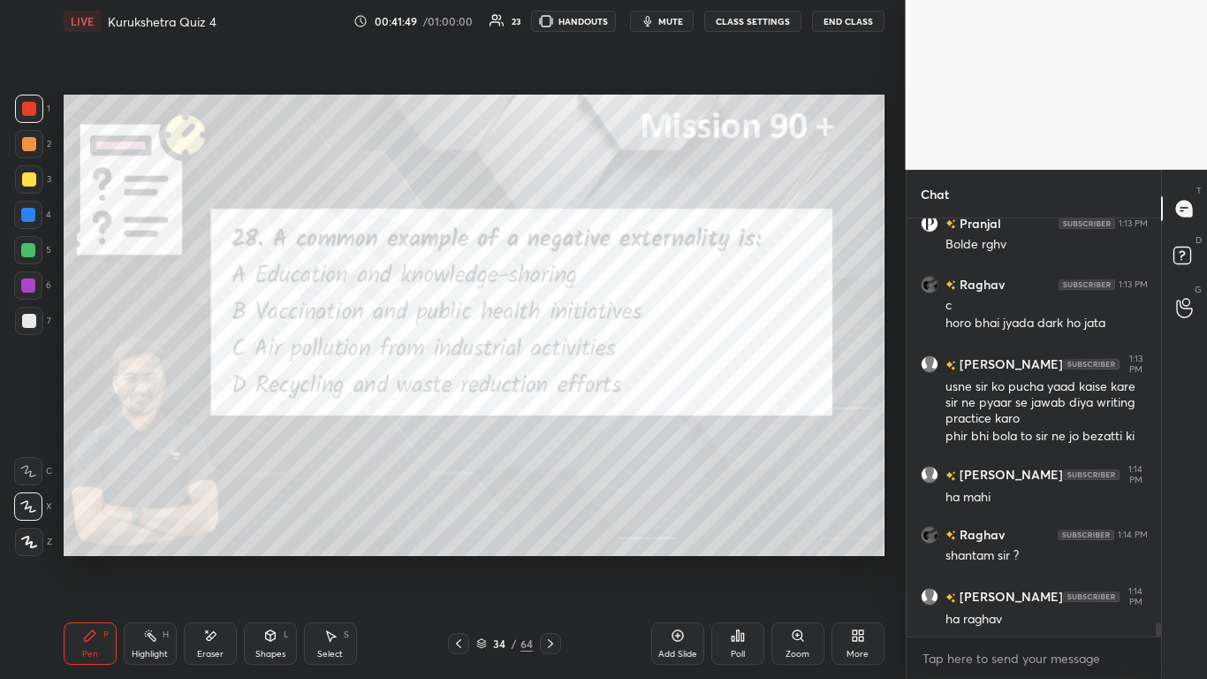
click at [452, 415] on icon at bounding box center [459, 643] width 14 height 14
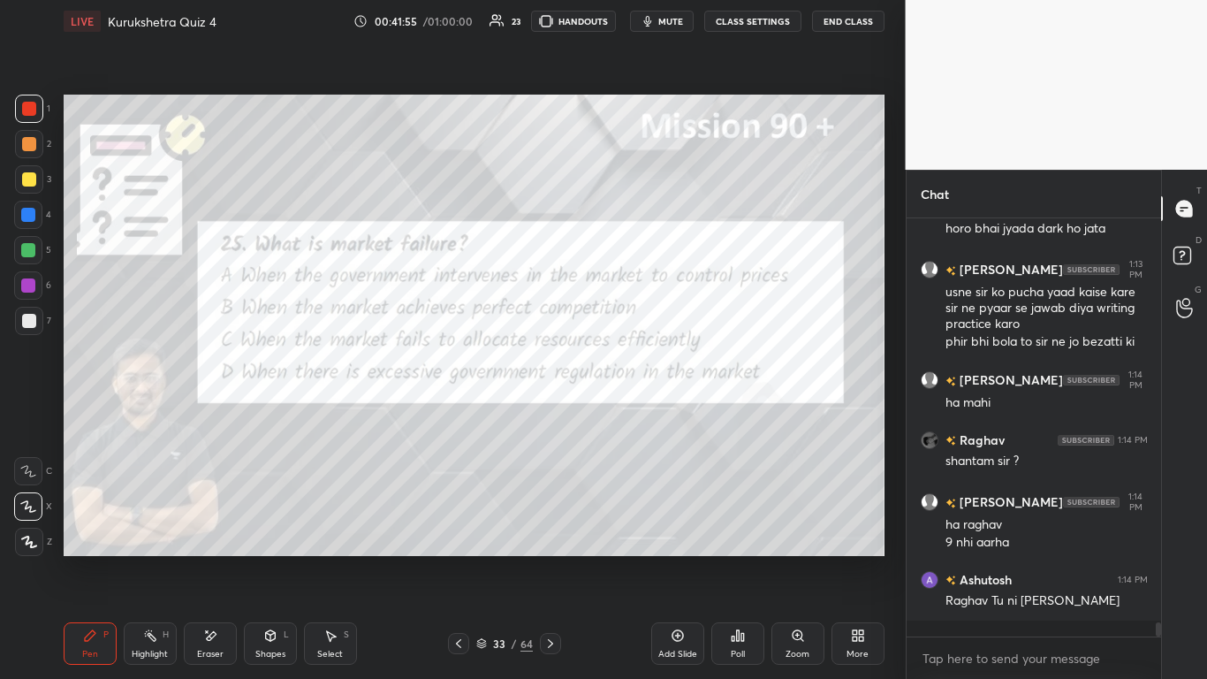
click at [634, 415] on div "Poll" at bounding box center [737, 643] width 53 height 42
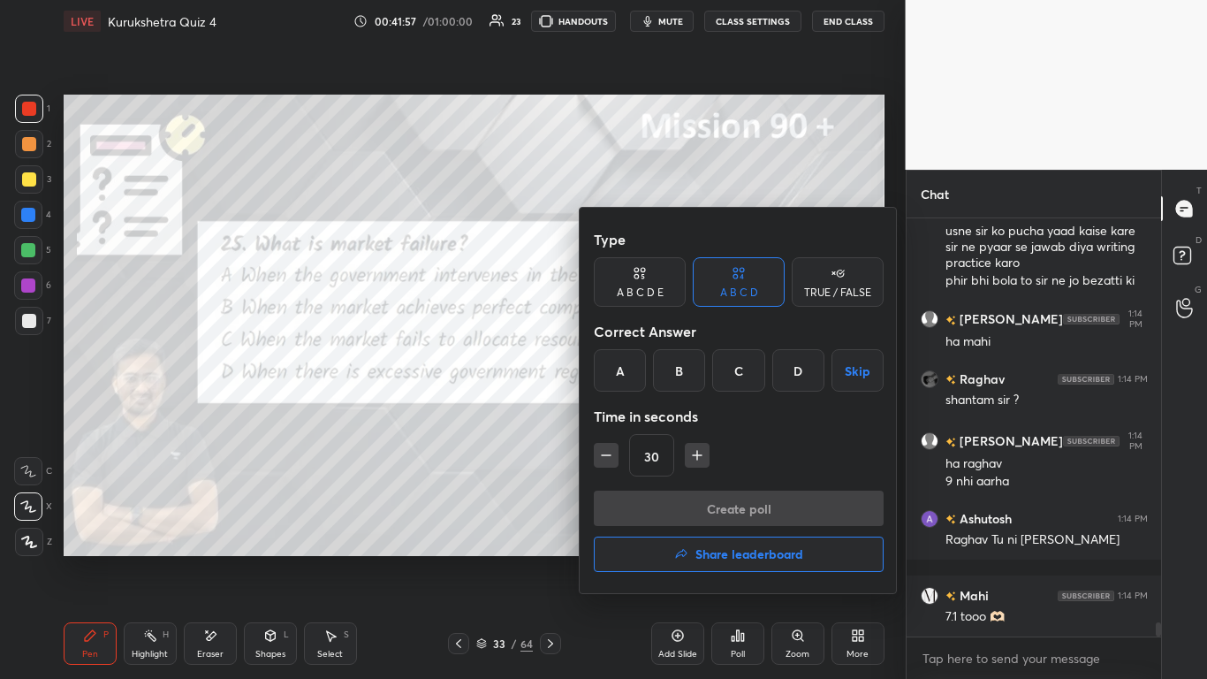
click at [634, 365] on div "C" at bounding box center [738, 370] width 52 height 42
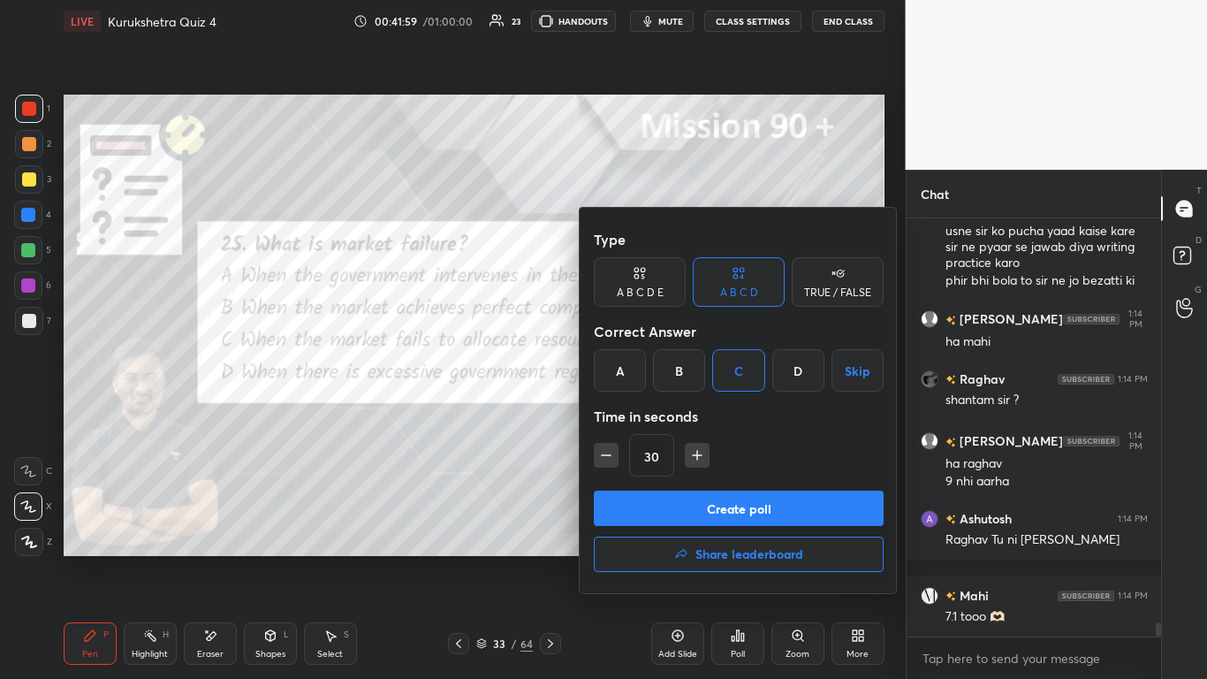
click at [633, 415] on button "Create poll" at bounding box center [739, 508] width 290 height 35
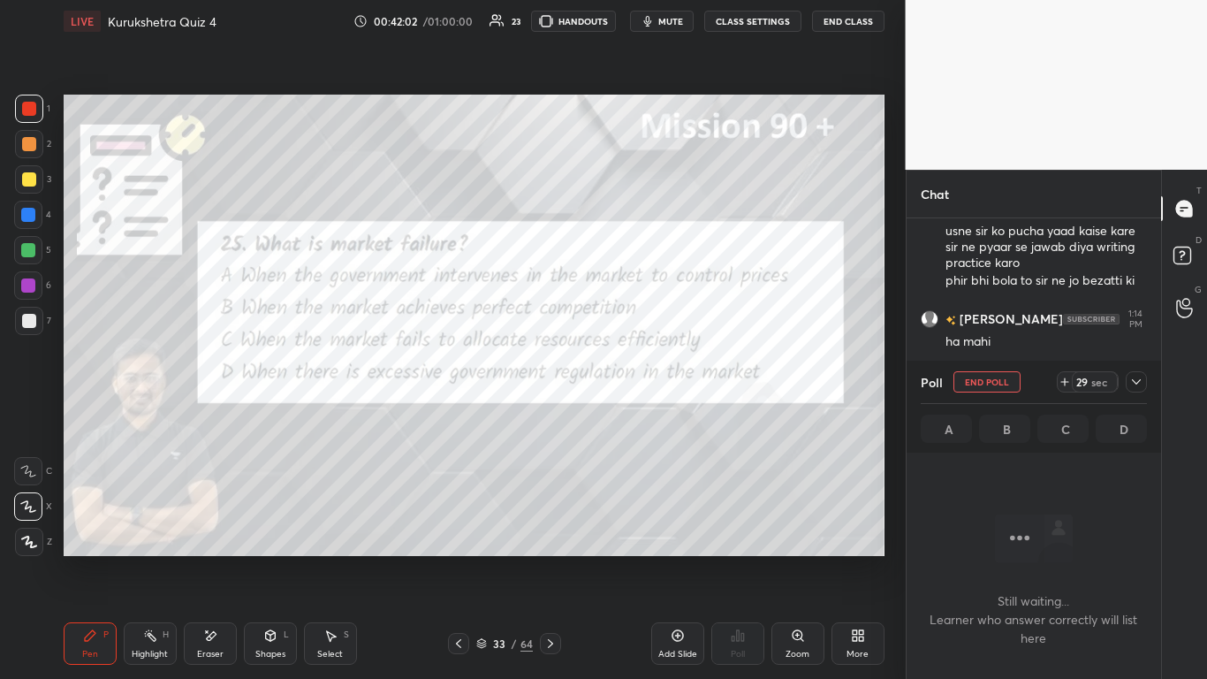
click at [634, 383] on icon at bounding box center [1136, 381] width 9 height 5
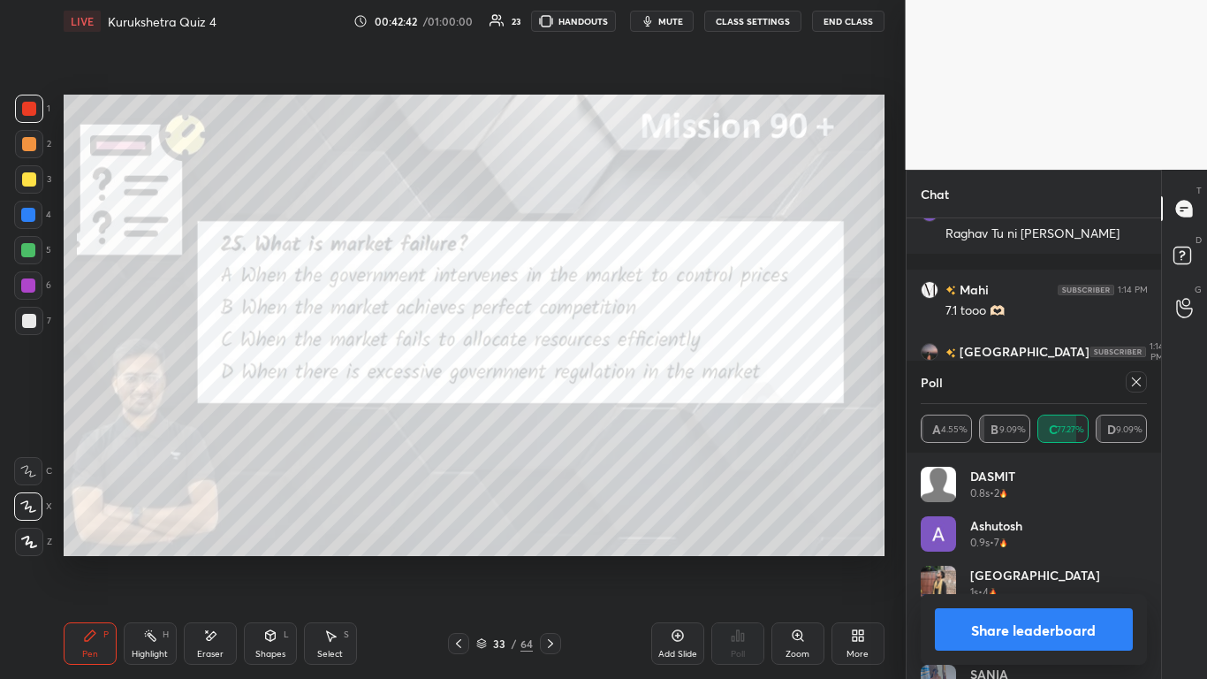
click at [634, 415] on button "Share leaderboard" at bounding box center [1034, 629] width 199 height 42
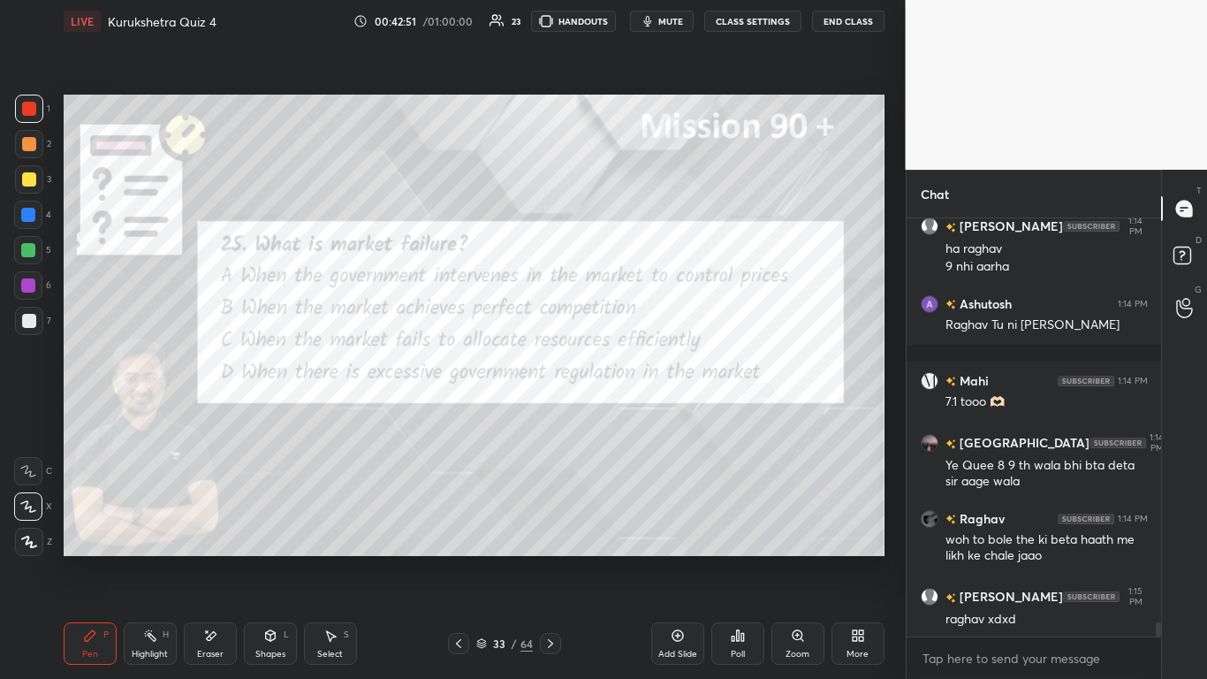
click at [460, 415] on icon at bounding box center [459, 643] width 14 height 14
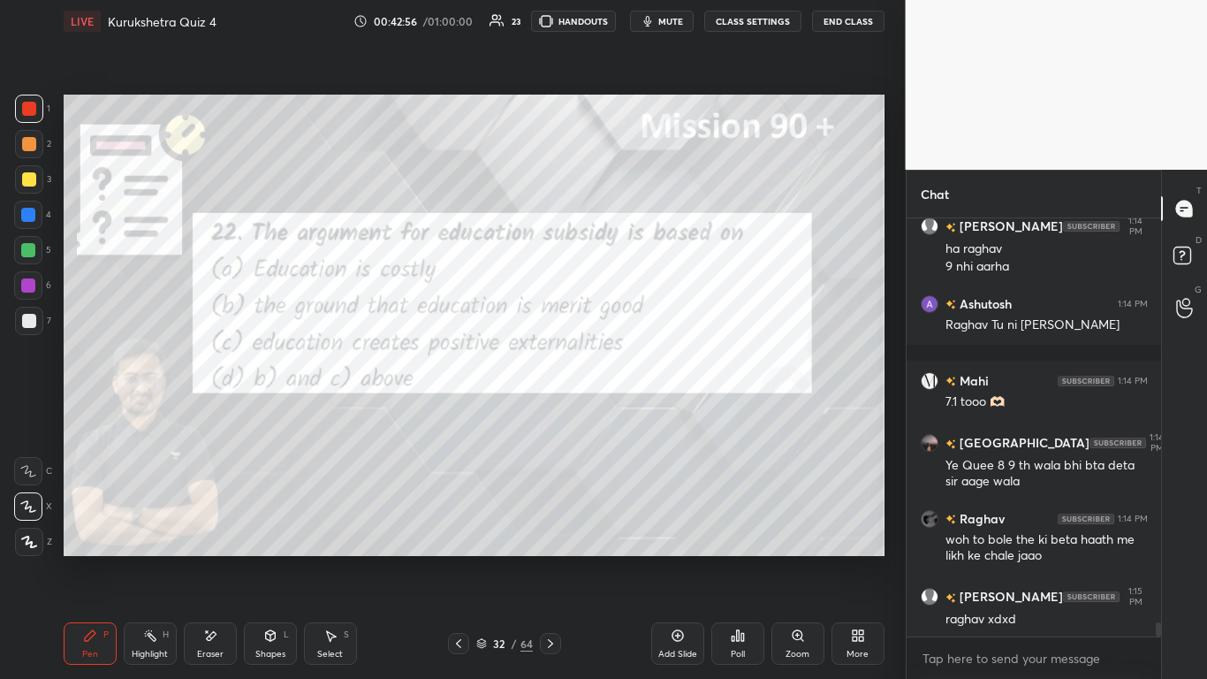
click at [634, 415] on div "Poll" at bounding box center [737, 643] width 53 height 42
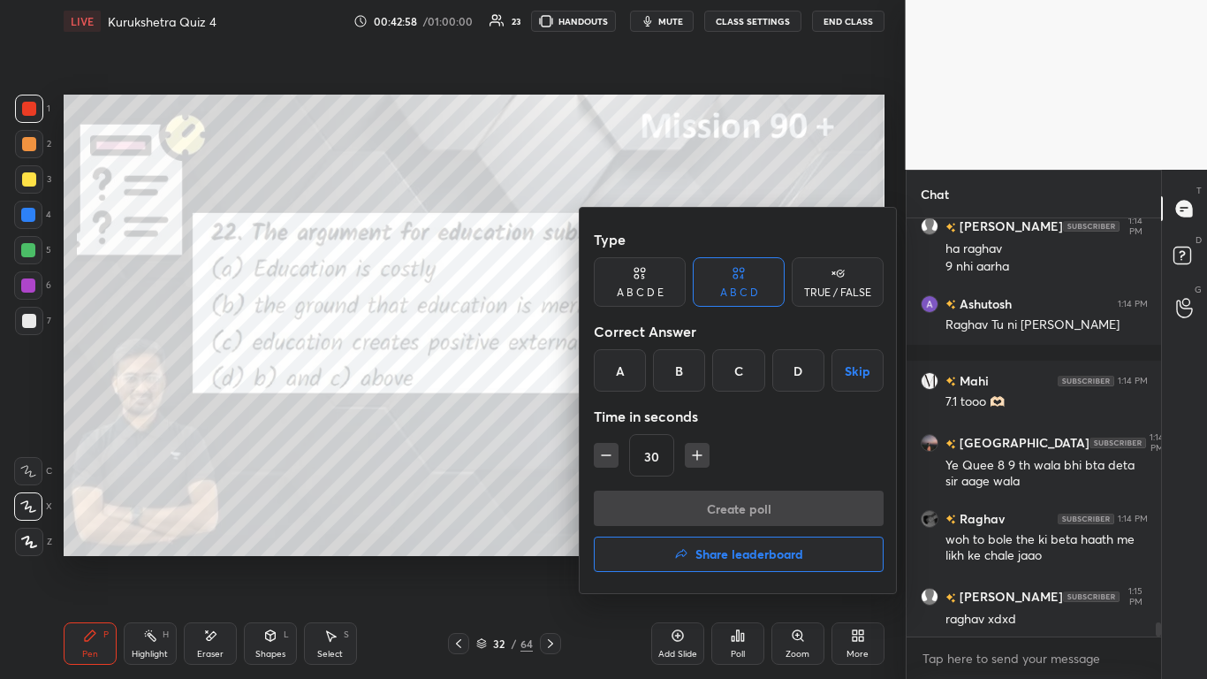
click at [634, 370] on div "D" at bounding box center [798, 370] width 52 height 42
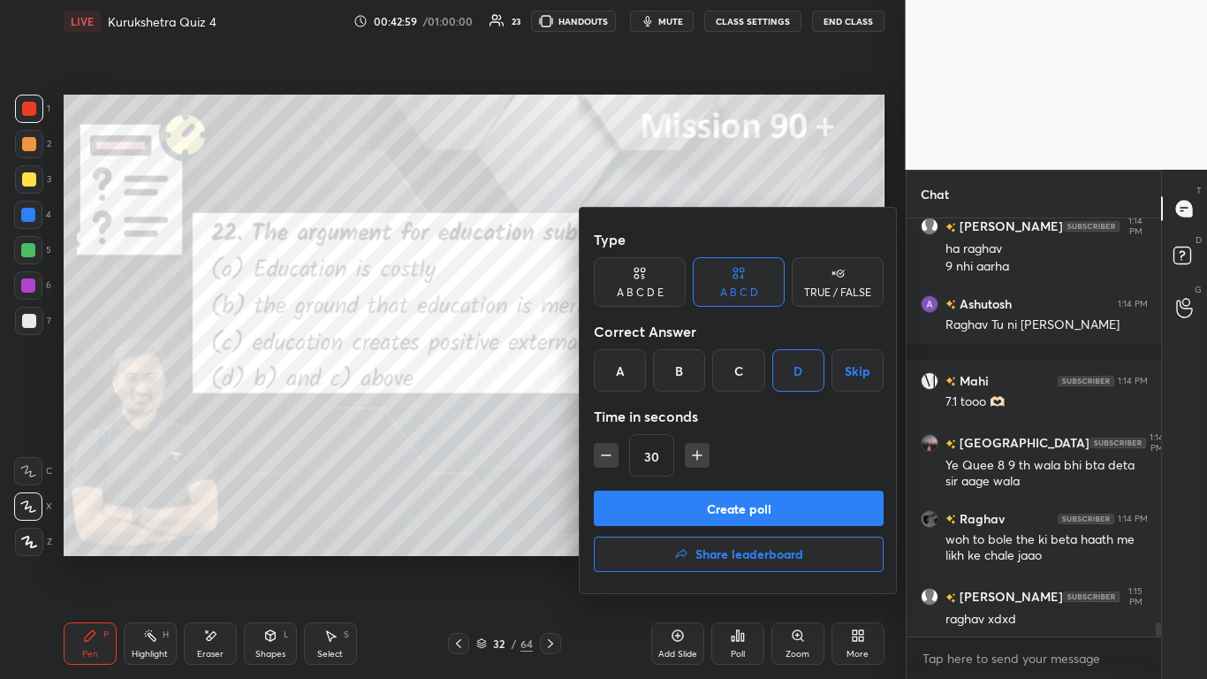
click at [634, 415] on button "Create poll" at bounding box center [739, 508] width 290 height 35
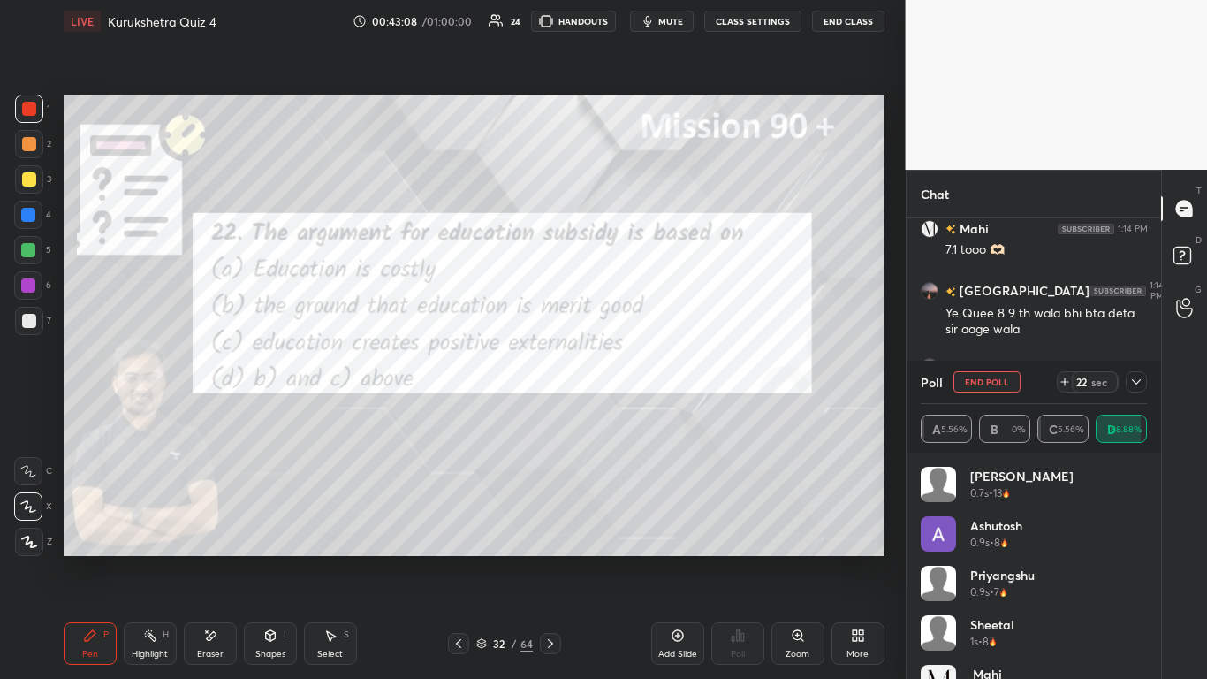
scroll to position [12483, 0]
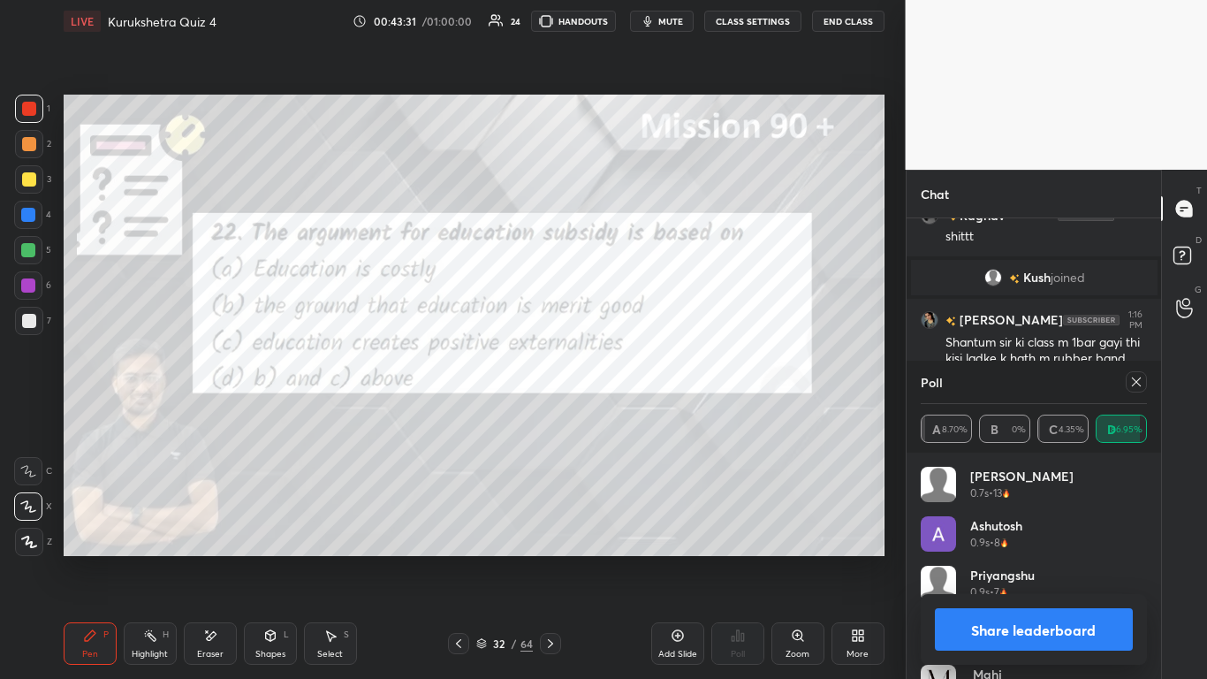
click at [634, 415] on button "Share leaderboard" at bounding box center [1034, 629] width 199 height 42
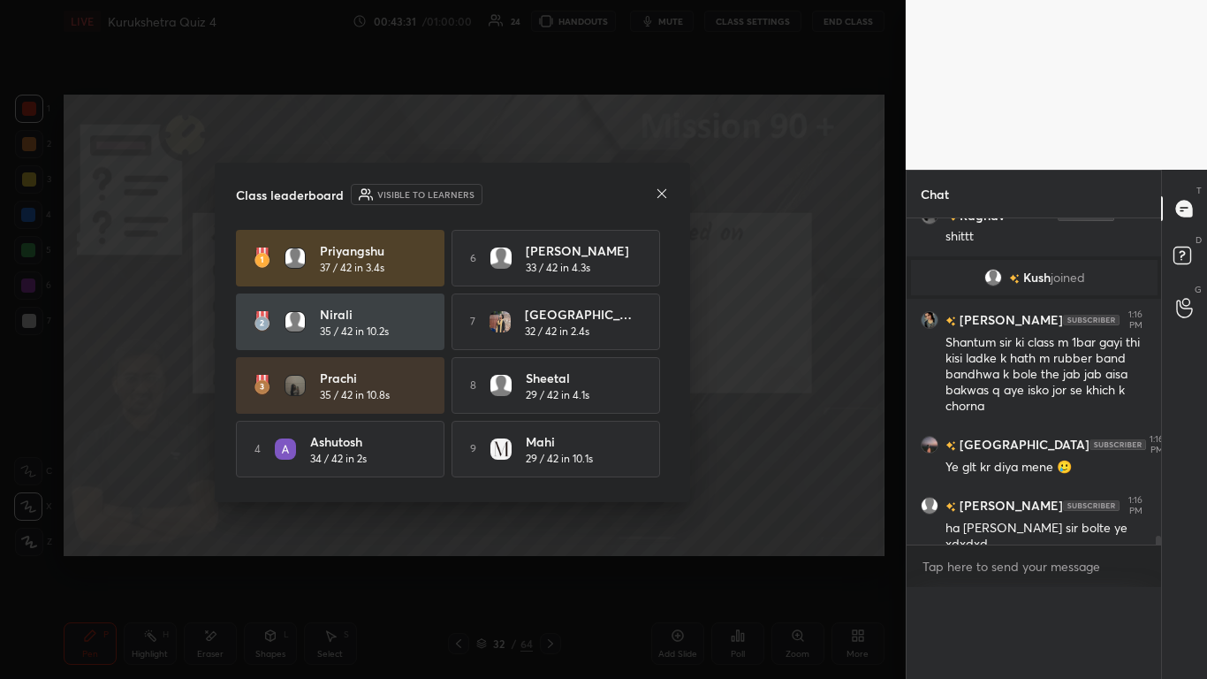
scroll to position [0, 0]
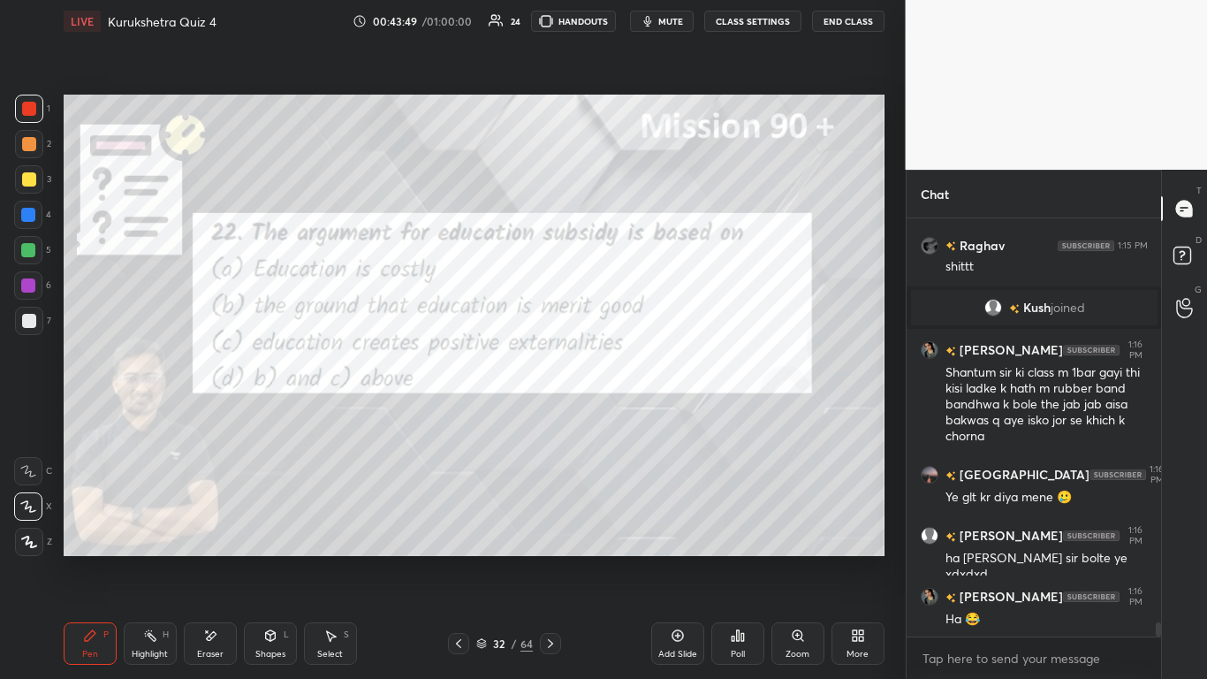
click at [460, 415] on icon at bounding box center [459, 643] width 14 height 14
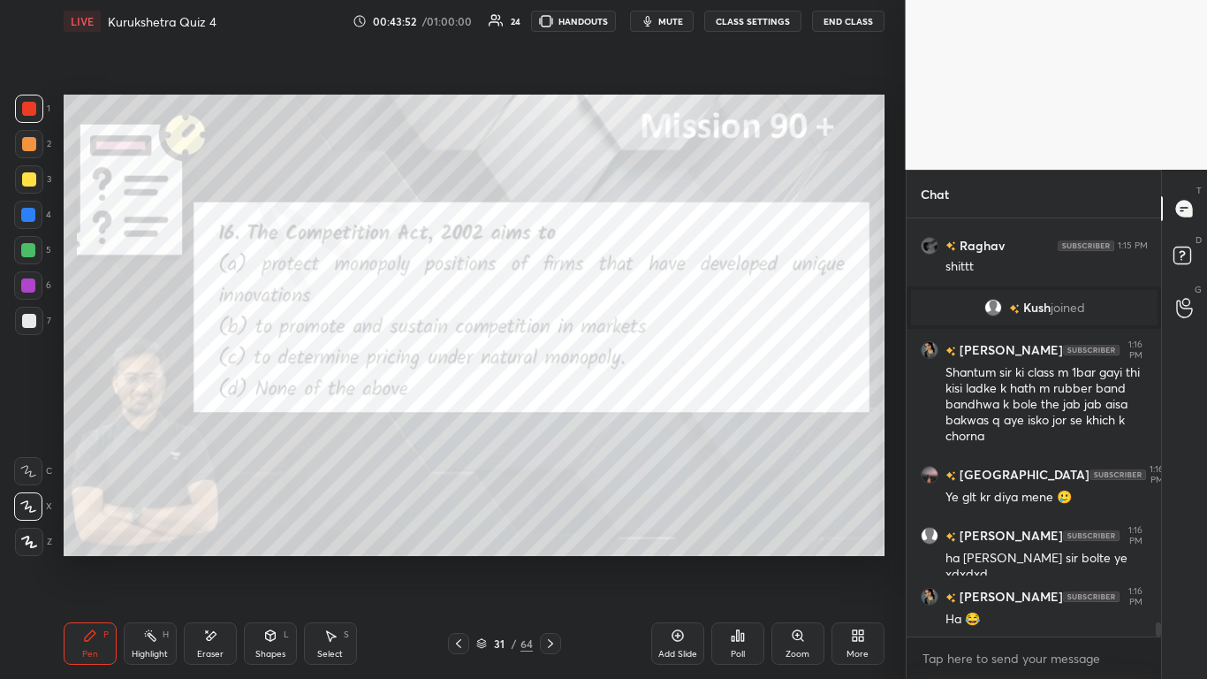
click at [634, 415] on div "Poll" at bounding box center [738, 654] width 14 height 9
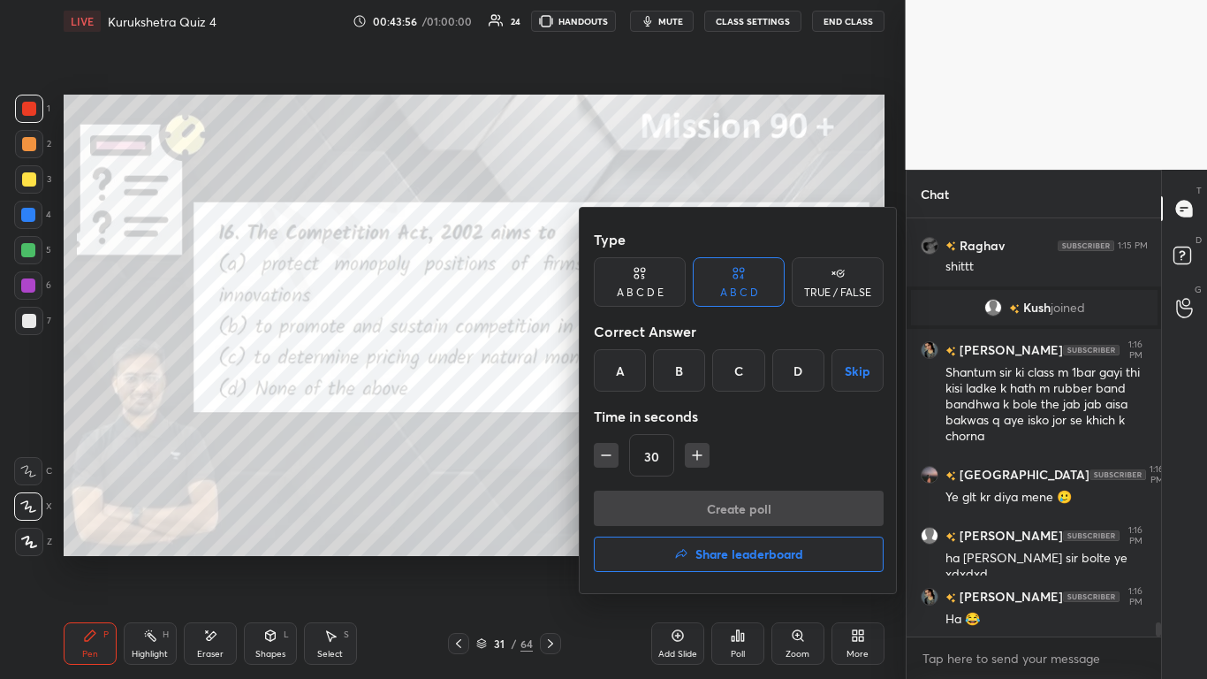
click at [634, 361] on div "B" at bounding box center [679, 370] width 52 height 42
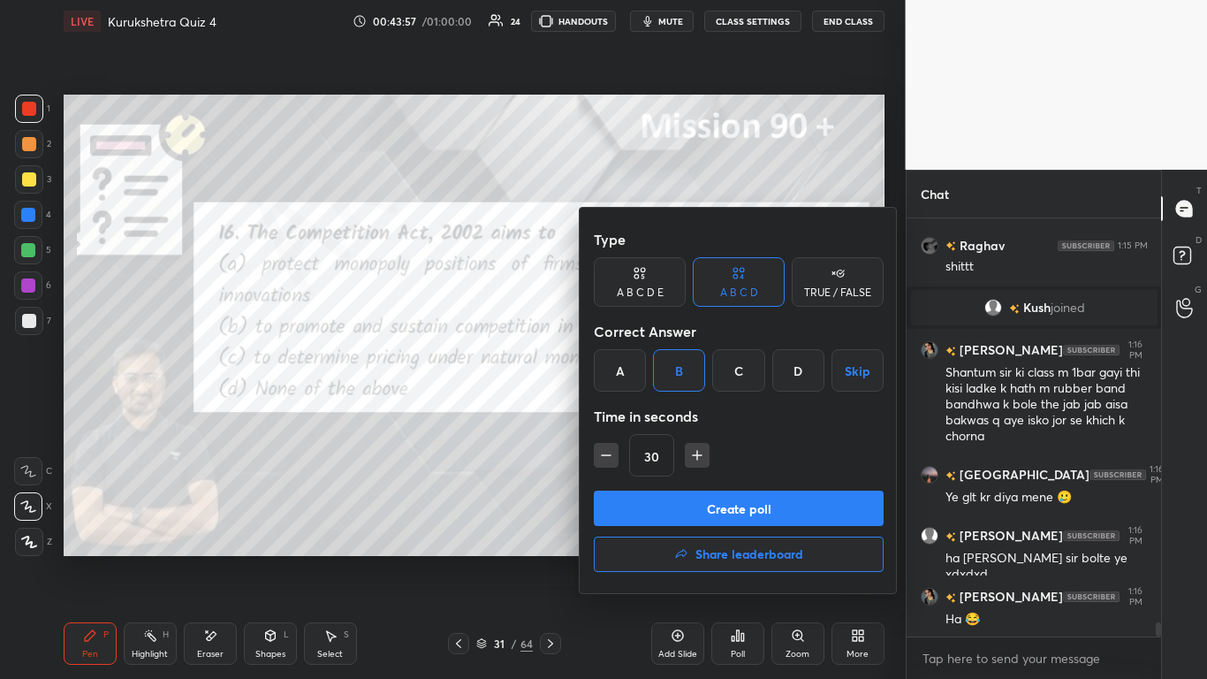
click at [634, 415] on button "Create poll" at bounding box center [739, 508] width 290 height 35
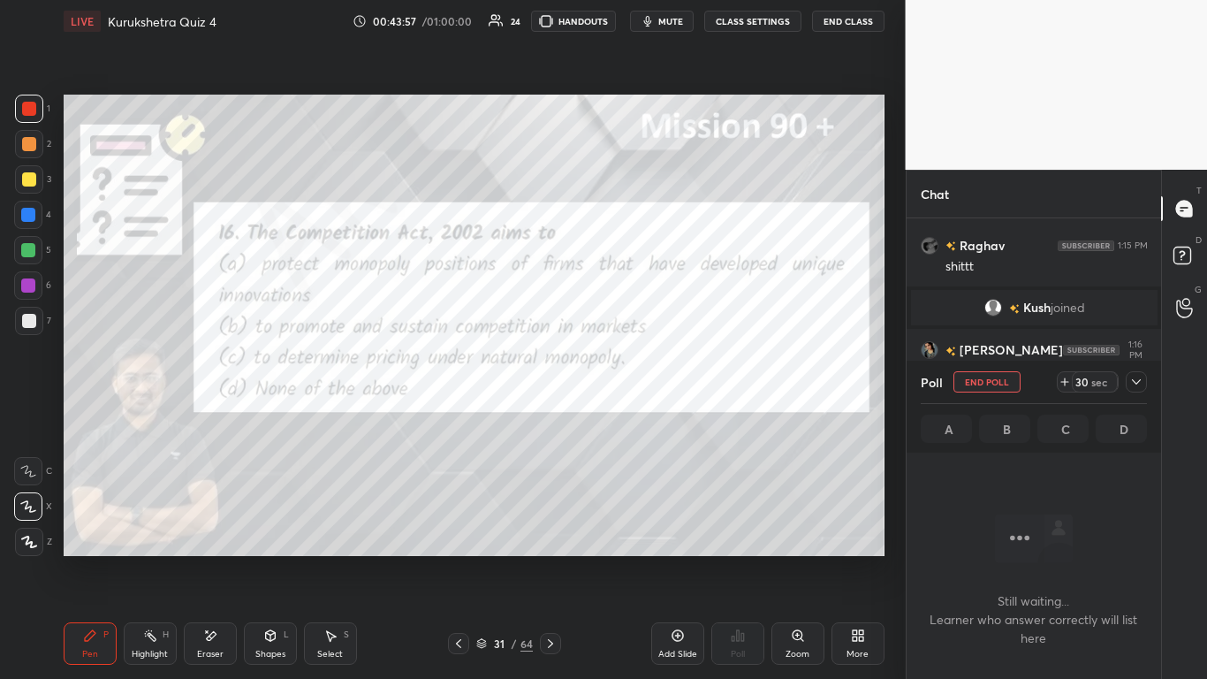
scroll to position [326, 249]
click at [634, 378] on icon at bounding box center [1137, 382] width 14 height 14
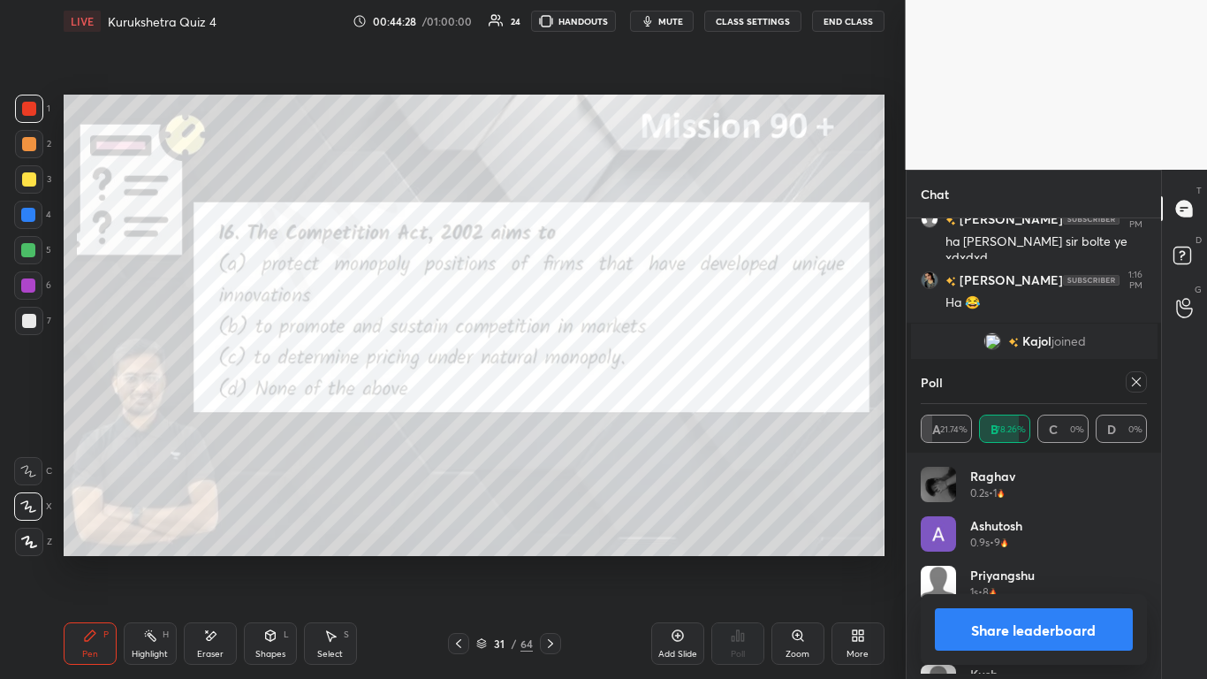
scroll to position [6, 6]
click at [634, 415] on button "Share leaderboard" at bounding box center [1034, 629] width 199 height 42
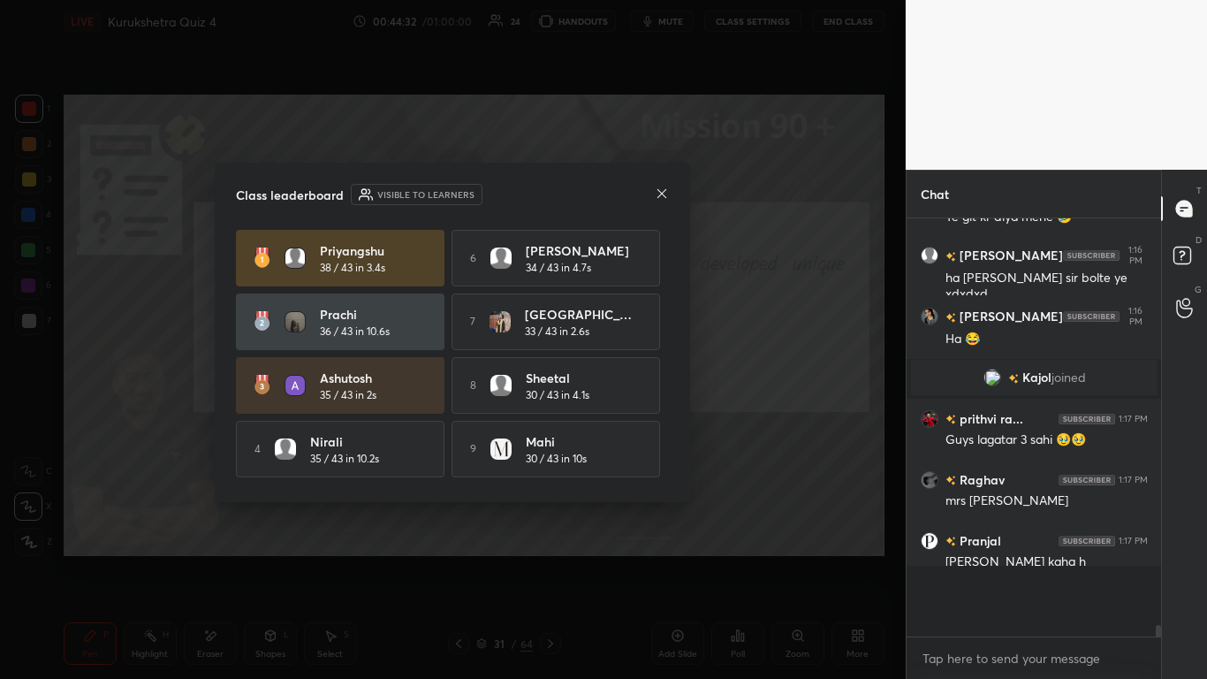
scroll to position [12240, 0]
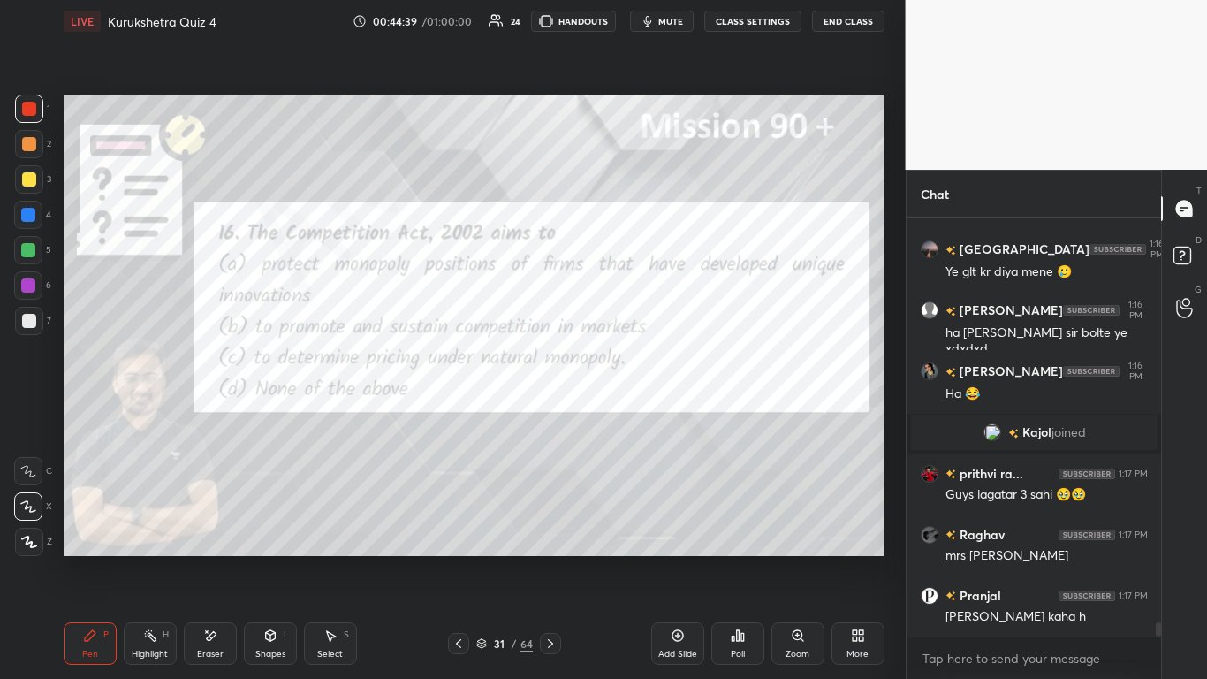
click at [460, 415] on icon at bounding box center [459, 643] width 14 height 14
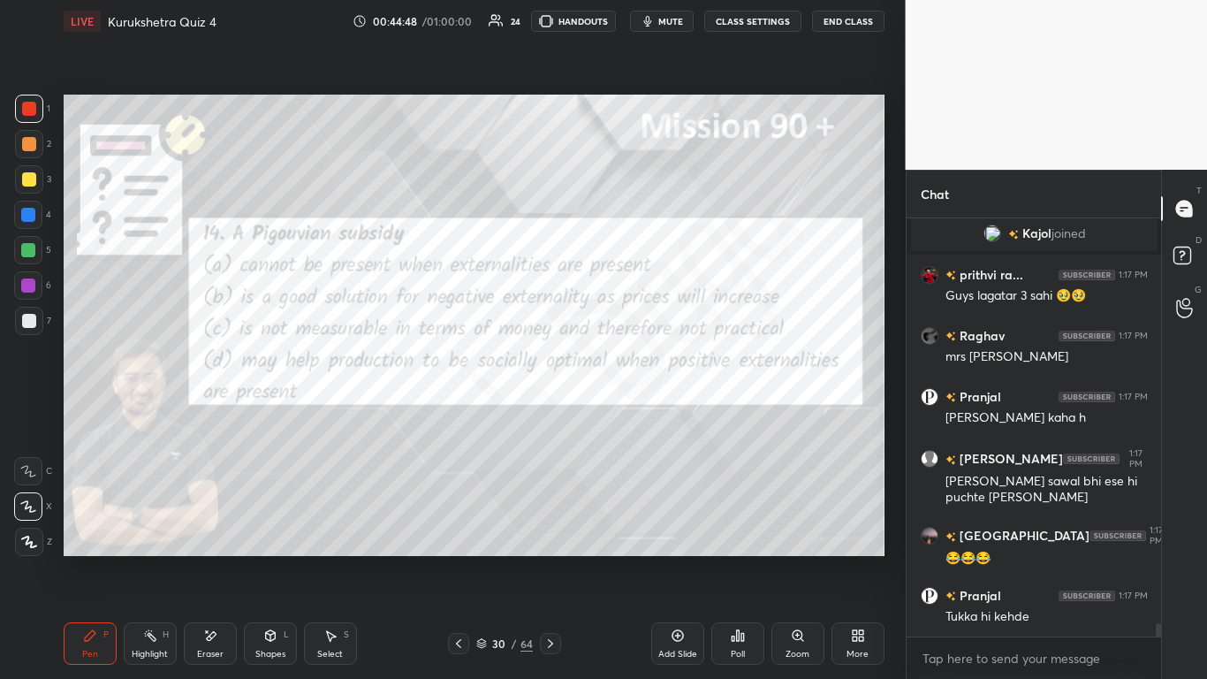
click at [634, 415] on div "Poll" at bounding box center [738, 654] width 14 height 9
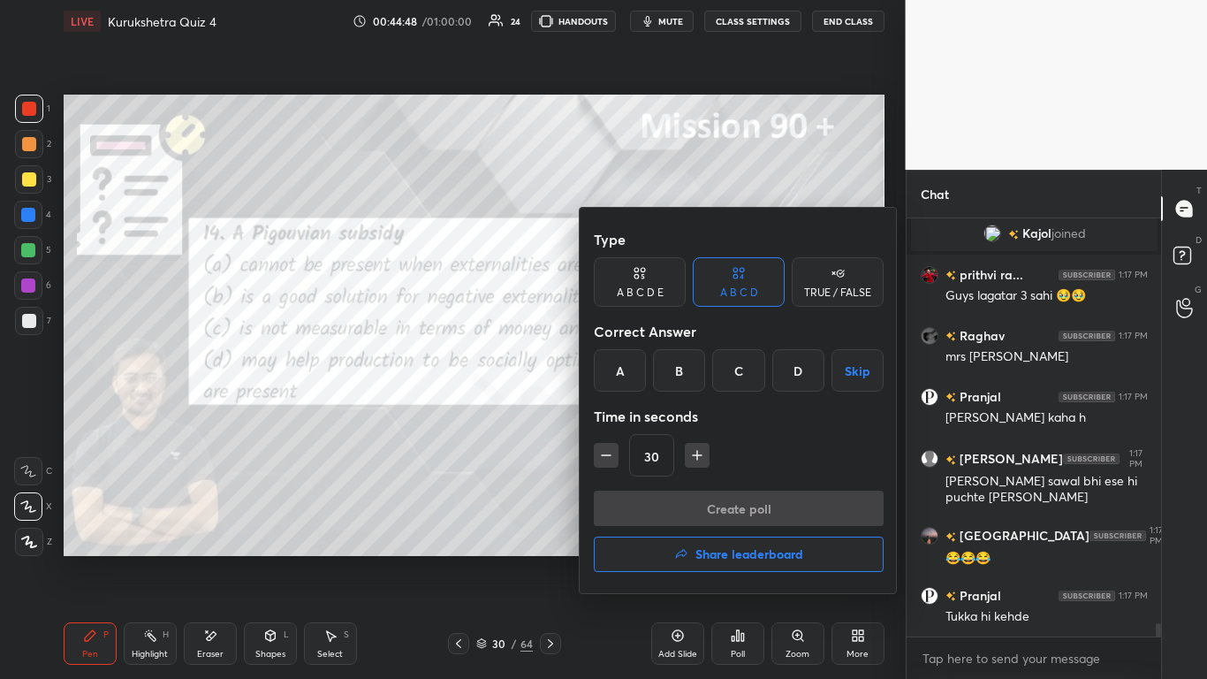
drag, startPoint x: 784, startPoint y: 398, endPoint x: 793, endPoint y: 391, distance: 11.3
click at [634, 397] on div "Type A B C D E A B C D TRUE / FALSE Correct Answer A B C D Skip Time in seconds…" at bounding box center [739, 356] width 290 height 269
click at [634, 381] on div "D" at bounding box center [798, 370] width 52 height 42
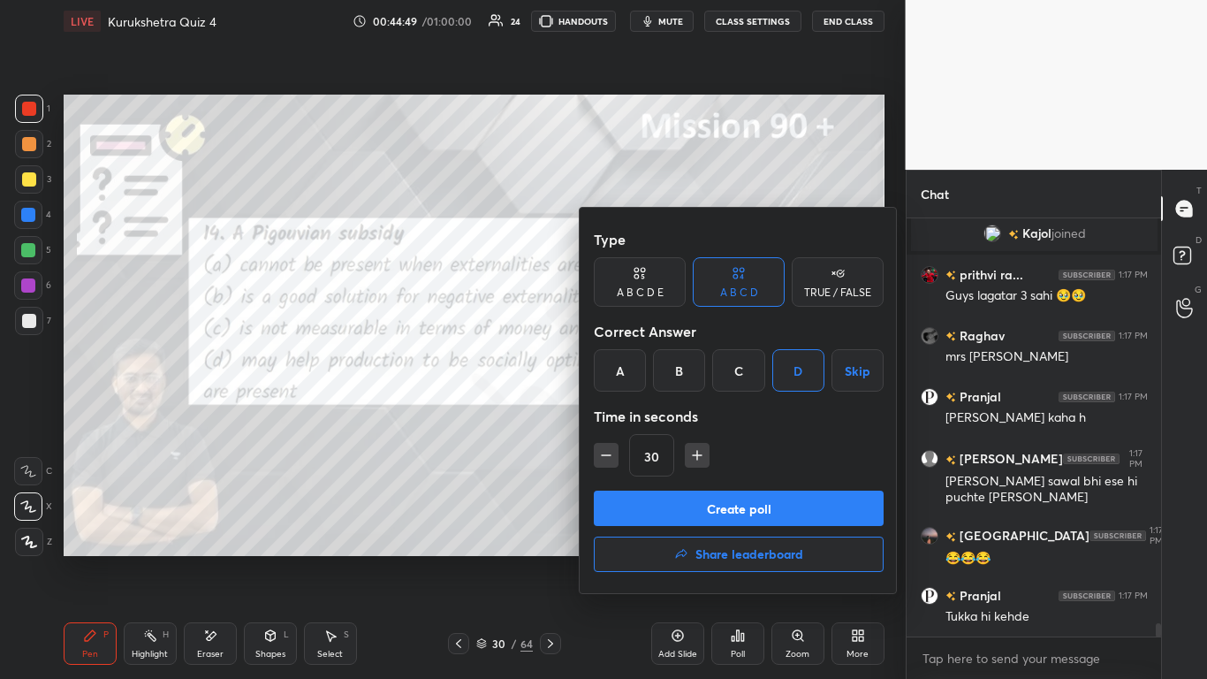
click at [634, 415] on button "Create poll" at bounding box center [739, 508] width 290 height 35
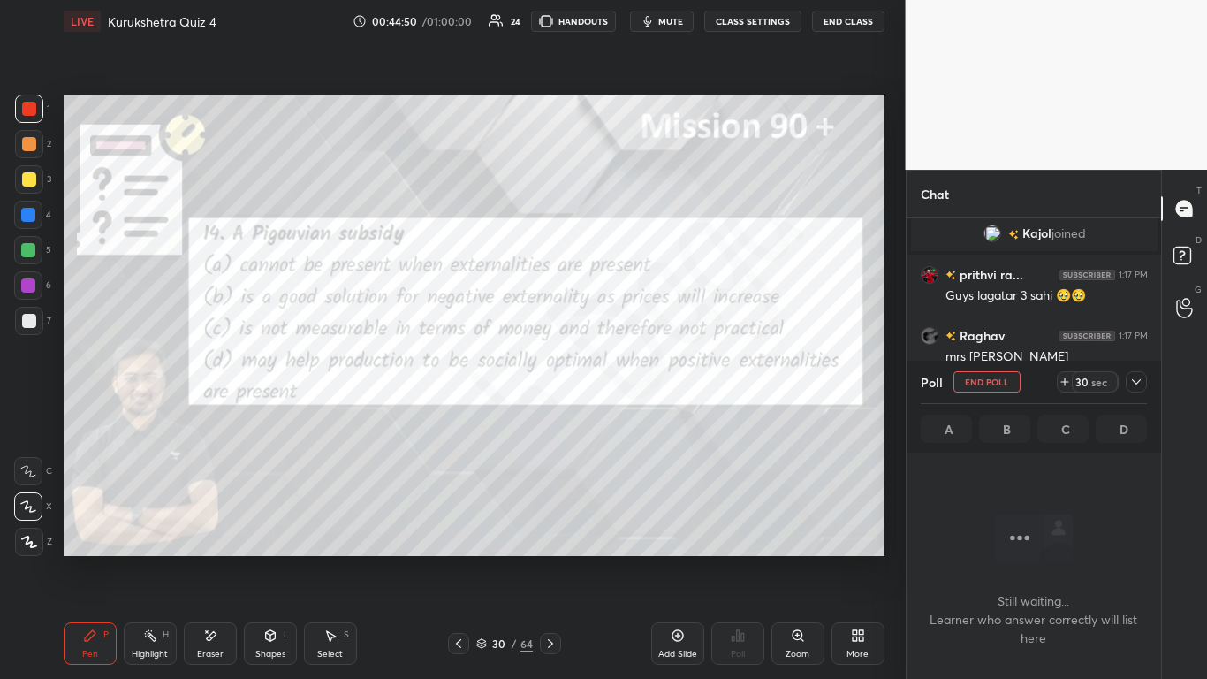
drag, startPoint x: 1140, startPoint y: 383, endPoint x: 1137, endPoint y: 392, distance: 10.3
click at [634, 384] on icon at bounding box center [1137, 382] width 14 height 14
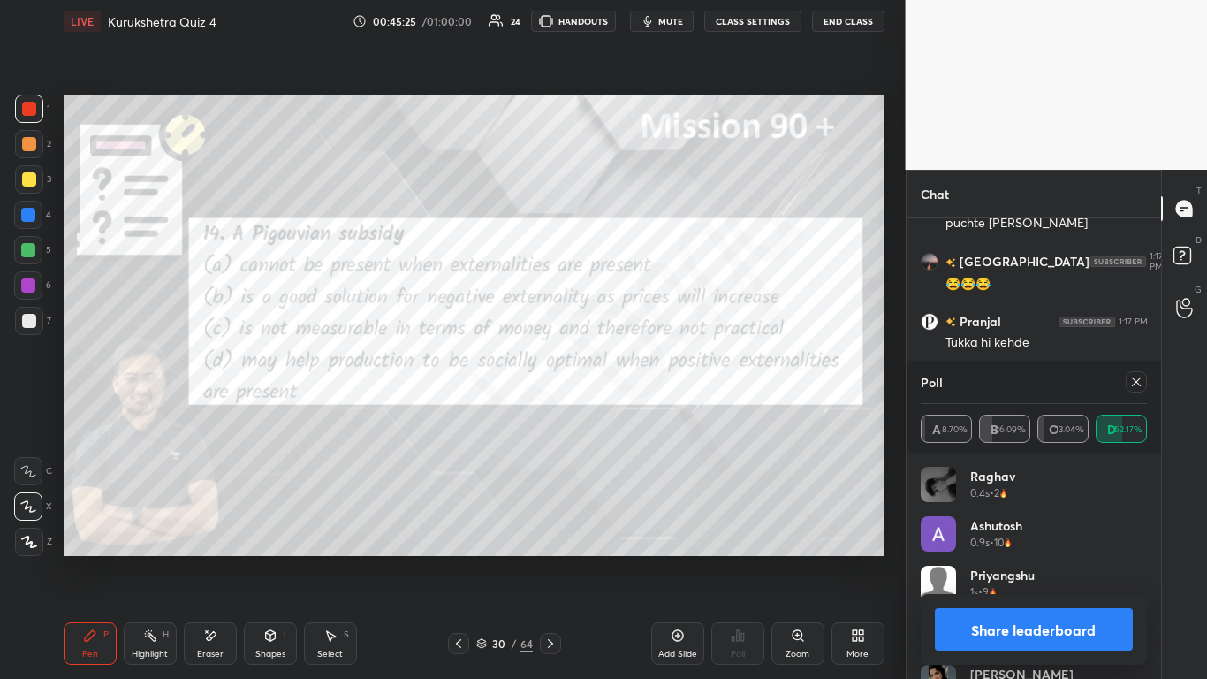
click at [634, 415] on button "Share leaderboard" at bounding box center [1034, 629] width 199 height 42
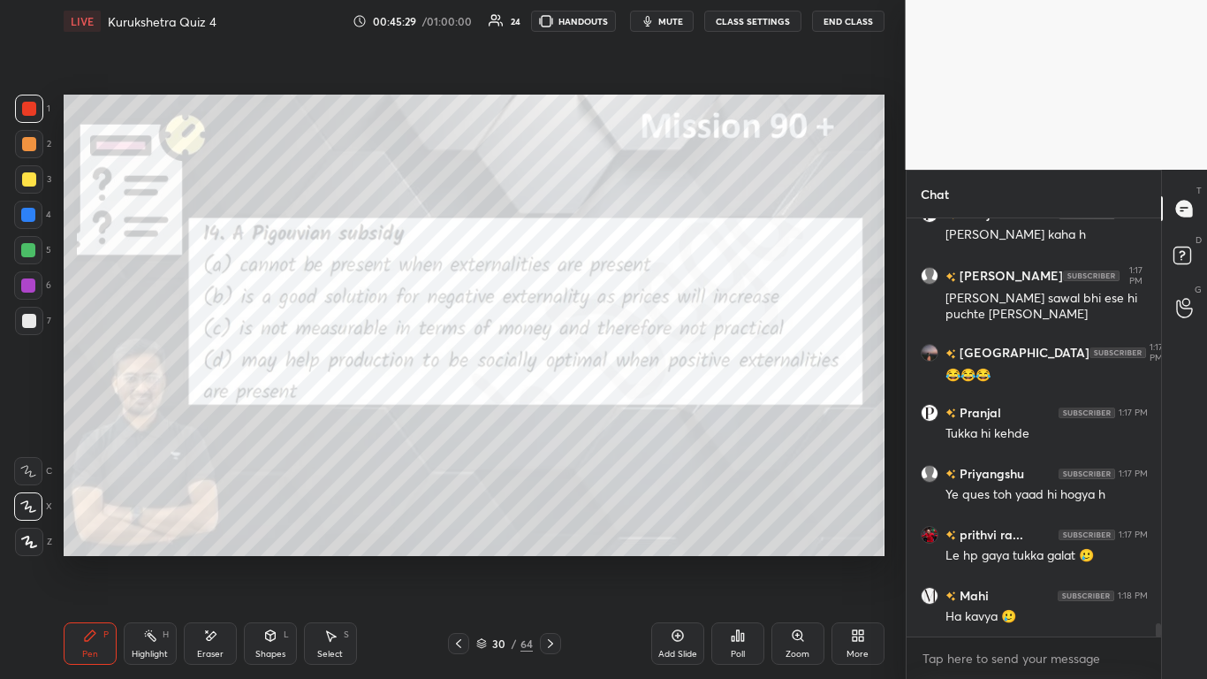
click at [460, 415] on icon at bounding box center [459, 643] width 14 height 14
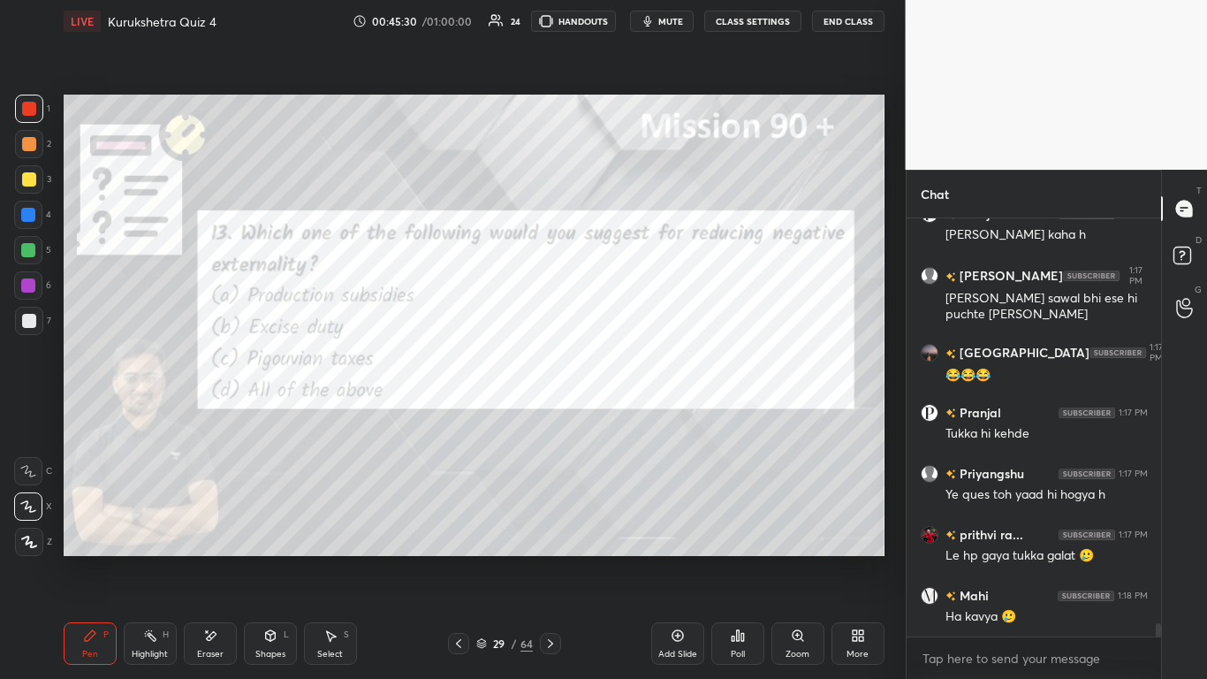
click at [634, 415] on icon at bounding box center [738, 635] width 14 height 14
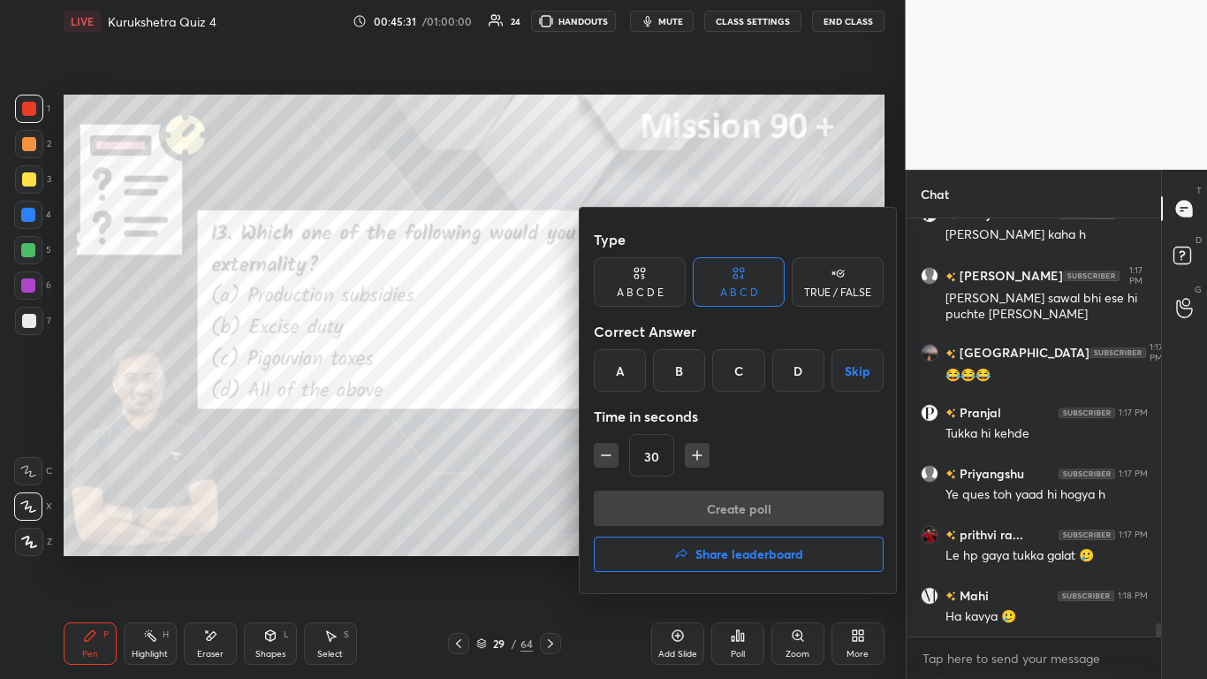
click at [634, 371] on div "C" at bounding box center [738, 370] width 52 height 42
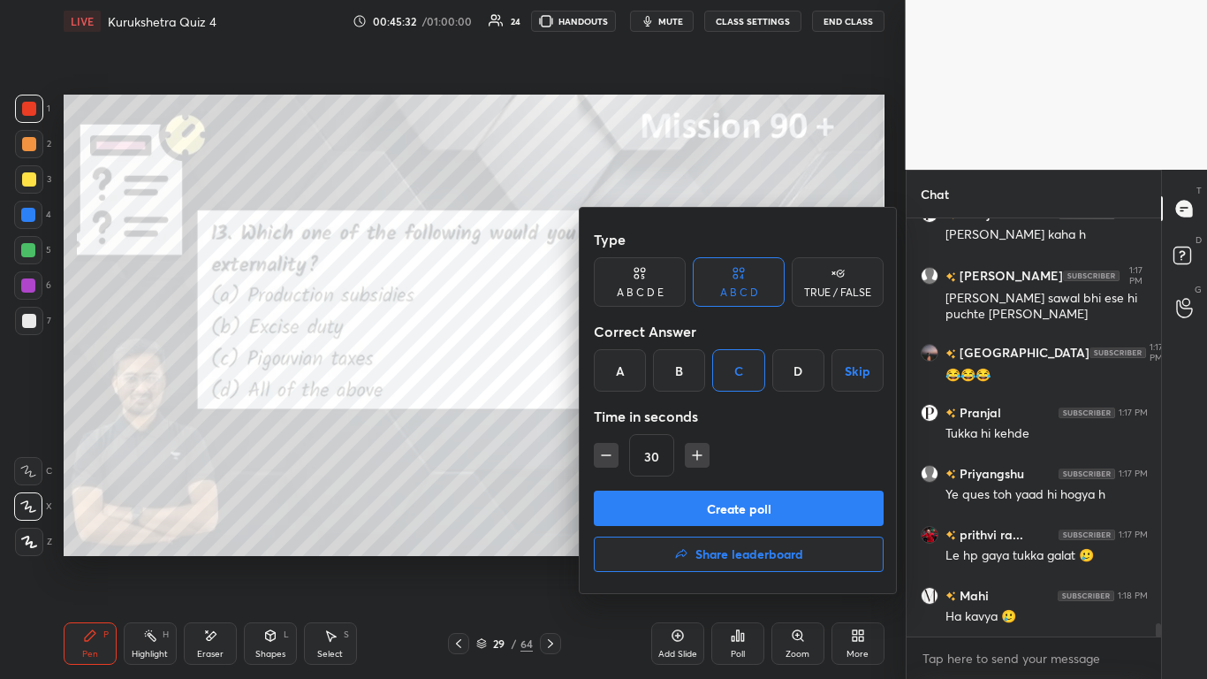
click at [634, 415] on button "Create poll" at bounding box center [739, 508] width 290 height 35
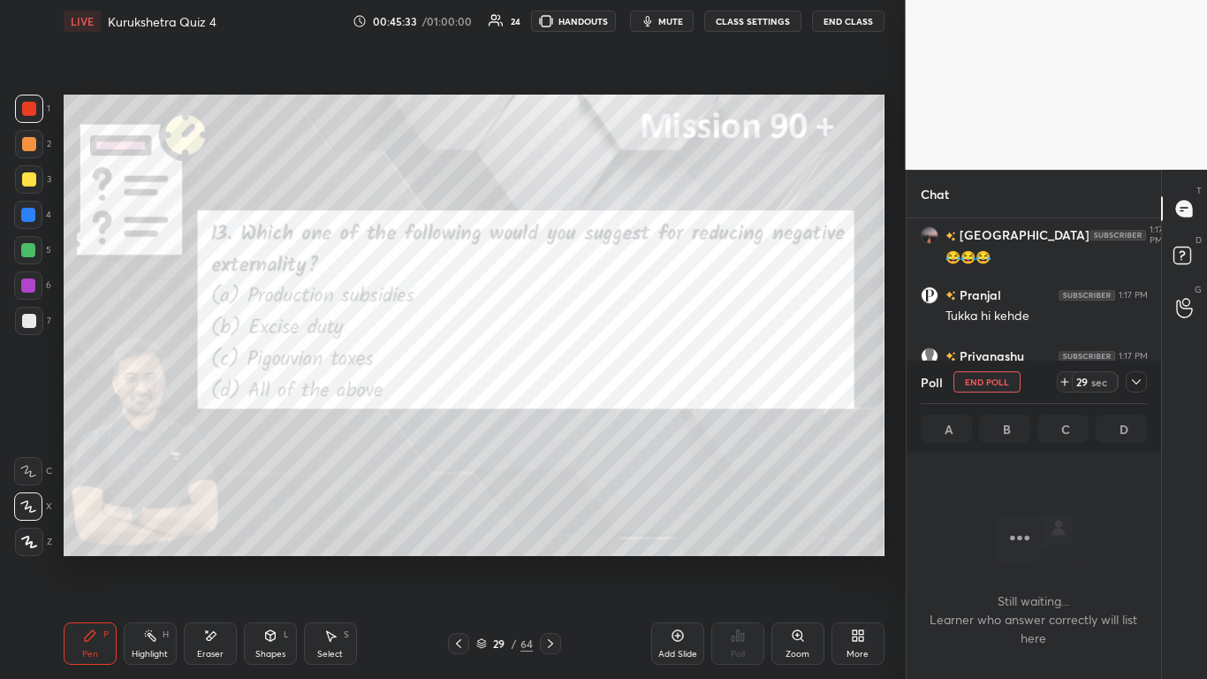
click at [634, 378] on icon at bounding box center [1137, 382] width 14 height 14
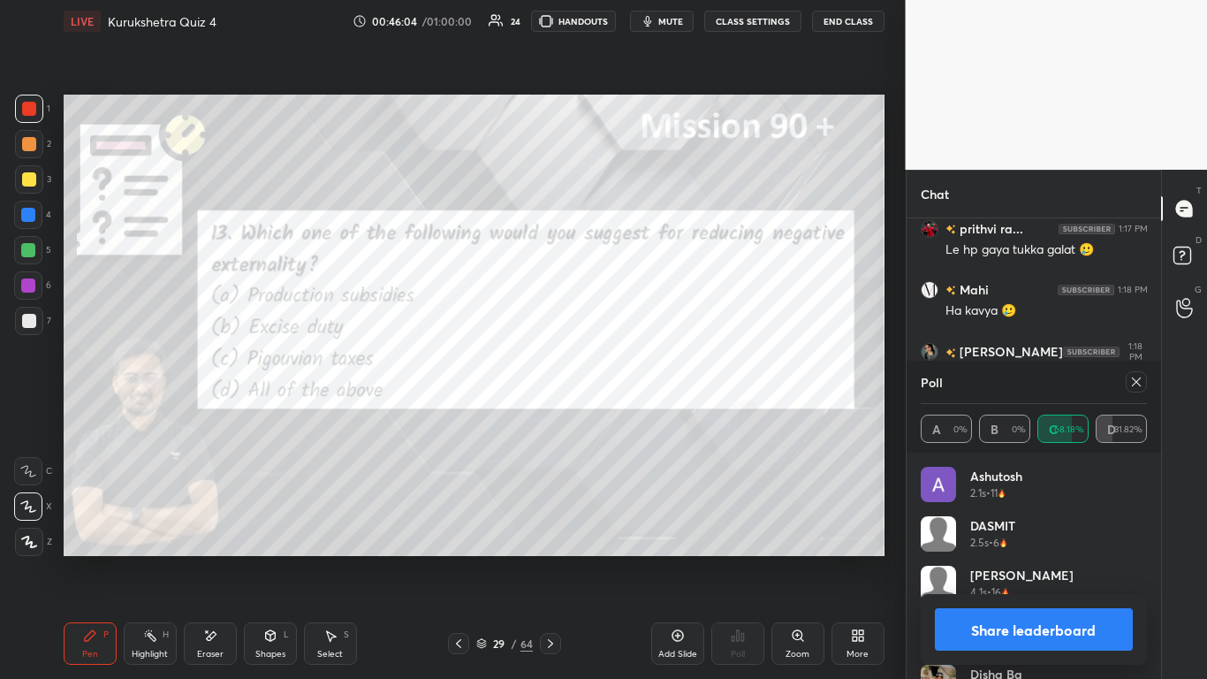
click at [634, 415] on button "Share leaderboard" at bounding box center [1034, 629] width 199 height 42
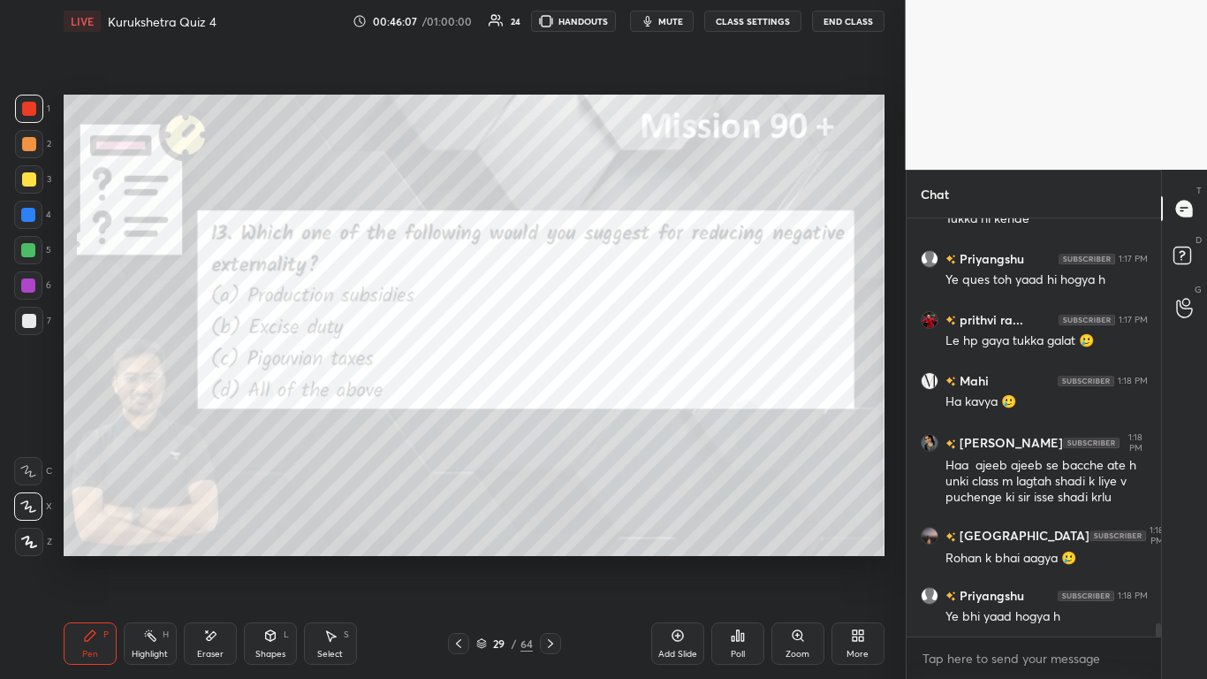
click at [460, 415] on icon at bounding box center [459, 643] width 14 height 14
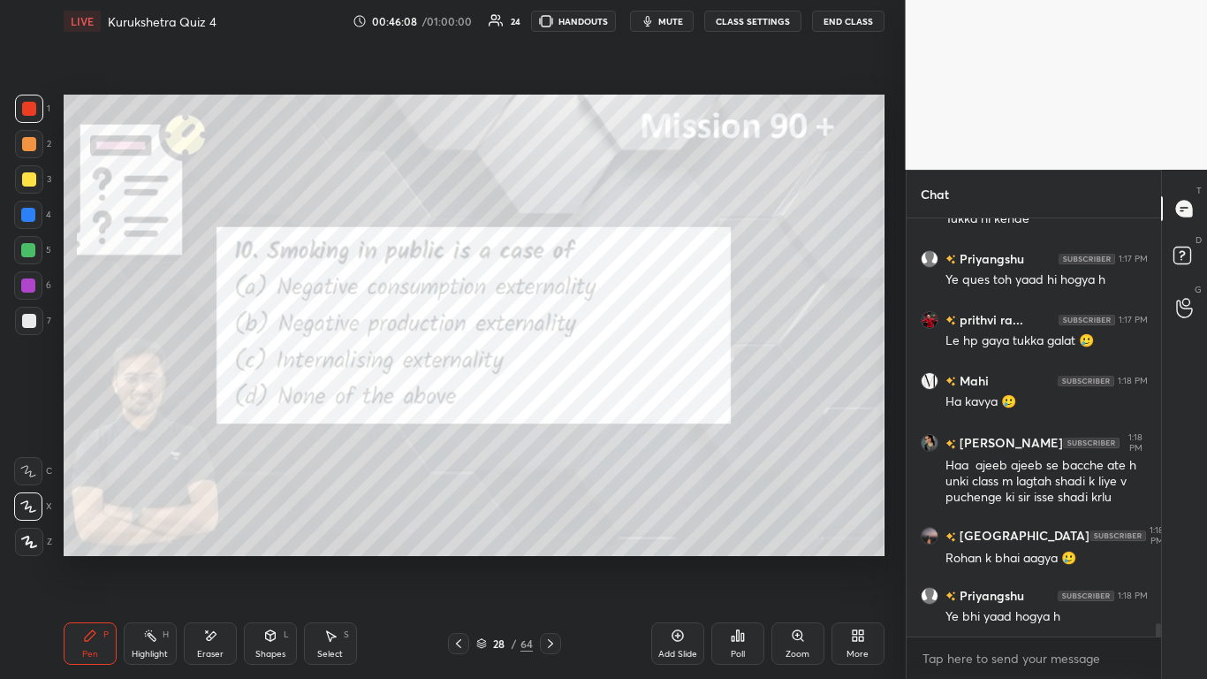
click at [634, 415] on icon at bounding box center [738, 635] width 14 height 14
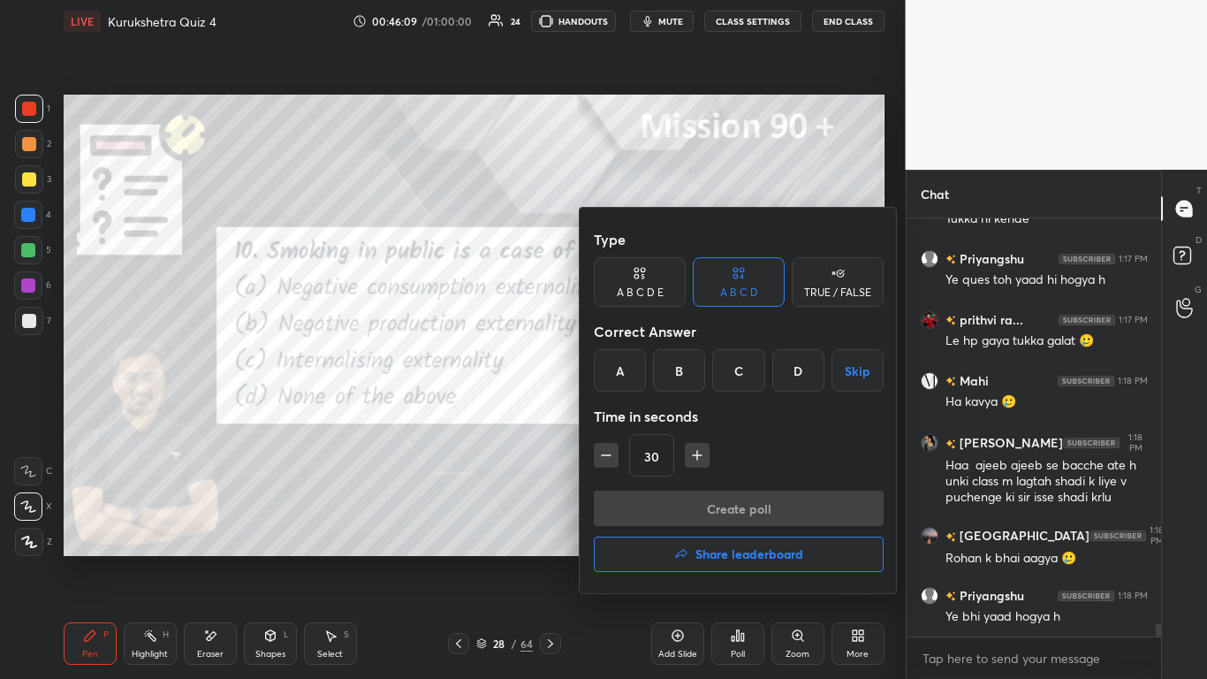
click at [606, 379] on div "A" at bounding box center [620, 370] width 52 height 42
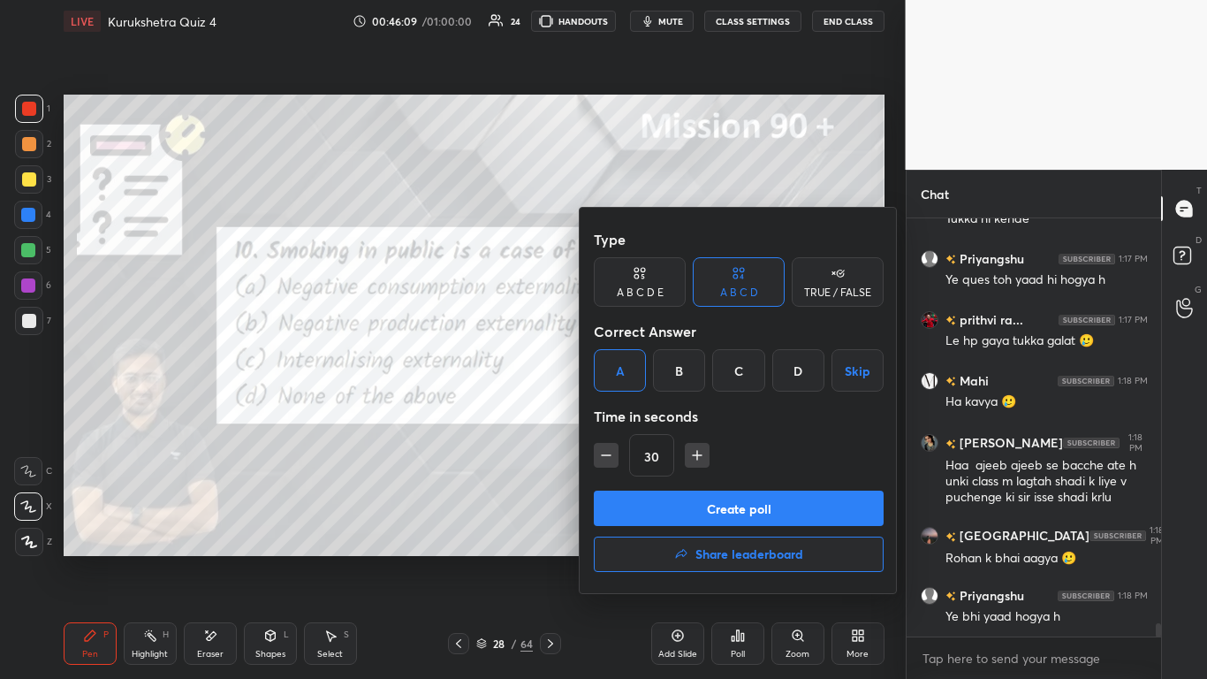
click at [634, 415] on button "Create poll" at bounding box center [739, 508] width 290 height 35
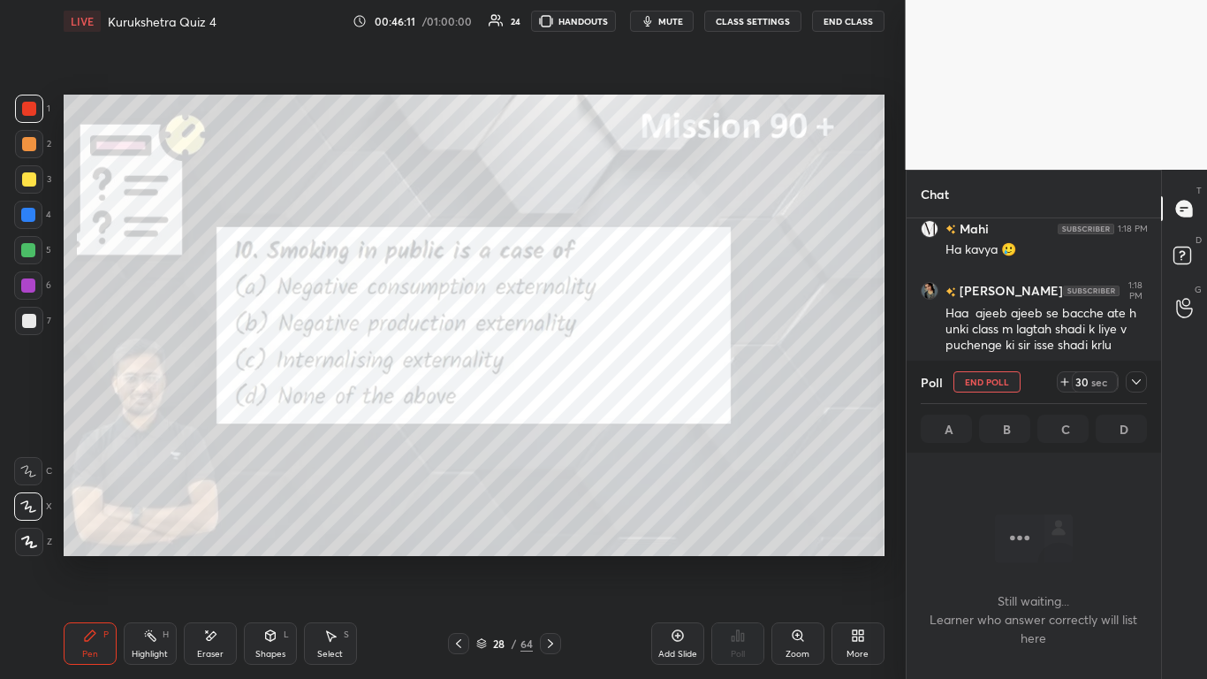
click at [634, 392] on div at bounding box center [1136, 381] width 21 height 21
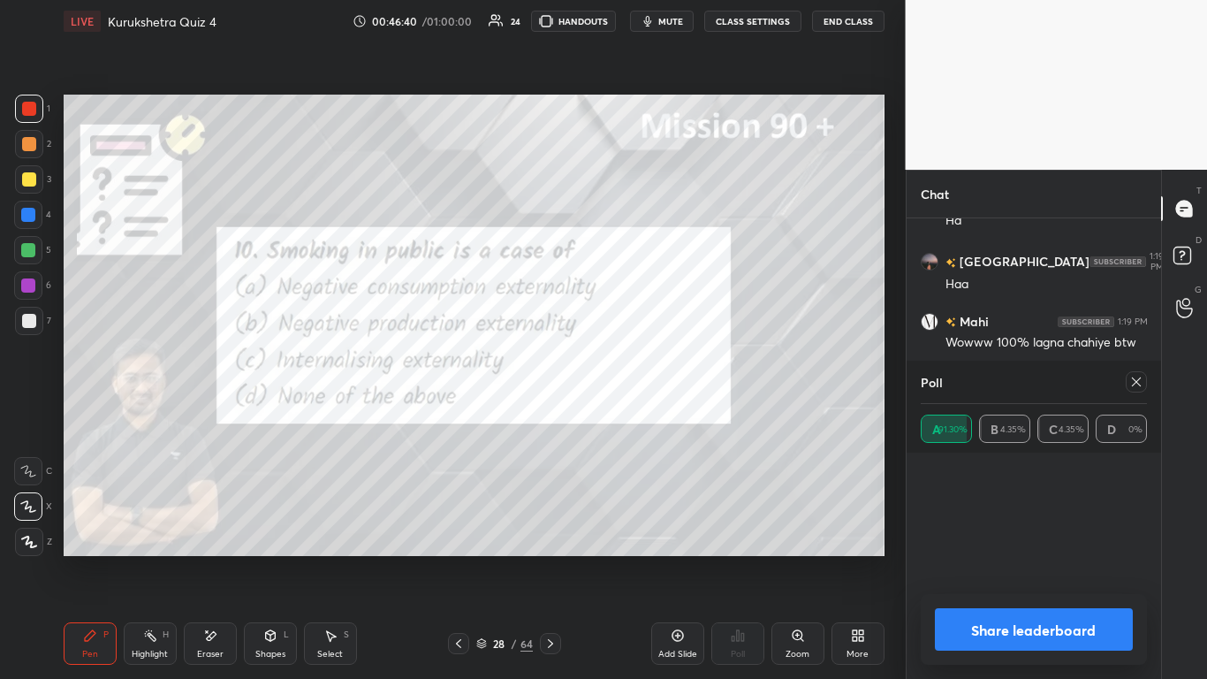
scroll to position [206, 221]
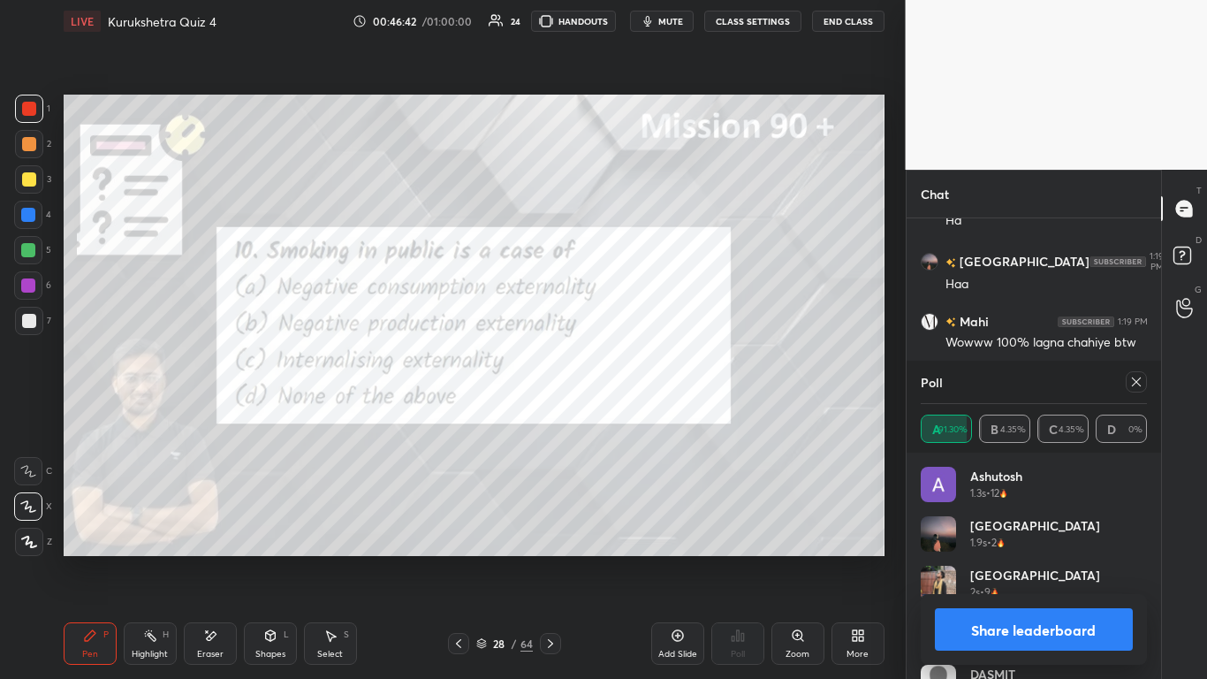
click at [634, 415] on button "Share leaderboard" at bounding box center [1034, 629] width 199 height 42
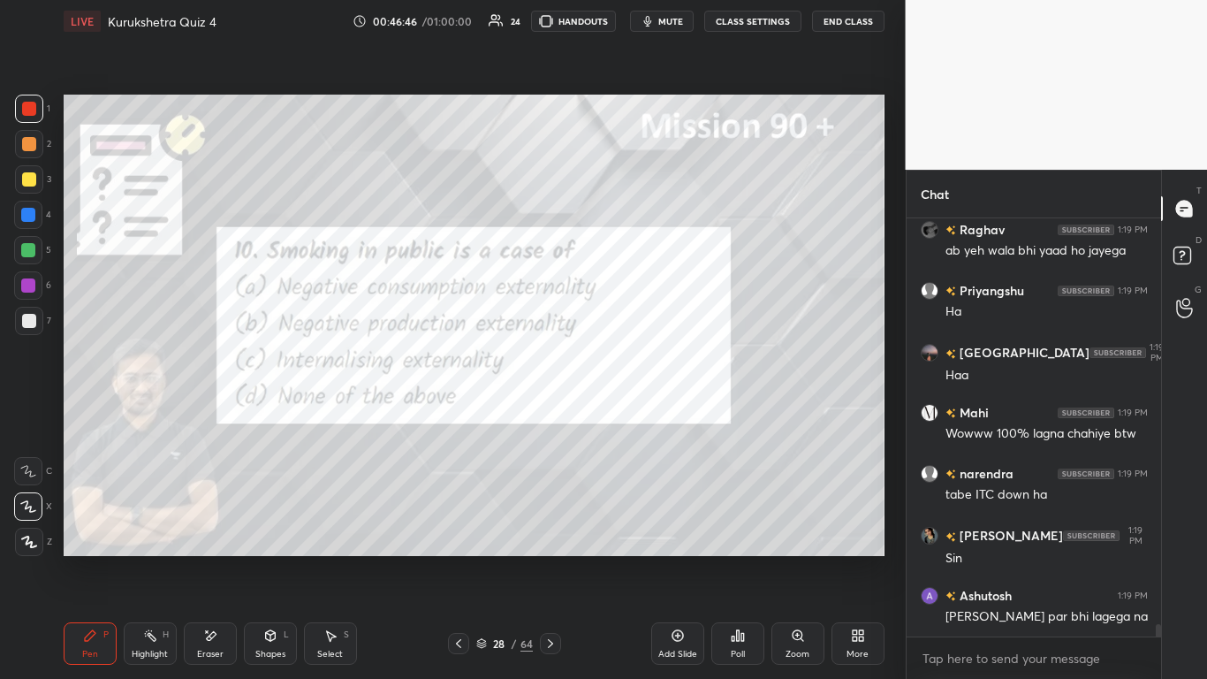
click at [460, 415] on icon at bounding box center [459, 643] width 14 height 14
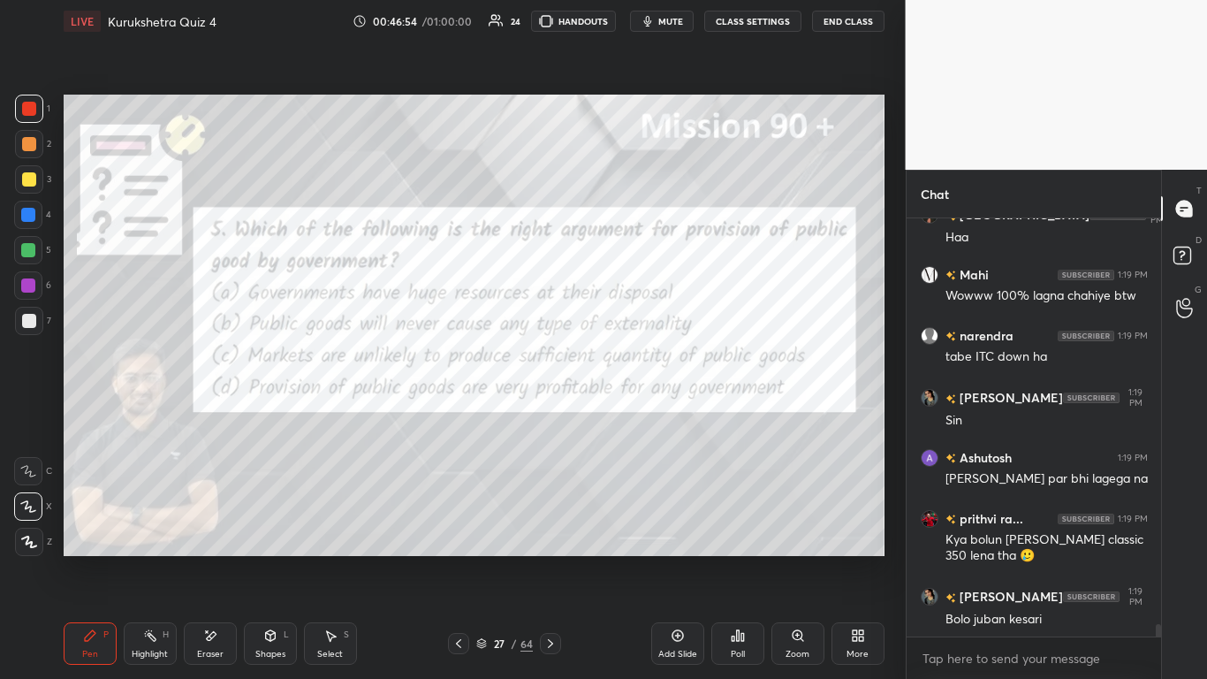
click at [634, 415] on div "Poll" at bounding box center [737, 643] width 53 height 42
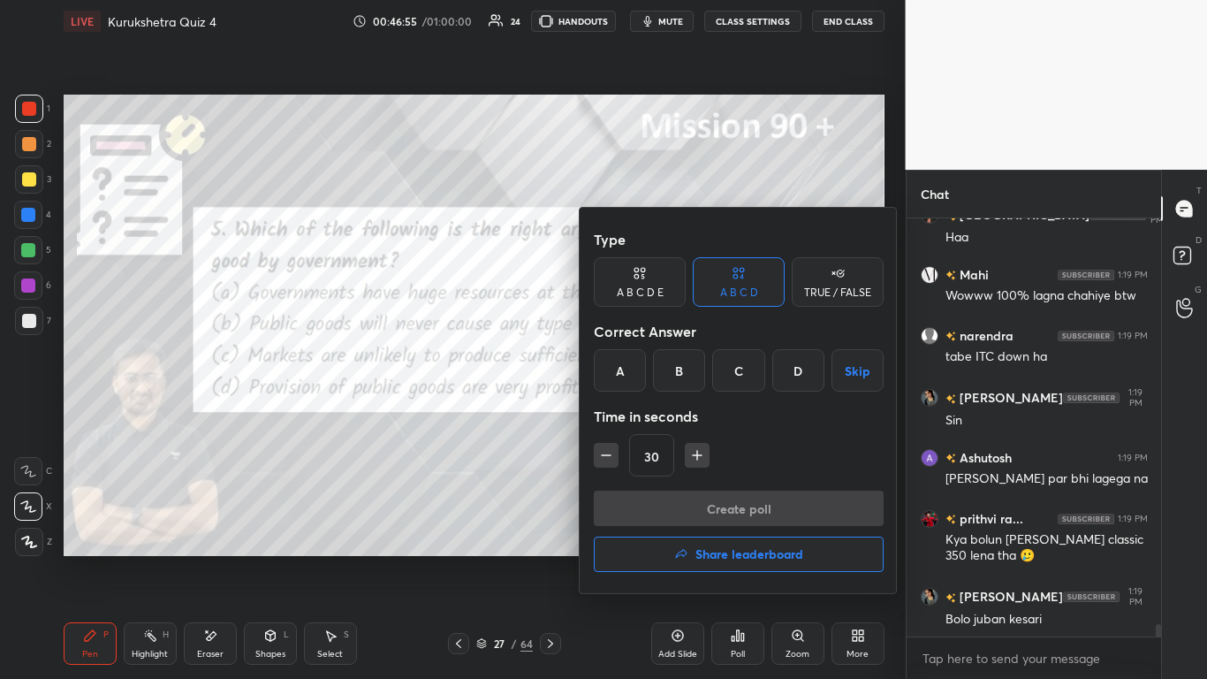
drag, startPoint x: 746, startPoint y: 373, endPoint x: 742, endPoint y: 402, distance: 29.5
click at [634, 373] on div "C" at bounding box center [738, 370] width 52 height 42
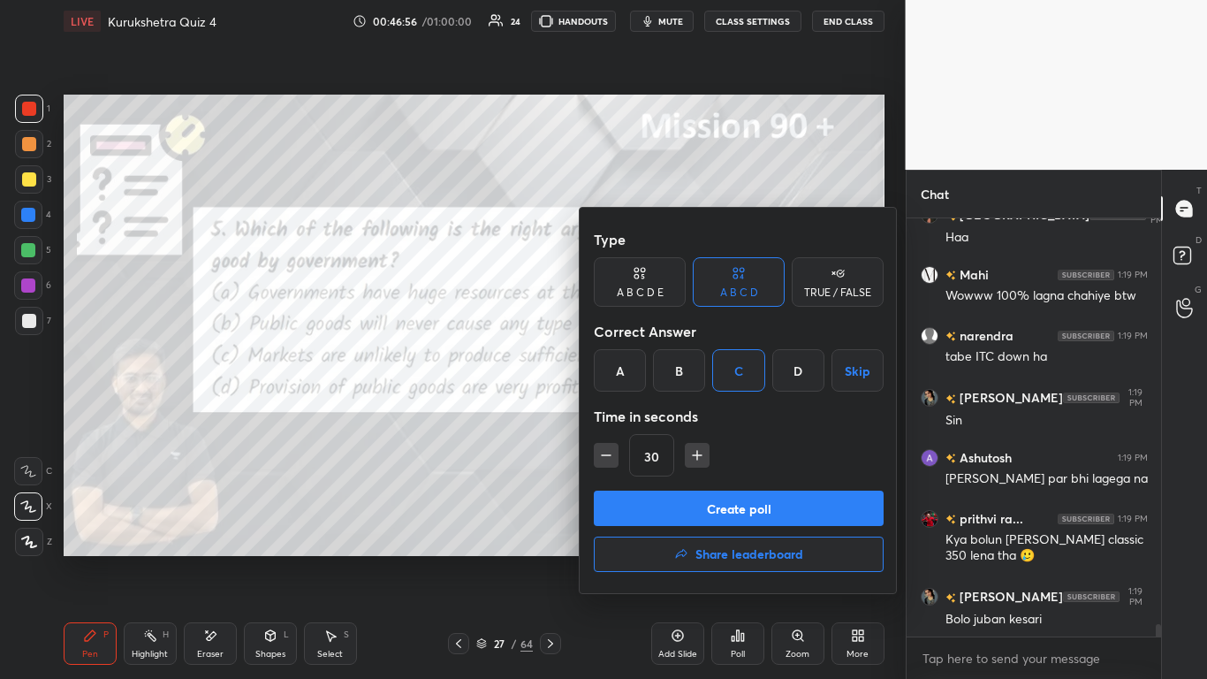
click at [634, 415] on button "Create poll" at bounding box center [739, 508] width 290 height 35
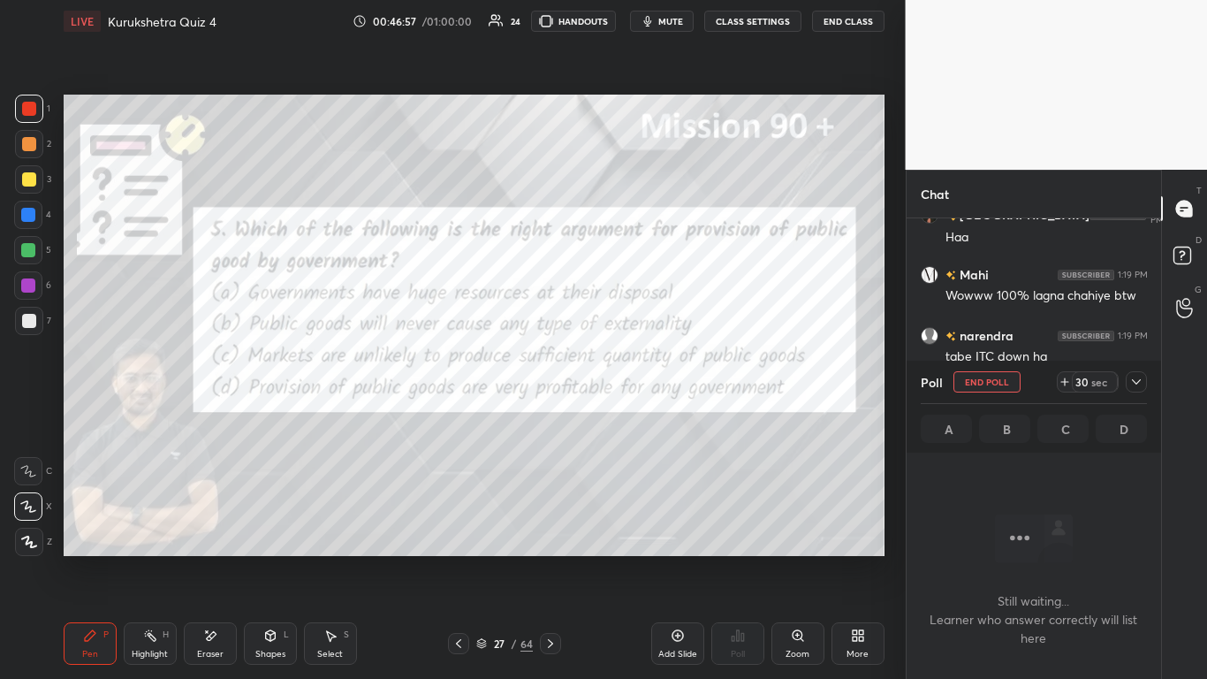
click at [634, 384] on icon at bounding box center [1136, 381] width 9 height 5
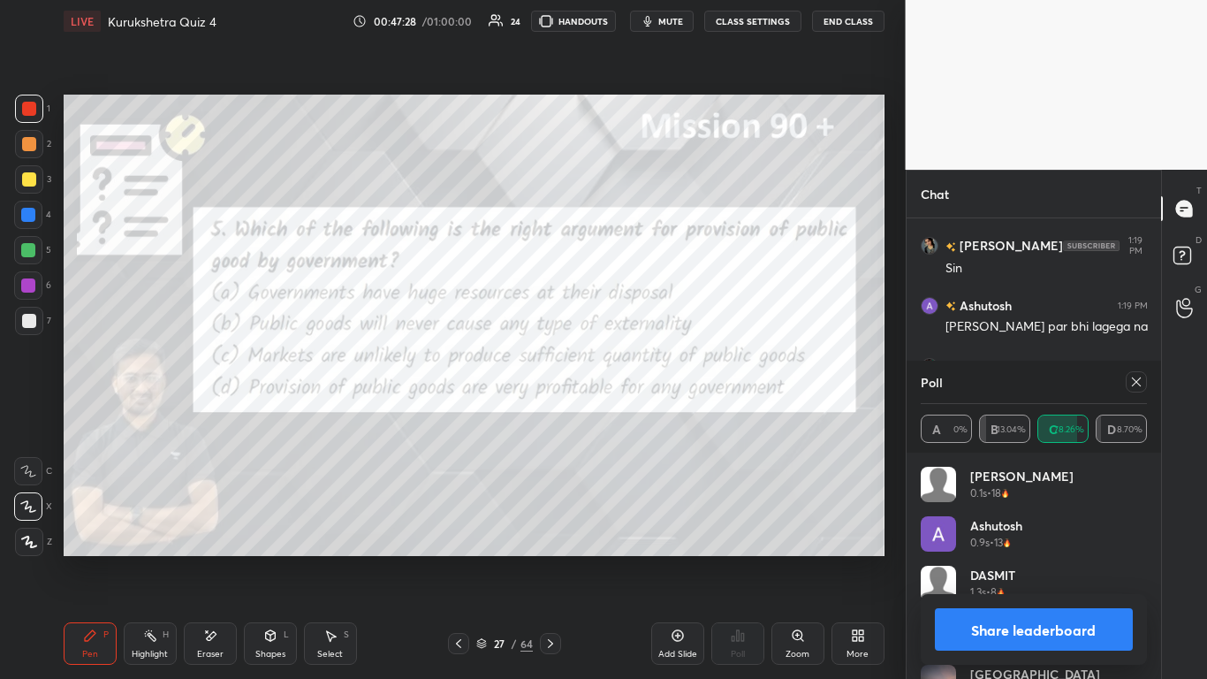
click at [634, 415] on button "Share leaderboard" at bounding box center [1034, 629] width 199 height 42
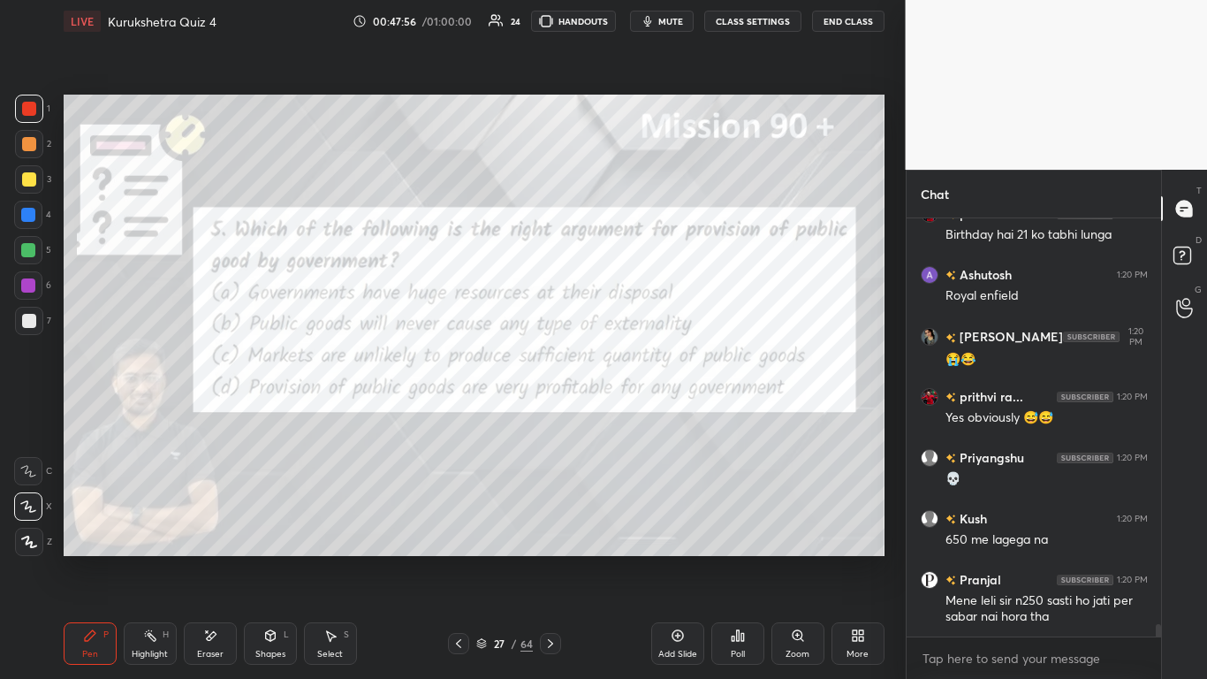
scroll to position [14083, 0]
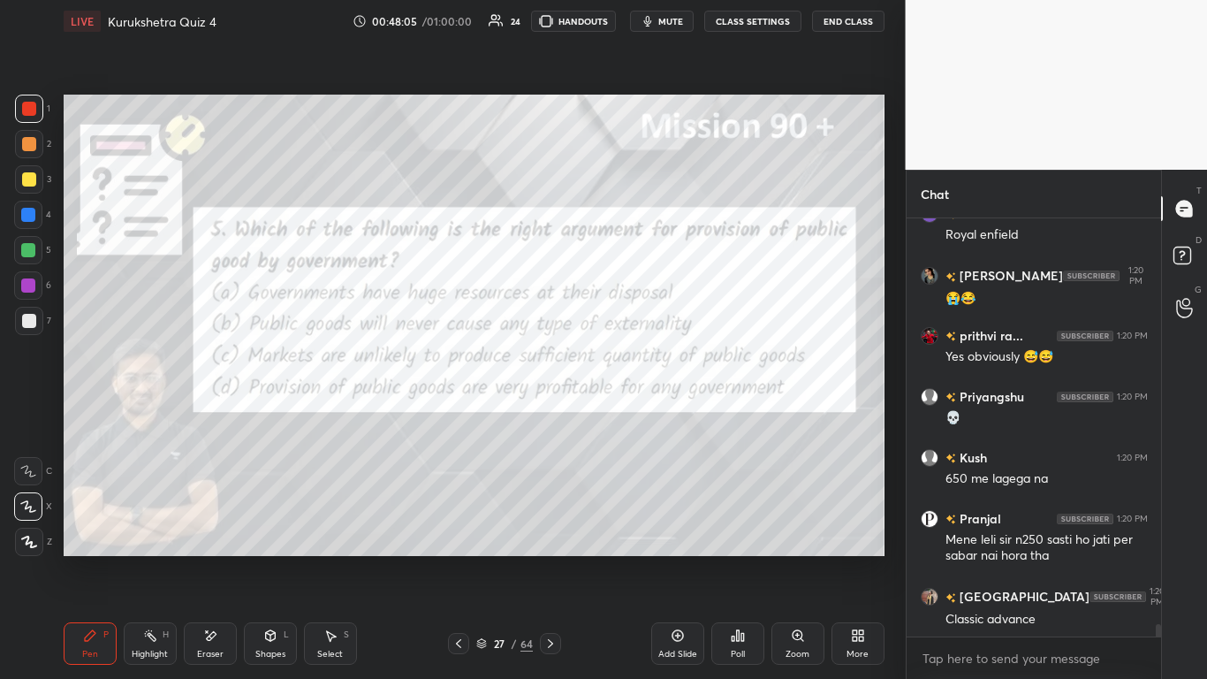
click at [465, 415] on icon at bounding box center [459, 643] width 14 height 14
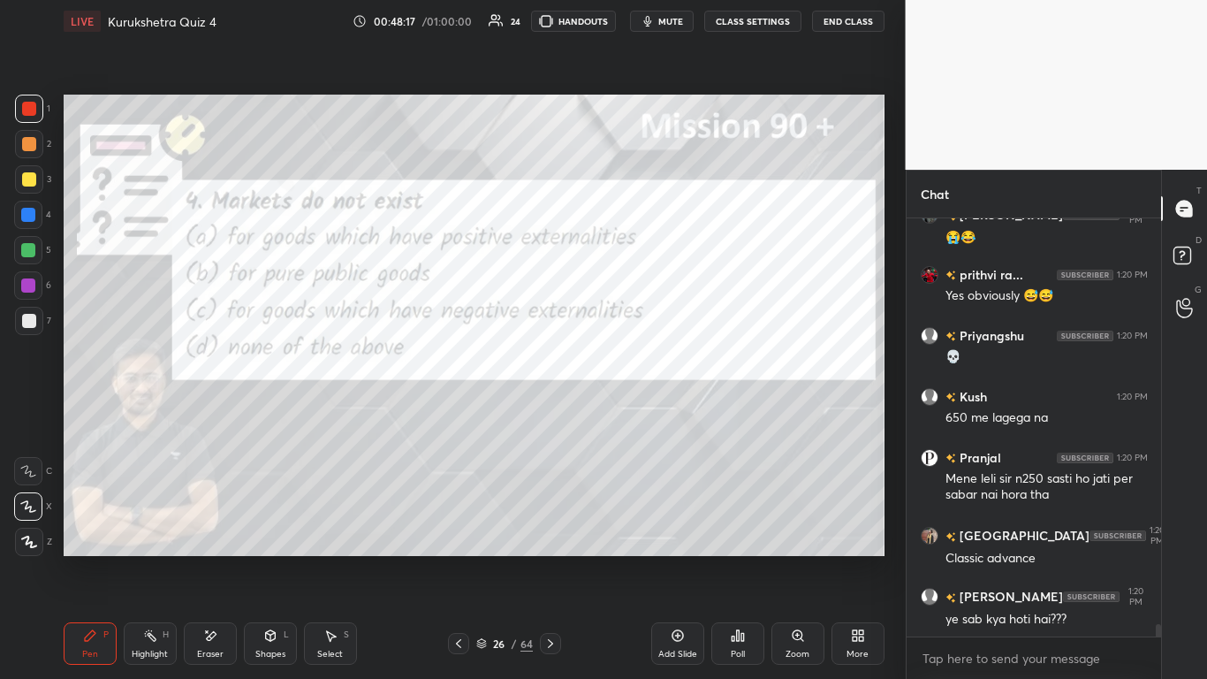
scroll to position [14205, 0]
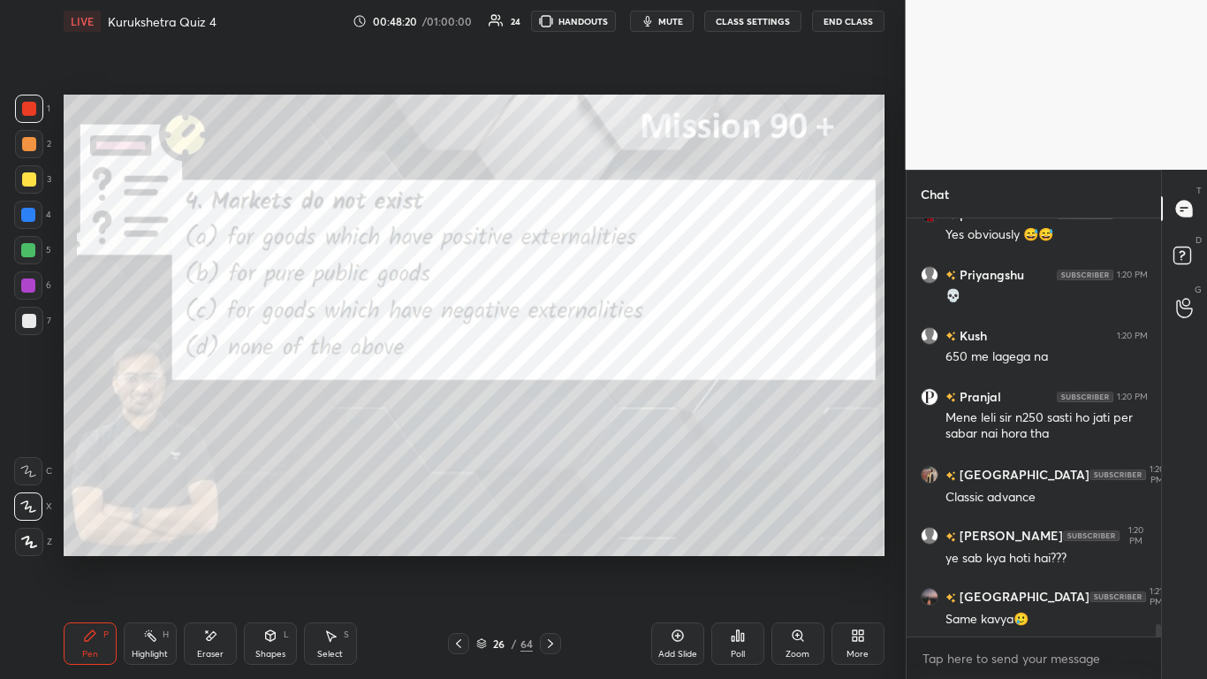
click at [209, 415] on div "Eraser" at bounding box center [210, 643] width 53 height 42
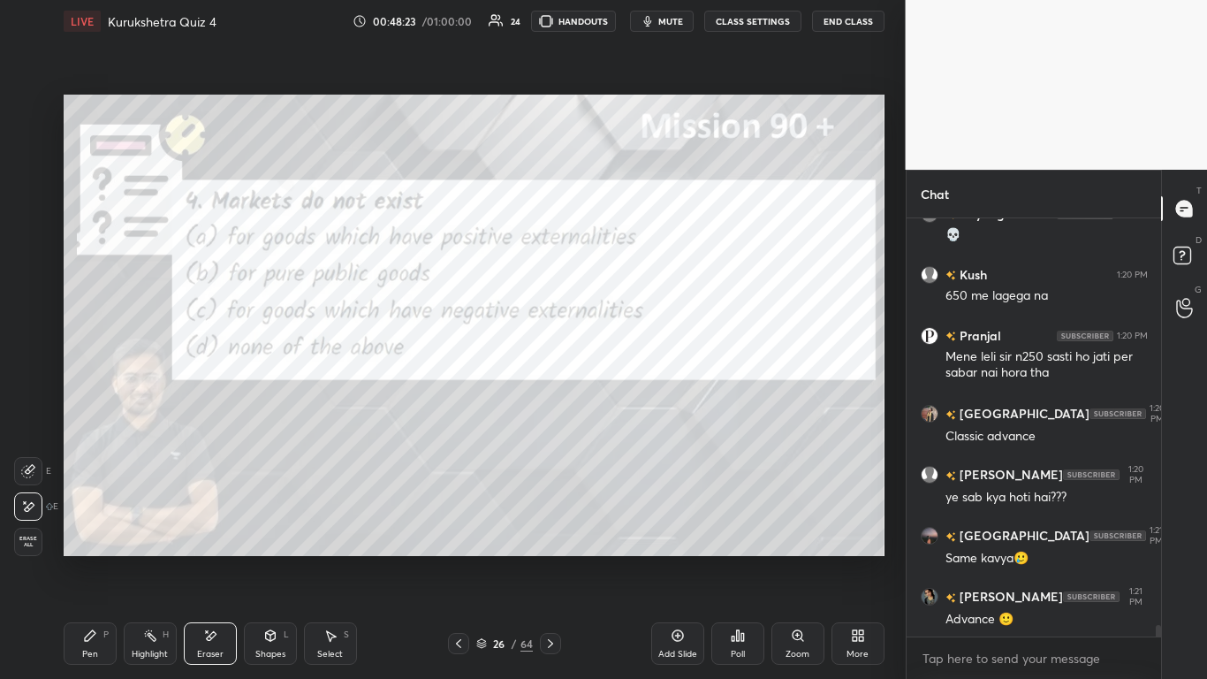
drag, startPoint x: 77, startPoint y: 644, endPoint x: 94, endPoint y: 638, distance: 17.9
click at [79, 415] on div "Pen P" at bounding box center [90, 643] width 53 height 42
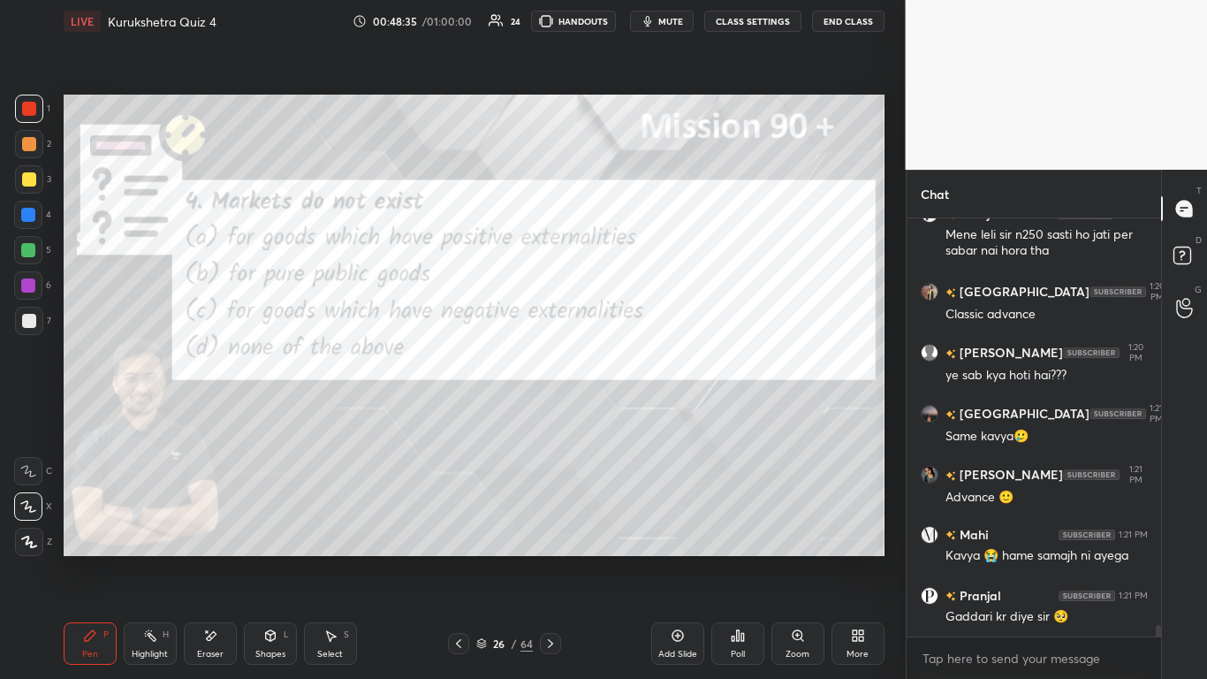
scroll to position [14449, 0]
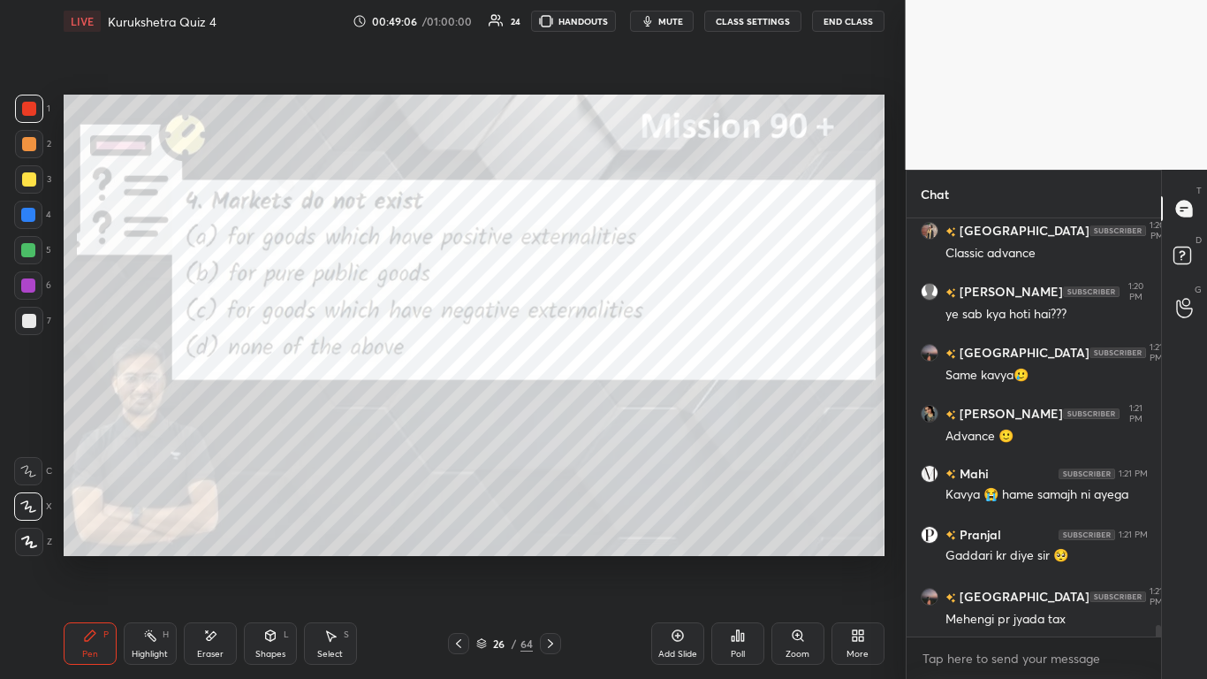
click at [634, 415] on div "Poll" at bounding box center [737, 643] width 53 height 42
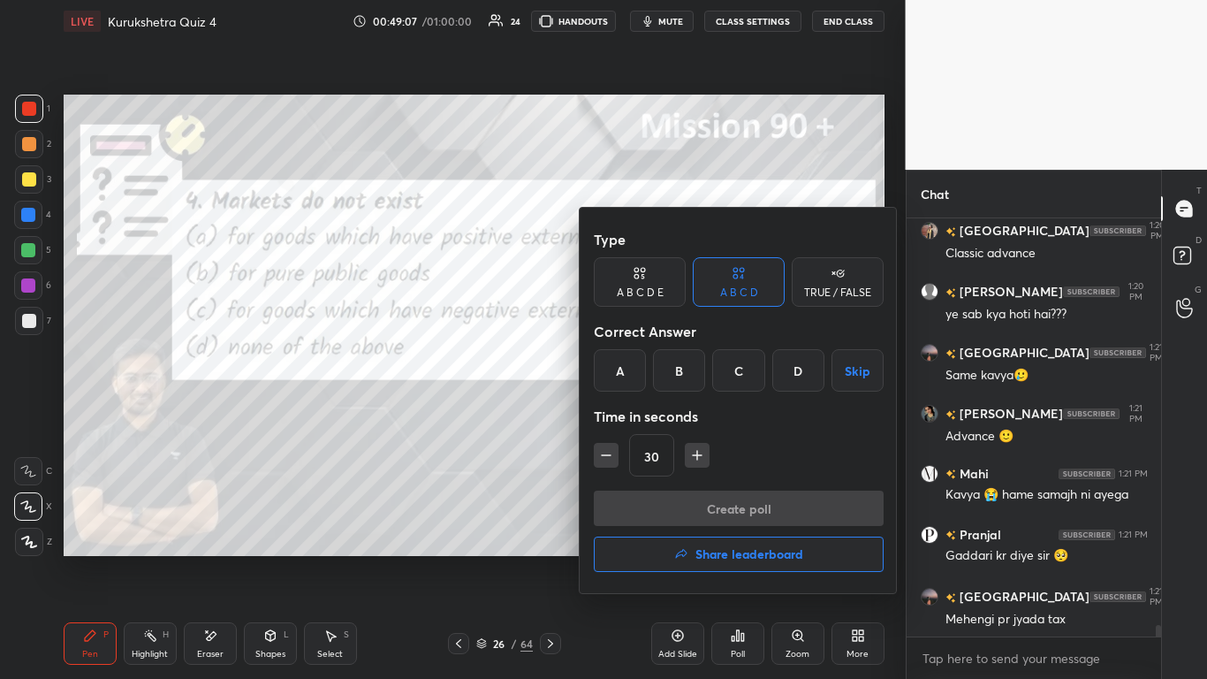
drag, startPoint x: 682, startPoint y: 375, endPoint x: 683, endPoint y: 414, distance: 38.9
click at [634, 380] on div "B" at bounding box center [679, 370] width 52 height 42
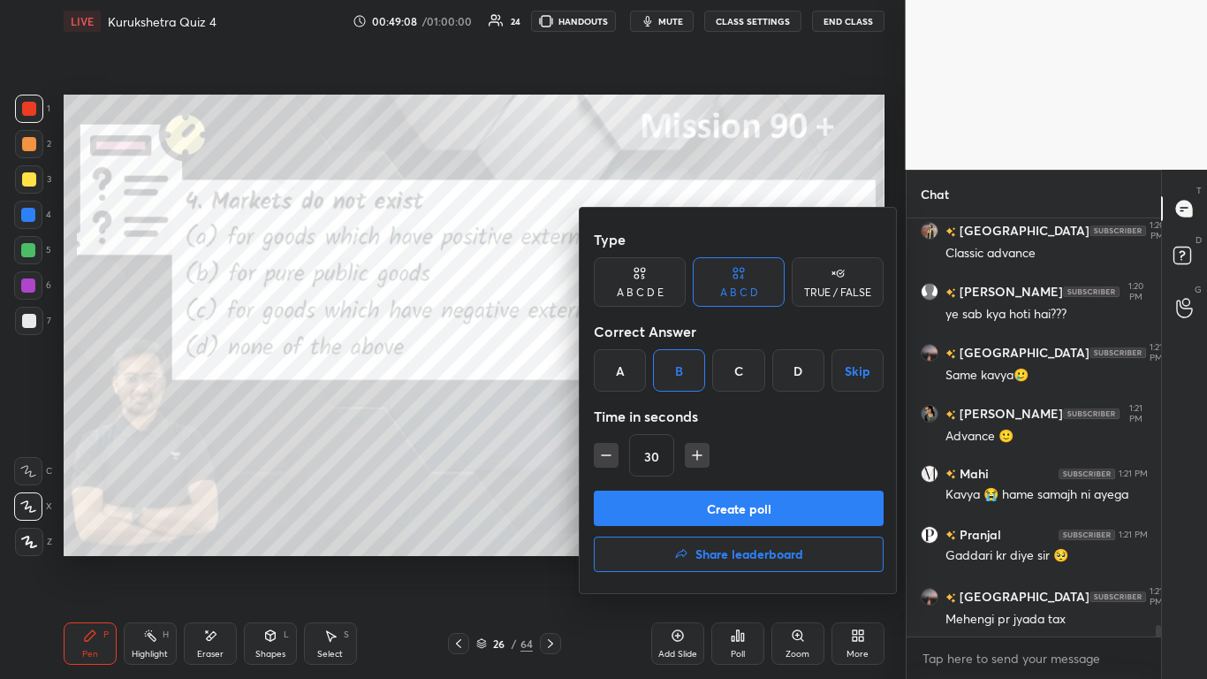
click at [634, 415] on button "Create poll" at bounding box center [739, 508] width 290 height 35
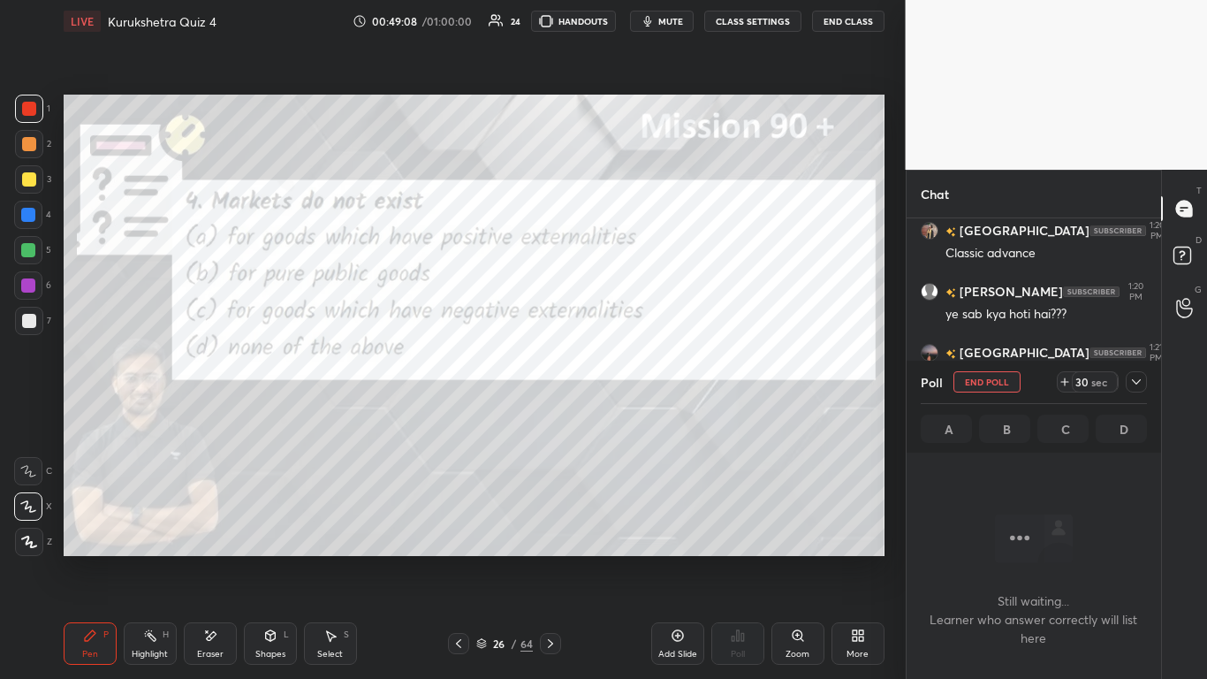
scroll to position [363, 249]
click at [634, 383] on icon at bounding box center [1137, 382] width 14 height 14
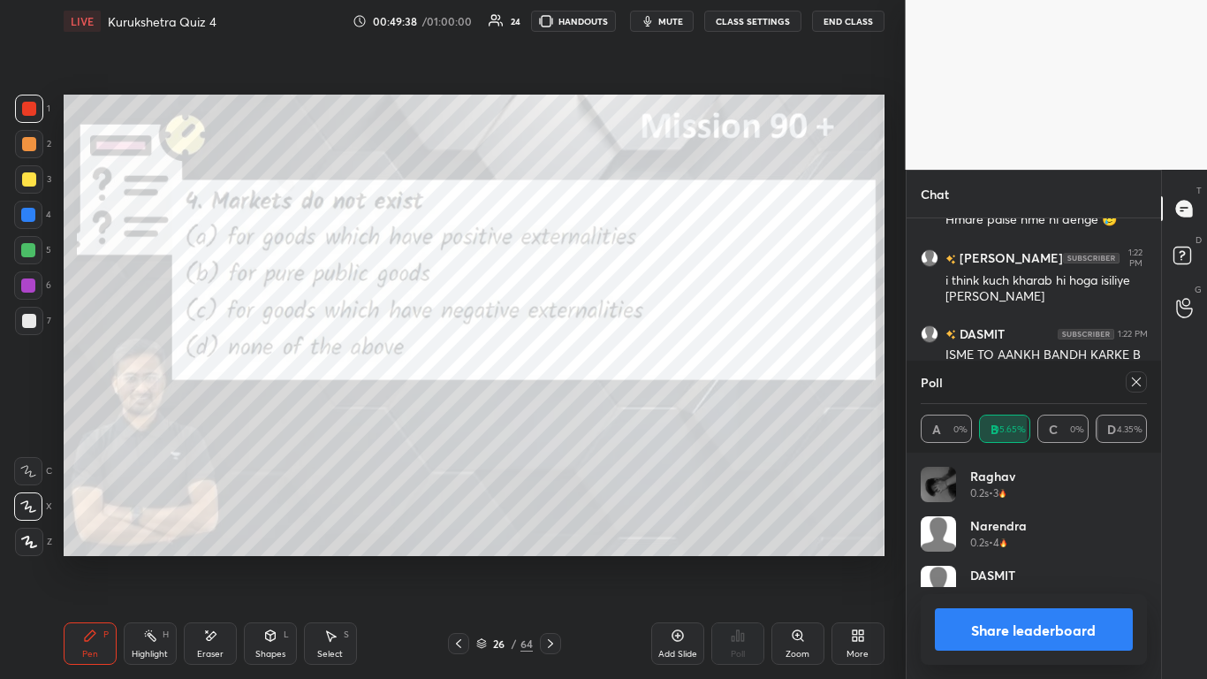
scroll to position [207, 221]
click at [634, 415] on button "Share leaderboard" at bounding box center [1034, 629] width 199 height 42
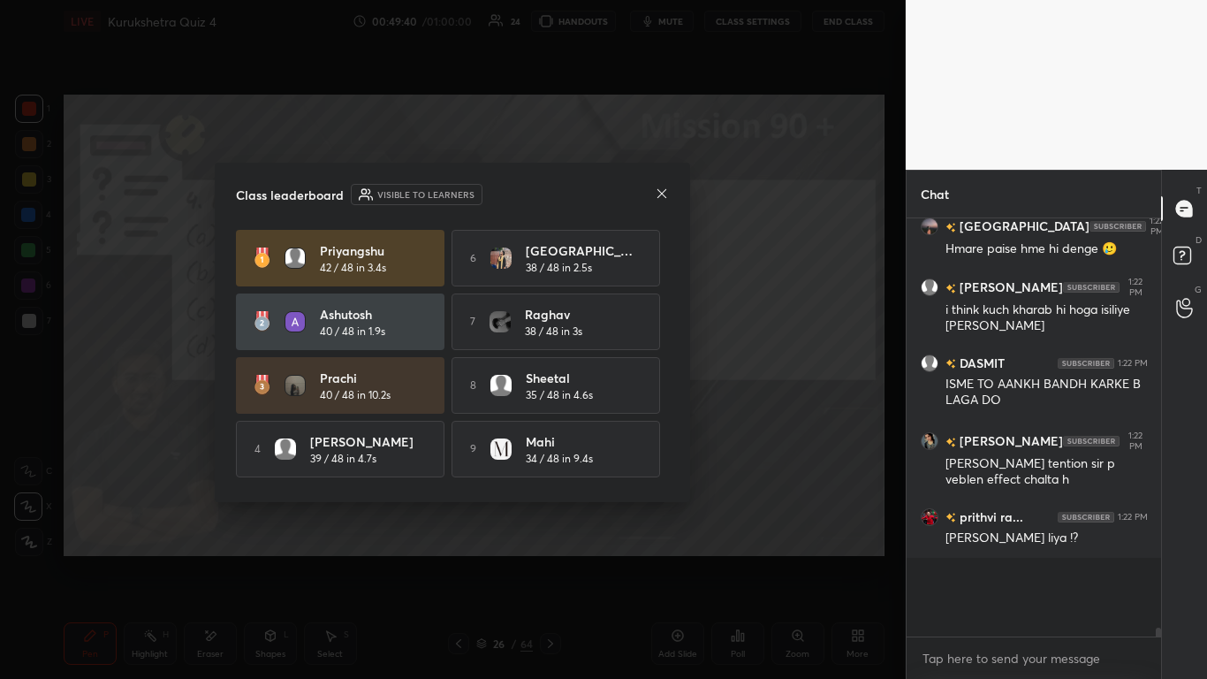
scroll to position [15010, 0]
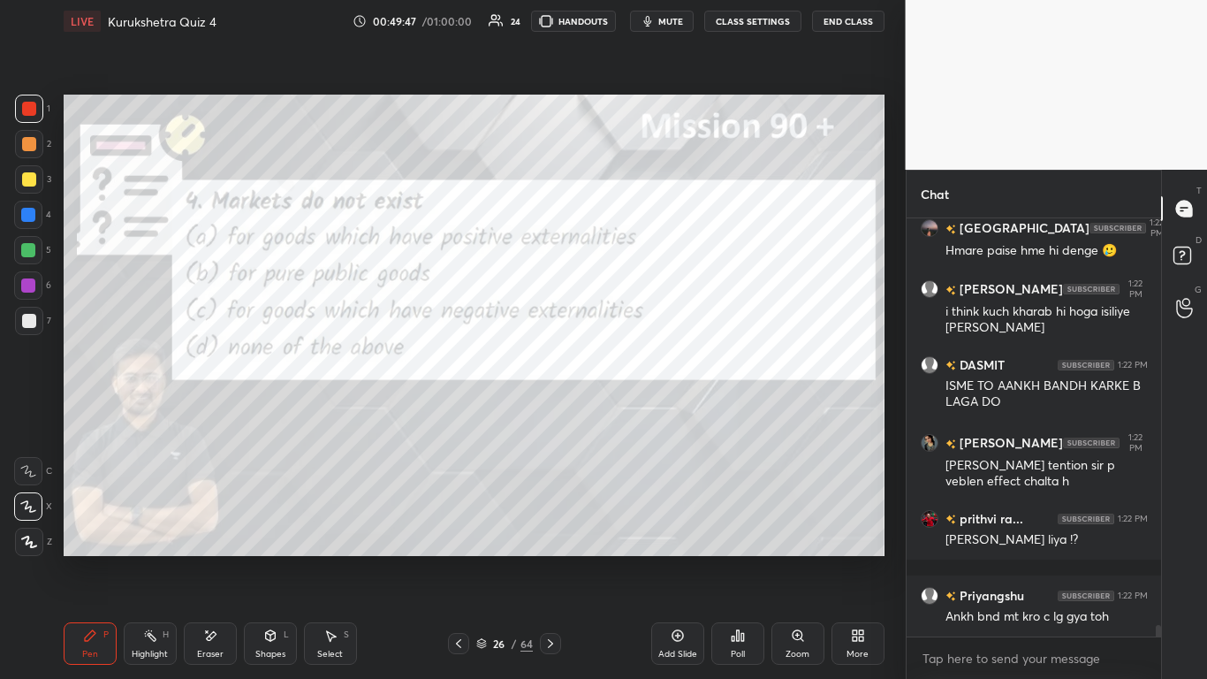
click at [464, 415] on icon at bounding box center [459, 643] width 14 height 14
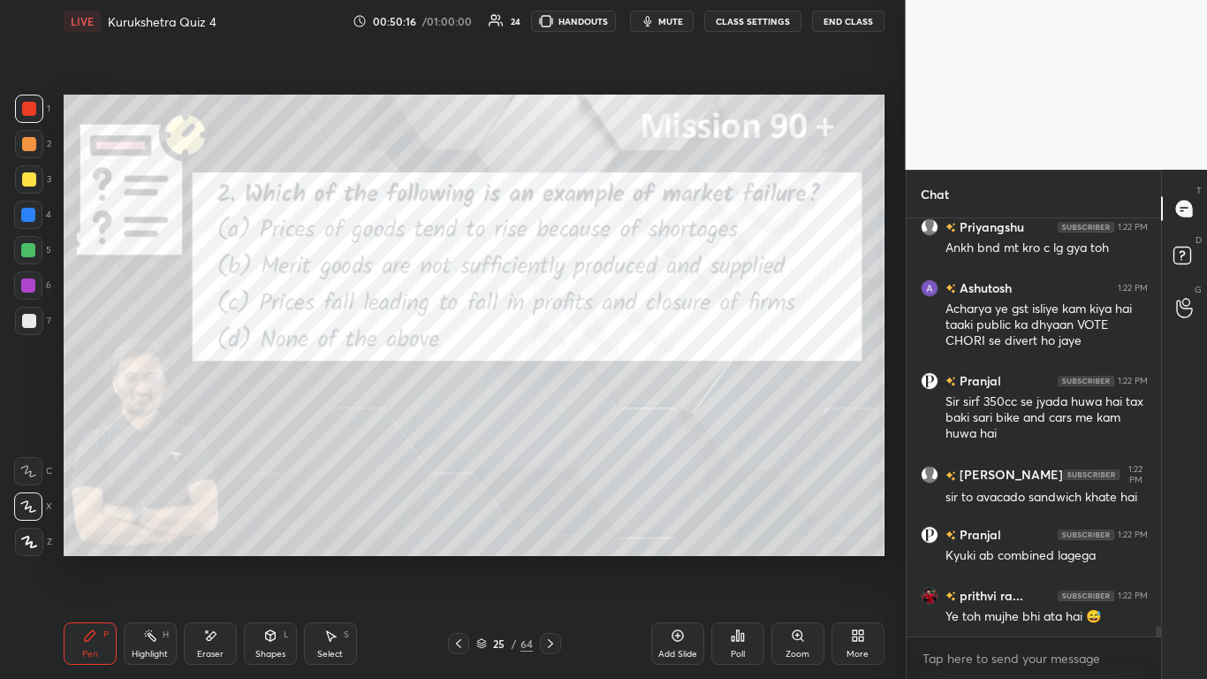
click at [634, 415] on div "Poll" at bounding box center [737, 643] width 53 height 42
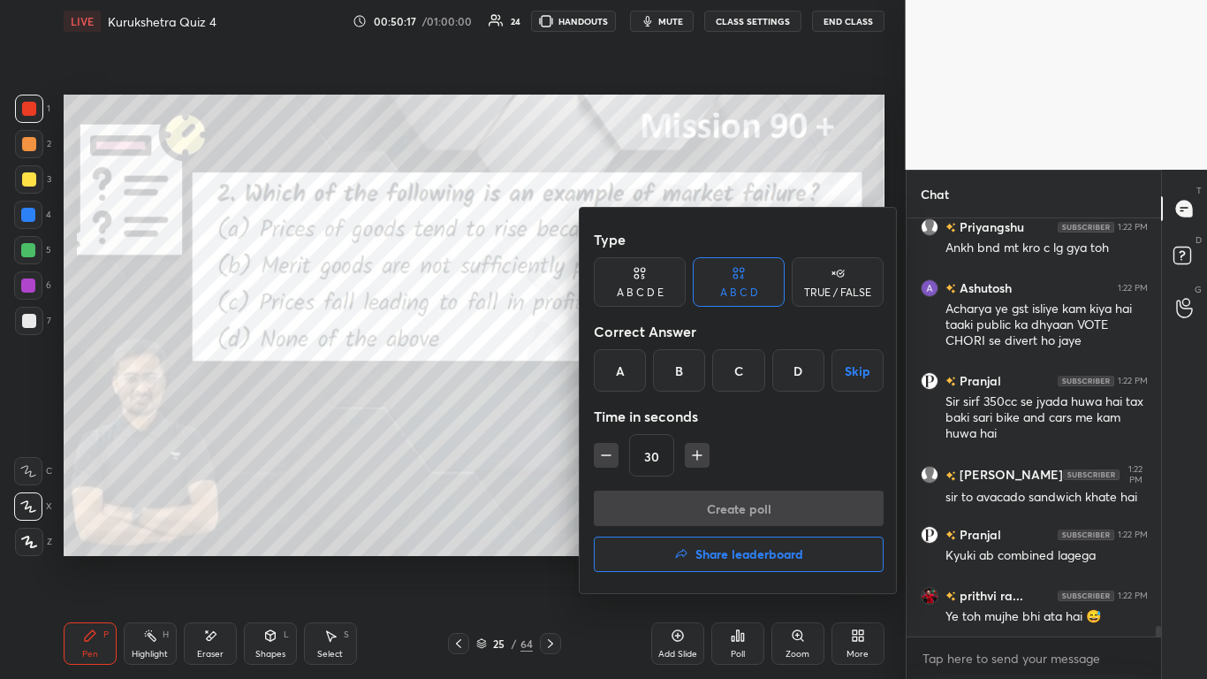
drag, startPoint x: 678, startPoint y: 378, endPoint x: 680, endPoint y: 425, distance: 46.9
click at [634, 379] on div "B" at bounding box center [679, 370] width 52 height 42
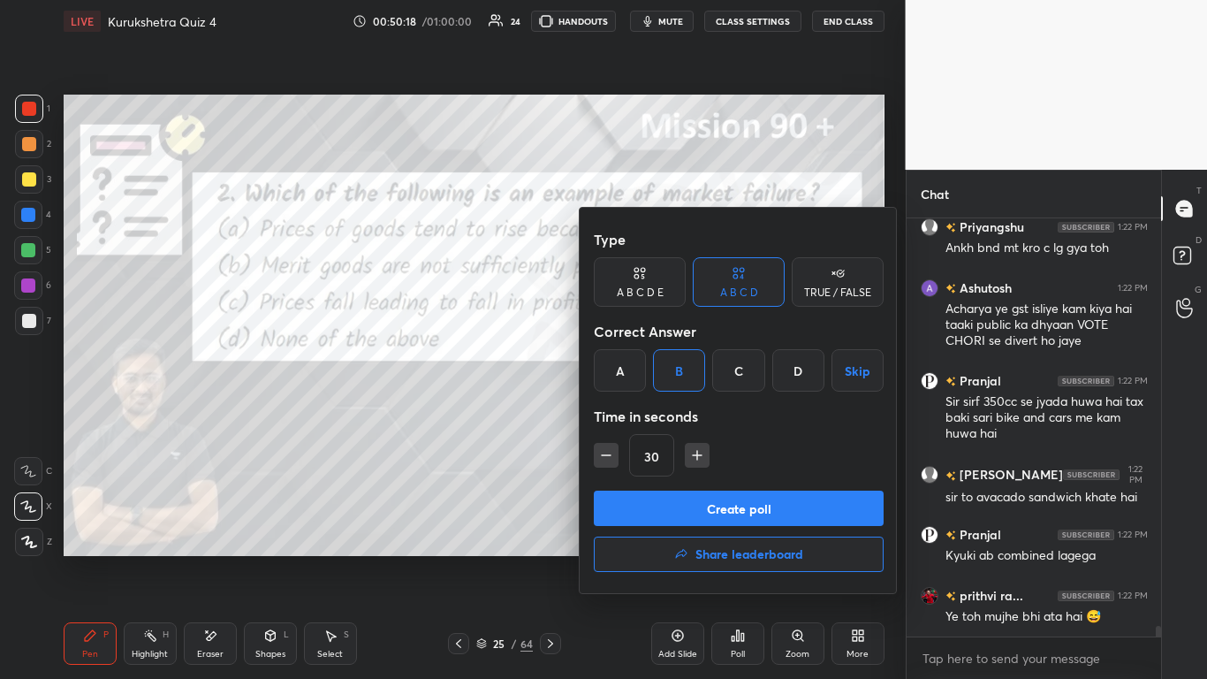
click at [634, 415] on button "Create poll" at bounding box center [739, 508] width 290 height 35
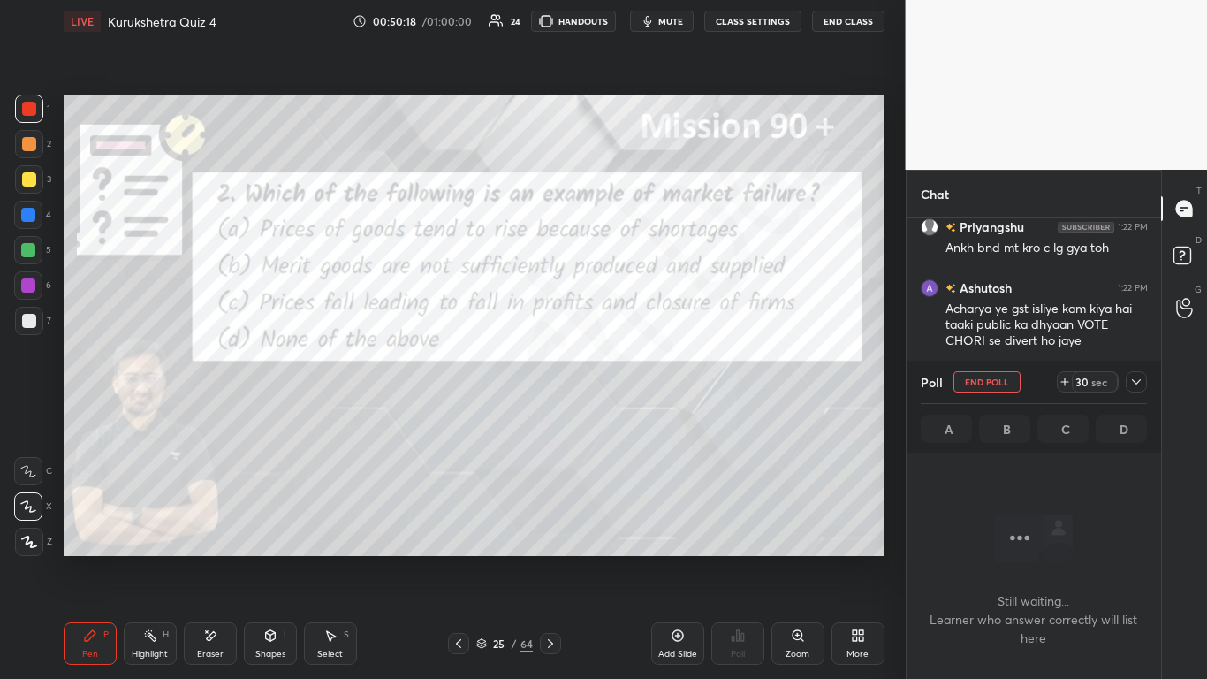
scroll to position [376, 249]
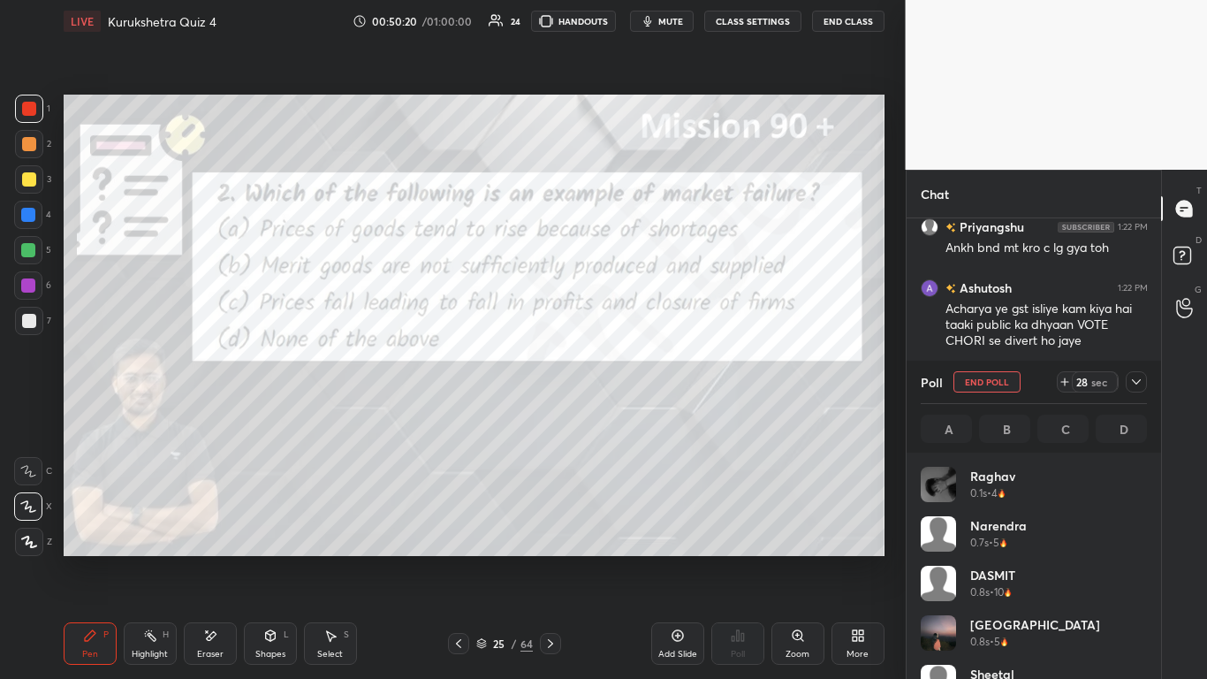
click at [634, 380] on icon at bounding box center [1137, 382] width 14 height 14
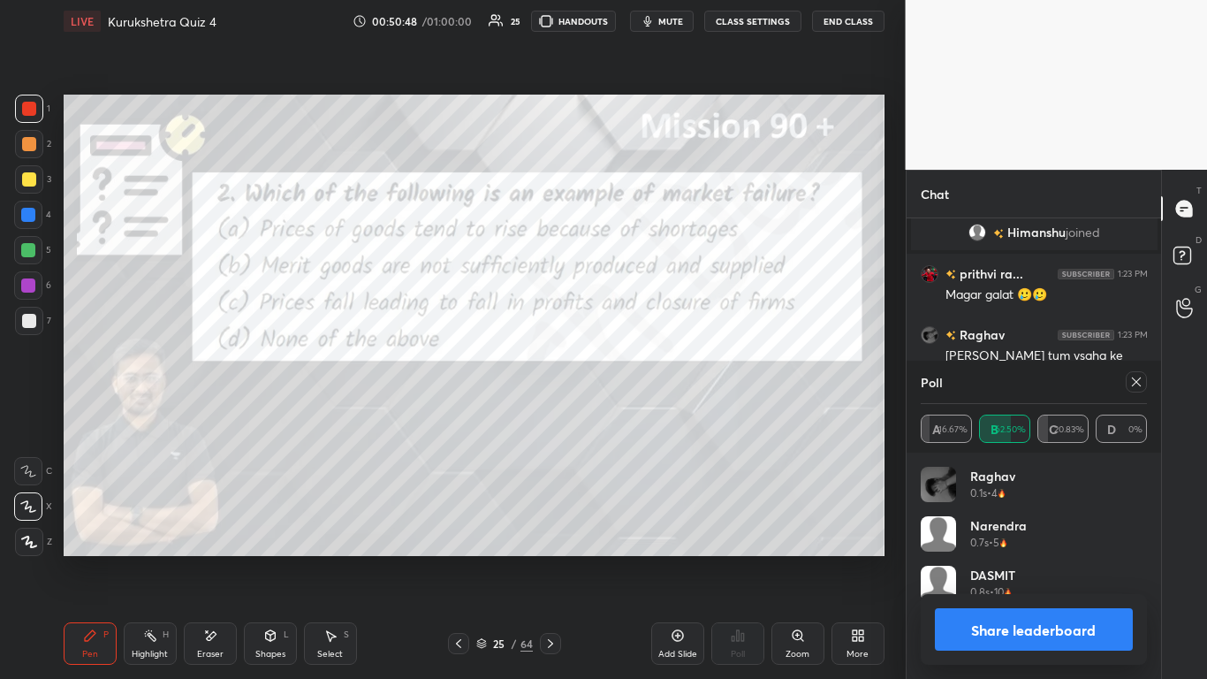
scroll to position [207, 221]
click at [634, 415] on button "Share leaderboard" at bounding box center [1034, 629] width 199 height 42
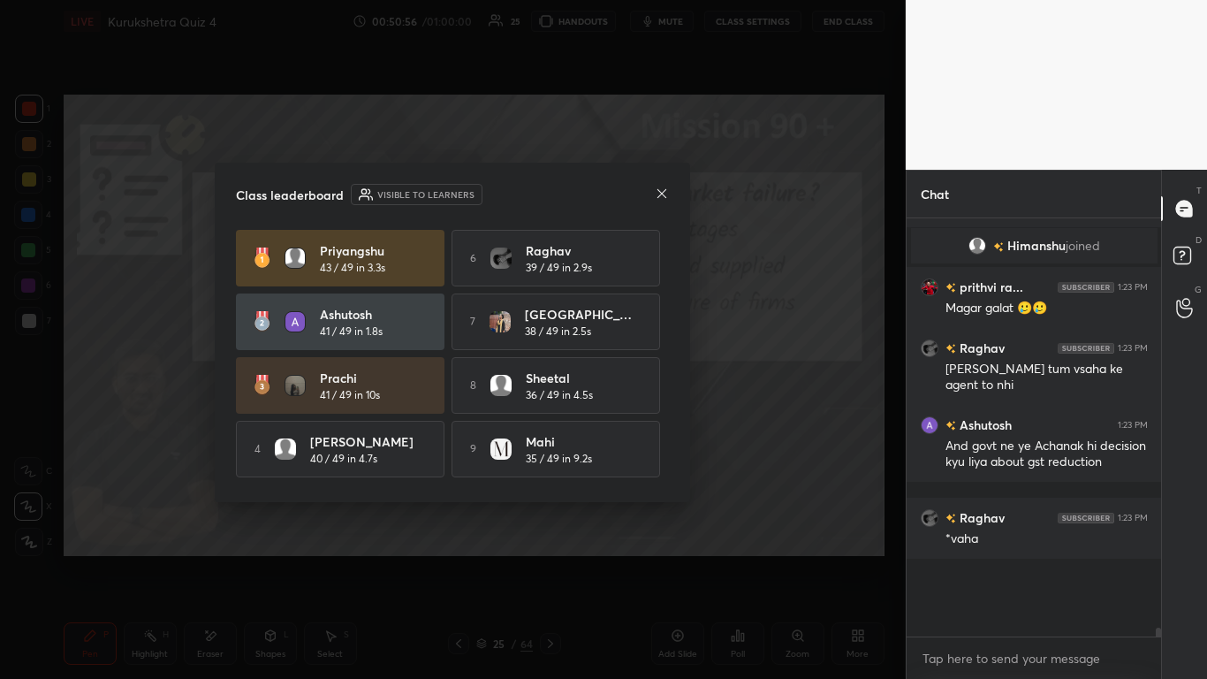
scroll to position [450, 249]
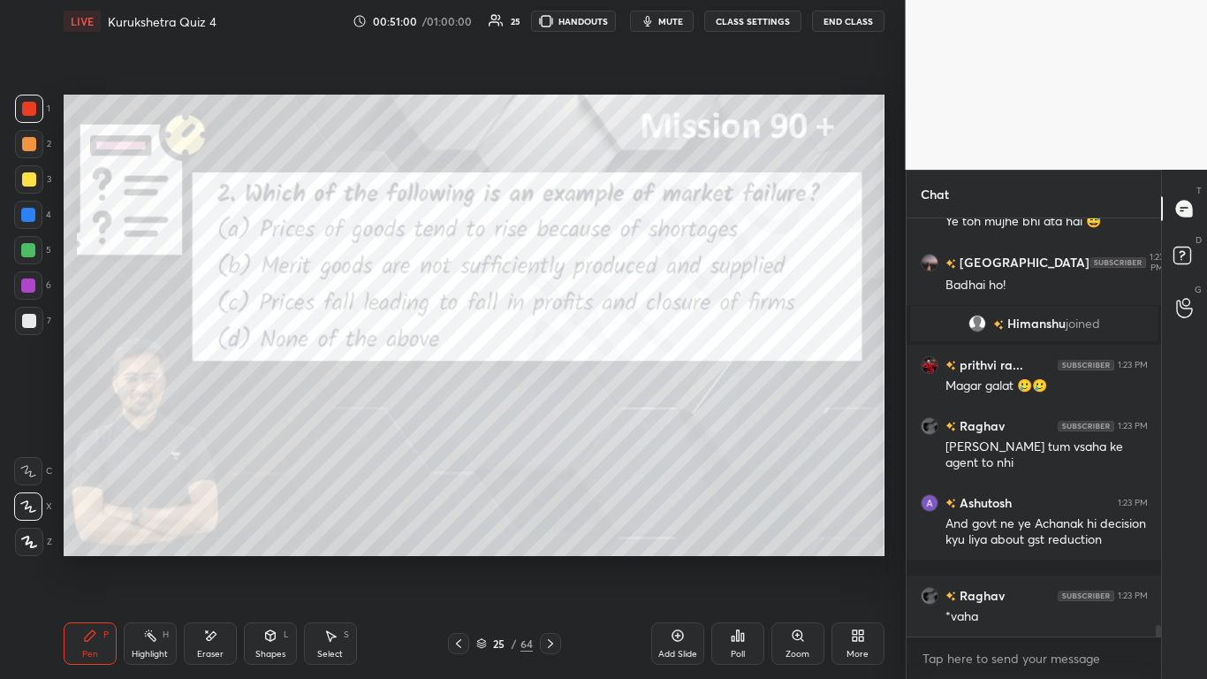
click at [461, 415] on icon at bounding box center [459, 643] width 14 height 14
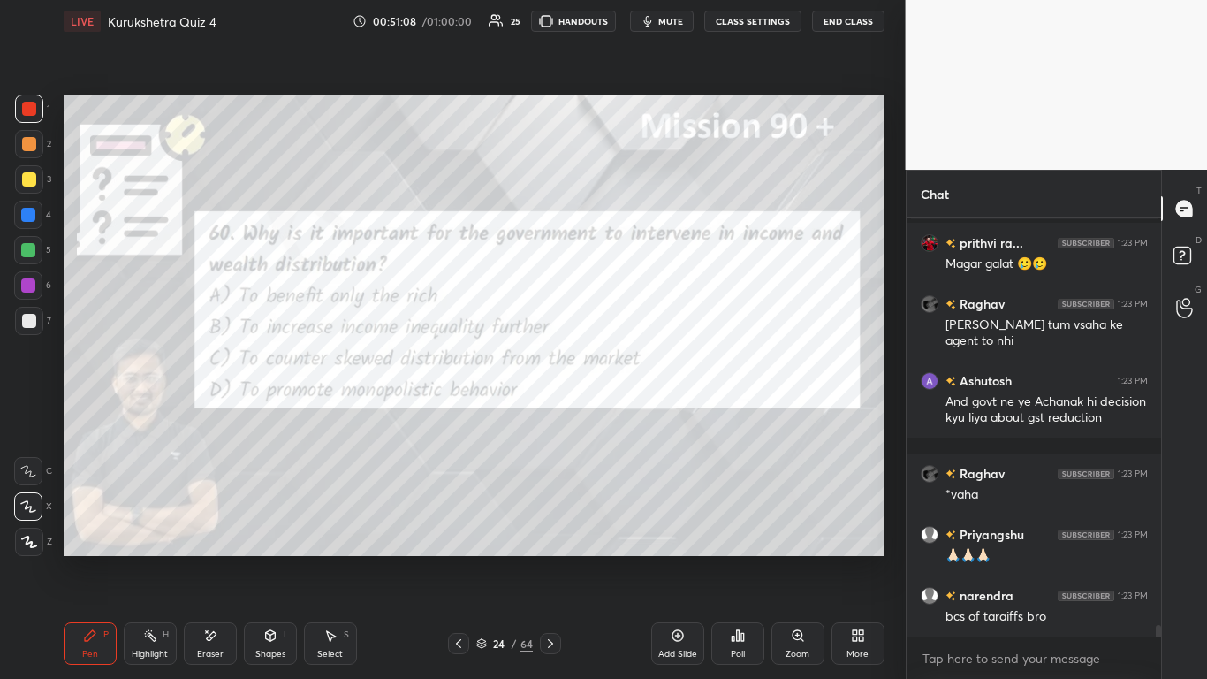
click at [634, 415] on div "Poll" at bounding box center [737, 643] width 53 height 42
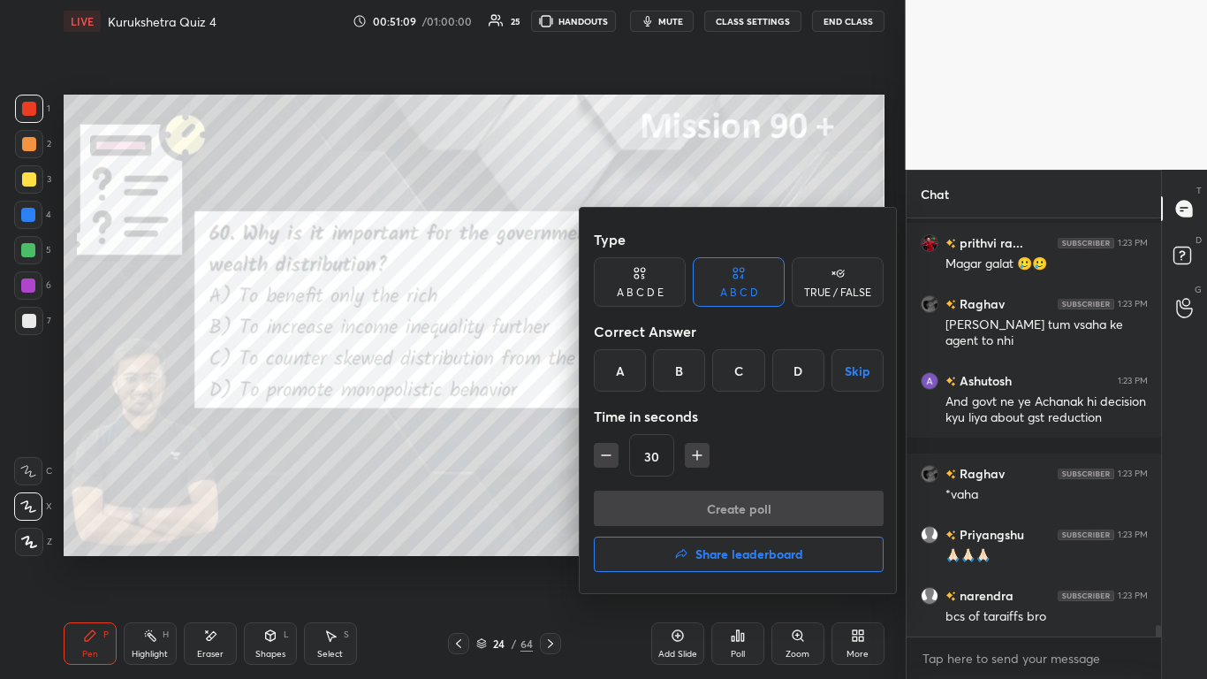
drag, startPoint x: 743, startPoint y: 357, endPoint x: 740, endPoint y: 431, distance: 74.3
click at [634, 360] on div "C" at bounding box center [738, 370] width 52 height 42
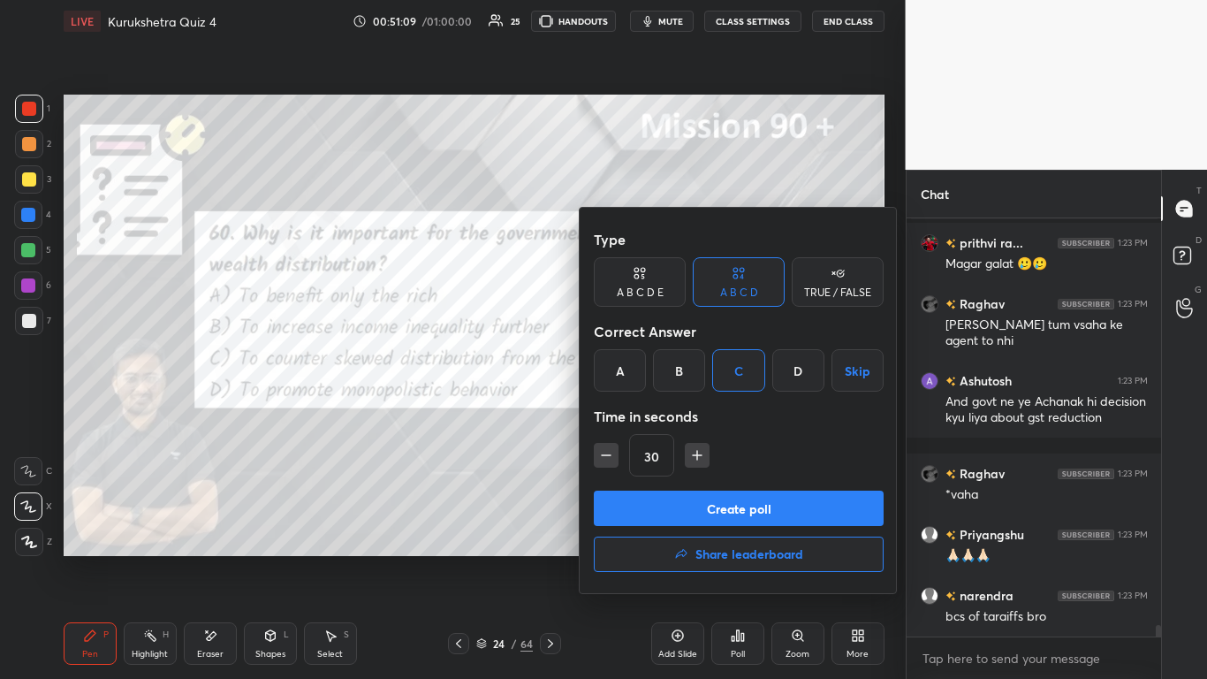
click at [634, 415] on button "Create poll" at bounding box center [739, 508] width 290 height 35
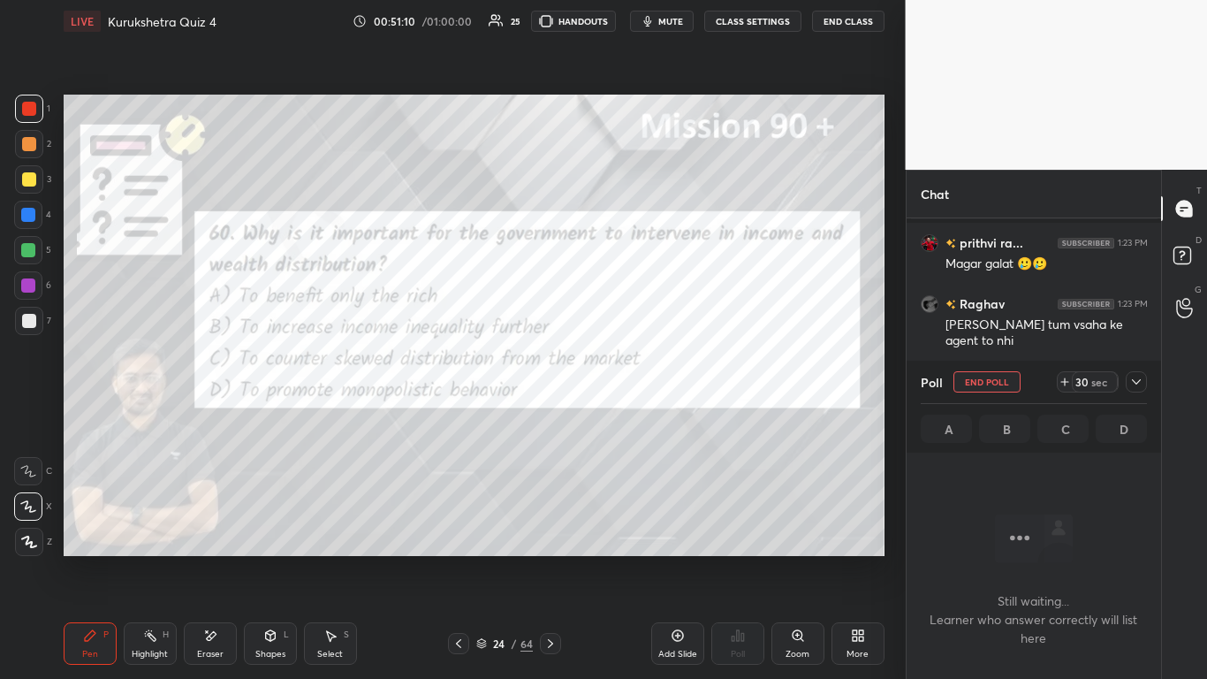
click at [634, 383] on icon at bounding box center [1137, 382] width 14 height 14
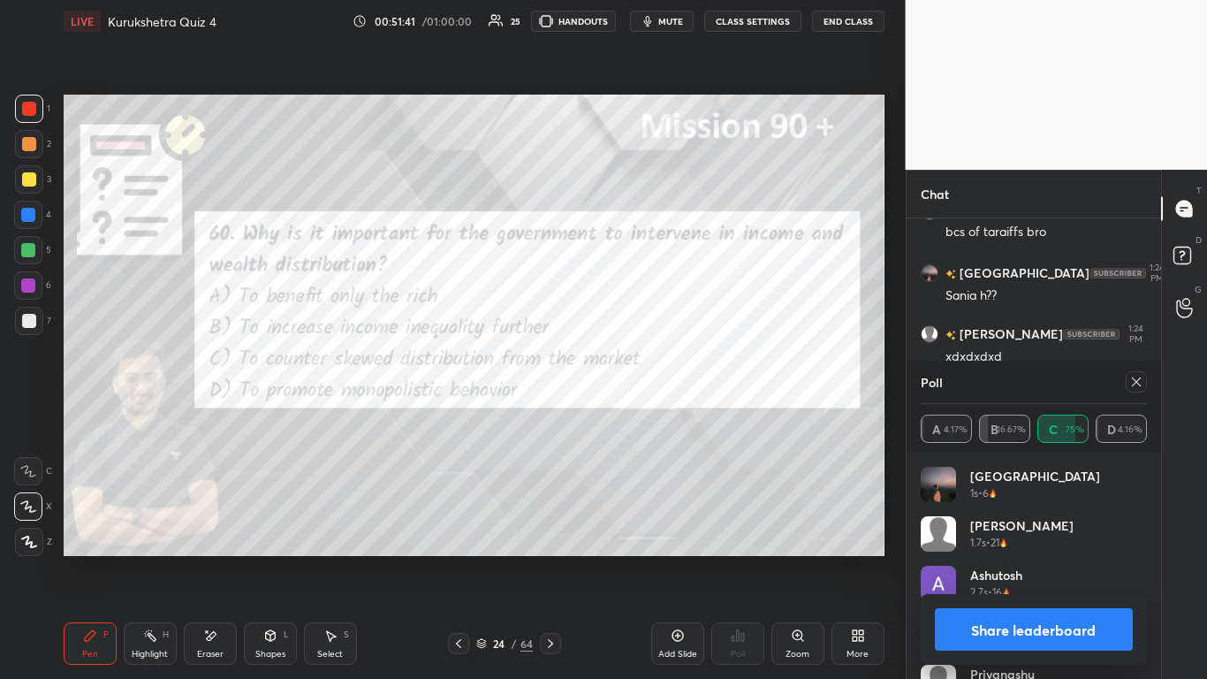
click at [634, 415] on div "Share leaderboard" at bounding box center [1034, 629] width 227 height 71
click at [634, 415] on button "Share leaderboard" at bounding box center [1034, 629] width 199 height 42
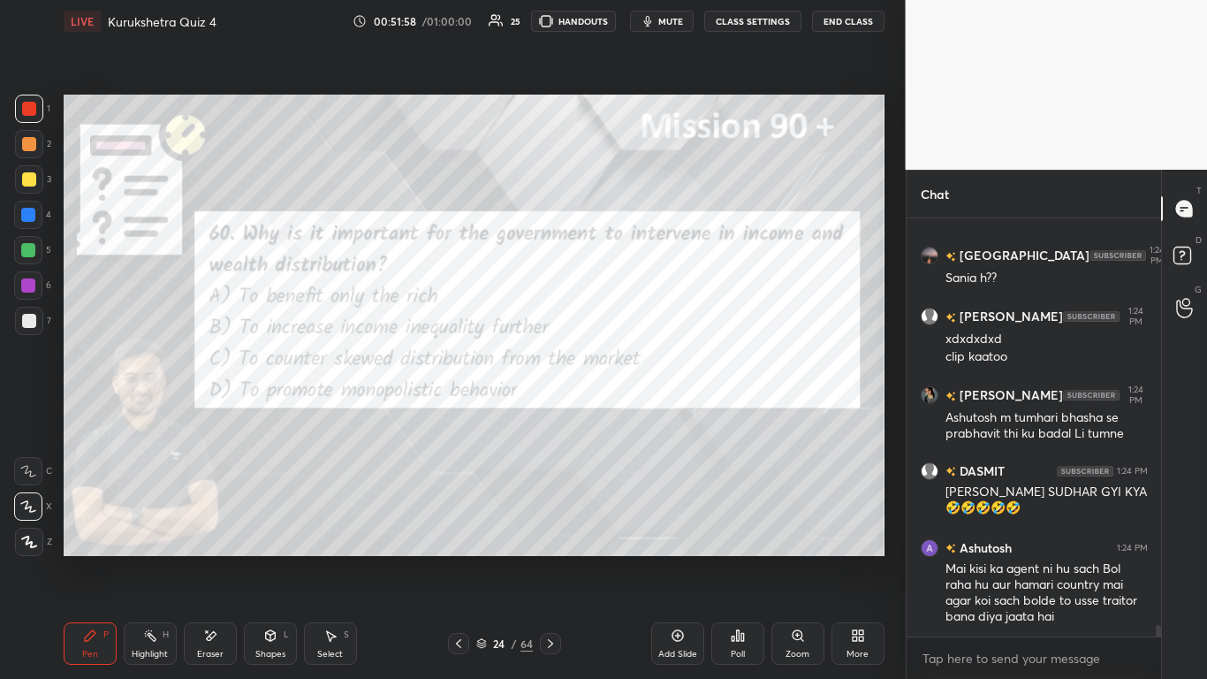
drag, startPoint x: 681, startPoint y: 633, endPoint x: 682, endPoint y: 624, distance: 9.0
click at [634, 415] on icon at bounding box center [678, 635] width 14 height 14
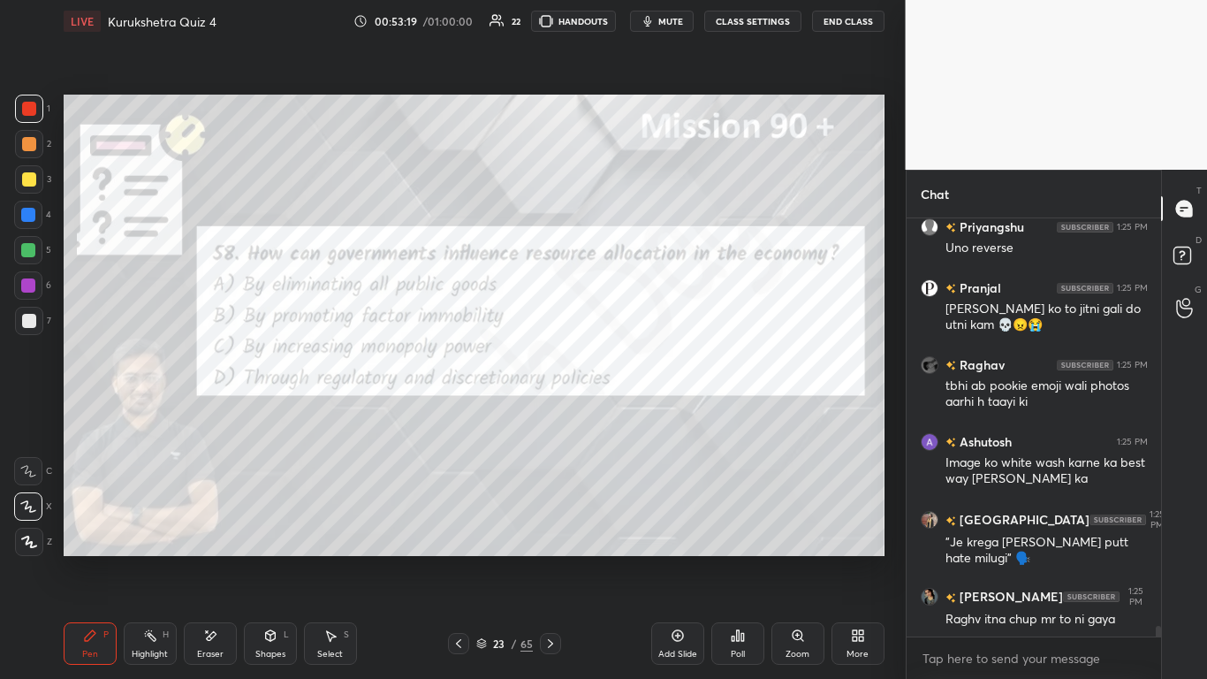
scroll to position [16335, 0]
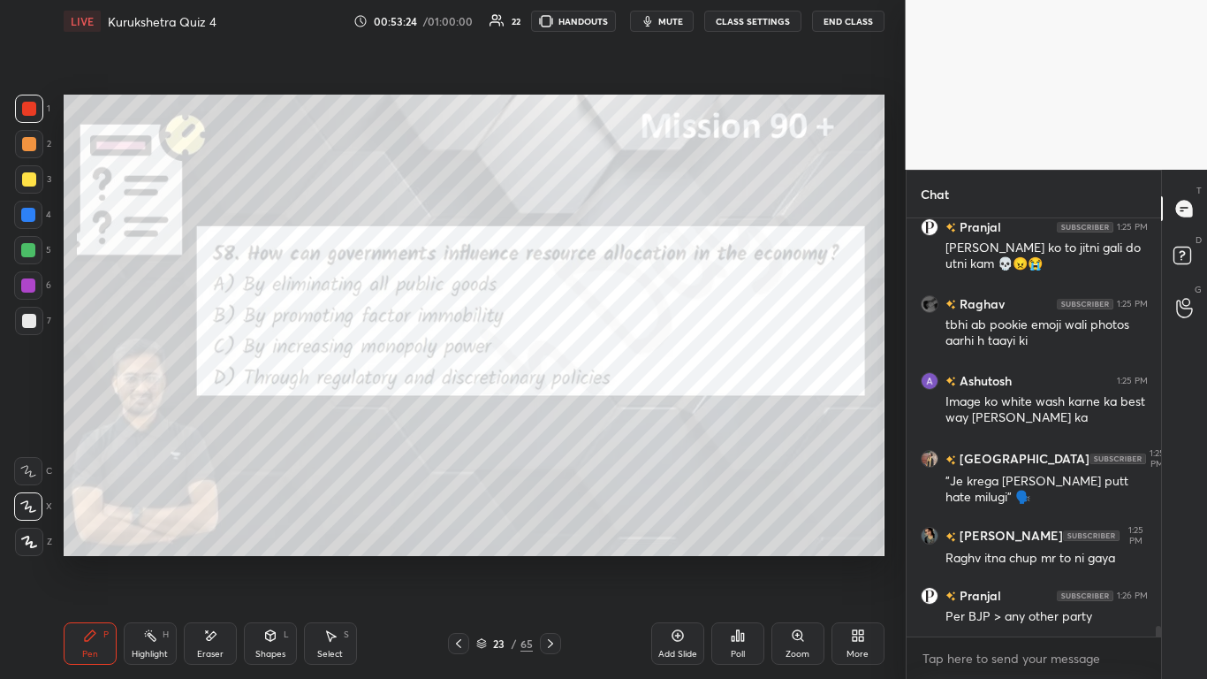
click at [634, 415] on div "Poll" at bounding box center [737, 643] width 53 height 42
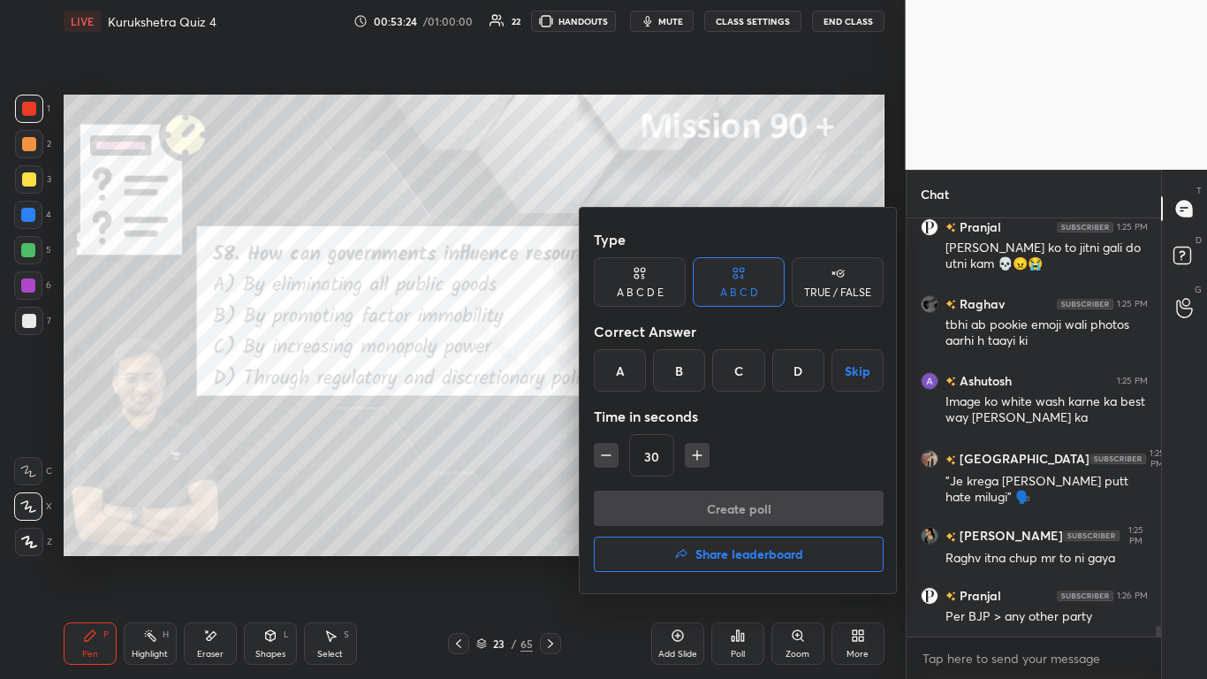
click at [634, 364] on div "D" at bounding box center [798, 370] width 52 height 42
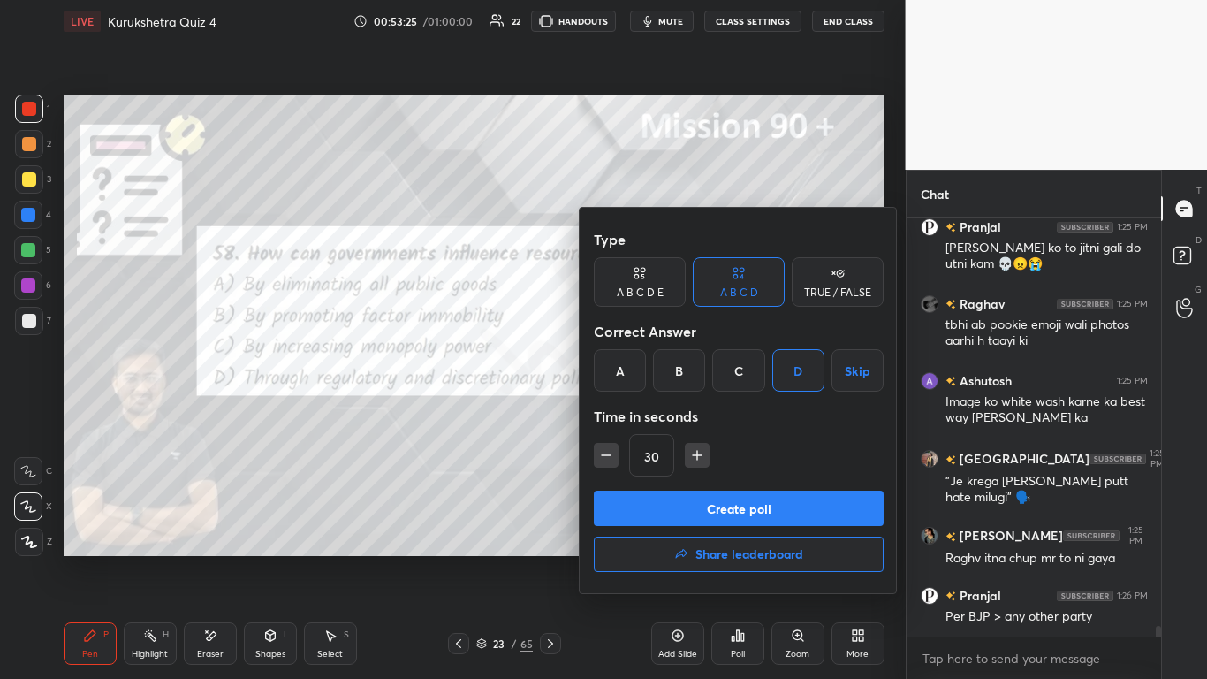
click at [634, 415] on button "Create poll" at bounding box center [739, 508] width 290 height 35
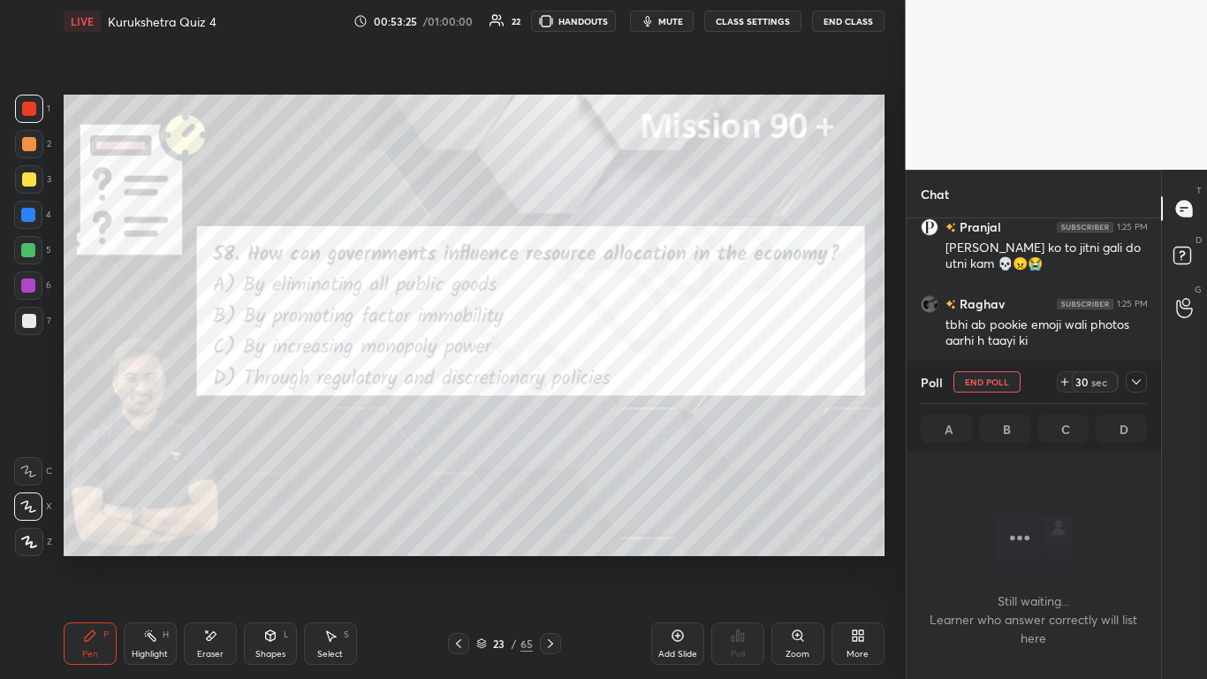
scroll to position [363, 249]
click at [634, 379] on icon at bounding box center [1137, 382] width 14 height 14
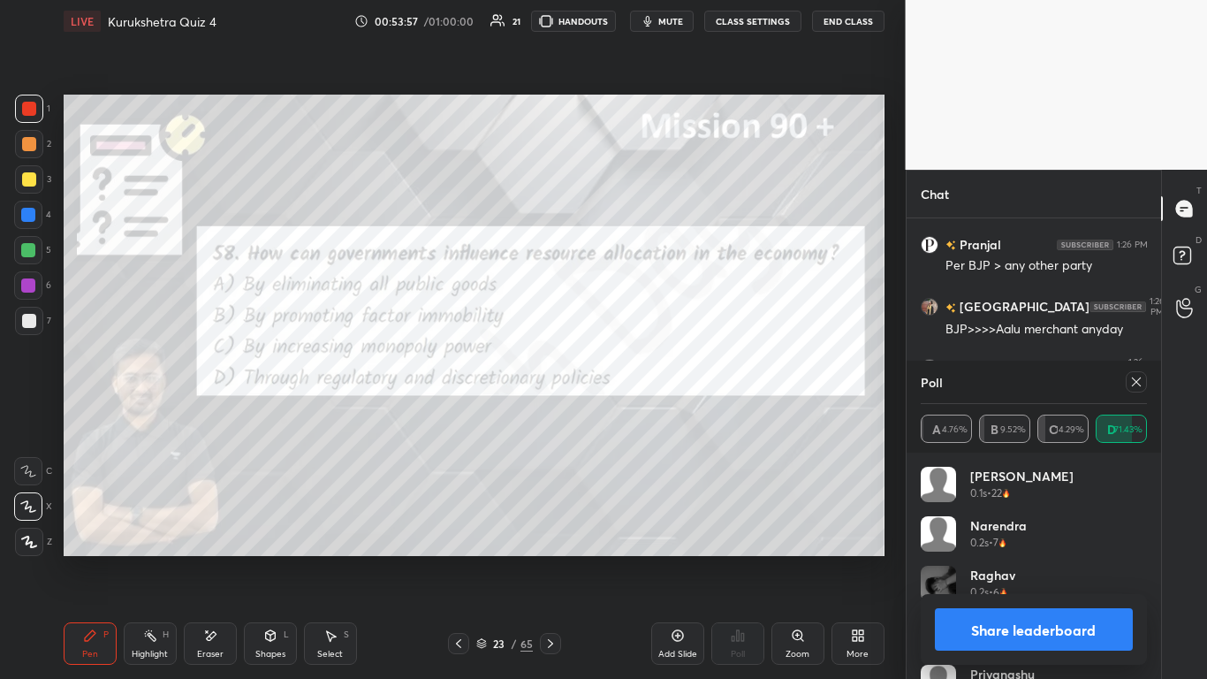
scroll to position [16747, 0]
click at [634, 415] on button "Share leaderboard" at bounding box center [1034, 629] width 199 height 42
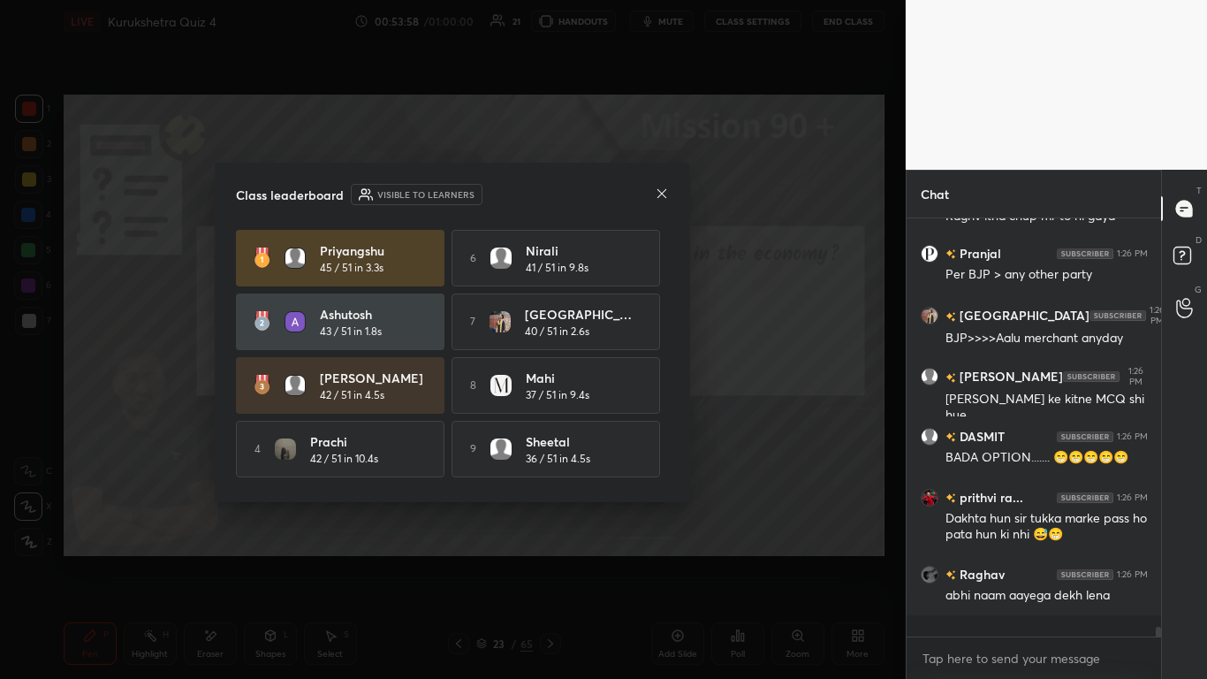
scroll to position [16661, 0]
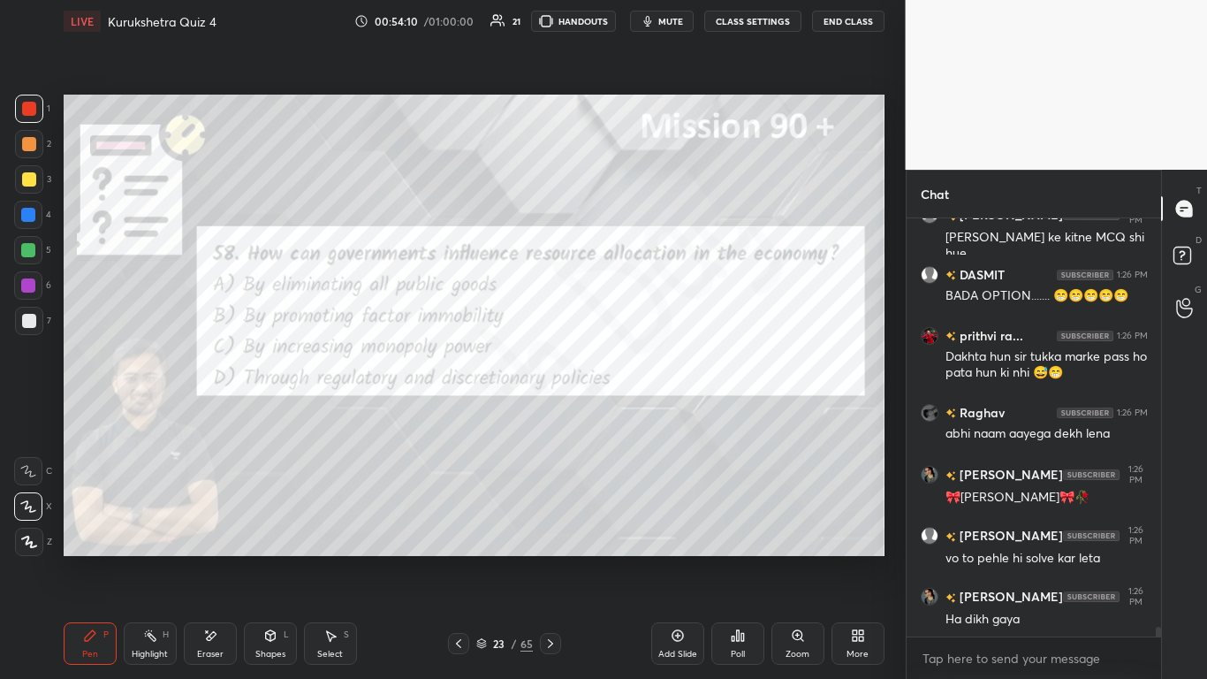
click at [460, 415] on icon at bounding box center [458, 643] width 5 height 9
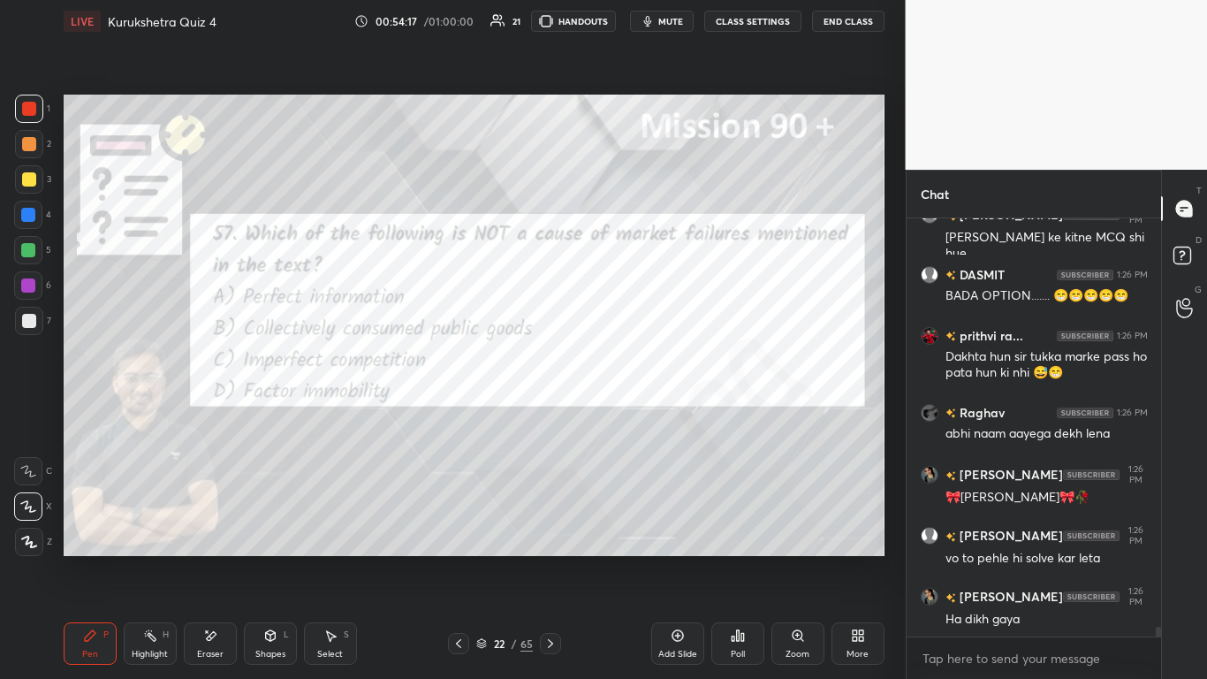
click at [634, 415] on div "Poll" at bounding box center [737, 643] width 53 height 42
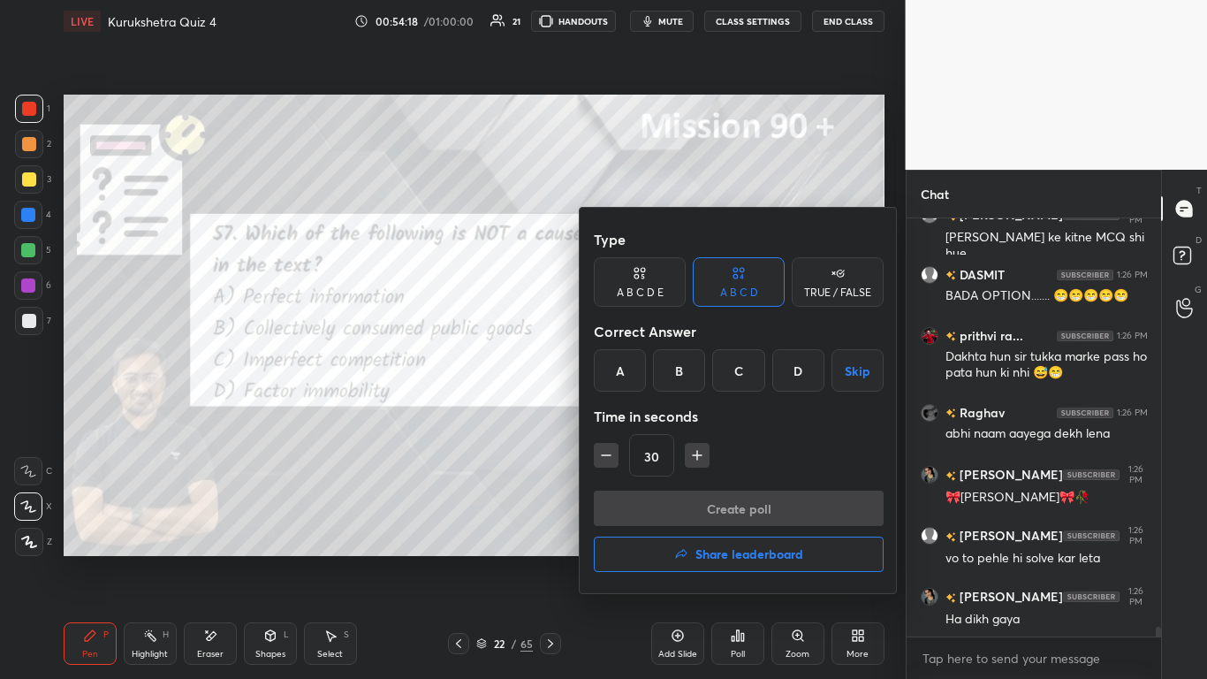
click at [621, 376] on div "A" at bounding box center [620, 370] width 52 height 42
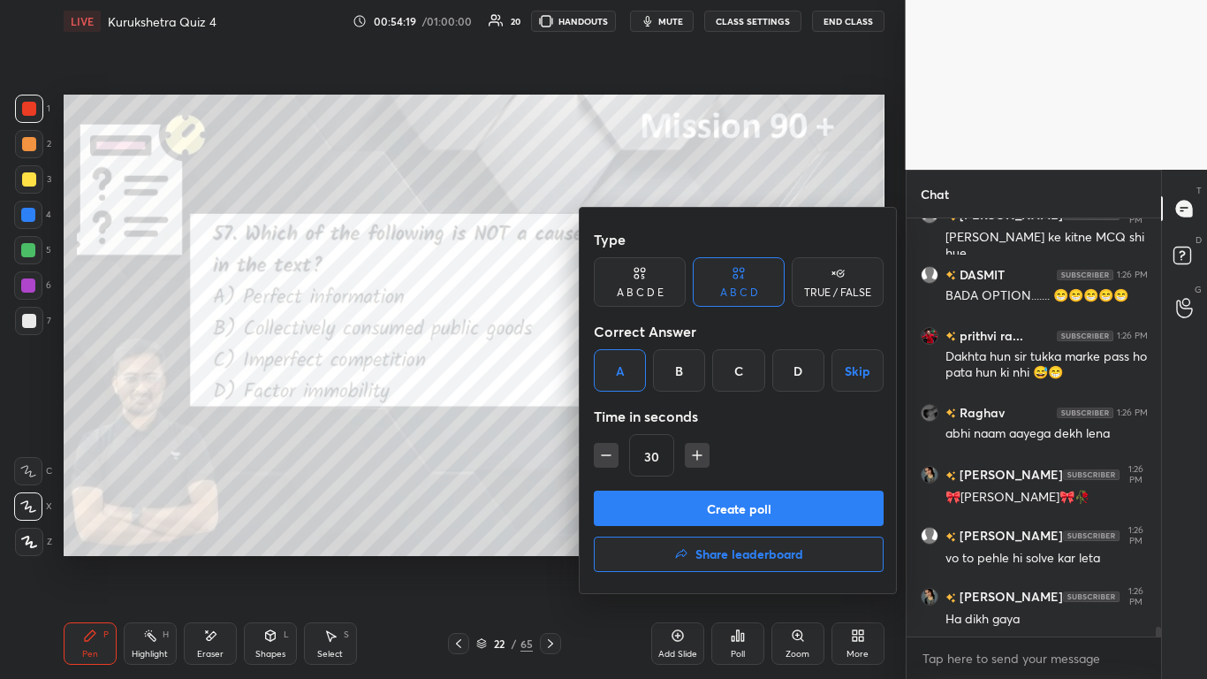
click at [634, 415] on button "Create poll" at bounding box center [739, 508] width 290 height 35
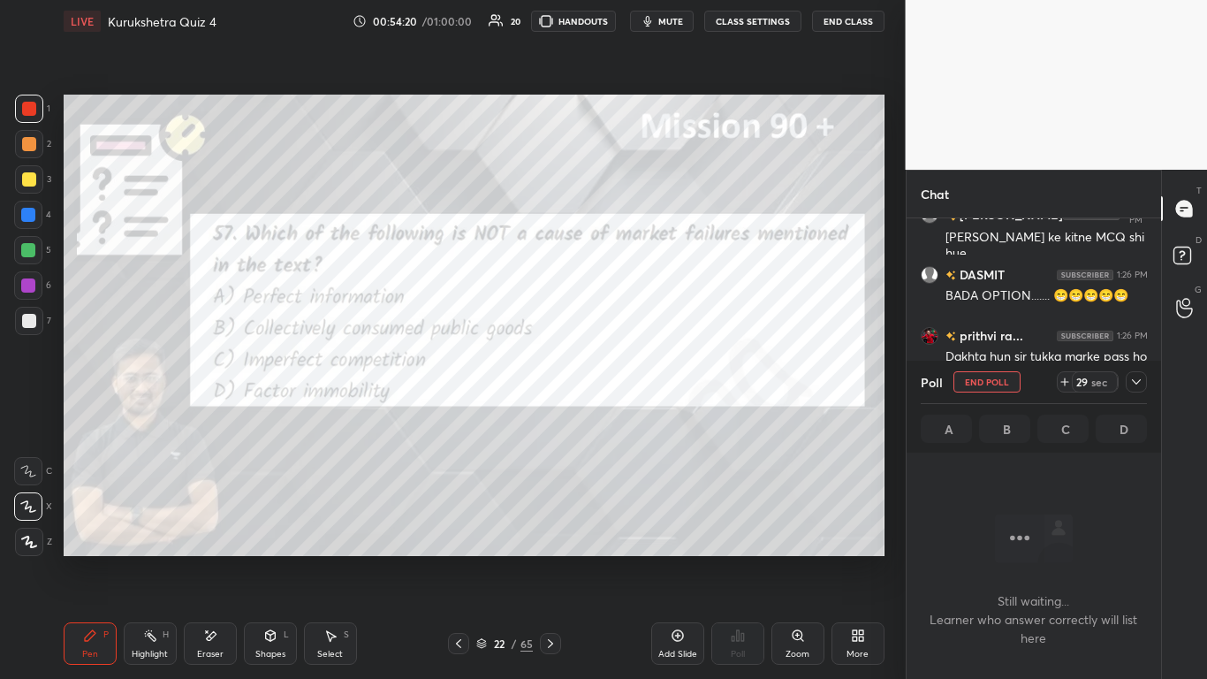
click at [634, 381] on icon at bounding box center [1137, 382] width 14 height 14
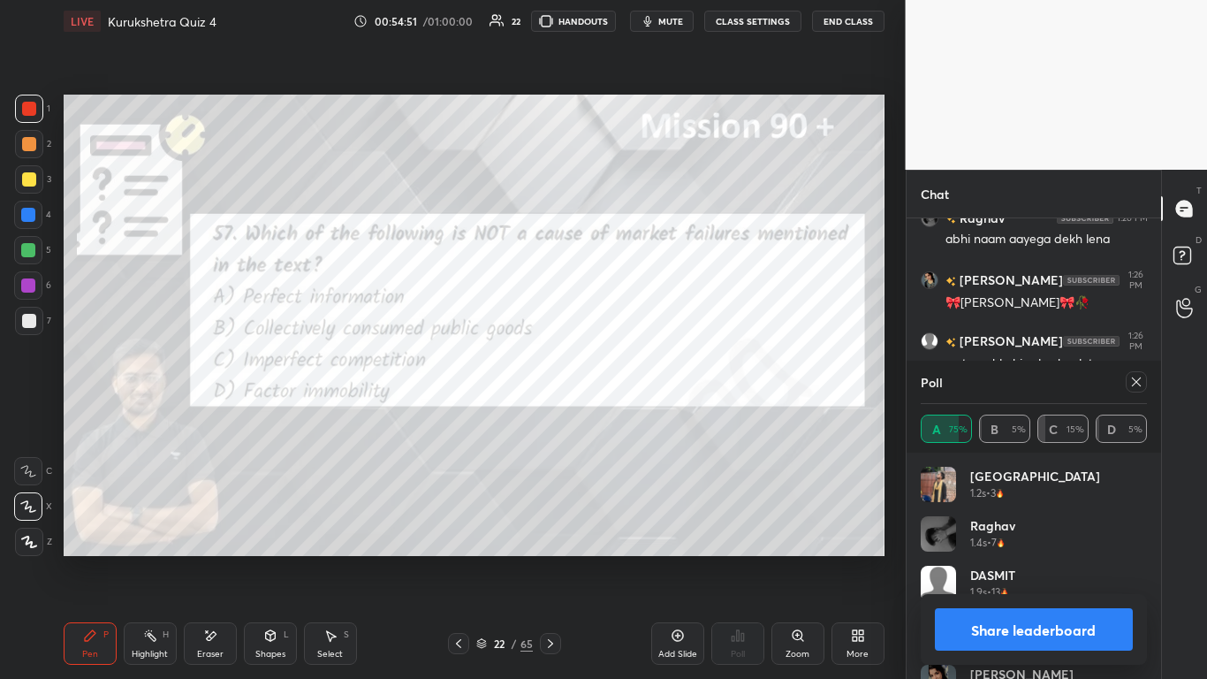
click at [634, 415] on button "Share leaderboard" at bounding box center [1034, 629] width 199 height 42
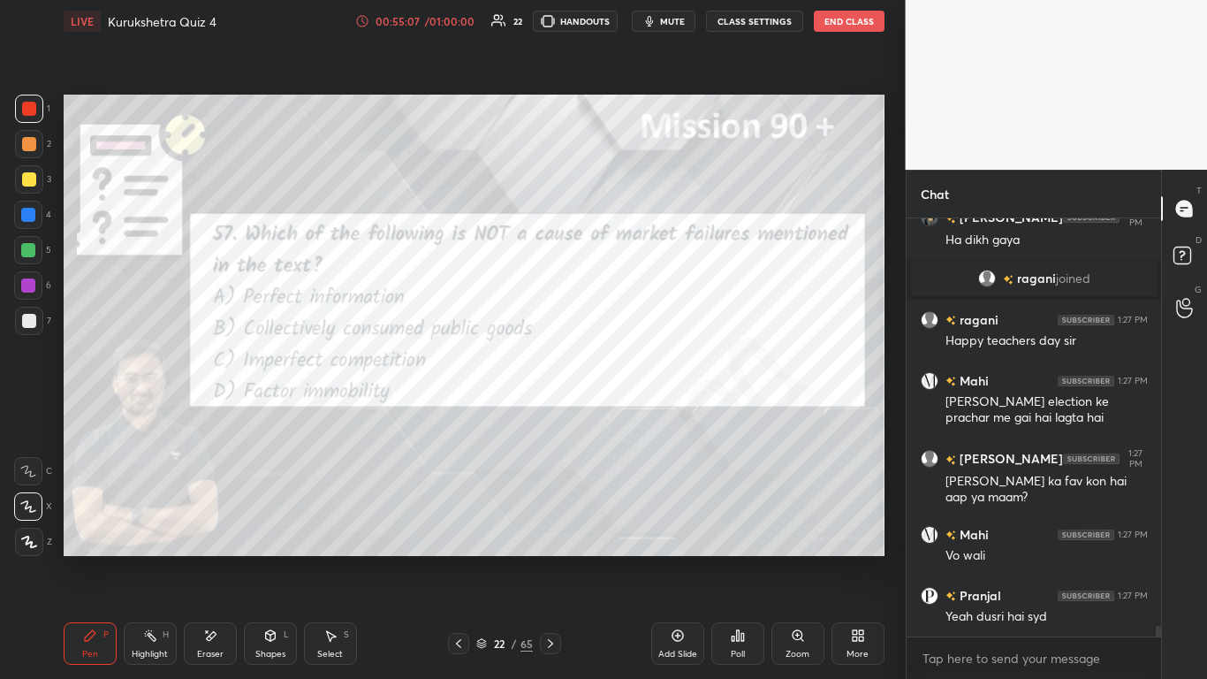
click at [224, 415] on div "Eraser" at bounding box center [210, 643] width 53 height 42
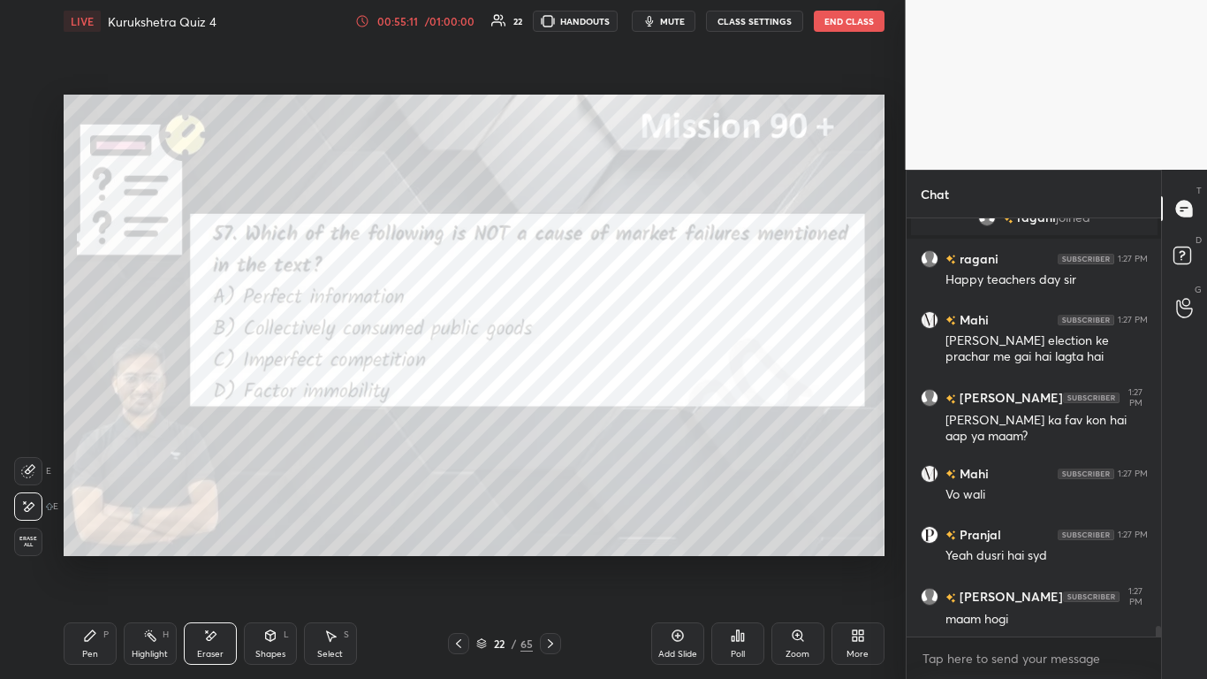
click at [95, 415] on icon at bounding box center [90, 635] width 11 height 11
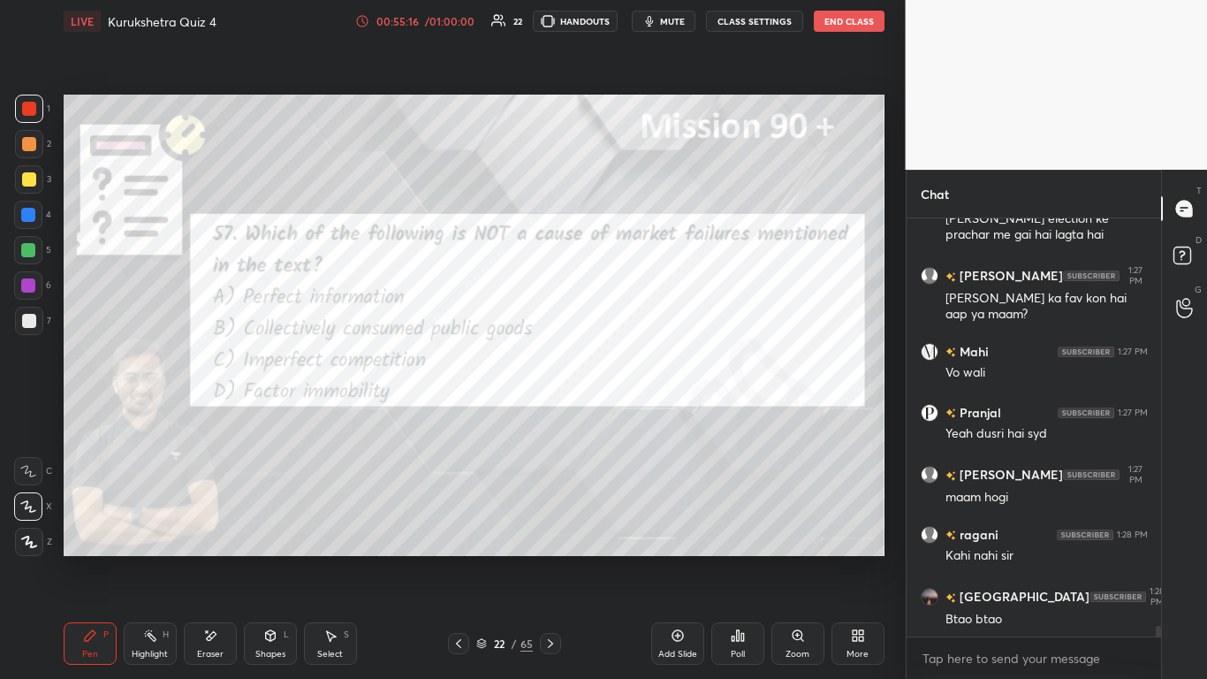
drag, startPoint x: 467, startPoint y: 643, endPoint x: 470, endPoint y: 629, distance: 13.7
click at [468, 415] on div at bounding box center [458, 643] width 21 height 21
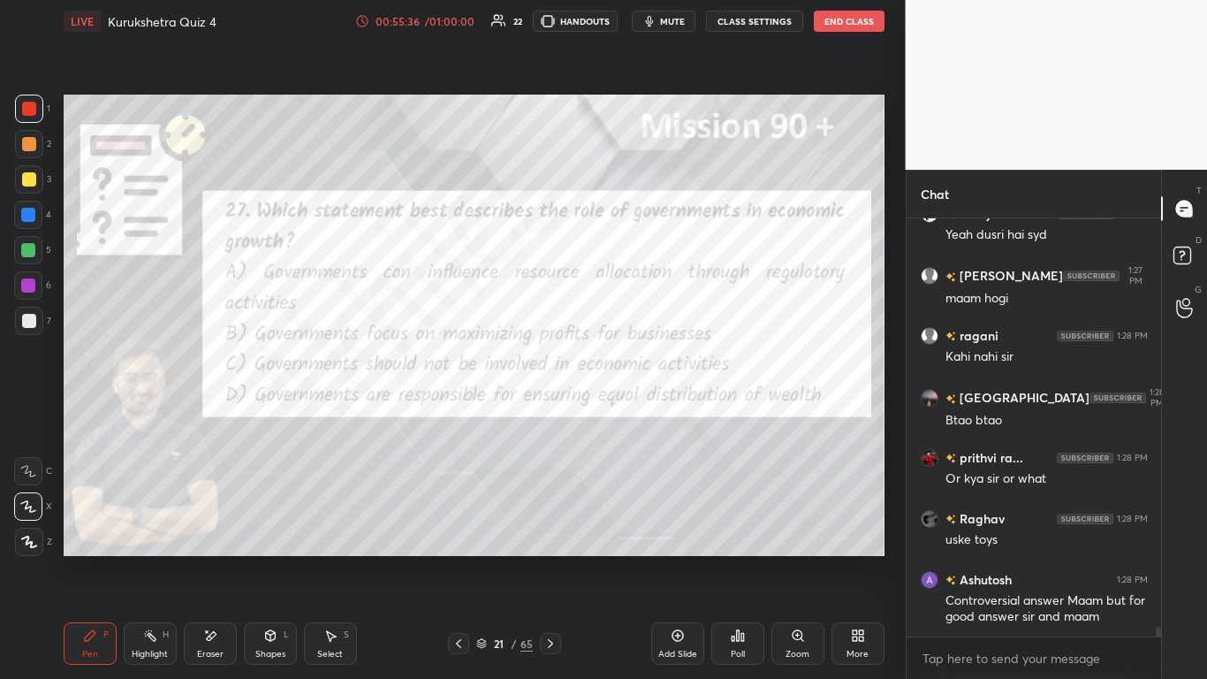
click at [634, 415] on div "Poll" at bounding box center [737, 643] width 53 height 42
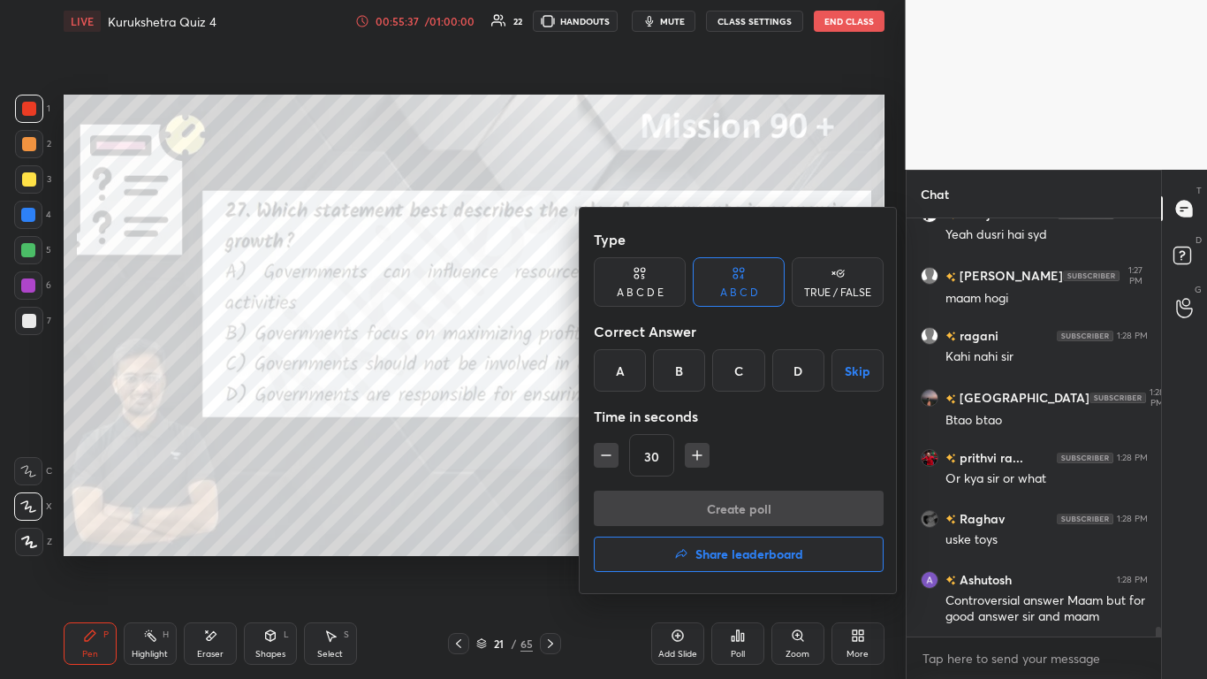
drag, startPoint x: 623, startPoint y: 380, endPoint x: 650, endPoint y: 410, distance: 40.7
click at [623, 382] on div "A" at bounding box center [620, 370] width 52 height 42
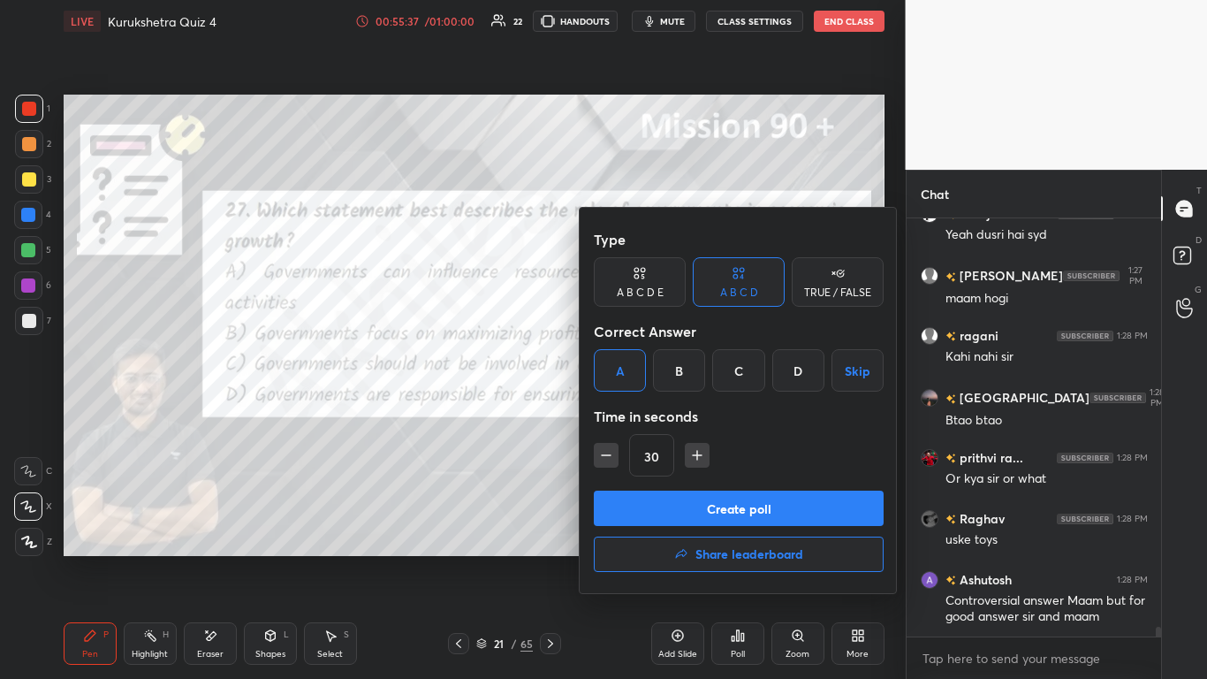
click at [634, 415] on button "Create poll" at bounding box center [739, 508] width 290 height 35
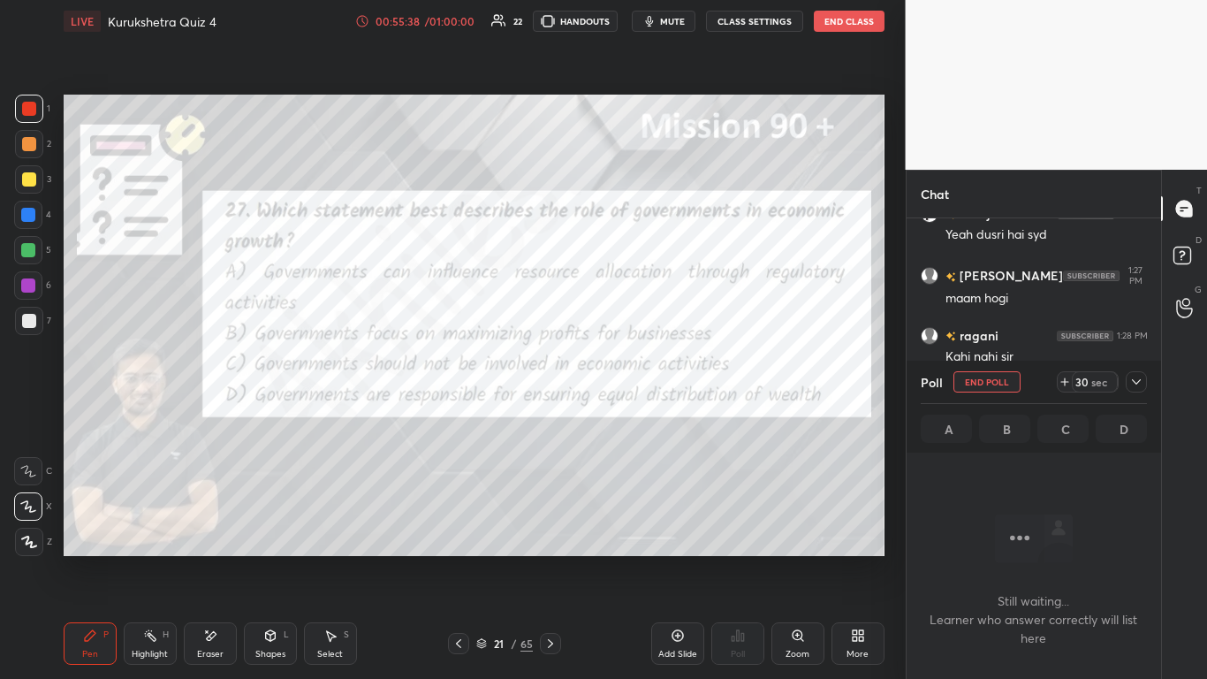
click at [634, 382] on icon at bounding box center [1137, 382] width 14 height 14
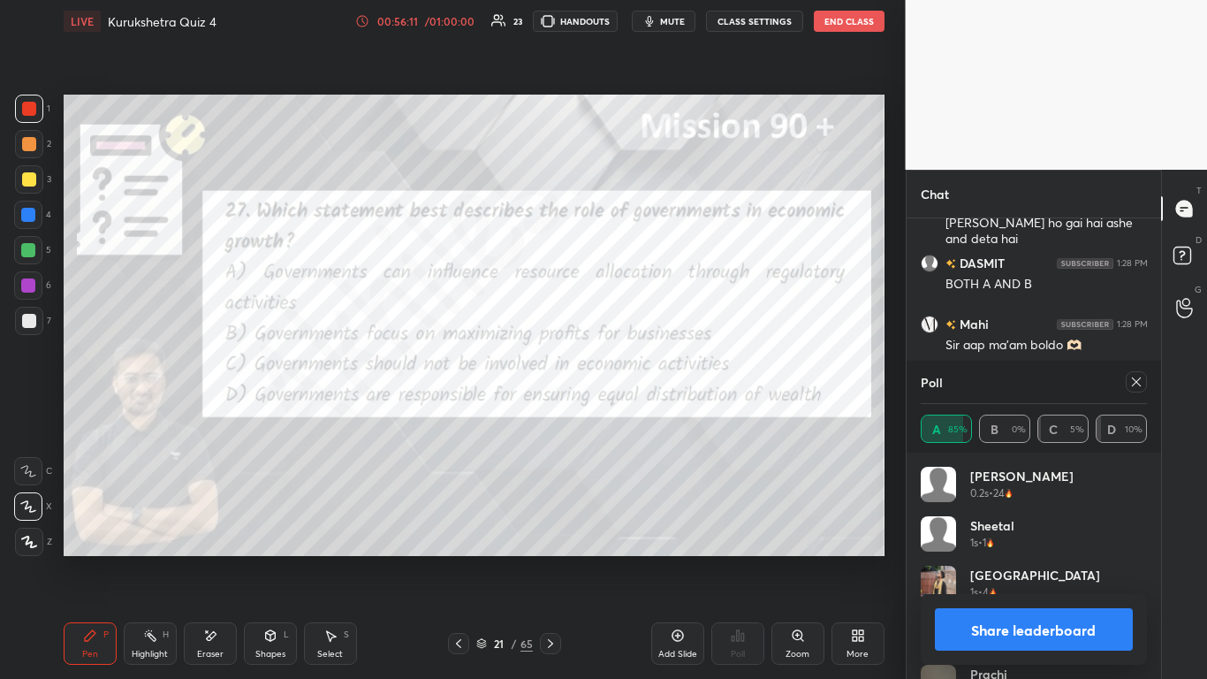
scroll to position [16917, 0]
drag, startPoint x: 1113, startPoint y: 620, endPoint x: 1126, endPoint y: 628, distance: 15.5
click at [634, 415] on button "Share leaderboard" at bounding box center [1034, 629] width 199 height 42
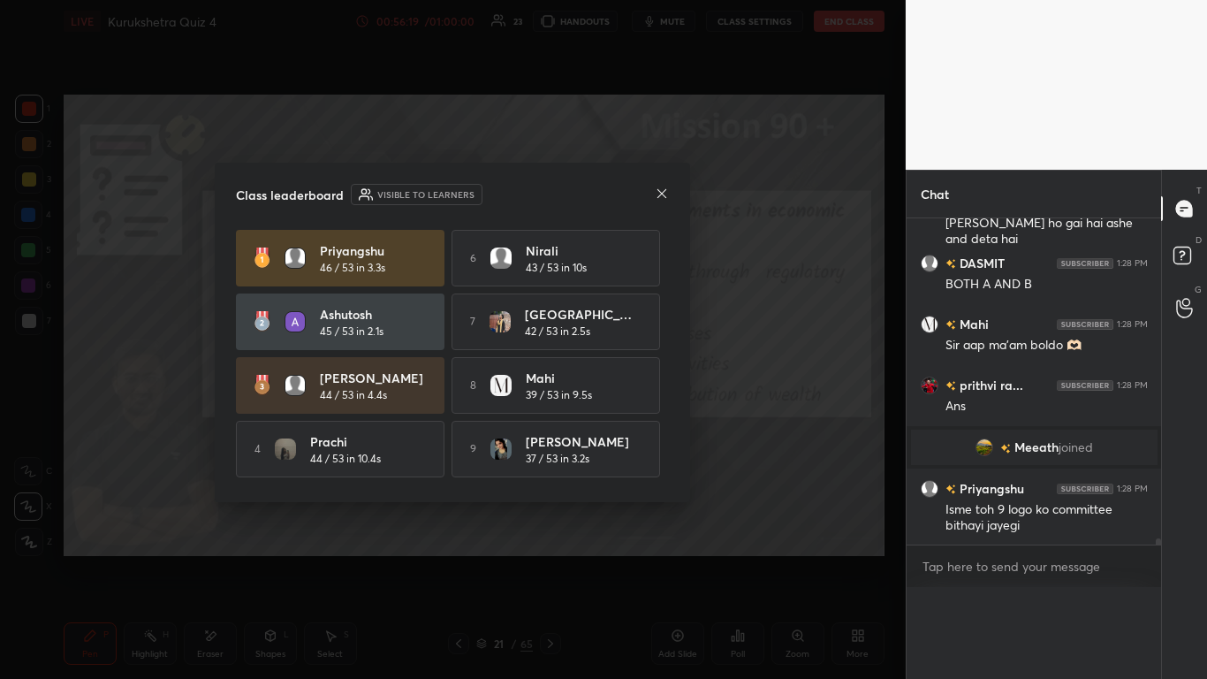
scroll to position [400, 249]
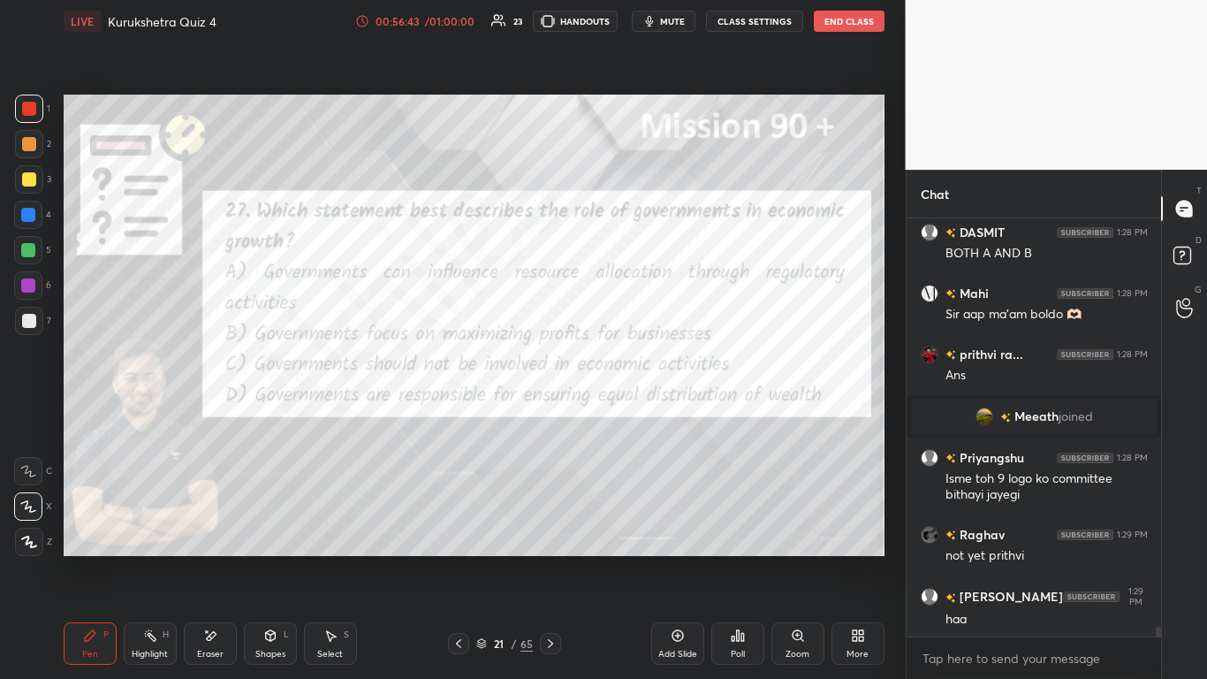
click at [460, 415] on icon at bounding box center [459, 643] width 14 height 14
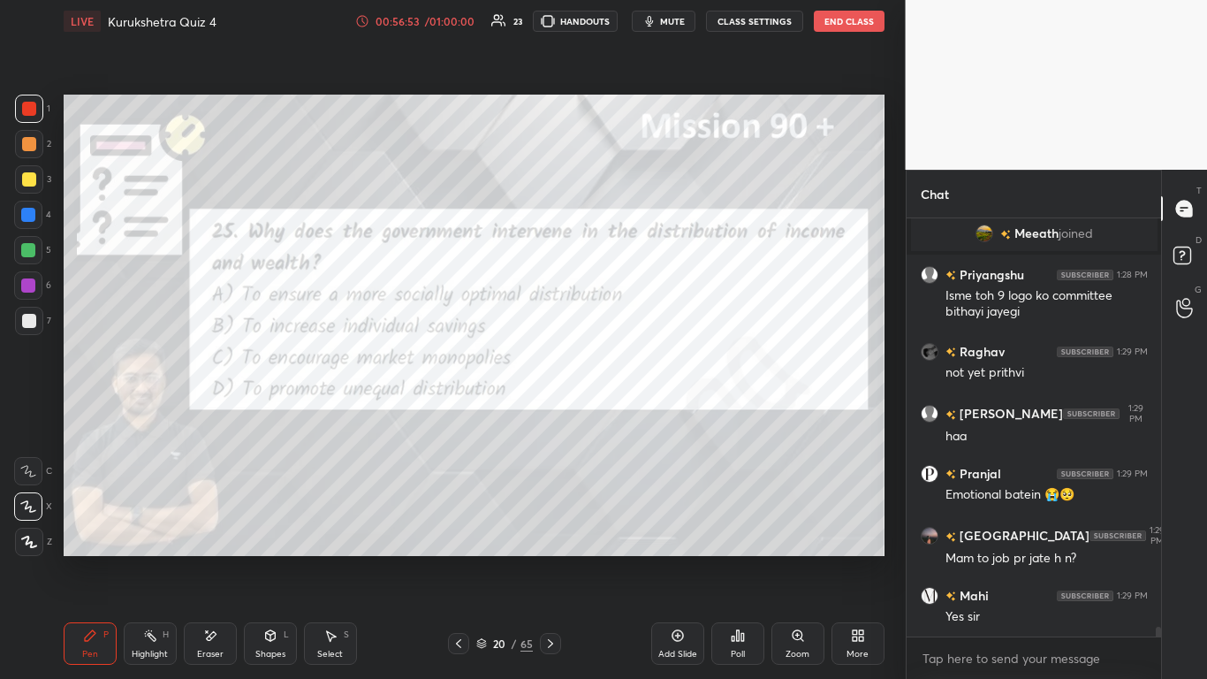
click at [634, 415] on div "Poll" at bounding box center [737, 643] width 53 height 42
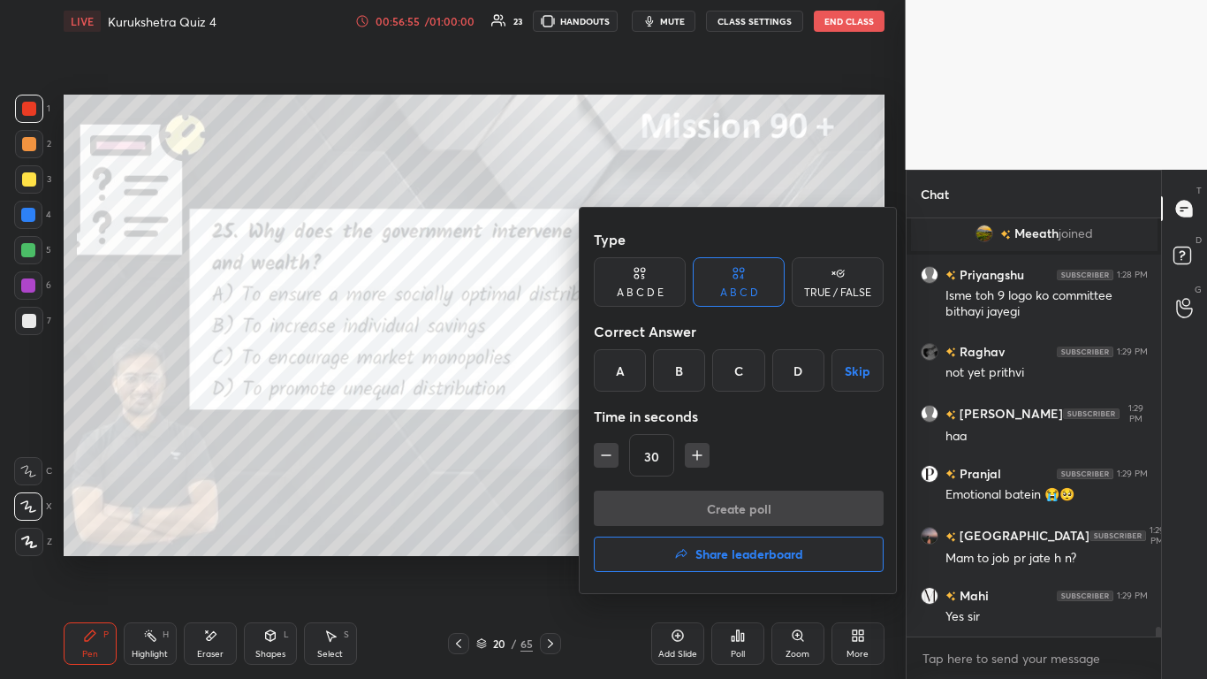
click at [612, 365] on div "A" at bounding box center [620, 370] width 52 height 42
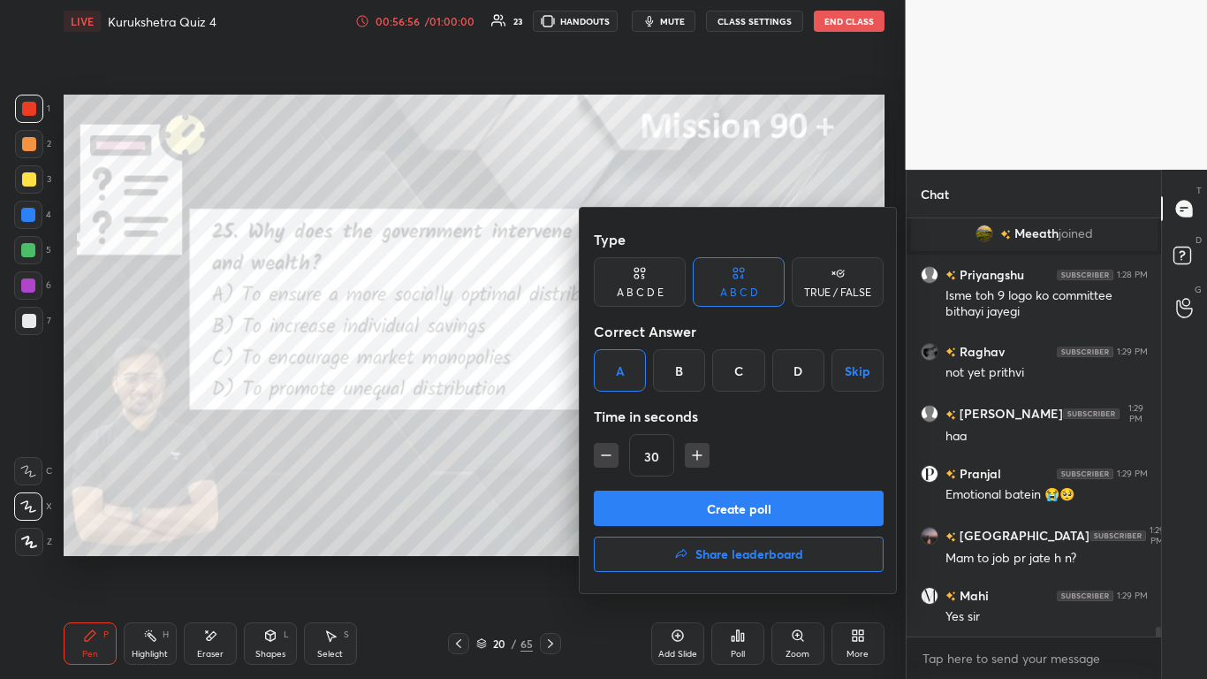
click at [634, 415] on button "Create poll" at bounding box center [739, 508] width 290 height 35
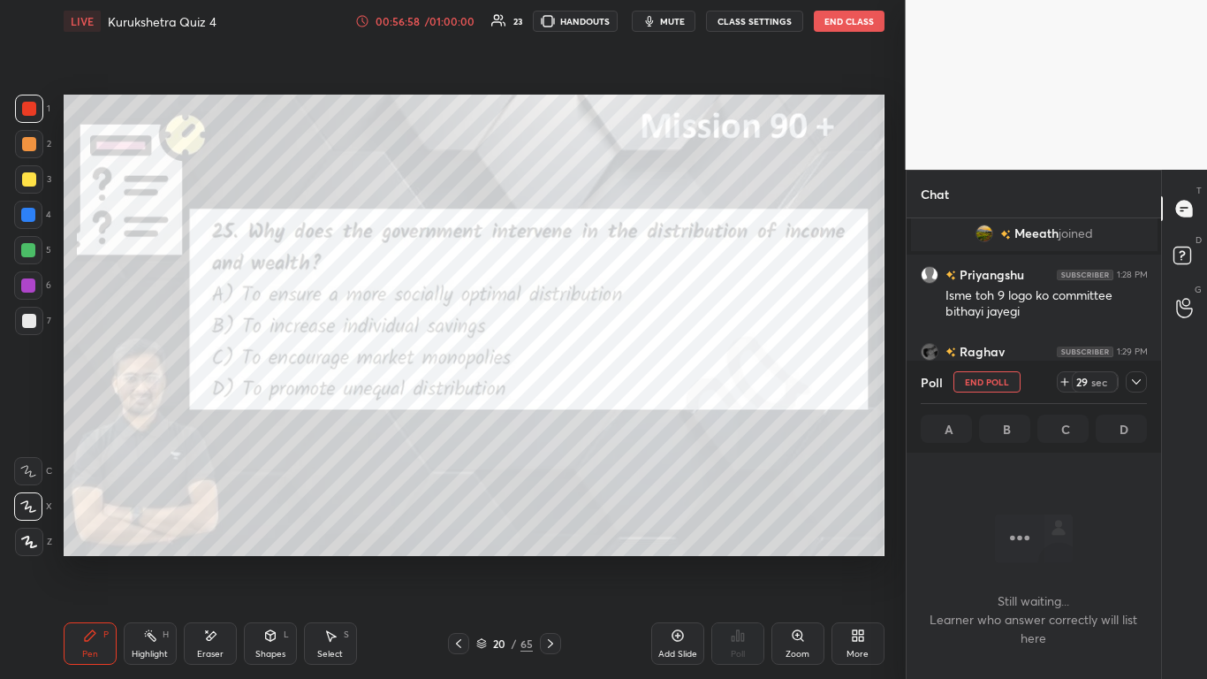
click at [634, 387] on icon at bounding box center [1137, 382] width 14 height 14
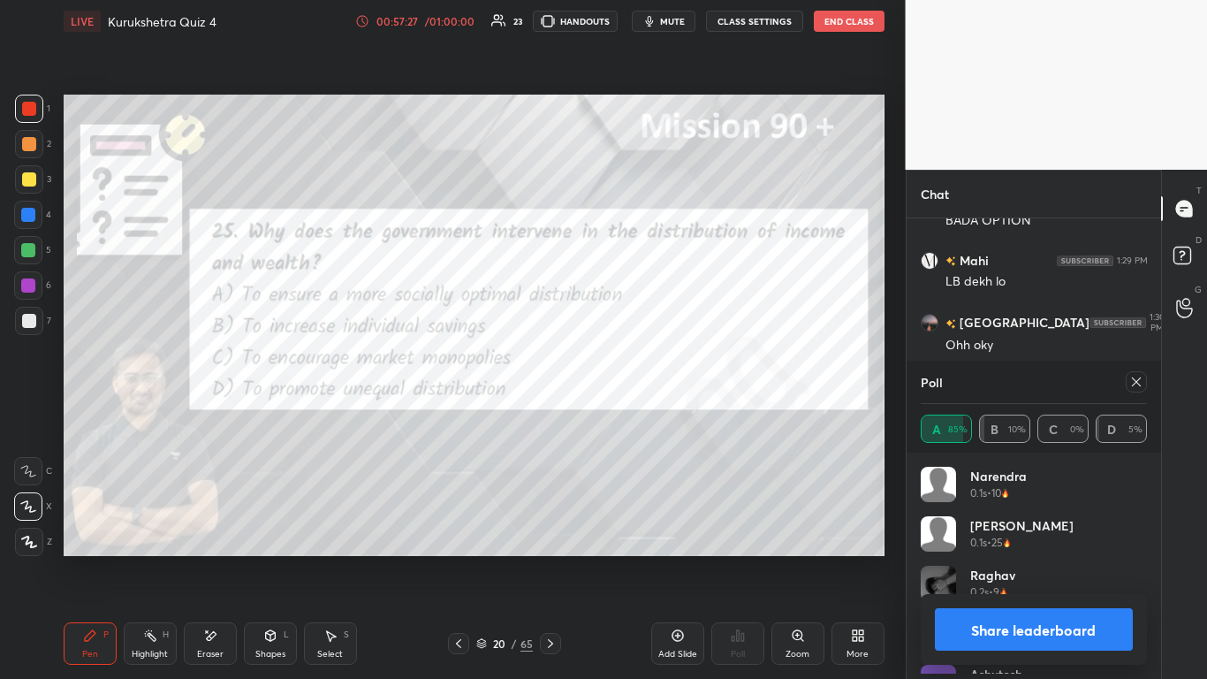
scroll to position [6, 6]
click at [634, 415] on button "Share leaderboard" at bounding box center [1034, 629] width 199 height 42
type textarea "x"
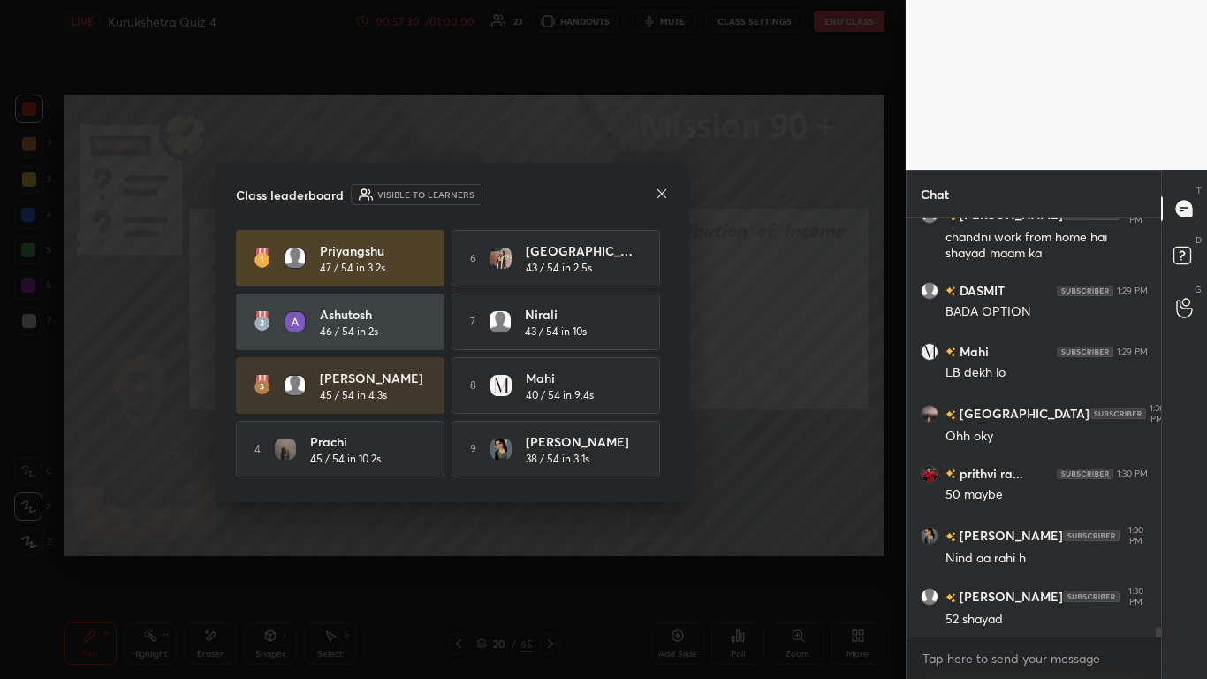
scroll to position [65, 0]
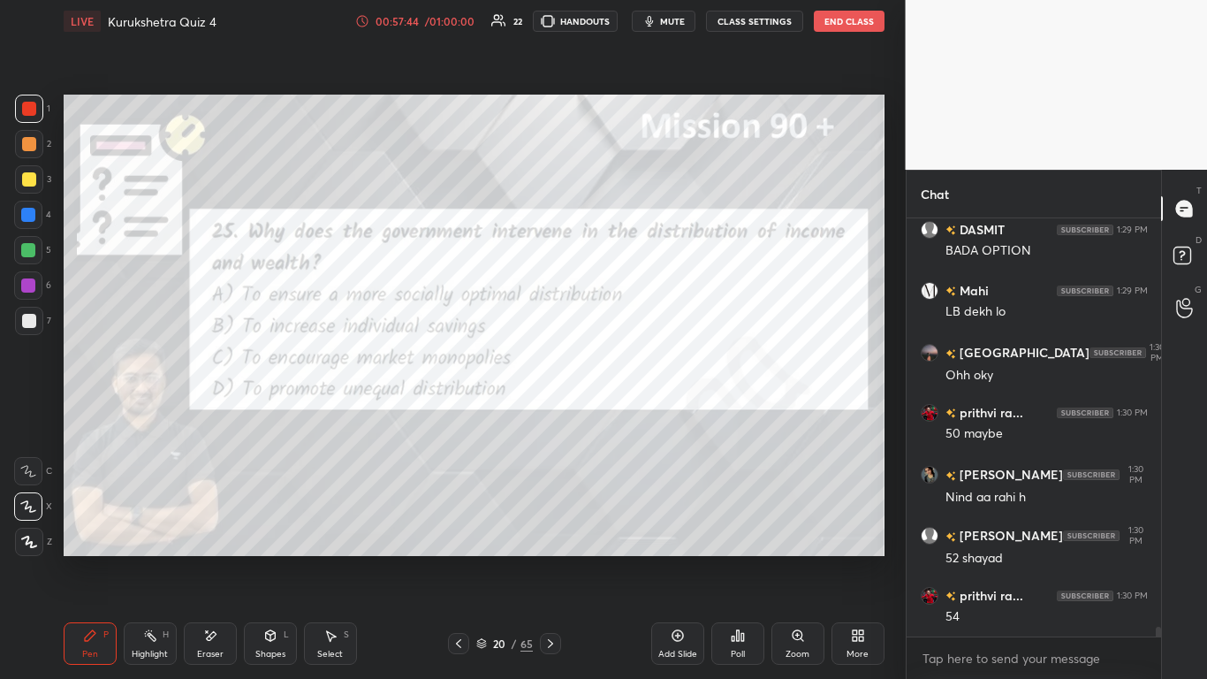
click at [461, 415] on icon at bounding box center [459, 643] width 14 height 14
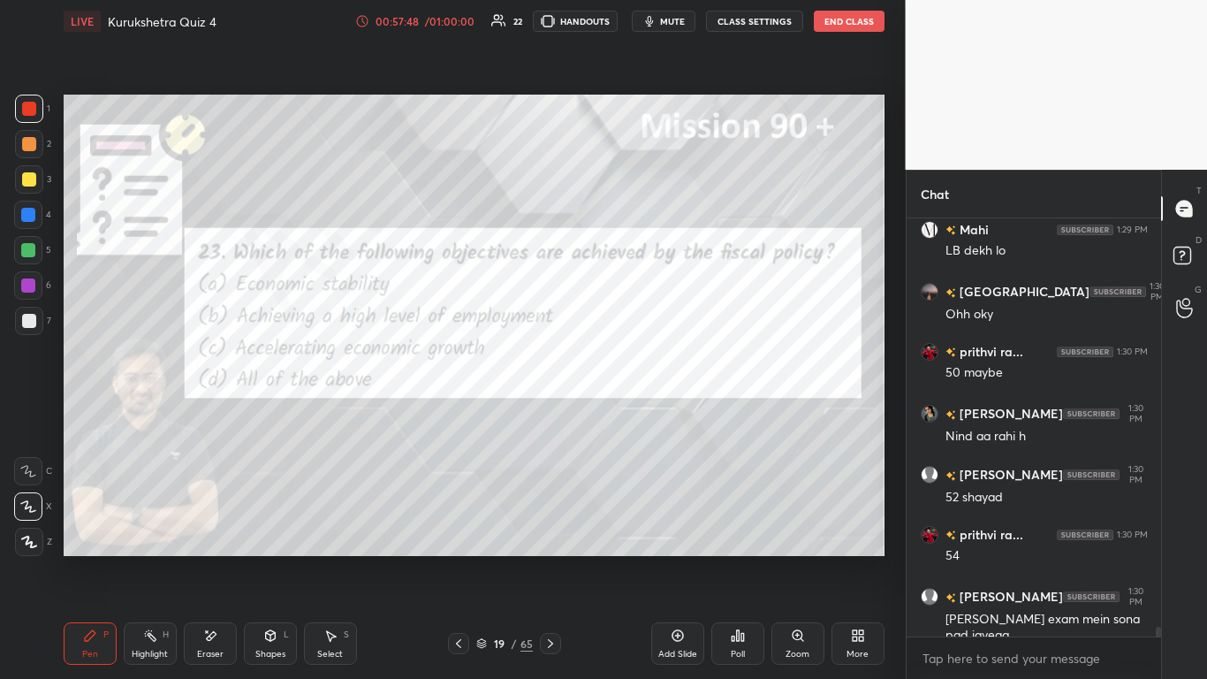
click at [634, 415] on div "Poll" at bounding box center [737, 643] width 53 height 42
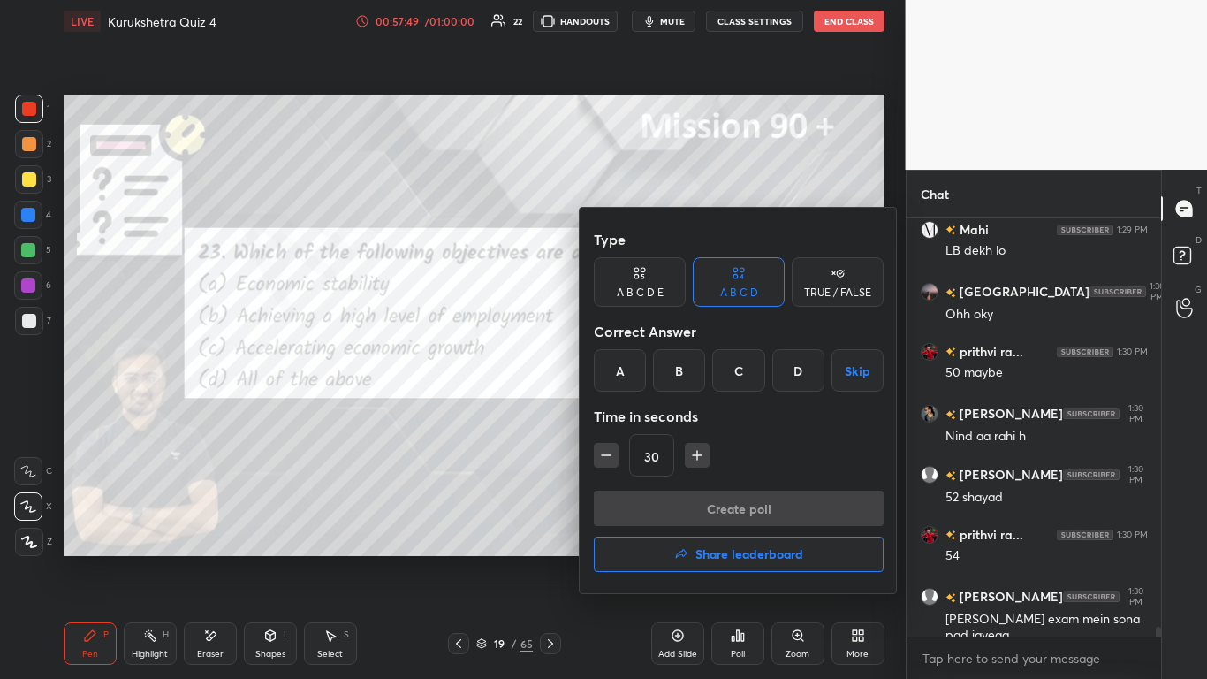
click at [615, 415] on button "button" at bounding box center [606, 455] width 25 height 25
type input "15"
click at [634, 376] on div "D" at bounding box center [798, 370] width 52 height 42
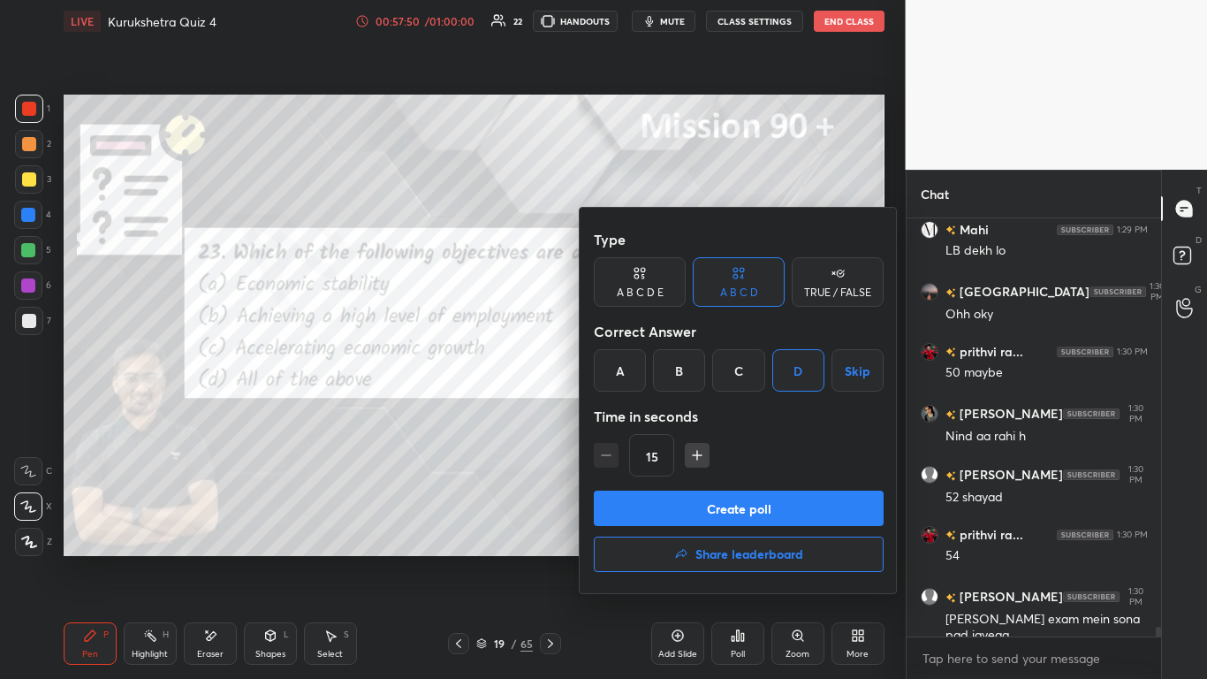
click at [634, 415] on button "Create poll" at bounding box center [739, 508] width 290 height 35
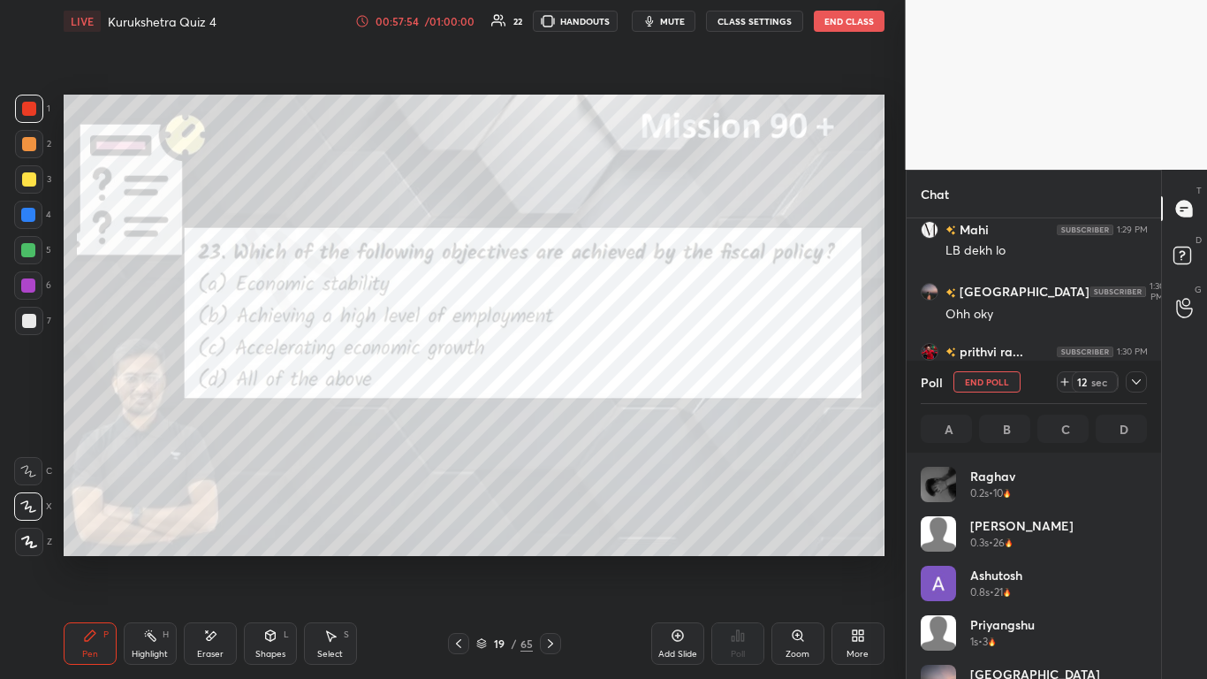
click at [634, 383] on icon at bounding box center [1137, 382] width 14 height 14
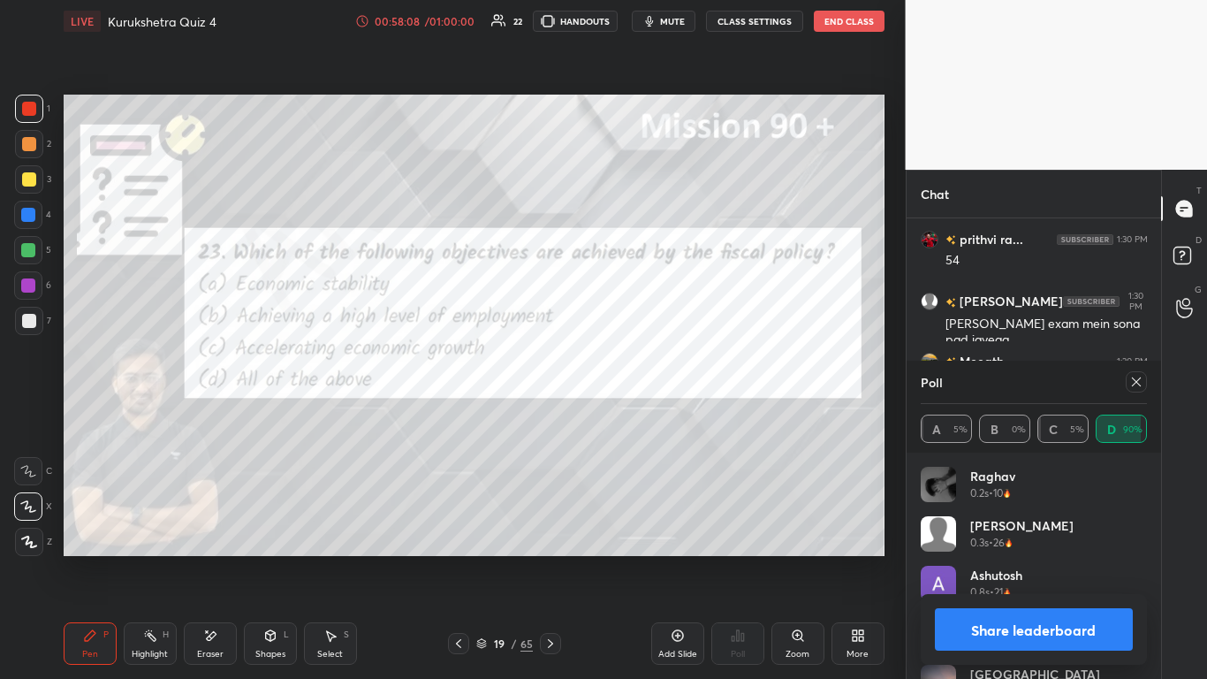
drag, startPoint x: 1096, startPoint y: 618, endPoint x: 1105, endPoint y: 620, distance: 9.0
click at [634, 415] on button "Share leaderboard" at bounding box center [1034, 629] width 199 height 42
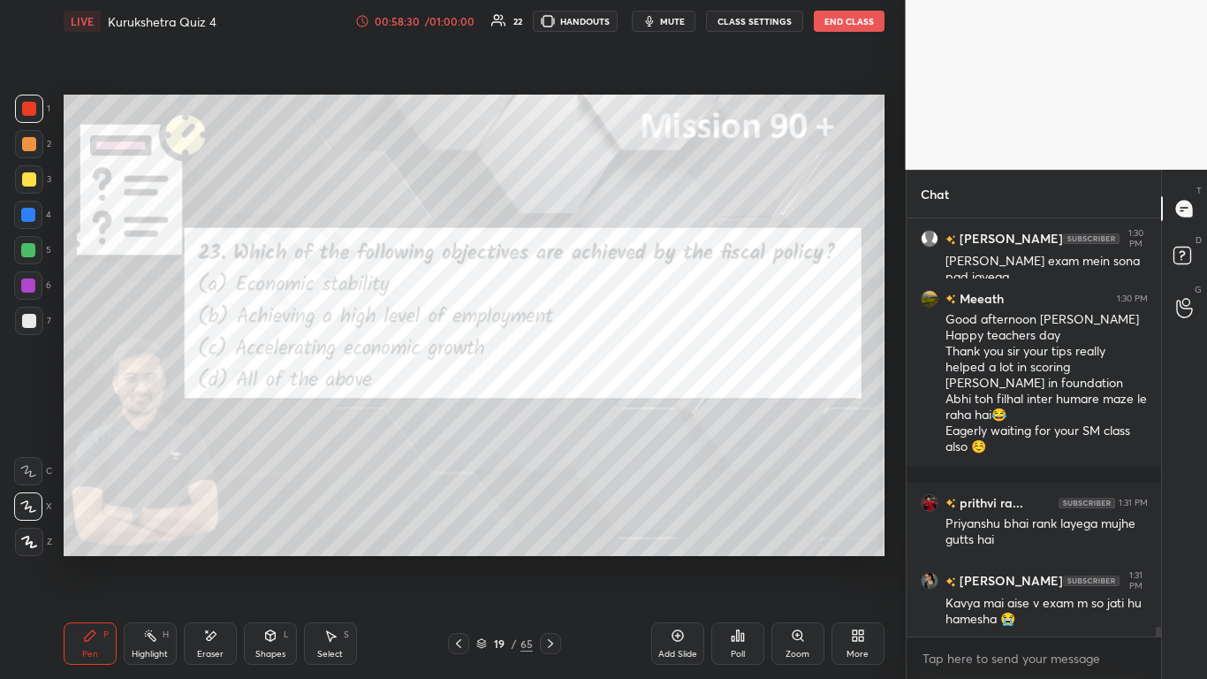
click at [462, 415] on icon at bounding box center [459, 643] width 14 height 14
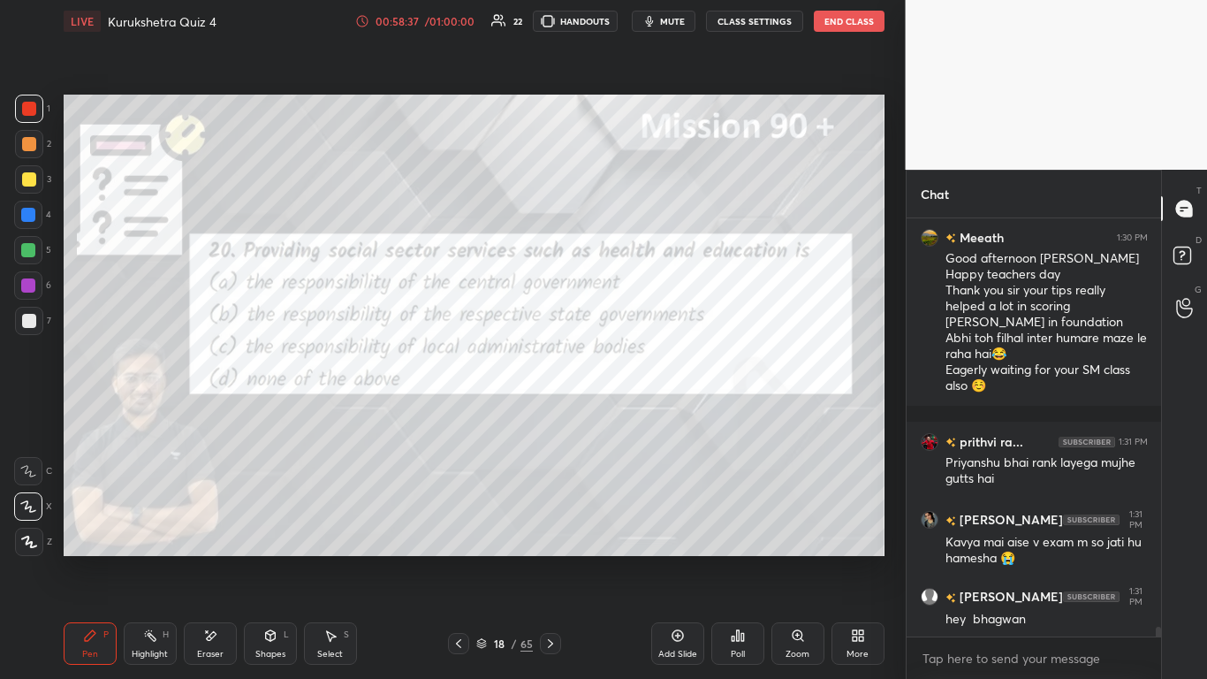
click at [634, 415] on div "Poll" at bounding box center [737, 643] width 53 height 42
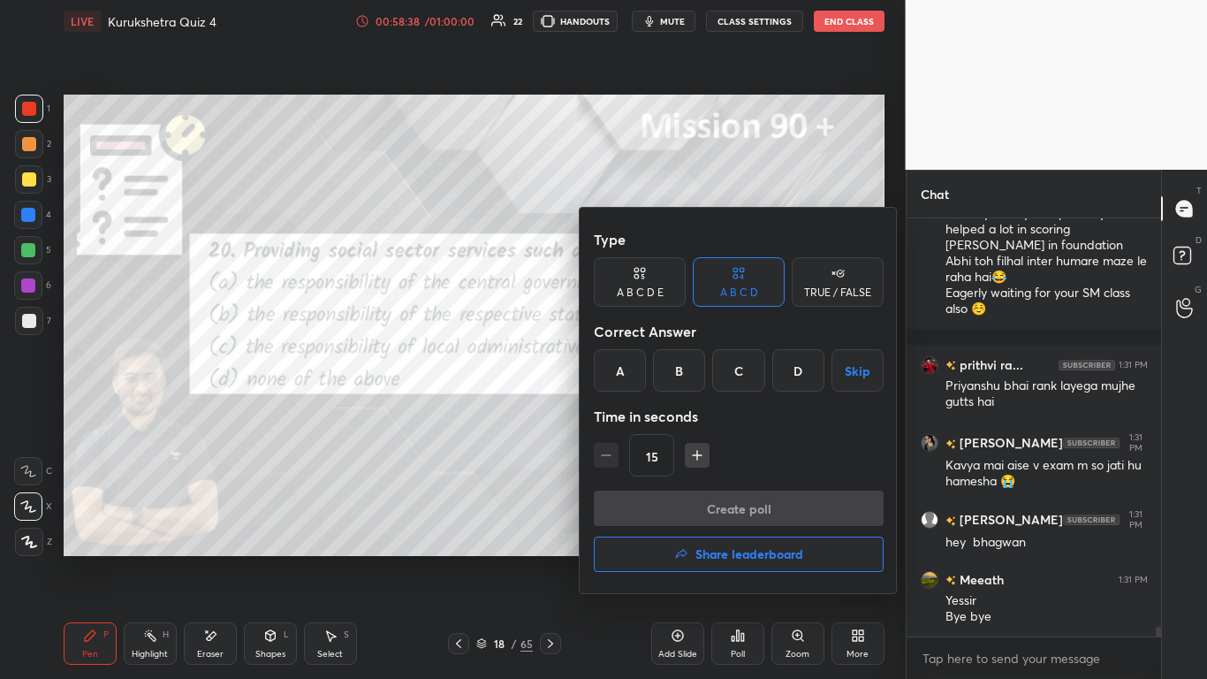
drag, startPoint x: 696, startPoint y: 372, endPoint x: 697, endPoint y: 392, distance: 19.5
click at [634, 372] on div "B" at bounding box center [679, 370] width 52 height 42
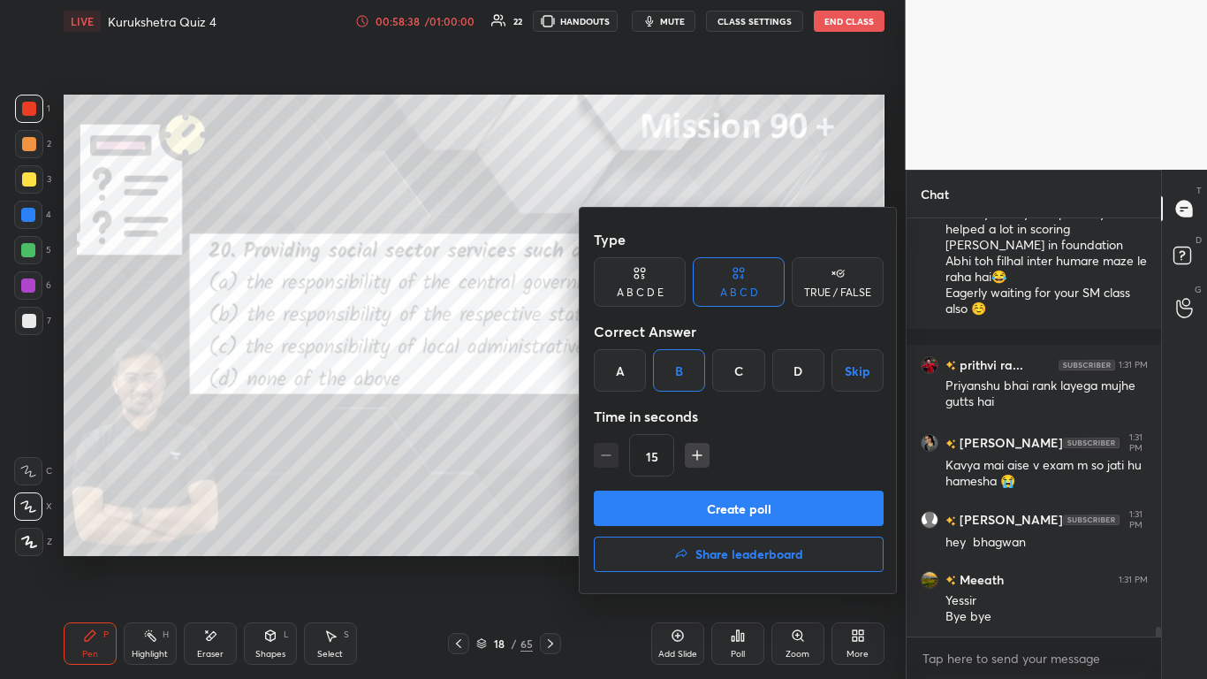
click at [634, 415] on button "Create poll" at bounding box center [739, 508] width 290 height 35
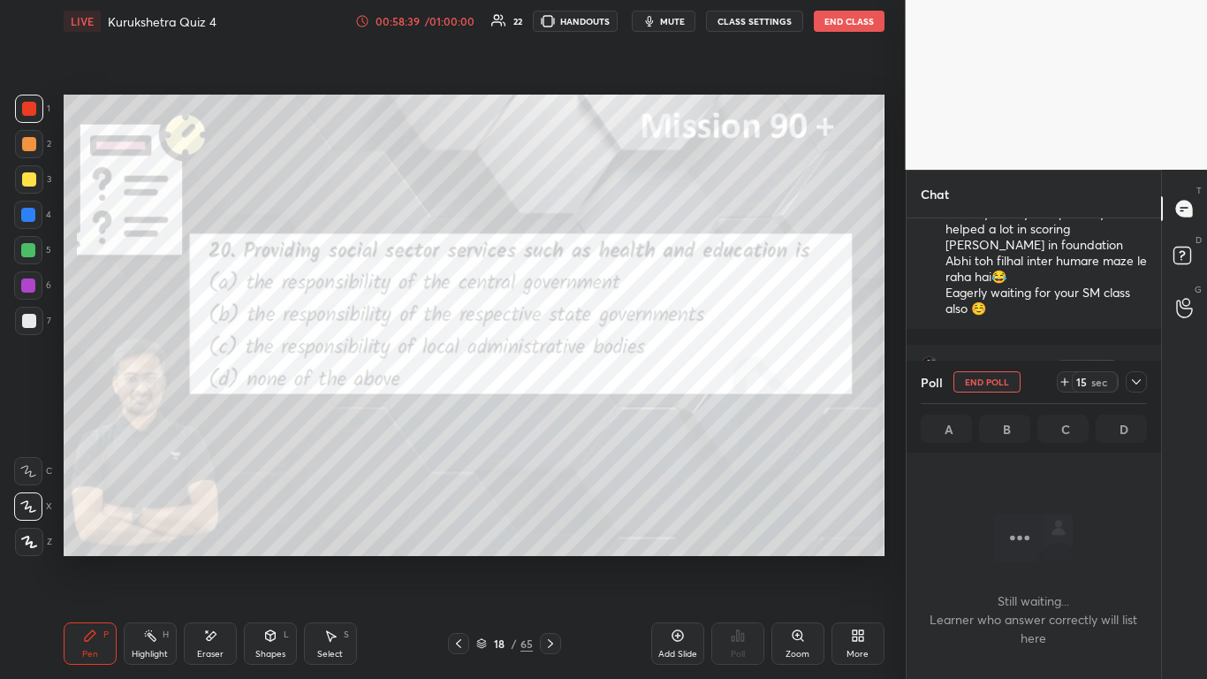
click at [634, 383] on icon at bounding box center [1137, 382] width 14 height 14
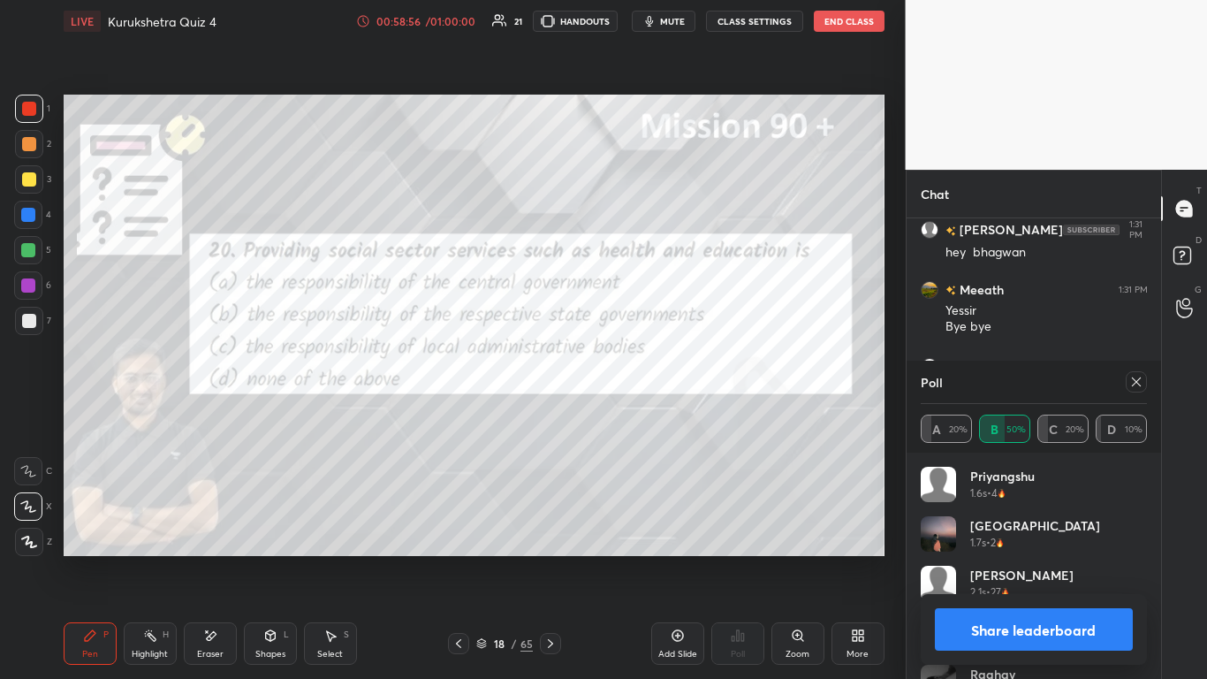
click at [634, 415] on button "Share leaderboard" at bounding box center [1034, 629] width 199 height 42
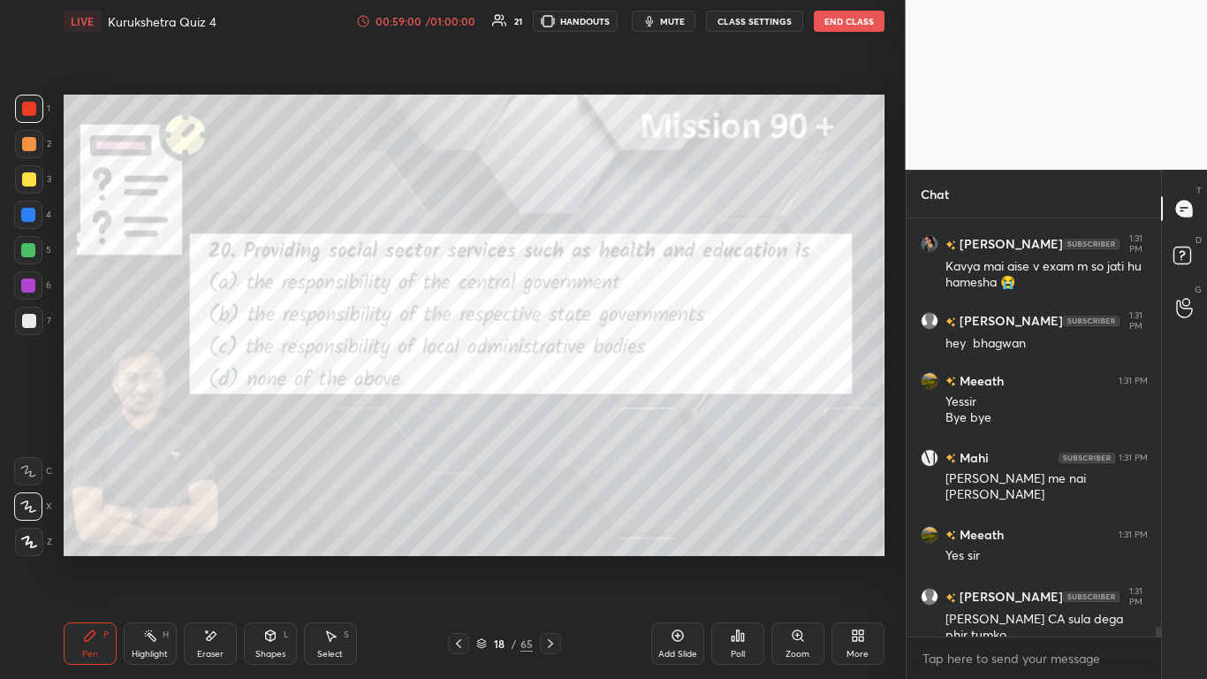
click at [460, 415] on icon at bounding box center [458, 643] width 5 height 9
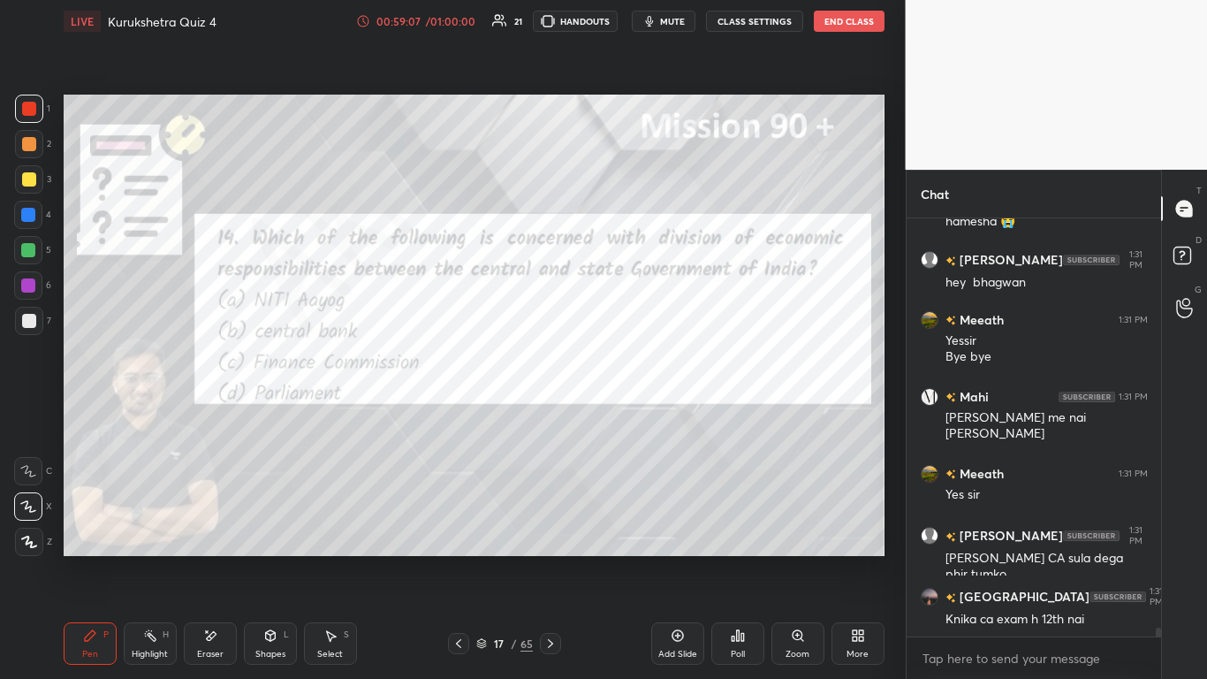
click at [634, 415] on div "Poll" at bounding box center [737, 643] width 53 height 42
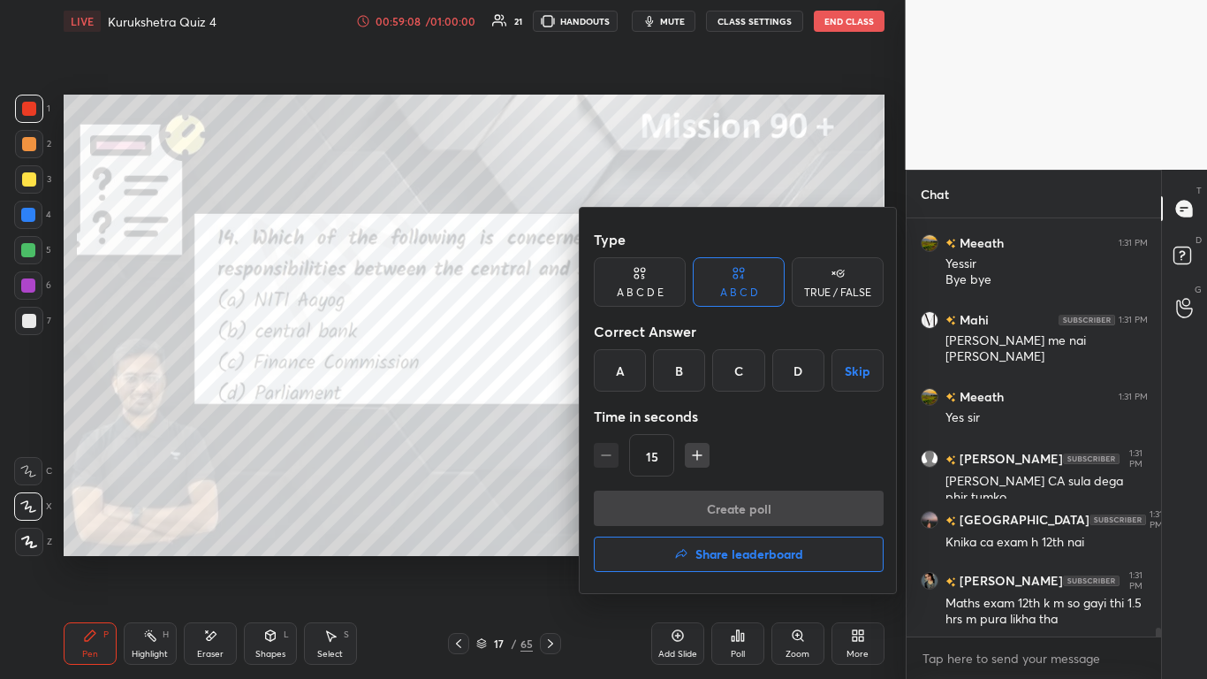
click at [634, 373] on div "C" at bounding box center [738, 370] width 52 height 42
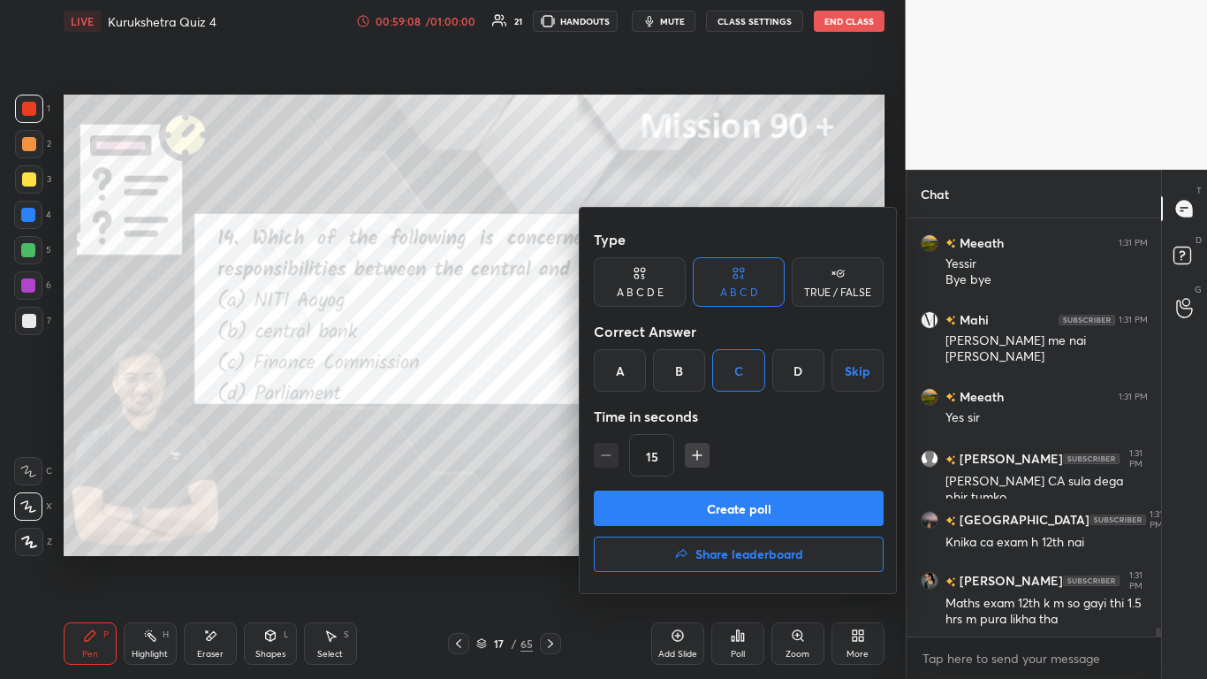
click at [634, 415] on button "Create poll" at bounding box center [739, 508] width 290 height 35
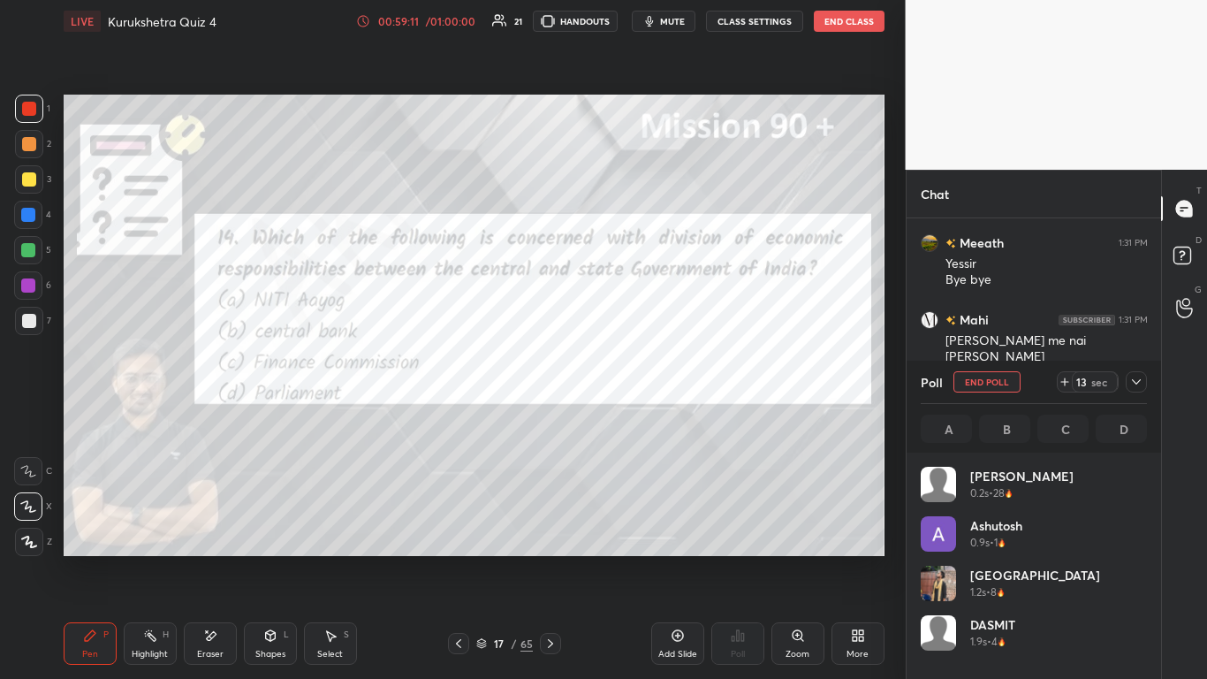
click at [634, 380] on icon at bounding box center [1137, 382] width 14 height 14
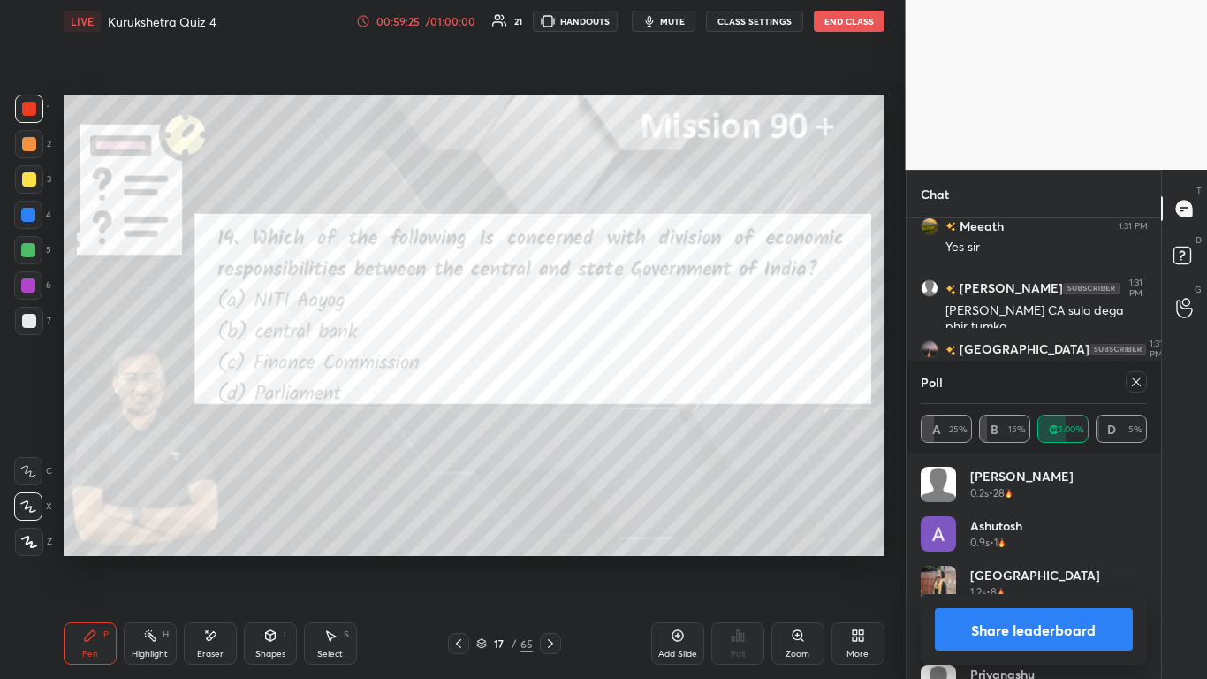
drag, startPoint x: 1074, startPoint y: 609, endPoint x: 1089, endPoint y: 614, distance: 15.9
click at [634, 415] on button "Share leaderboard" at bounding box center [1034, 629] width 199 height 42
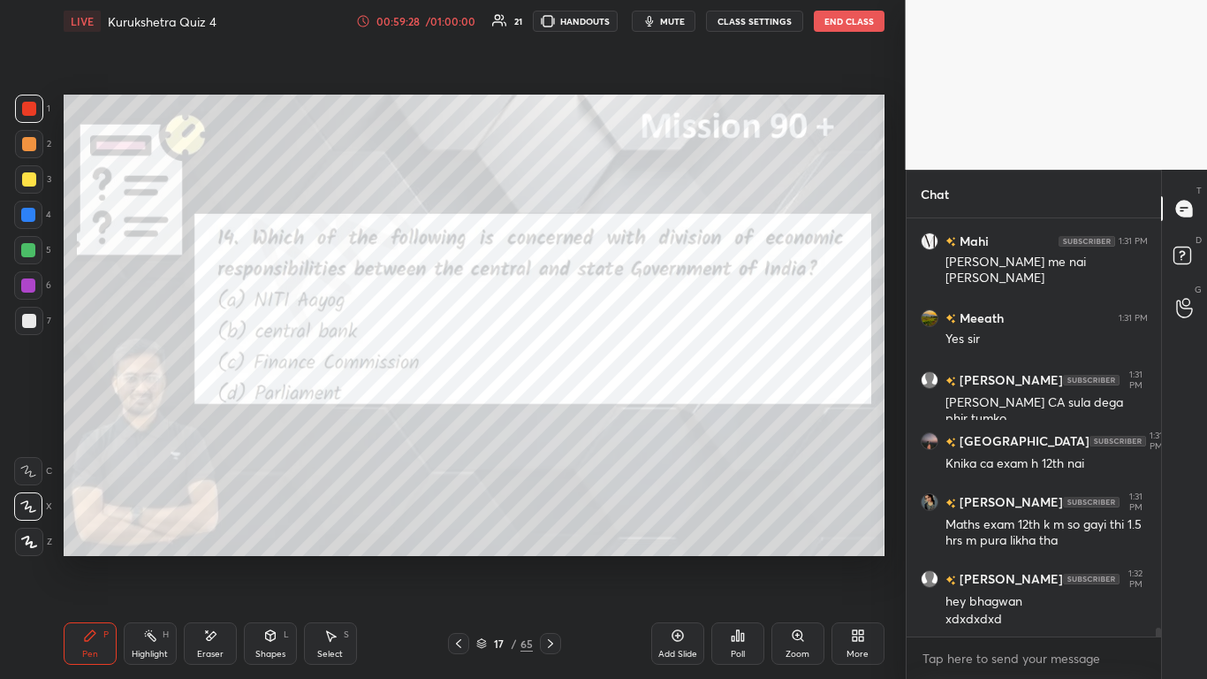
click at [457, 415] on icon at bounding box center [458, 643] width 5 height 9
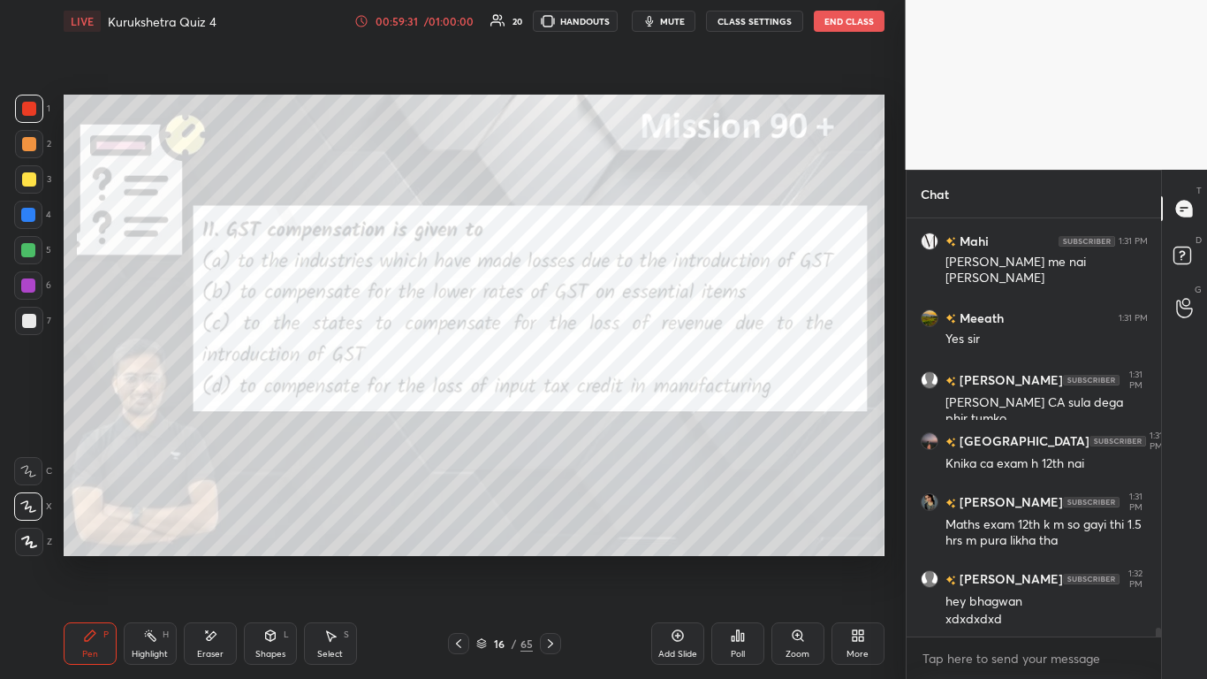
click at [634, 415] on div "Poll" at bounding box center [737, 643] width 53 height 42
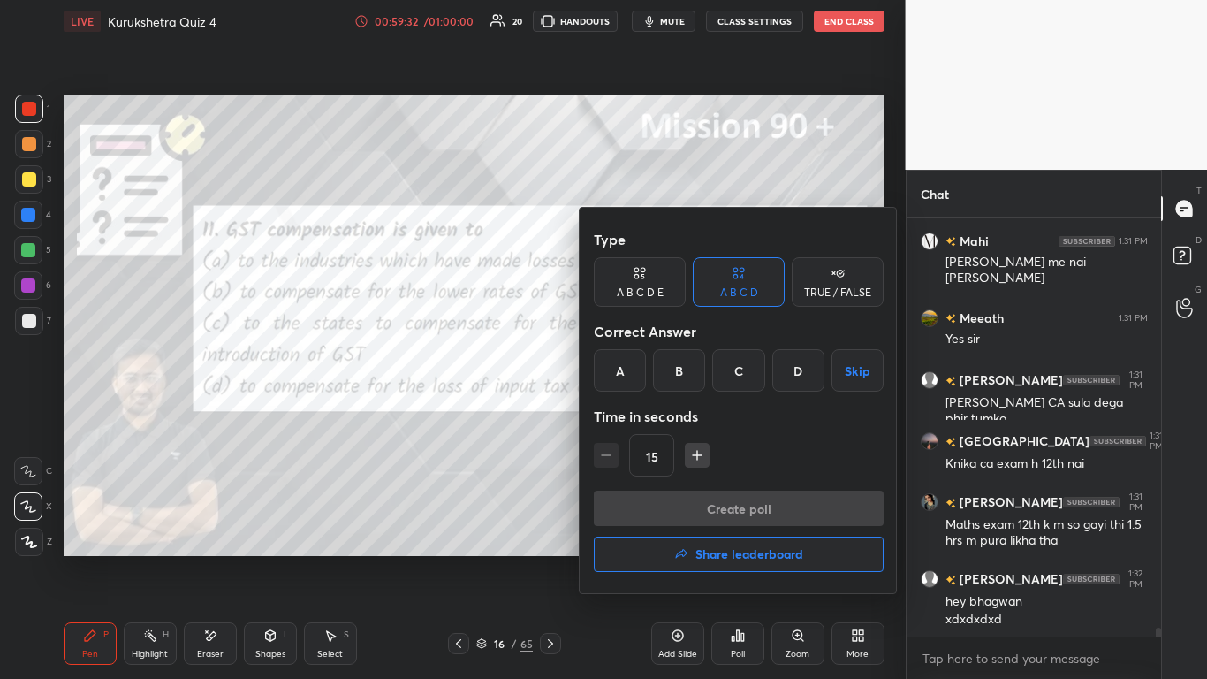
click at [634, 384] on div "C" at bounding box center [738, 370] width 52 height 42
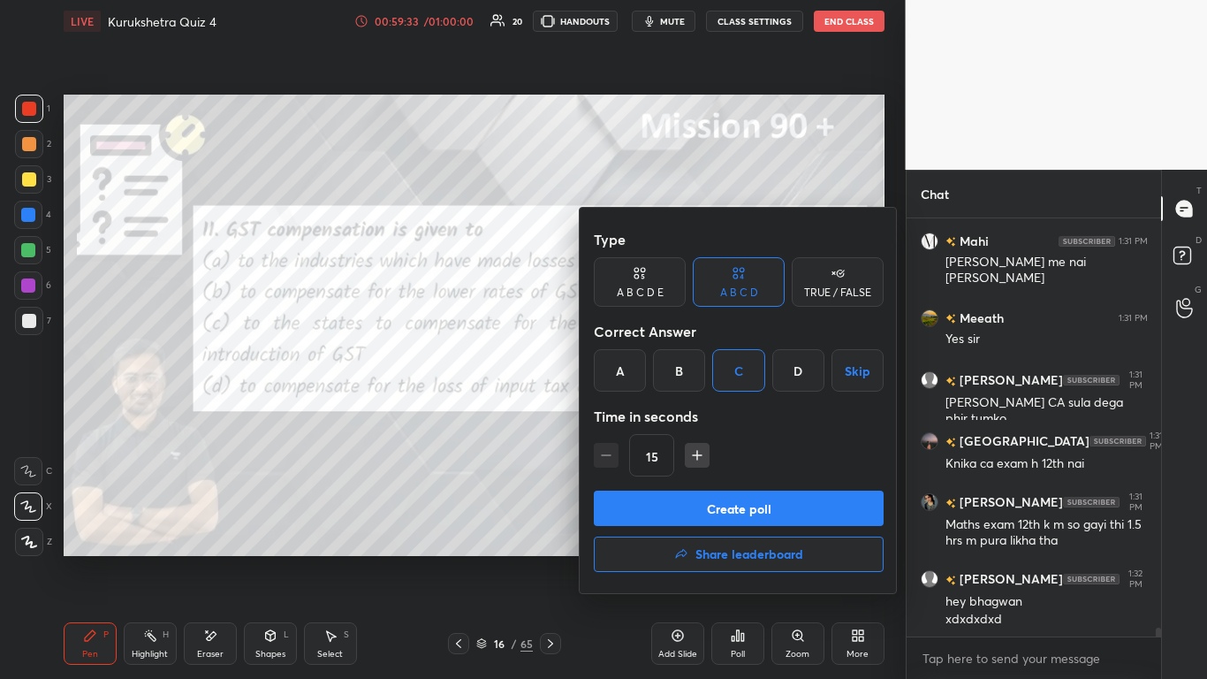
click at [634, 415] on button "Create poll" at bounding box center [739, 508] width 290 height 35
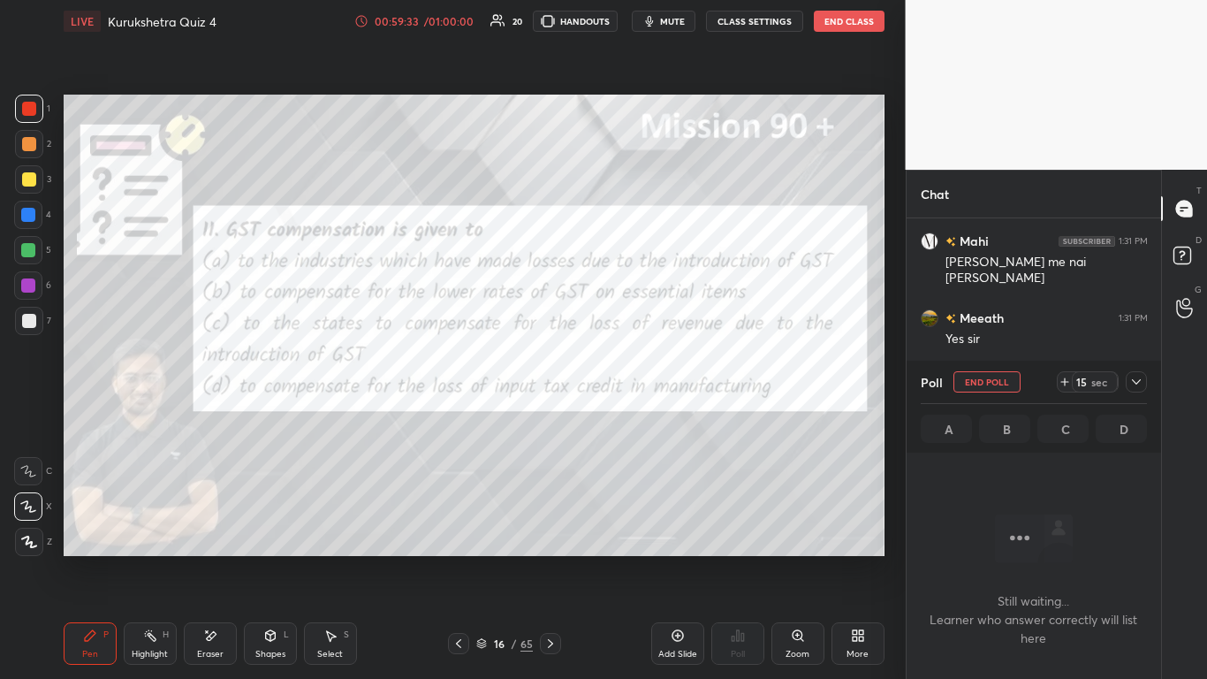
click at [634, 385] on div at bounding box center [1136, 381] width 21 height 21
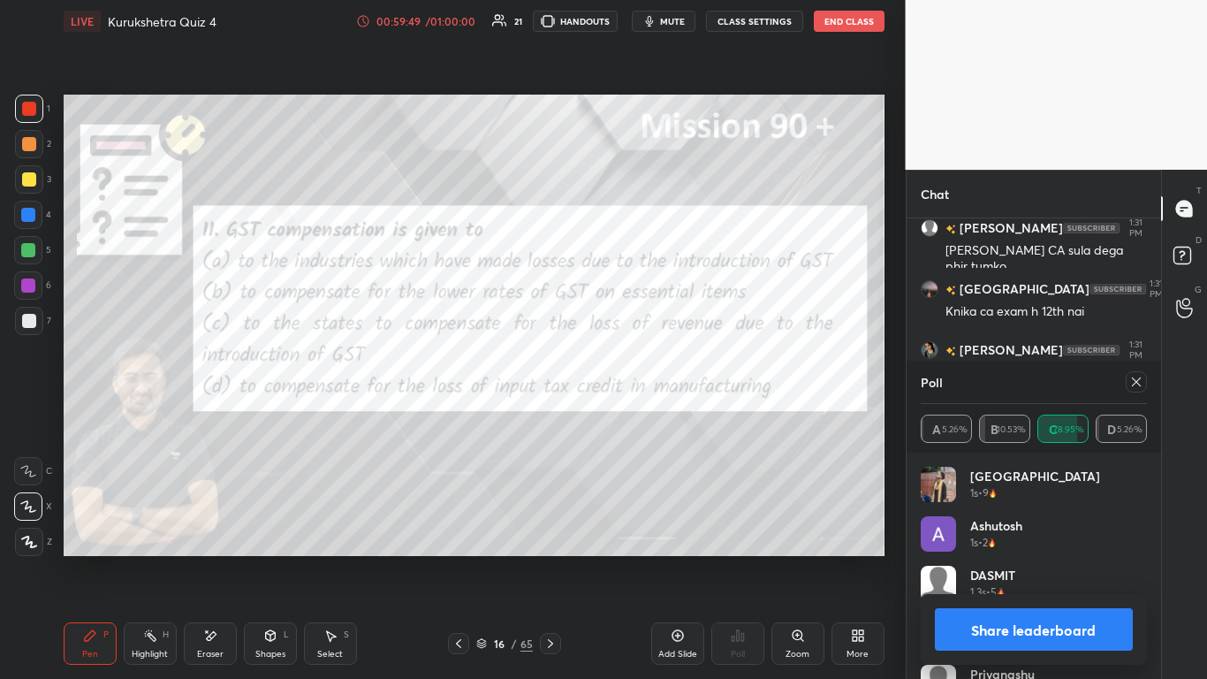
click at [634, 415] on button "Share leaderboard" at bounding box center [1034, 629] width 199 height 42
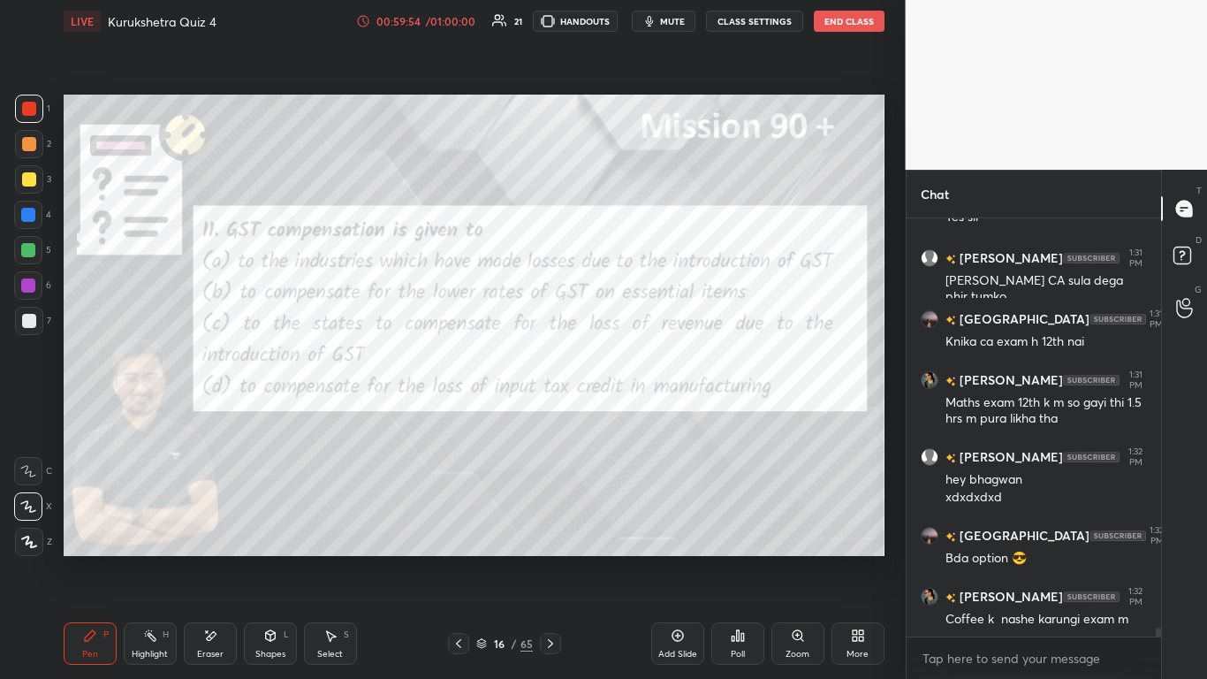
click at [454, 415] on icon at bounding box center [459, 643] width 14 height 14
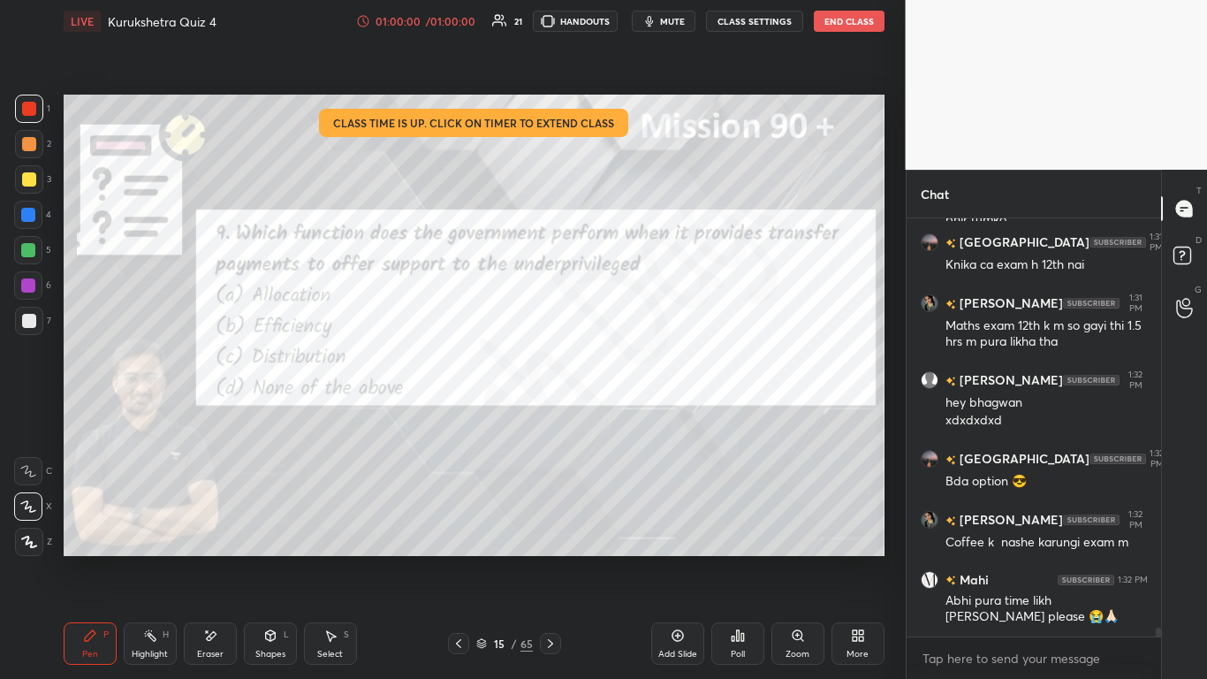
click at [634, 415] on div "Poll" at bounding box center [738, 654] width 14 height 9
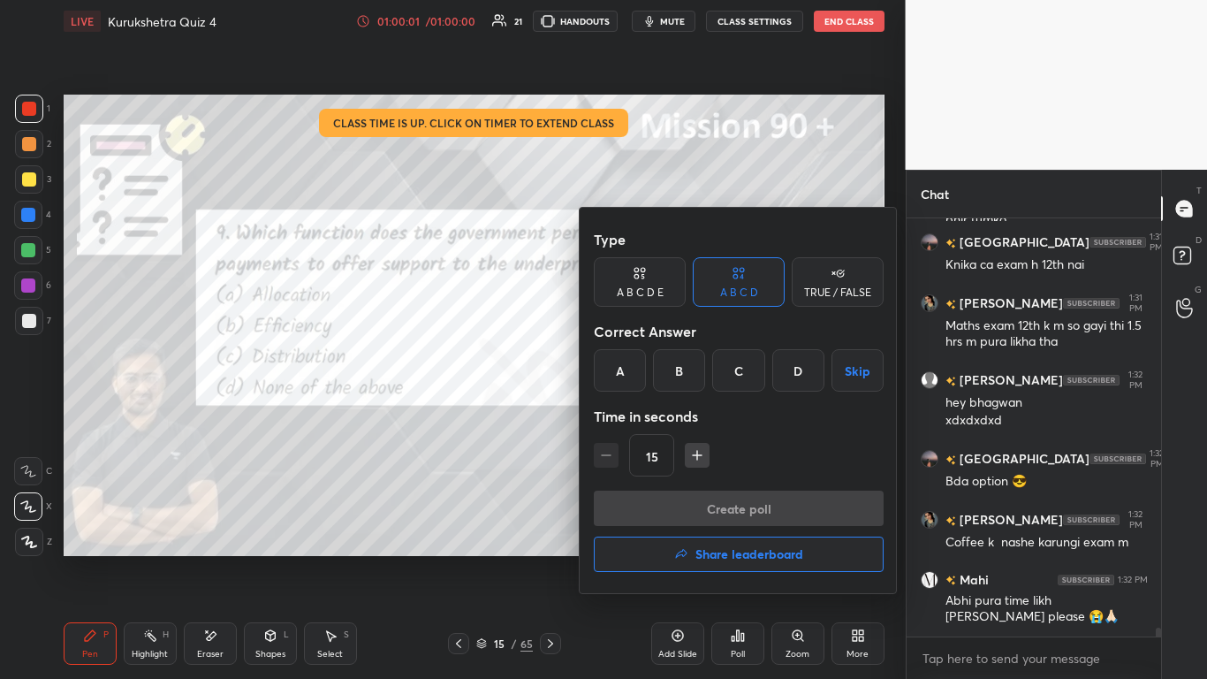
click at [634, 380] on div "C" at bounding box center [738, 370] width 52 height 42
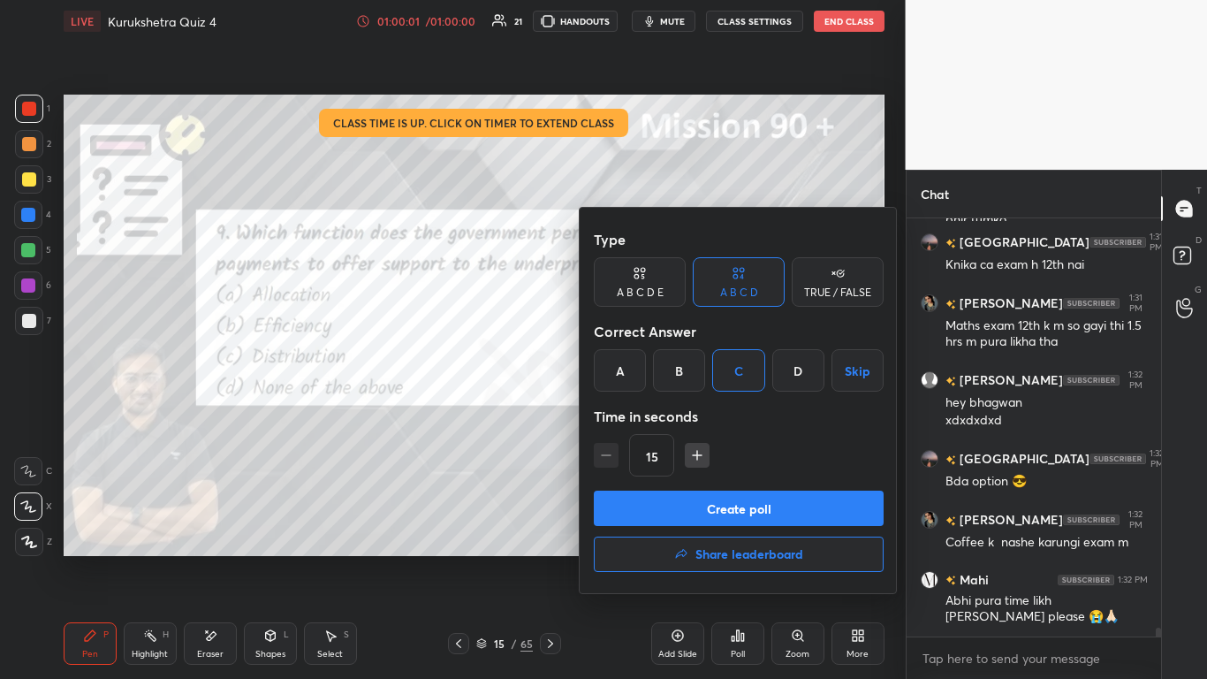
click at [634, 415] on button "Create poll" at bounding box center [739, 508] width 290 height 35
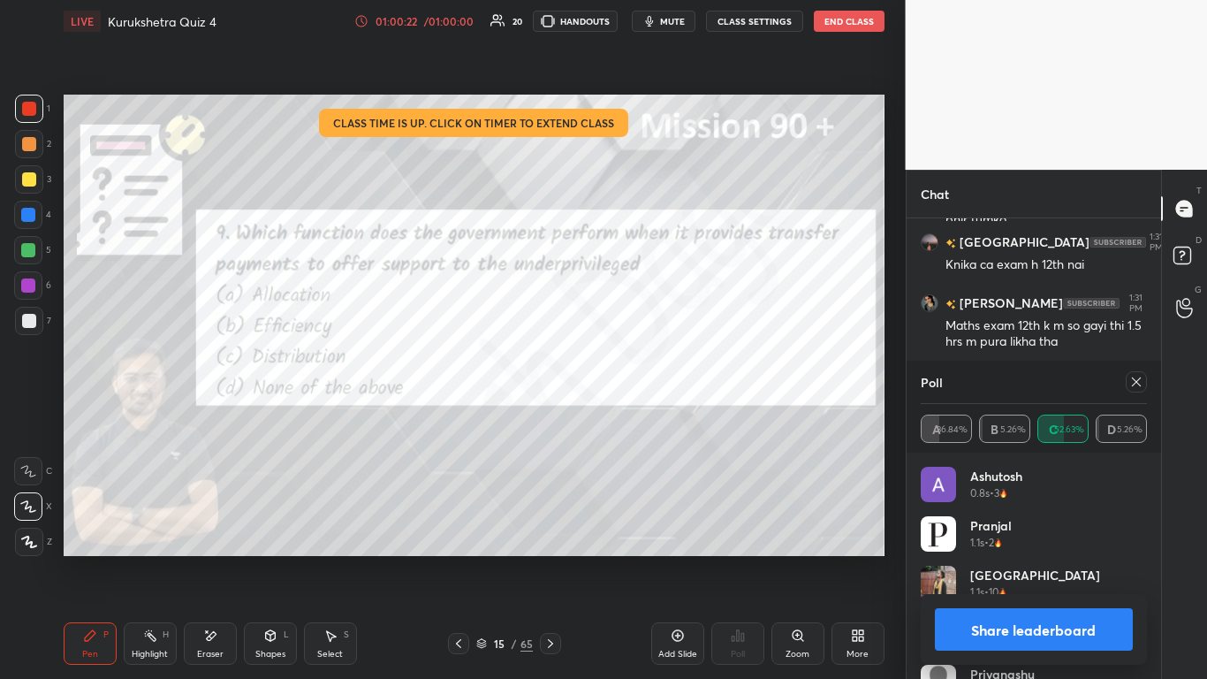
click at [634, 415] on button "Share leaderboard" at bounding box center [1034, 629] width 199 height 42
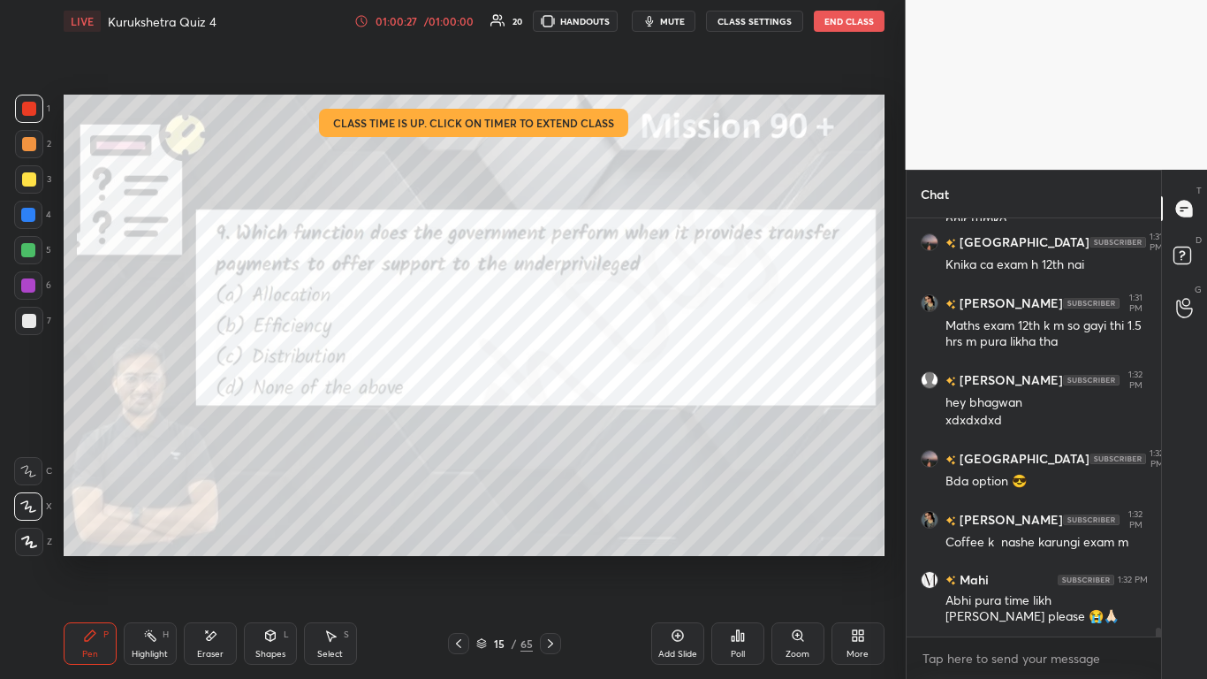
click at [460, 415] on icon at bounding box center [459, 643] width 14 height 14
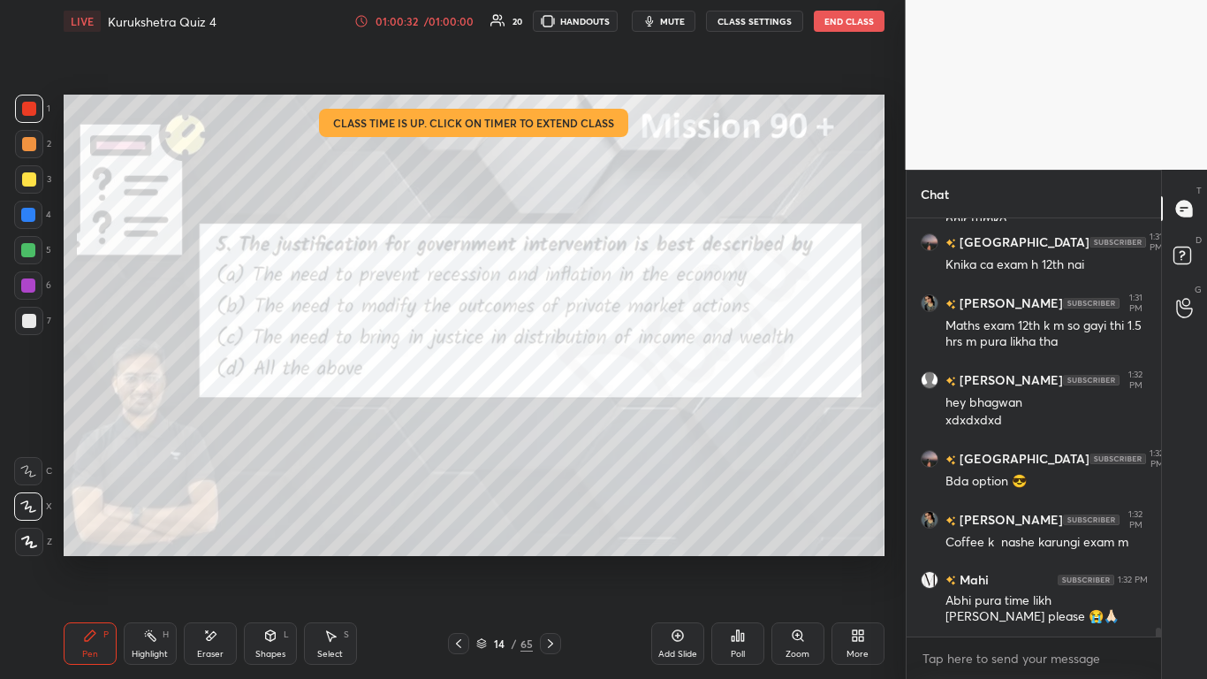
click at [634, 415] on div "Poll" at bounding box center [737, 643] width 53 height 42
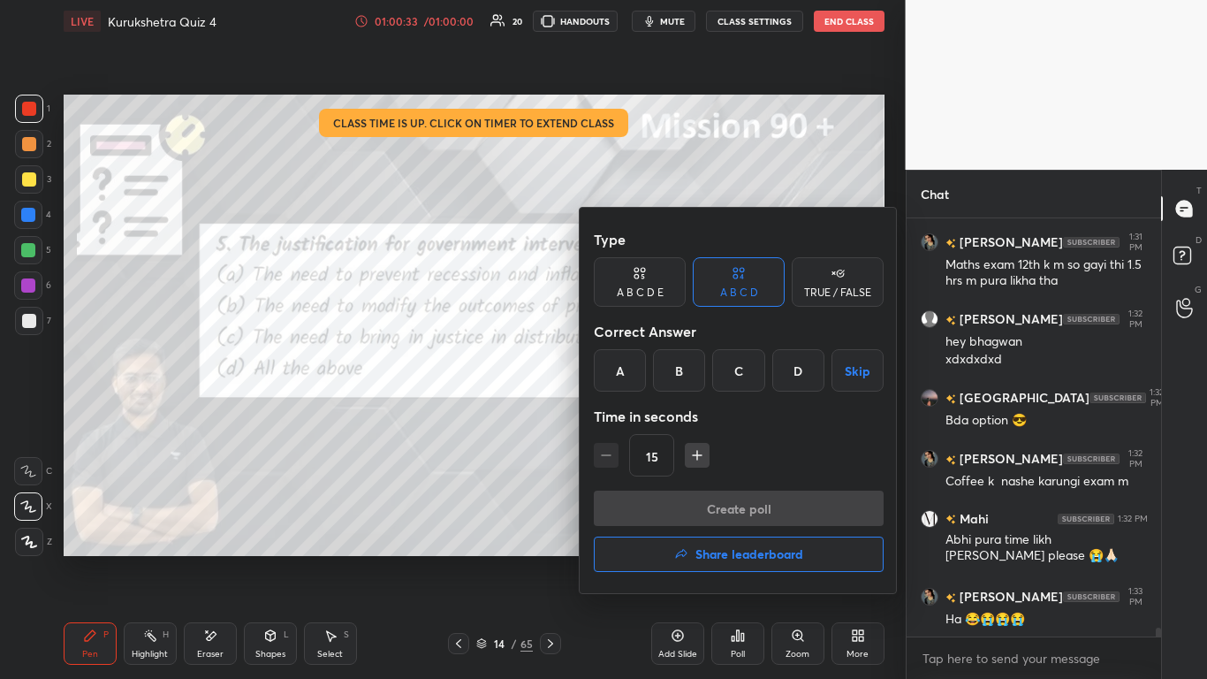
drag, startPoint x: 801, startPoint y: 368, endPoint x: 802, endPoint y: 400, distance: 32.7
click at [634, 366] on div "D" at bounding box center [798, 370] width 52 height 42
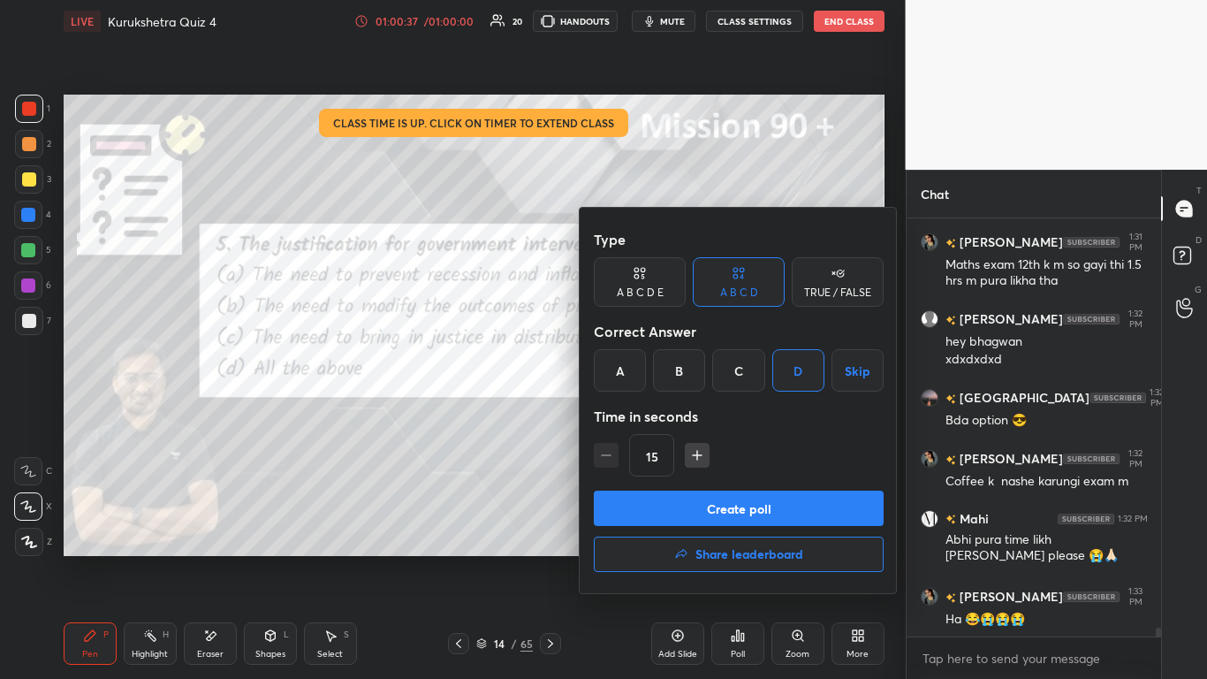
click at [634, 415] on button "Create poll" at bounding box center [739, 508] width 290 height 35
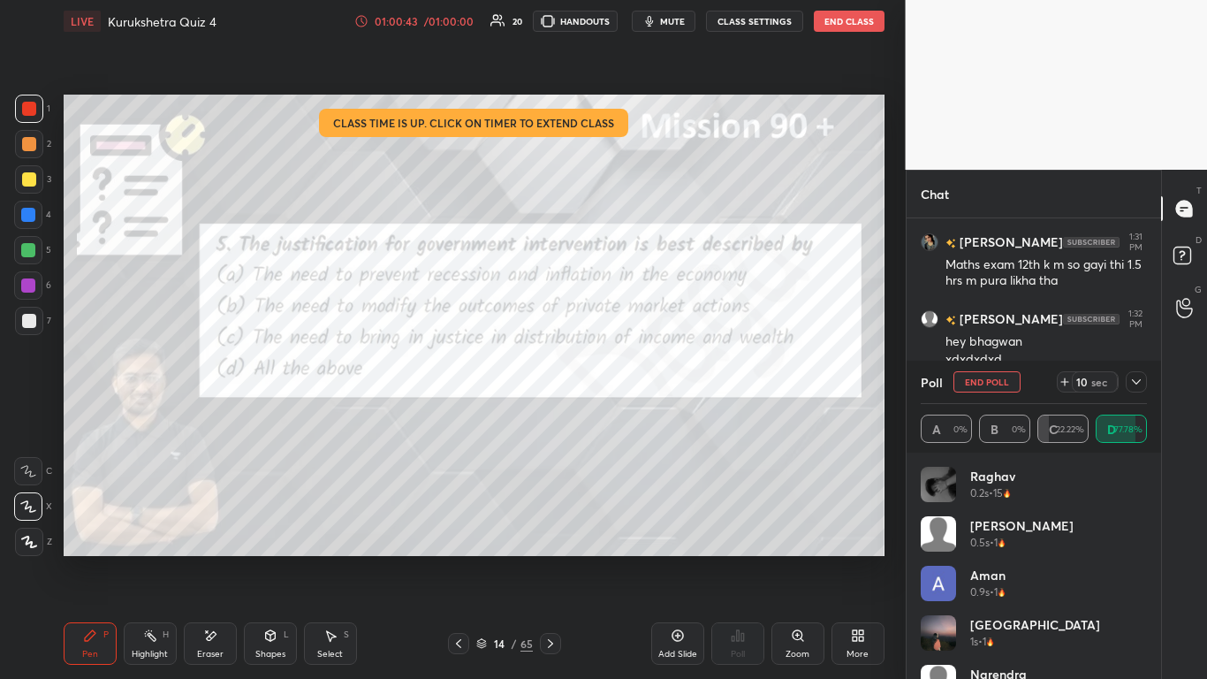
click at [634, 386] on icon at bounding box center [1137, 382] width 14 height 14
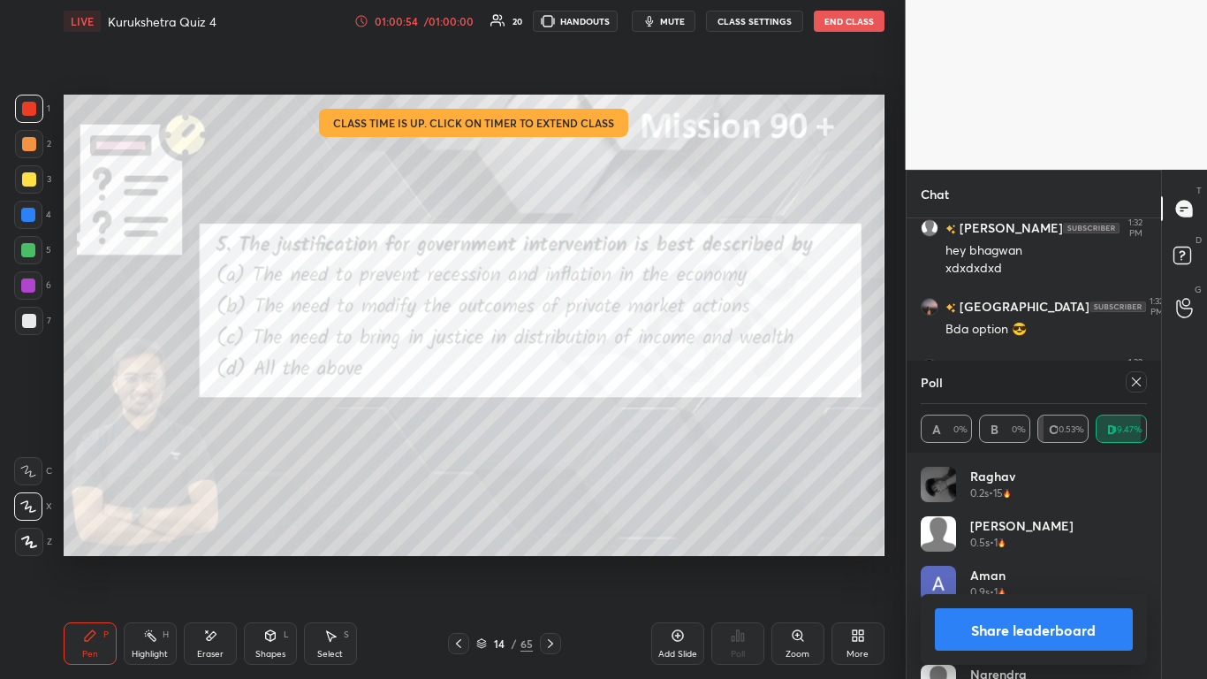
click at [634, 415] on button "Share leaderboard" at bounding box center [1034, 629] width 199 height 42
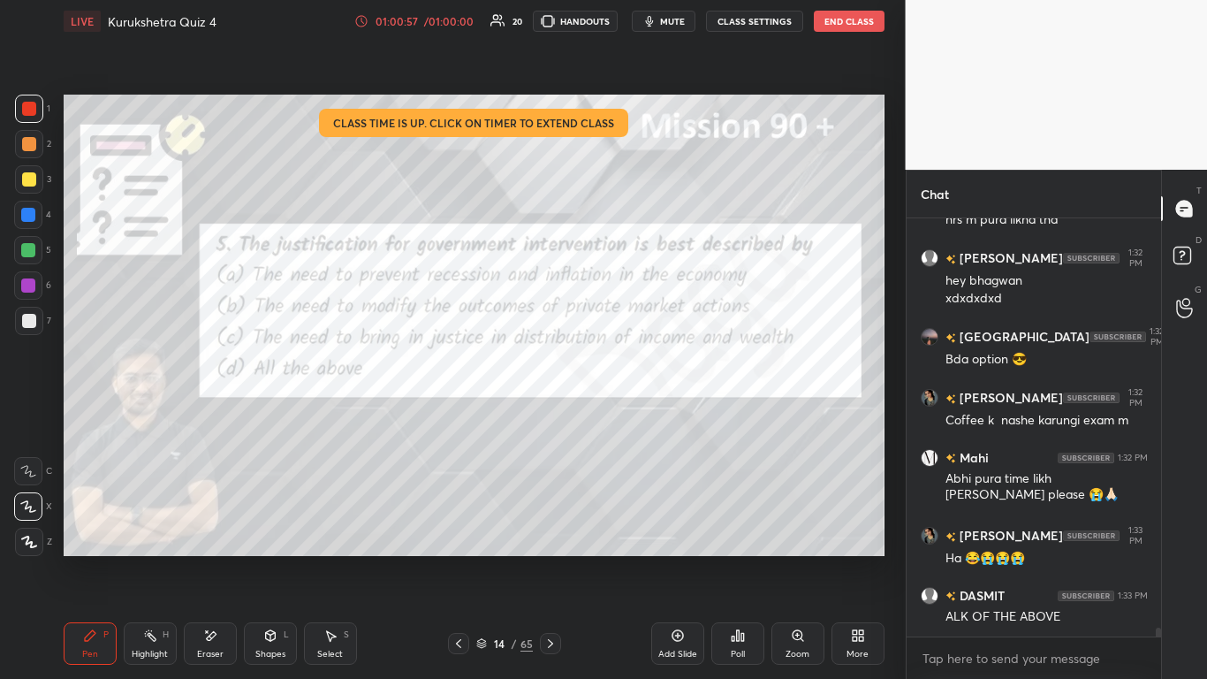
click at [634, 415] on div "Poll" at bounding box center [738, 654] width 14 height 9
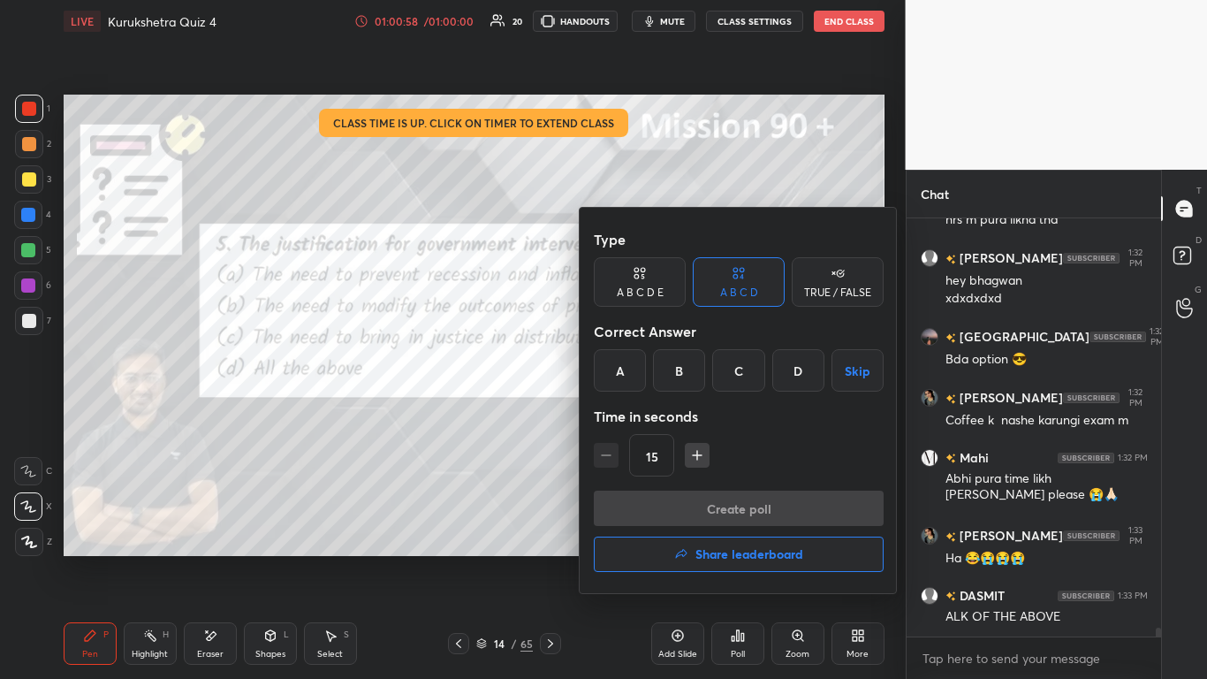
click at [634, 415] on button "Share leaderboard" at bounding box center [739, 553] width 290 height 35
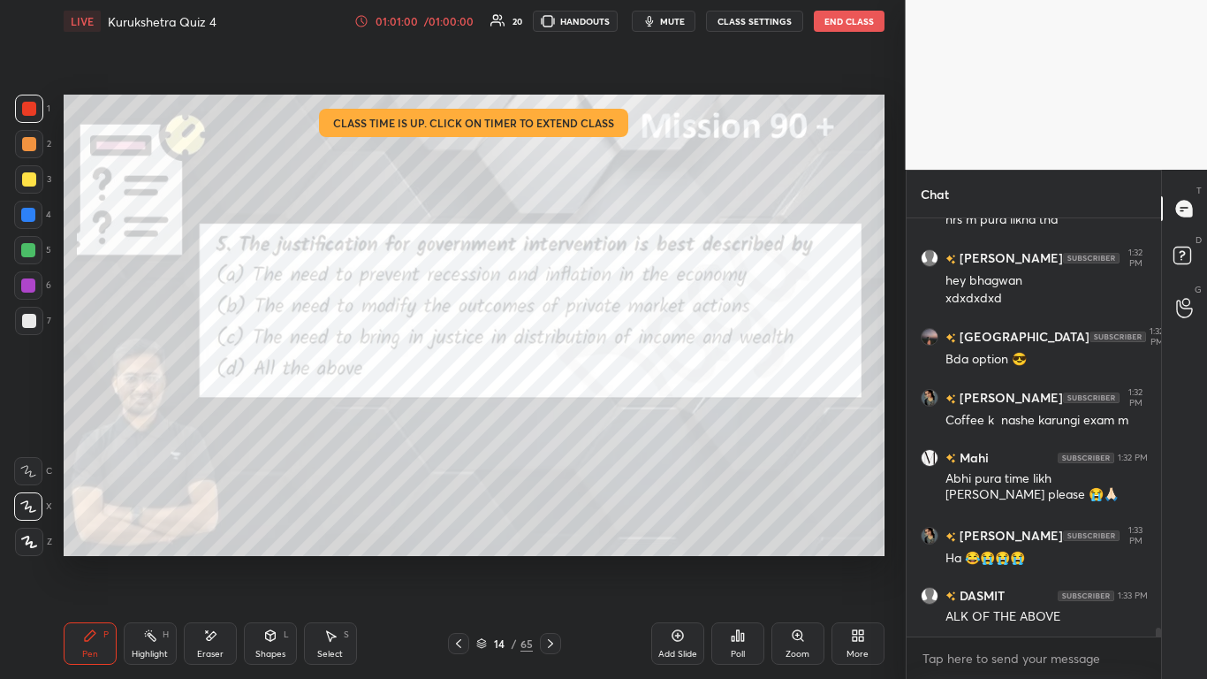
click at [634, 415] on div "Zoom" at bounding box center [798, 643] width 53 height 42
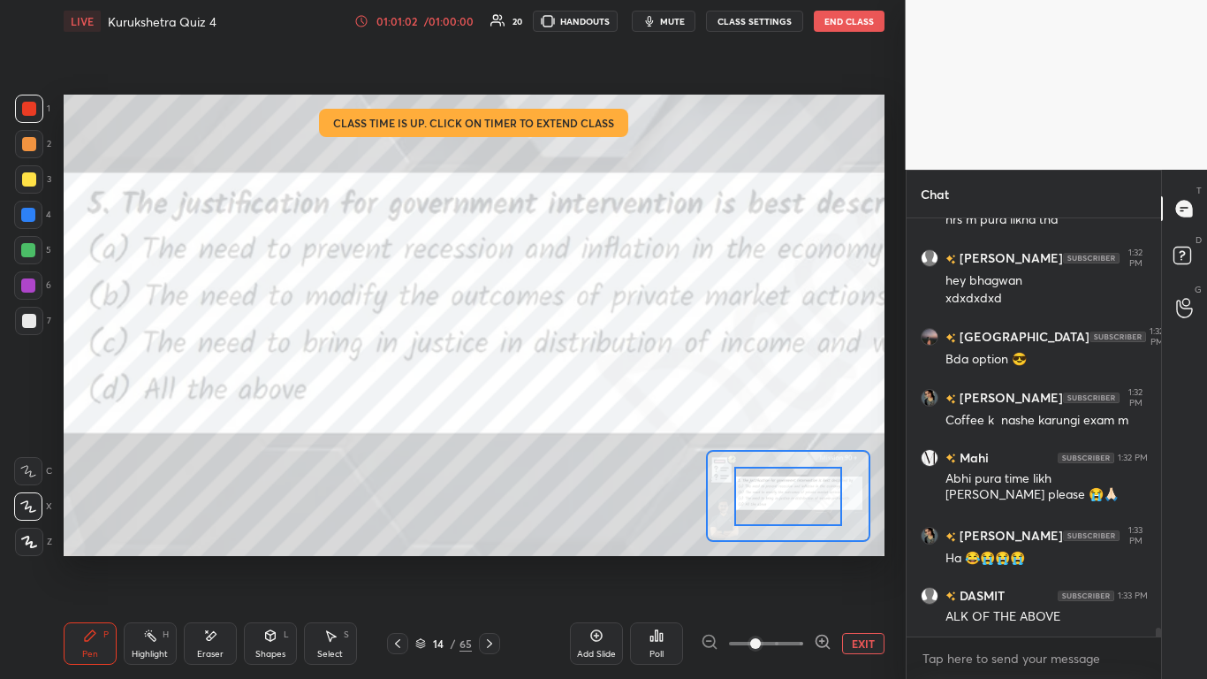
click at [396, 415] on icon at bounding box center [398, 643] width 14 height 14
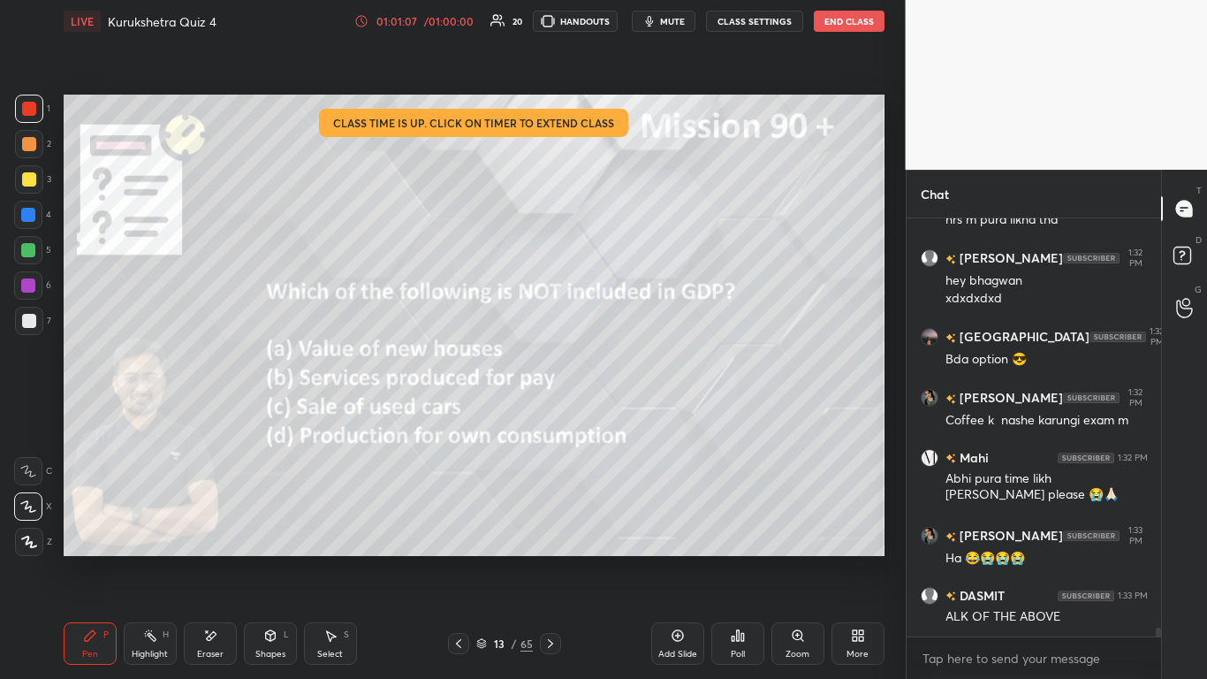
click at [547, 415] on icon at bounding box center [551, 643] width 14 height 14
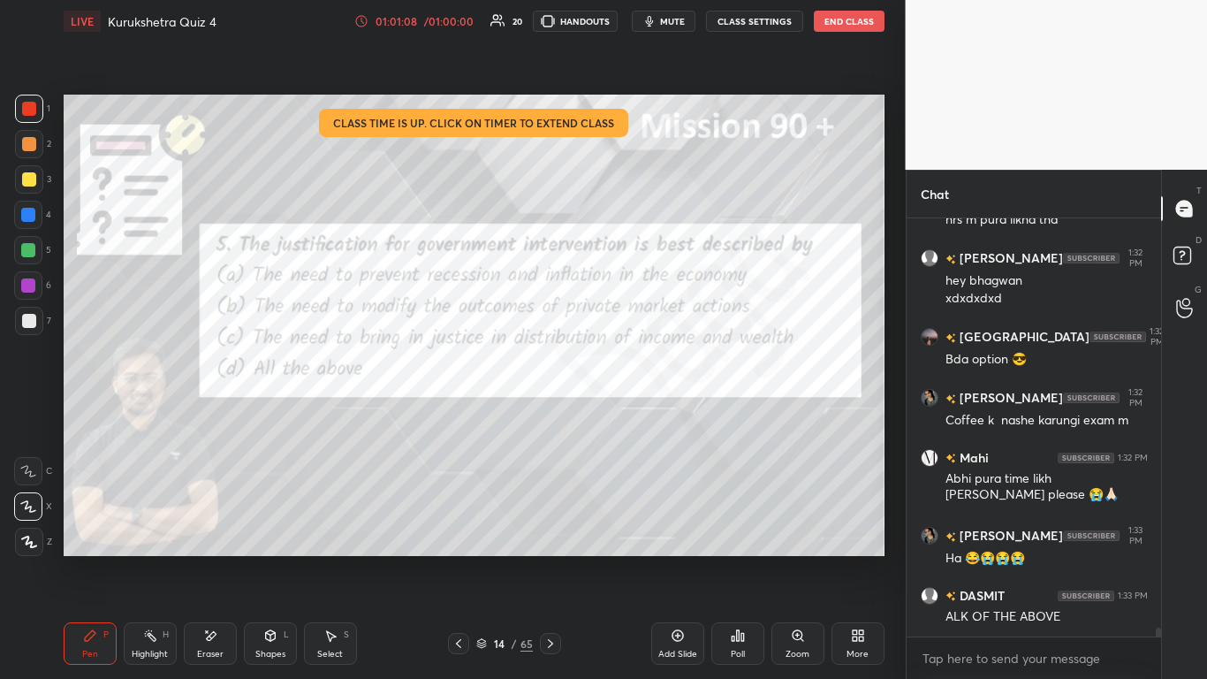
click at [454, 415] on icon at bounding box center [459, 643] width 14 height 14
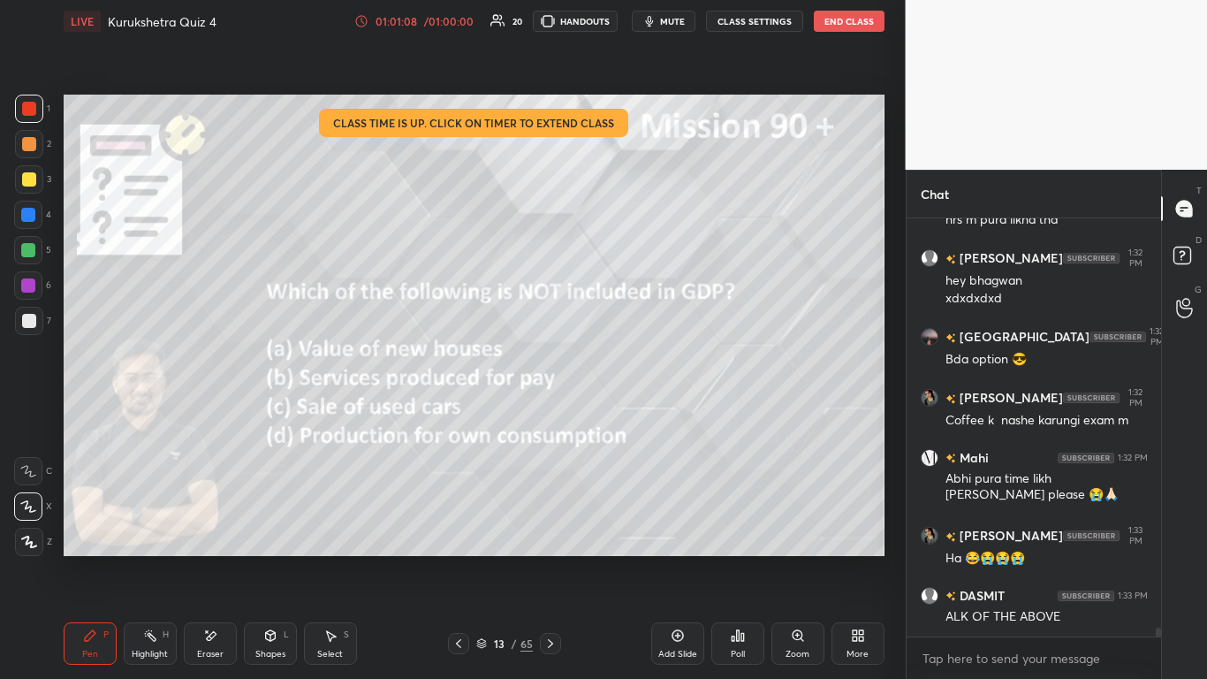
click at [454, 415] on icon at bounding box center [459, 643] width 14 height 14
click at [551, 415] on icon at bounding box center [551, 643] width 14 height 14
click at [549, 415] on icon at bounding box center [551, 643] width 14 height 14
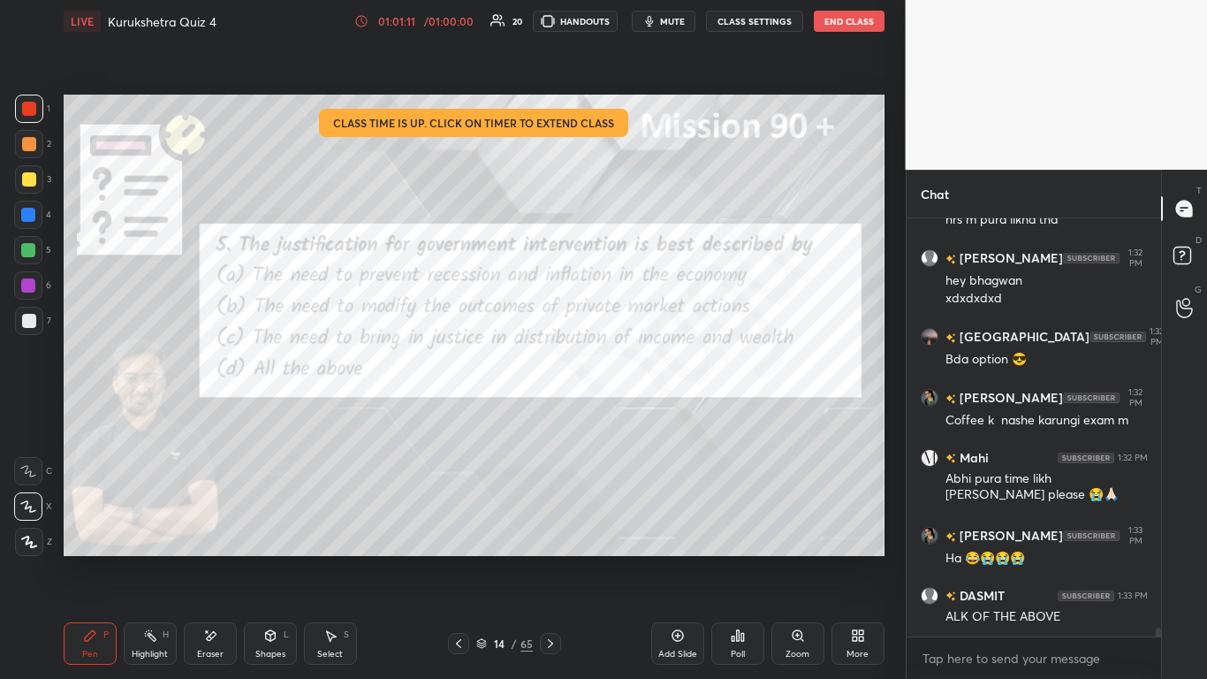
click at [634, 415] on div "Poll" at bounding box center [737, 643] width 53 height 42
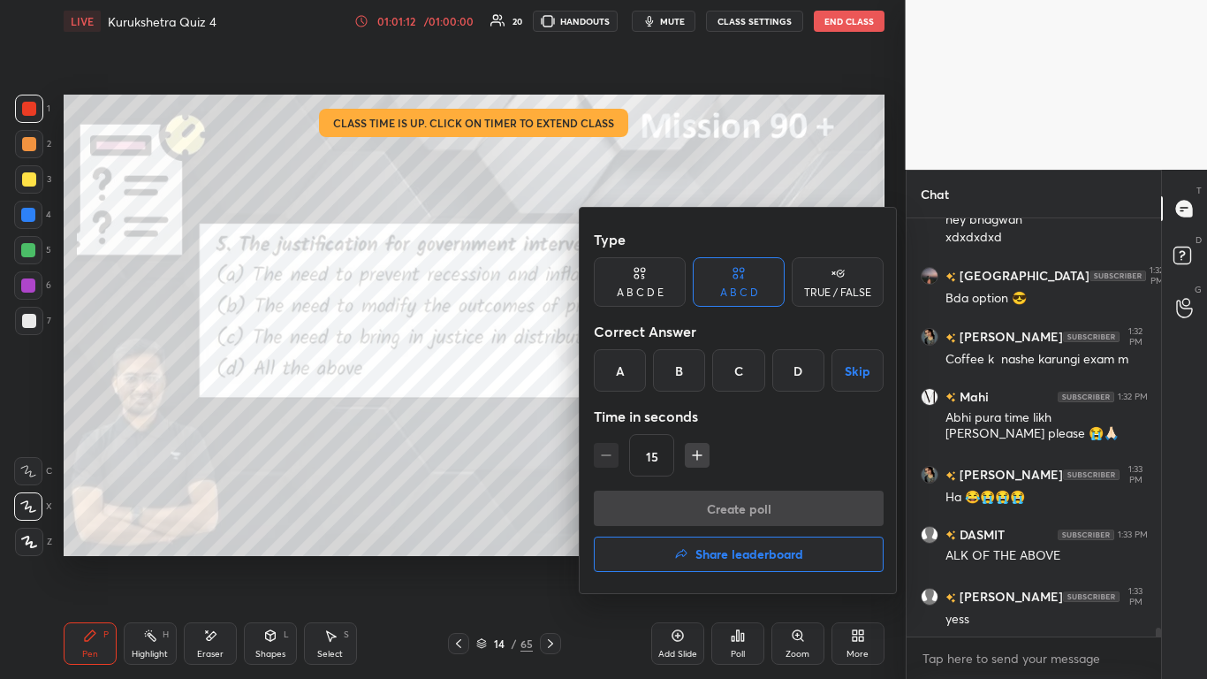
click at [634, 415] on h4 "Share leaderboard" at bounding box center [750, 554] width 108 height 12
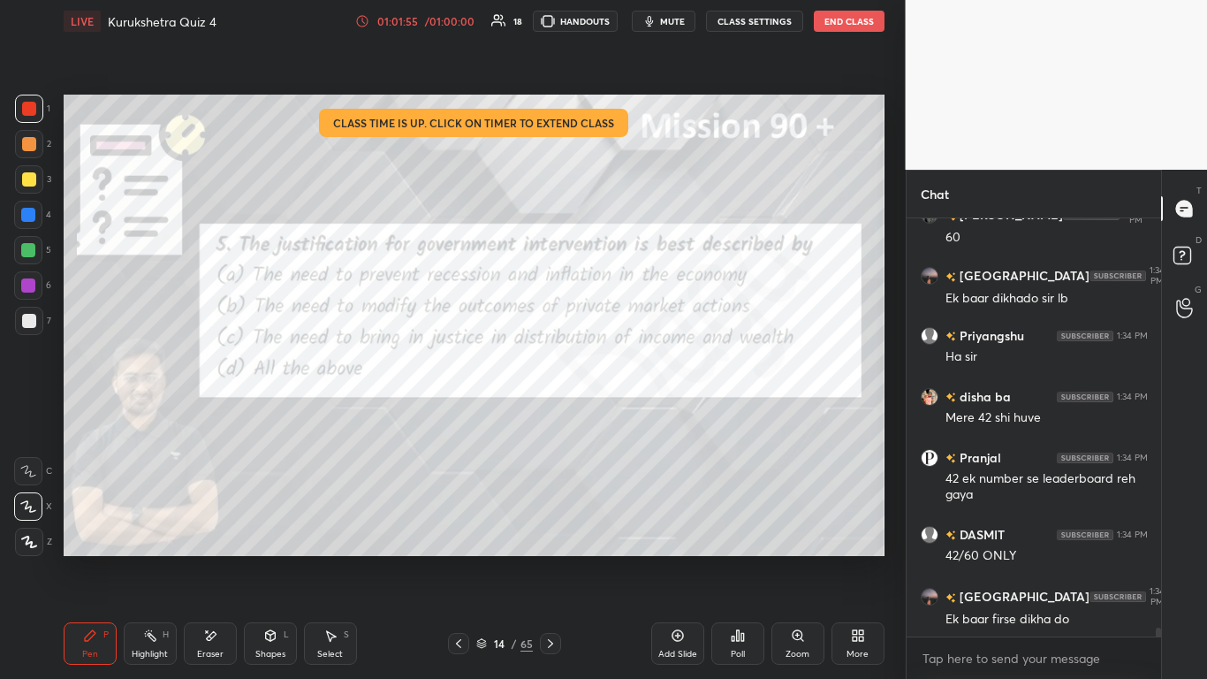
click at [634, 415] on icon at bounding box center [743, 637] width 3 height 8
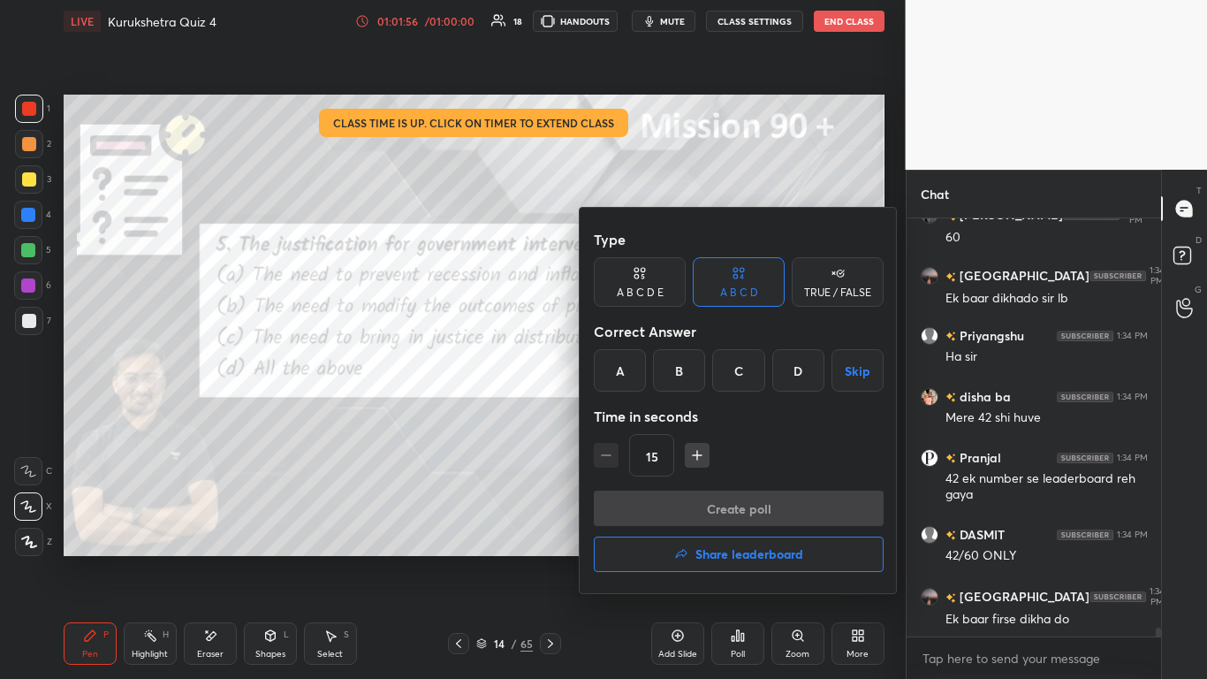
click at [634, 415] on h4 "Share leaderboard" at bounding box center [750, 554] width 108 height 12
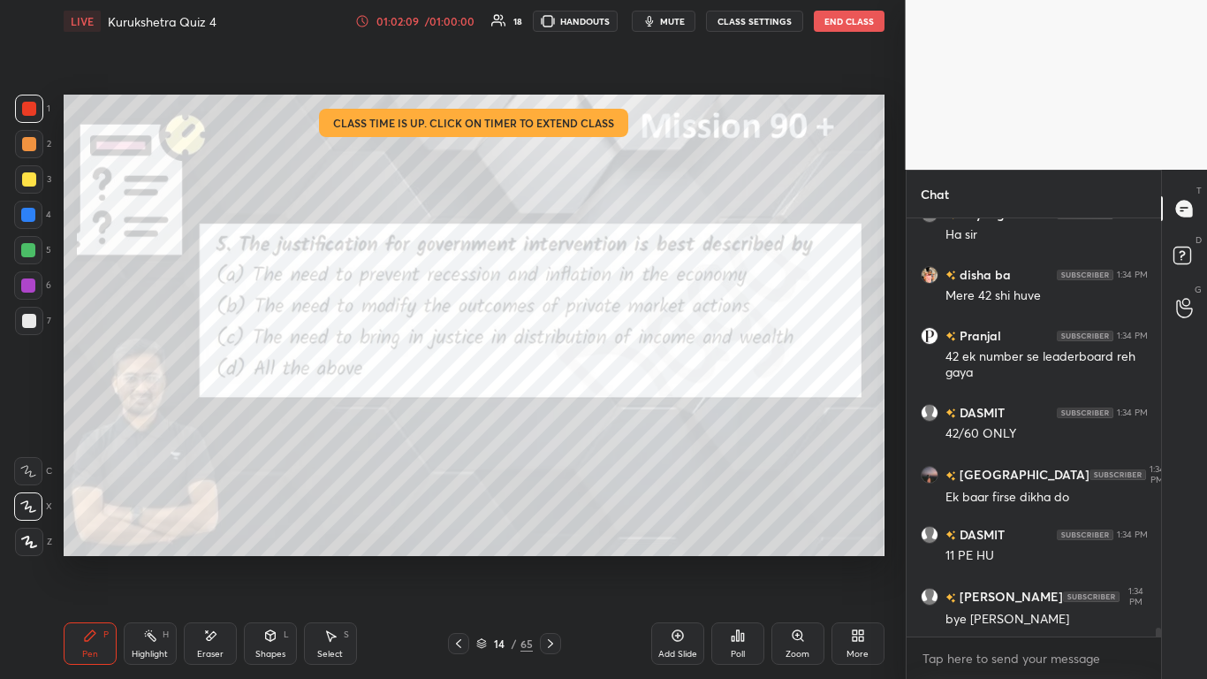
scroll to position [19615, 0]
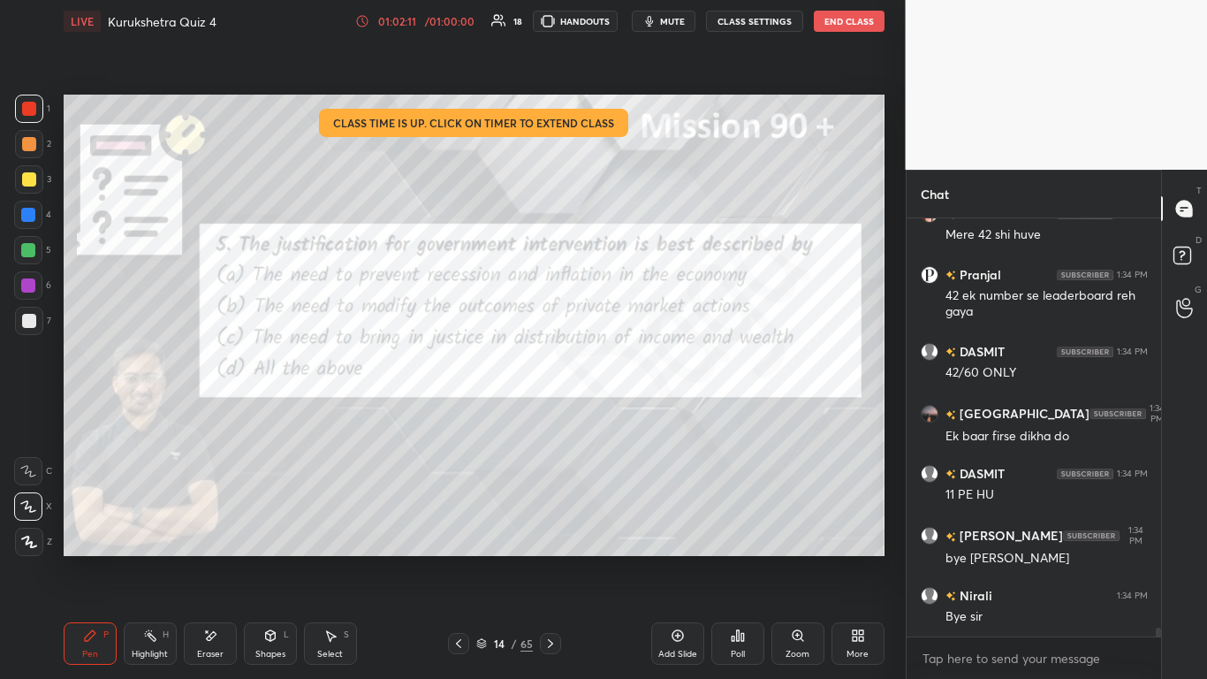
click at [634, 23] on button "End Class" at bounding box center [849, 21] width 71 height 21
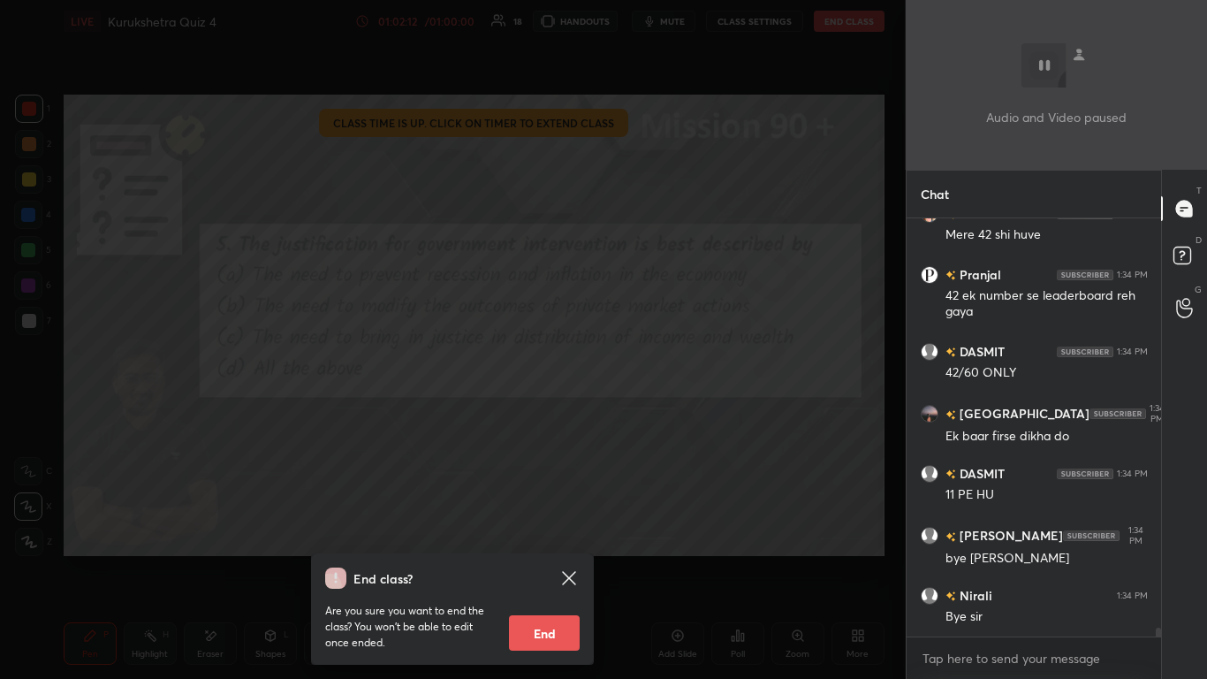
scroll to position [19676, 0]
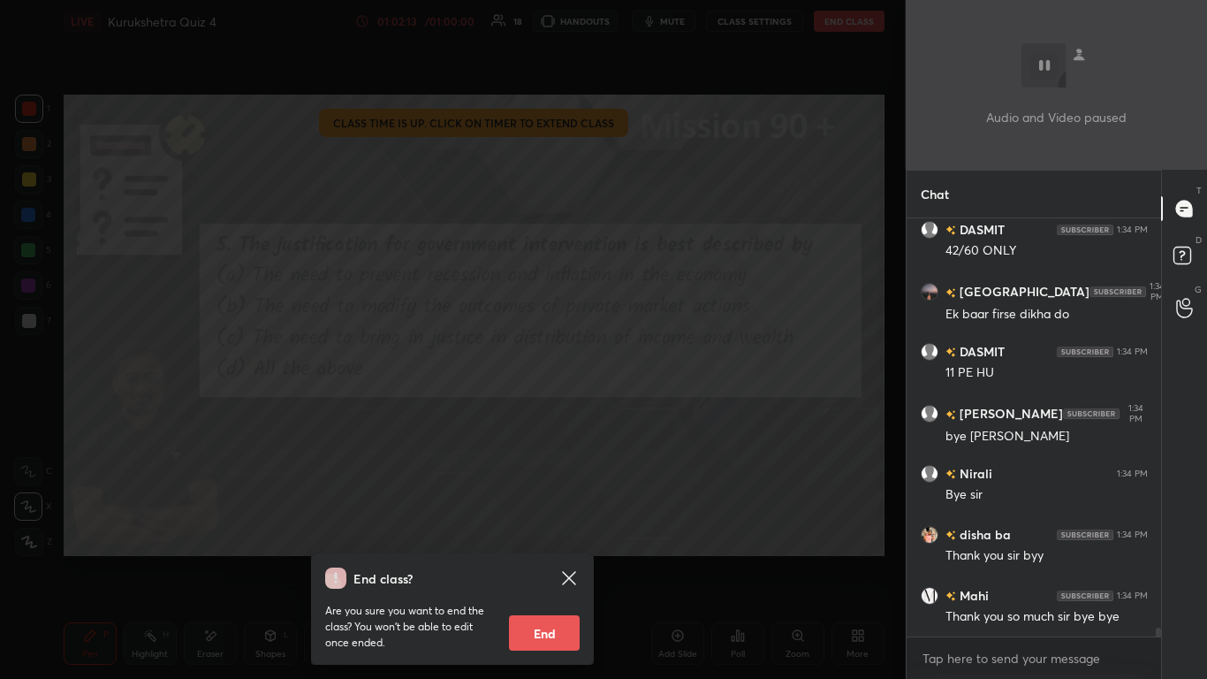
click at [564, 415] on button "End" at bounding box center [544, 632] width 71 height 35
type textarea "x"
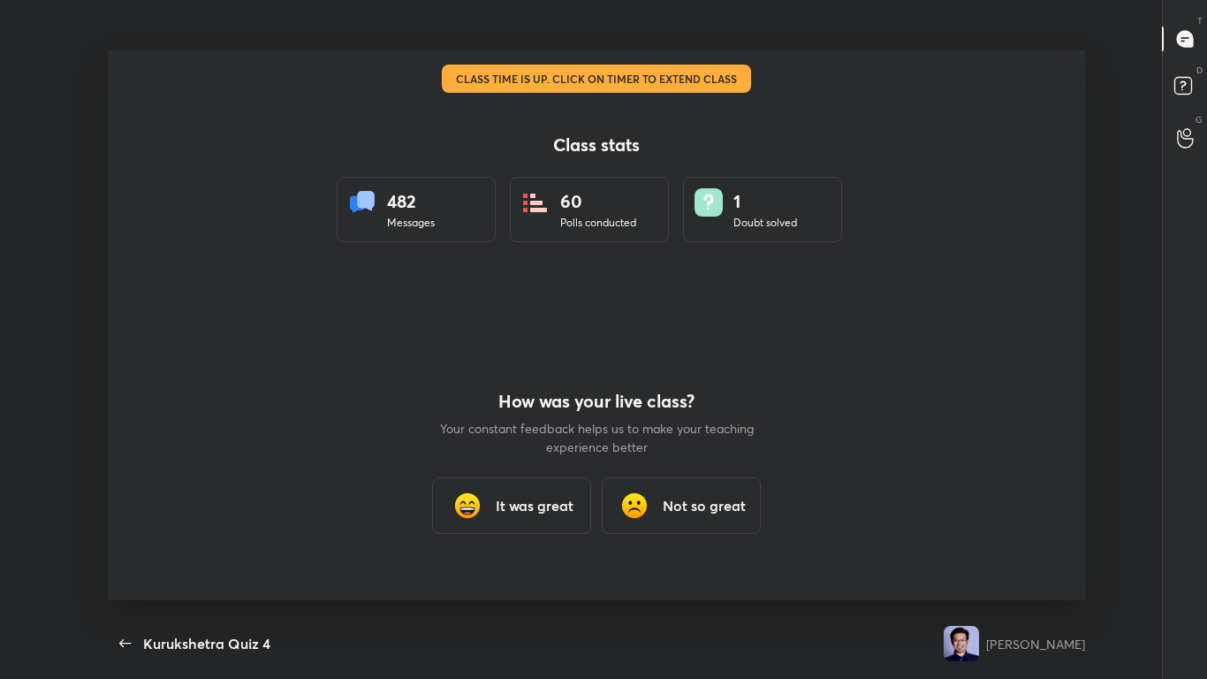
scroll to position [87816, 87390]
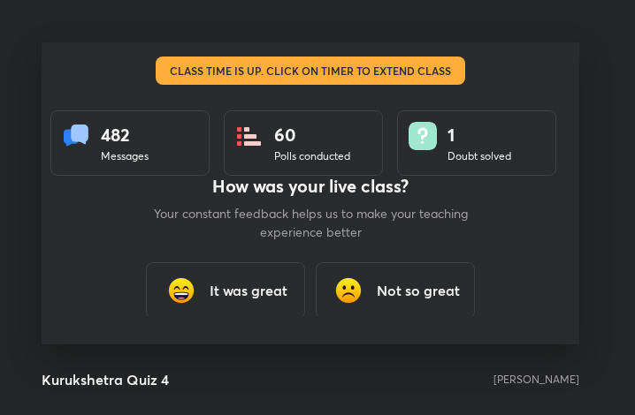
click at [283, 297] on h3 "It was great" at bounding box center [248, 290] width 78 height 21
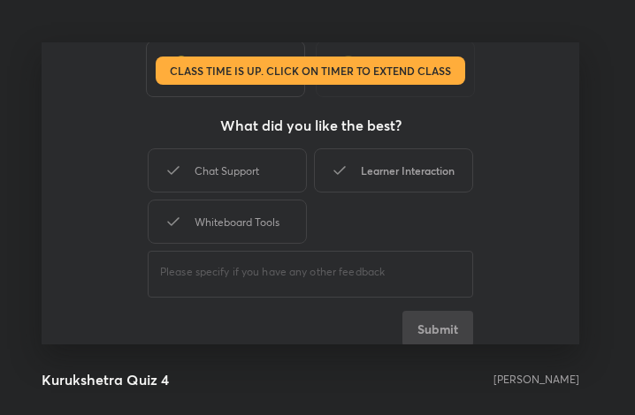
click at [404, 184] on div "Learner Interaction" at bounding box center [393, 170] width 159 height 44
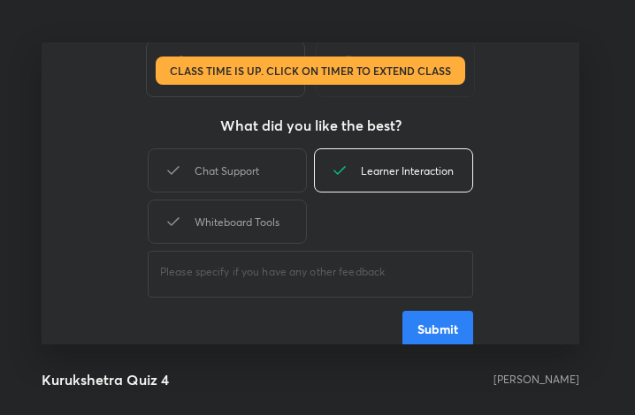
click at [437, 323] on button "Submit" at bounding box center [437, 328] width 71 height 35
